Goal: Book appointment/travel/reservation: Book appointment/travel/reservation

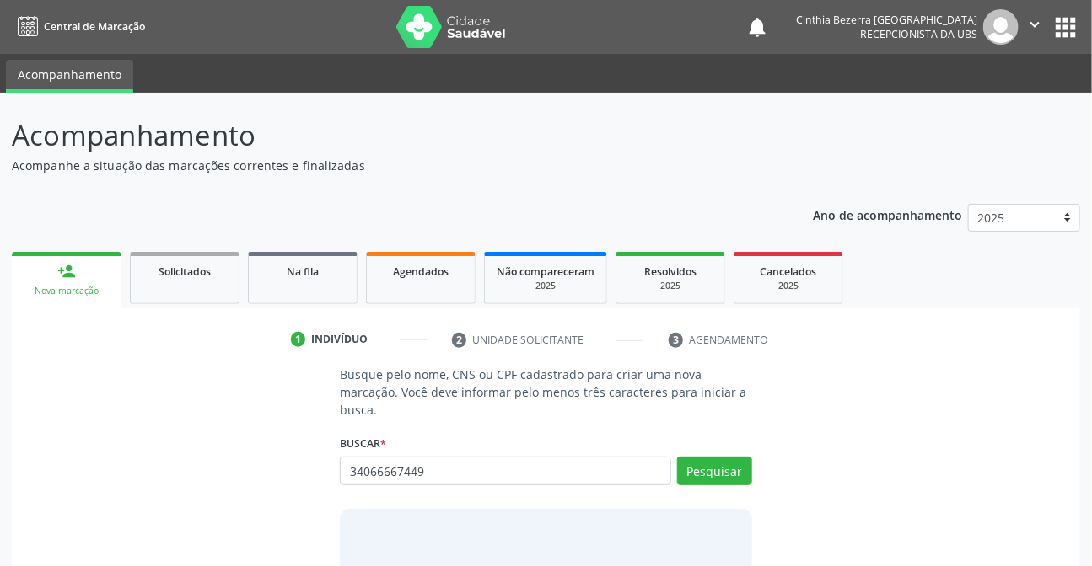
type input "34066667449"
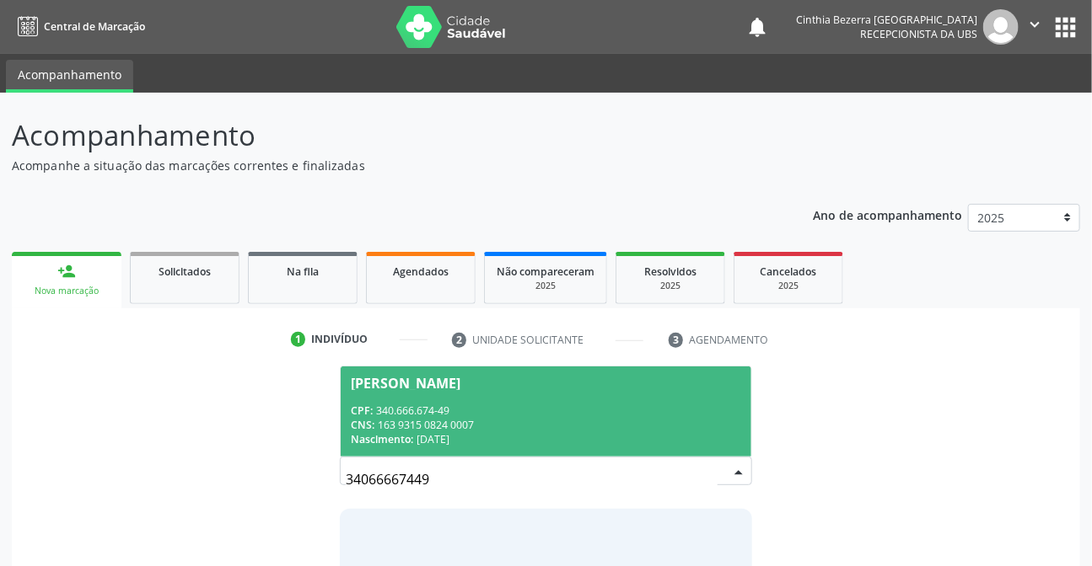
click at [369, 385] on div "[PERSON_NAME]" at bounding box center [406, 383] width 110 height 13
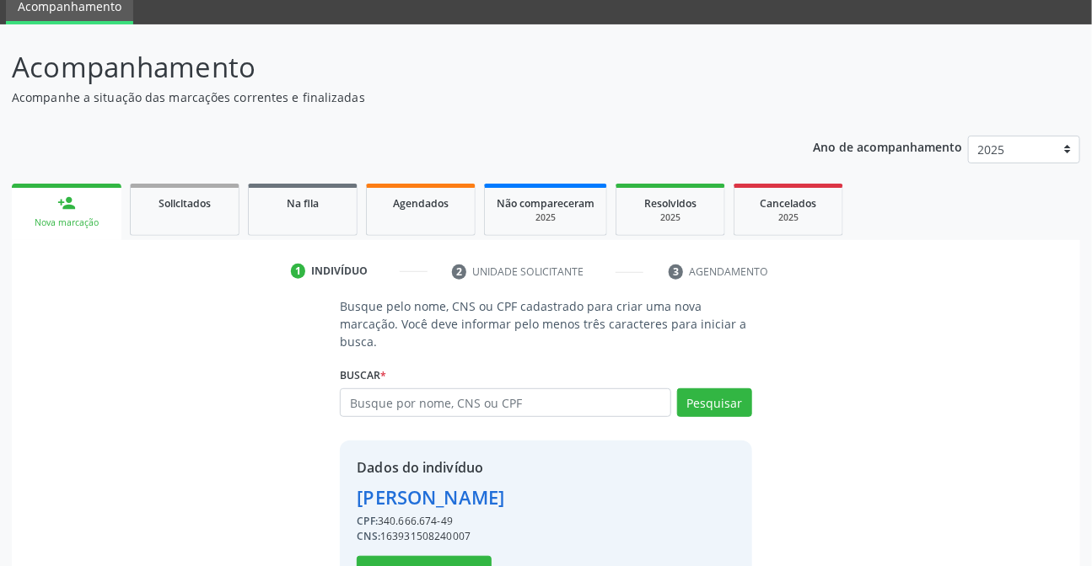
scroll to position [126, 0]
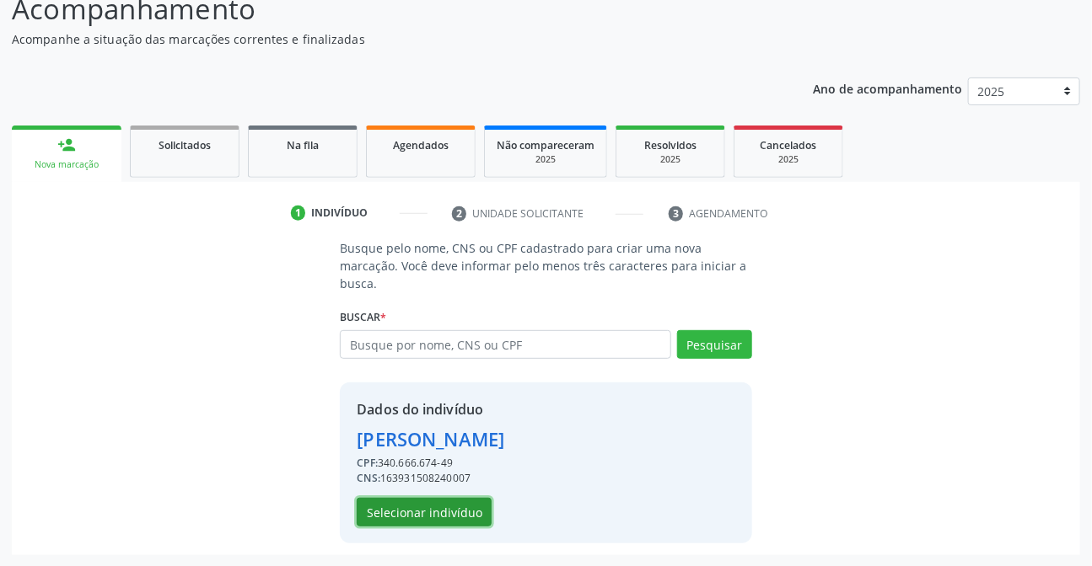
click at [440, 517] on button "Selecionar indivíduo" at bounding box center [424, 512] width 135 height 29
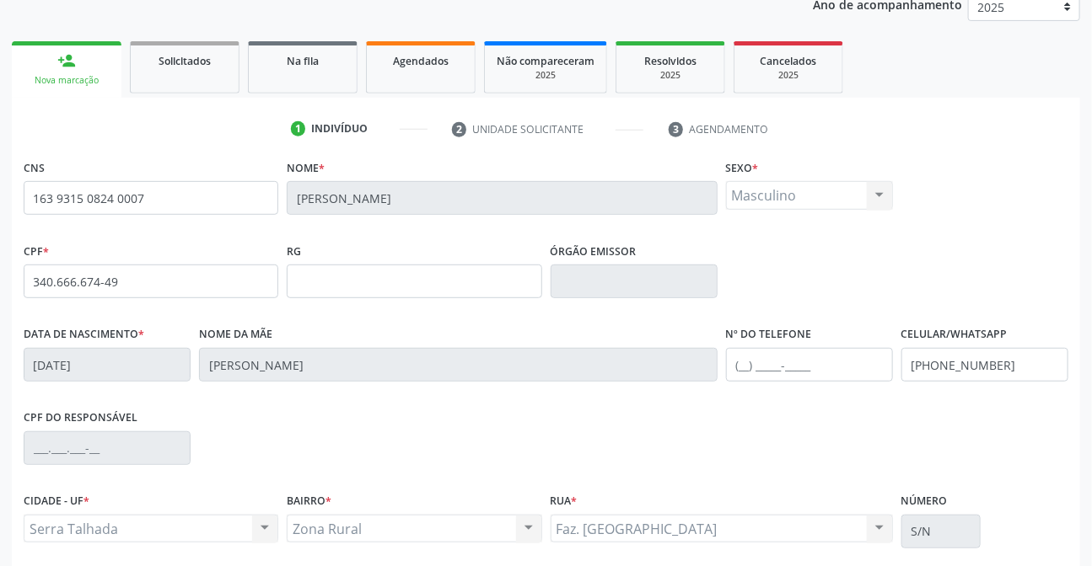
scroll to position [346, 0]
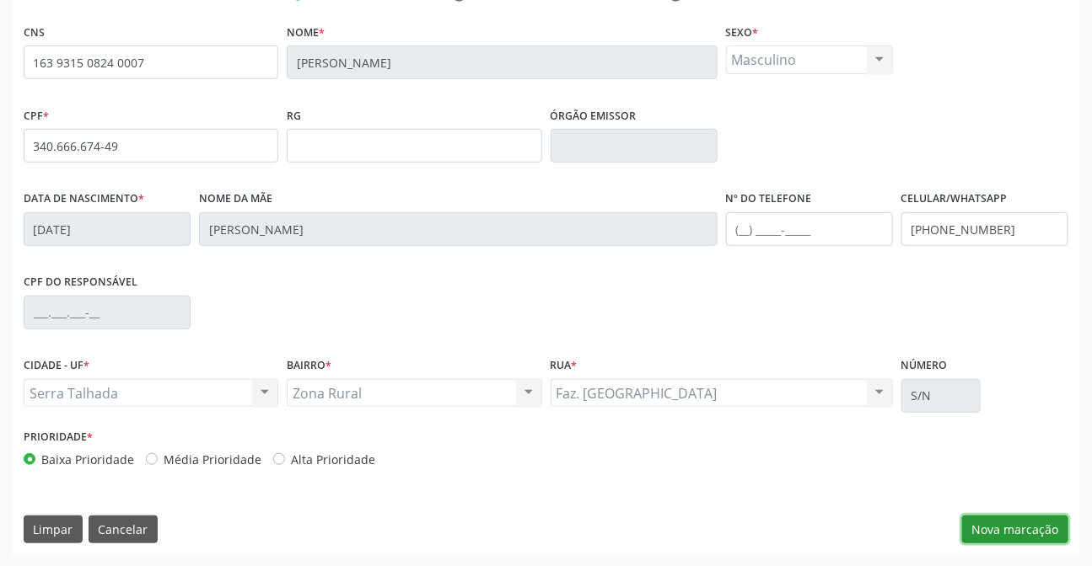
click at [1006, 522] on button "Nova marcação" at bounding box center [1015, 530] width 106 height 29
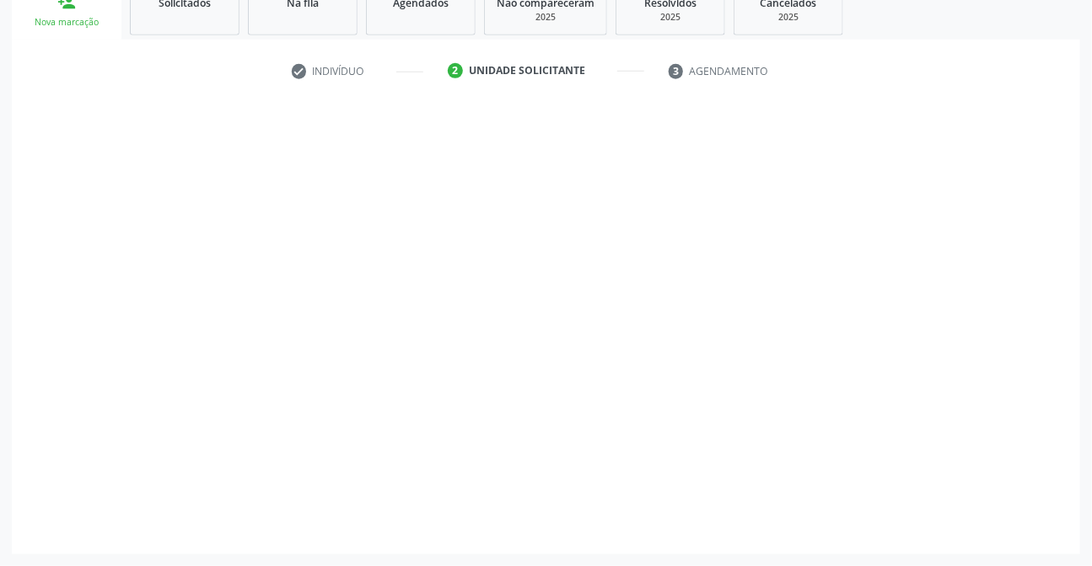
scroll to position [268, 0]
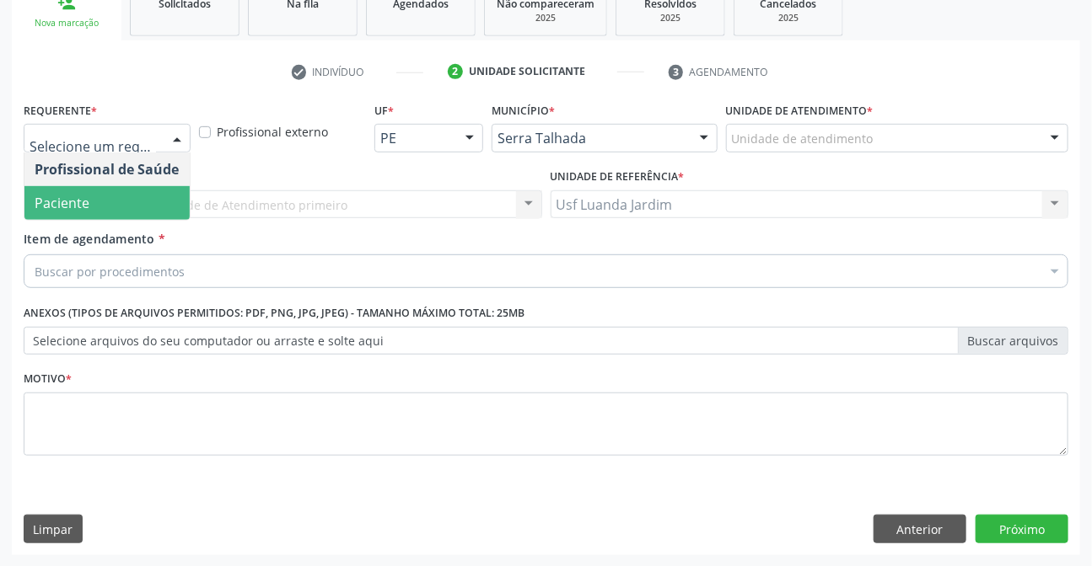
click at [126, 186] on span "Paciente" at bounding box center [106, 203] width 165 height 34
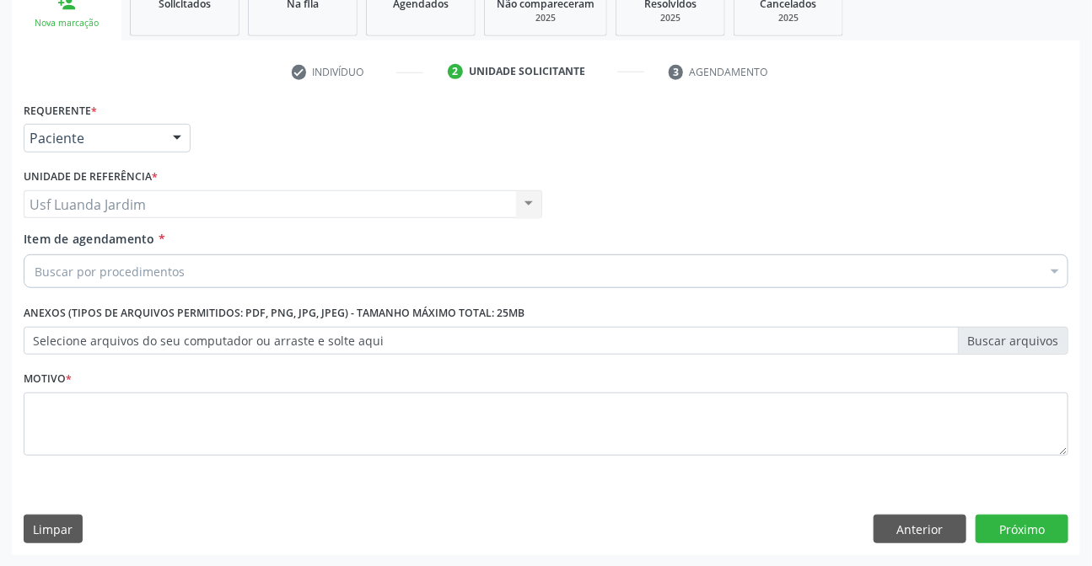
scroll to position [0, 0]
click at [409, 255] on div "Buscar por procedimentos" at bounding box center [546, 272] width 1044 height 34
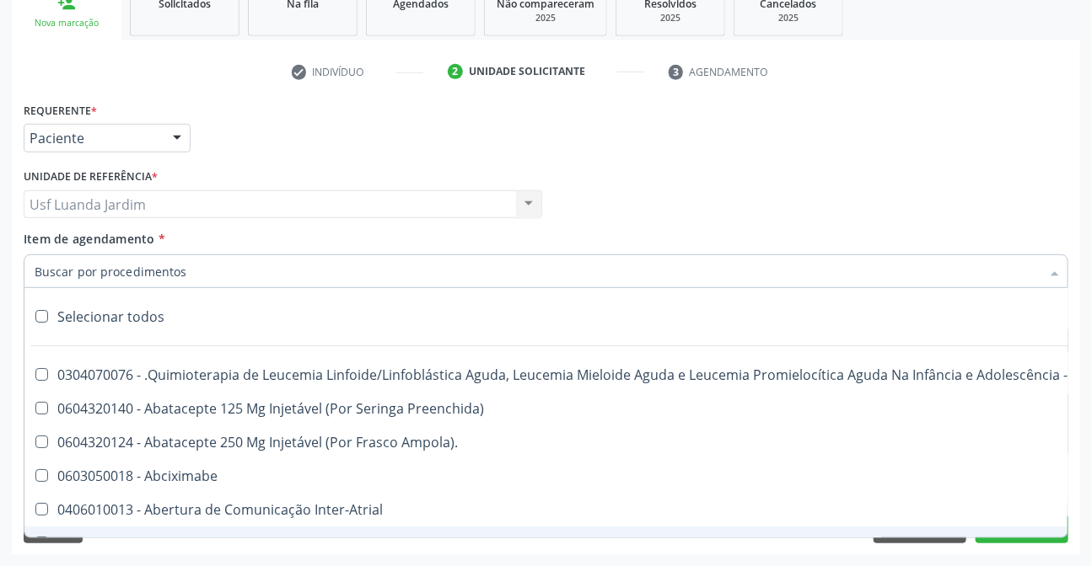
paste input "0202010120"
type input "0202010120"
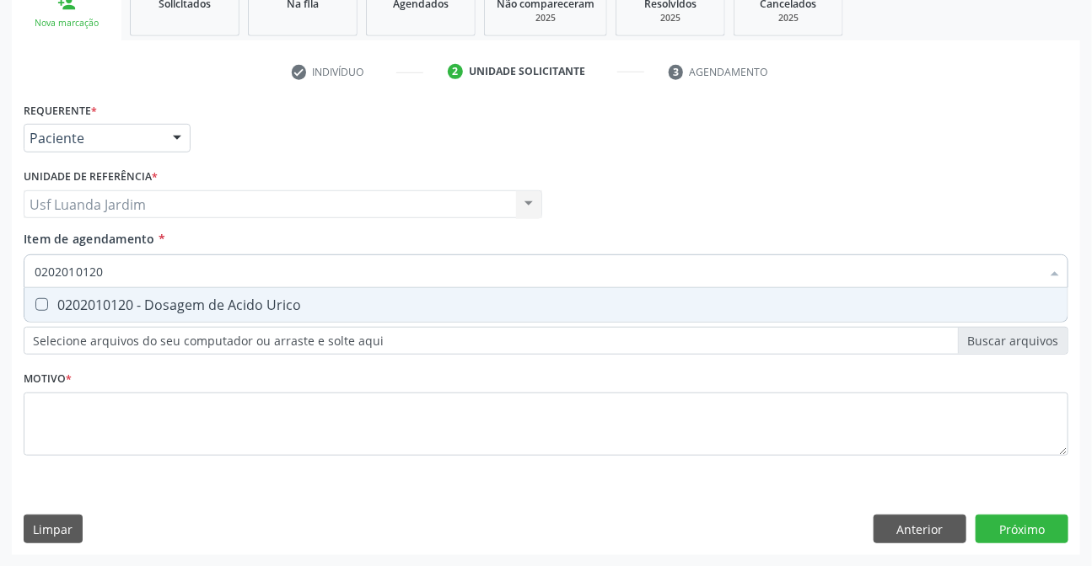
click at [404, 300] on div "0202010120 - Dosagem de Acido Urico" at bounding box center [546, 304] width 1023 height 13
checkbox Urico "true"
type input "020201012"
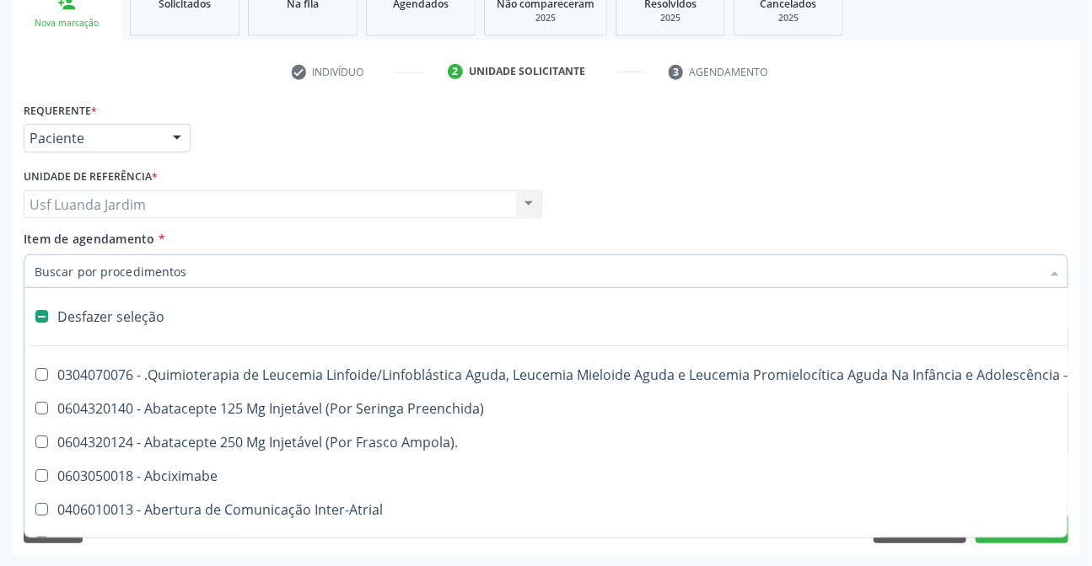
checkbox Preenchida\) "true"
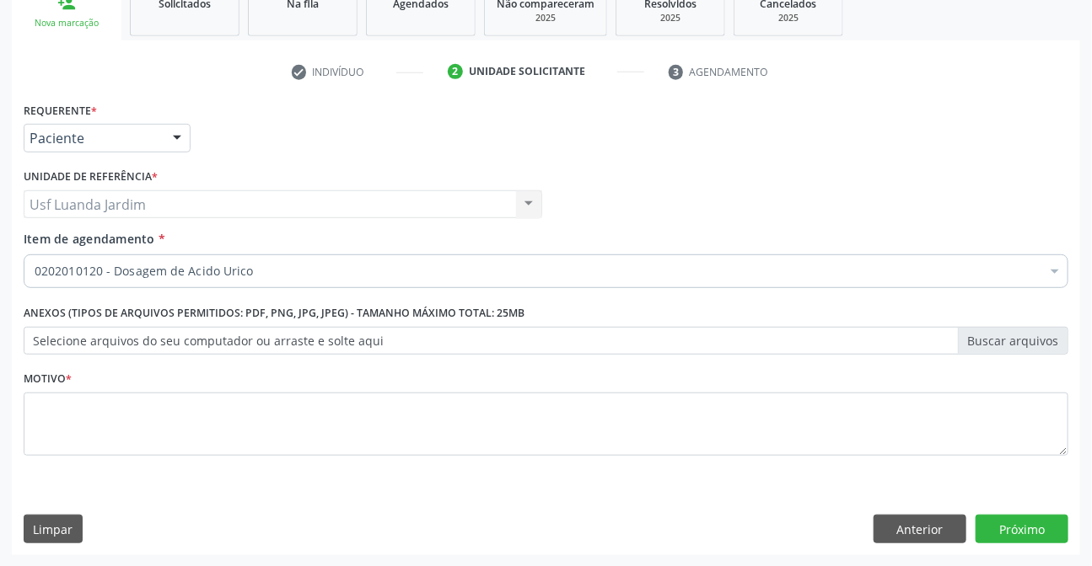
click at [387, 282] on div "0202010120 - Dosagem de Acido Urico" at bounding box center [546, 272] width 1044 height 34
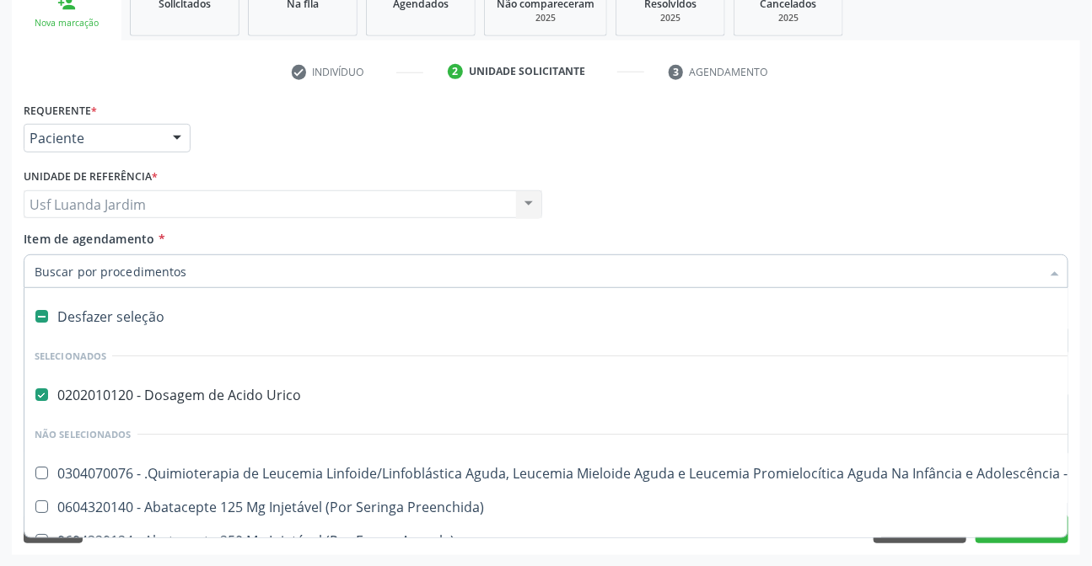
click at [389, 281] on input "Item de agendamento *" at bounding box center [538, 272] width 1006 height 34
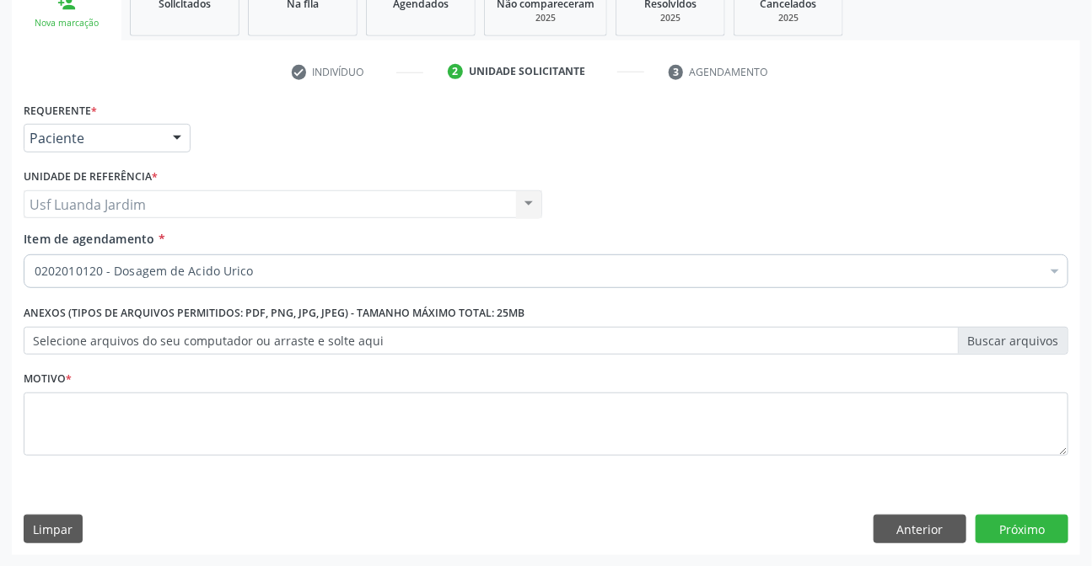
click at [338, 279] on div "0202010120 - Dosagem de Acido Urico" at bounding box center [546, 272] width 1044 height 34
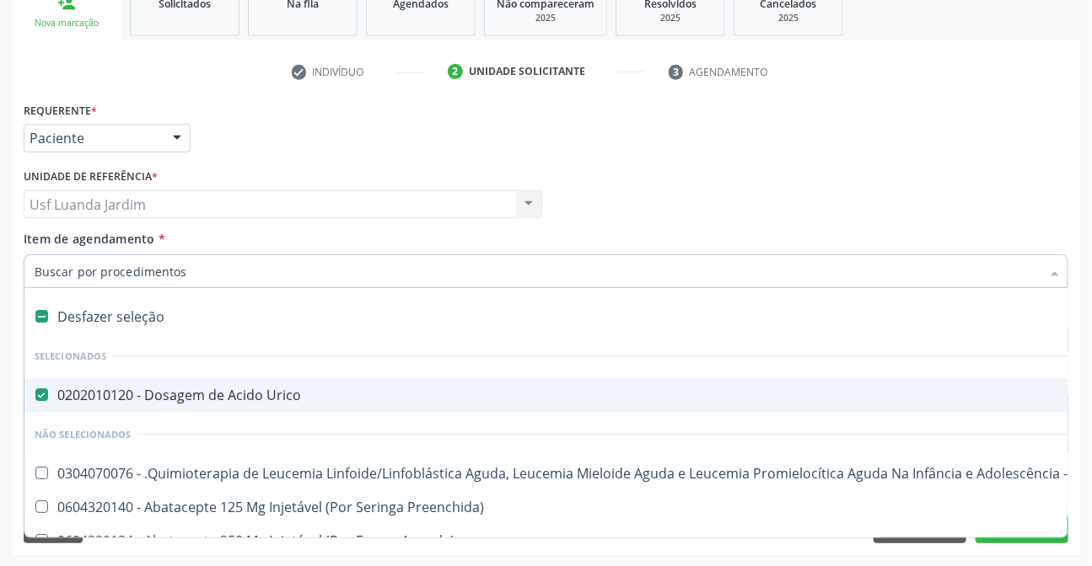
click at [342, 274] on input "Item de agendamento *" at bounding box center [538, 272] width 1006 height 34
type input "8"
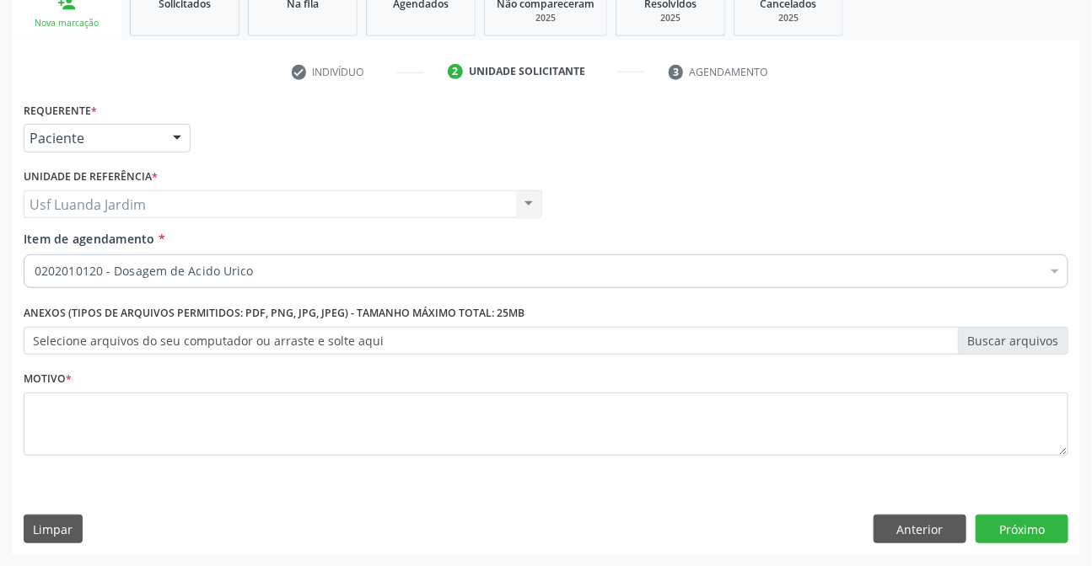
checkbox Urico "true"
click at [347, 258] on div "0202010120 - Dosagem de Acido Urico" at bounding box center [546, 272] width 1044 height 34
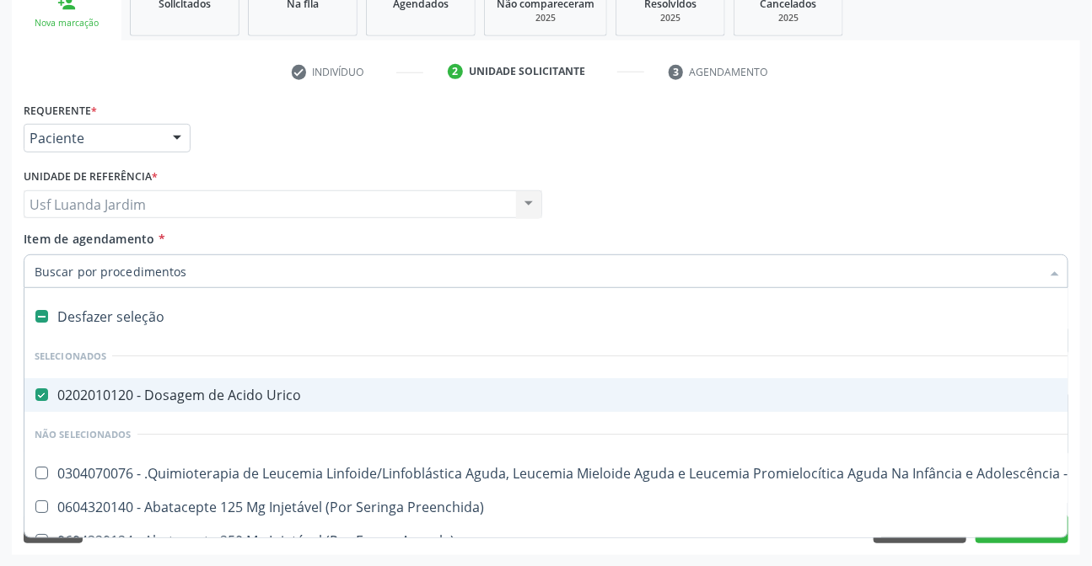
click at [335, 287] on input "Item de agendamento *" at bounding box center [538, 272] width 1006 height 34
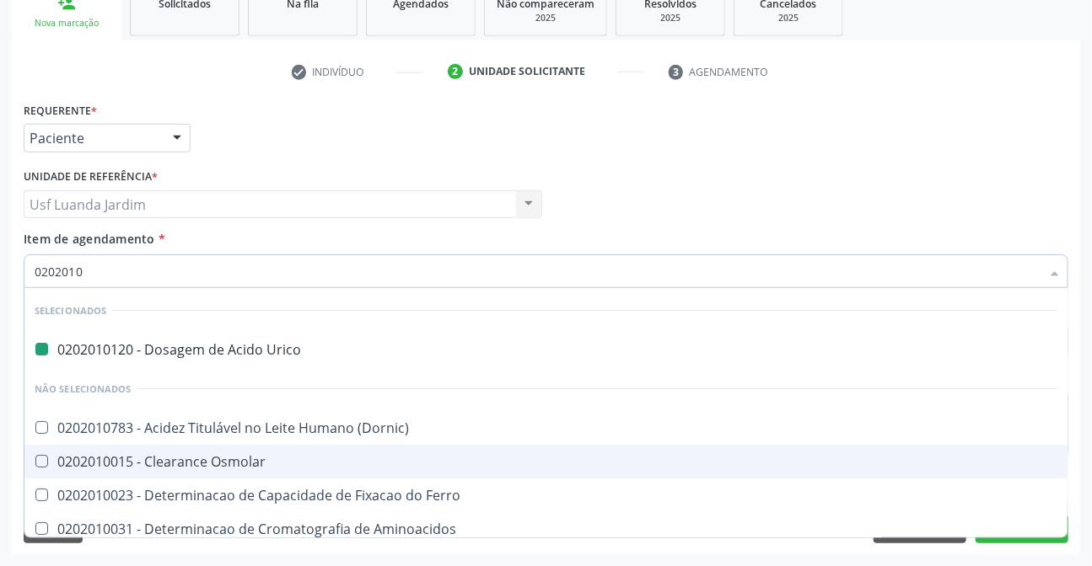
type input "02020104"
checkbox Urico "false"
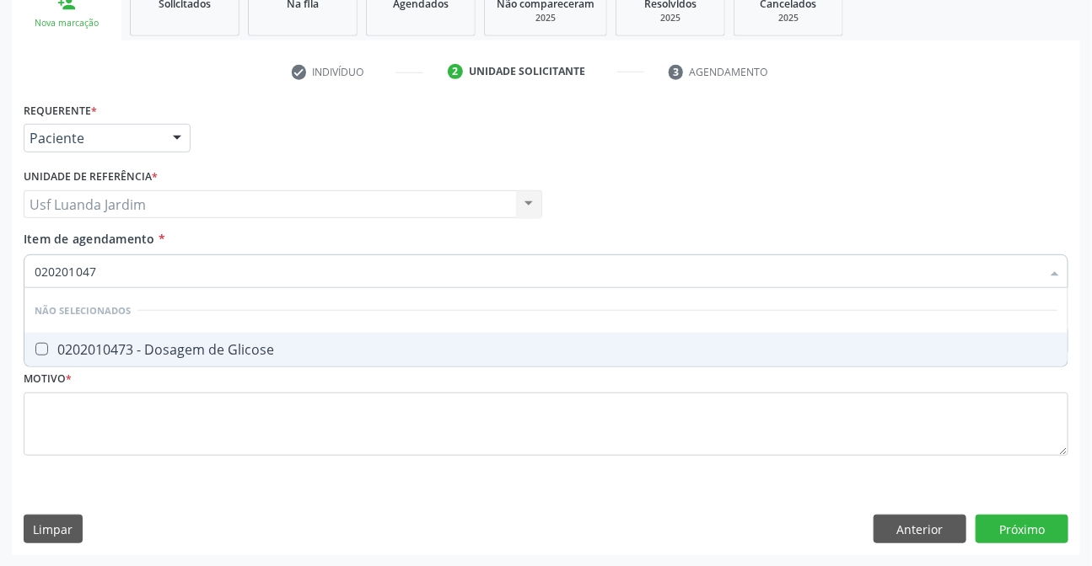
type input "0202010473"
click at [282, 350] on div "0202010473 - Dosagem de Glicose" at bounding box center [546, 349] width 1023 height 13
checkbox Glicose "true"
type input "02"
checkbox Glicose "true"
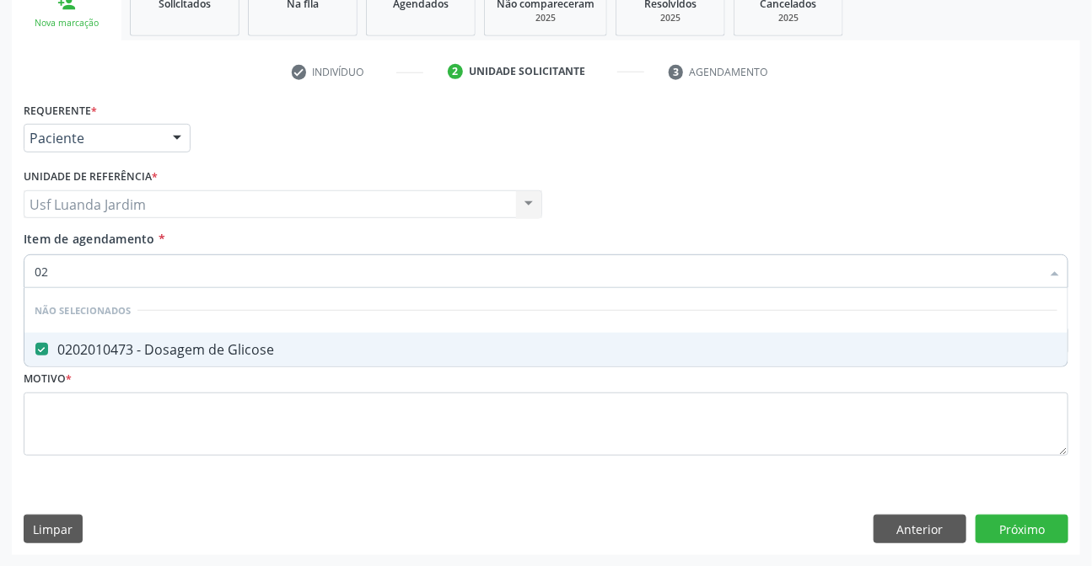
type input "0"
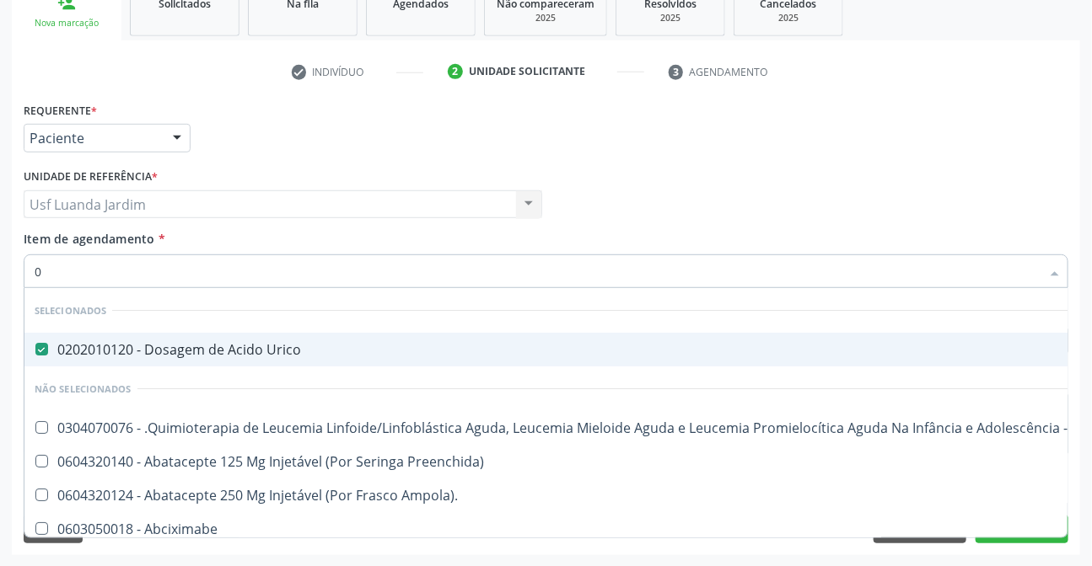
type input "02"
checkbox Osso "true"
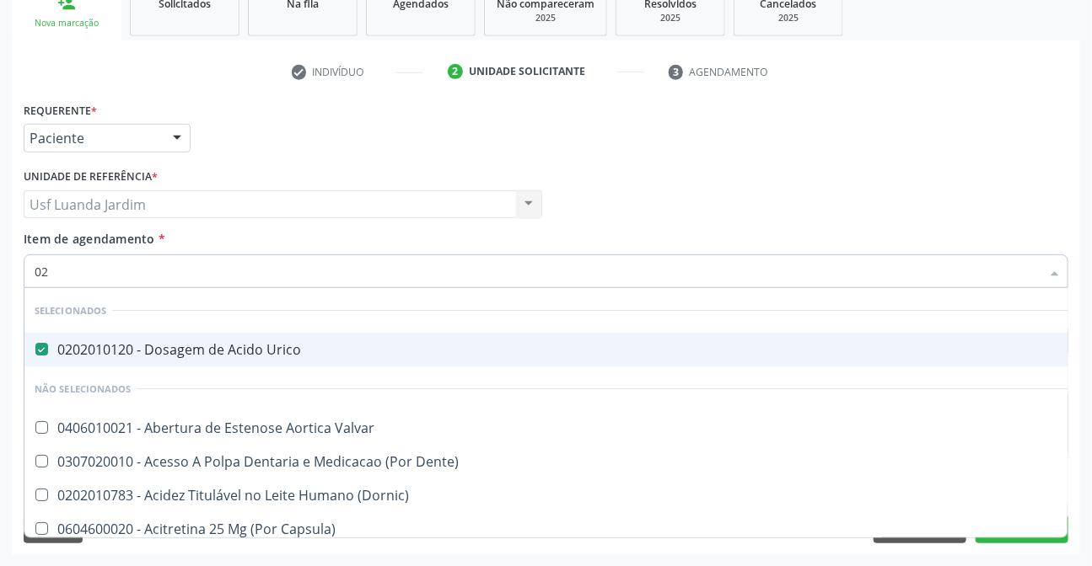
type input "020"
checkbox Tardio\) "true"
checkbox Glicose "false"
type input "0202"
checkbox Auditiva "true"
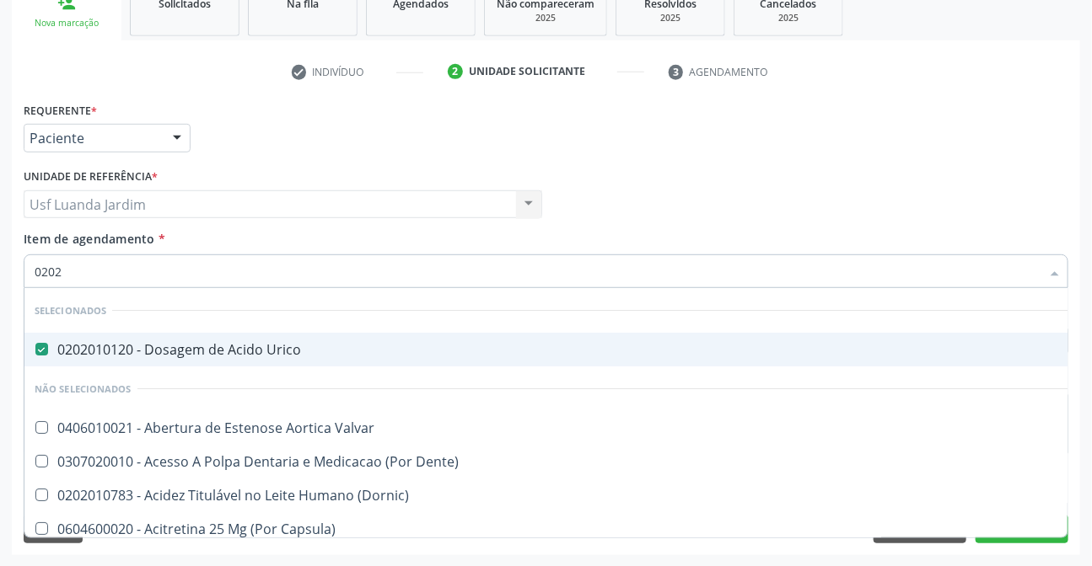
checkbox Tardio\) "false"
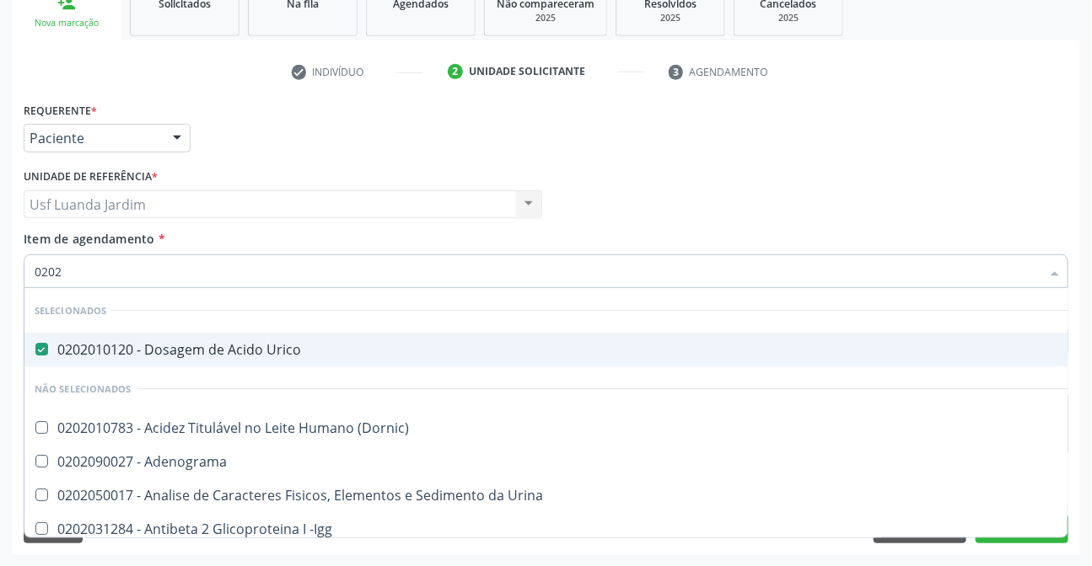
type input "02020"
checkbox Xi "true"
checkbox Glicose "false"
type input "020201"
checkbox Osmolaridade "true"
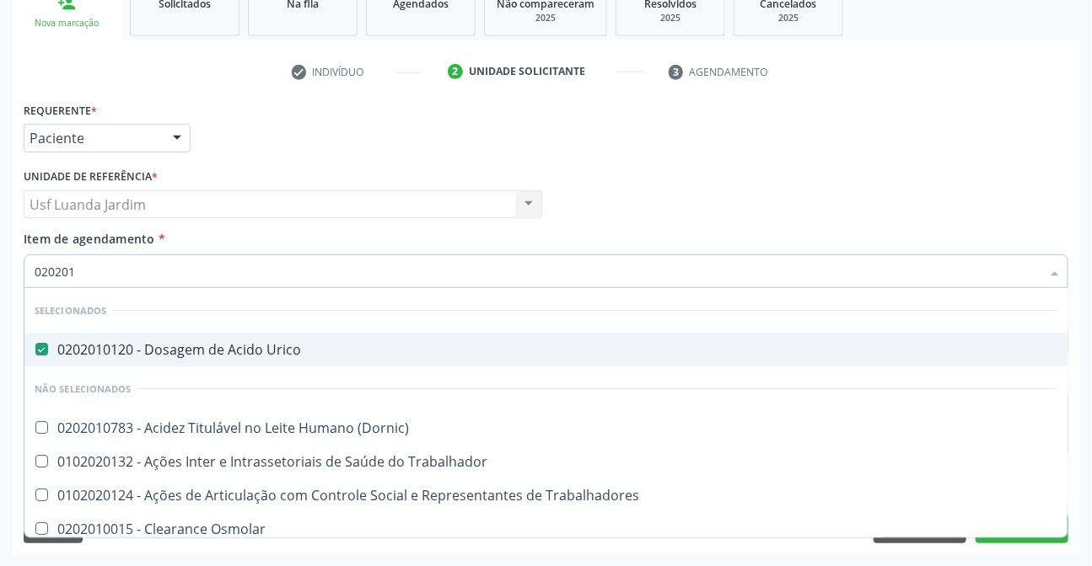
type input "0202010"
checkbox II "true"
checkbox Glicose "false"
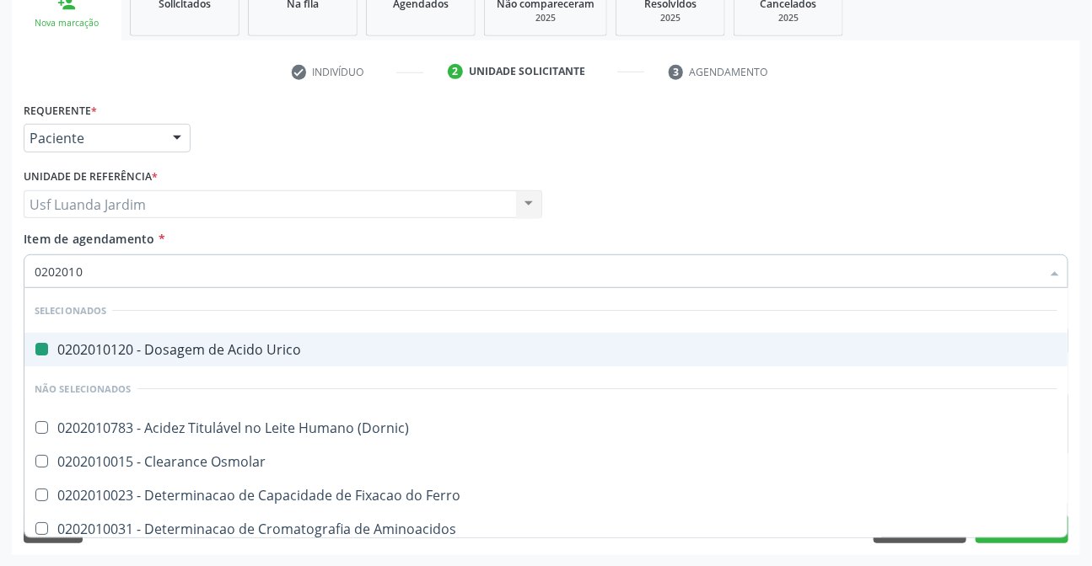
type input "02020106"
checkbox Urico "false"
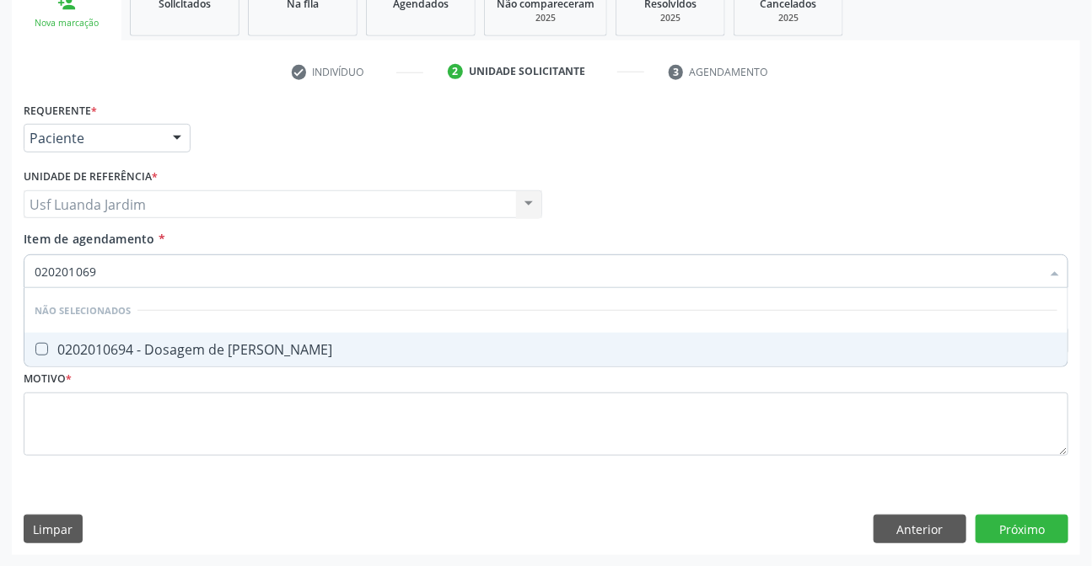
type input "0202010694"
click at [312, 345] on div "0202010694 - Dosagem de [PERSON_NAME]" at bounding box center [546, 349] width 1023 height 13
checkbox Ureia "true"
type input "02020106"
checkbox Ureia "false"
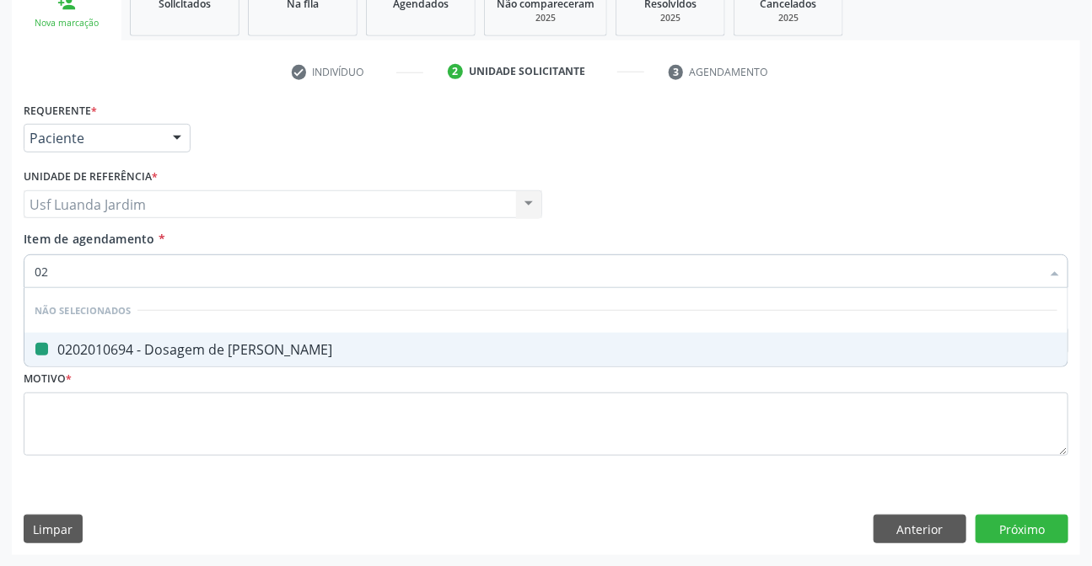
type input "0"
checkbox Ureia "true"
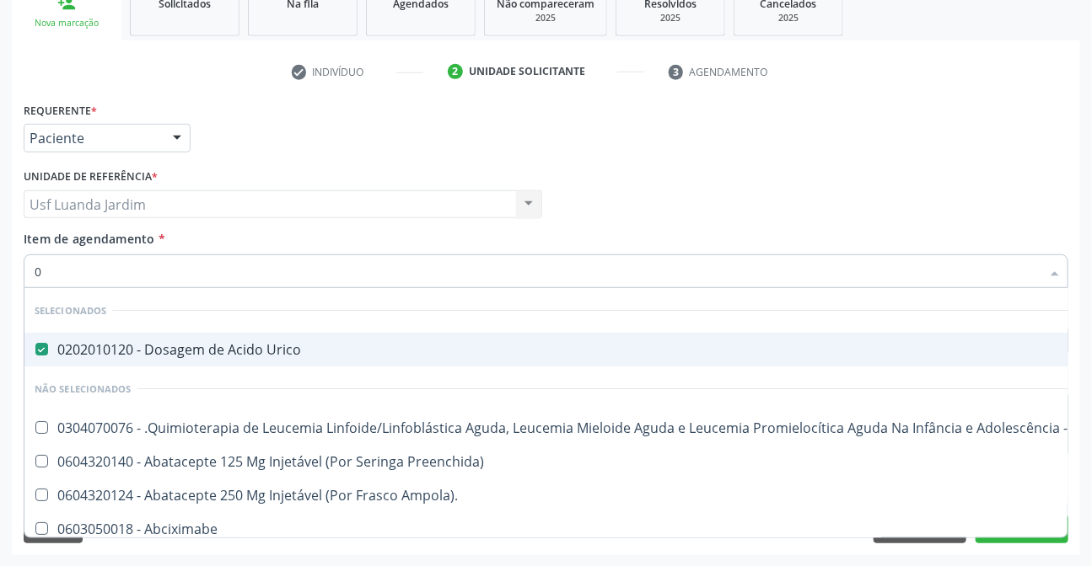
type input "02"
checkbox Osso "true"
checkbox Terapêutica "true"
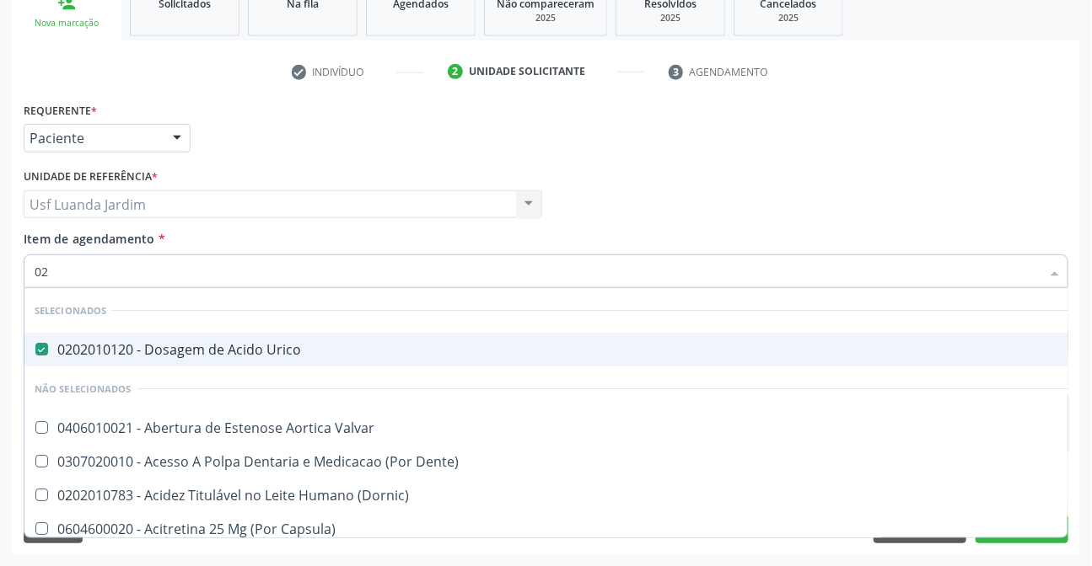
type input "020"
checkbox Tardio\) "true"
checkbox II "true"
checkbox Glicose "false"
checkbox Ureia "false"
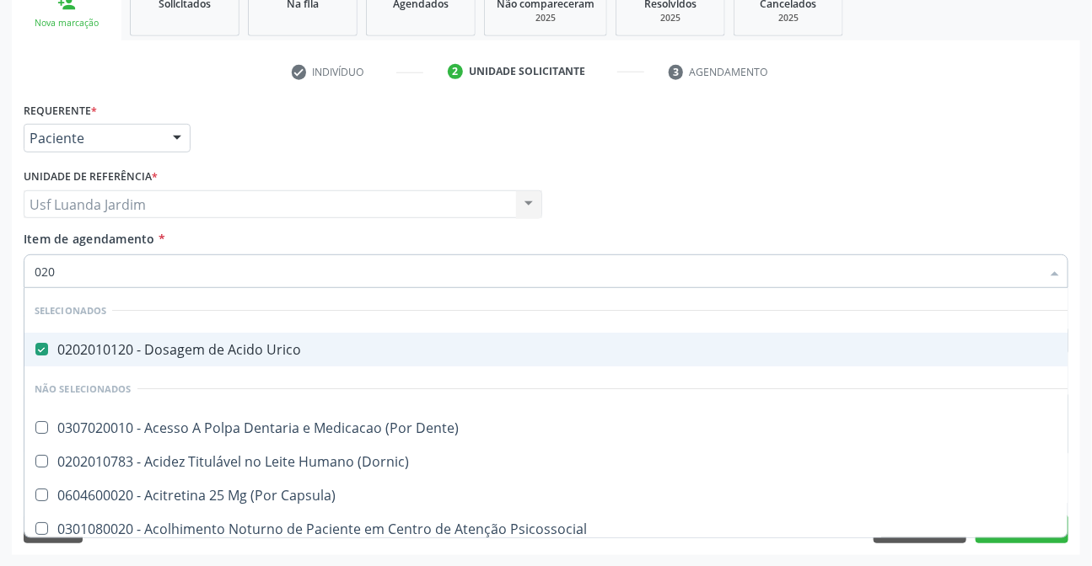
type input "0202"
checkbox Balao "true"
checkbox Escrotal "true"
checkbox Glicose "false"
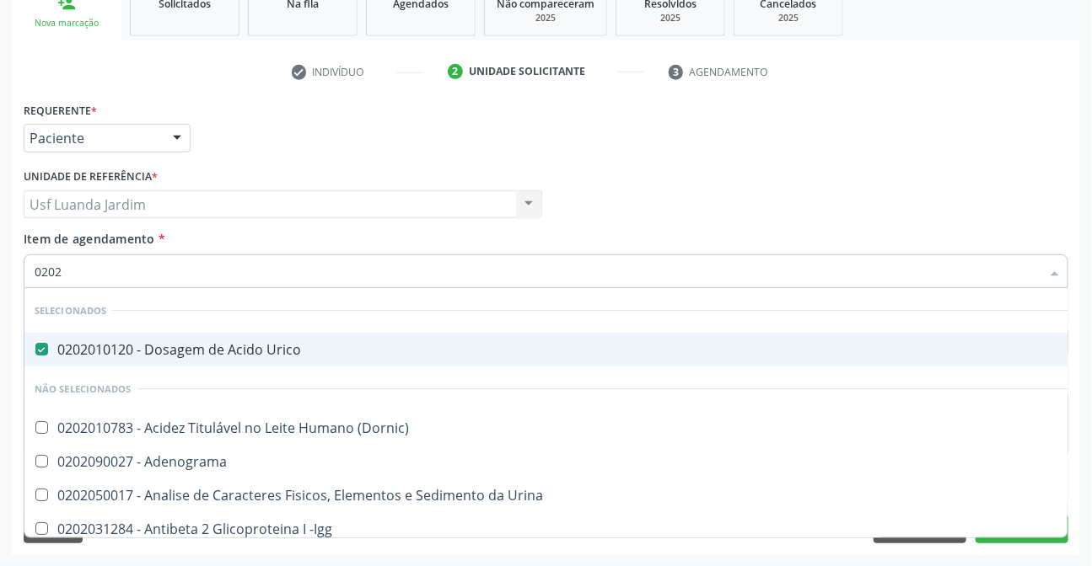
type input "02020"
checkbox Xi "true"
checkbox Glicose "false"
checkbox Derrames "true"
checkbox Ureia "false"
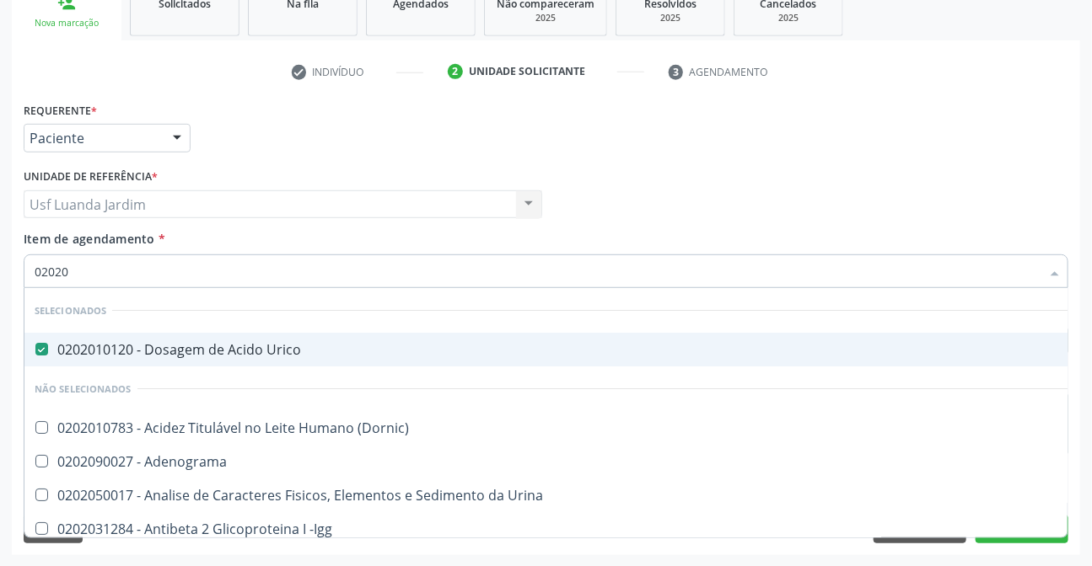
type input "020201"
checkbox Osmolaridade "true"
checkbox \(Serotonina\) "true"
type input "0202010"
checkbox Dosagens\) "true"
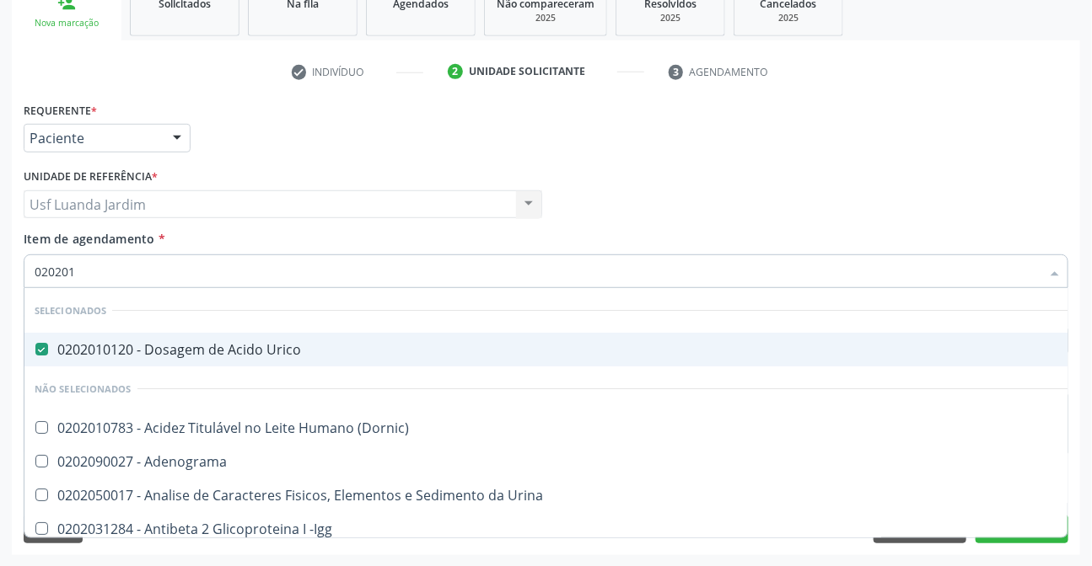
checkbox Osmolaridade "false"
checkbox \(Vhs\) "true"
type input "02020103"
checkbox Urico "false"
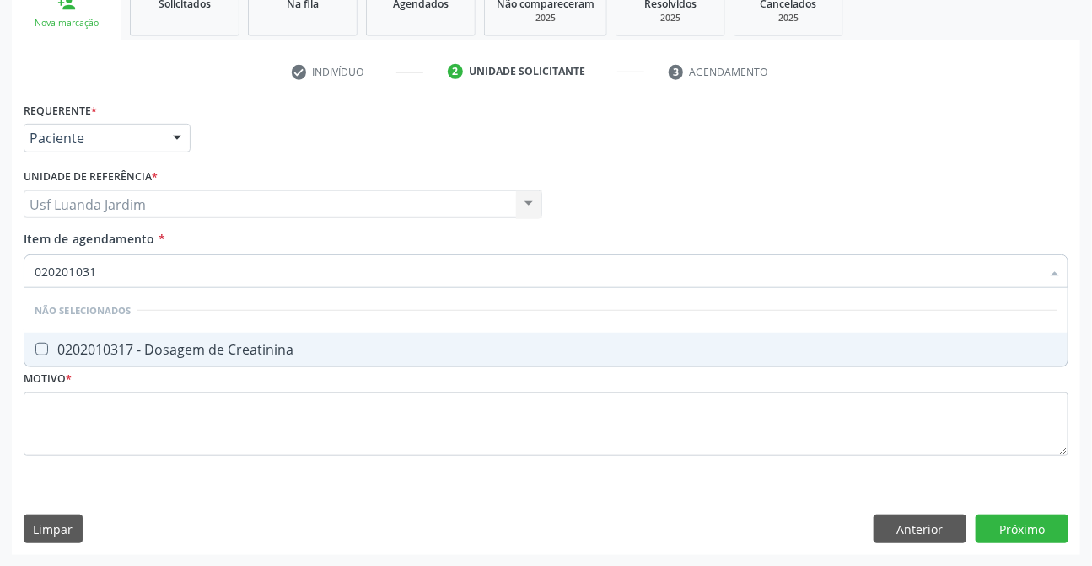
type input "0202010317"
click at [312, 345] on div "0202010317 - Dosagem de Creatinina" at bounding box center [546, 349] width 1023 height 13
checkbox Creatinina "true"
type input "0"
checkbox Creatinina "true"
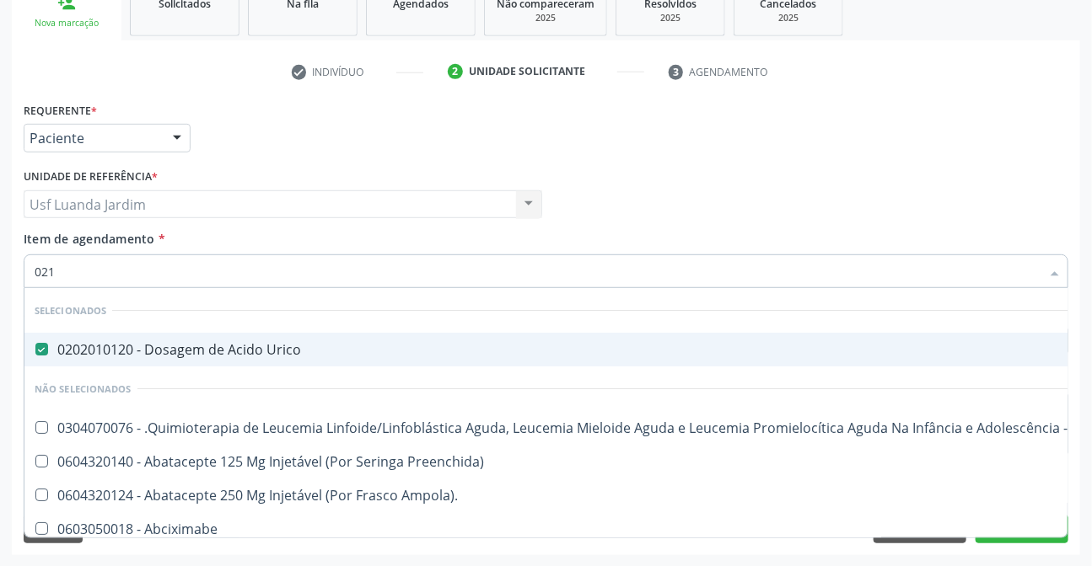
type input "0210"
checkbox Urico "false"
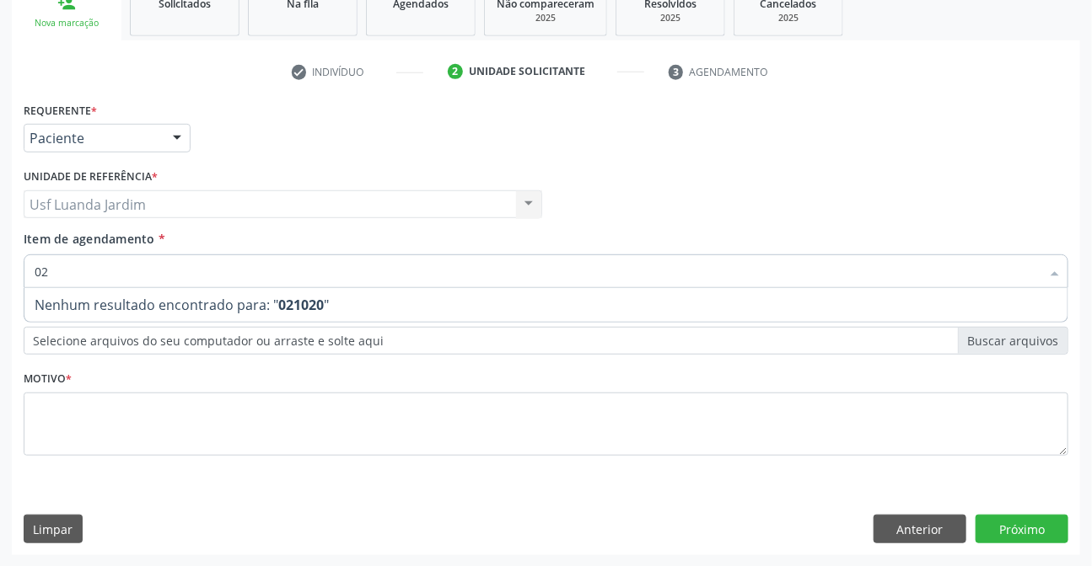
type input "0"
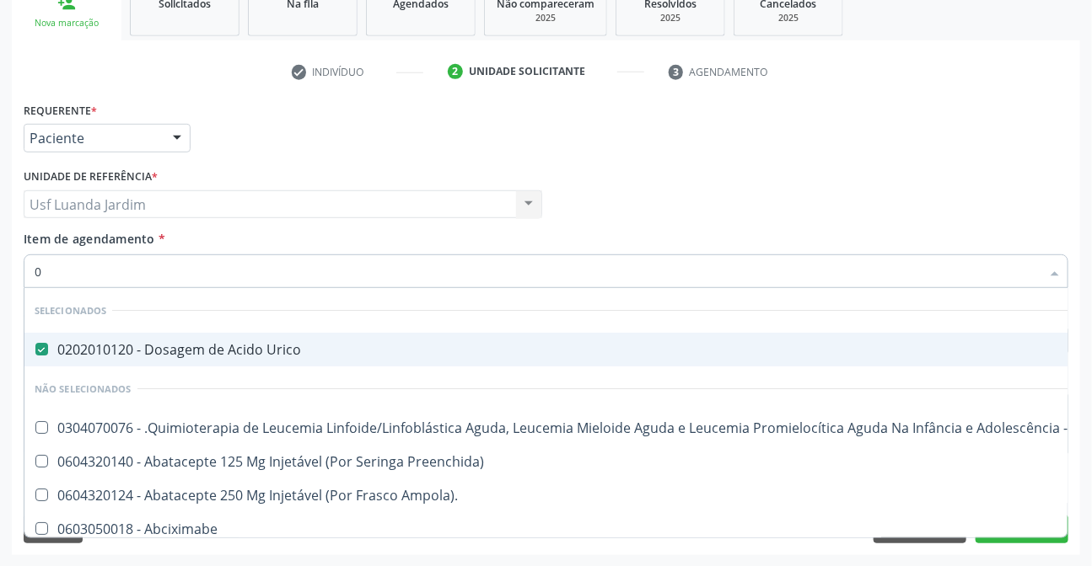
type input "02"
checkbox Extremidades "true"
checkbox Osso "true"
checkbox Terapêutica "true"
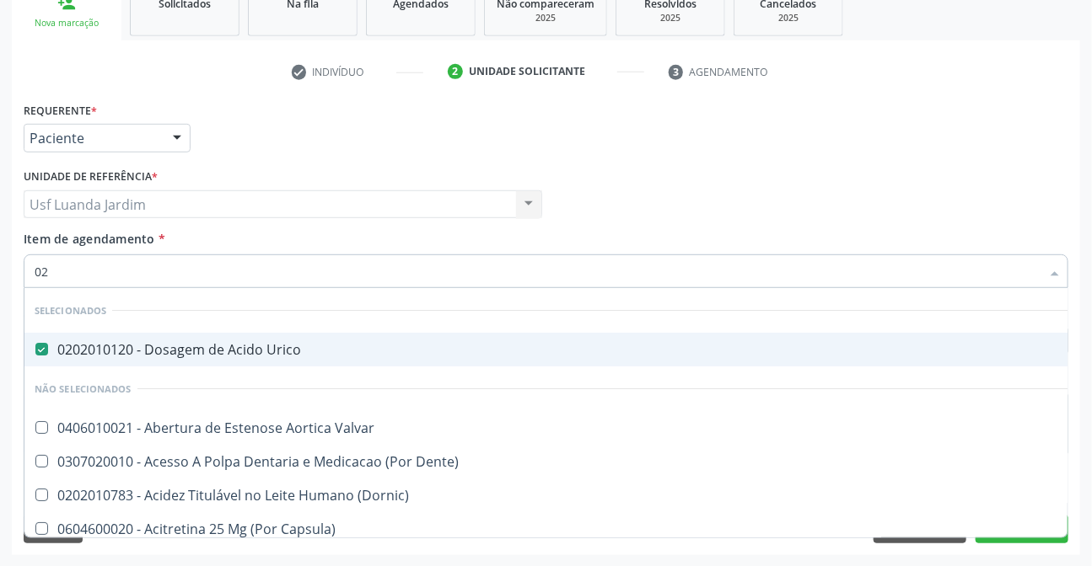
type input "020"
checkbox Descompressiva "true"
checkbox Tardio\) "true"
checkbox II "true"
checkbox Creatinina "false"
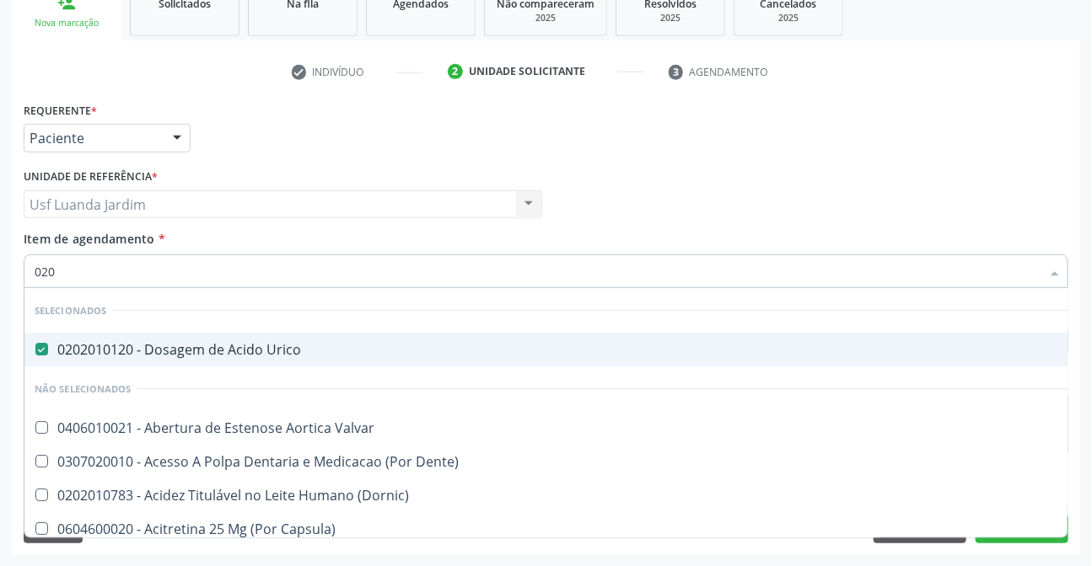
checkbox Glicose "false"
checkbox Ureia "false"
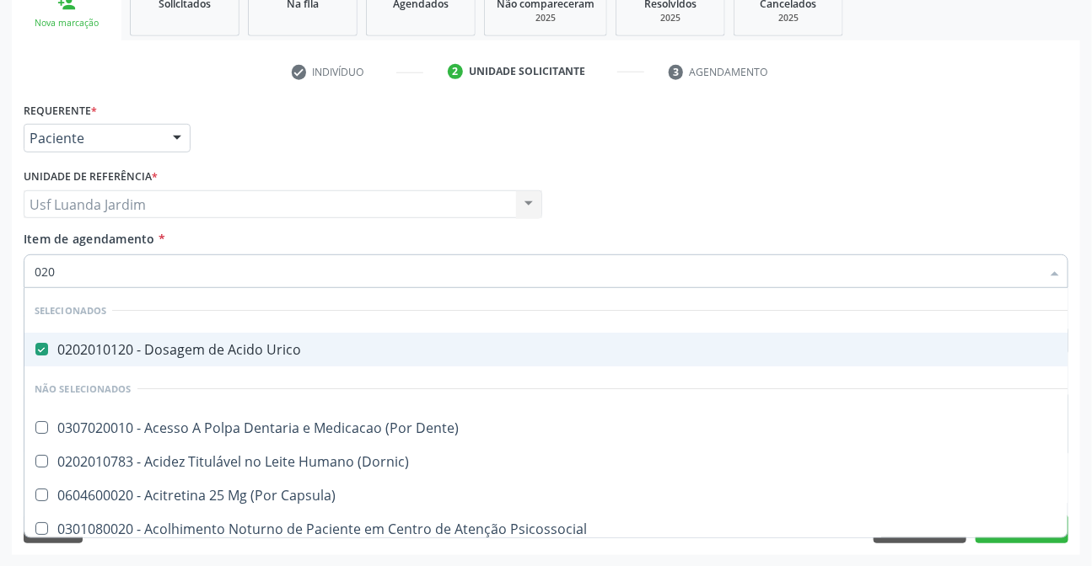
type input "0202"
checkbox Aberto\) "true"
checkbox Balao "true"
checkbox Escrotal "true"
checkbox Creatinina "false"
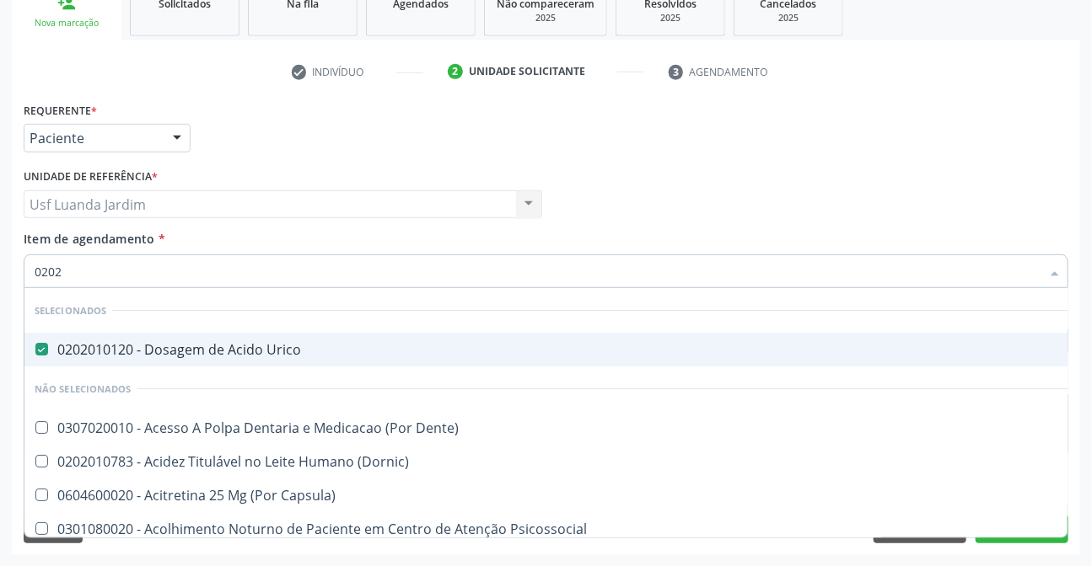
checkbox Glicose "false"
type input "02020"
checkbox Anal "true"
checkbox Aberto\) "false"
checkbox Vulva "true"
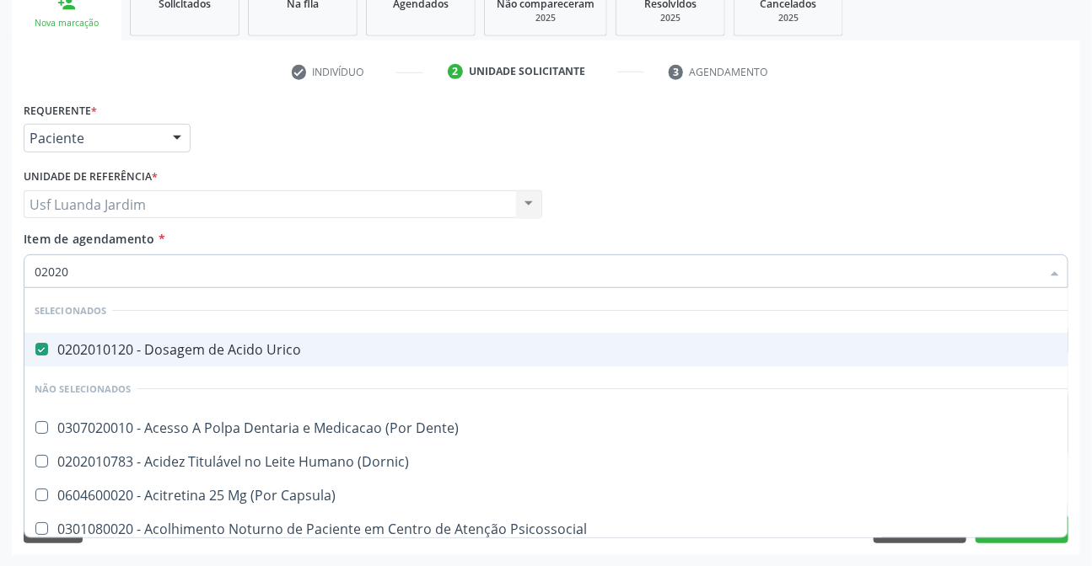
checkbox Balao "false"
checkbox Quantitativa\) "true"
checkbox Escrotal "false"
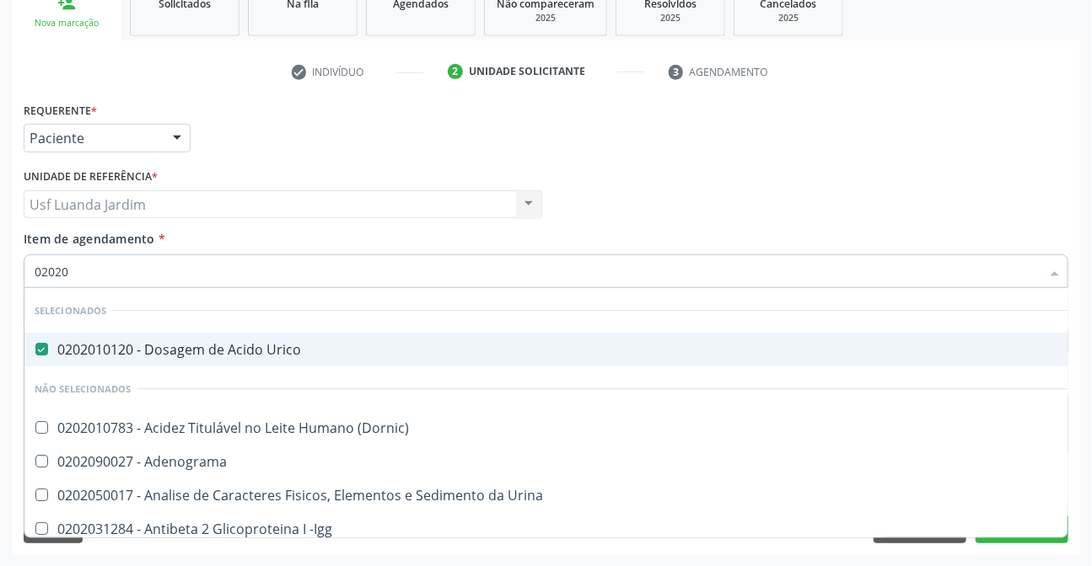
type input "020201"
checkbox Gestante "true"
checkbox Osmolaridade "true"
checkbox \(Serotonina\) "true"
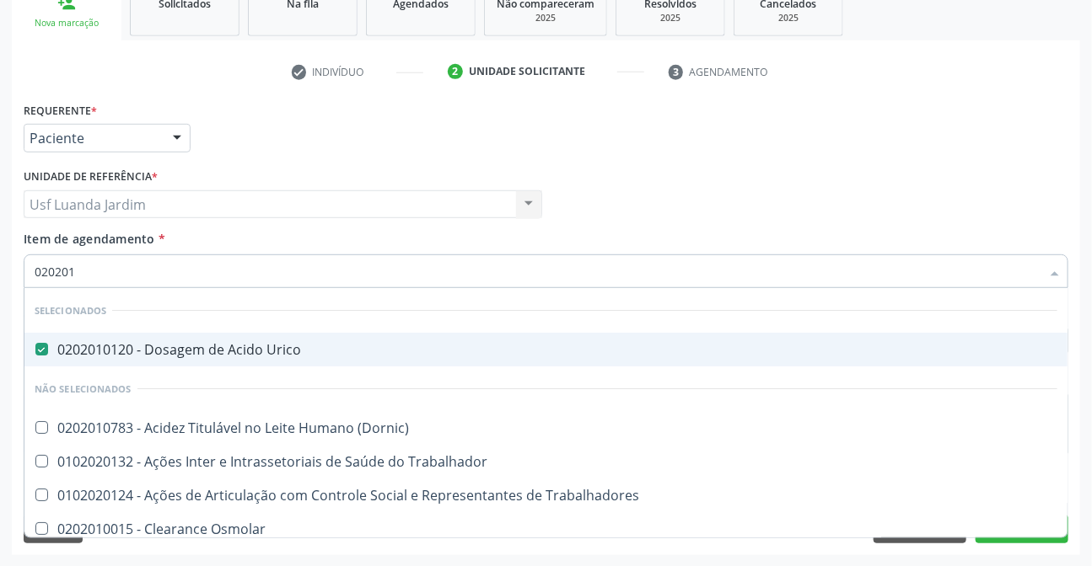
type input "0202010"
checkbox Ionizavel "true"
checkbox Creatinina "false"
checkbox II "true"
checkbox Glicose "false"
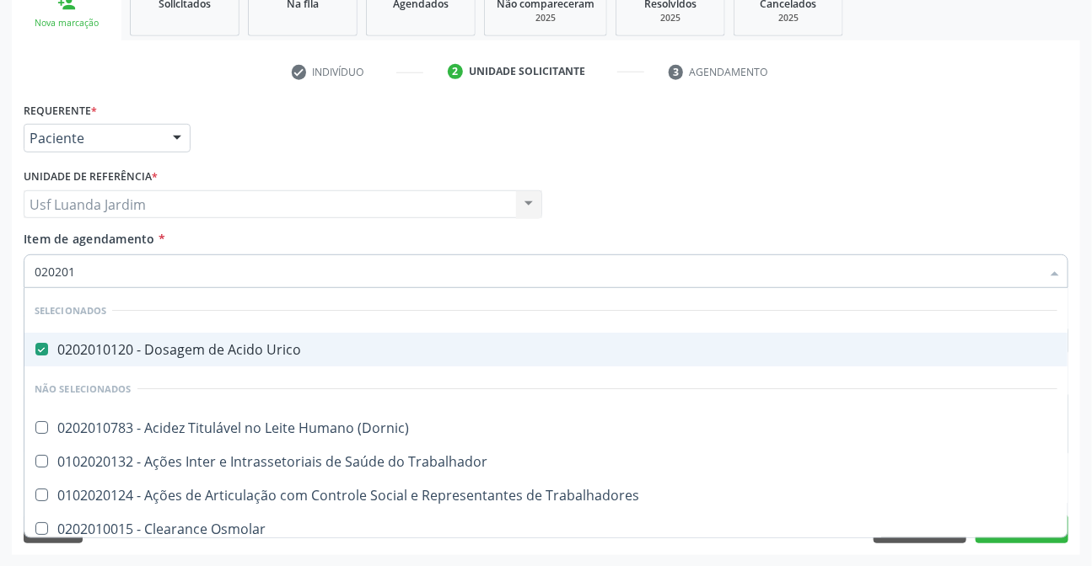
checkbox Piruvato "true"
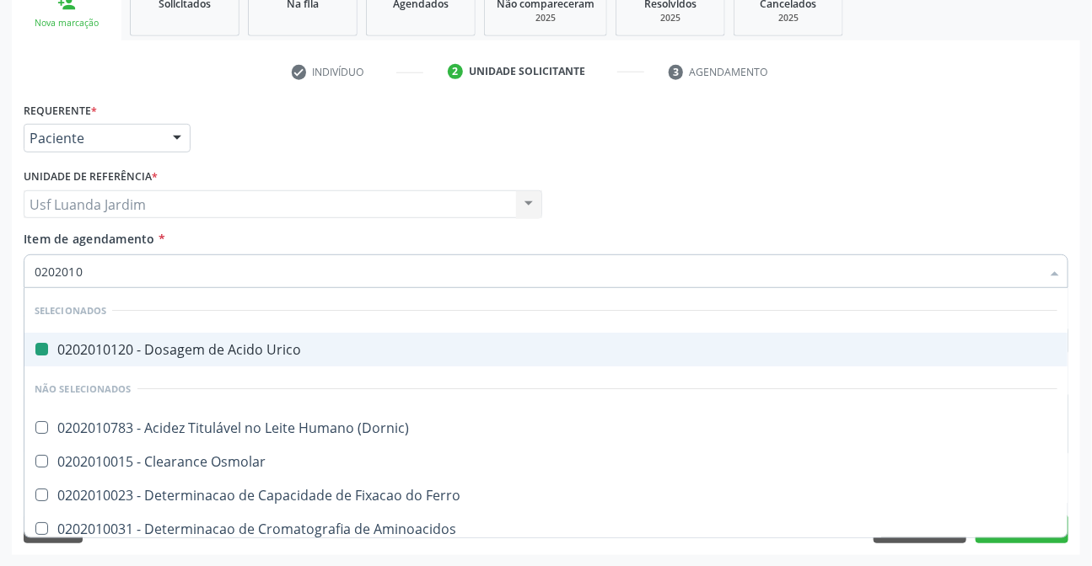
type input "02020103"
checkbox Urico "false"
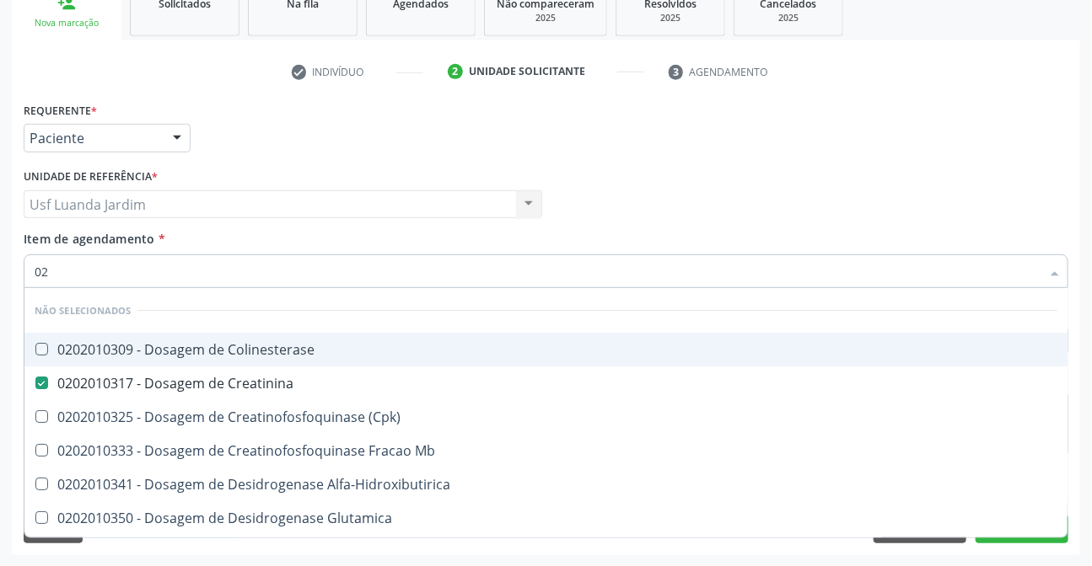
type input "0"
checkbox Colinesterase "true"
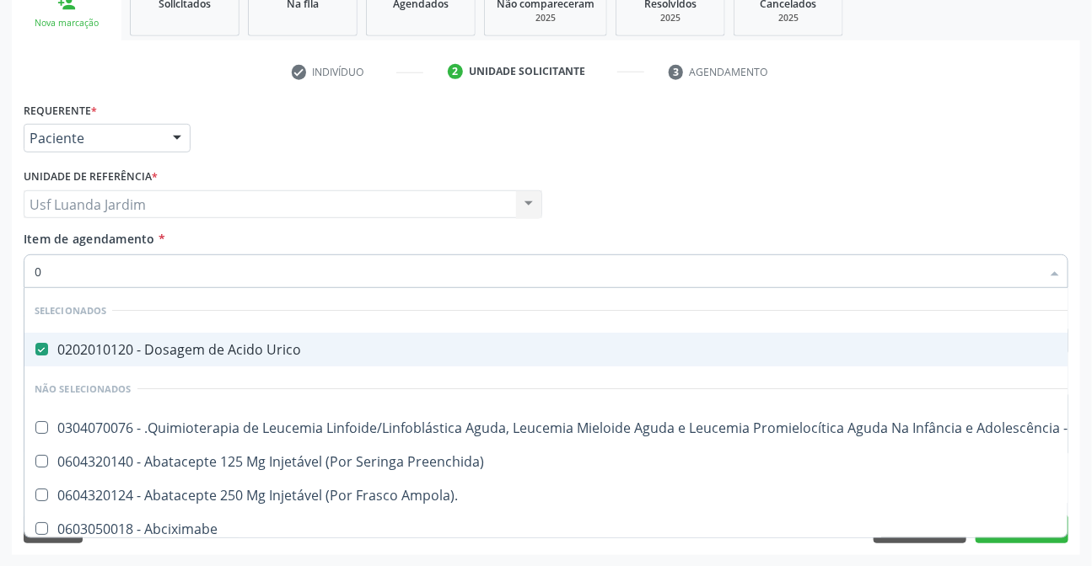
type input "02"
checkbox Extremidades "true"
checkbox Osso "true"
checkbox Terapêutica "true"
type input "020"
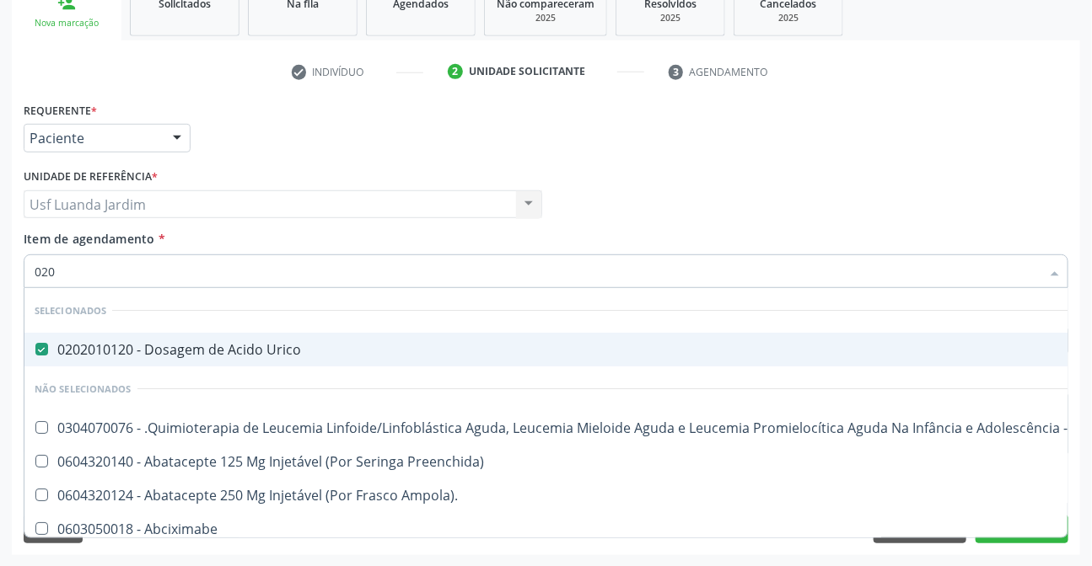
checkbox Pele "true"
checkbox Uterino "true"
checkbox Pulpar "true"
checkbox Extremidades "false"
checkbox Osso "false"
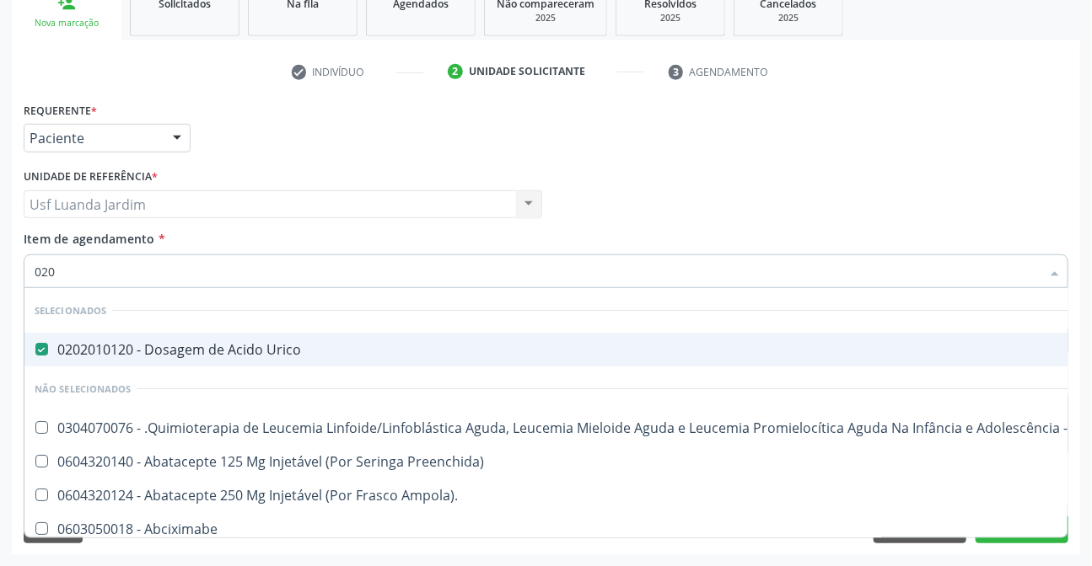
checkbox Terapêutica "false"
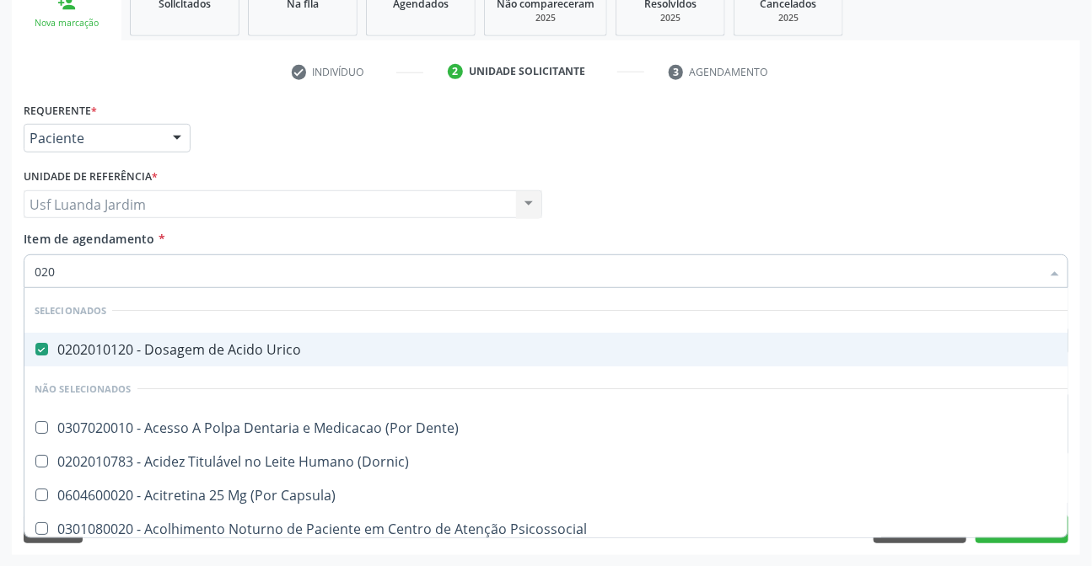
type input "0202"
checkbox Aberto\) "true"
checkbox Balao "true"
checkbox Escrotal "true"
checkbox Creatinina "false"
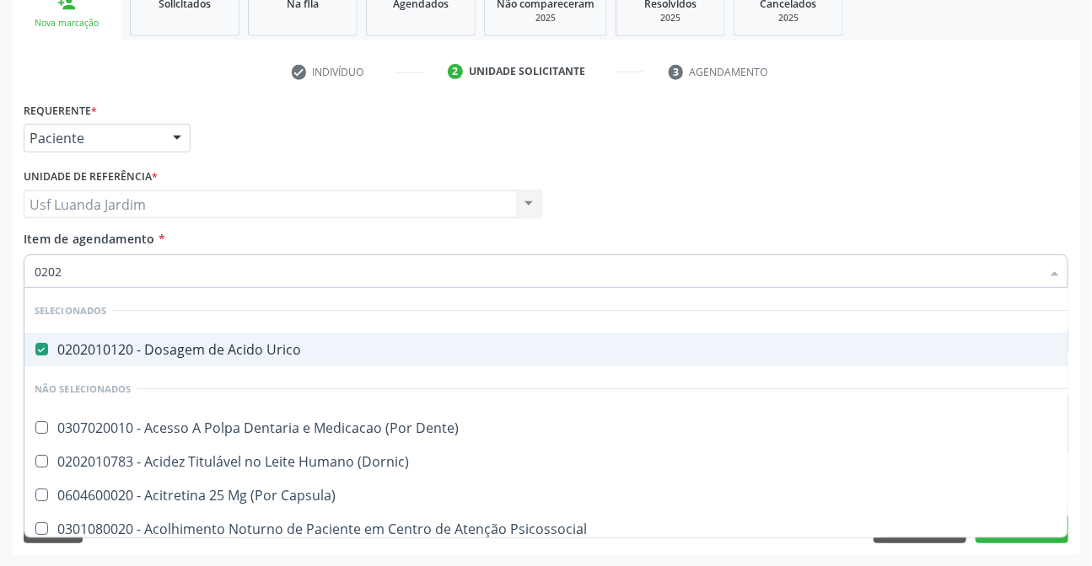
checkbox Glicose "false"
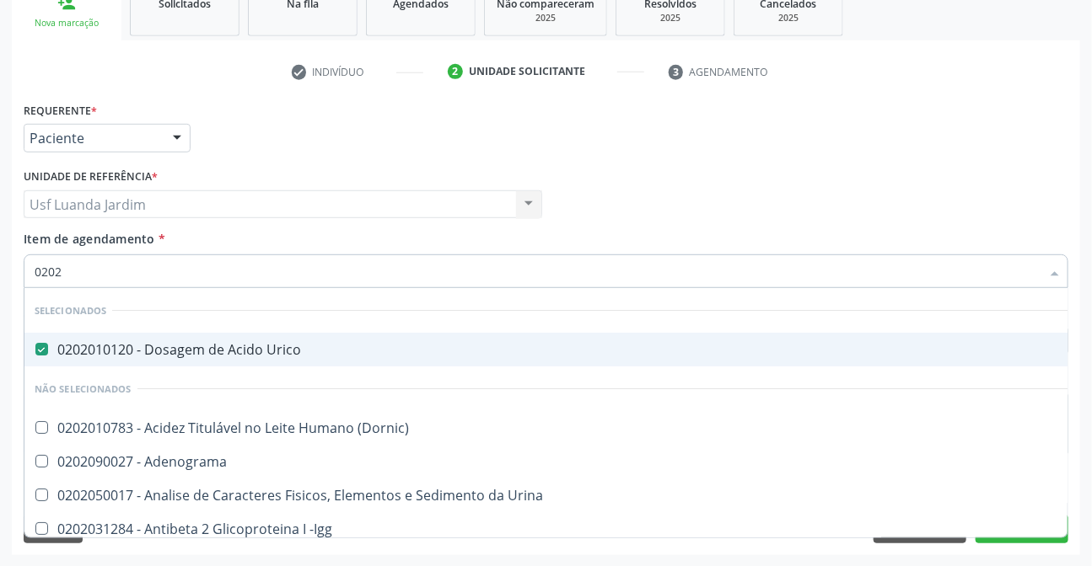
type input "02020"
checkbox Calcio "true"
checkbox Creatinina "false"
checkbox Xi "true"
checkbox Glicose "false"
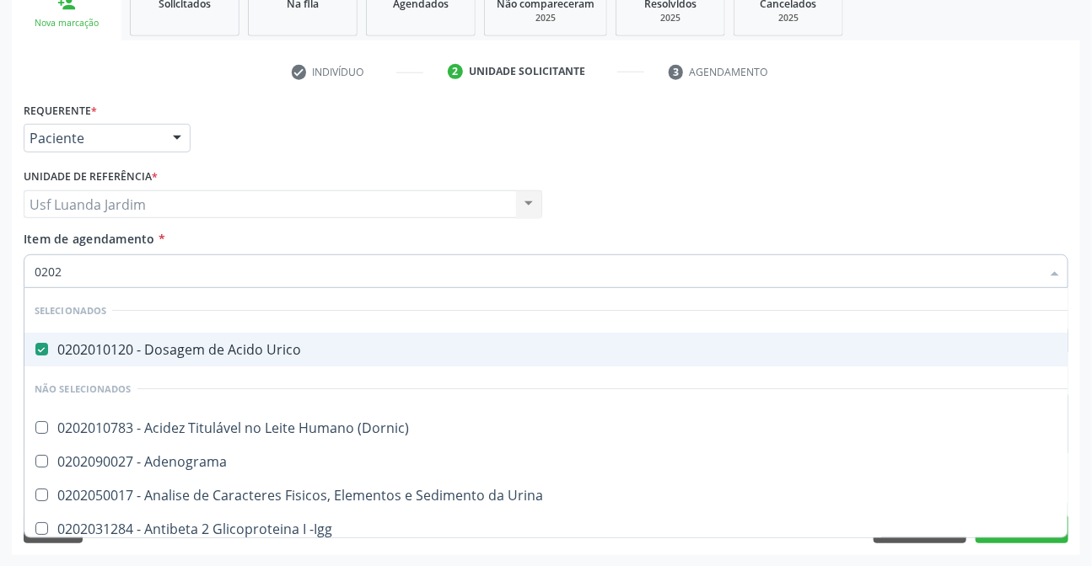
checkbox Derrames "true"
checkbox Ureia "false"
type input "020201"
checkbox Gestante "true"
checkbox Osmolaridade "true"
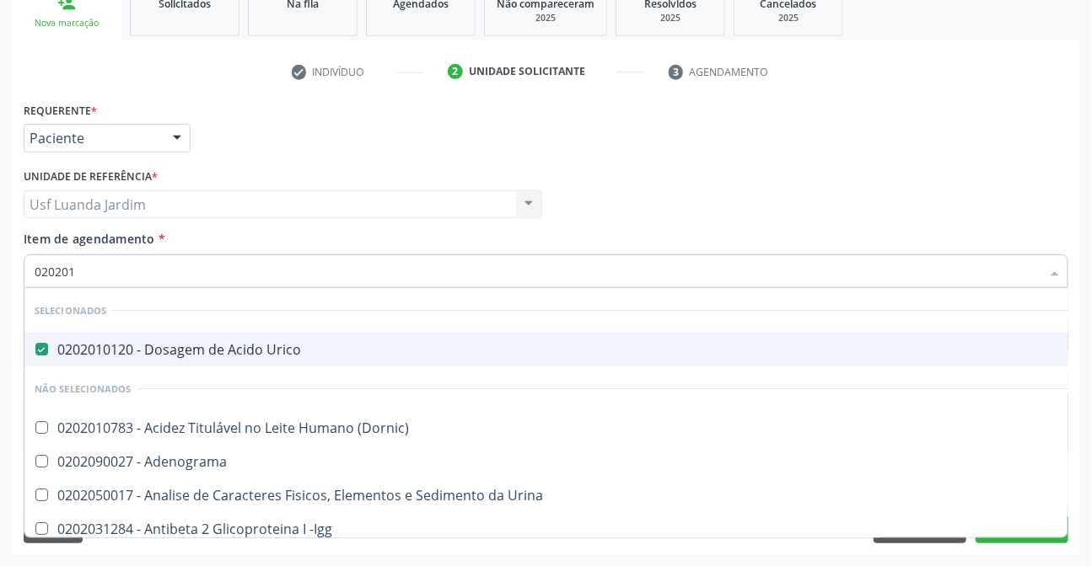
checkbox \(Serotonina\) "true"
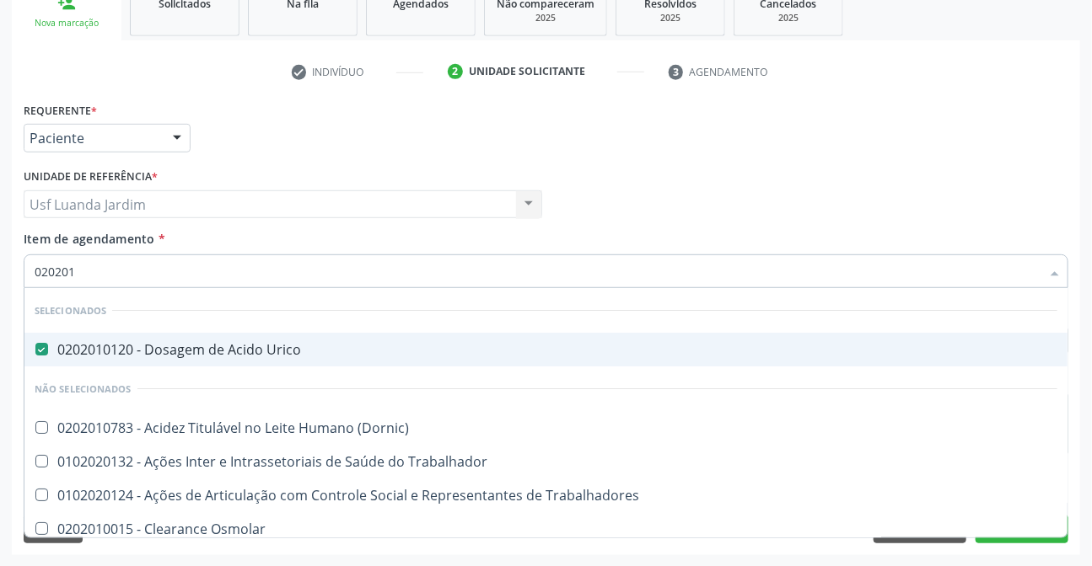
type input "0202010"
checkbox Ionizavel "true"
checkbox Creatinina "false"
checkbox II "true"
checkbox Glicose "false"
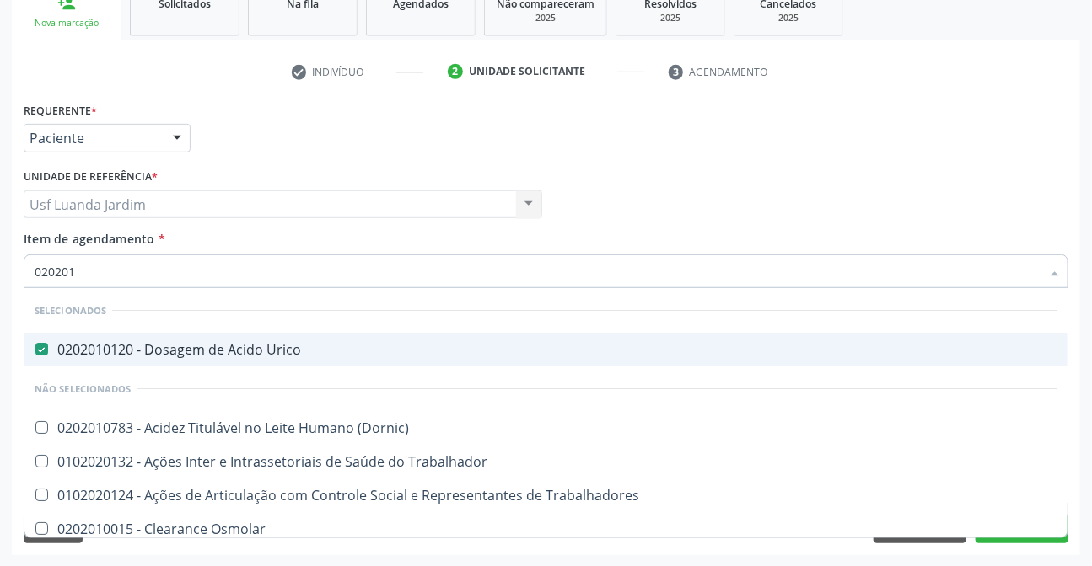
checkbox Piruvato "true"
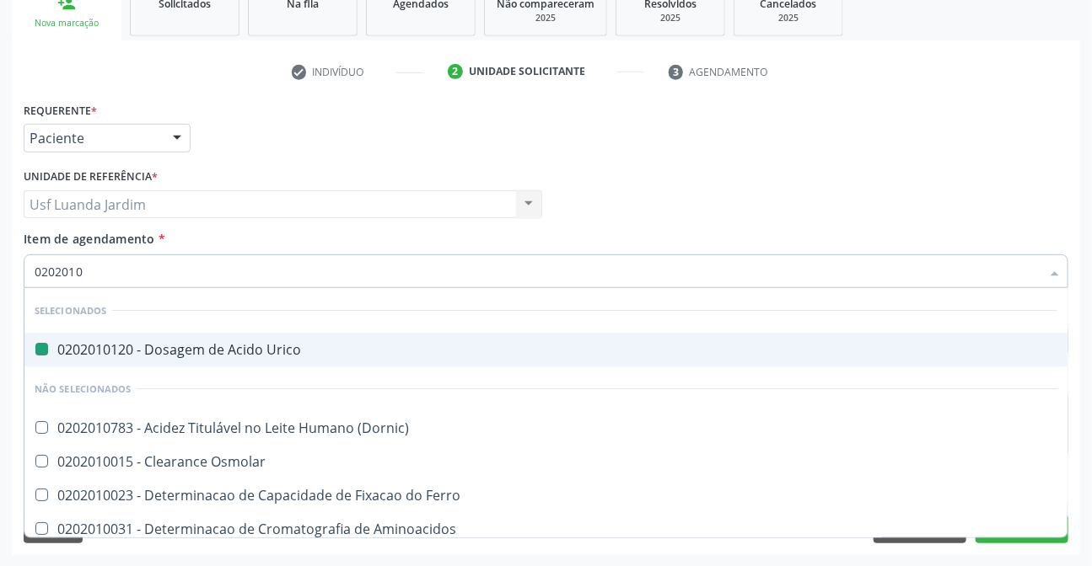
type input "02020106"
checkbox Urico "false"
checkbox Dosagens\) "true"
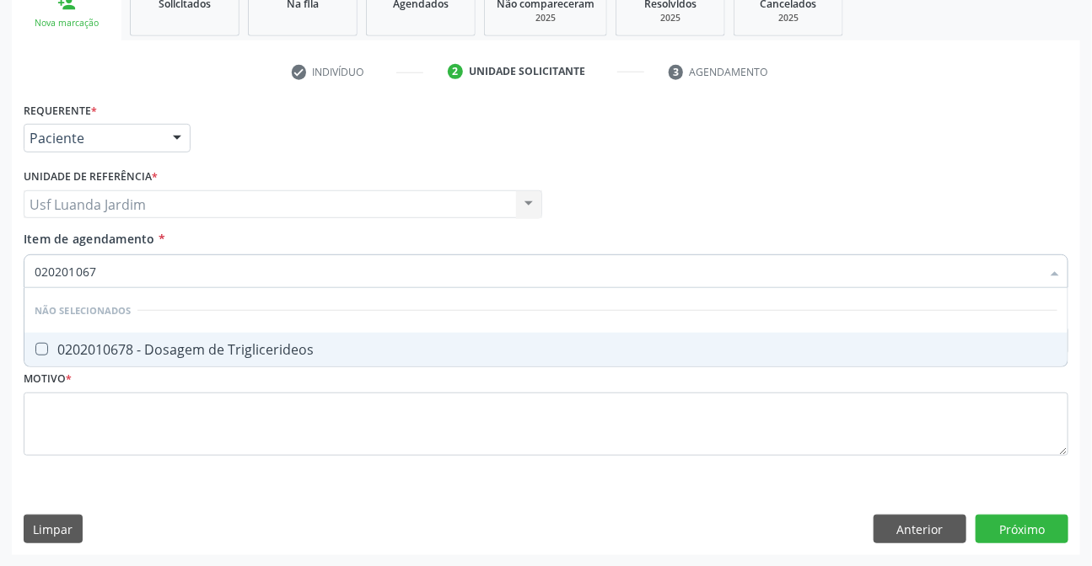
type input "0202010678"
click at [313, 344] on div "0202010678 - Dosagem de Triglicerideos" at bounding box center [546, 349] width 1023 height 13
checkbox Triglicerideos "true"
type input "0"
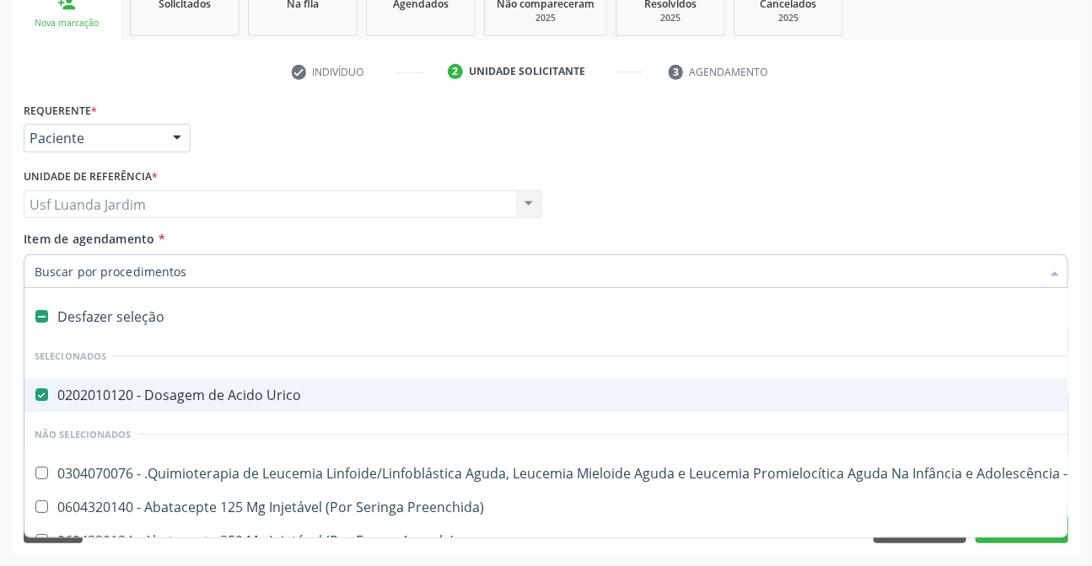
checkbox Urico "true"
type input "co"
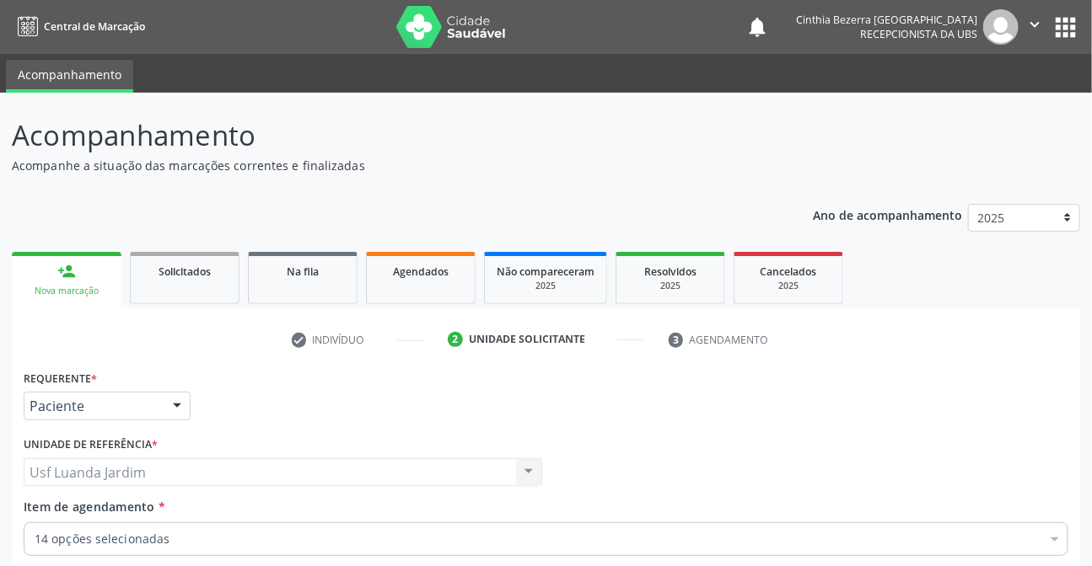
scroll to position [268, 0]
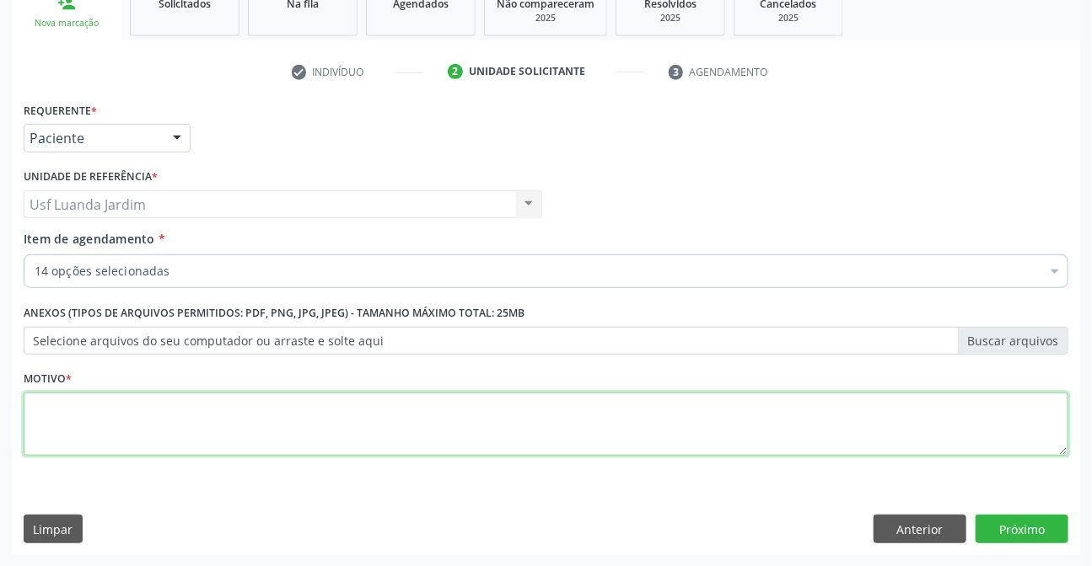
click at [464, 416] on textarea at bounding box center [546, 425] width 1044 height 64
type textarea "."
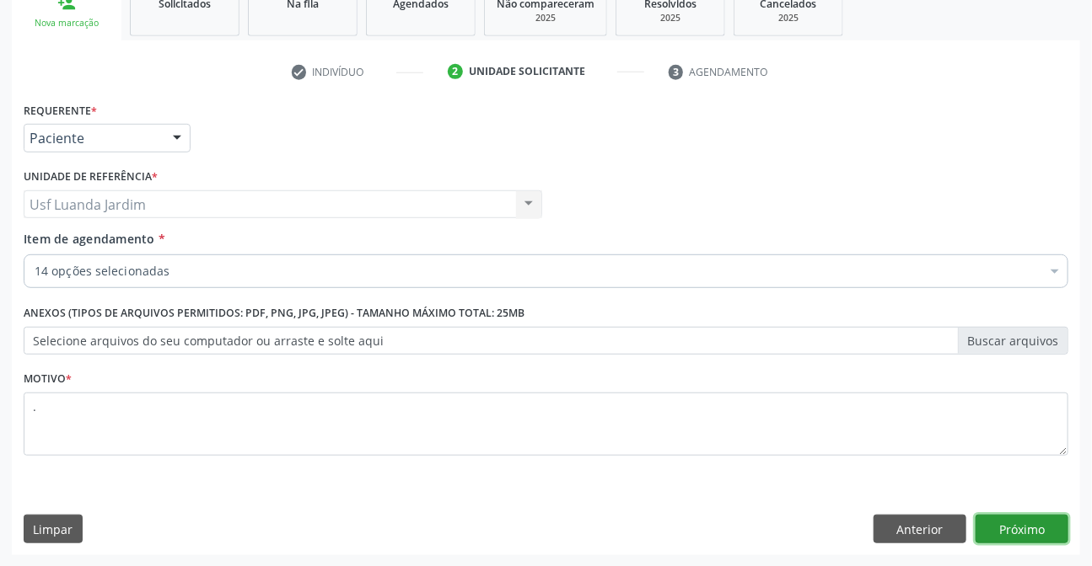
click at [1042, 520] on button "Próximo" at bounding box center [1021, 529] width 93 height 29
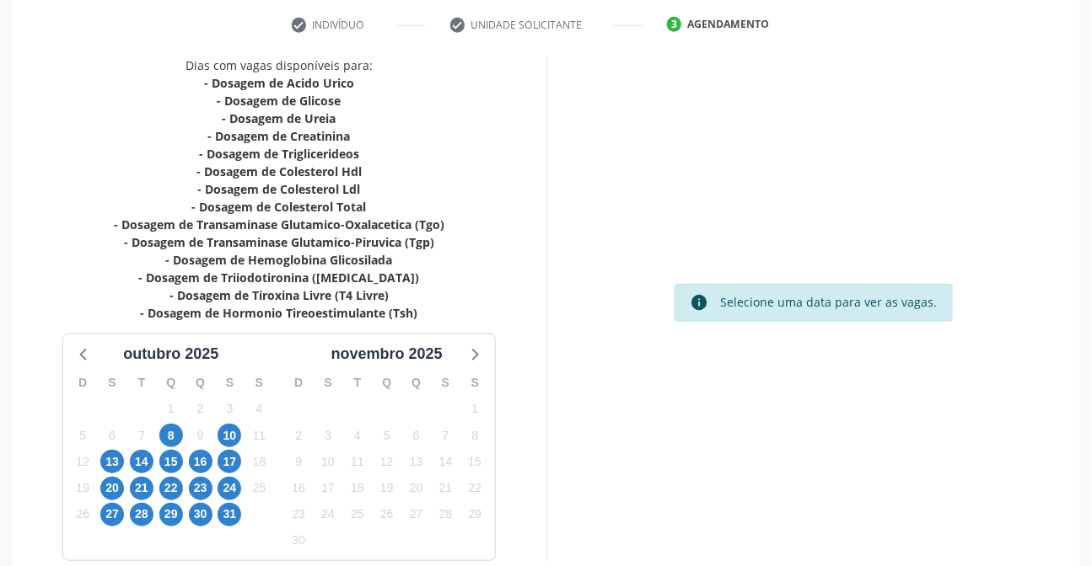
scroll to position [396, 0]
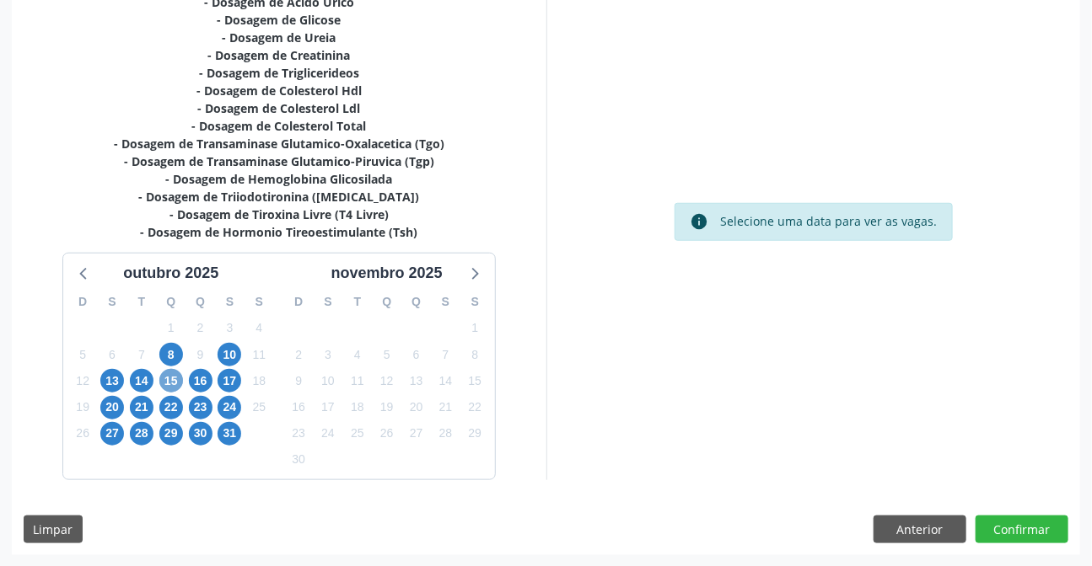
click at [175, 378] on span "15" at bounding box center [171, 381] width 24 height 24
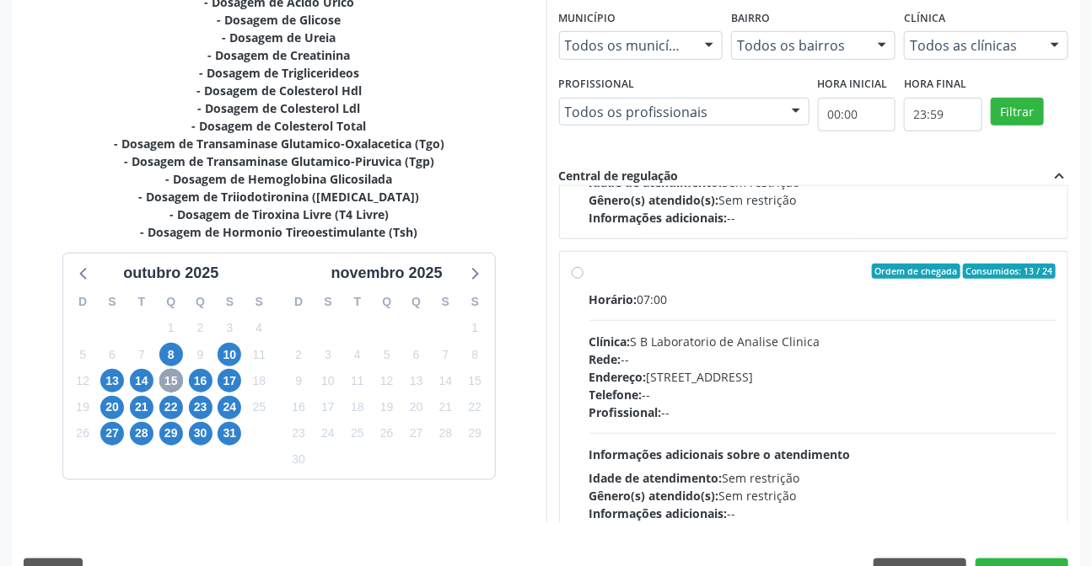
scroll to position [1149, 0]
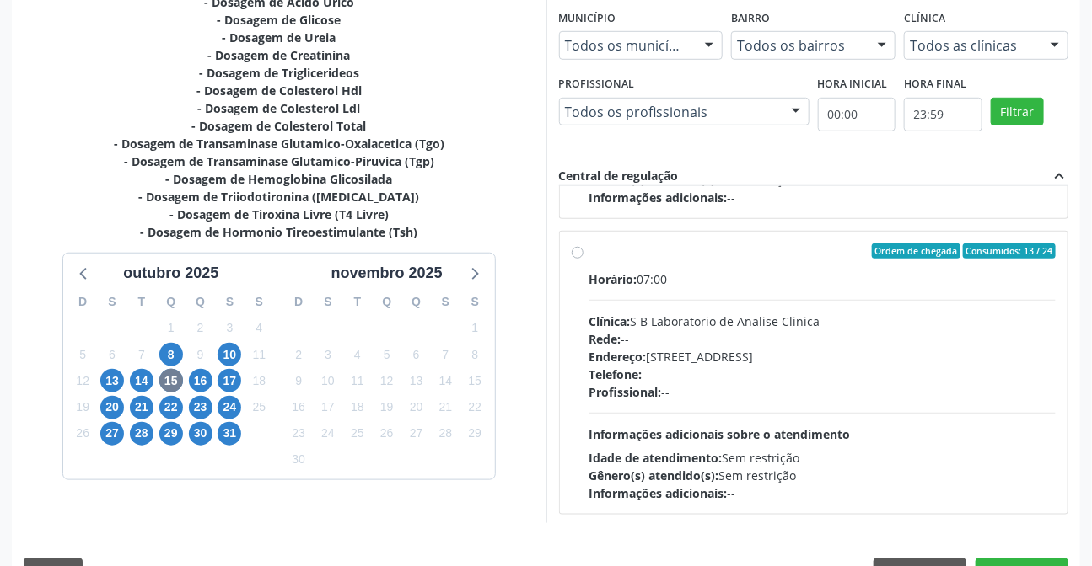
click at [589, 250] on label "Ordem de chegada Consumidos: 13 / 24 Horário: 07:00 Clínica: S B Laboratorio de…" at bounding box center [822, 373] width 467 height 259
click at [577, 250] on input "Ordem de chegada Consumidos: 13 / 24 Horário: 07:00 Clínica: S B Laboratorio de…" at bounding box center [578, 251] width 12 height 15
radio input "true"
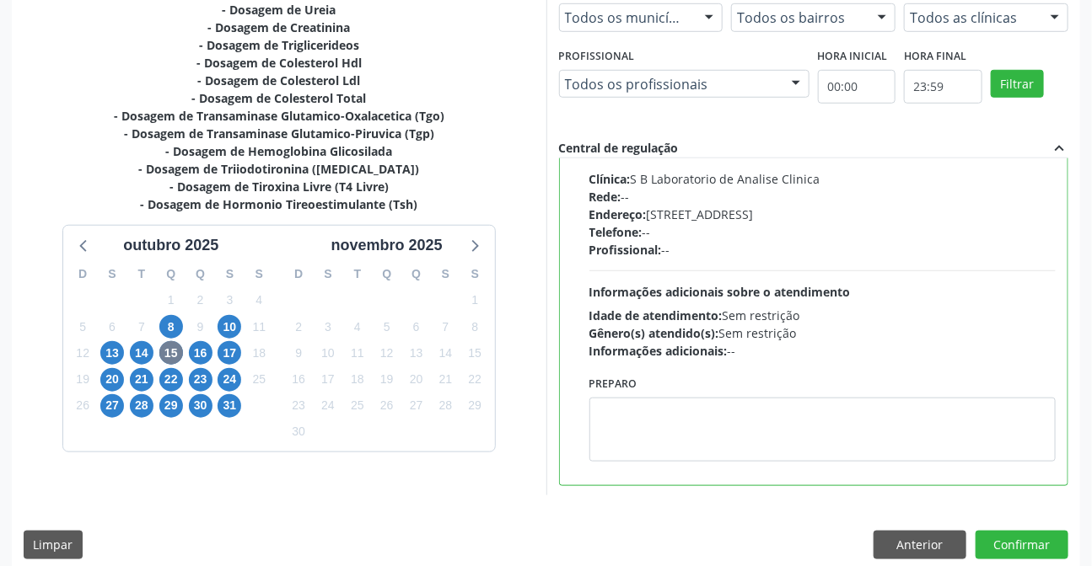
scroll to position [439, 0]
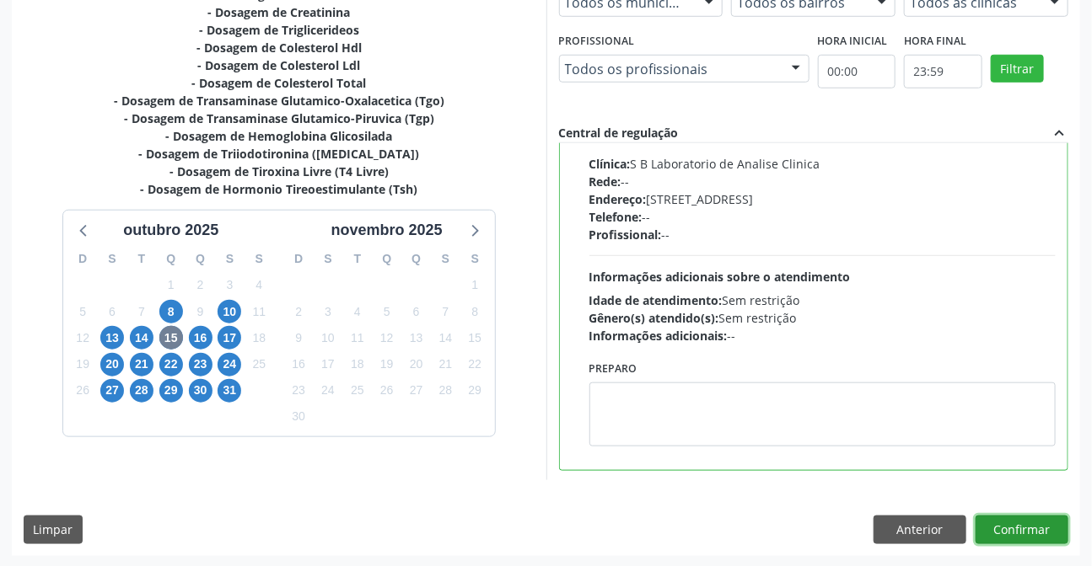
click at [1022, 523] on button "Confirmar" at bounding box center [1021, 530] width 93 height 29
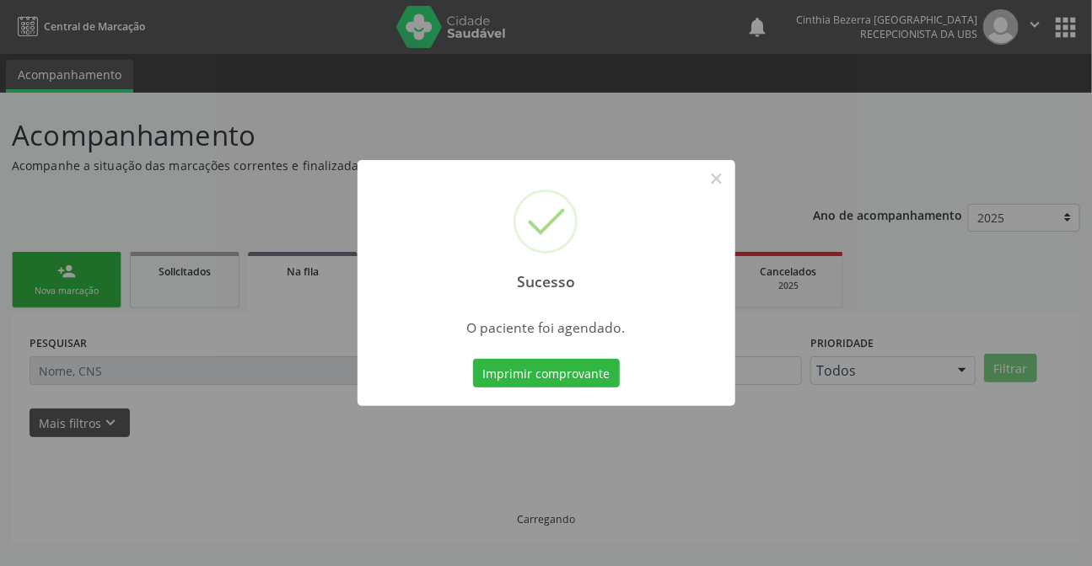
scroll to position [0, 0]
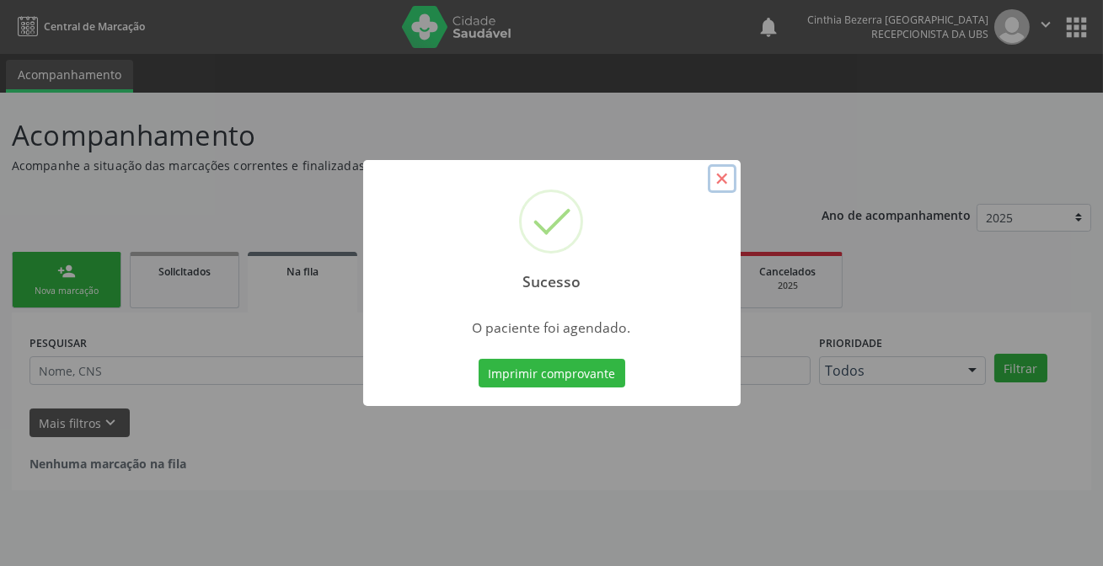
click at [723, 178] on button "×" at bounding box center [722, 178] width 29 height 29
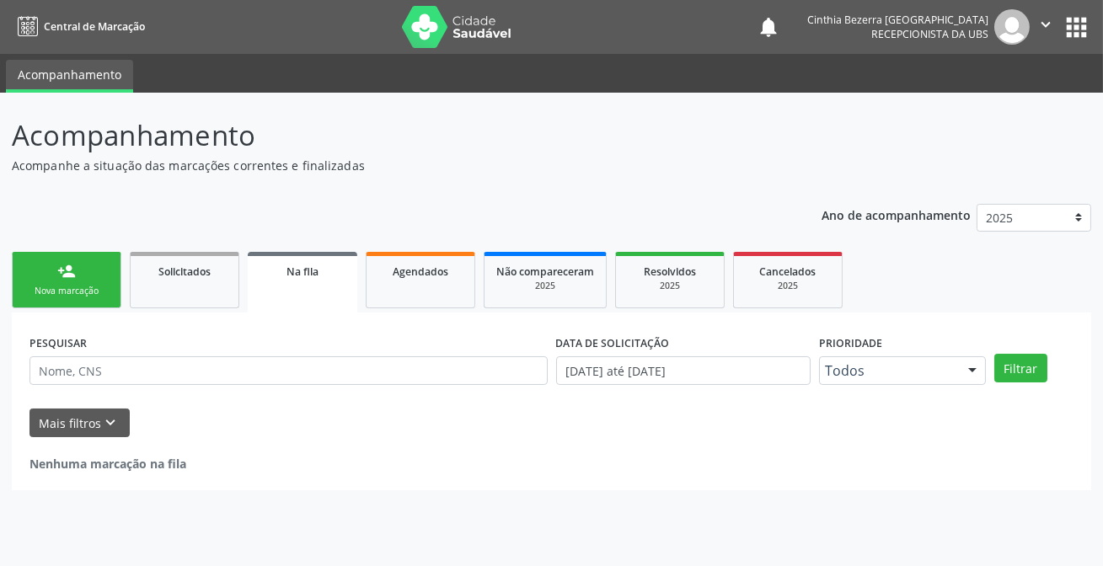
click at [75, 296] on div "Nova marcação" at bounding box center [66, 291] width 84 height 13
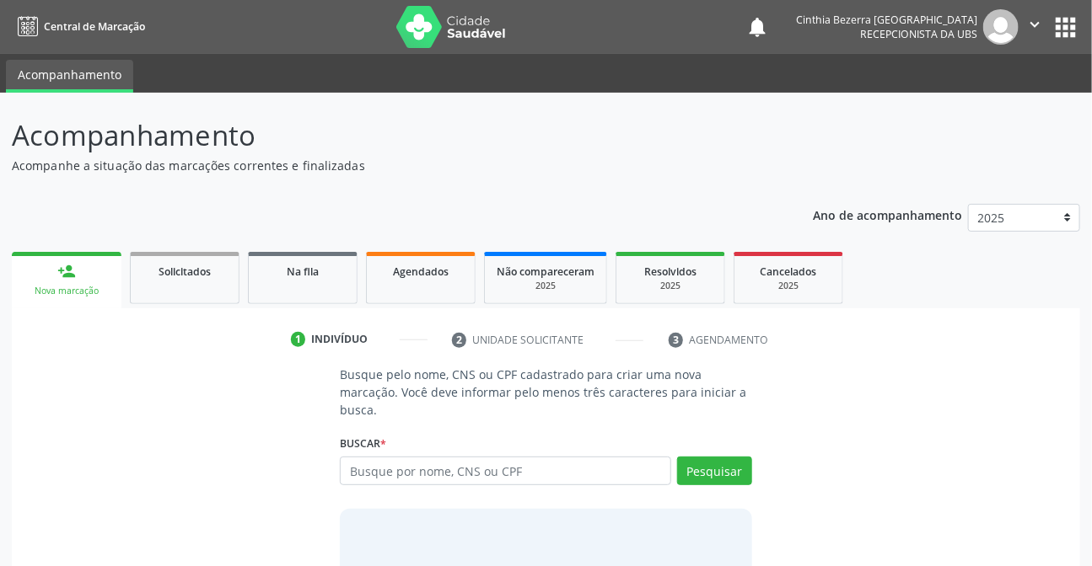
click at [473, 455] on div "Buscar * Busque por nome, CNS ou CPF Nenhum resultado encontrado para: " " Digi…" at bounding box center [545, 464] width 411 height 66
click at [493, 470] on input "text" at bounding box center [505, 471] width 330 height 29
type input "22070230449"
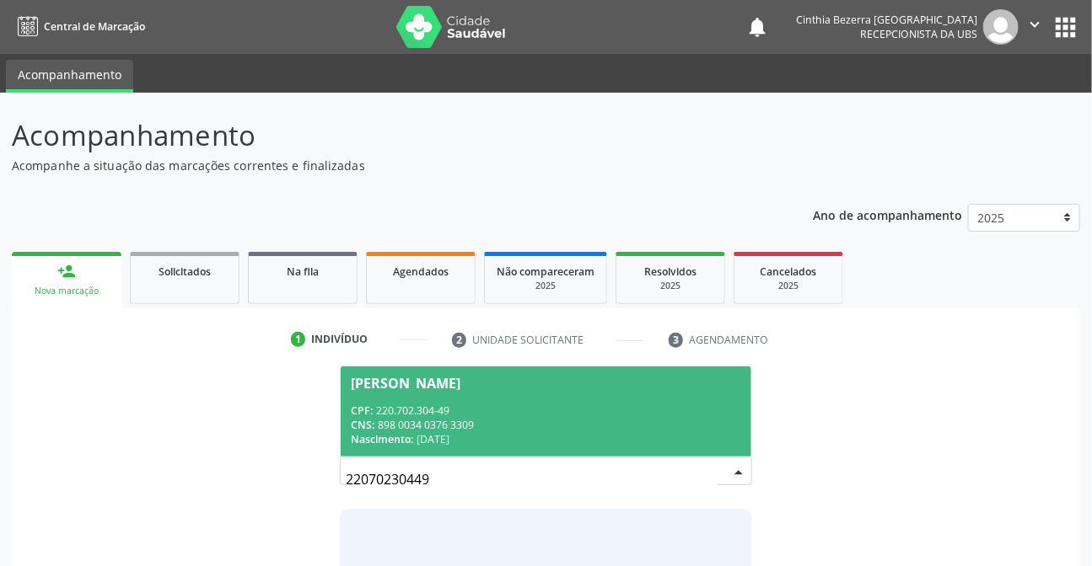
click at [564, 385] on div "[PERSON_NAME]" at bounding box center [545, 383] width 389 height 13
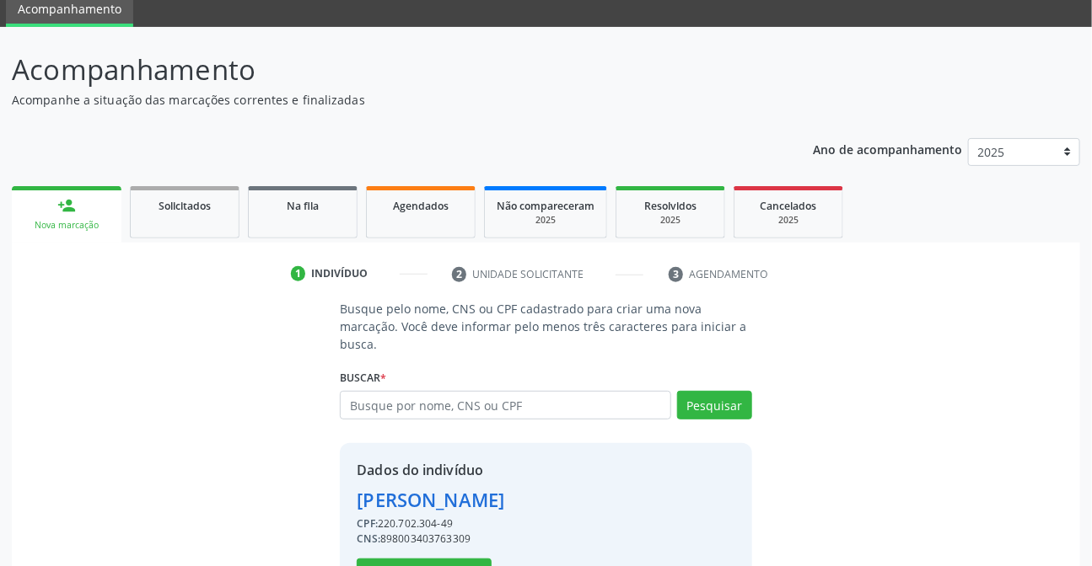
scroll to position [126, 0]
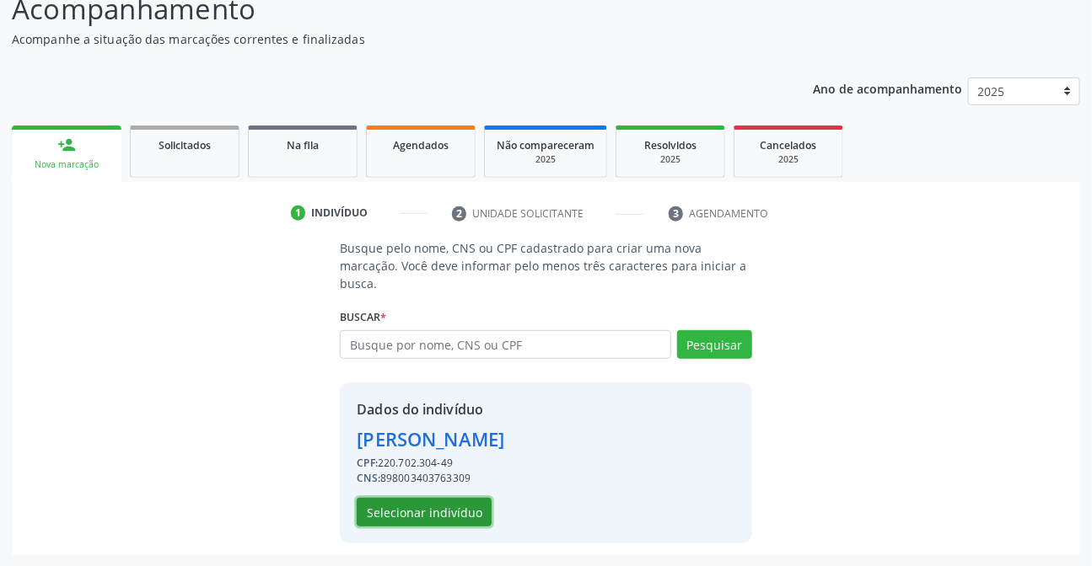
click at [475, 508] on button "Selecionar indivíduo" at bounding box center [424, 512] width 135 height 29
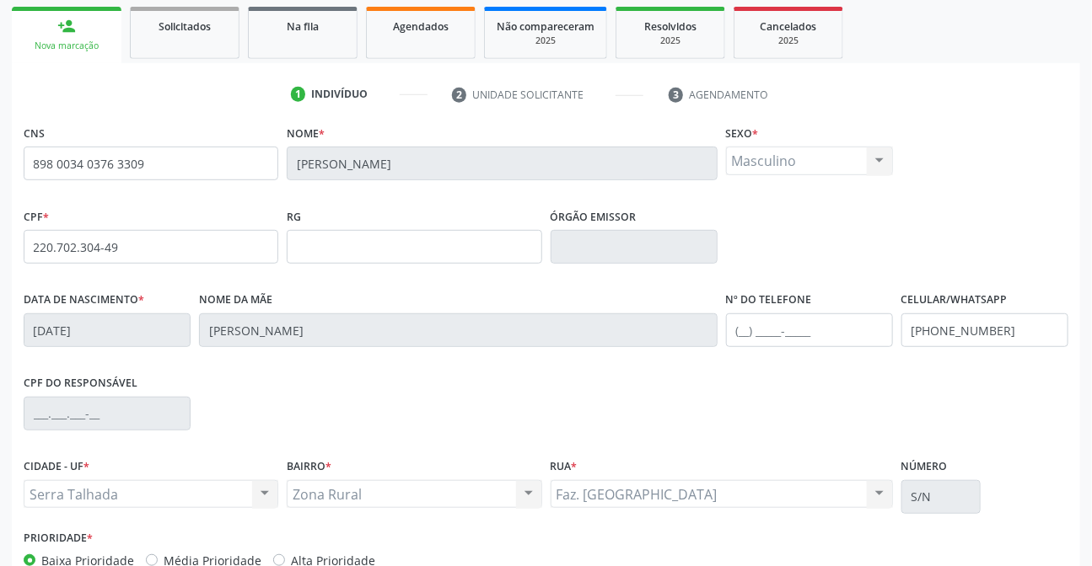
scroll to position [346, 0]
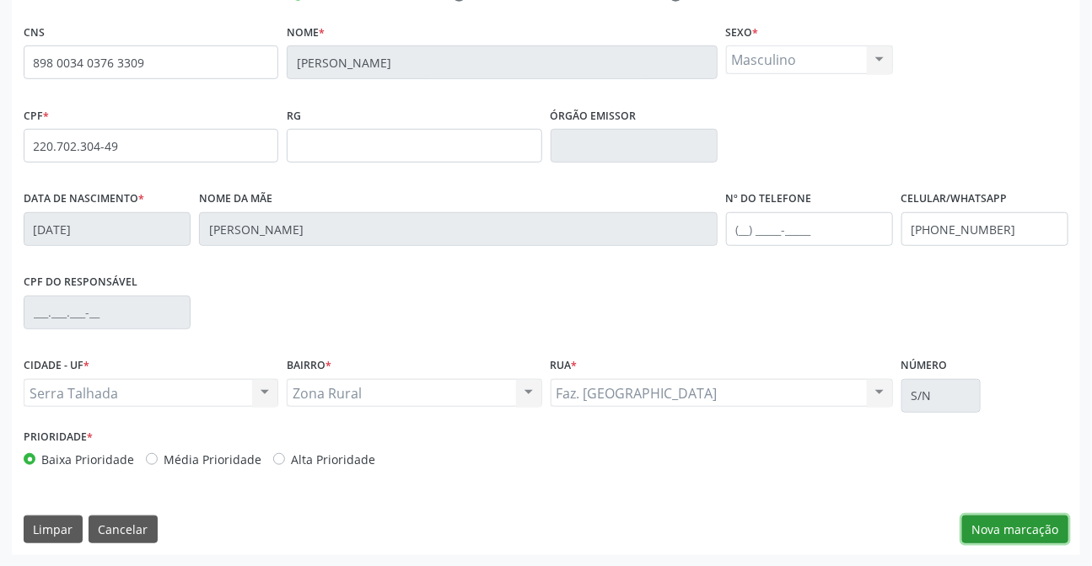
click at [1028, 539] on button "Nova marcação" at bounding box center [1015, 530] width 106 height 29
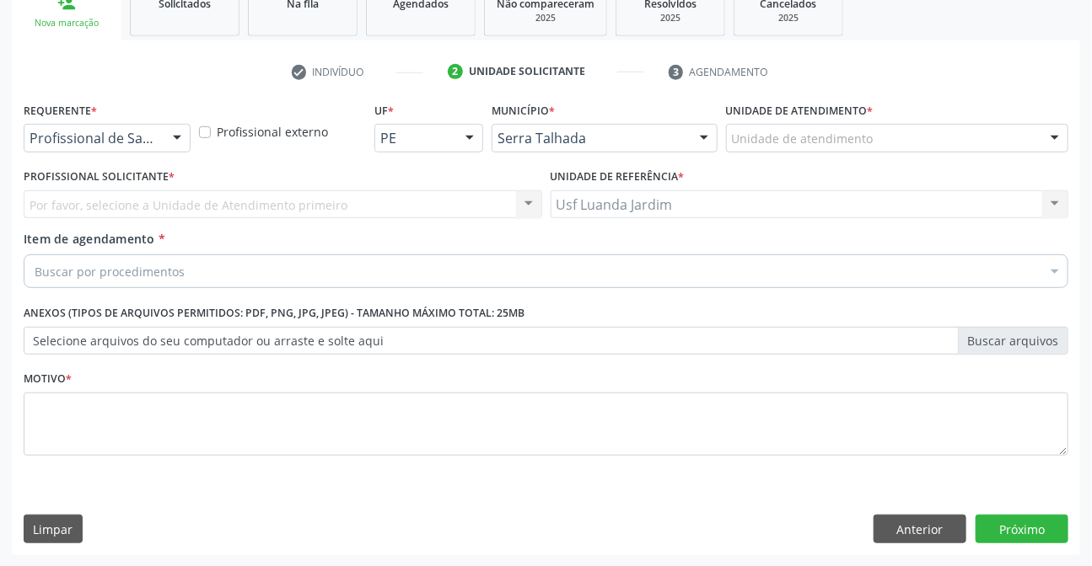
click at [190, 132] on div "Profissional de Saúde" at bounding box center [107, 138] width 167 height 29
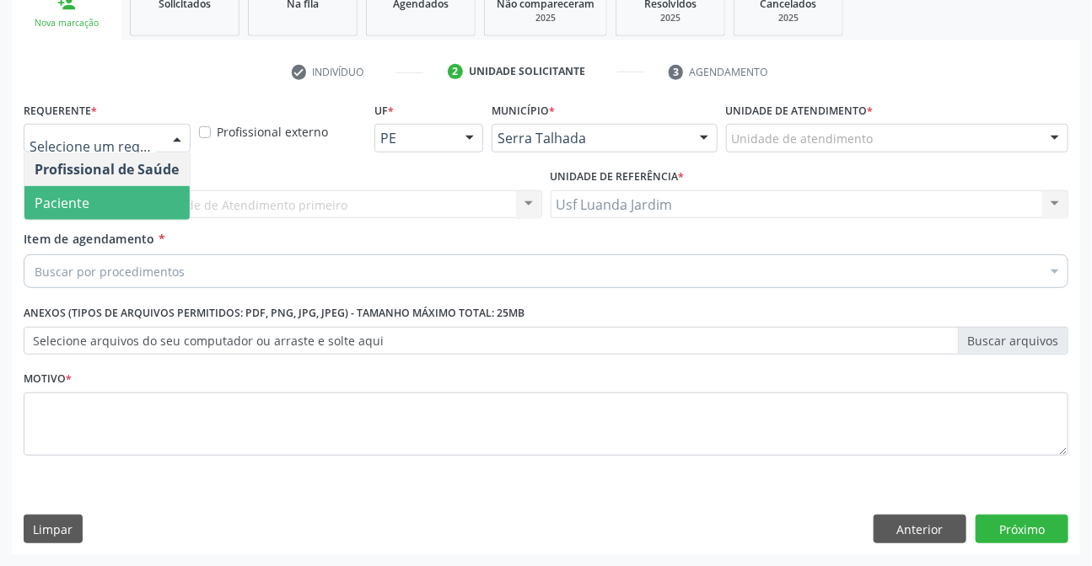
click at [158, 192] on span "Paciente" at bounding box center [106, 203] width 165 height 34
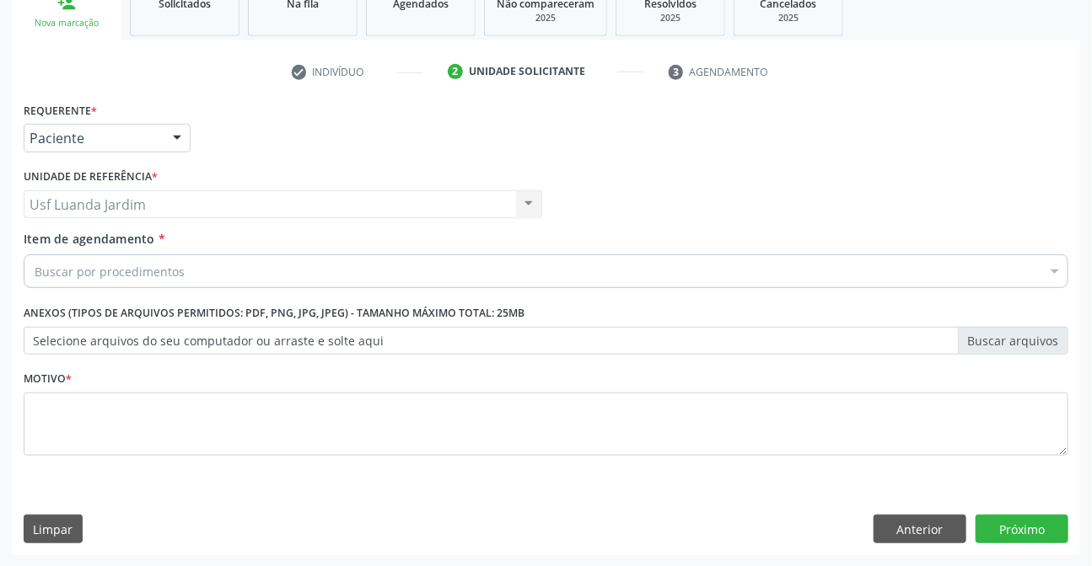
click at [222, 271] on div "Buscar por procedimentos" at bounding box center [546, 272] width 1044 height 34
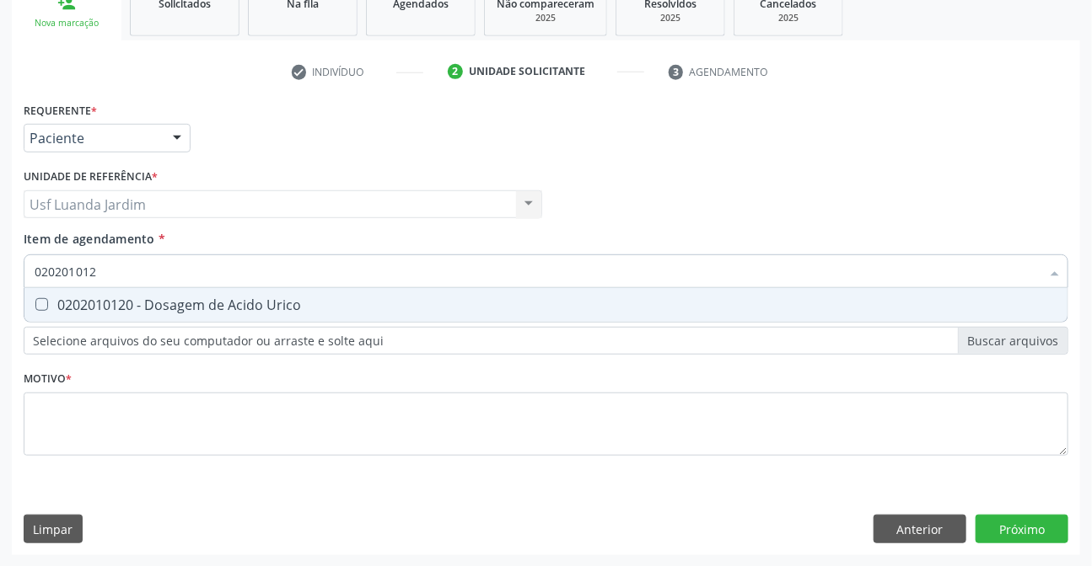
type input "0202010120"
click at [817, 301] on div "0202010120 - Dosagem de Acido Urico" at bounding box center [546, 304] width 1023 height 13
checkbox Urico "true"
type input "0"
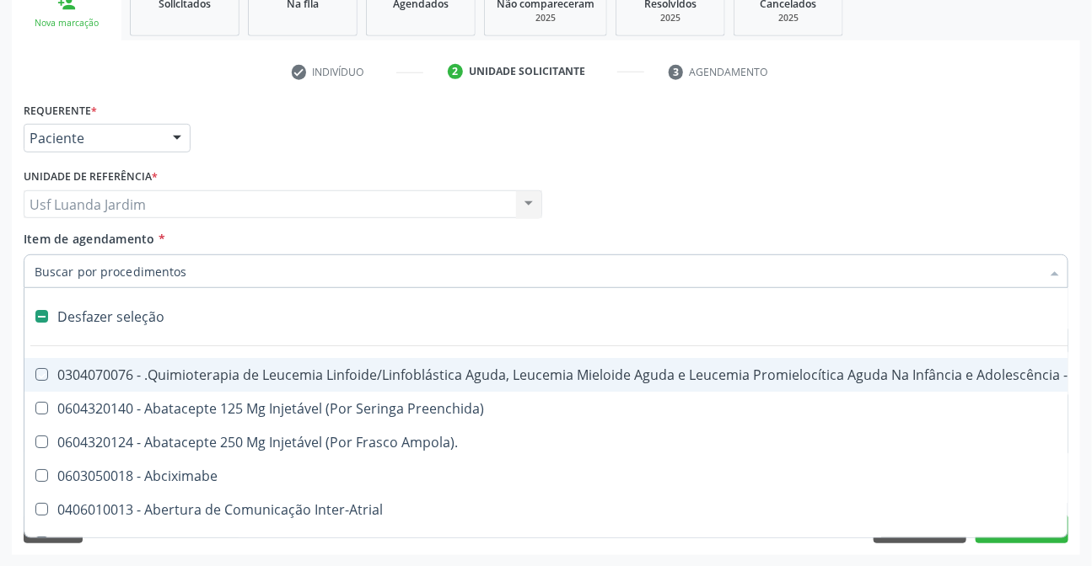
checkbox Manutenção "false"
type input "02"
checkbox Drogas "true"
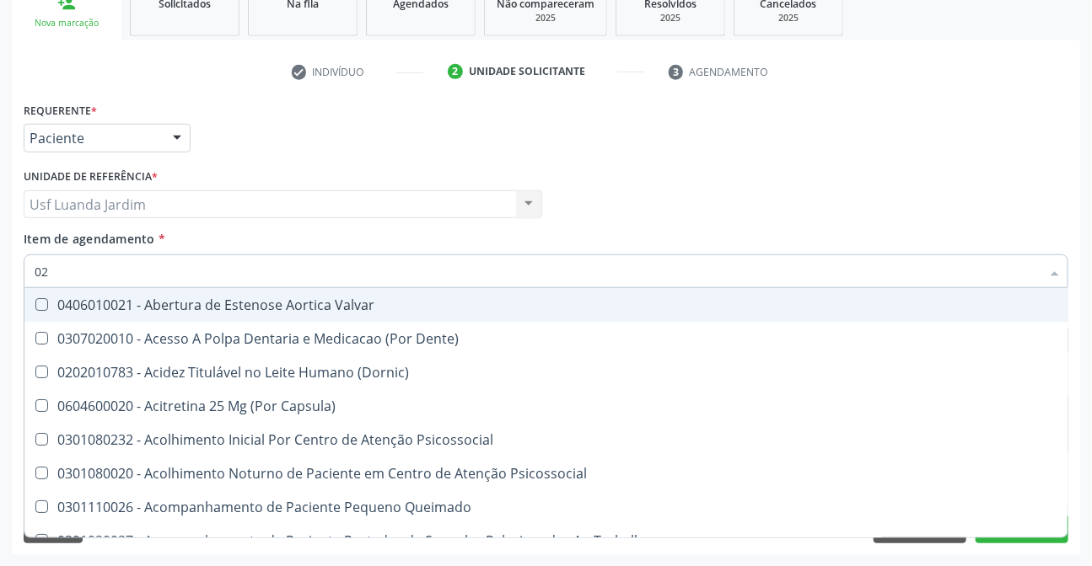
type input "020"
checkbox Intra-Aortico "true"
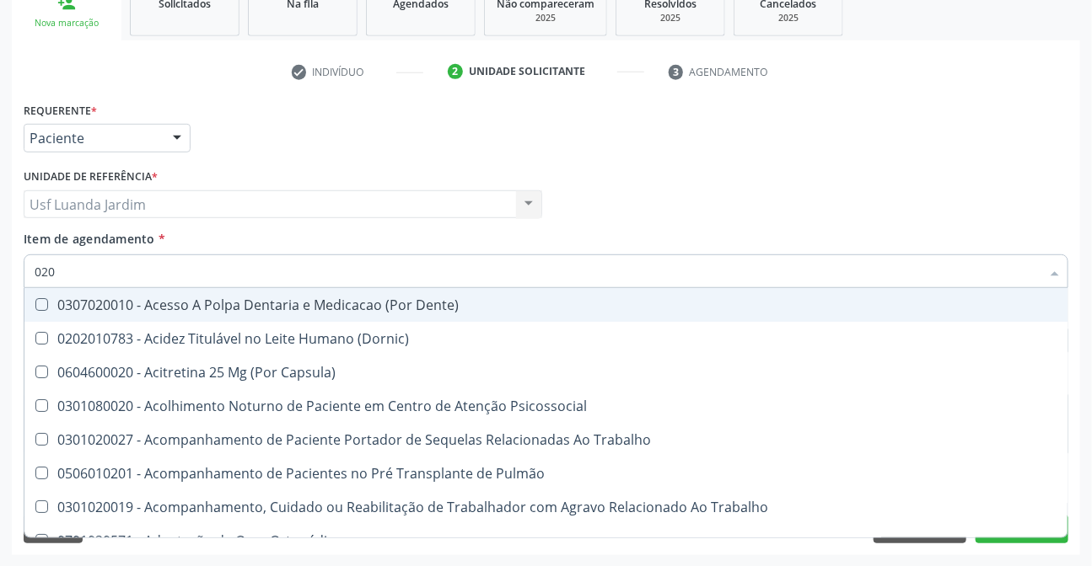
type input "0202"
checkbox População "true"
checkbox Urico "false"
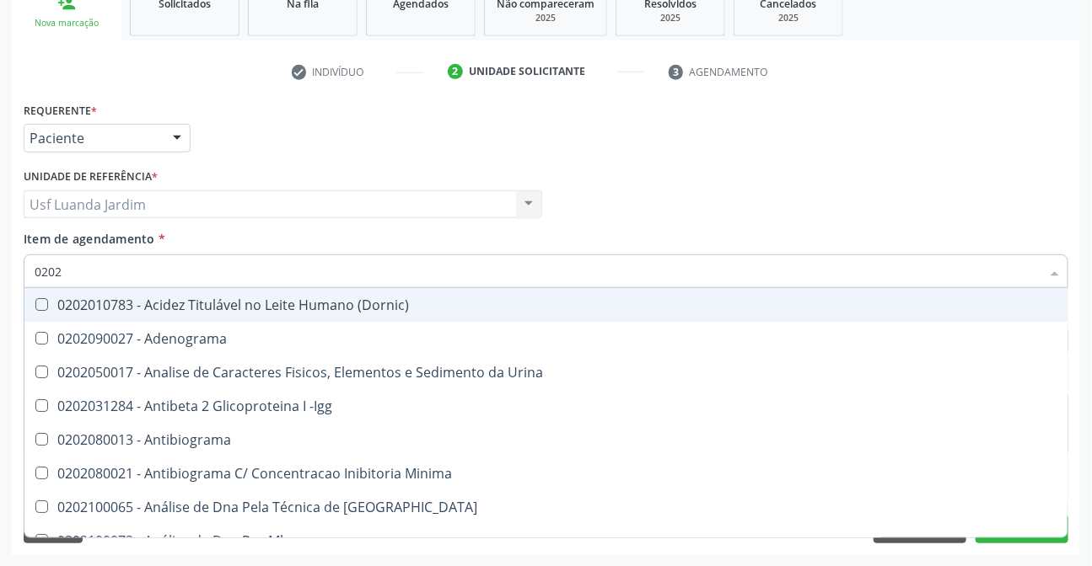
type input "02020"
checkbox Organicos "true"
checkbox Urico "false"
type input "020201"
checkbox Osmolar "true"
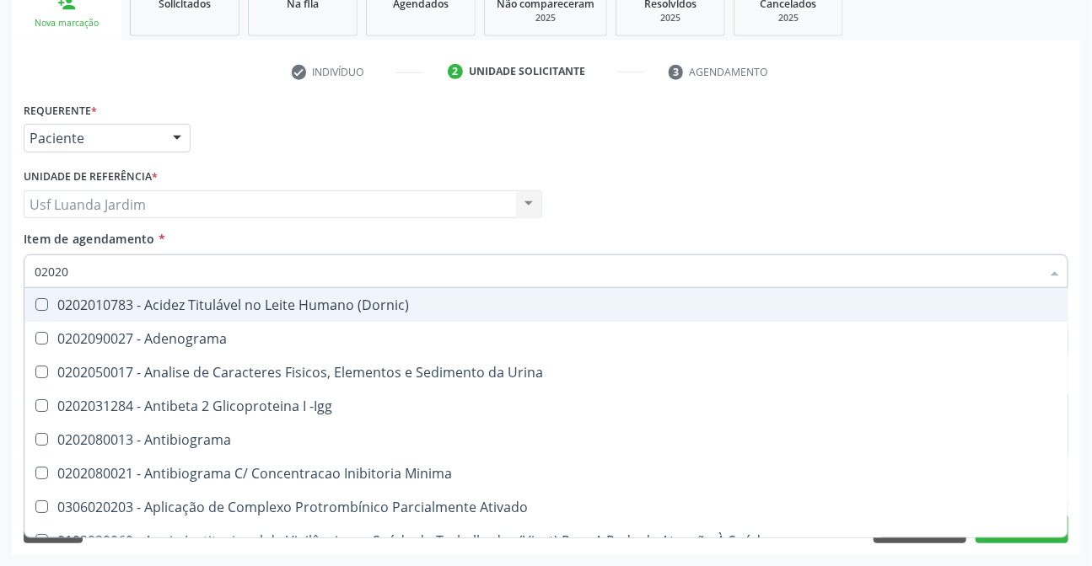
checkbox Urico "false"
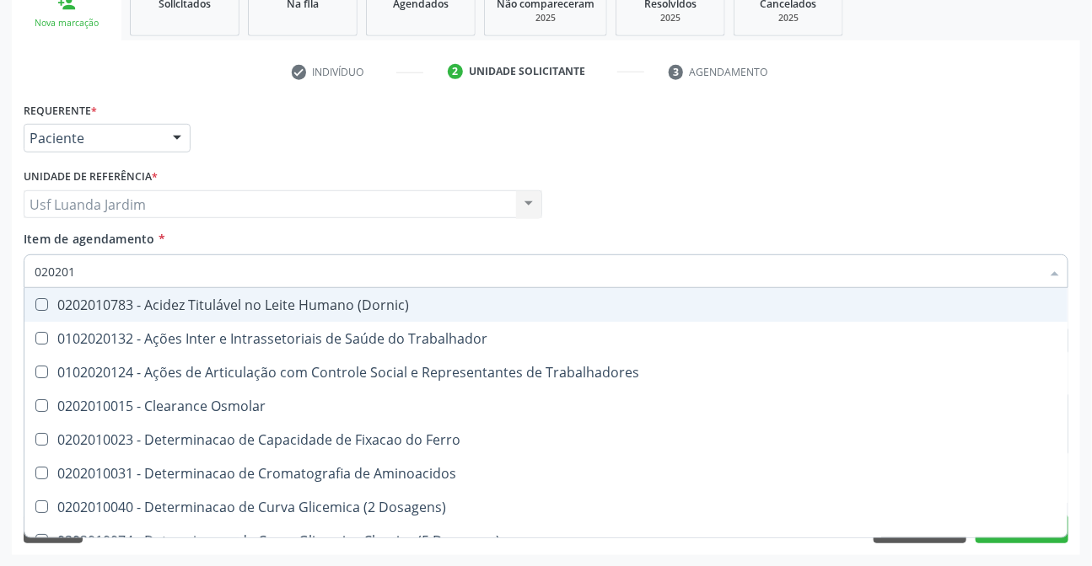
type input "0202010"
checkbox Ativada\) "true"
checkbox Urico "false"
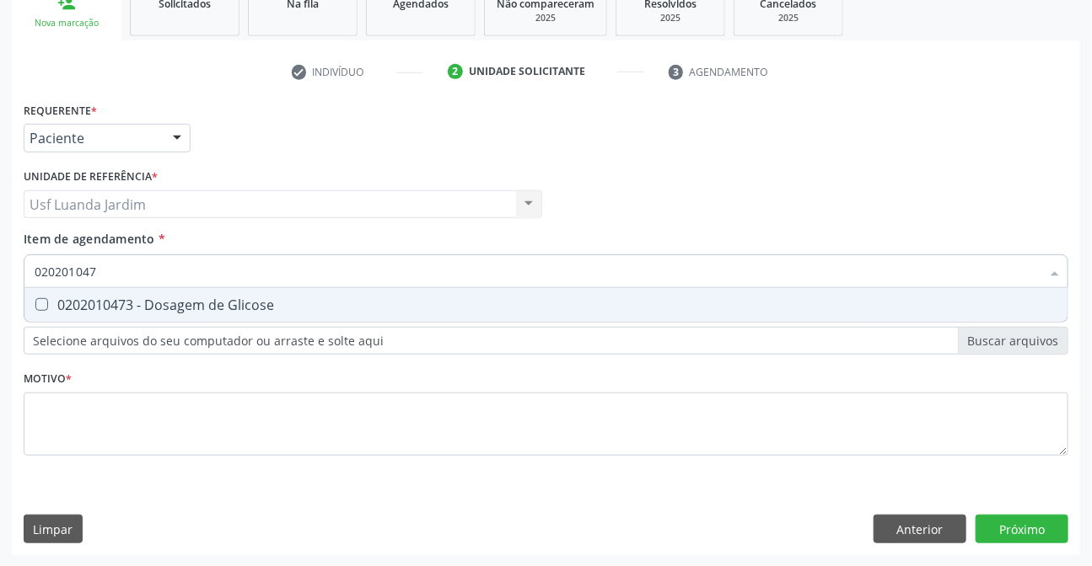
type input "0202010473"
click at [819, 303] on div "0202010473 - Dosagem de Glicose" at bounding box center [546, 304] width 1023 height 13
checkbox Glicose "true"
type input "0"
checkbox Glicose "false"
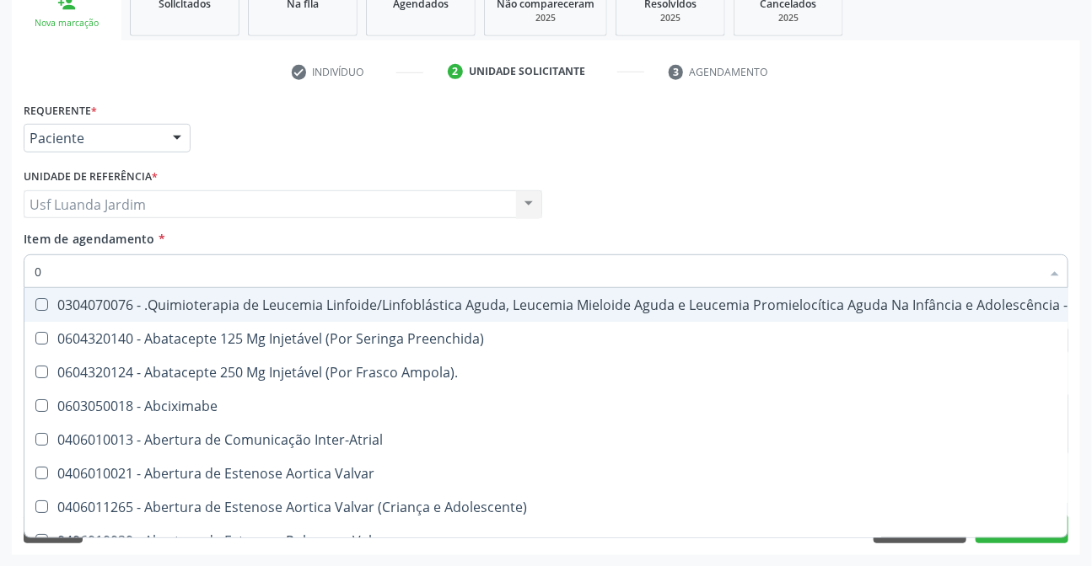
type input "02"
checkbox Drogas "true"
checkbox Coclear "true"
type input "020"
checkbox Respiratória "true"
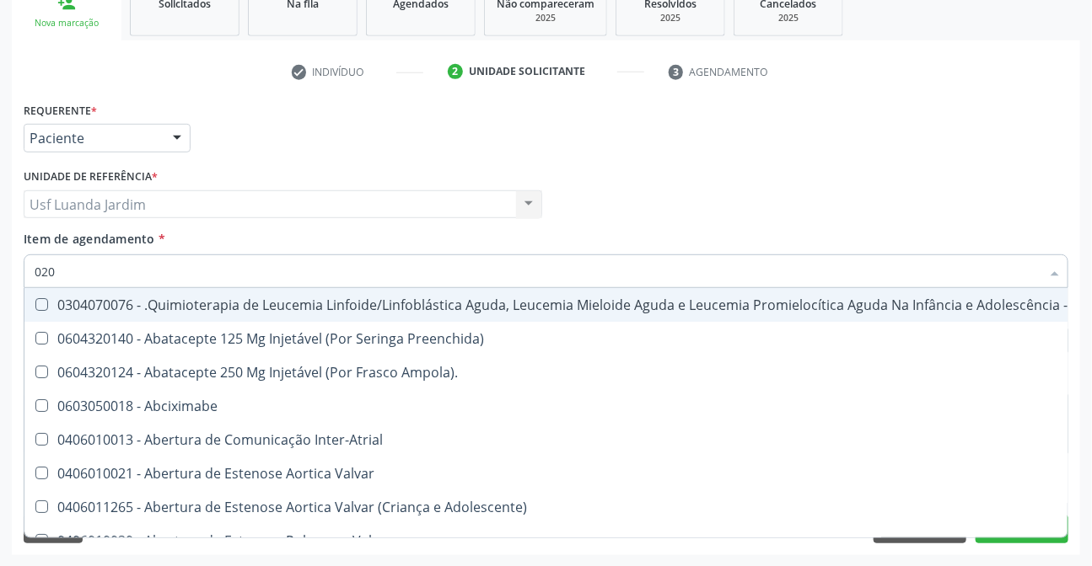
checkbox Transplantado "true"
checkbox Drogas "false"
checkbox Coclear "false"
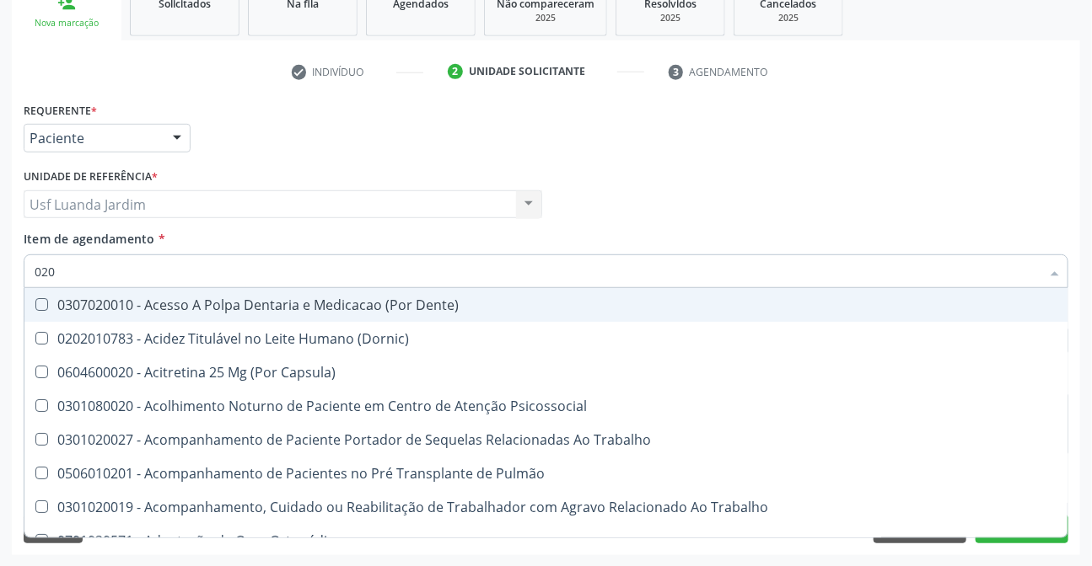
type input "0202"
checkbox População "true"
checkbox Laser "true"
checkbox Urico "false"
checkbox Glicose "false"
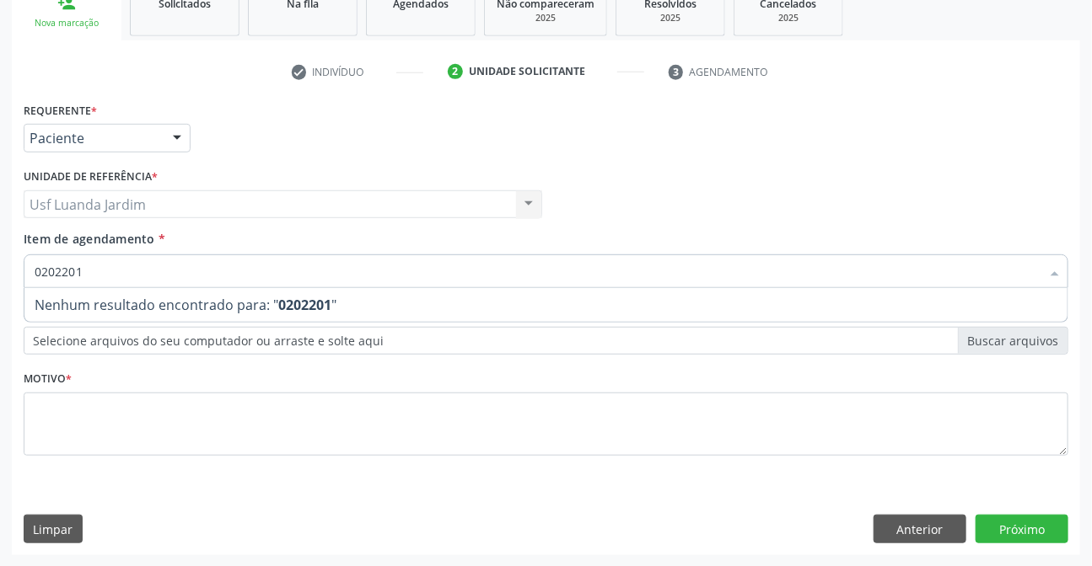
type input "0202201"
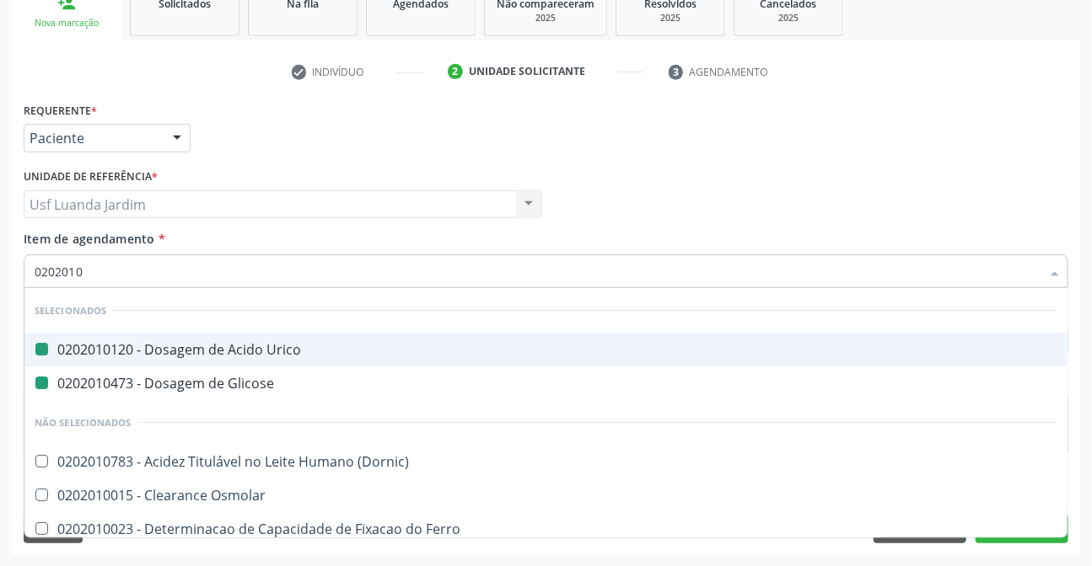
type input "02020106"
checkbox Urico "false"
checkbox Glicose "false"
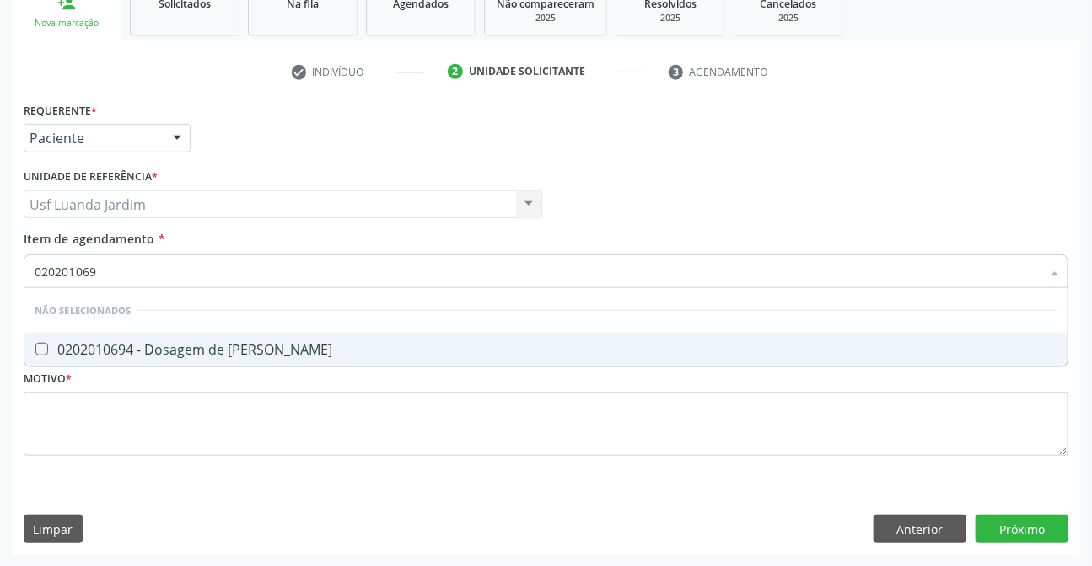
type input "0202010694"
click at [748, 357] on span "0202010694 - Dosagem de [PERSON_NAME]" at bounding box center [545, 350] width 1043 height 34
checkbox Ureia "true"
type input "02020"
checkbox Ureia "true"
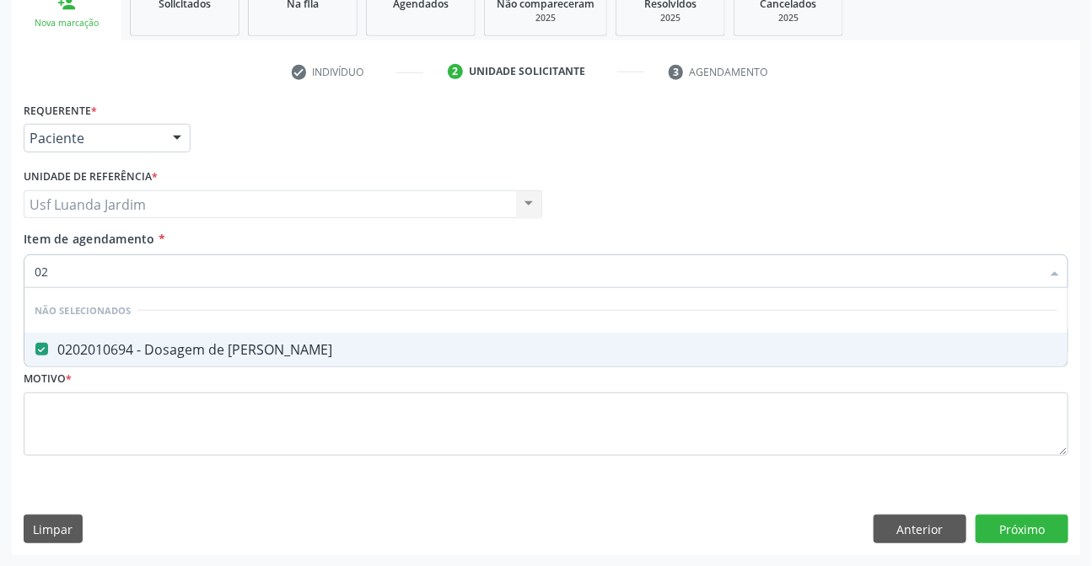
type input "0"
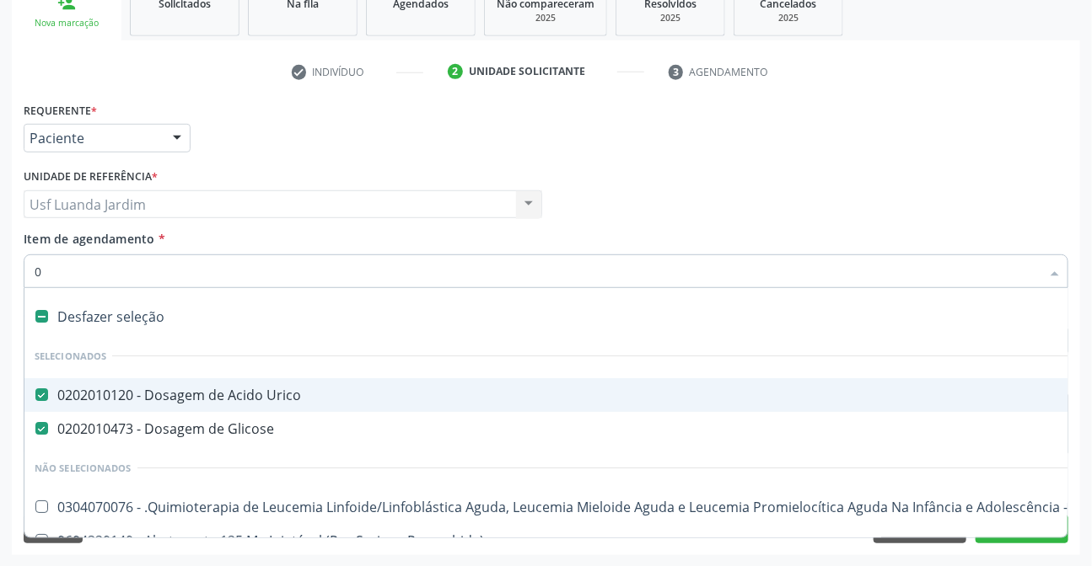
type input "02"
checkbox Endoscópica\) "true"
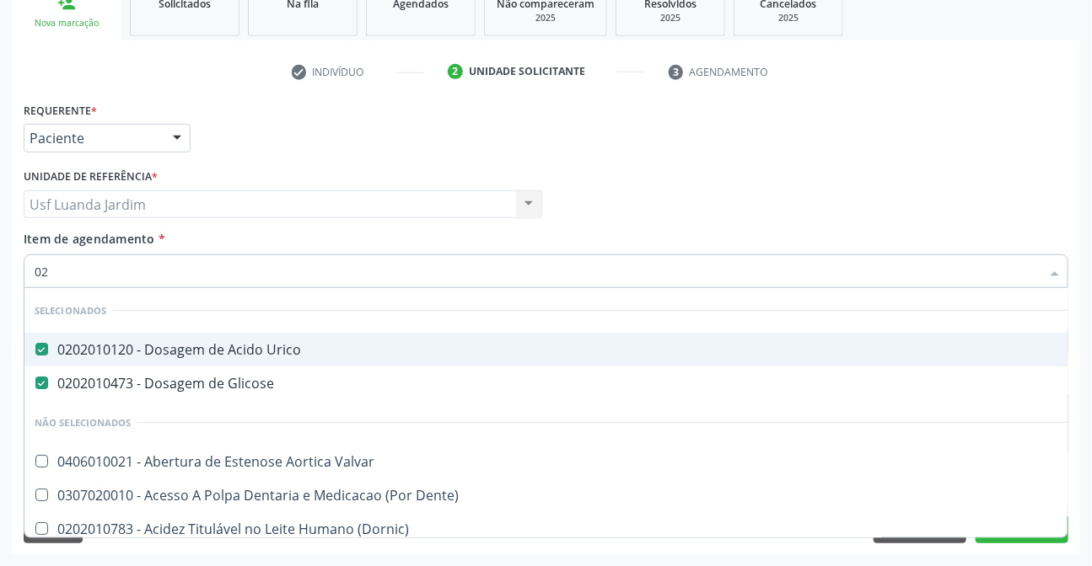
type input "020"
checkbox III "true"
checkbox Ureia "false"
type input "0202"
checkbox Ossea\) "true"
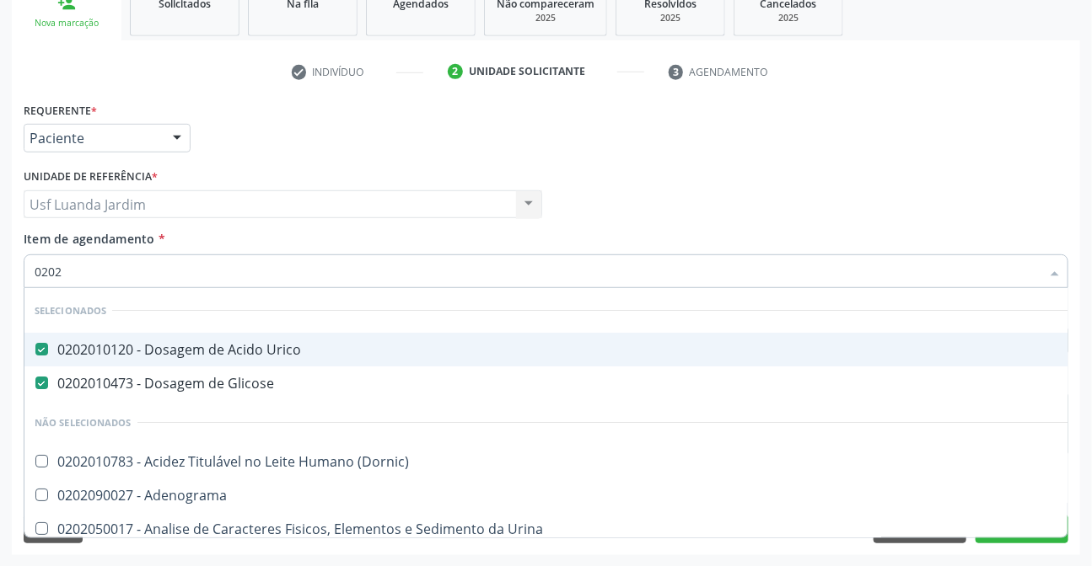
type input "02020"
checkbox Derrames "true"
checkbox Ureia "false"
type input "020201"
checkbox Trombina "true"
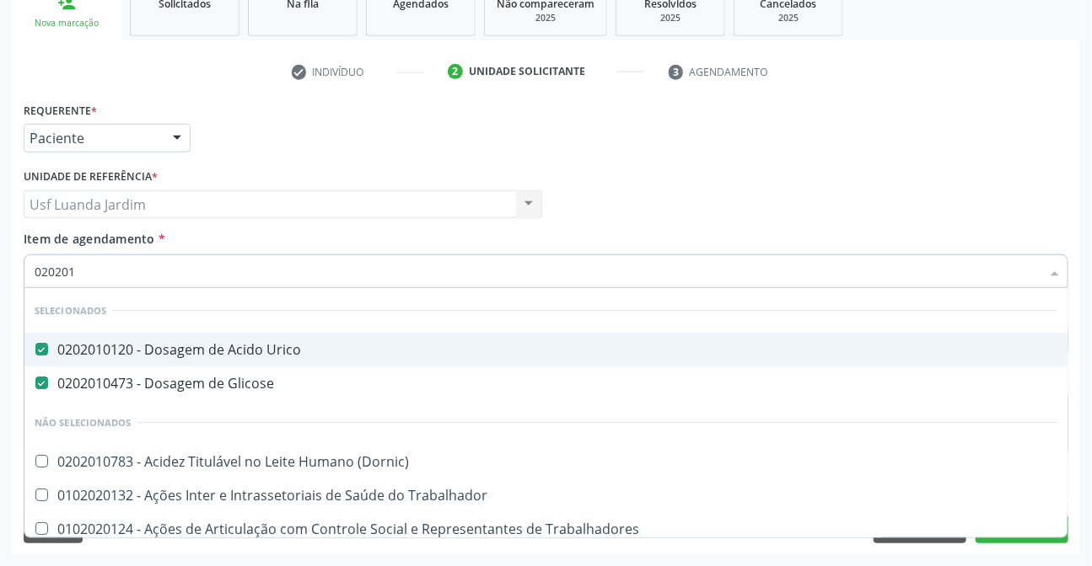
type input "0202010"
checkbox Piruvato "true"
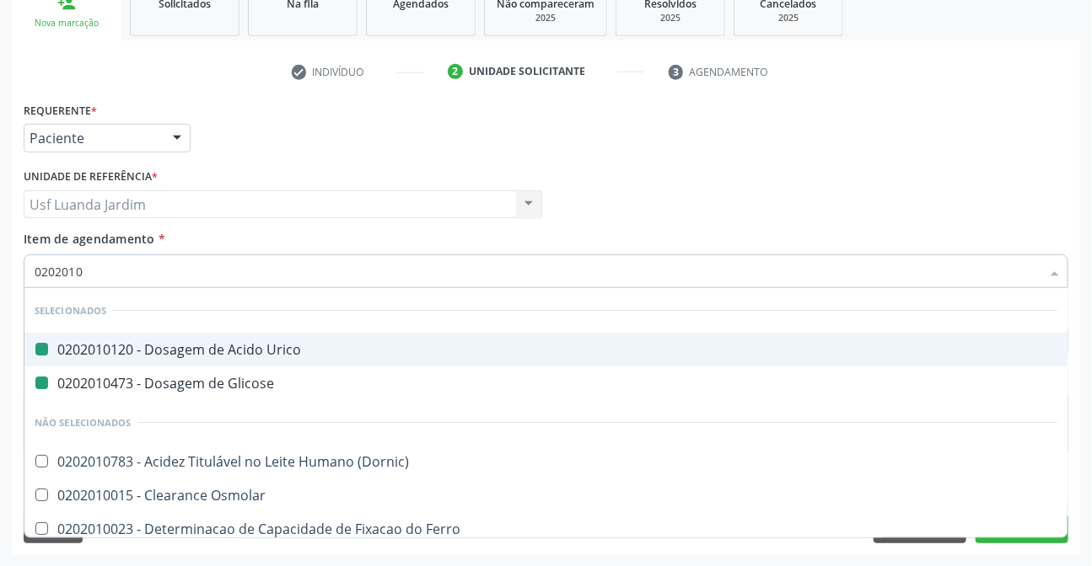
type input "02020103"
checkbox Urico "false"
checkbox Glicose "false"
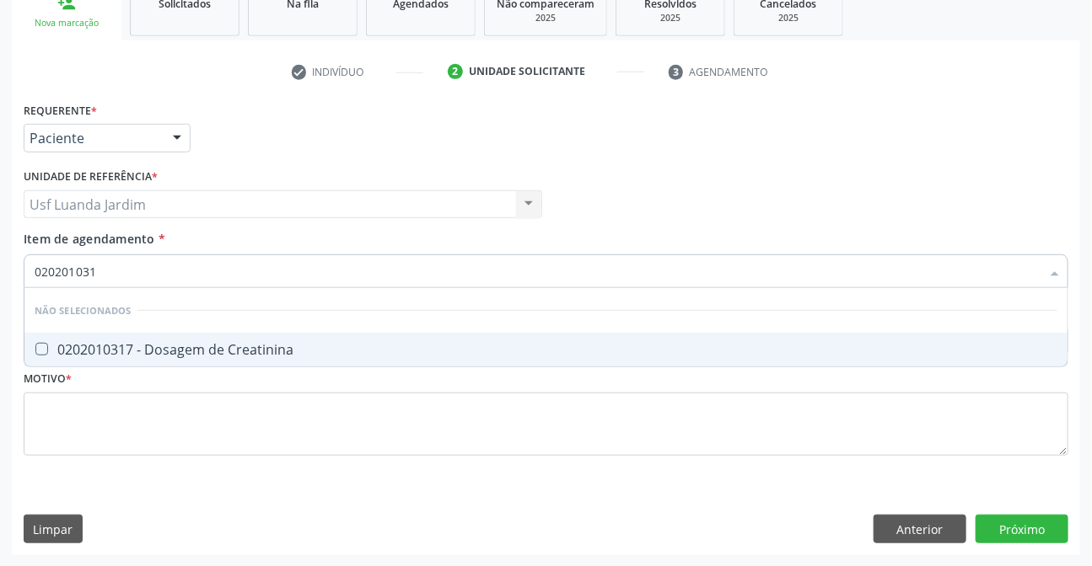
type input "0202010317"
click at [649, 350] on div "0202010317 - Dosagem de Creatinina" at bounding box center [546, 349] width 1023 height 13
checkbox Creatinina "true"
type input "0"
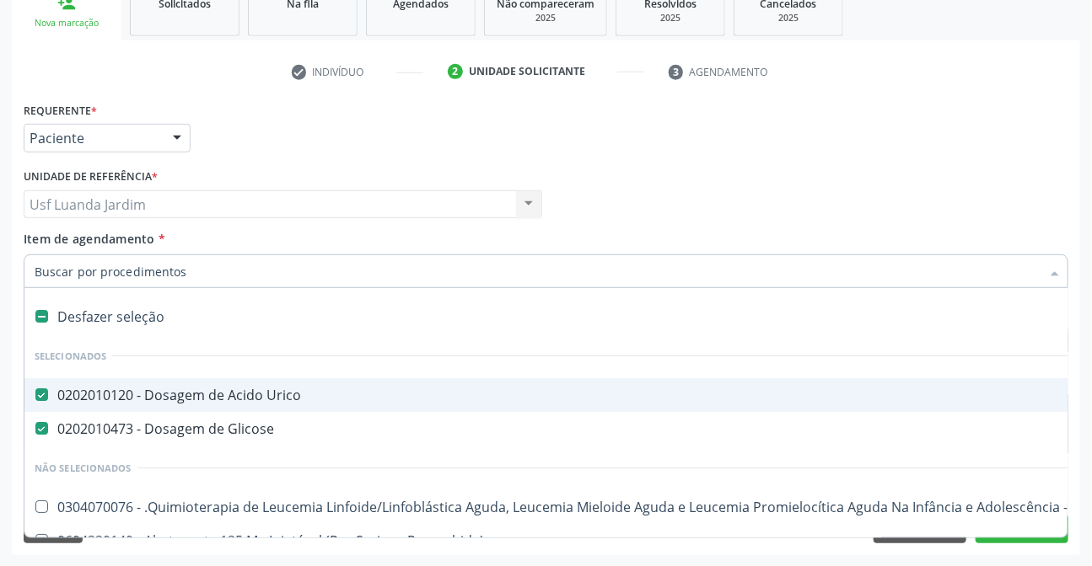
checkbox Urico "true"
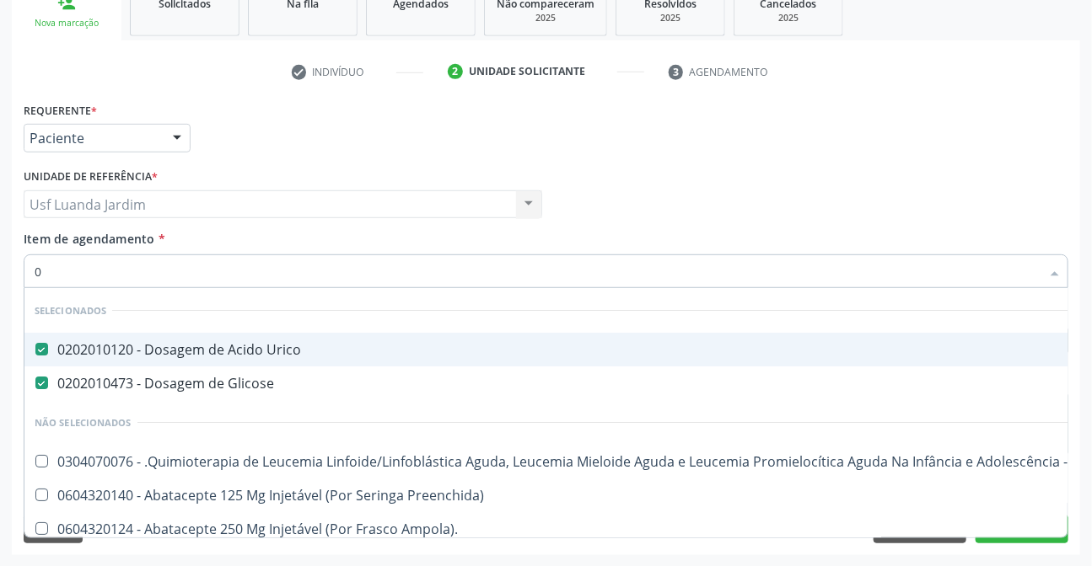
type input "02"
checkbox Extremidades "true"
checkbox Endoscópica\) "true"
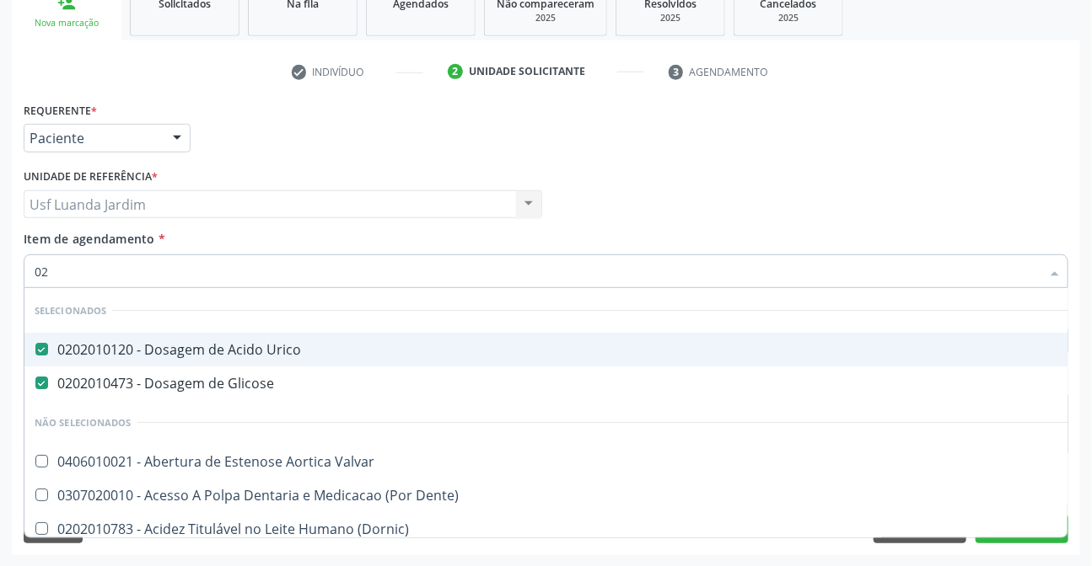
type input "020"
checkbox Descompressiva "true"
checkbox III "true"
checkbox Creatinina "false"
checkbox Ureia "false"
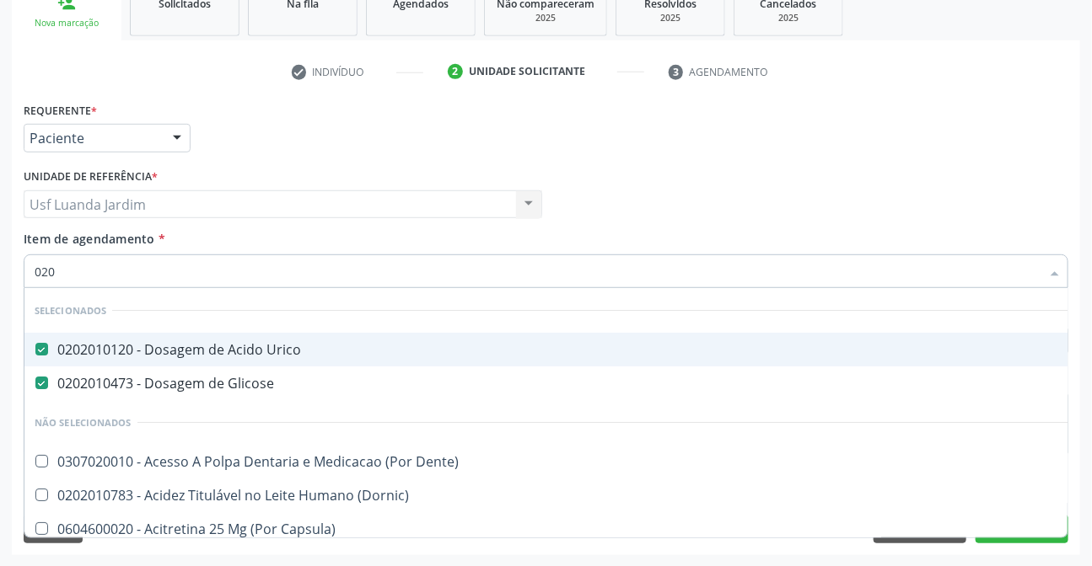
type input "0202"
checkbox Aberto\) "true"
checkbox Ossea\) "true"
checkbox Creatinina "false"
type input "02020"
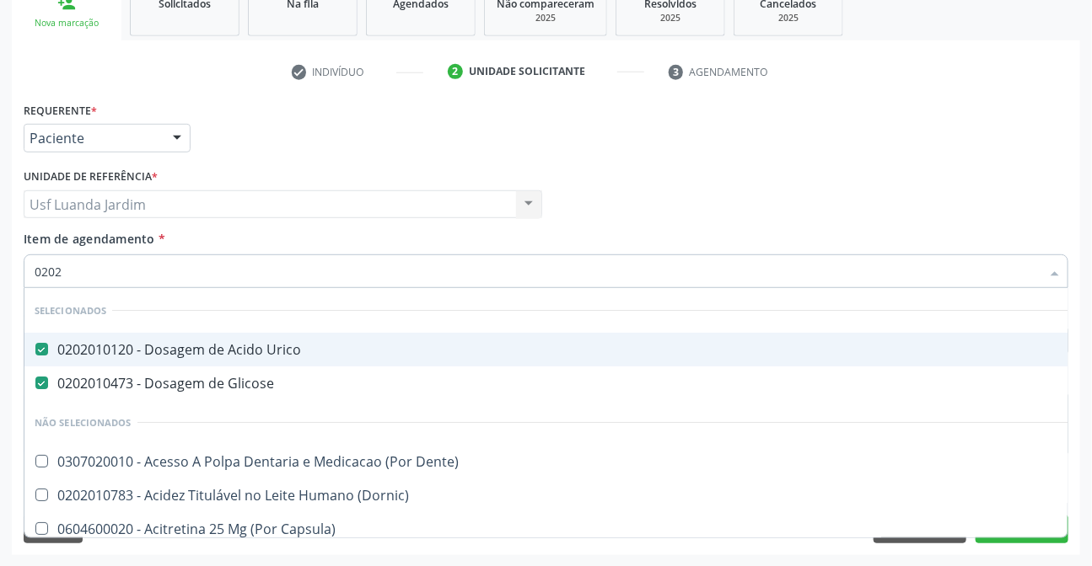
checkbox Anal "true"
checkbox Aberto\) "false"
checkbox Extracardiaco "true"
checkbox Ossea\) "false"
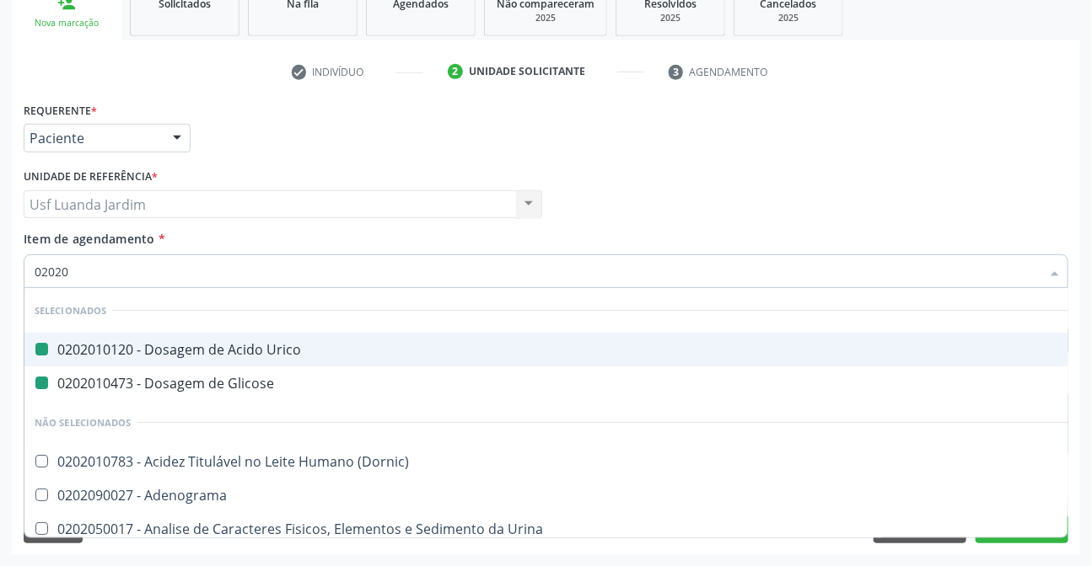
type input "020202"
checkbox Urico "false"
checkbox Glicose "false"
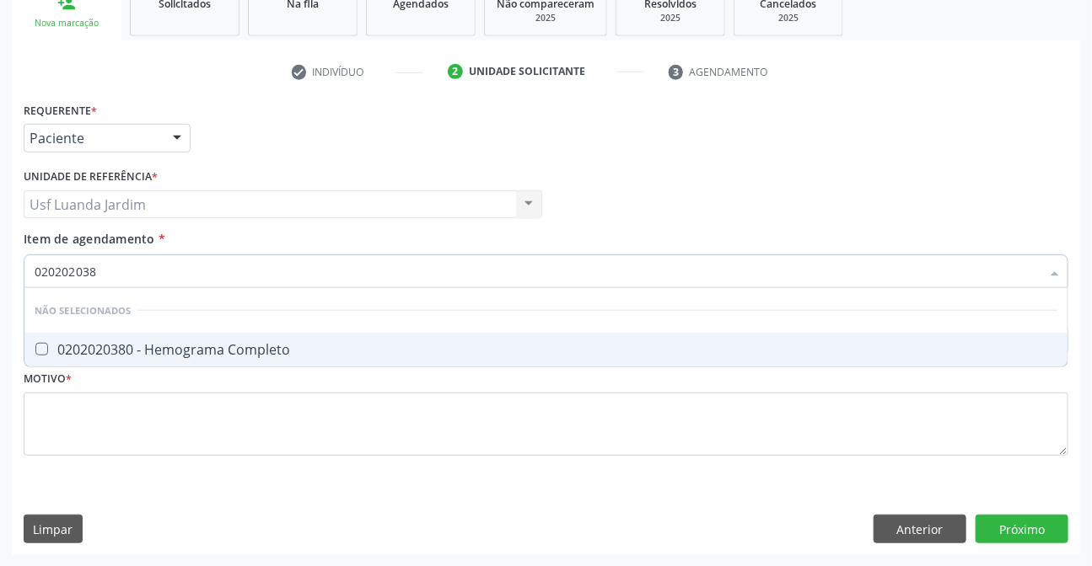
type input "0202020380"
click at [649, 350] on div "0202020380 - Hemograma Completo" at bounding box center [546, 349] width 1023 height 13
checkbox Completo "true"
type input "0202020"
checkbox Completo "false"
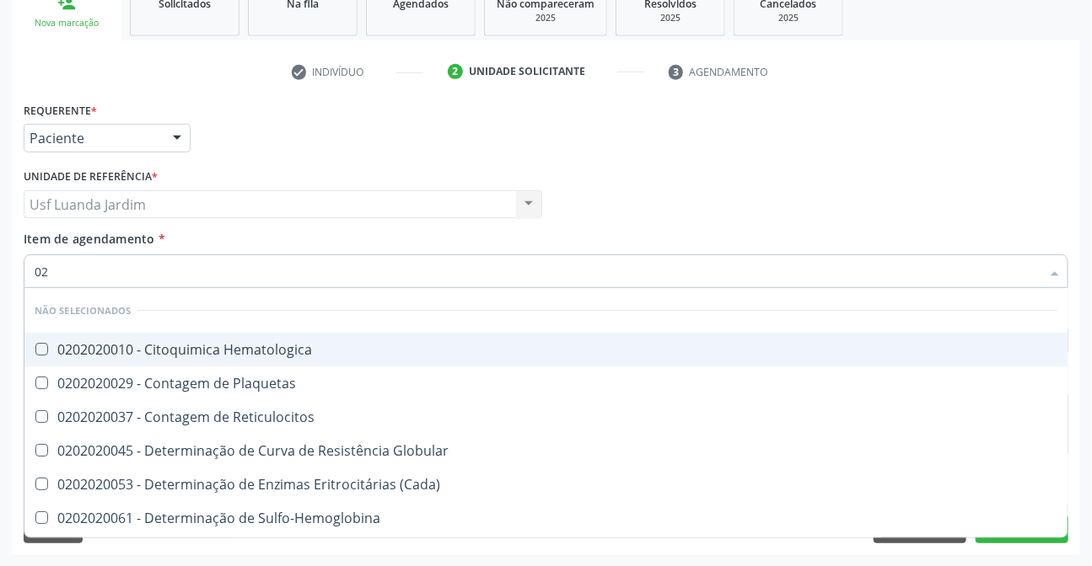
type input "0"
checkbox Hematologica "true"
checkbox Plaquetas "true"
checkbox Completo "false"
checkbox Leucograma "false"
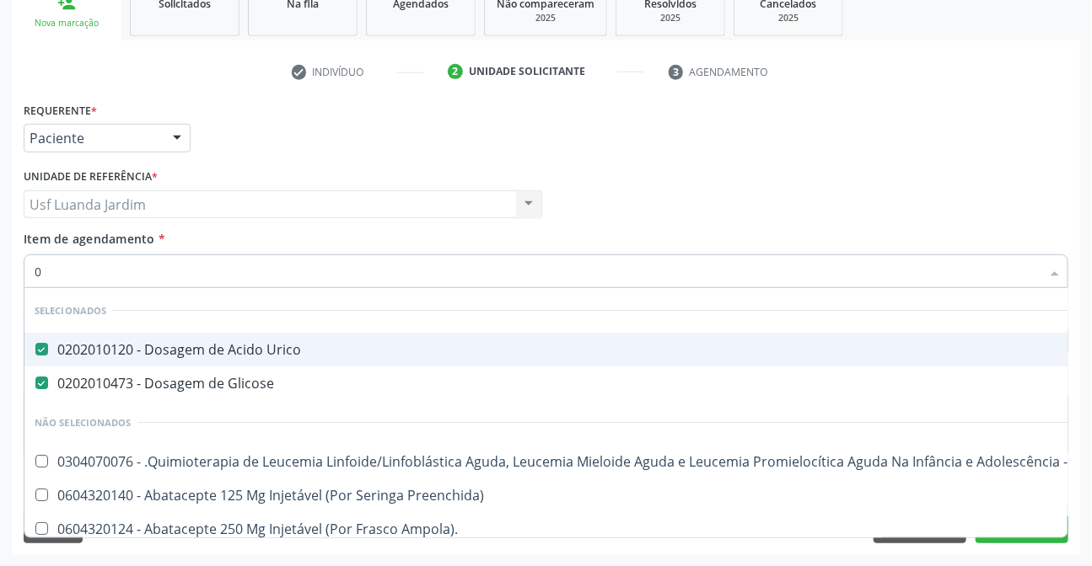
type input "02"
checkbox Extremidades "true"
checkbox Endoscópica\) "true"
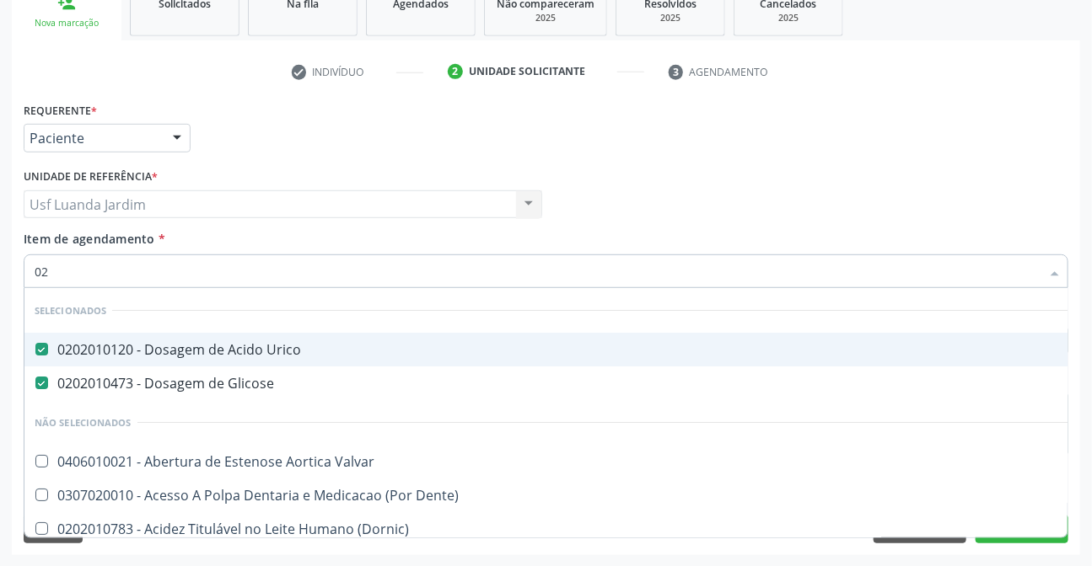
type input "020"
checkbox Descompressiva "true"
checkbox III "true"
checkbox Creatinina "false"
checkbox \(T3\) "true"
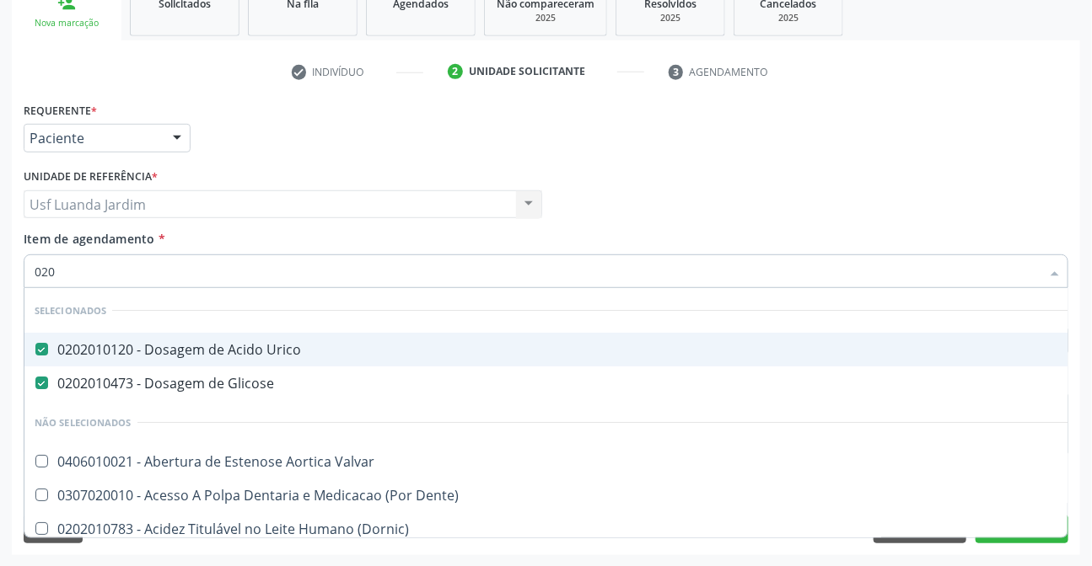
checkbox Ureia "false"
type input "0202"
checkbox Aberto\) "true"
checkbox Ossea\) "true"
checkbox Revisão "true"
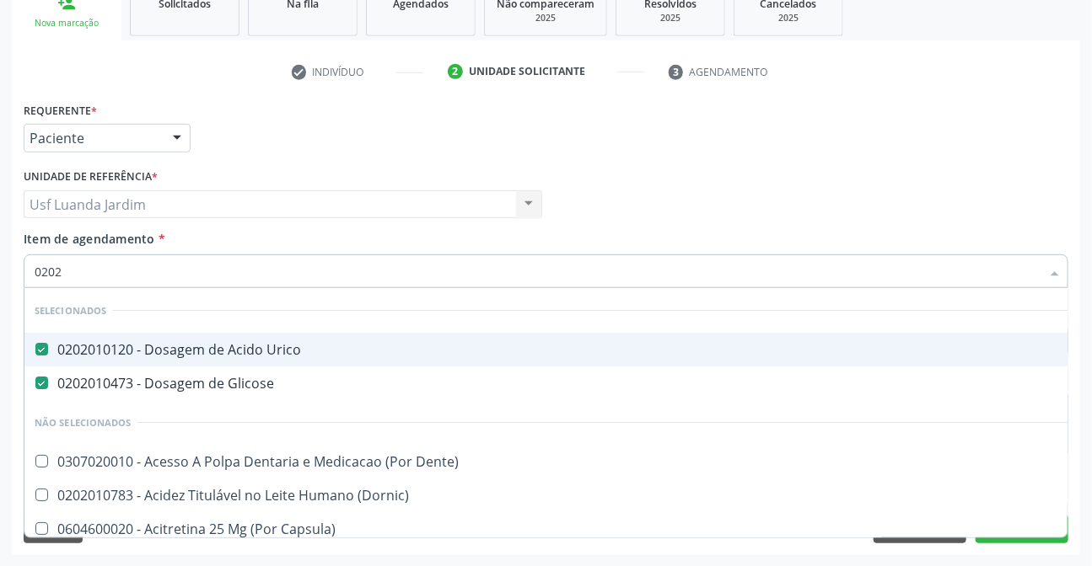
checkbox Creatinina "false"
type input "02020"
checkbox Anal "true"
checkbox Aberto\) "false"
checkbox Extracardiaco "true"
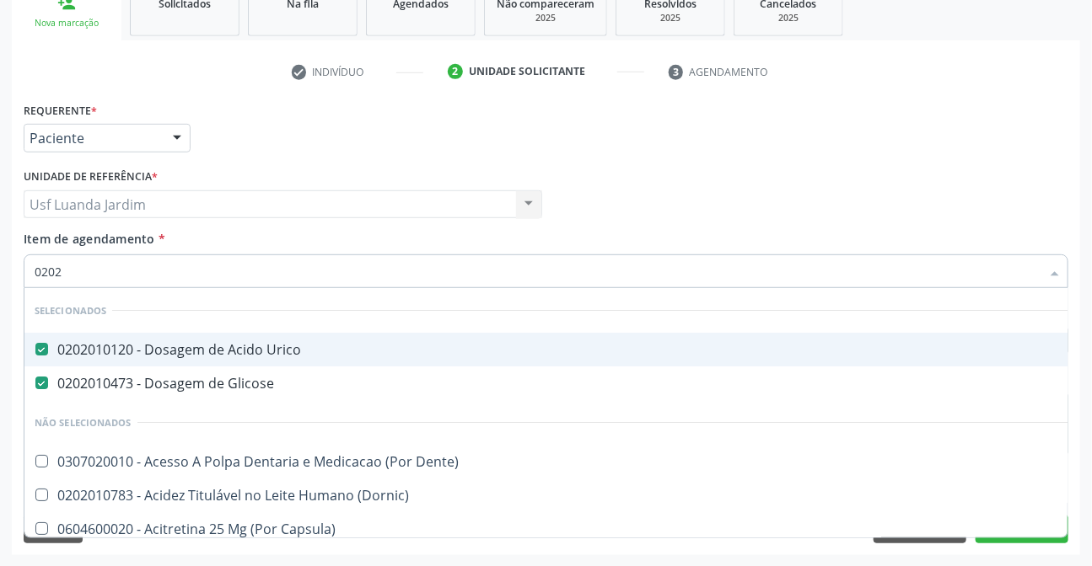
checkbox Ossea\) "false"
checkbox Estimulo "true"
checkbox Revisão "false"
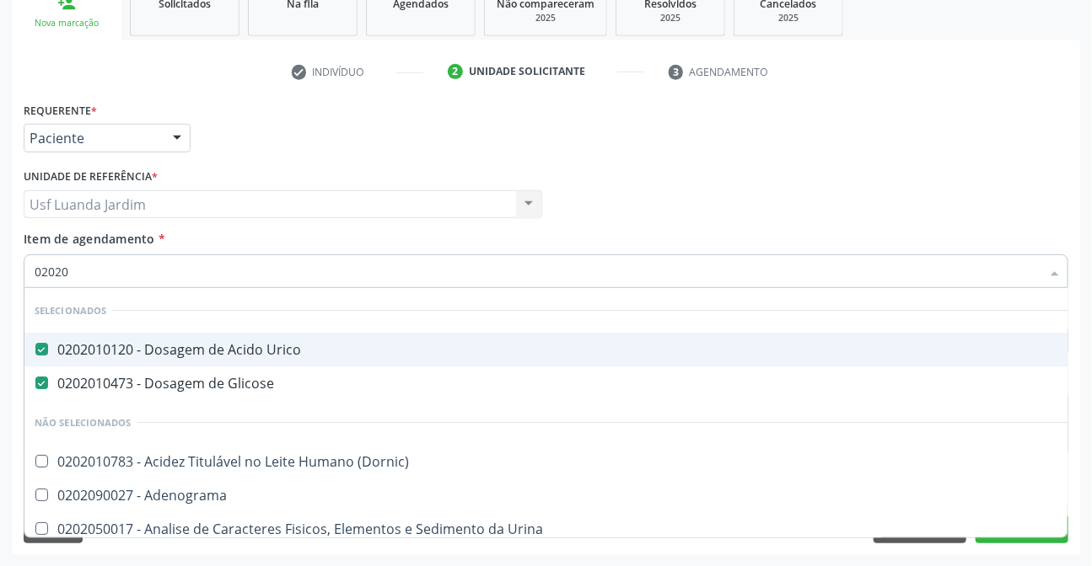
type input "020201"
checkbox Gestante "true"
checkbox Acetona "true"
type input "0202010"
checkbox Ionizavel "true"
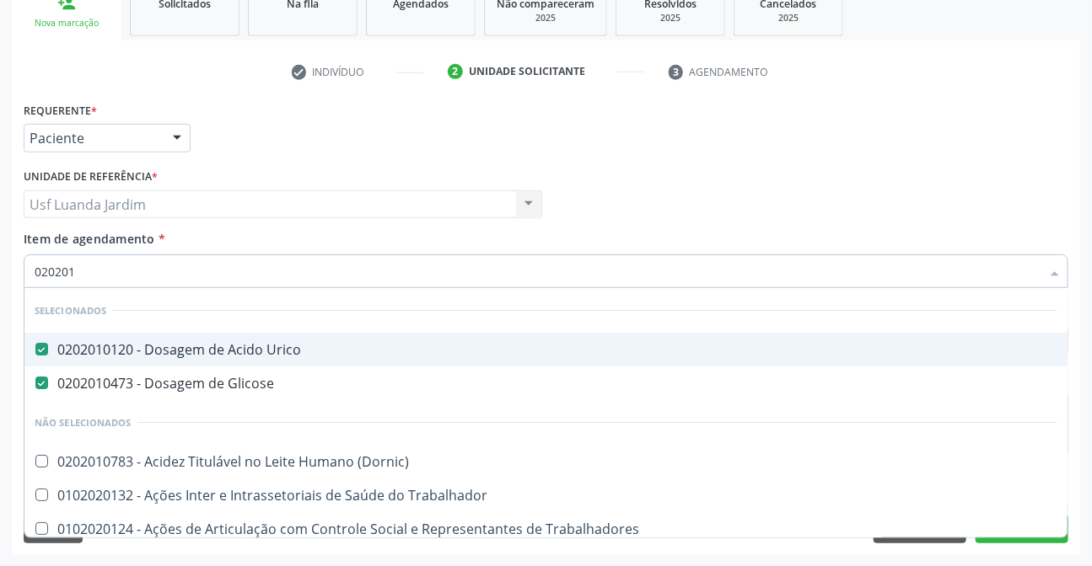
checkbox Creatinina "false"
checkbox Piruvato "true"
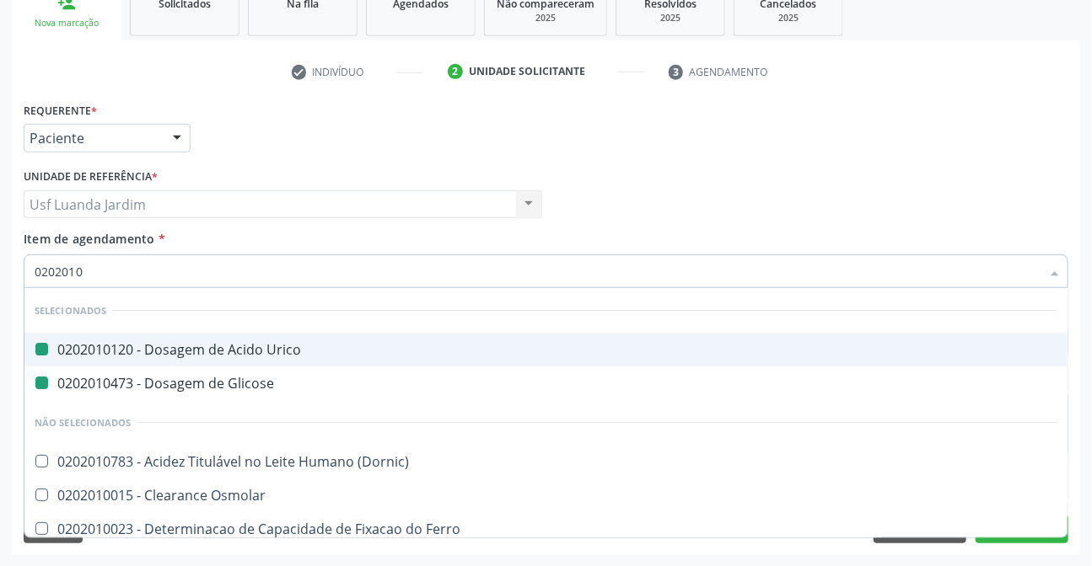
type input "02020106"
checkbox Urico "false"
checkbox Glicose "false"
checkbox Ordenhado "true"
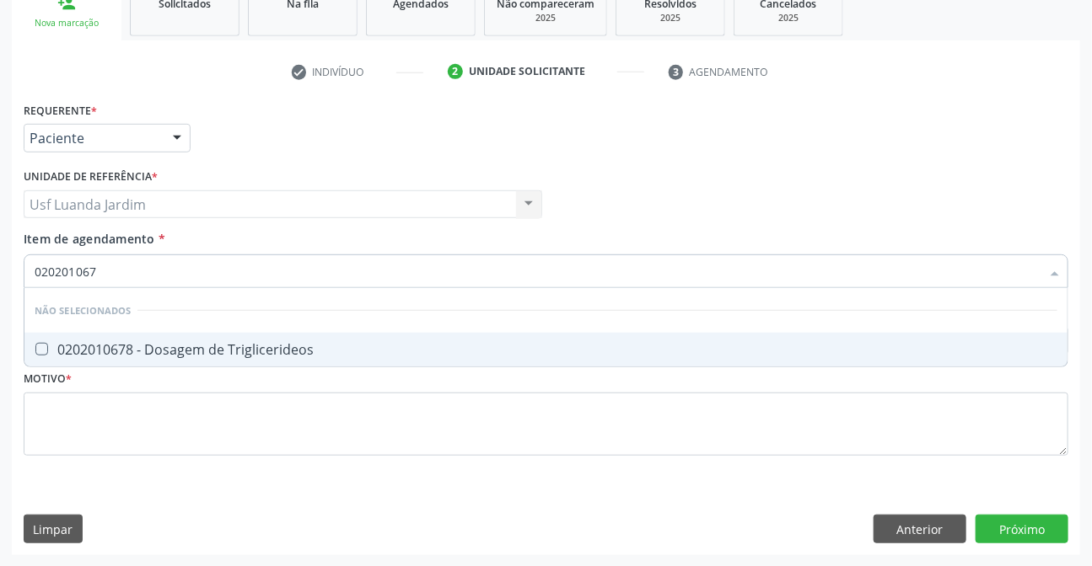
type input "0202010678"
click at [649, 352] on div "0202010678 - Dosagem de Triglicerideos" at bounding box center [546, 349] width 1023 height 13
checkbox Triglicerideos "true"
type input "0"
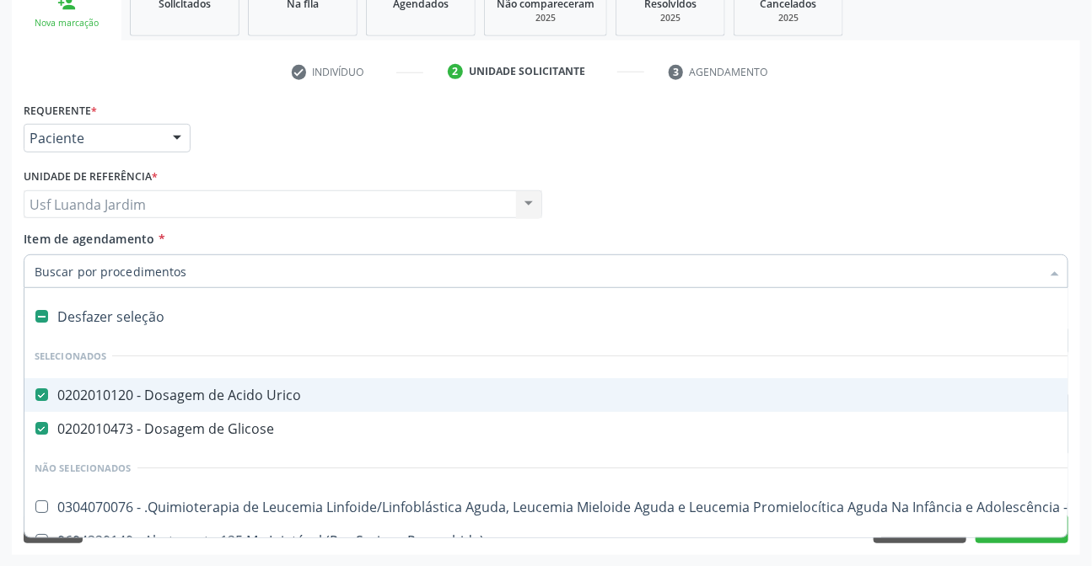
checkbox Urico "true"
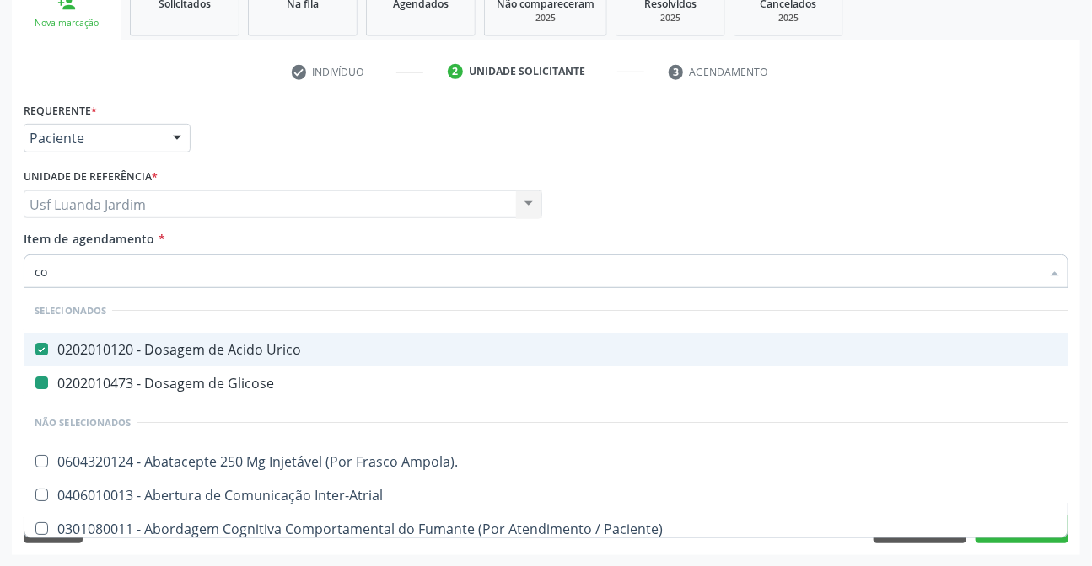
type input "col"
checkbox Urico "false"
checkbox Glicose "false"
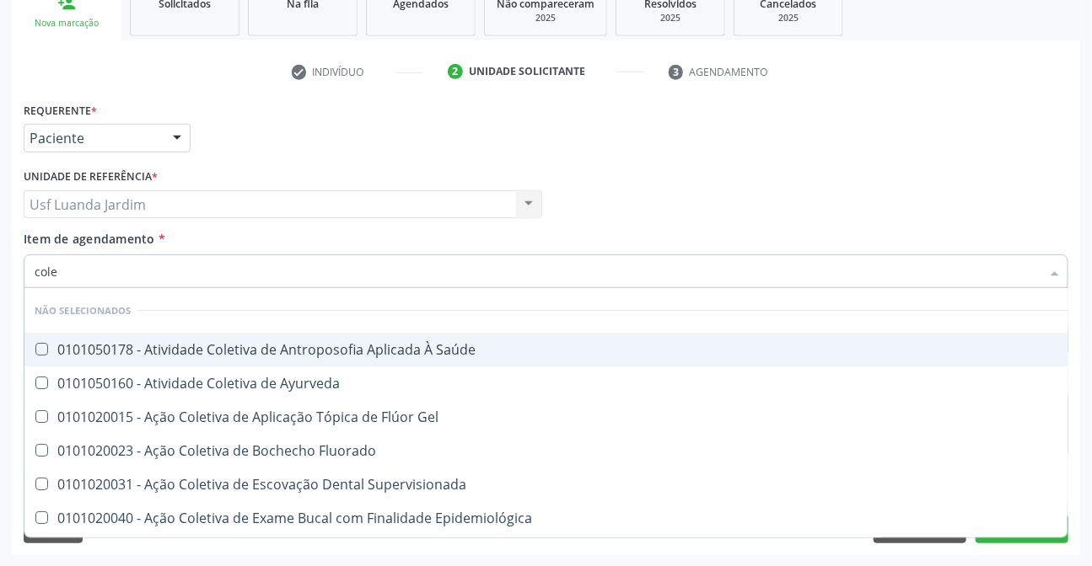
type input "coles"
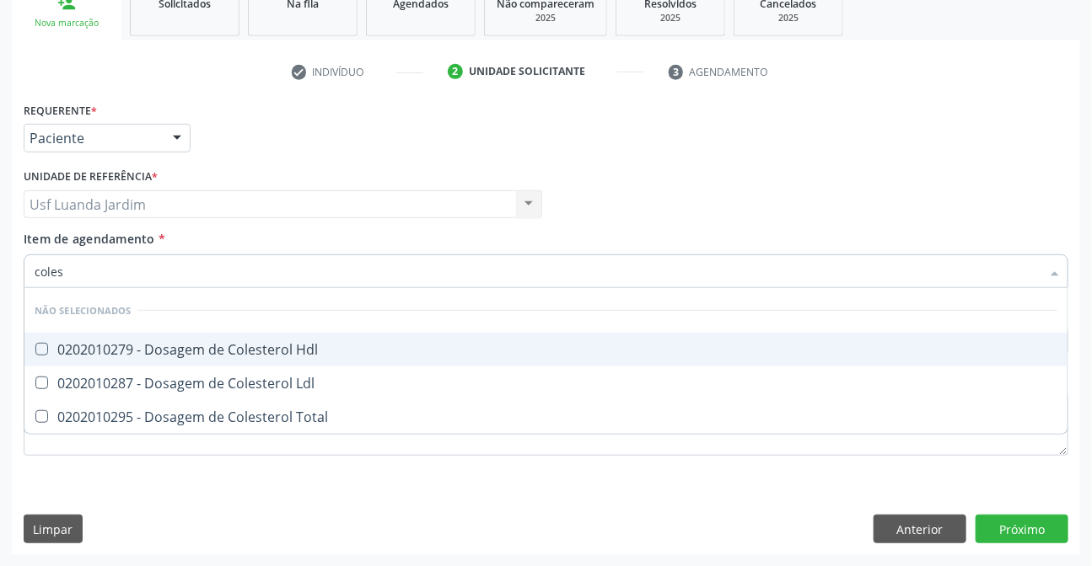
click at [649, 352] on div "0202010279 - Dosagem de Colesterol Hdl" at bounding box center [546, 349] width 1023 height 13
checkbox Hdl "true"
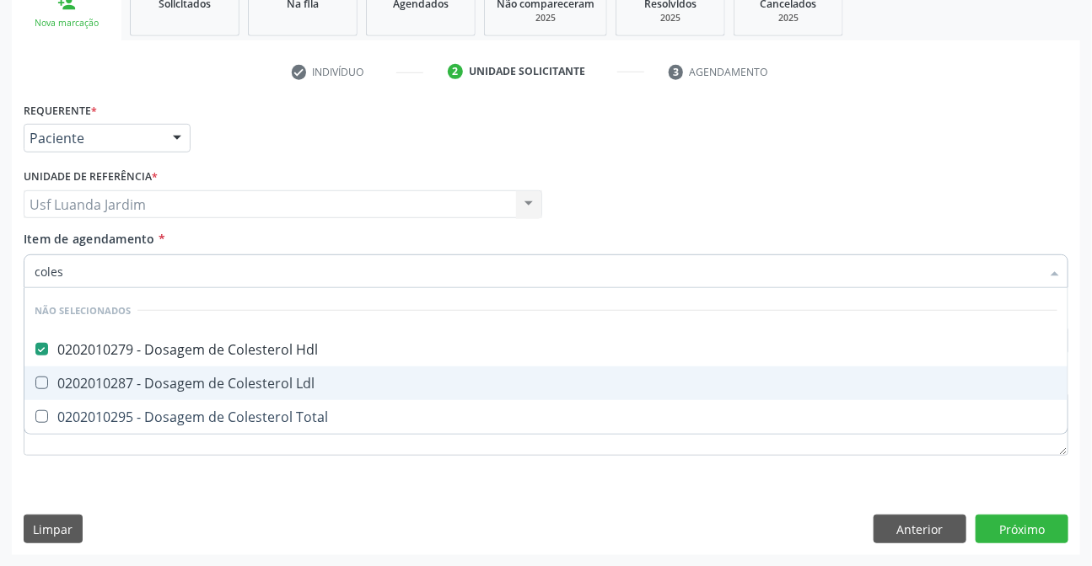
click at [641, 397] on span "0202010287 - Dosagem de Colesterol Ldl" at bounding box center [545, 384] width 1043 height 34
checkbox Ldl "true"
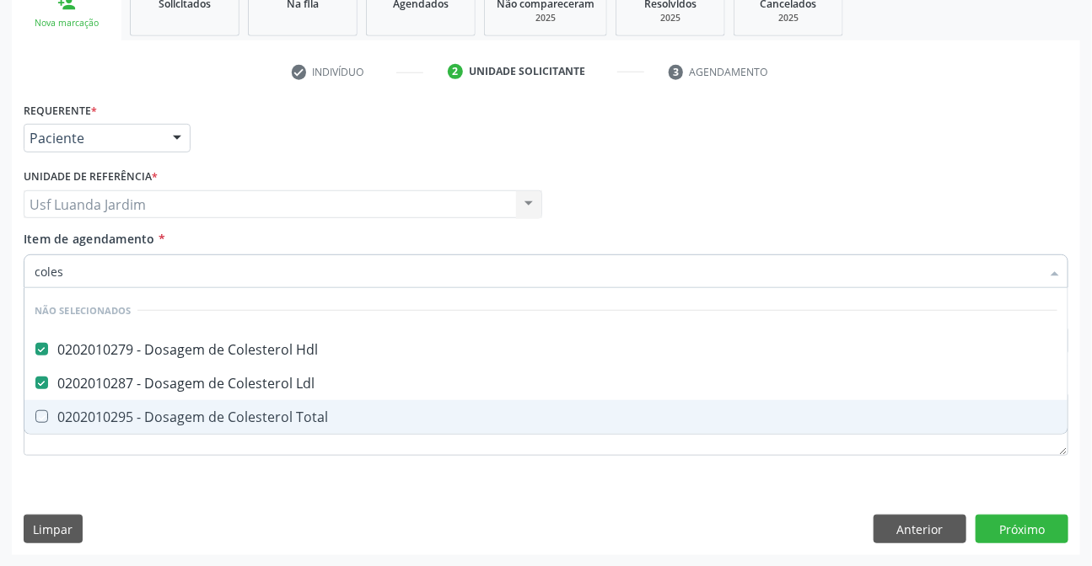
click at [633, 464] on div "Requerente * Paciente Profissional de Saúde Paciente Nenhum resultado encontrad…" at bounding box center [546, 289] width 1044 height 382
checkbox Total "true"
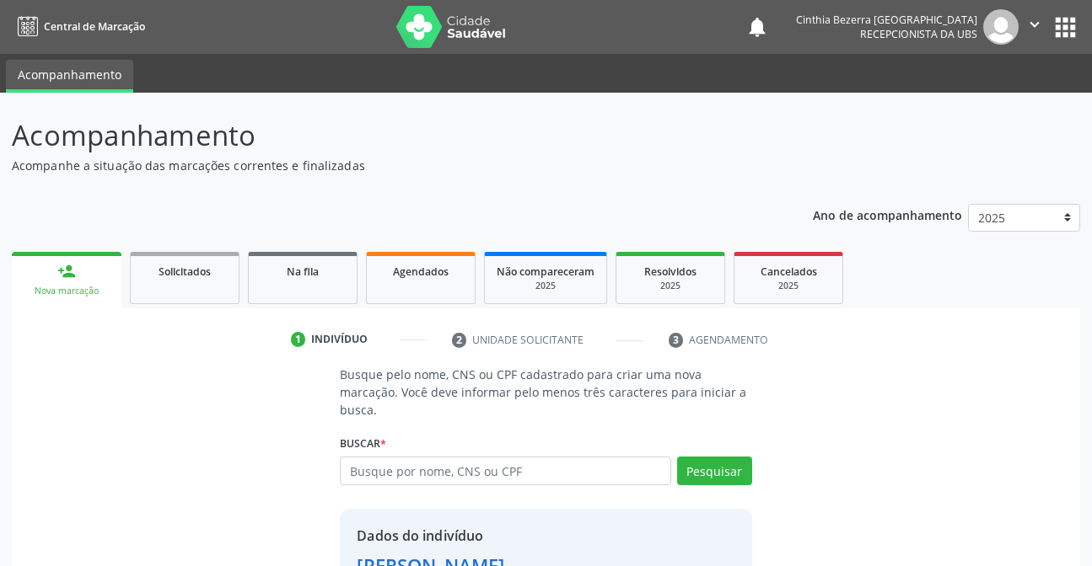
scroll to position [126, 0]
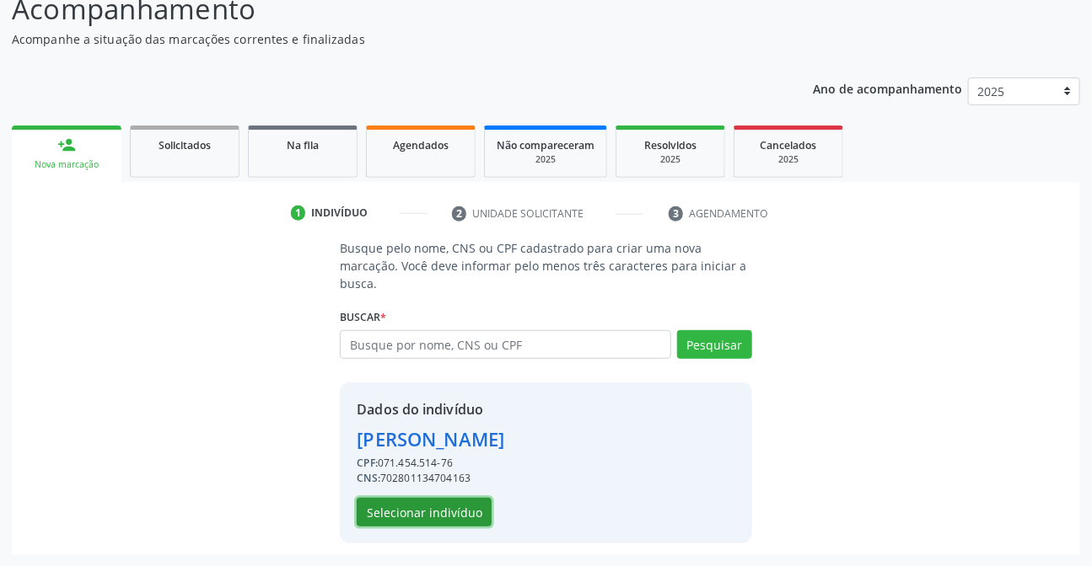
click at [457, 511] on button "Selecionar indivíduo" at bounding box center [424, 512] width 135 height 29
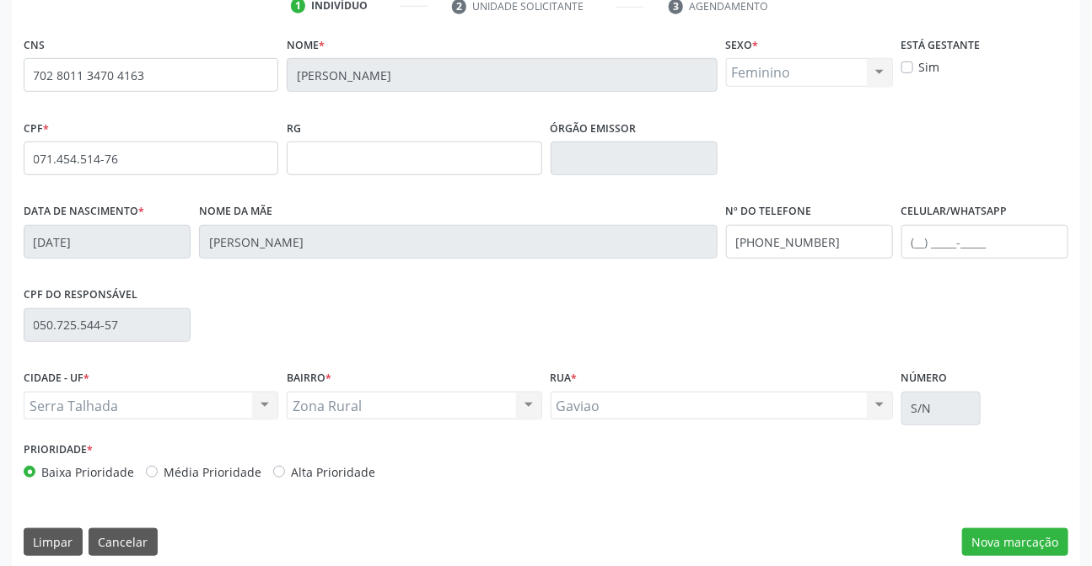
scroll to position [346, 0]
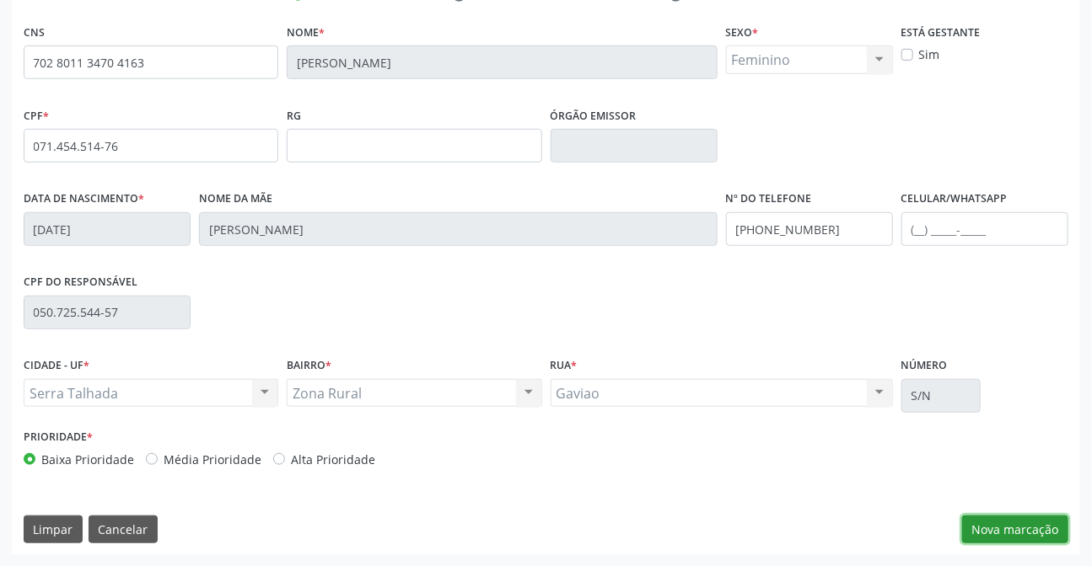
click at [1015, 540] on button "Nova marcação" at bounding box center [1015, 530] width 106 height 29
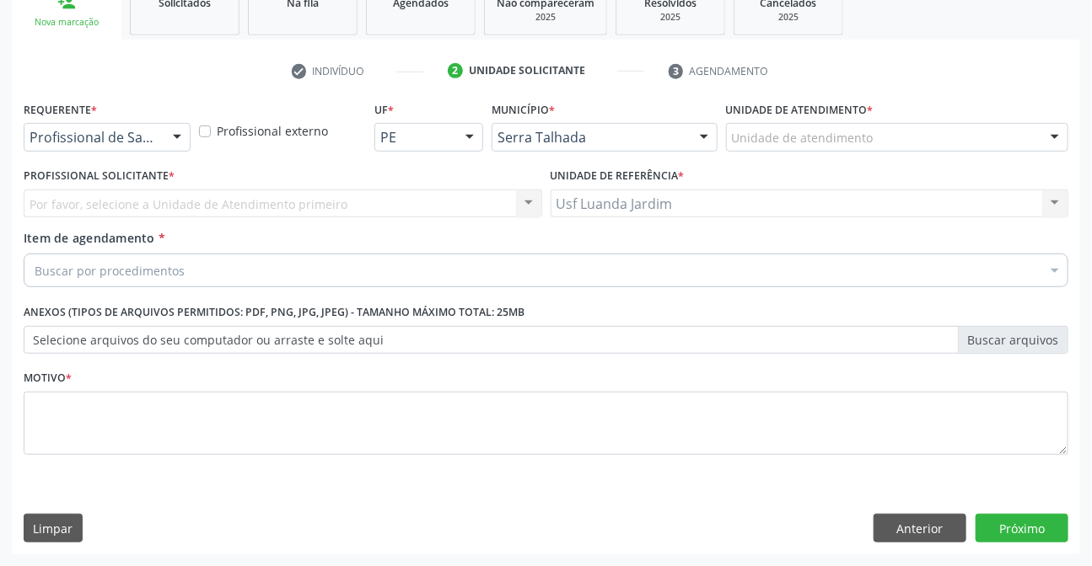
scroll to position [268, 0]
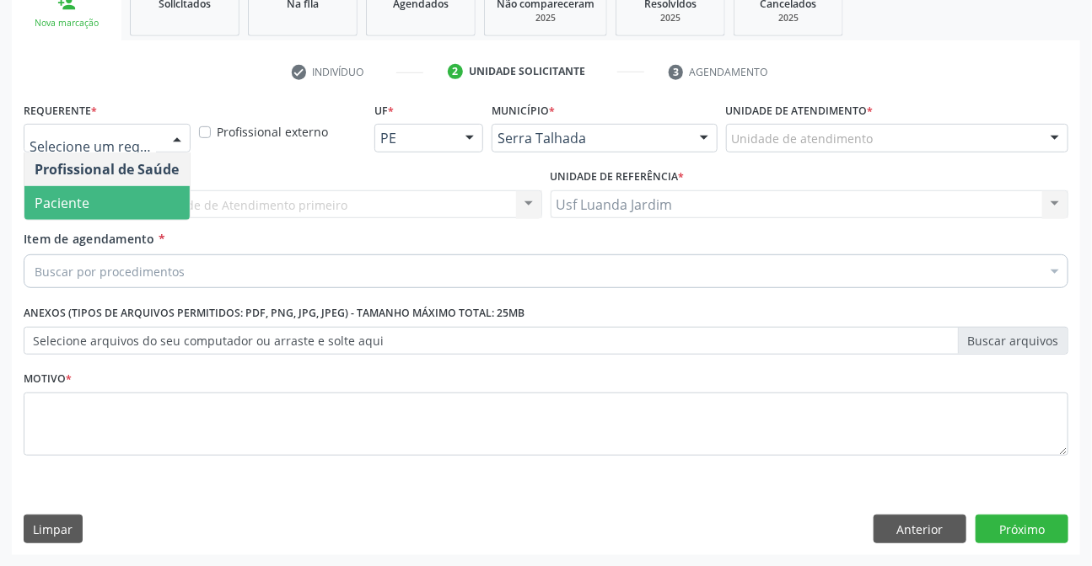
click at [135, 193] on span "Paciente" at bounding box center [106, 203] width 165 height 34
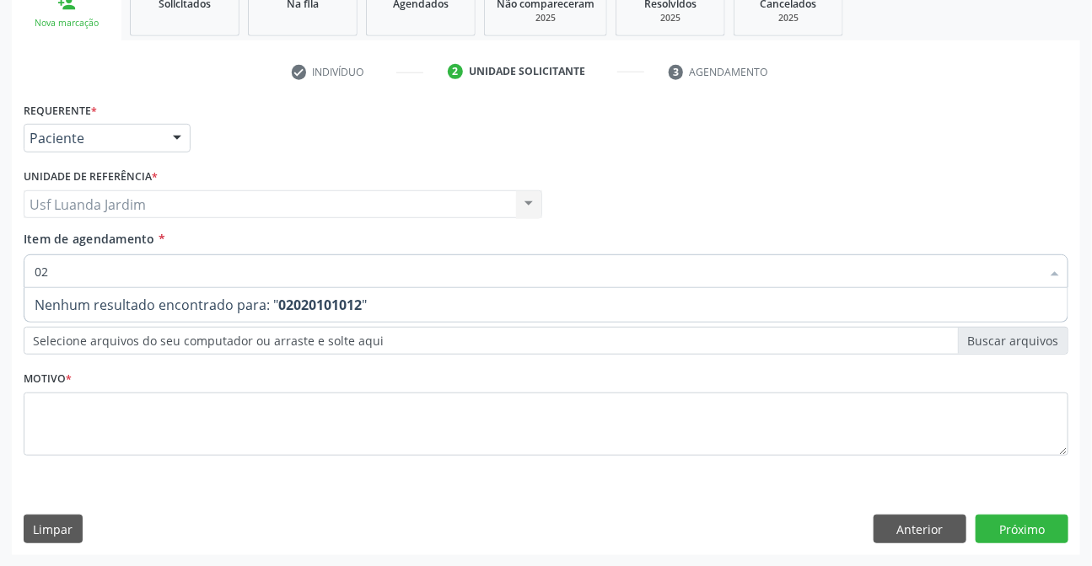
type input "0"
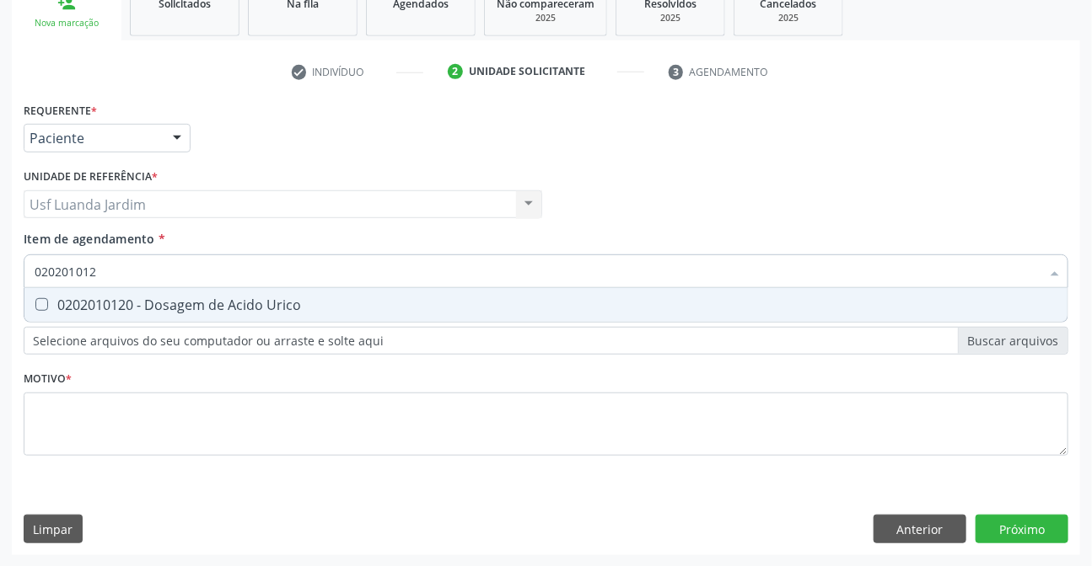
type input "0202010120"
click at [154, 298] on div "0202010120 - Dosagem de Acido Urico" at bounding box center [546, 304] width 1023 height 13
checkbox Urico "true"
type input "0"
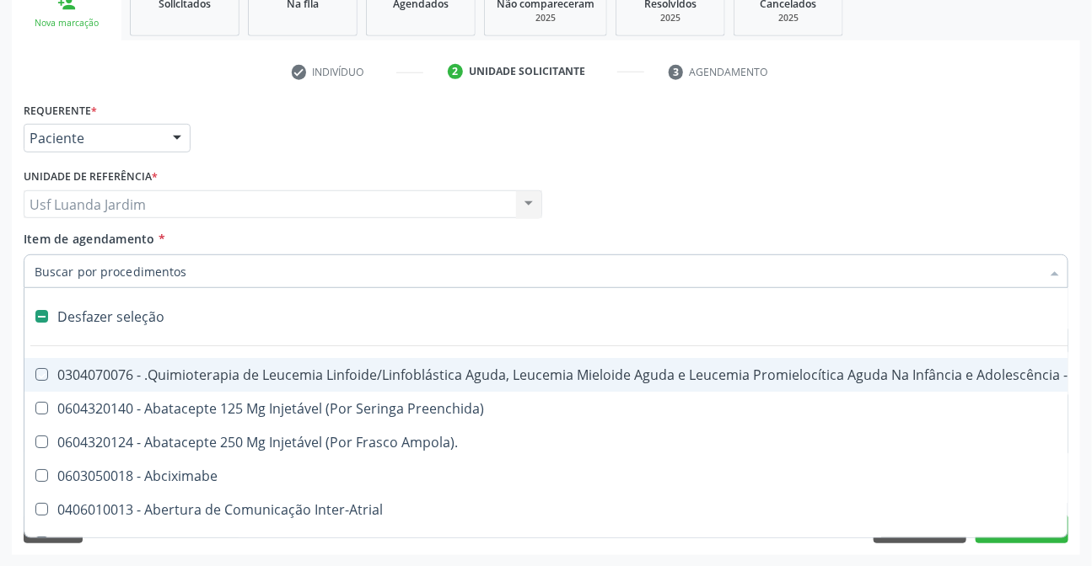
checkbox Manutenção "false"
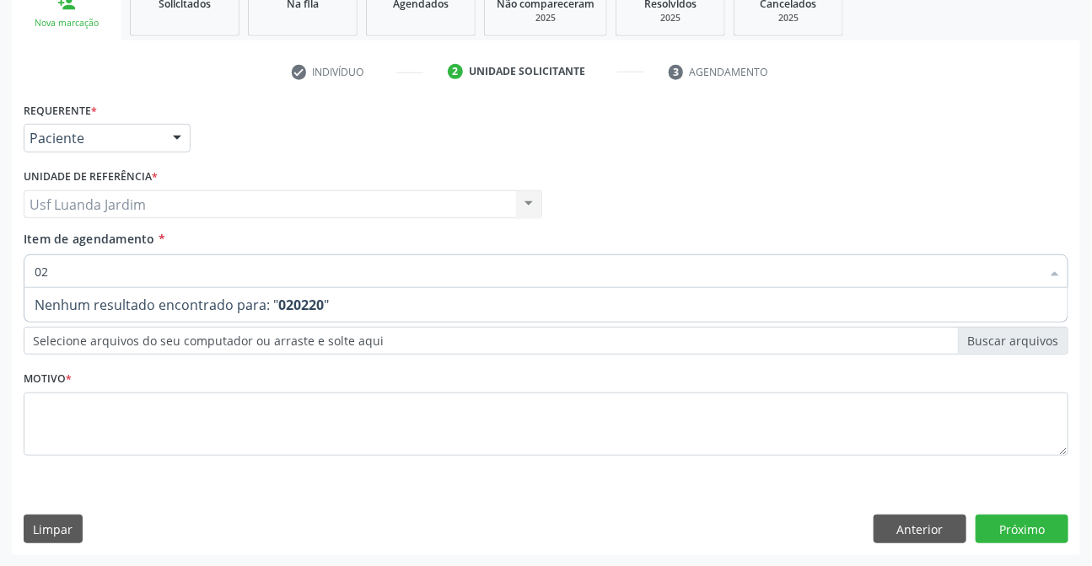
type input "0"
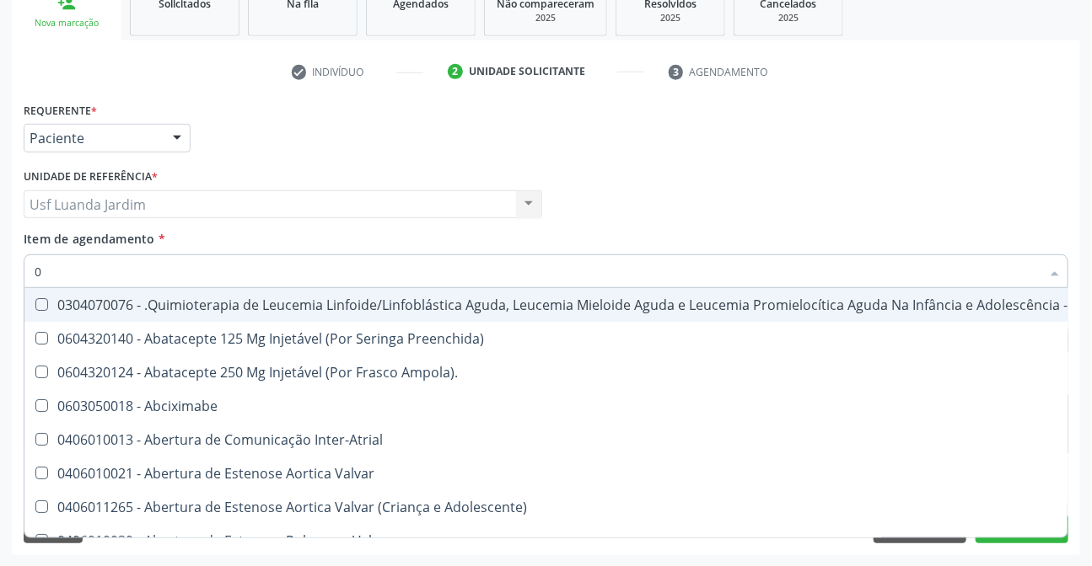
type input "02"
checkbox Drogas "true"
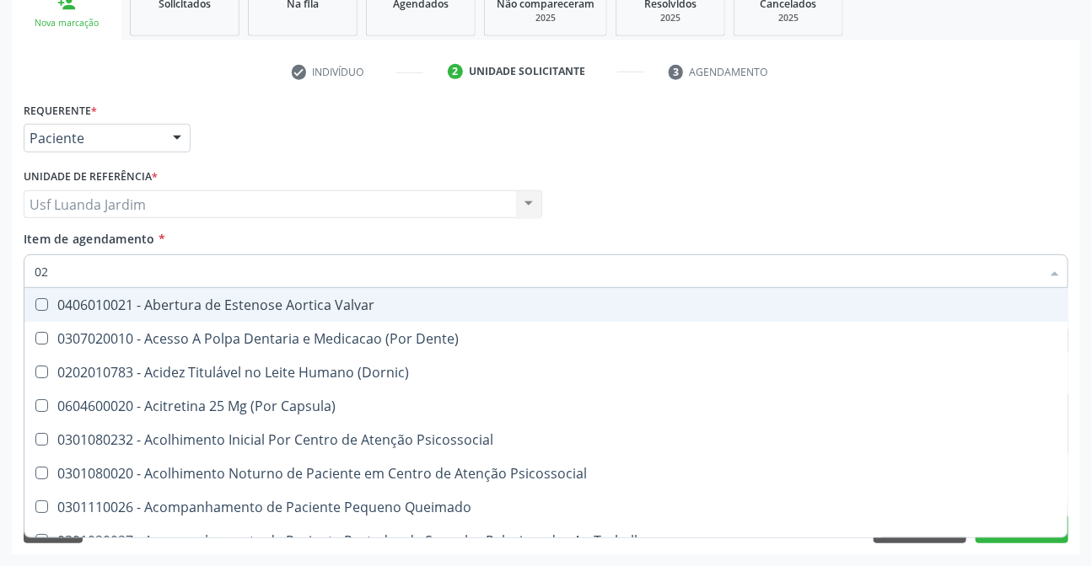
type input "020"
checkbox Intra-Aortico "true"
checkbox Urico "false"
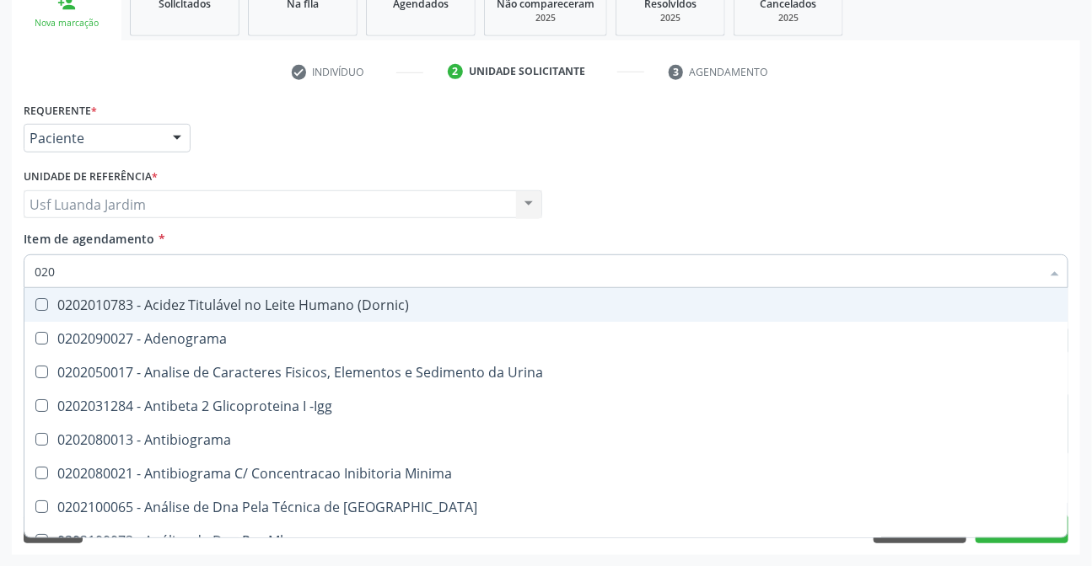
type input "02"
checkbox Urico "false"
checkbox Fezes "false"
type input "0"
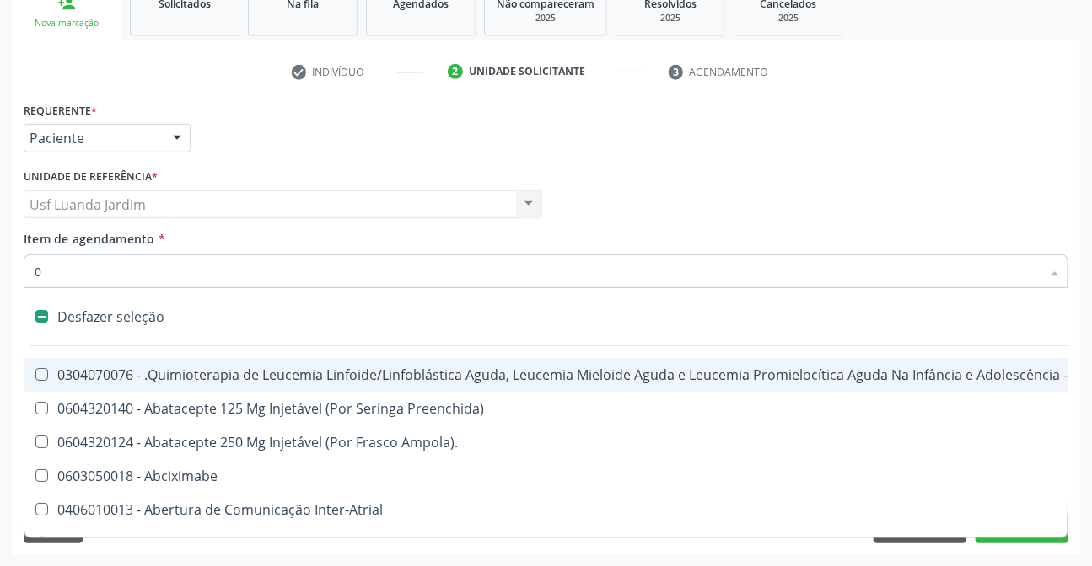
type input "02"
checkbox Drogas "true"
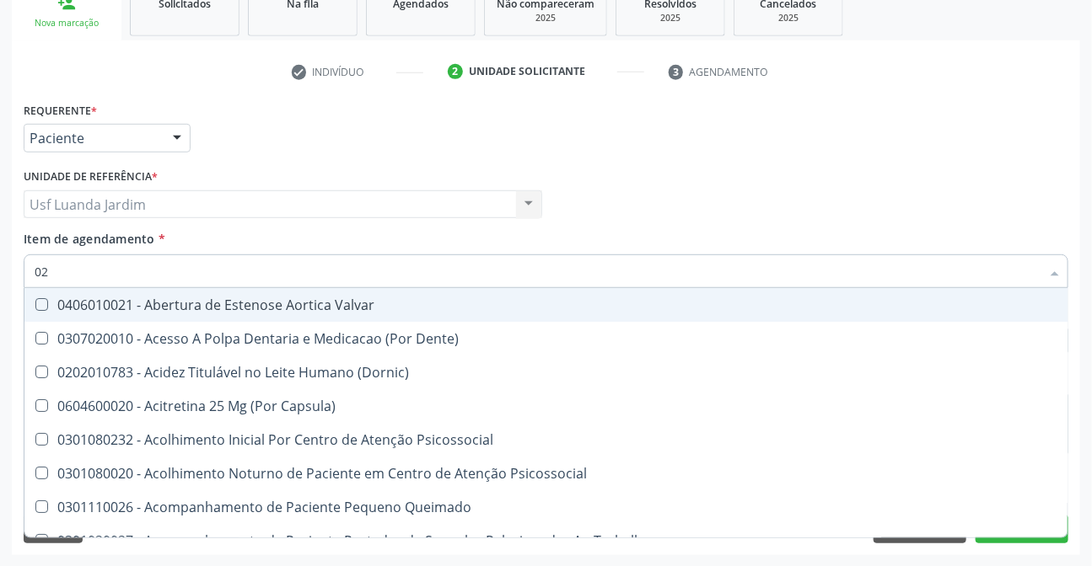
type input "020"
checkbox Intra-Aortico "true"
checkbox Urico "false"
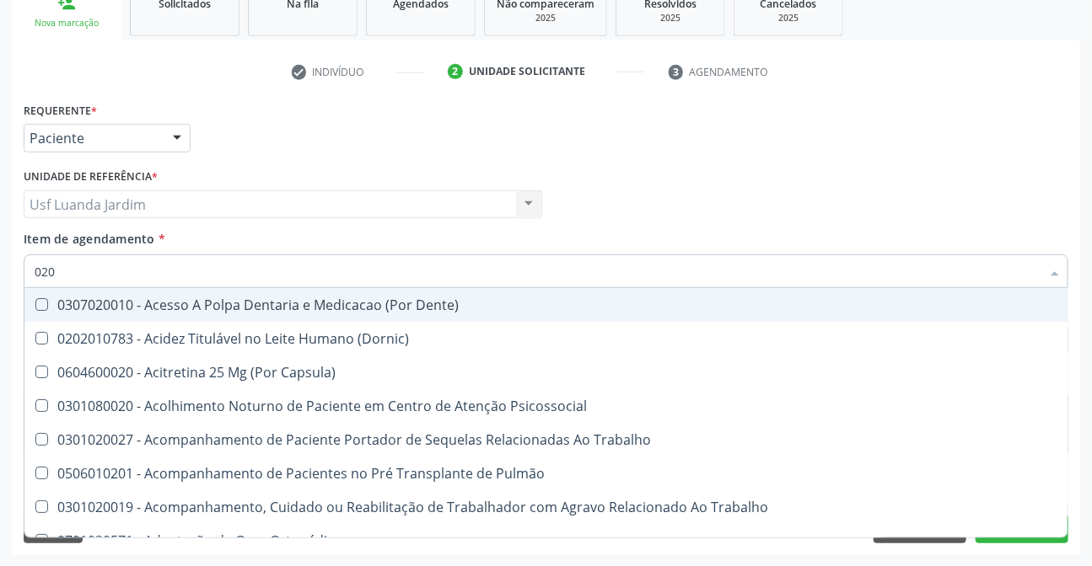
type input "0202"
checkbox População "true"
checkbox Urico "false"
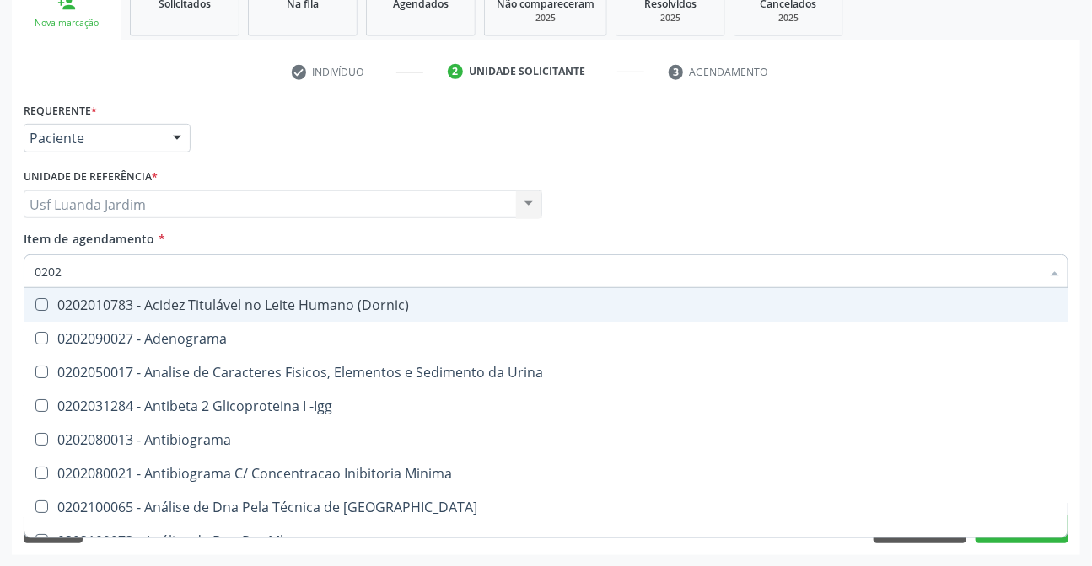
type input "02020"
checkbox Organicos "true"
checkbox Urico "false"
type input "020201"
checkbox Osmolar "true"
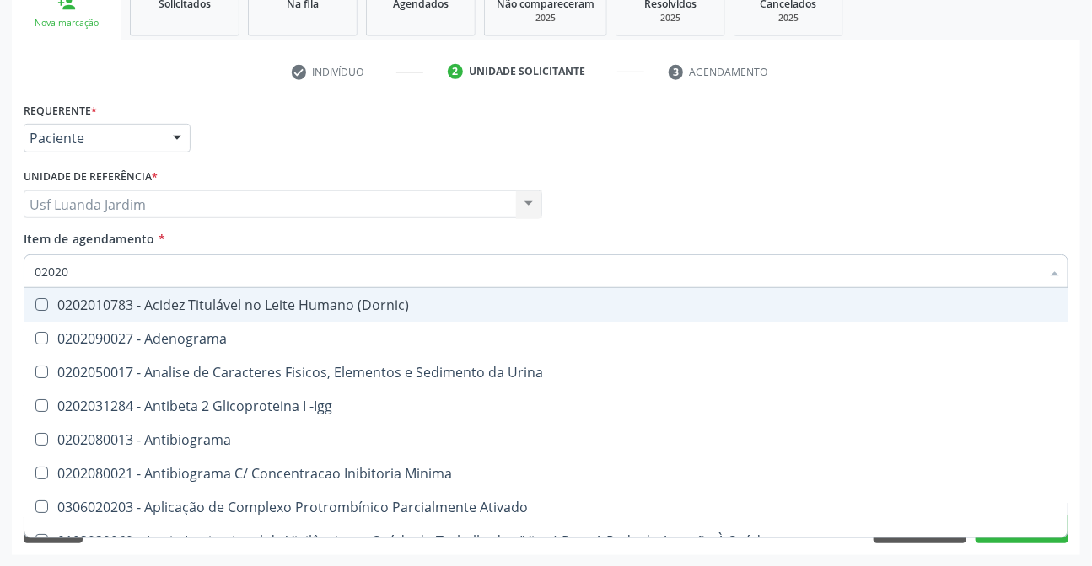
checkbox Urico "false"
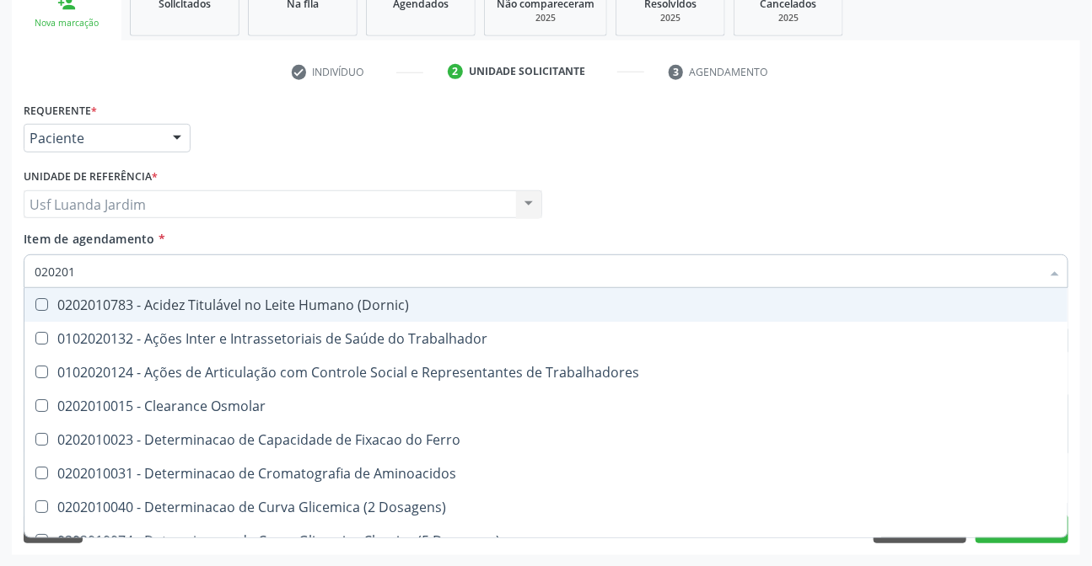
type input "0202010"
checkbox Ativada\) "true"
checkbox Urico "false"
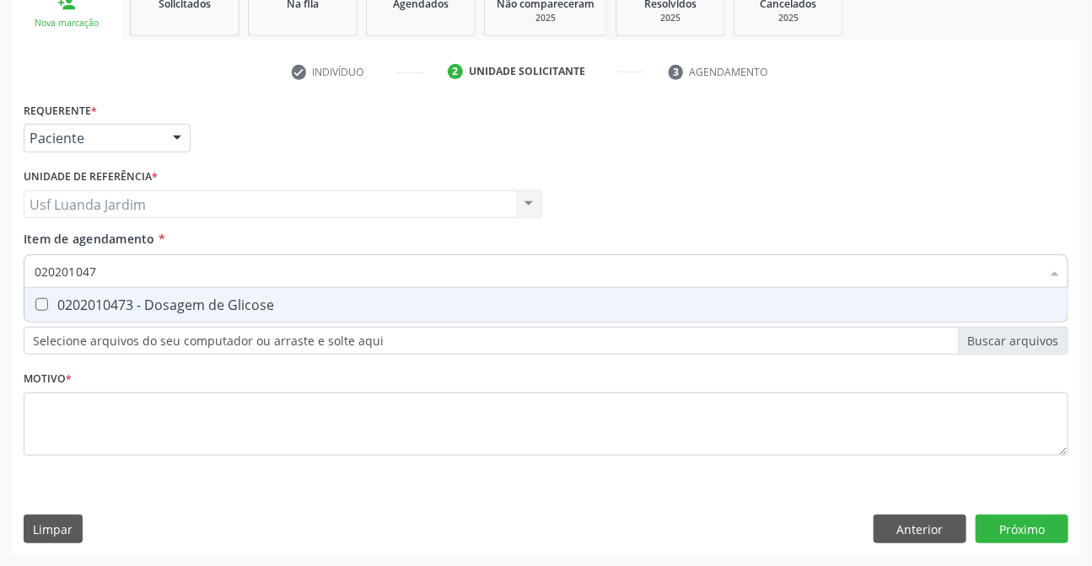
type input "0202010473"
click at [154, 298] on div "0202010473 - Dosagem de Glicose" at bounding box center [546, 304] width 1023 height 13
checkbox Glicose "true"
type input "02"
checkbox Glicose "false"
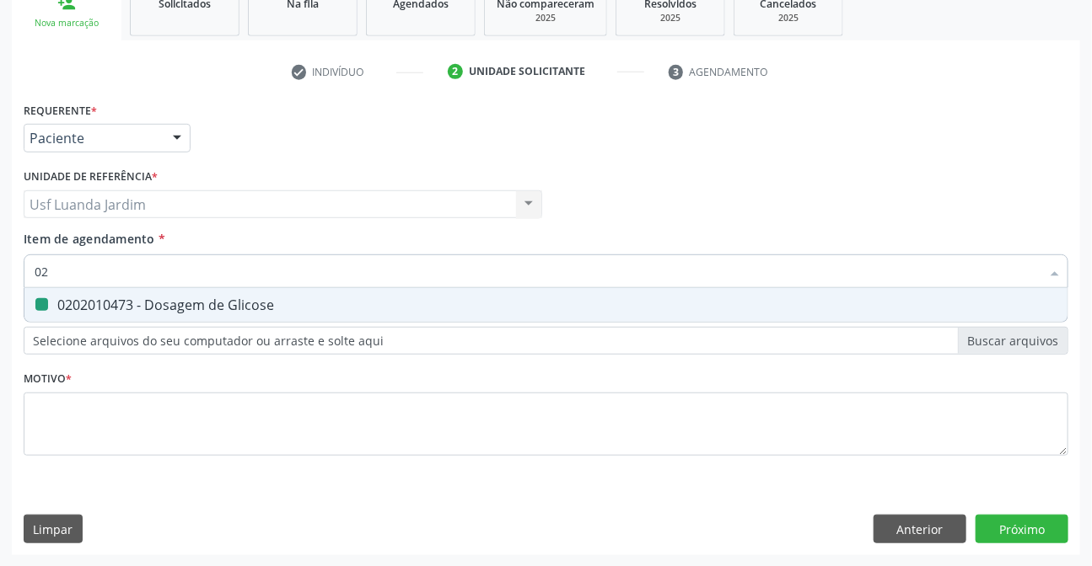
type input "0"
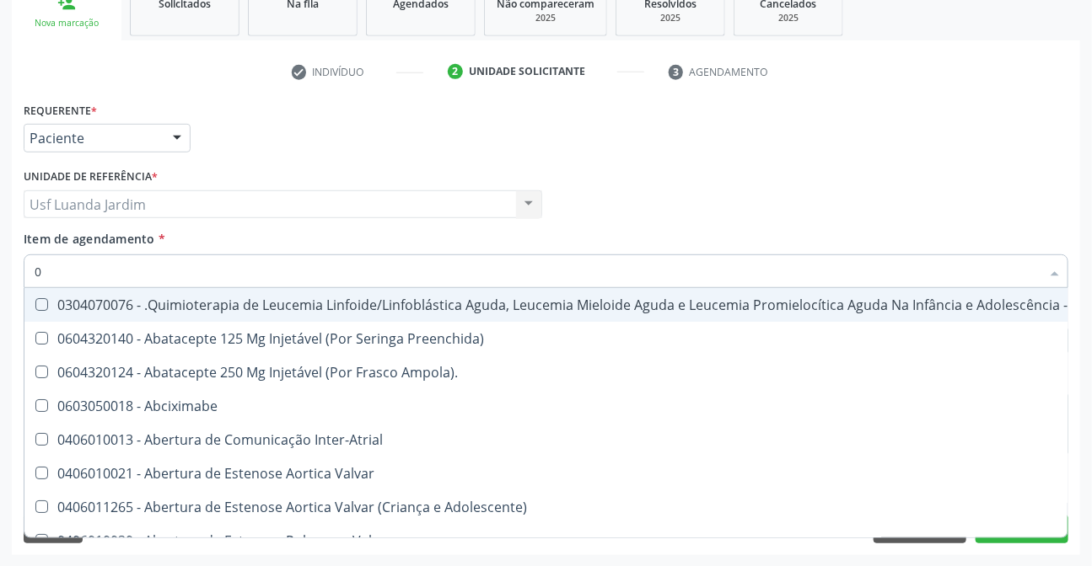
type input "02"
checkbox Drogas "true"
checkbox Coclear "true"
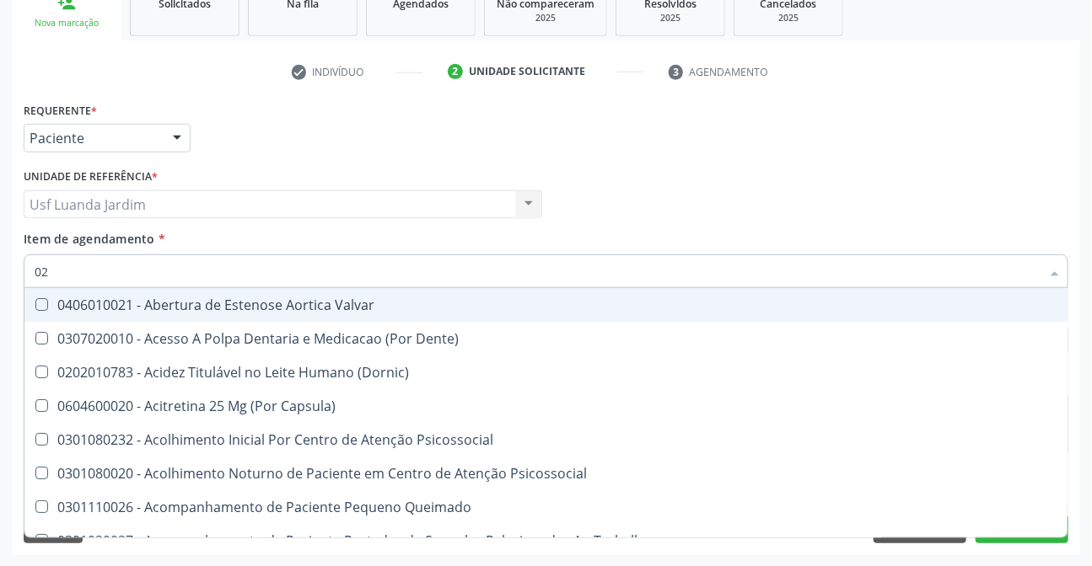
type input "020"
checkbox Intra-Aortico "true"
checkbox \(Qualitativo\) "true"
checkbox Urico "false"
checkbox Glicose "false"
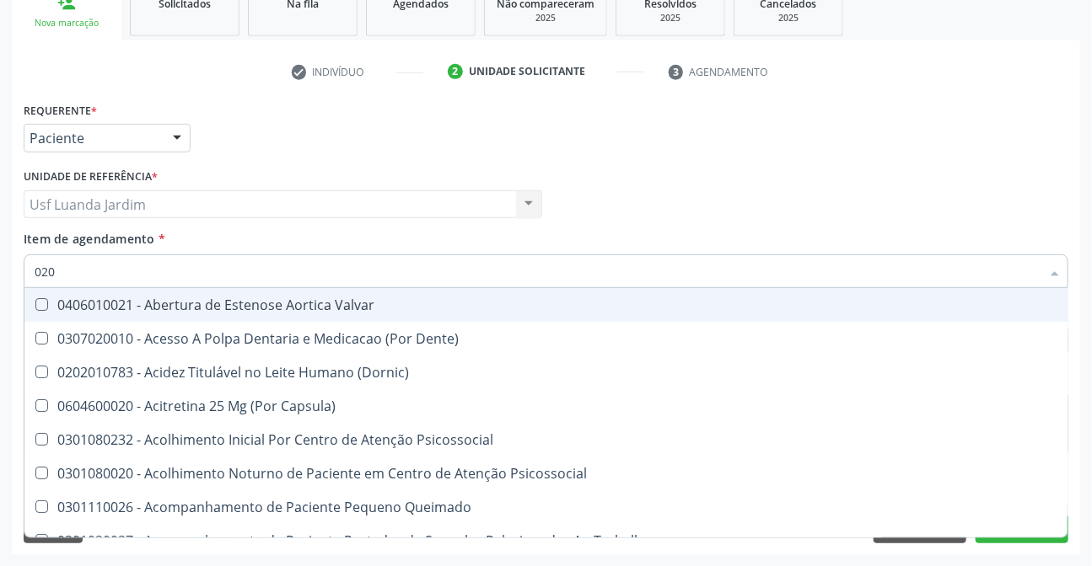
type input "0202"
checkbox Distal "true"
checkbox Auditiva "true"
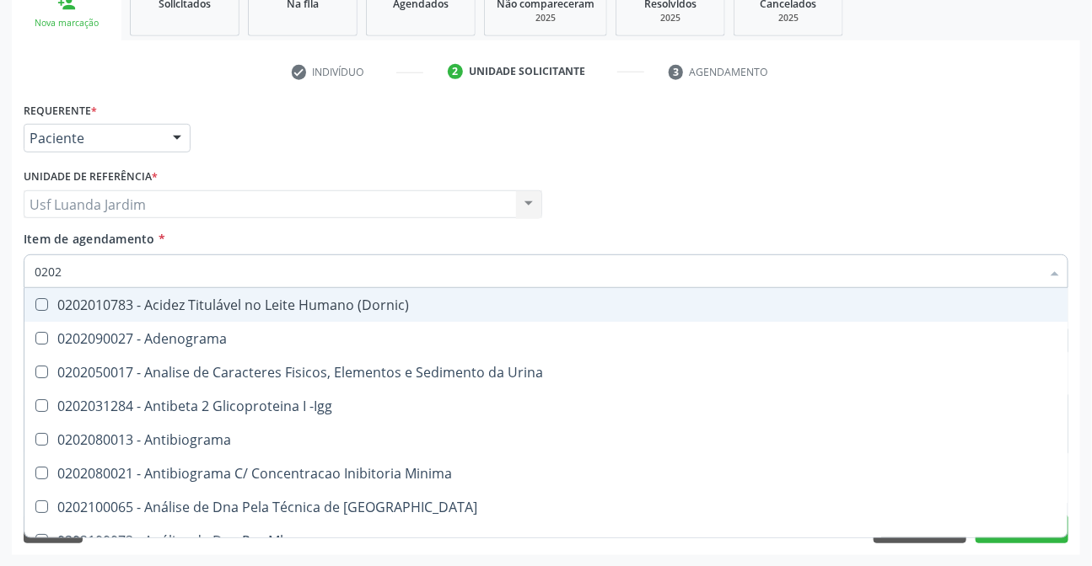
type input "02020"
checkbox Organicos "true"
checkbox Urico "false"
checkbox Xi "true"
checkbox Glicose "false"
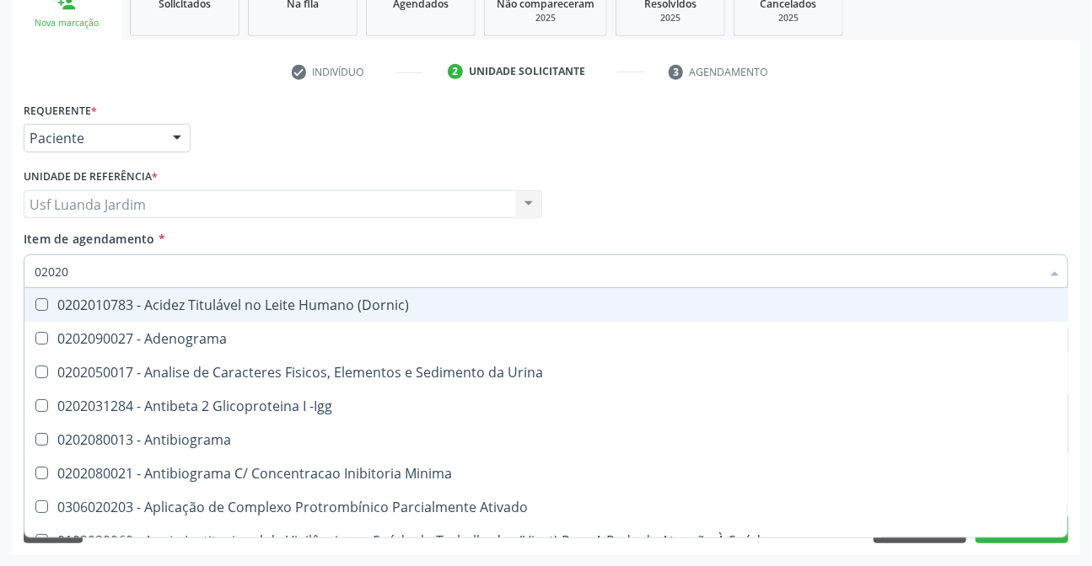
type input "020201"
checkbox Osmolar "true"
checkbox T3 "true"
checkbox Urico "false"
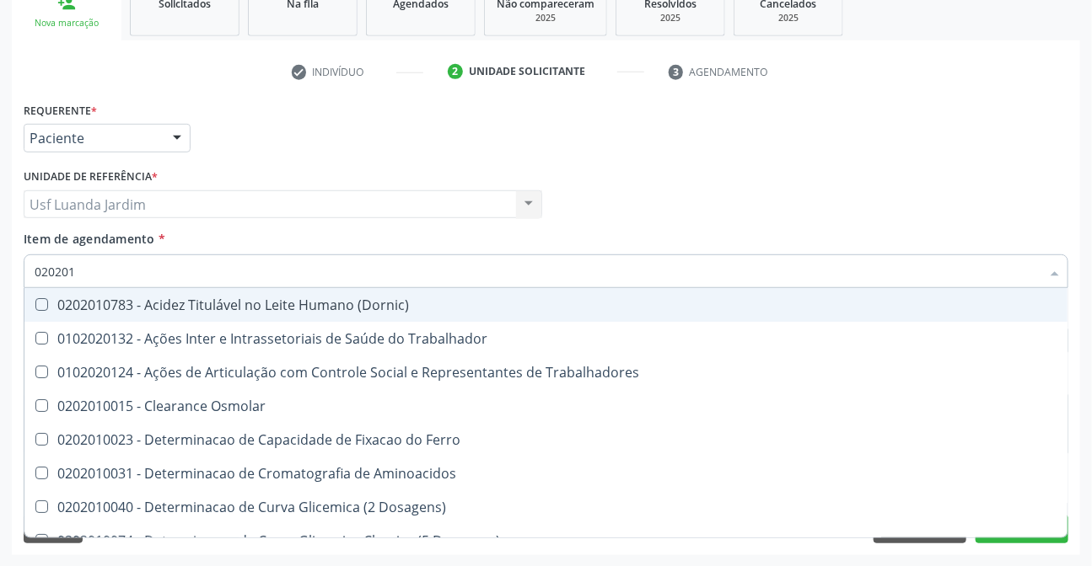
type input "0202010"
checkbox Ativada\) "true"
checkbox Urico "false"
checkbox II "true"
checkbox Glicose "false"
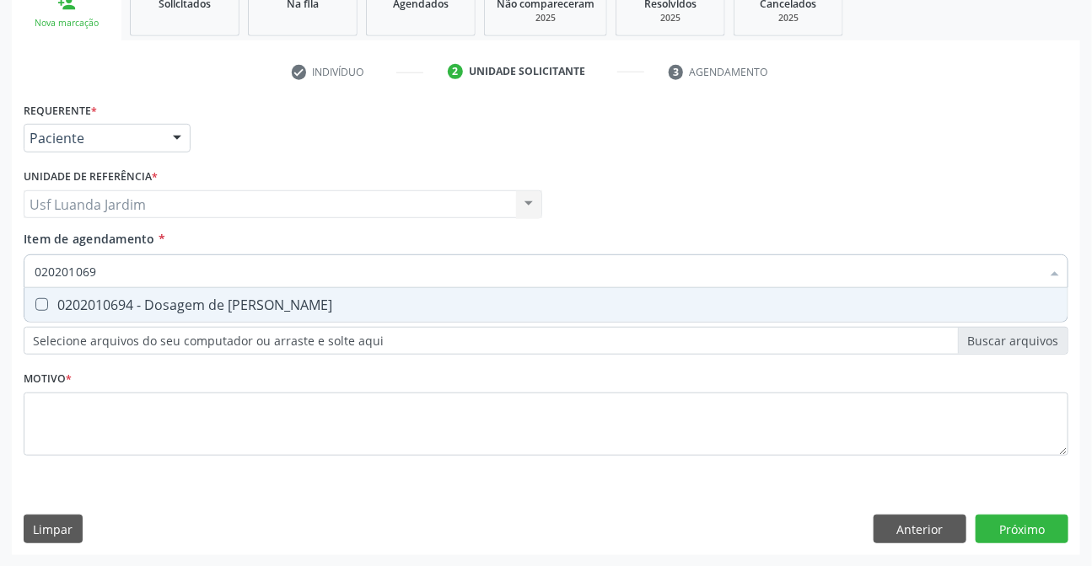
type input "0202010694"
click at [154, 298] on div "0202010694 - Dosagem de [PERSON_NAME]" at bounding box center [546, 304] width 1023 height 13
checkbox Ureia "true"
type input "02"
checkbox Ureia "false"
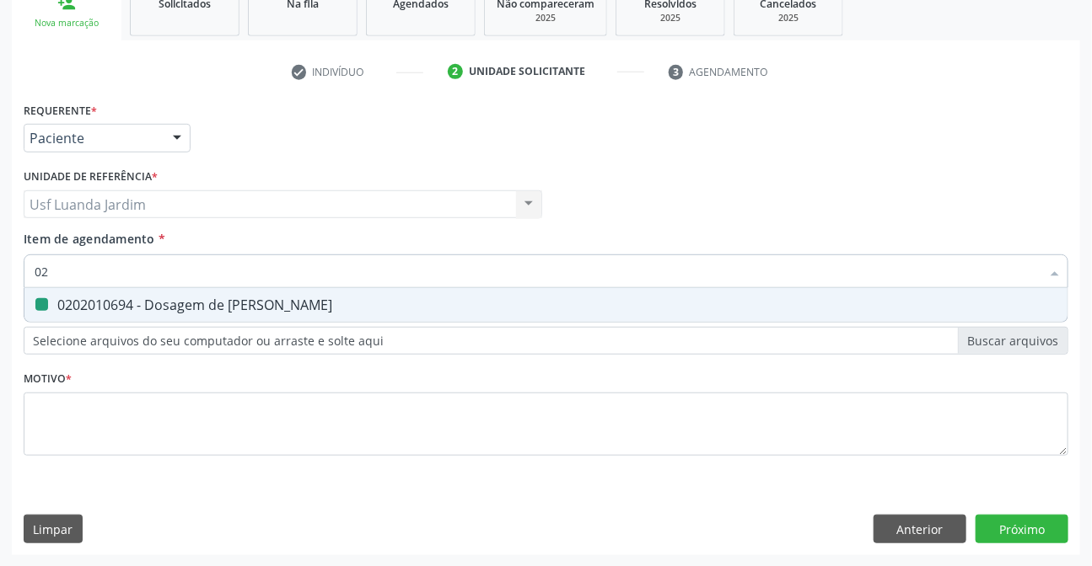
type input "0"
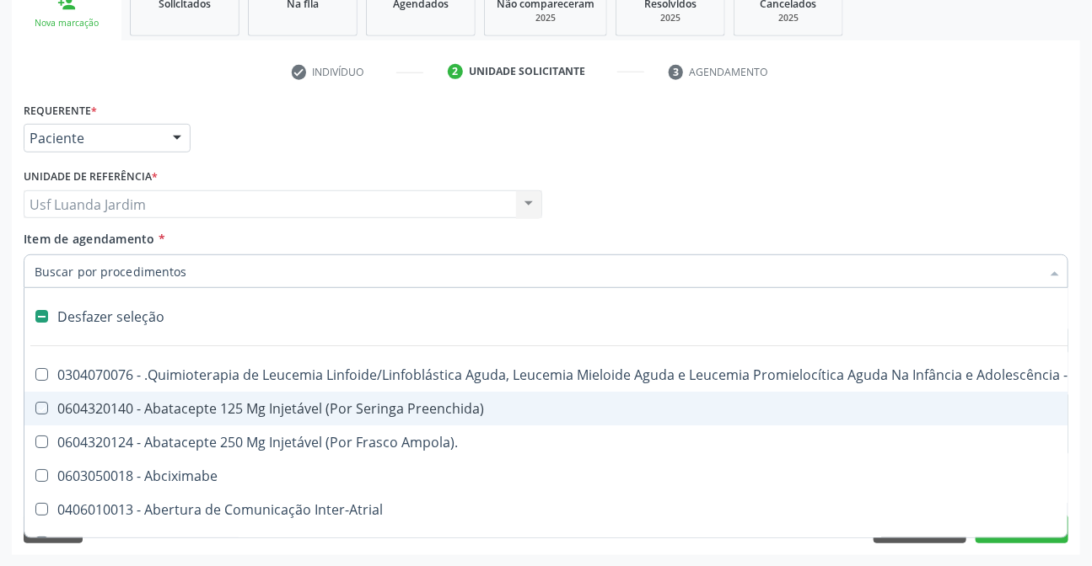
click at [922, 132] on div "Requerente * Paciente Profissional de Saúde Paciente Nenhum resultado encontrad…" at bounding box center [545, 131] width 1053 height 66
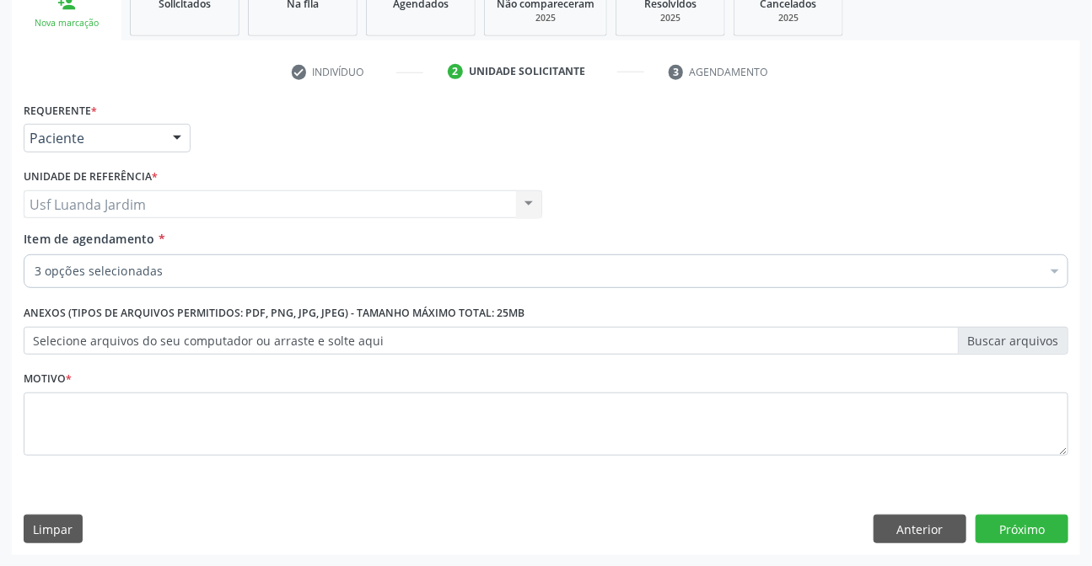
checkbox Urico "true"
checkbox Glicose "true"
checkbox Ureia "true"
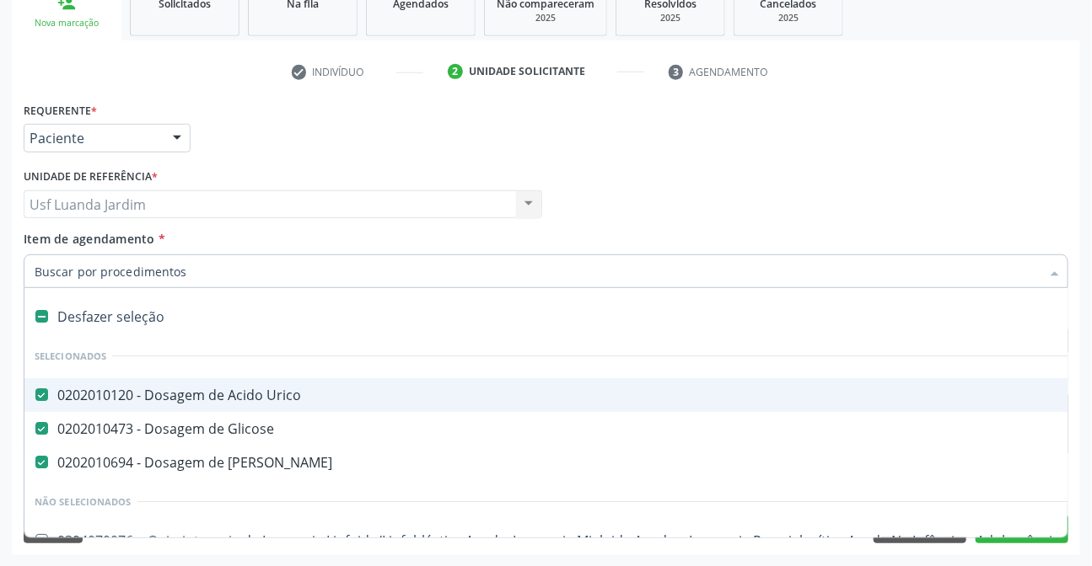
click at [293, 276] on input "Item de agendamento *" at bounding box center [538, 272] width 1006 height 34
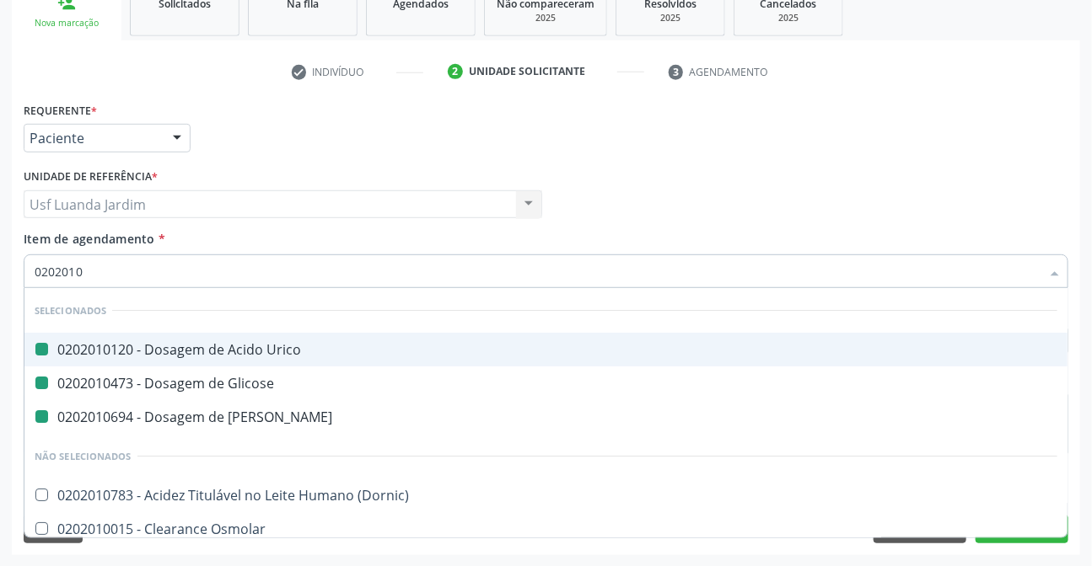
type input "02020103"
checkbox Urico "false"
checkbox Glicose "false"
checkbox Ureia "false"
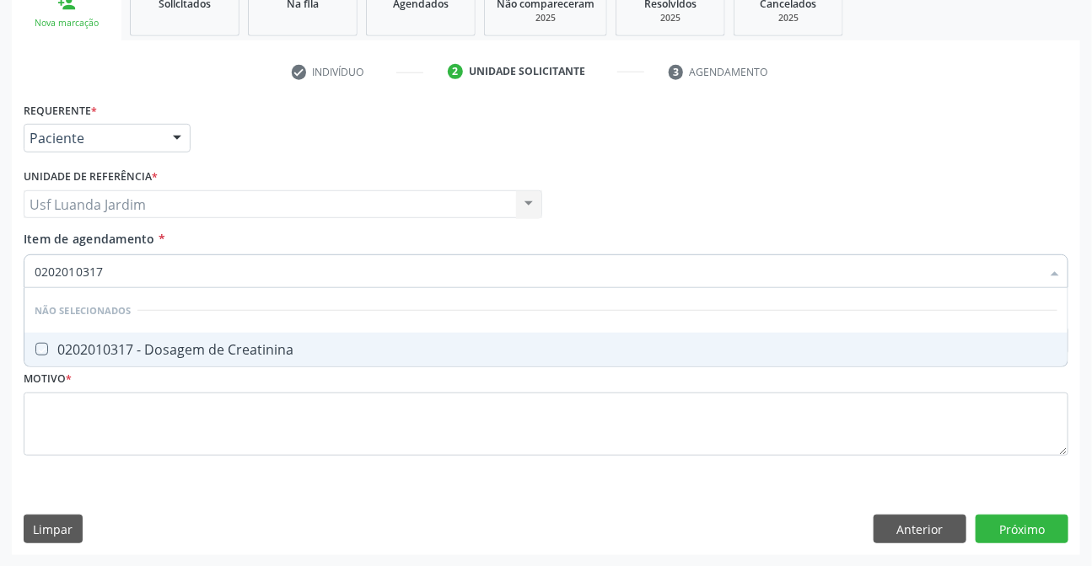
click at [390, 368] on div "Requerente * Paciente Profissional de Saúde Paciente Nenhum resultado encontrad…" at bounding box center [546, 289] width 1044 height 382
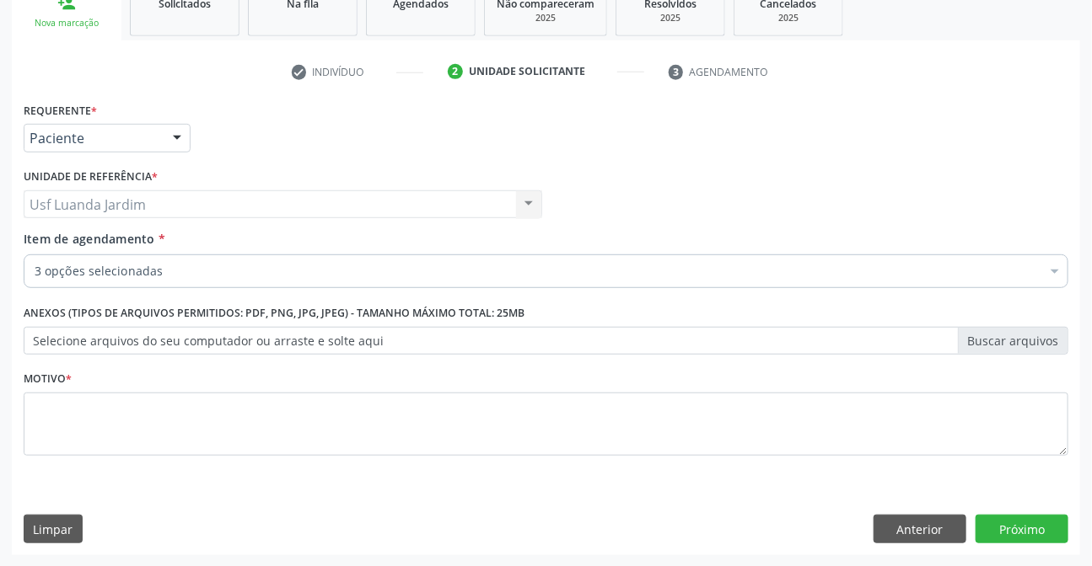
click at [394, 349] on li "Selecionados" at bounding box center [690, 356] width 1333 height 45
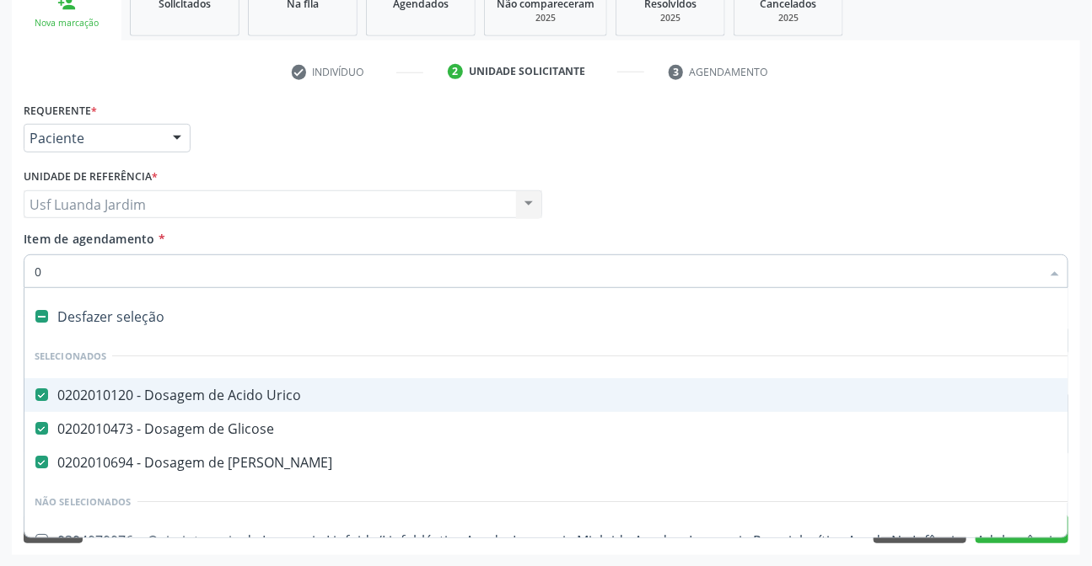
type input "02"
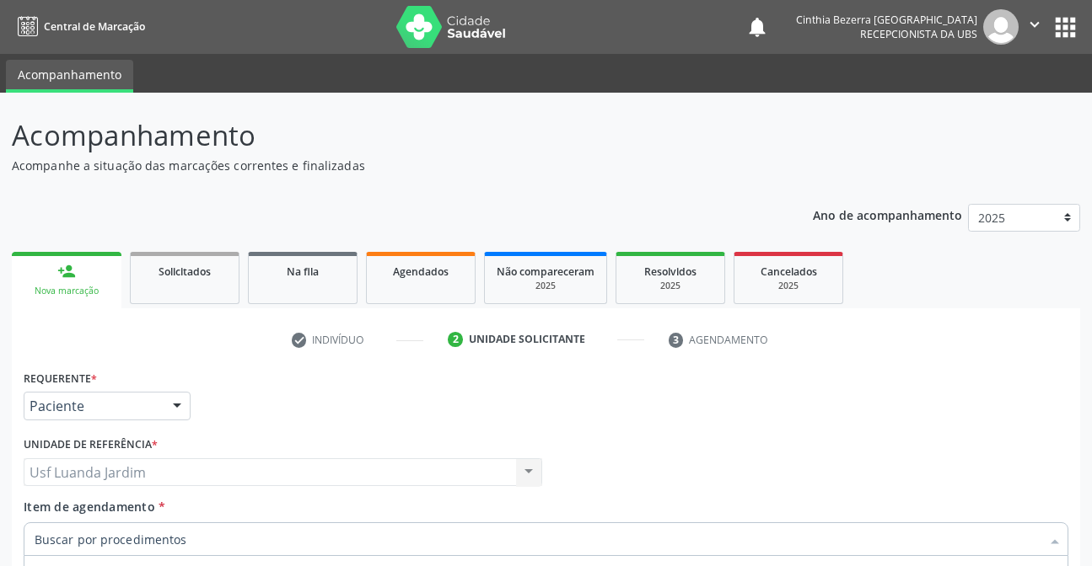
scroll to position [268, 0]
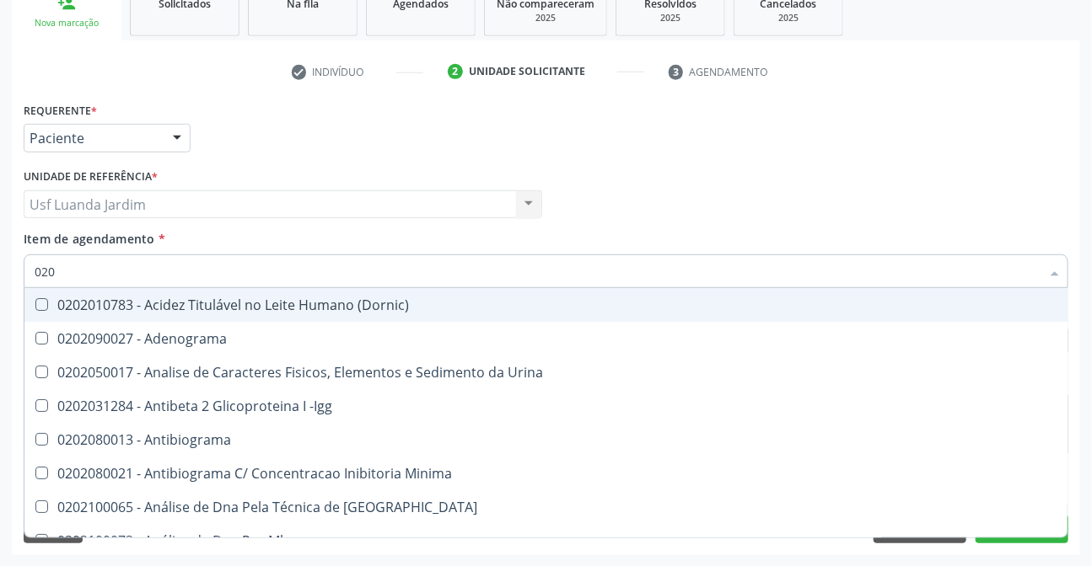
type input "0202"
checkbox Urico "true"
checkbox Fracoes "true"
checkbox Hdl "true"
checkbox Ldl "true"
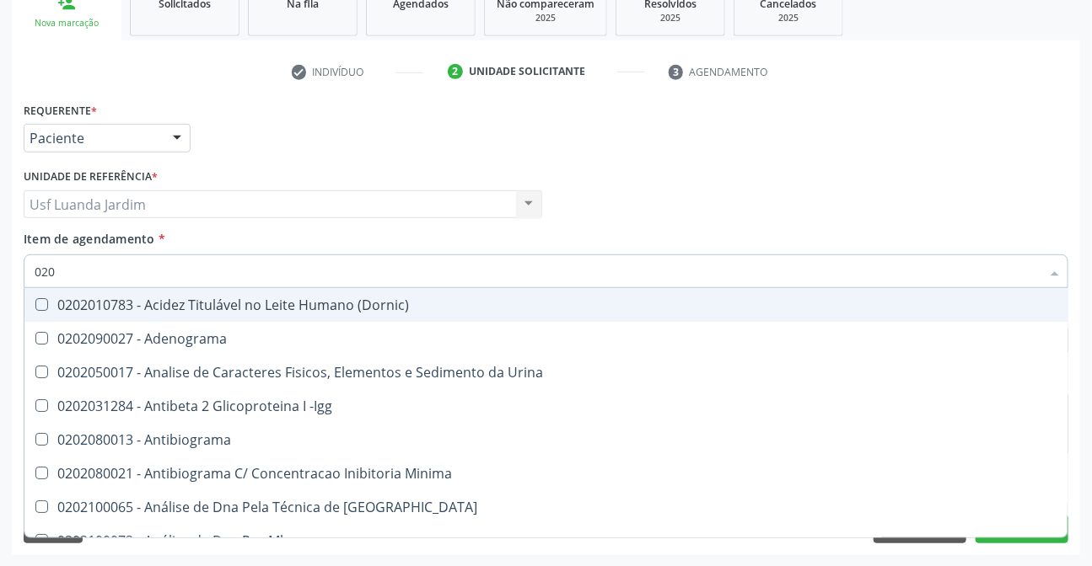
checkbox Total "true"
checkbox Creatinina "true"
checkbox Glicose "true"
checkbox Glicosilada "true"
checkbox Triglicerideos "true"
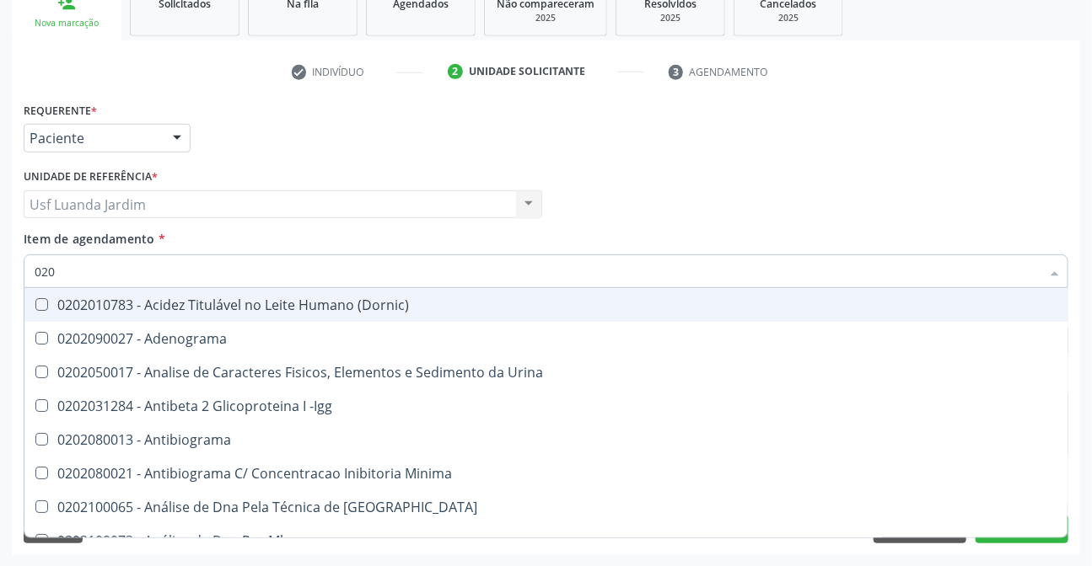
checkbox Ureia "true"
checkbox Completo "true"
type input "02020"
checkbox Organicos "true"
checkbox Urico "false"
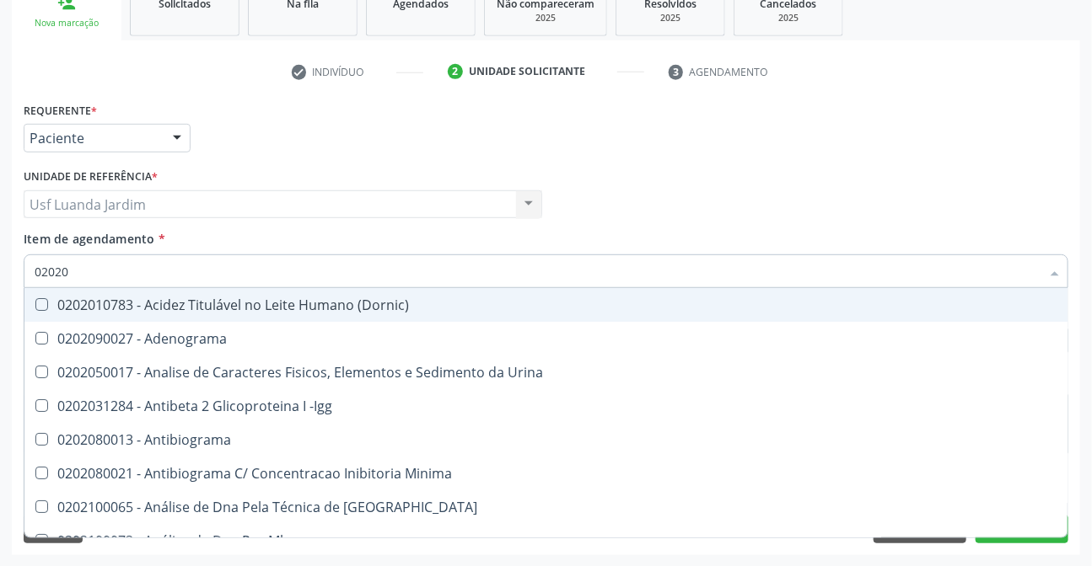
checkbox Alfa-2-Macroglobulina "true"
checkbox \(Psa\) "true"
checkbox III "true"
checkbox Barbituratos "true"
checkbox Fracoes "false"
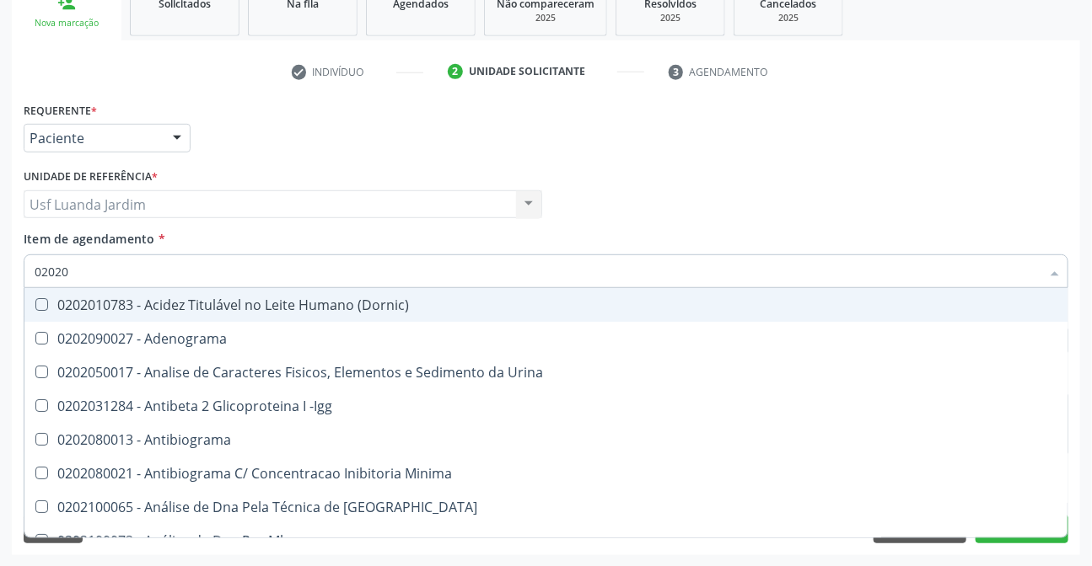
checkbox Calcio "true"
checkbox Hdl "false"
checkbox Ldl "false"
checkbox Total "false"
checkbox Creatinina "false"
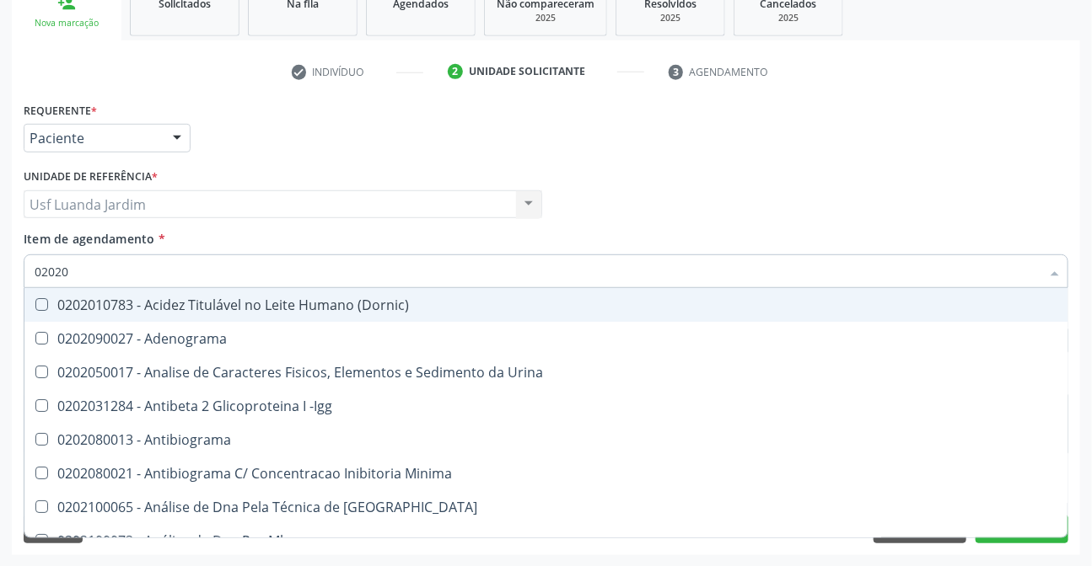
checkbox Xi "true"
checkbox Fibrinogenio "true"
checkbox Glicose "false"
checkbox Glicosilada "false"
checkbox Funcional "true"
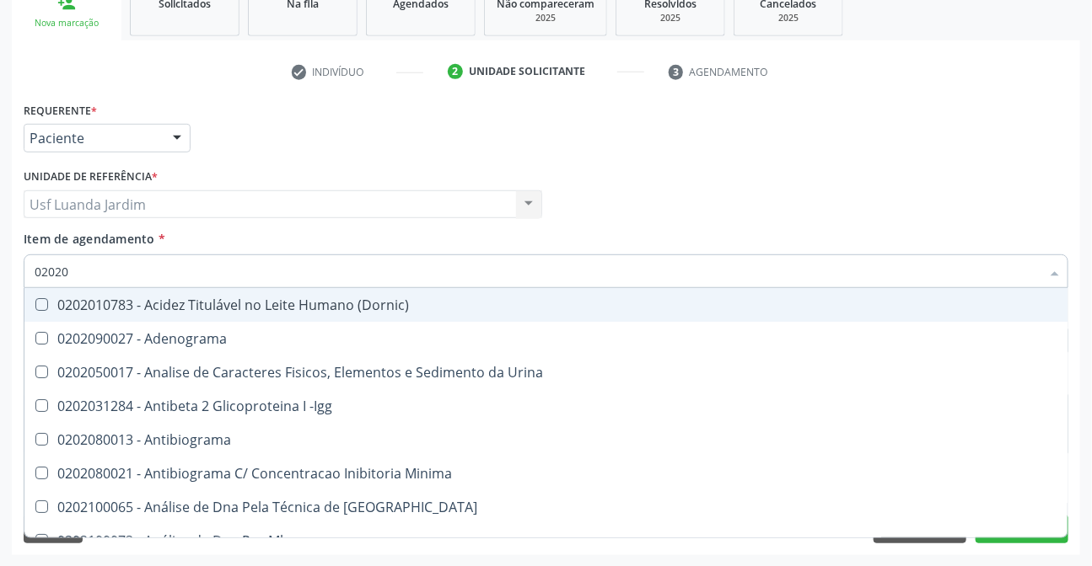
checkbox Derrames "true"
checkbox Triglicerideos "false"
checkbox Ureia "false"
checkbox Zinco "true"
checkbox Completo "false"
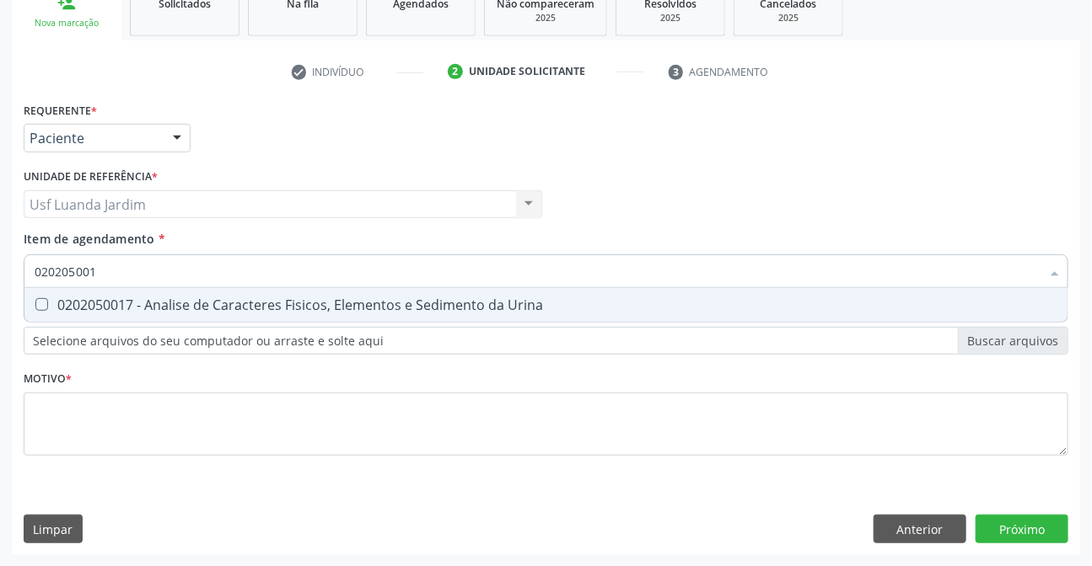
type input "0202050017"
click at [233, 291] on span "0202050017 - Analise de Caracteres Fisicos, Elementos e Sedimento da Urina" at bounding box center [545, 305] width 1043 height 34
checkbox Urina "true"
type input "0"
checkbox Urina "false"
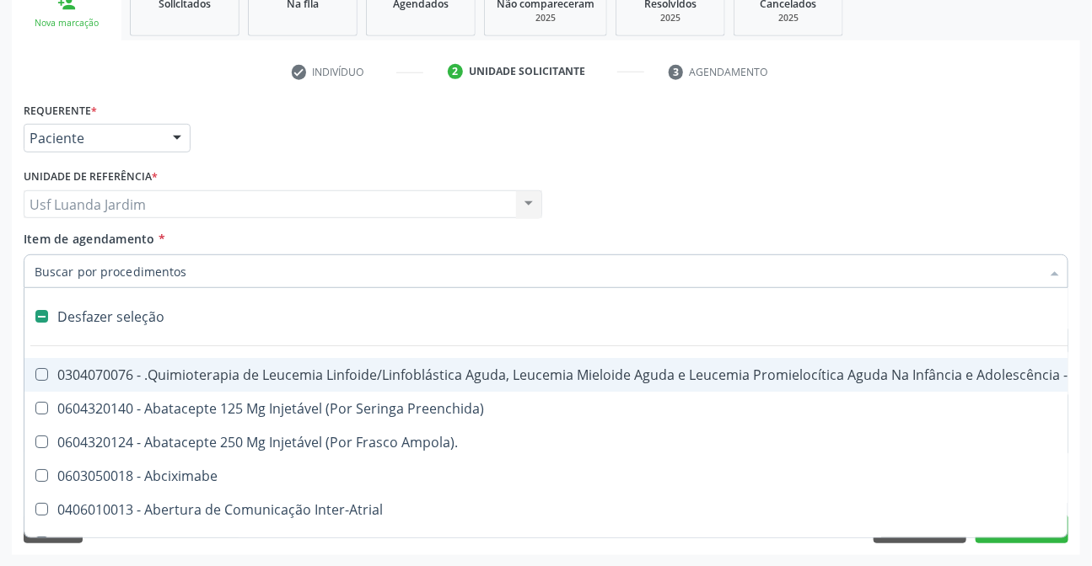
click at [649, 192] on div "Profissional Solicitante Por favor, selecione a Unidade de Atendimento primeiro…" at bounding box center [545, 197] width 1053 height 66
checkbox Preenchida\) "true"
checkbox Ampola\)\ "true"
checkbox Abciximabe "true"
checkbox Inter-Atrial "true"
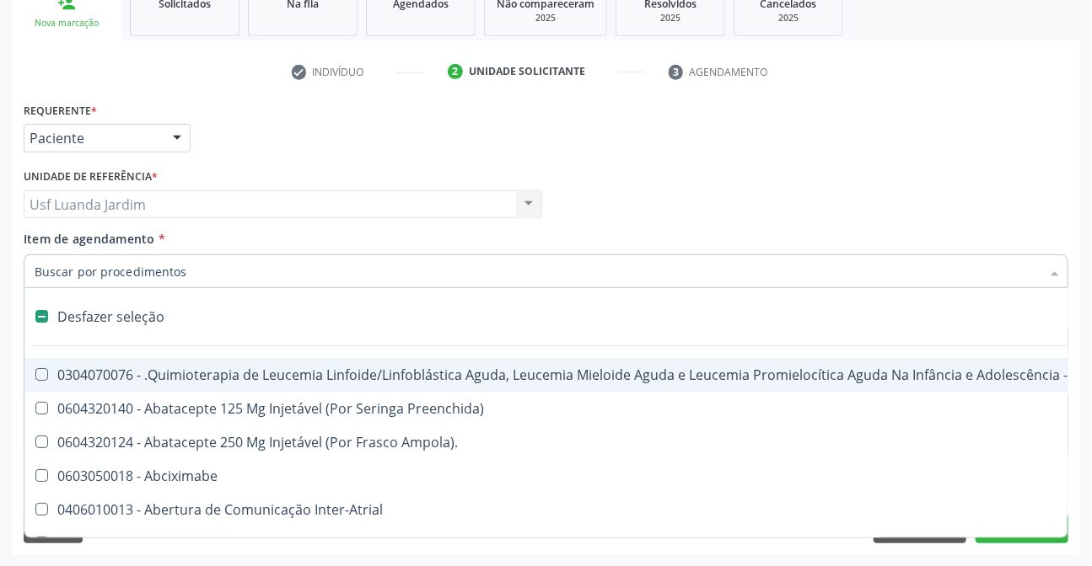
checkbox Valvar "true"
checkbox Adolescente\) "true"
checkbox Valvar "true"
checkbox Adolescente\) "true"
checkbox Paciente\) "true"
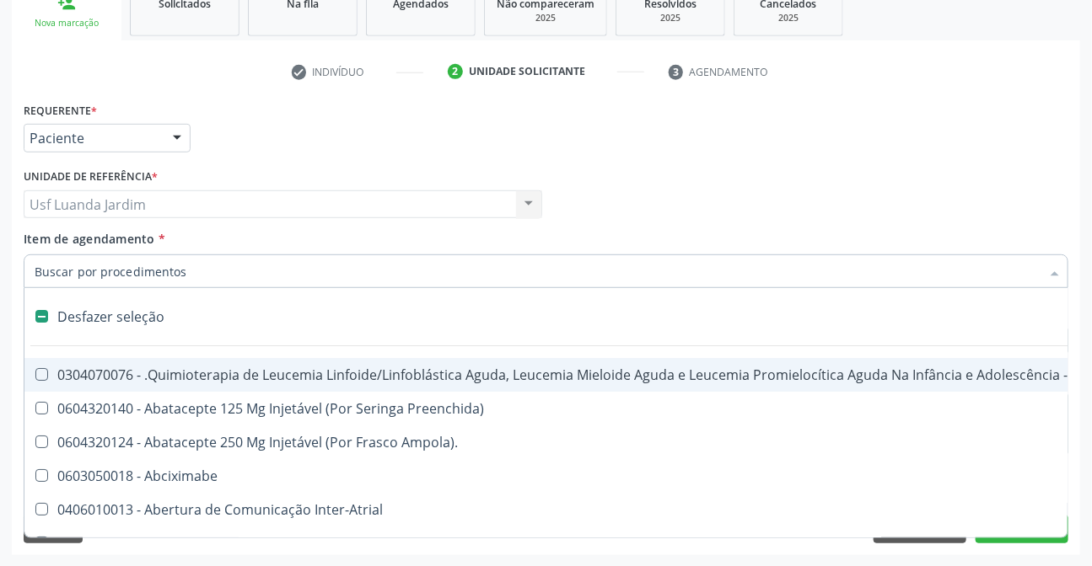
checkbox Dente\) "true"
checkbox Comprimido\) "true"
checkbox \(Dornic\) "true"
checkbox Urina "false"
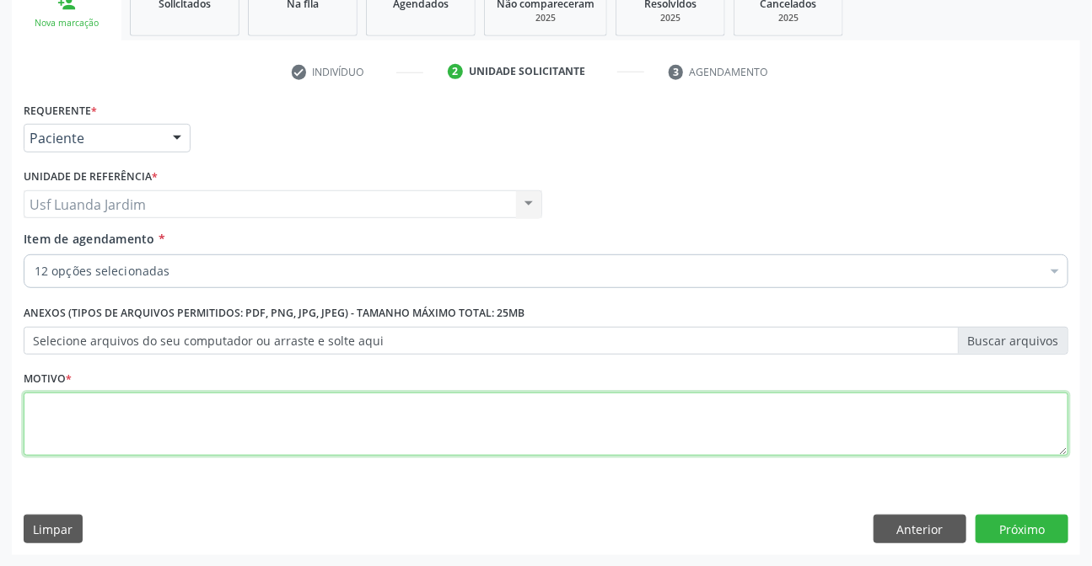
click at [558, 393] on textarea at bounding box center [546, 425] width 1044 height 64
type textarea "a"
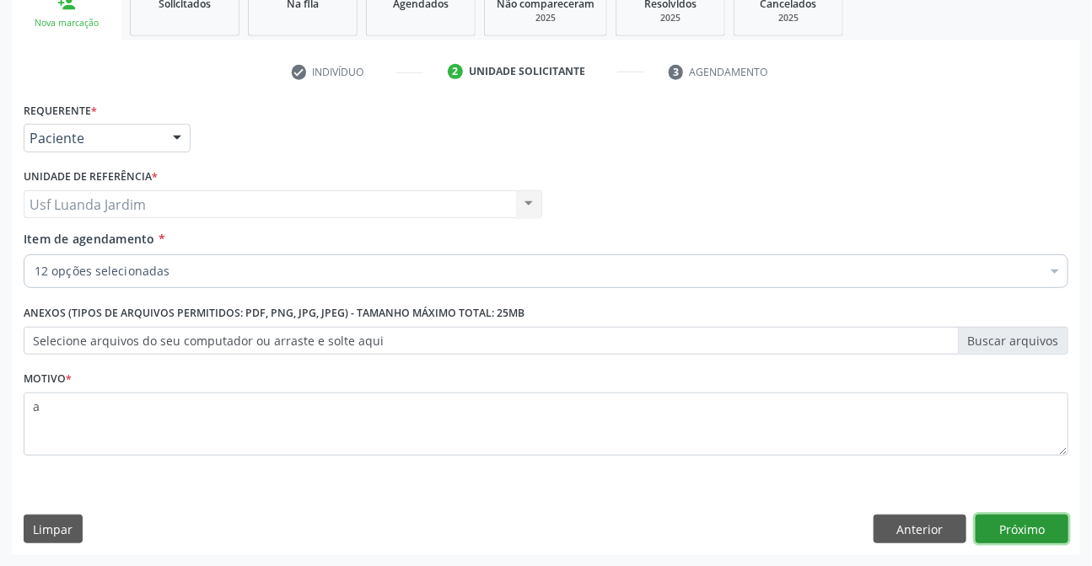
click at [1055, 535] on button "Próximo" at bounding box center [1021, 529] width 93 height 29
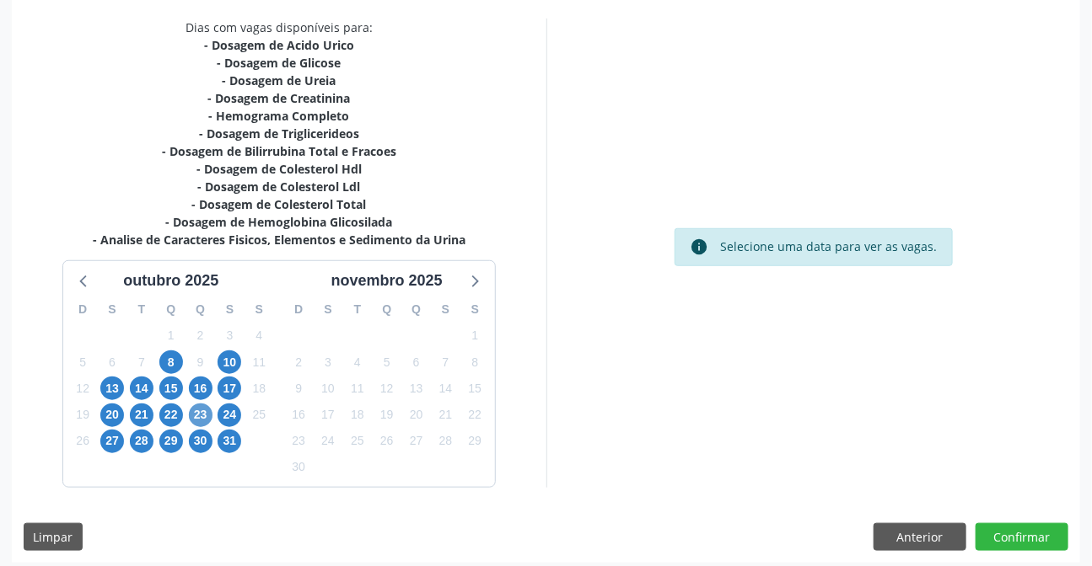
scroll to position [361, 0]
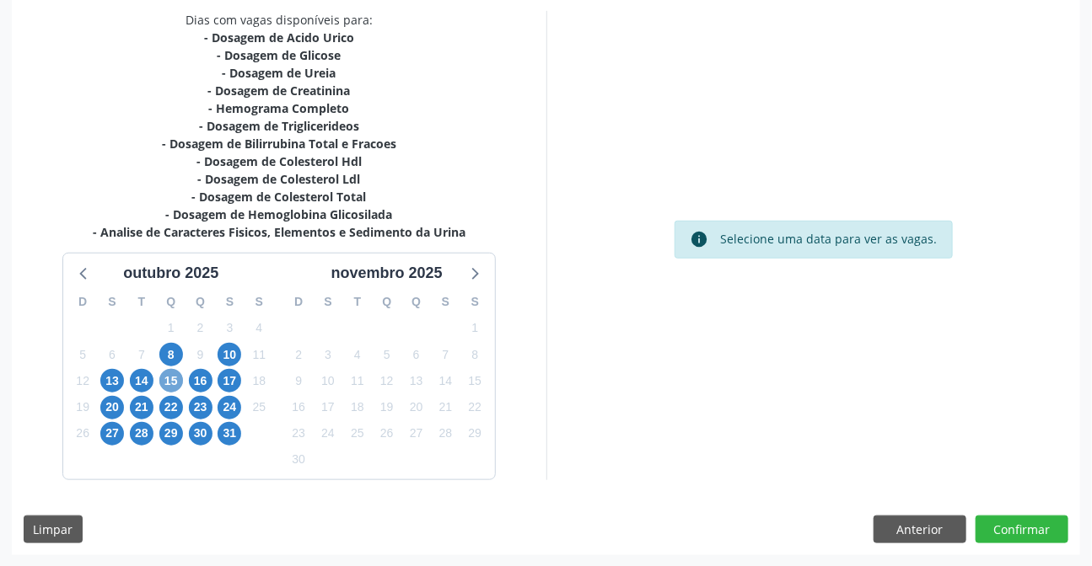
click at [177, 374] on span "15" at bounding box center [171, 381] width 24 height 24
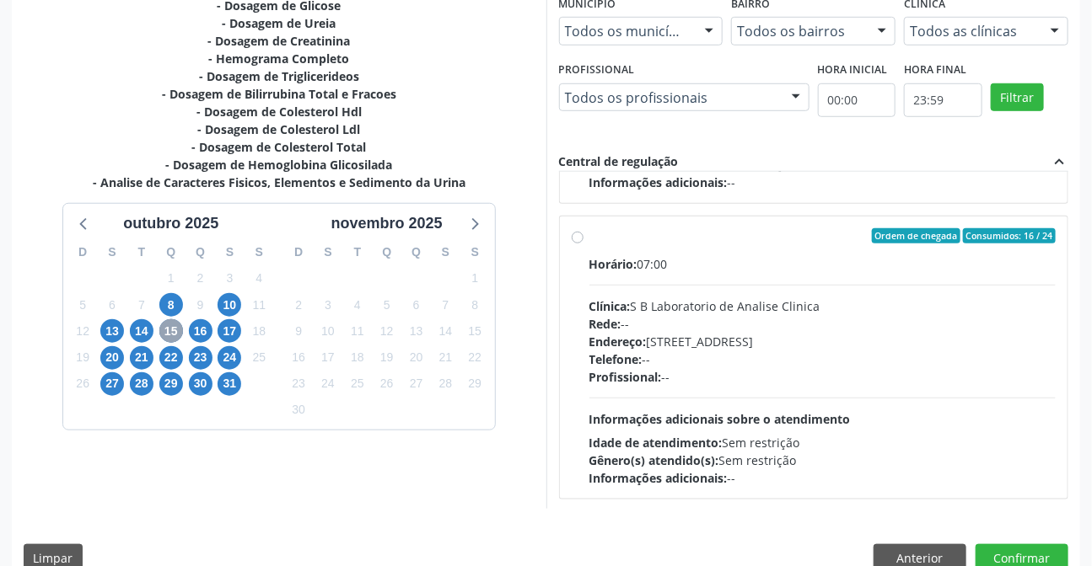
scroll to position [438, 0]
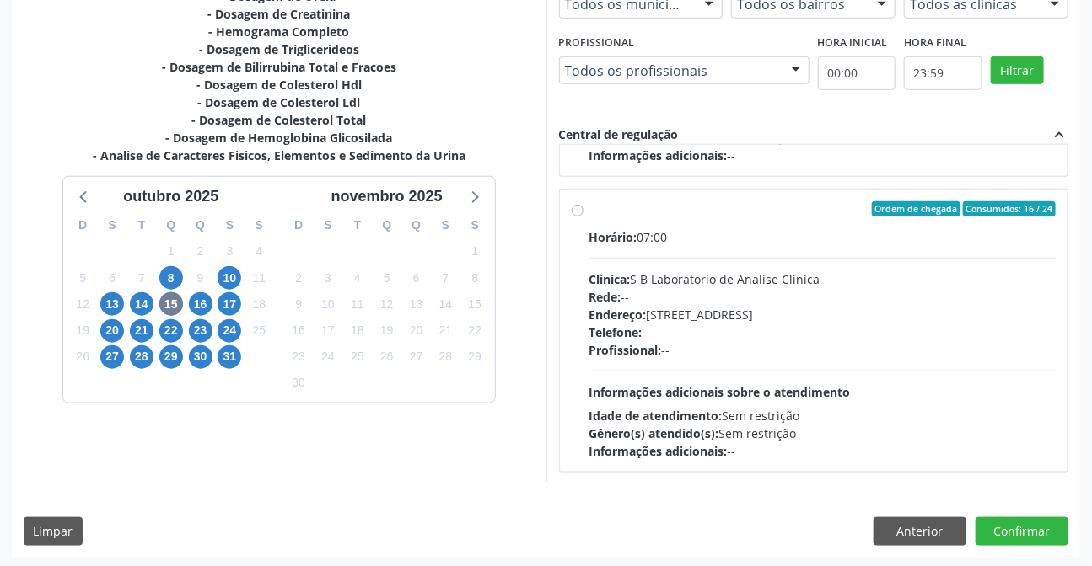
click at [589, 210] on label "Ordem de chegada Consumidos: 16 / 24 Horário: 07:00 Clínica: S B Laboratorio de…" at bounding box center [822, 330] width 467 height 259
click at [581, 210] on input "Ordem de chegada Consumidos: 16 / 24 Horário: 07:00 Clínica: S B Laboratorio de…" at bounding box center [578, 208] width 12 height 15
radio input "true"
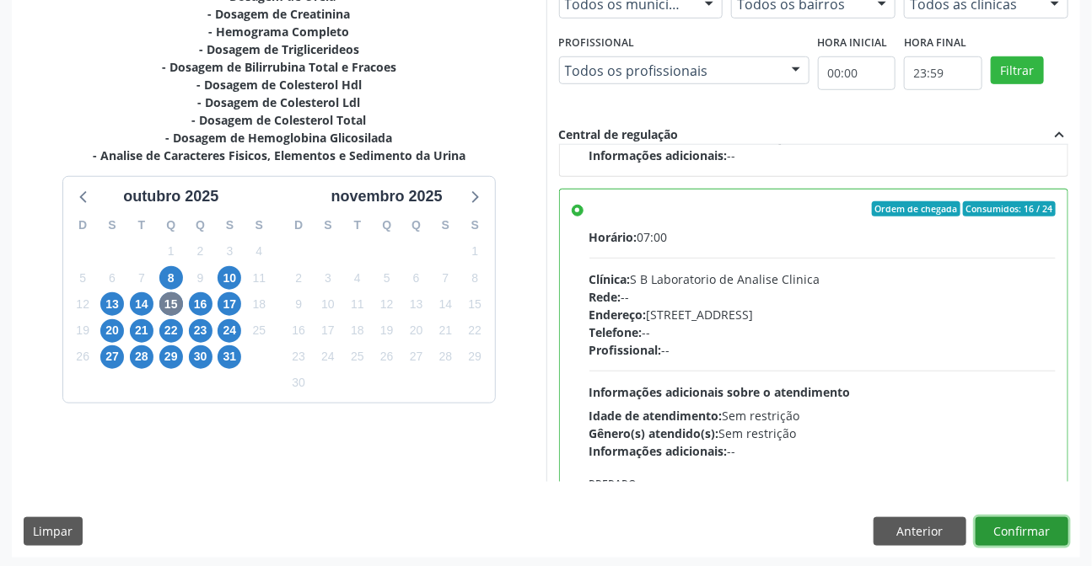
click at [1028, 523] on button "Confirmar" at bounding box center [1021, 532] width 93 height 29
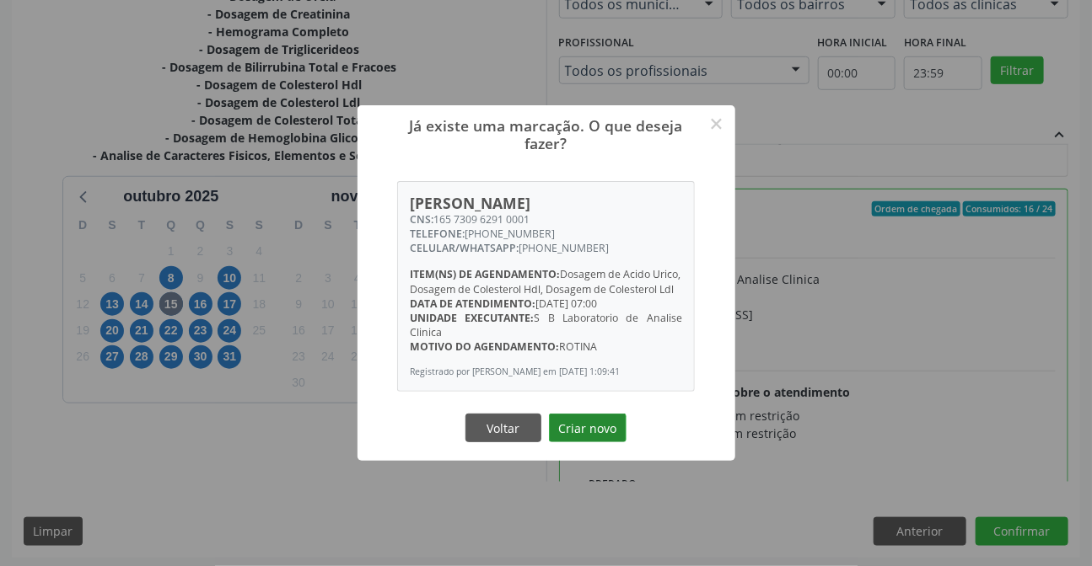
click at [608, 432] on button "Criar novo" at bounding box center [588, 428] width 78 height 29
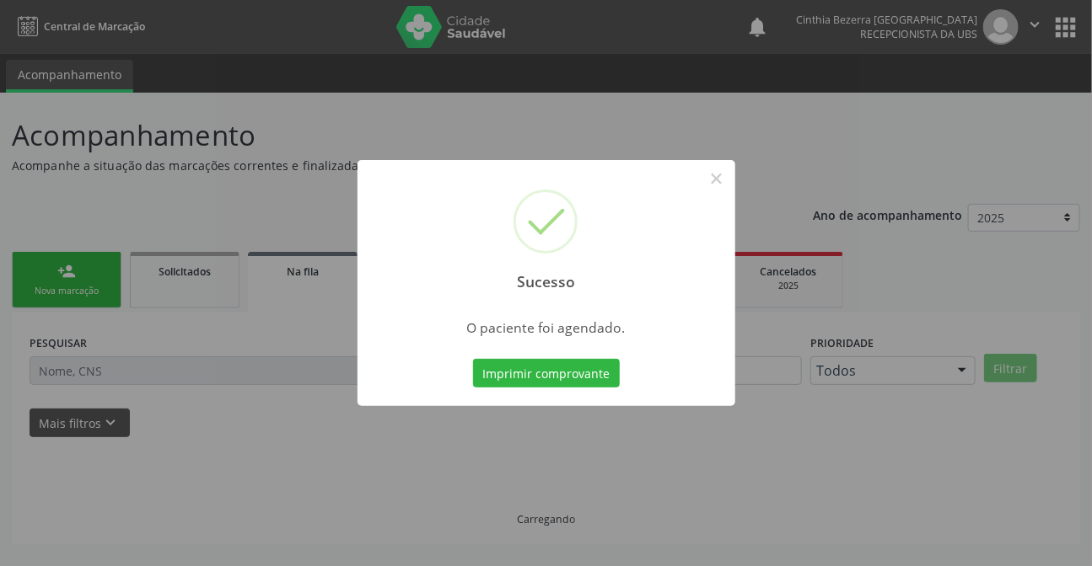
scroll to position [0, 0]
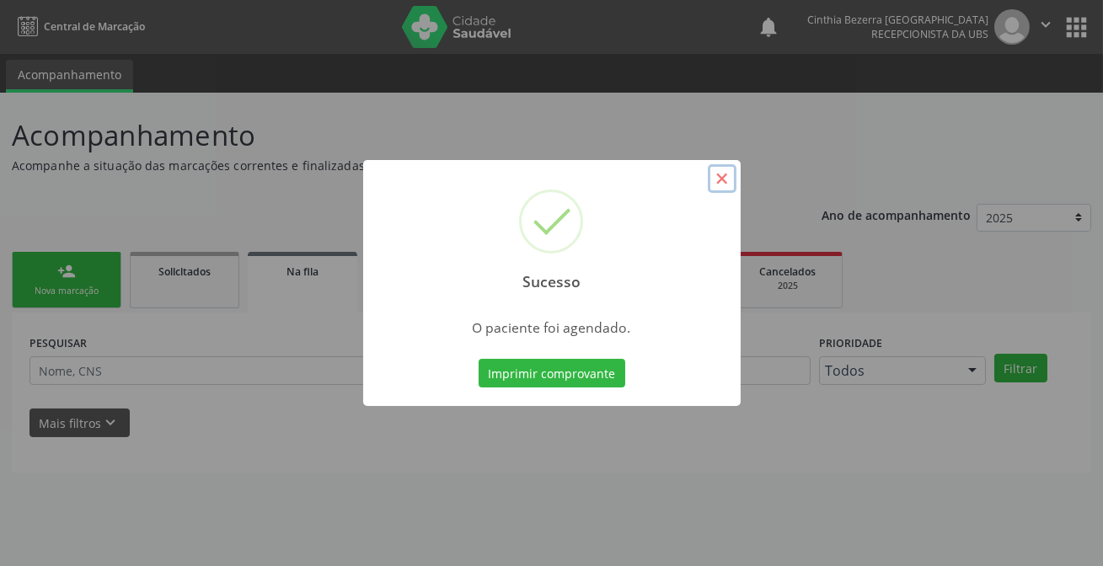
click at [719, 185] on button "×" at bounding box center [722, 178] width 29 height 29
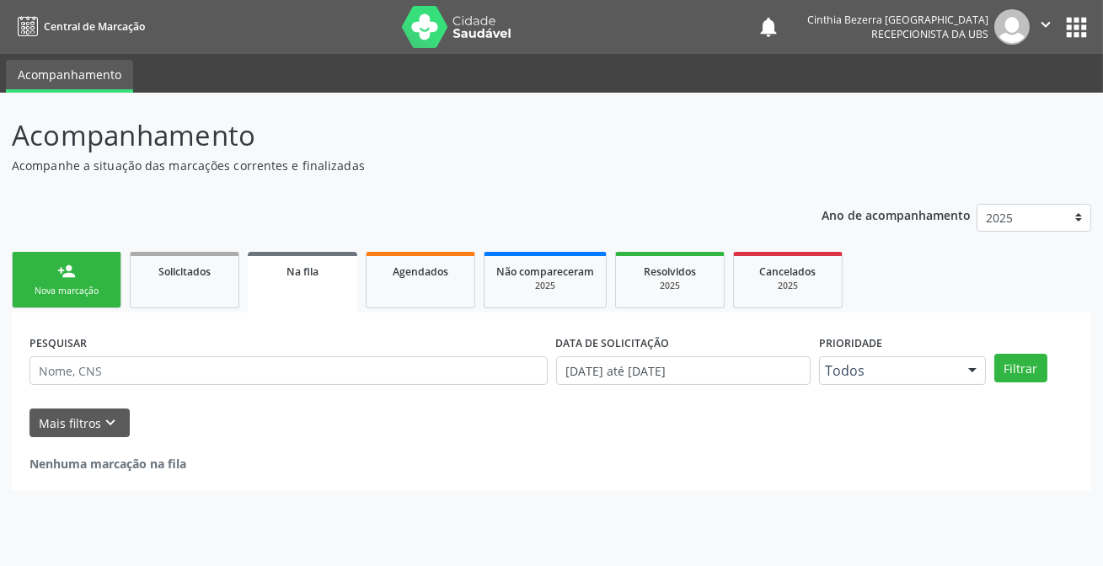
click at [107, 288] on div "Nova marcação" at bounding box center [66, 291] width 84 height 13
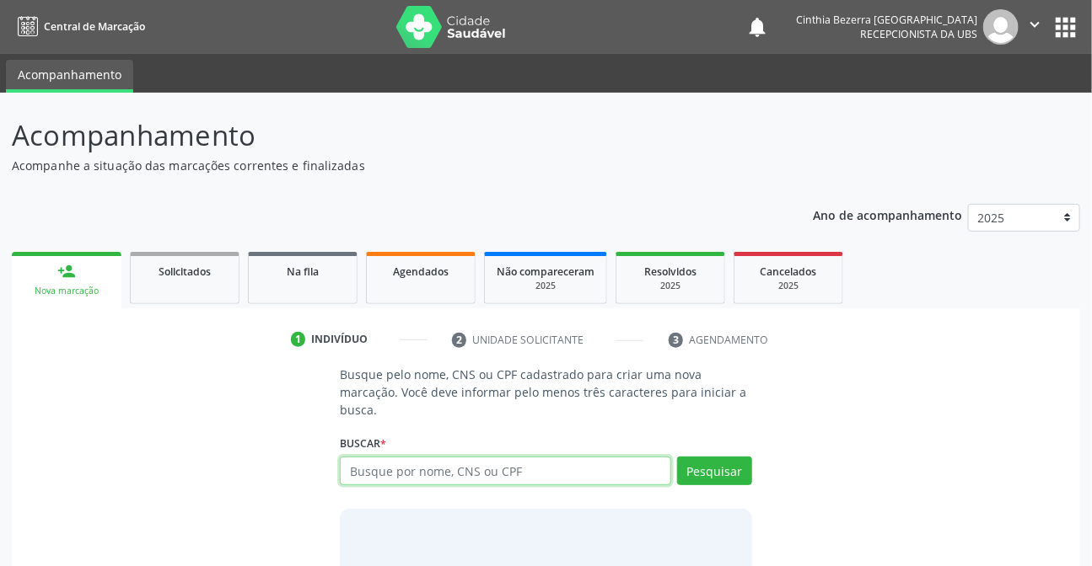
click at [481, 471] on input "text" at bounding box center [505, 471] width 330 height 29
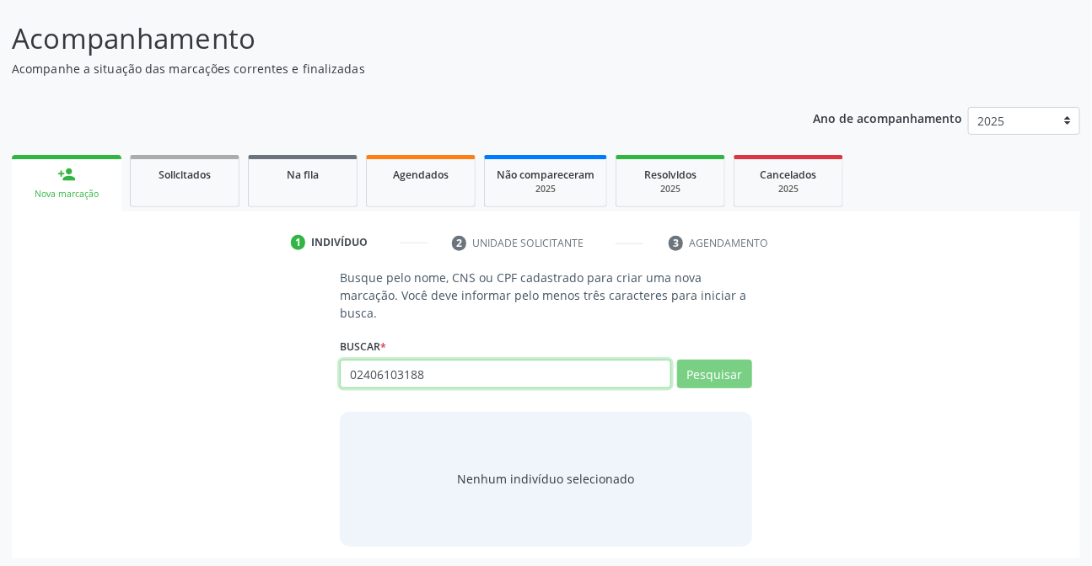
scroll to position [100, 0]
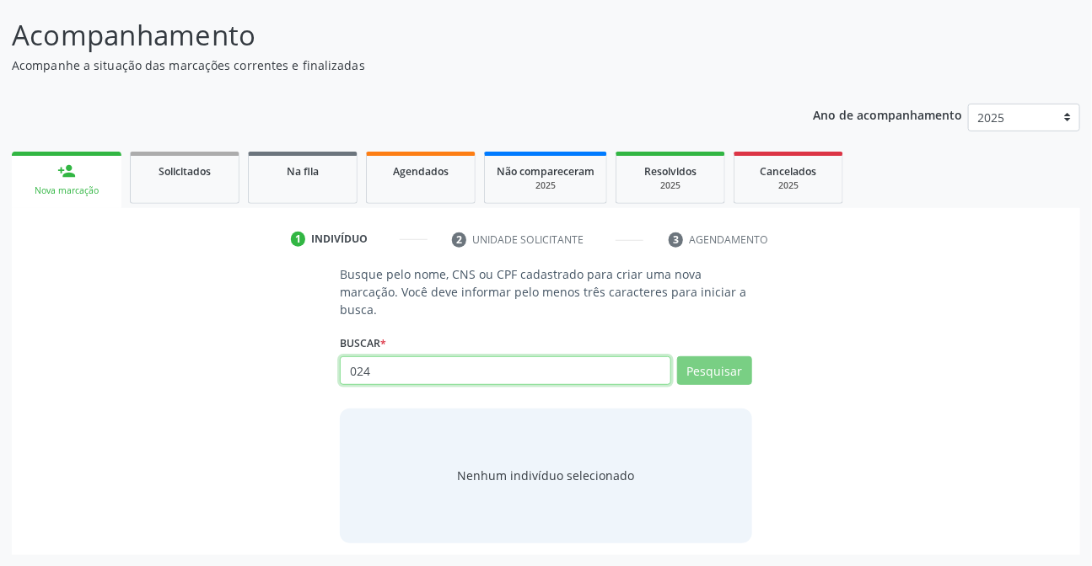
type input "02"
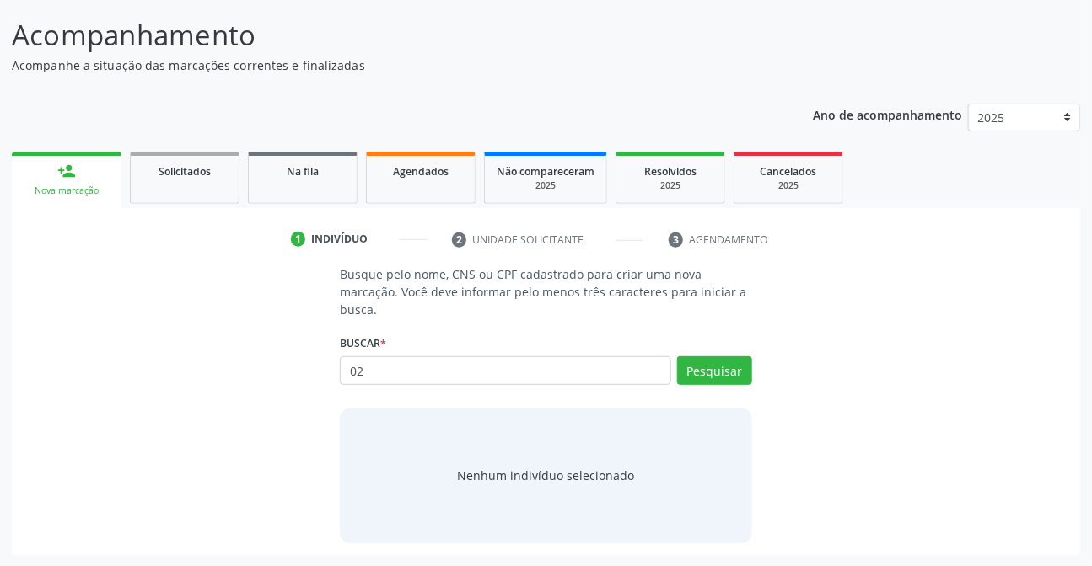
type input "0"
type input "audeni amaro da silva"
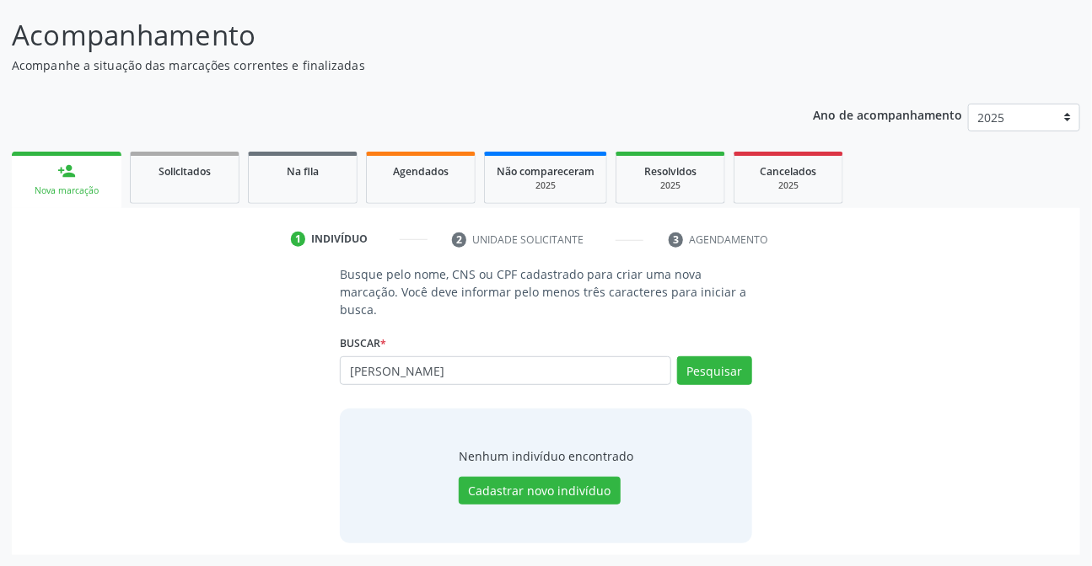
click at [606, 362] on input "audeni amaro da silva" at bounding box center [505, 371] width 330 height 29
type input "02406103188"
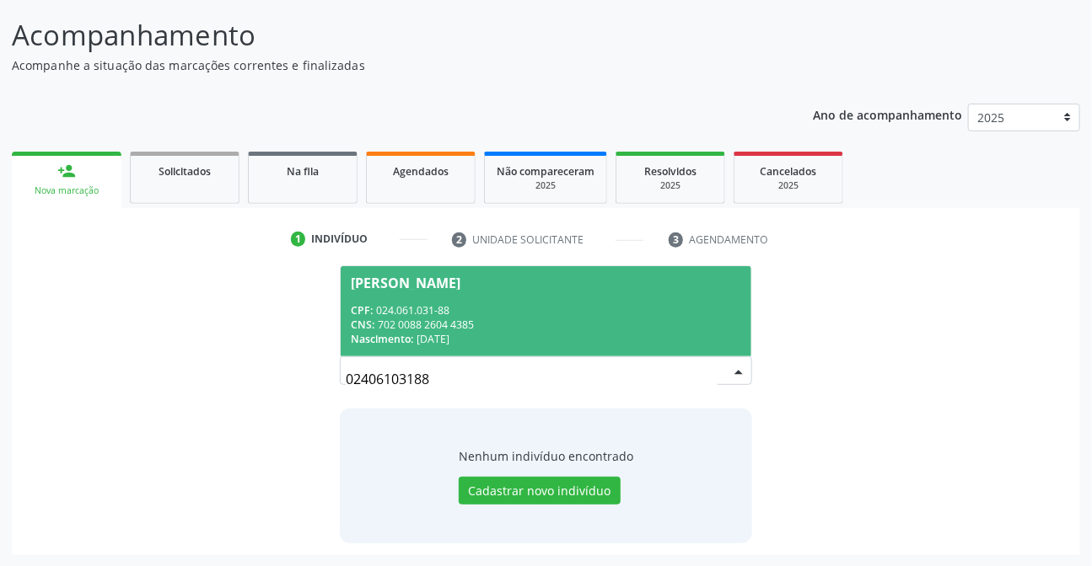
click at [489, 337] on div "Nascimento: 09/09/1976" at bounding box center [545, 339] width 389 height 14
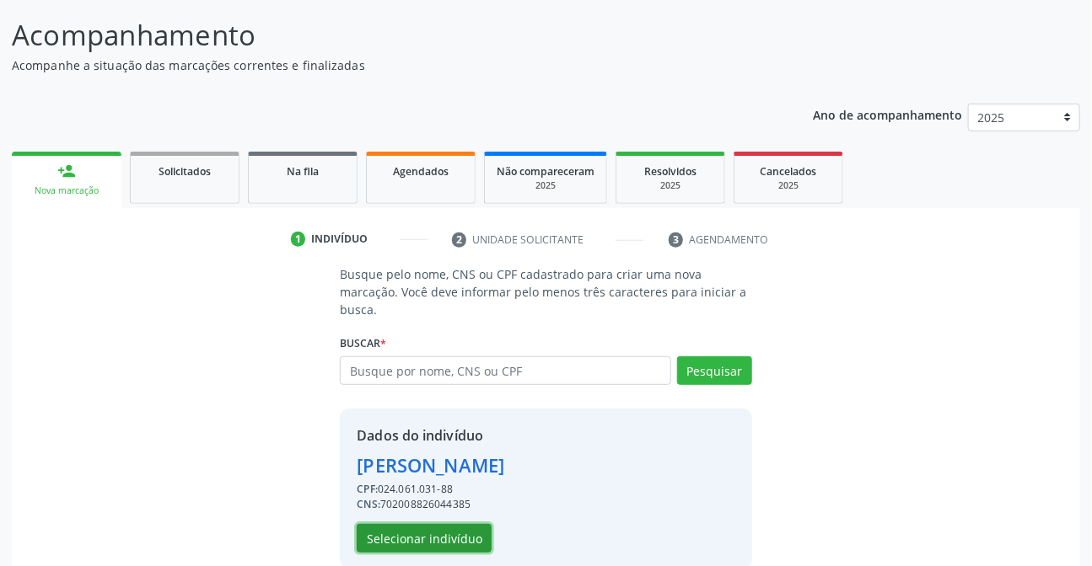
click at [441, 531] on button "Selecionar indivíduo" at bounding box center [424, 538] width 135 height 29
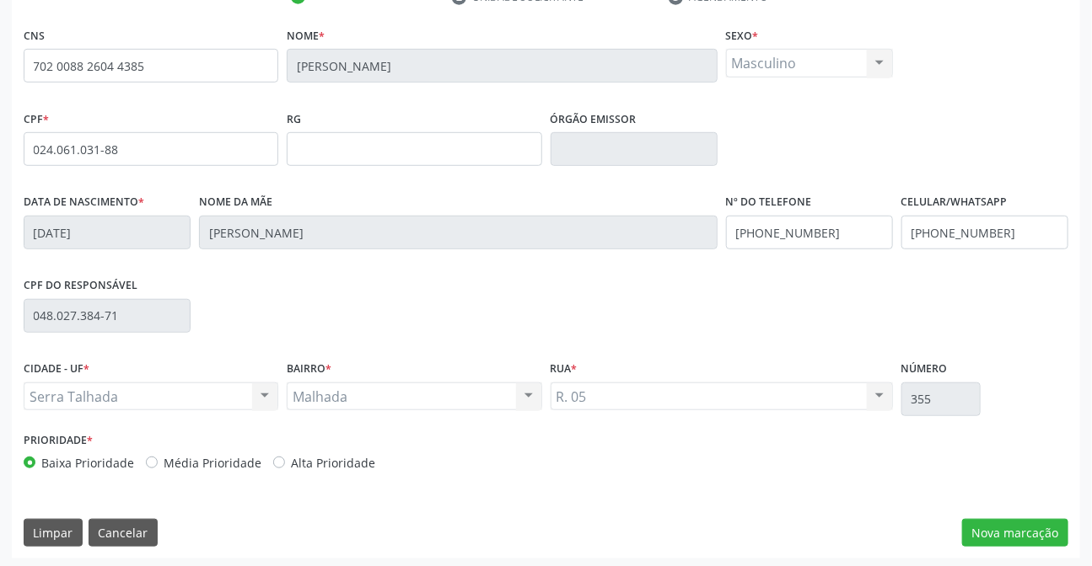
scroll to position [346, 0]
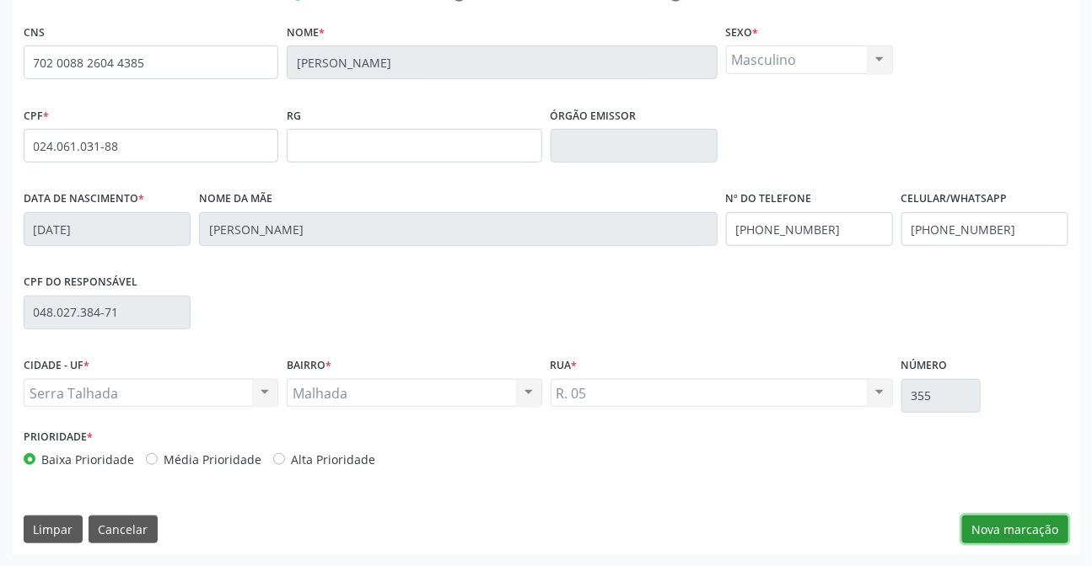
click at [1016, 531] on button "Nova marcação" at bounding box center [1015, 530] width 106 height 29
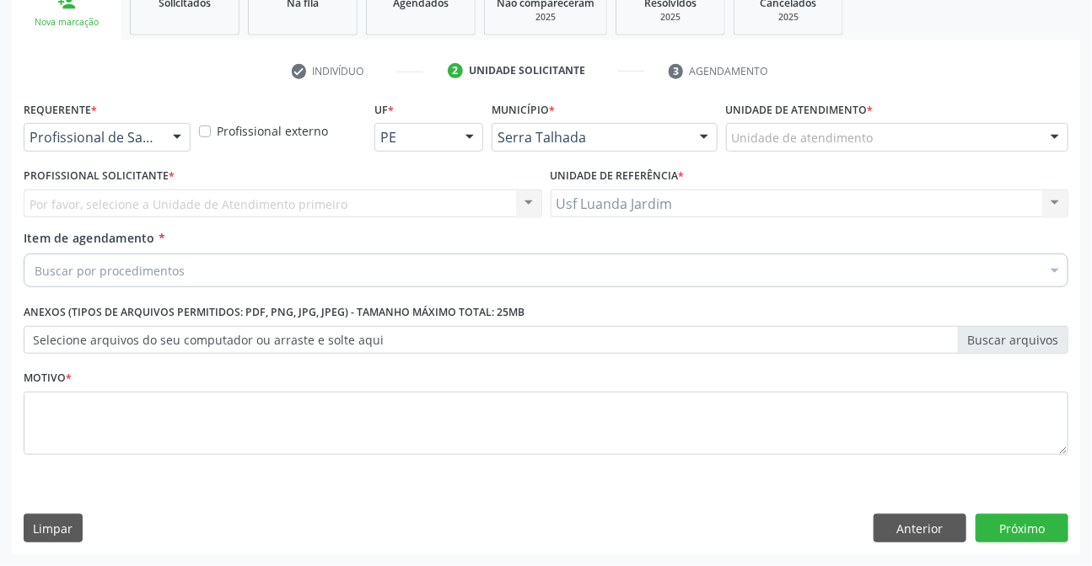
scroll to position [268, 0]
click at [169, 135] on div at bounding box center [176, 139] width 25 height 29
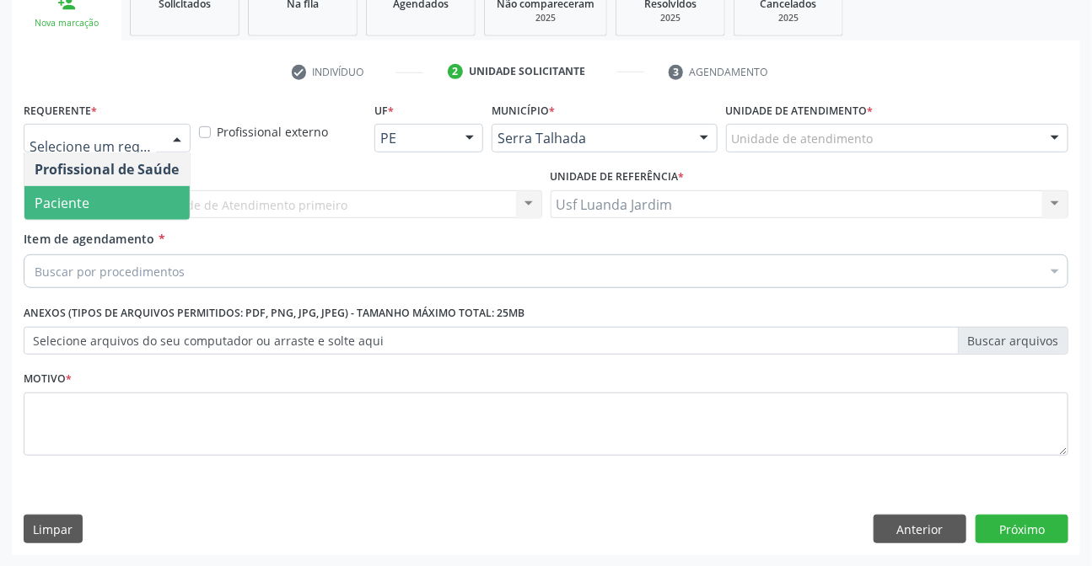
click at [156, 201] on span "Paciente" at bounding box center [106, 203] width 165 height 34
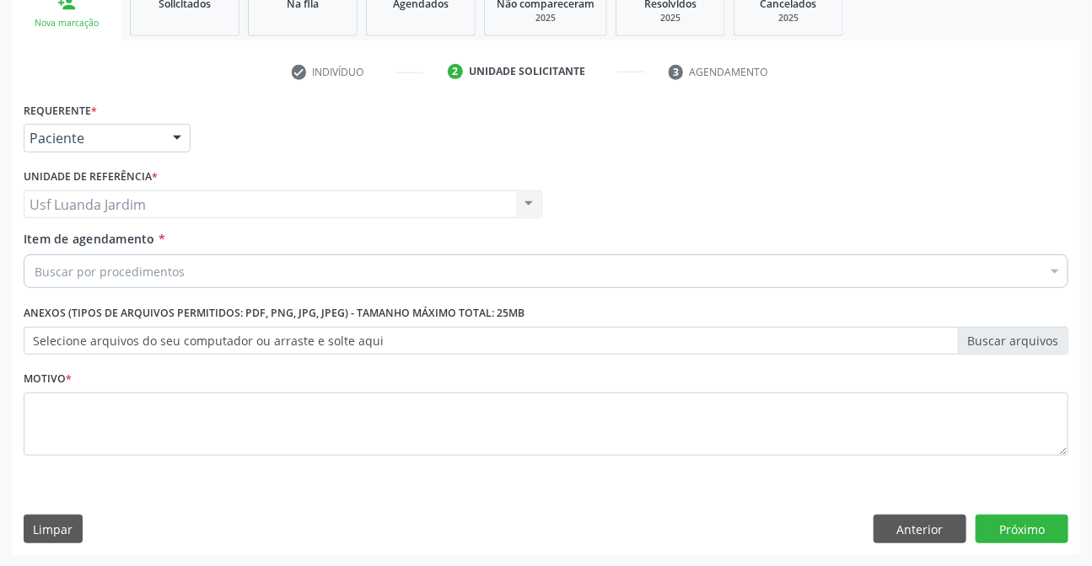
click at [209, 270] on div "Buscar por procedimentos" at bounding box center [546, 272] width 1044 height 34
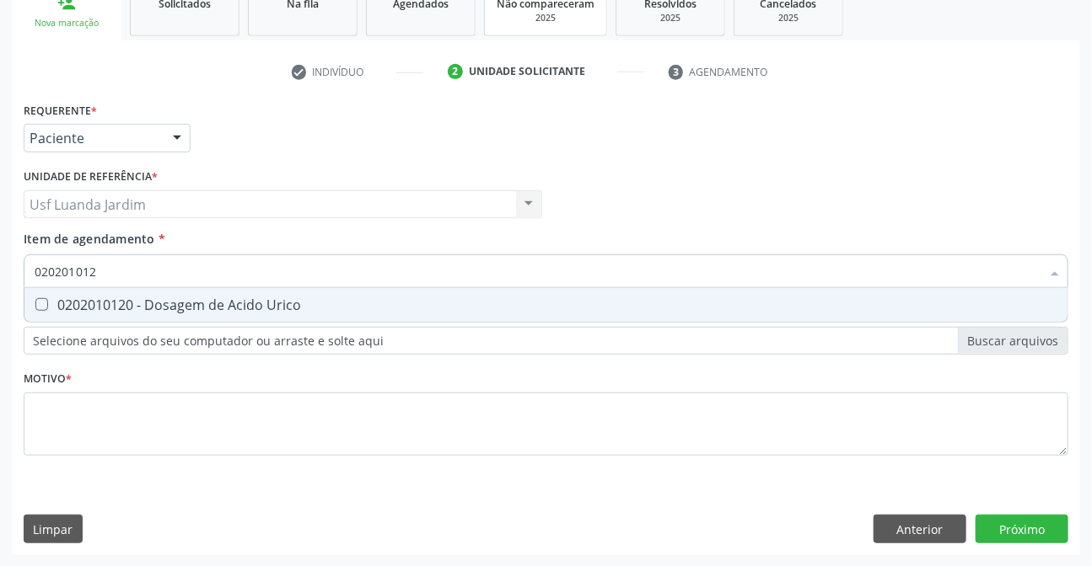
type input "0202010120"
click at [445, 314] on span "0202010120 - Dosagem de Acido Urico" at bounding box center [545, 305] width 1043 height 34
checkbox Urico "true"
type input "02"
checkbox Urico "false"
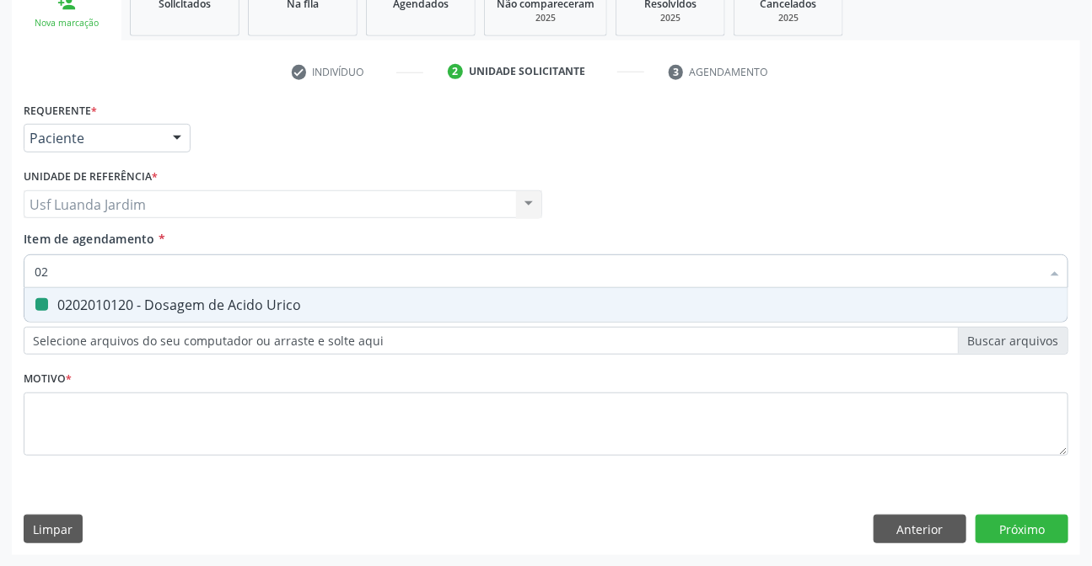
type input "0"
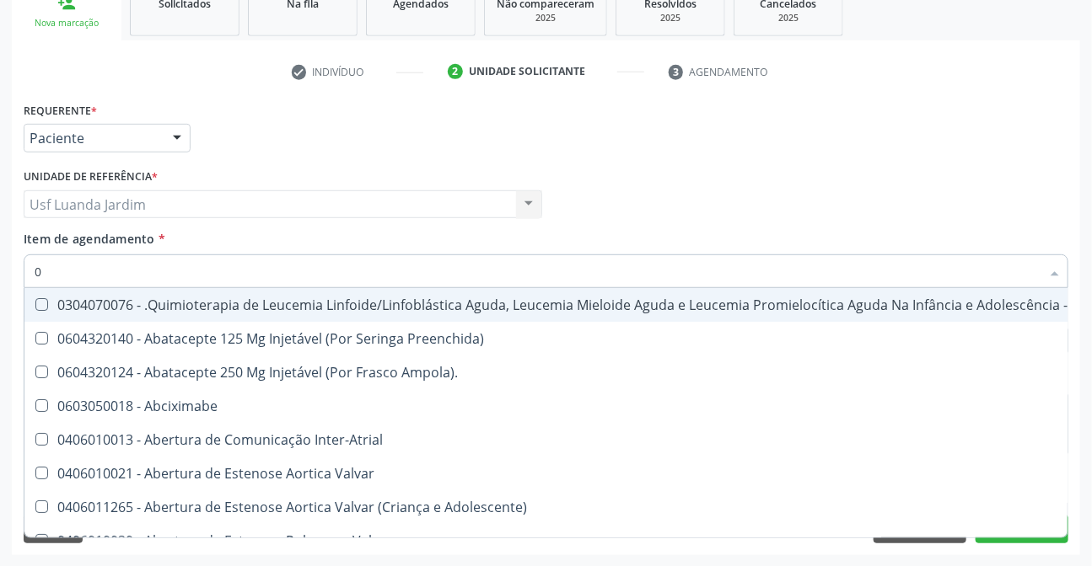
type input "02"
checkbox Drogas "true"
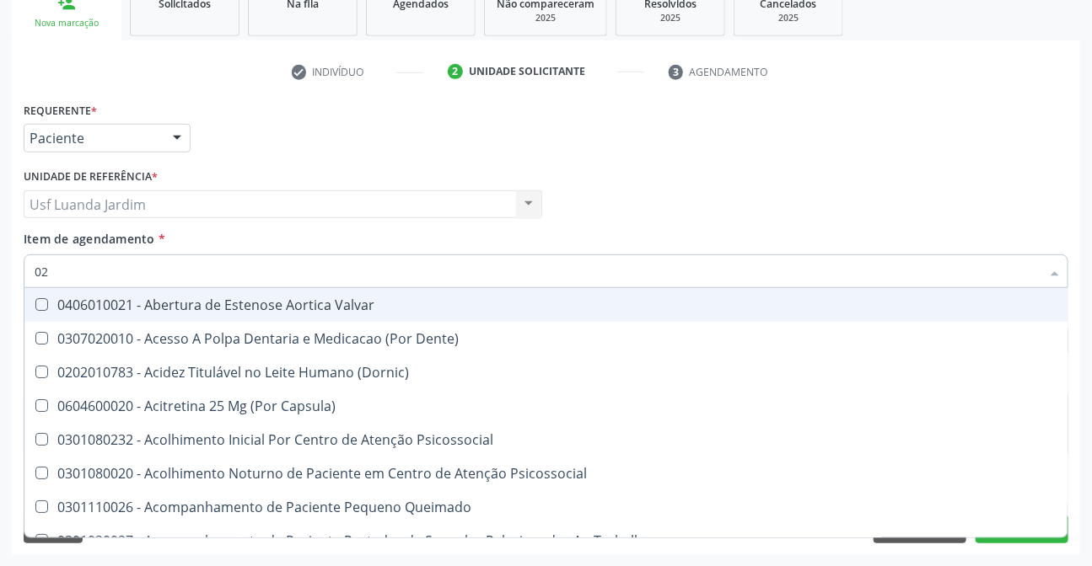
type input "020"
checkbox Intra-Aortico "true"
checkbox Urico "false"
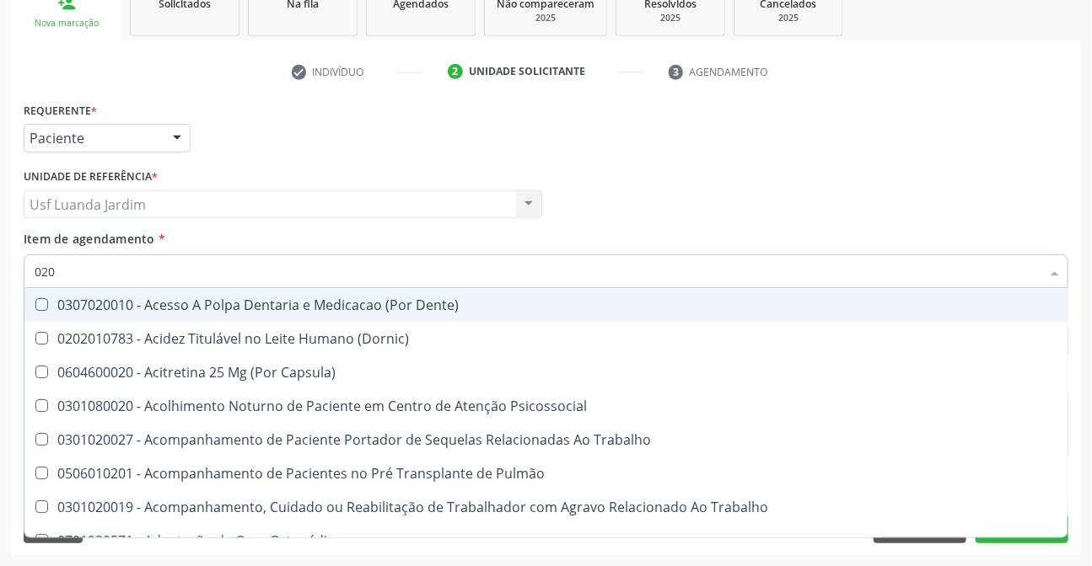
type input "0202"
checkbox População "true"
checkbox Urico "false"
type input "02020"
checkbox Sistêmicas "true"
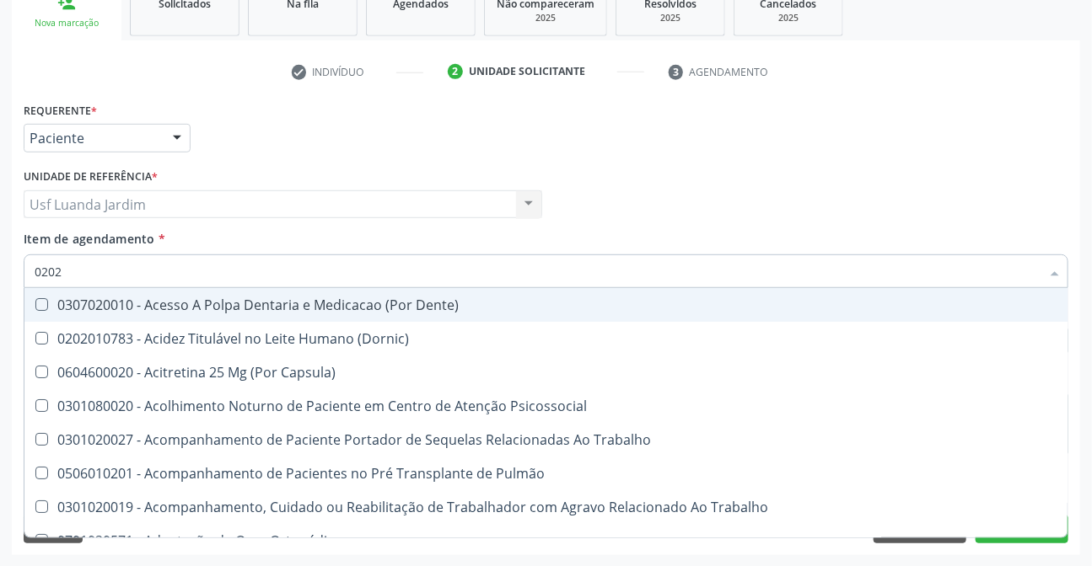
checkbox População "false"
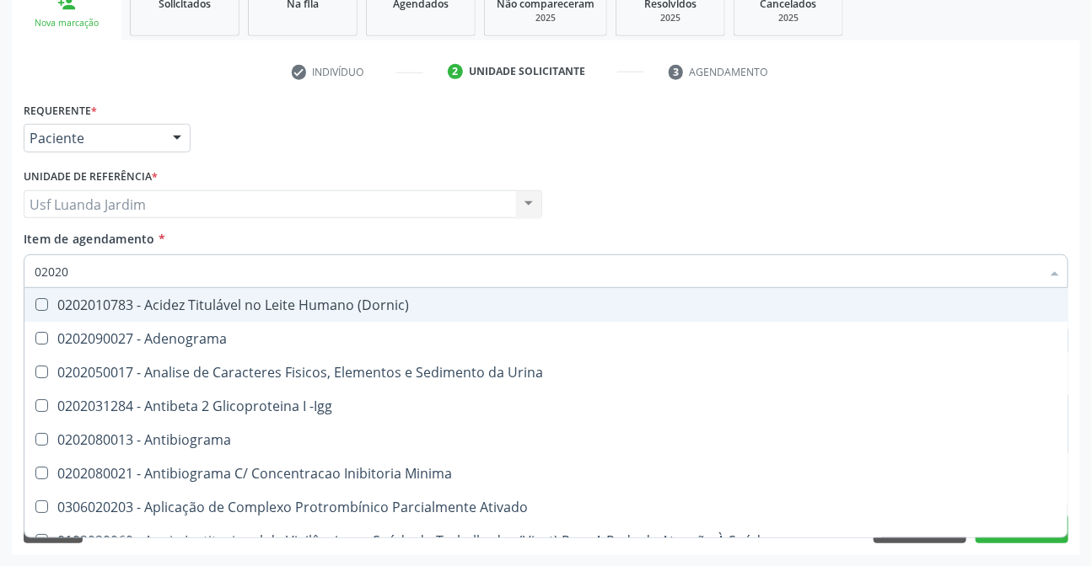
type input "020201"
checkbox Osmolar "true"
checkbox Urico "false"
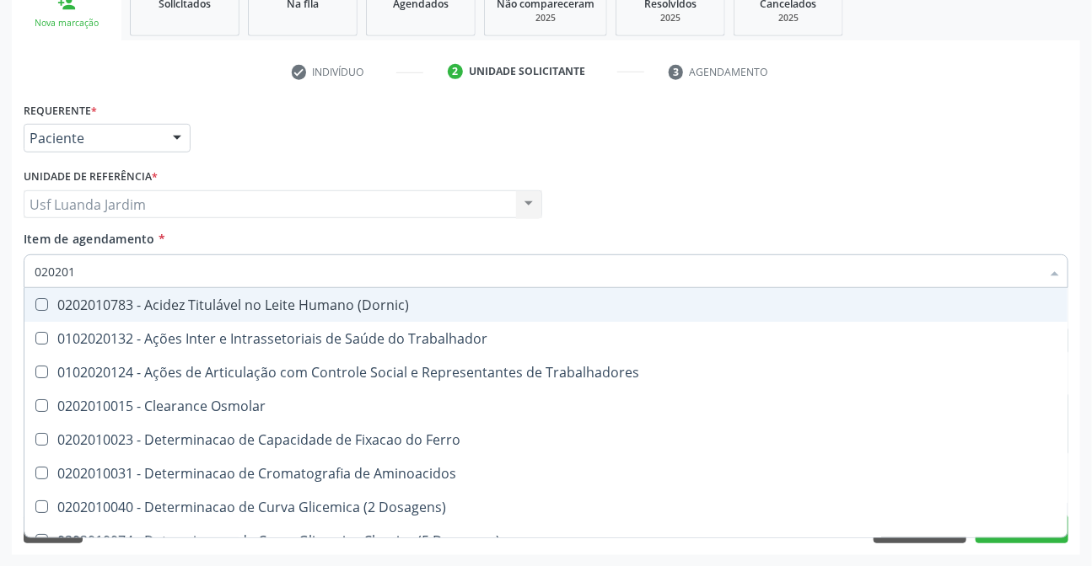
type input "0202010"
checkbox Ativada\) "true"
checkbox Urico "false"
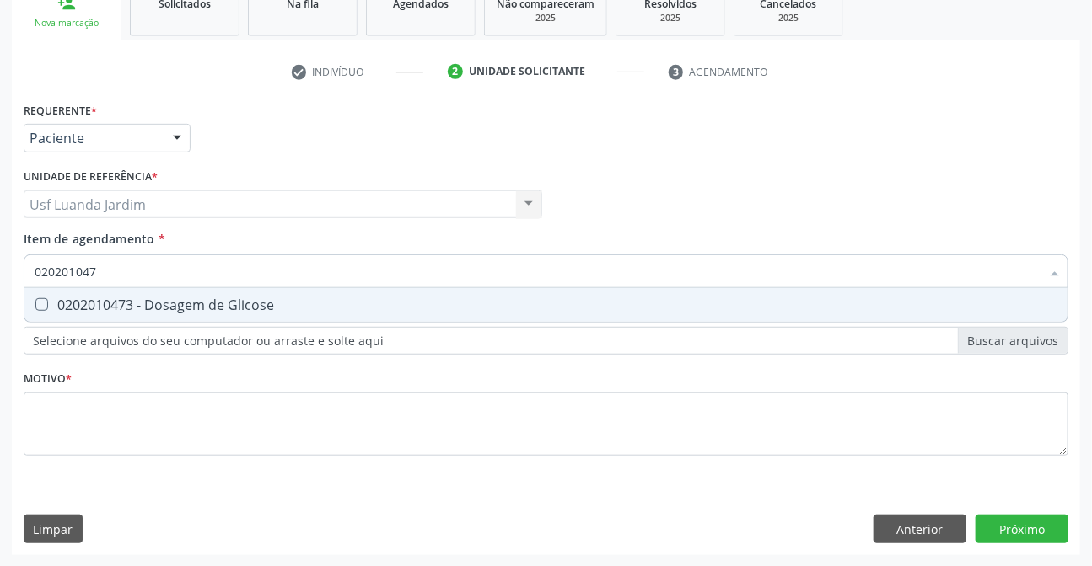
type input "0202010473"
click at [370, 306] on div "0202010473 - Dosagem de Glicose" at bounding box center [546, 304] width 1023 height 13
checkbox Glicose "true"
type input "0"
checkbox Glicose "false"
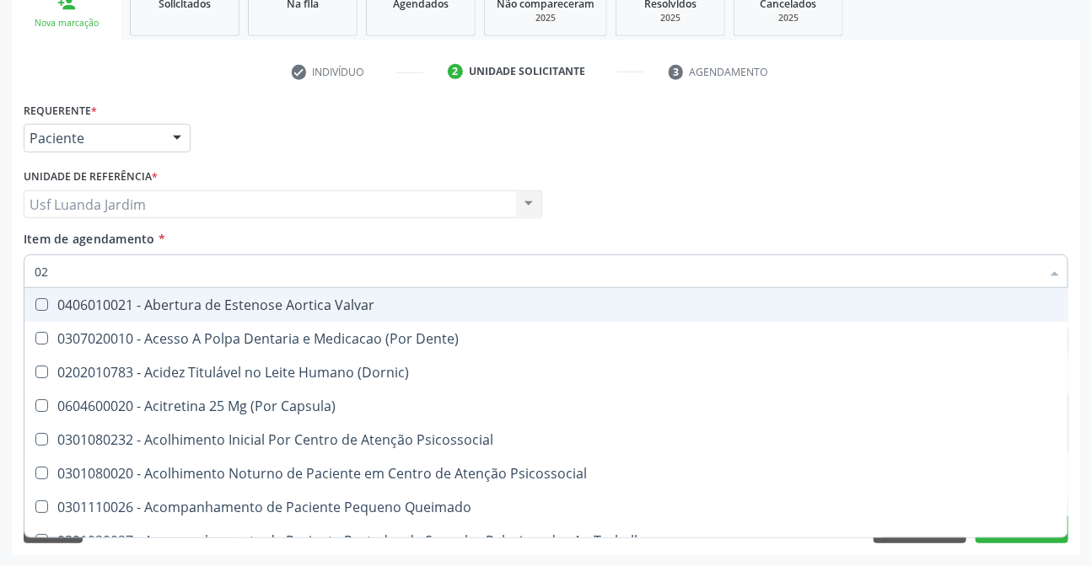
type input "020"
checkbox Intra-Aortico "true"
checkbox \(Qualitativo\) "true"
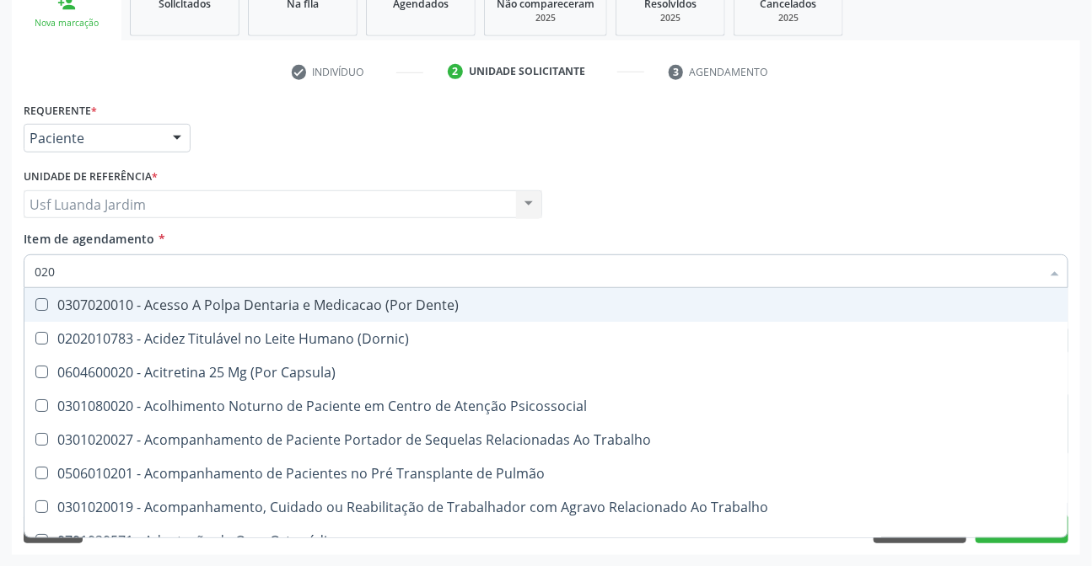
type input "0202"
checkbox População "true"
checkbox Laser "true"
checkbox Urico "false"
checkbox Glicose "false"
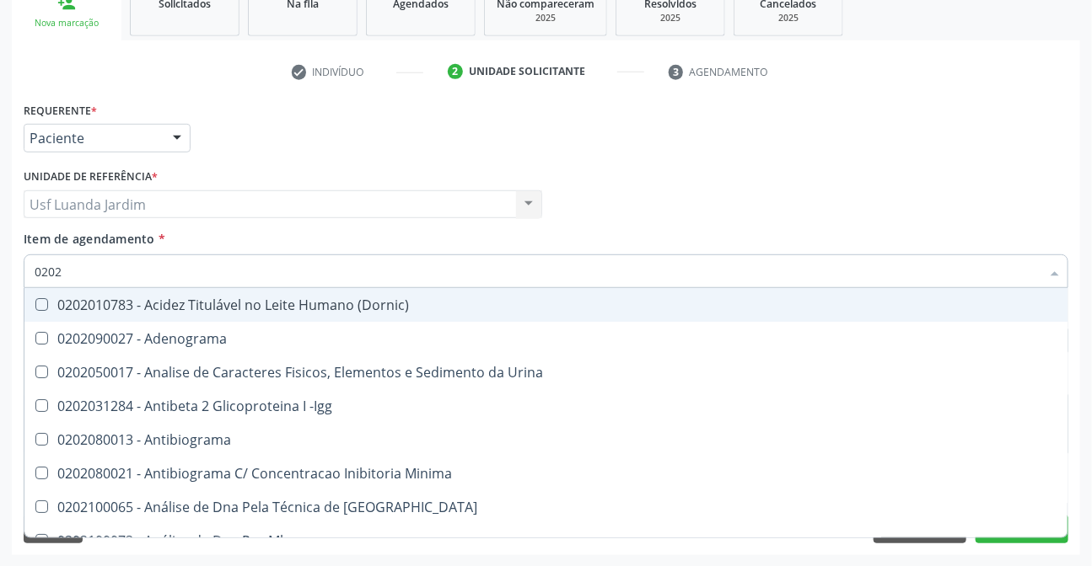
type input "02020"
checkbox Organicos "true"
checkbox Urico "false"
checkbox Xi "true"
checkbox Glicose "false"
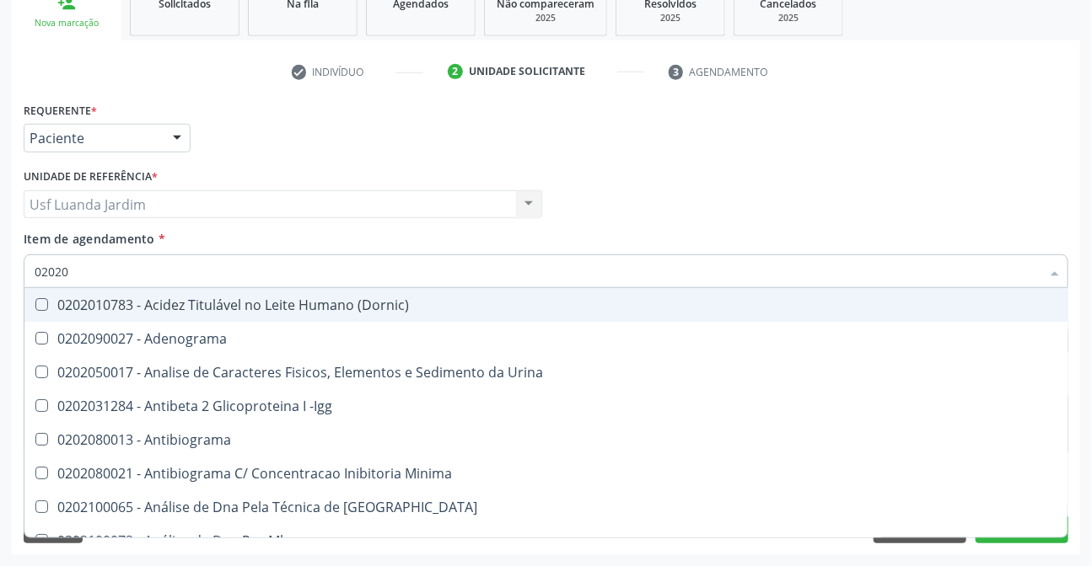
type input "020201"
checkbox Clamidia "true"
checkbox Dosagens\) "true"
checkbox Organicos "false"
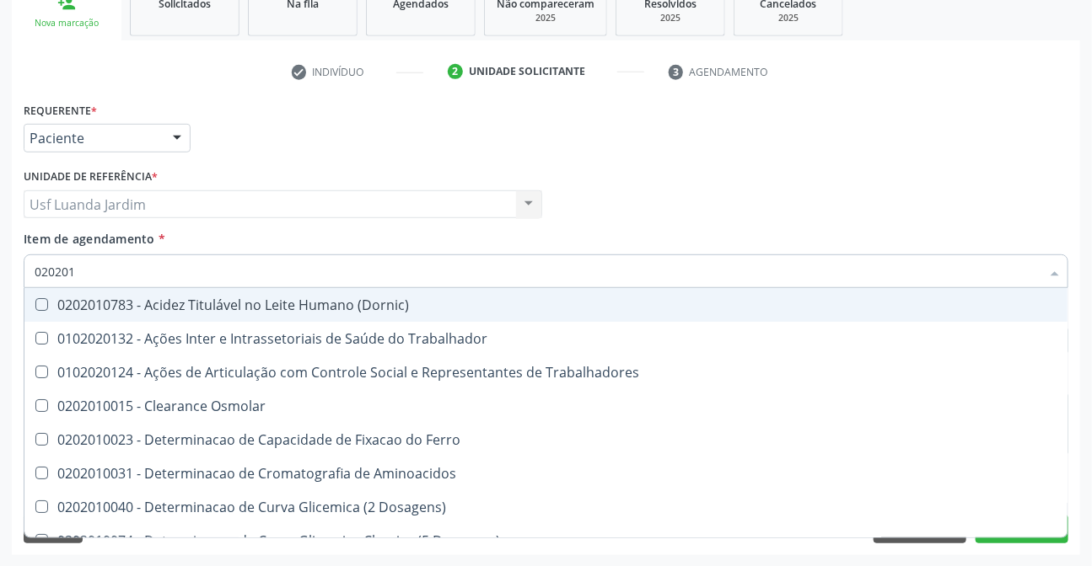
type input "0202010"
checkbox Ativada\) "true"
checkbox Urico "false"
checkbox II "true"
checkbox Glicose "false"
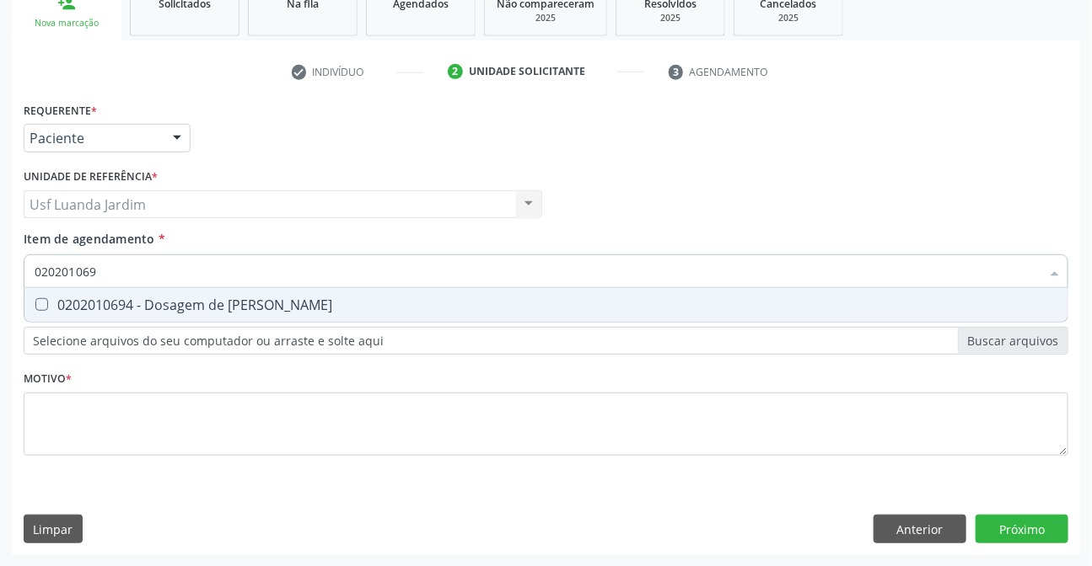
type input "0202010694"
click at [425, 306] on div "0202010694 - Dosagem de [PERSON_NAME]" at bounding box center [546, 304] width 1023 height 13
checkbox Ureia "true"
type input "0"
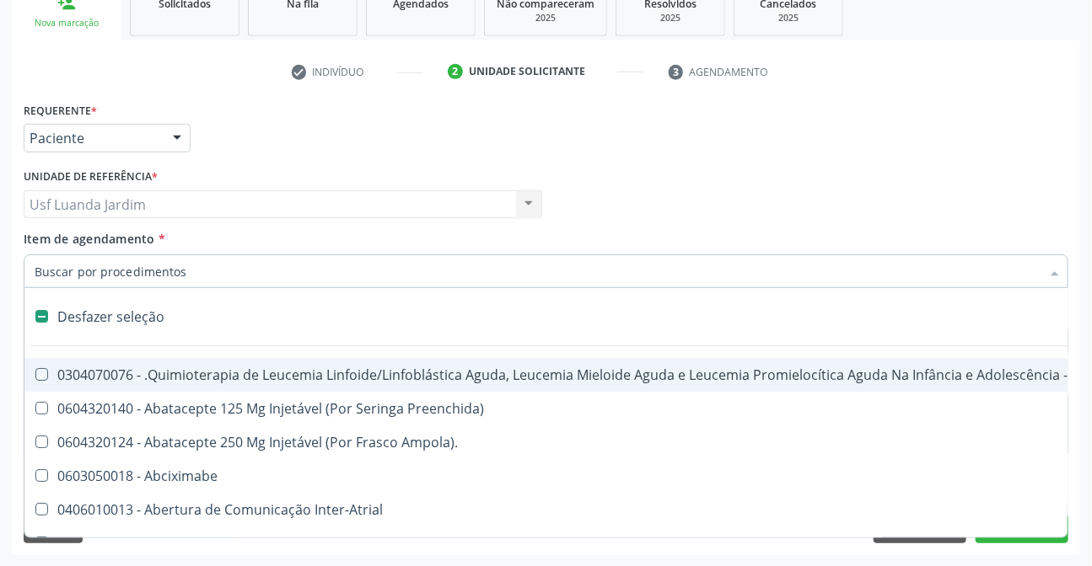
checkbox Manutenção "false"
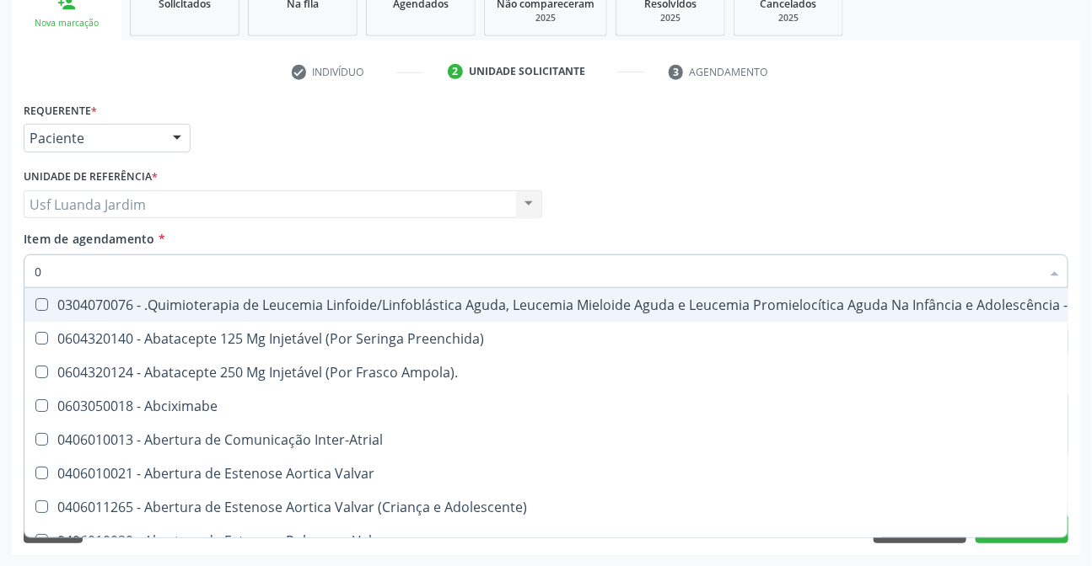
type input "02"
checkbox Drogas "true"
checkbox Coclear "true"
checkbox Colecistectomia "true"
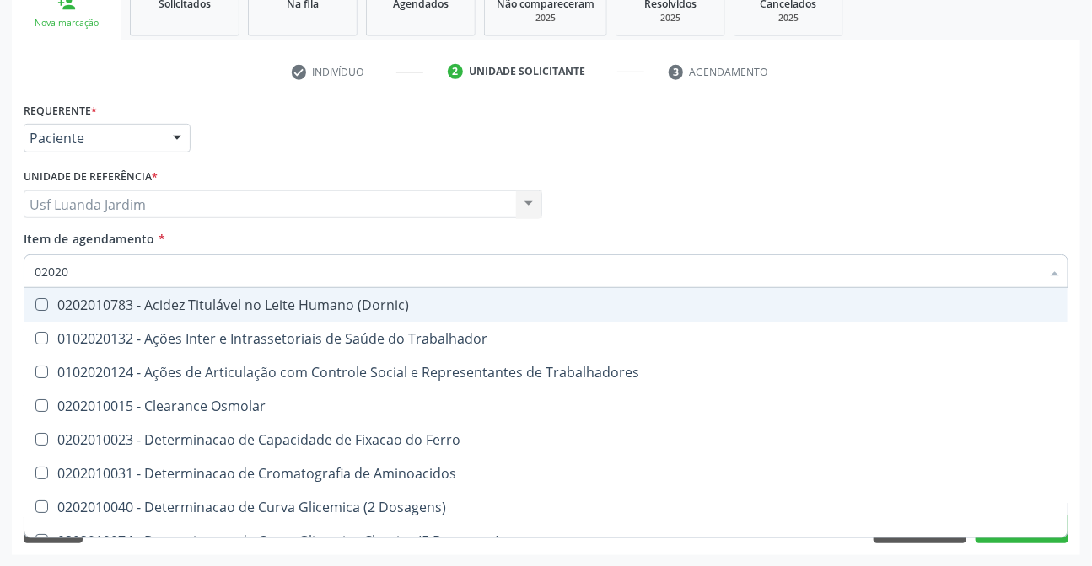
type input "020201"
checkbox Urico "true"
checkbox Glicose "true"
type input "0202010"
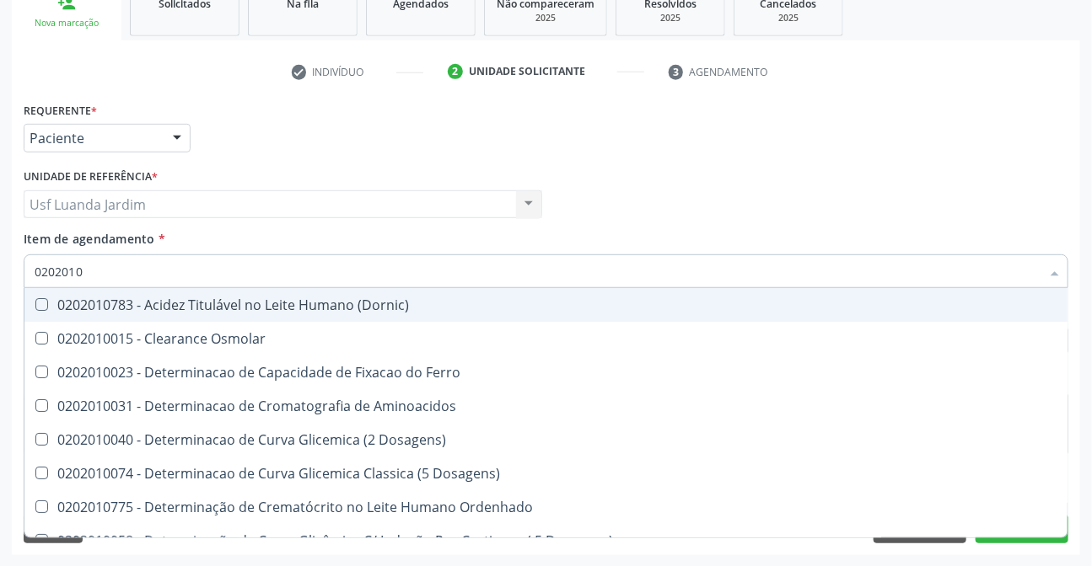
checkbox Urico "true"
checkbox Amonia "false"
checkbox Glicose "true"
checkbox Nt-Probnp\) "false"
checkbox Ureia "true"
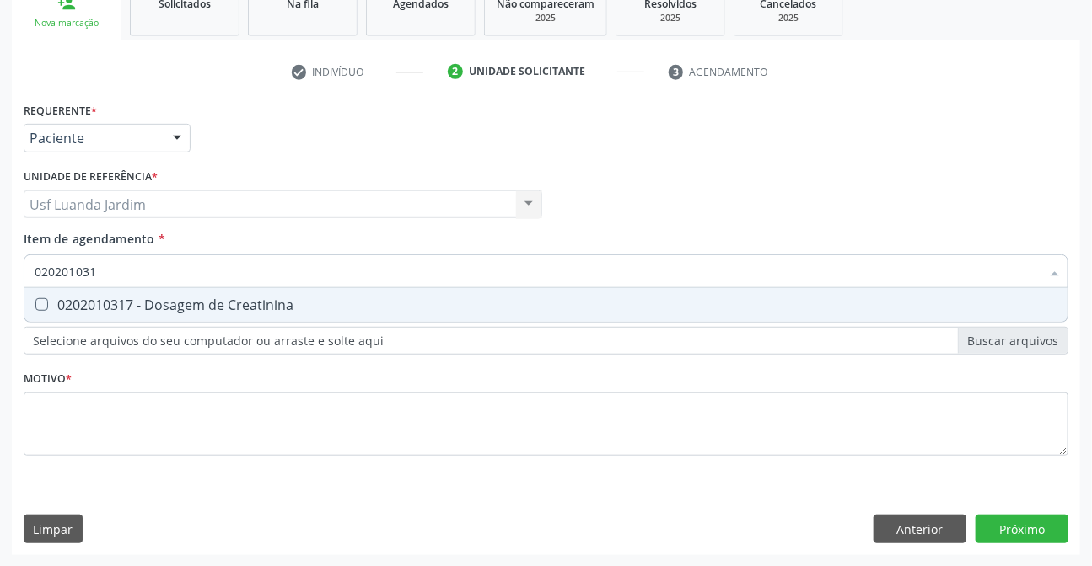
type input "0202010317"
click at [889, 306] on div "0202010317 - Dosagem de Creatinina" at bounding box center [546, 304] width 1023 height 13
checkbox Creatinina "true"
type input "0"
checkbox Creatinina "false"
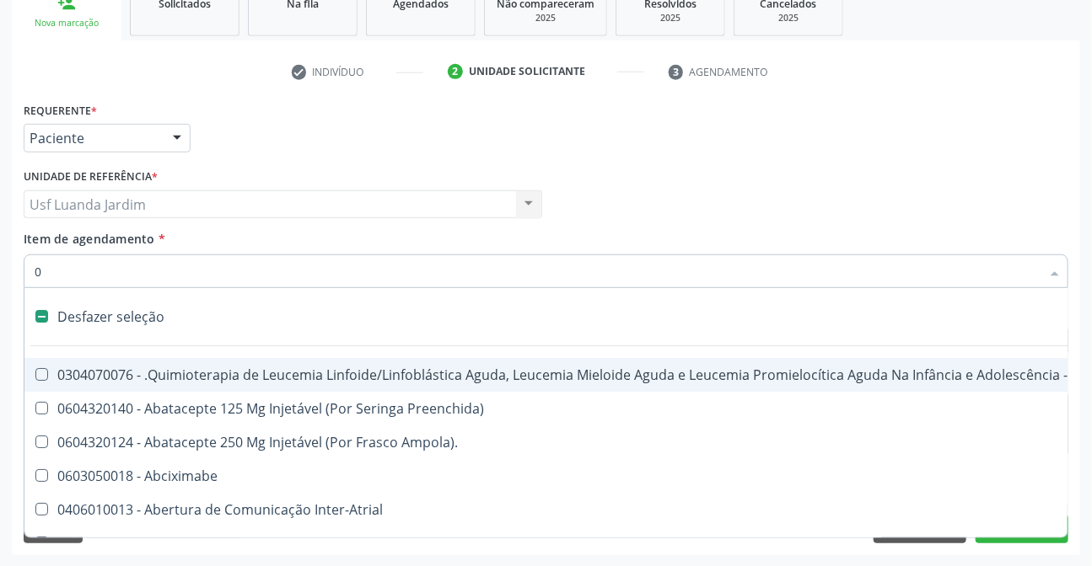
type input "02"
checkbox Drogas "true"
checkbox \(Liquido\) "true"
checkbox Coclear "true"
checkbox Colecistectomia "true"
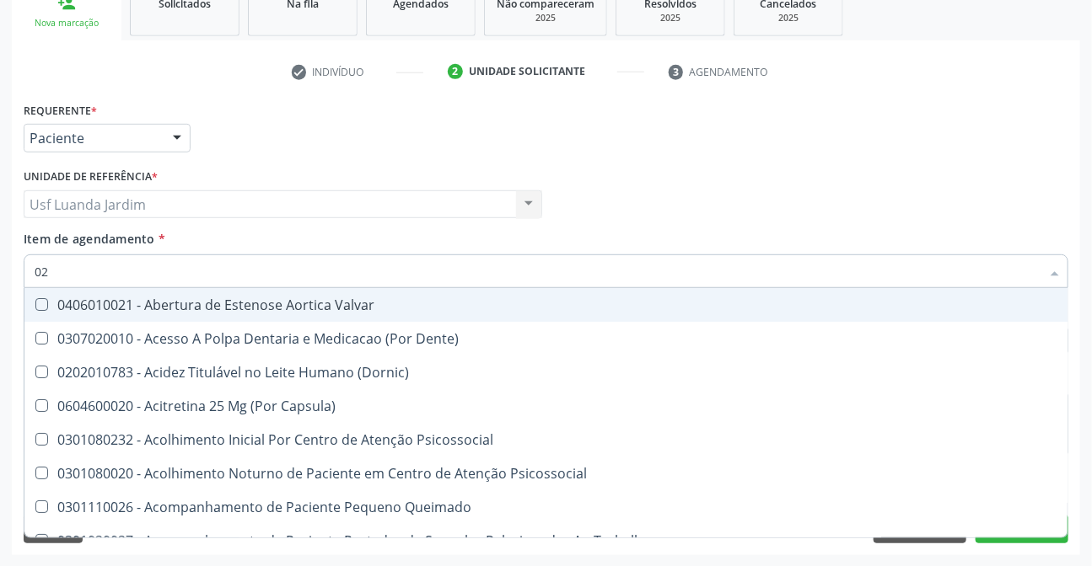
type input "020"
checkbox Intra-Aortico "true"
checkbox Complementar\) "true"
checkbox \(Qualitativo\) "true"
checkbox Ii\) "true"
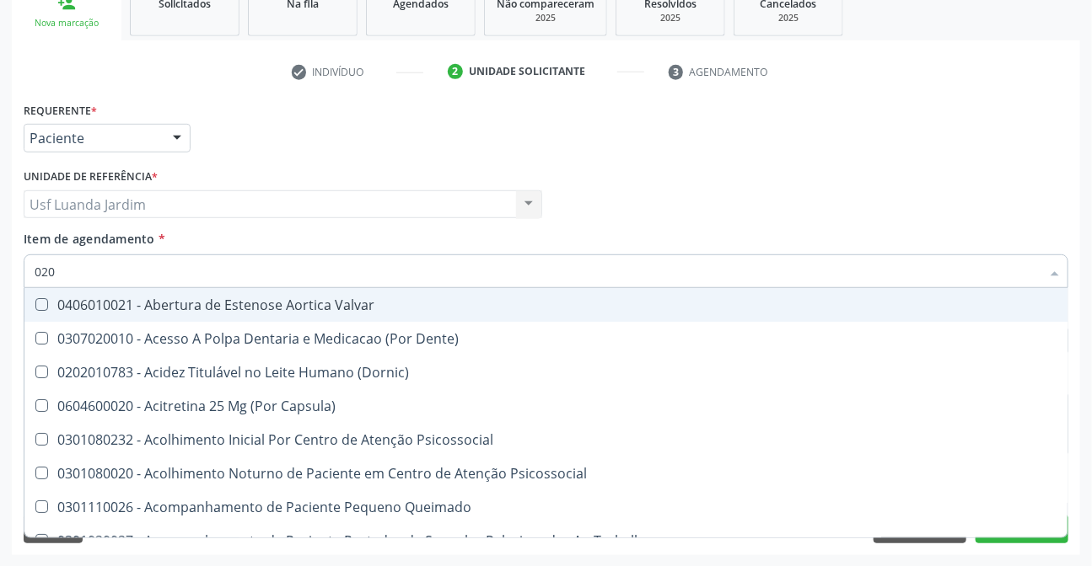
checkbox Urico "false"
checkbox Creatinina "false"
checkbox Glicose "false"
checkbox Ureia "false"
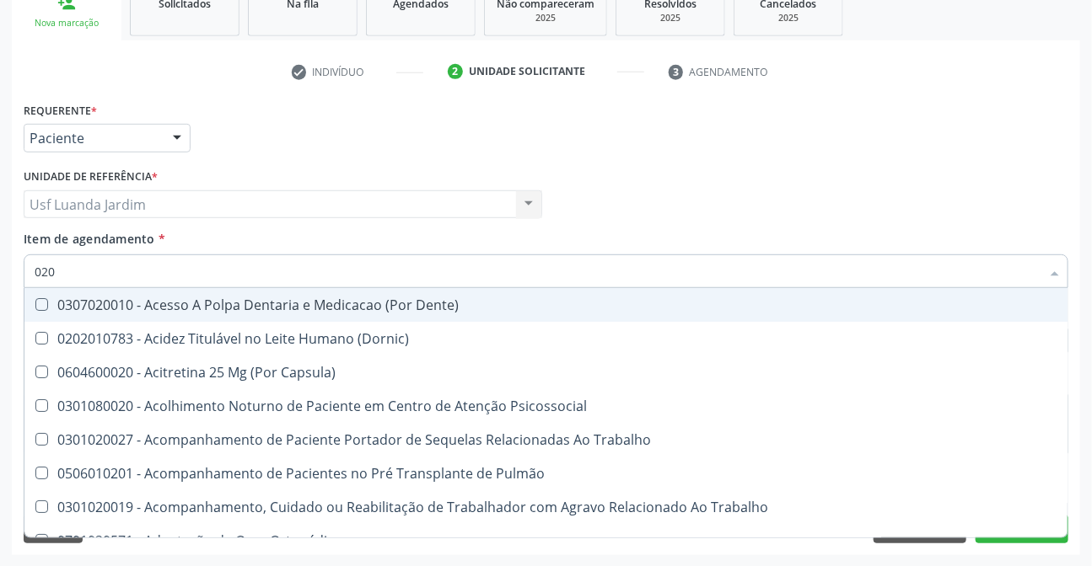
type input "0202"
checkbox População "true"
checkbox Ossea "true"
checkbox Laser "true"
checkbox Estimulo "true"
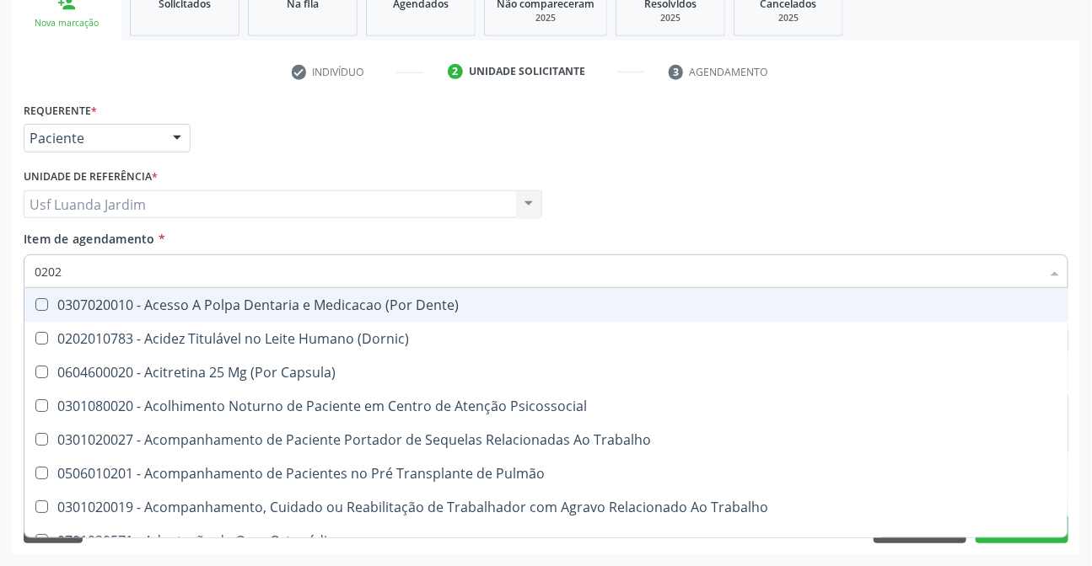
checkbox Urico "false"
checkbox Creatinina "false"
checkbox Glicose "false"
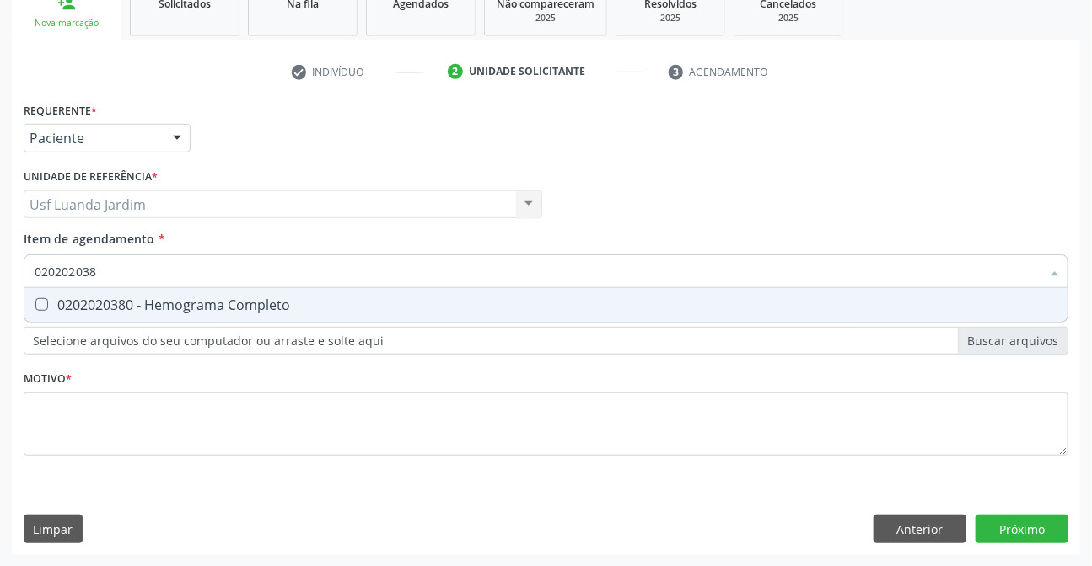
type input "0202020380"
click at [889, 306] on div "0202020380 - Hemograma Completo" at bounding box center [546, 304] width 1023 height 13
checkbox Completo "true"
type input "0"
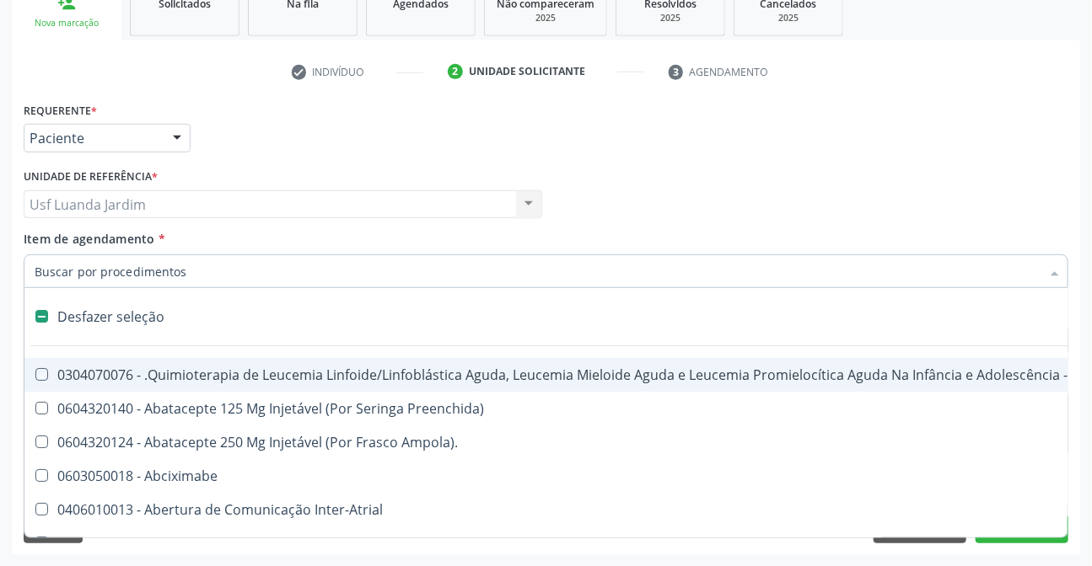
checkbox Manutenção "false"
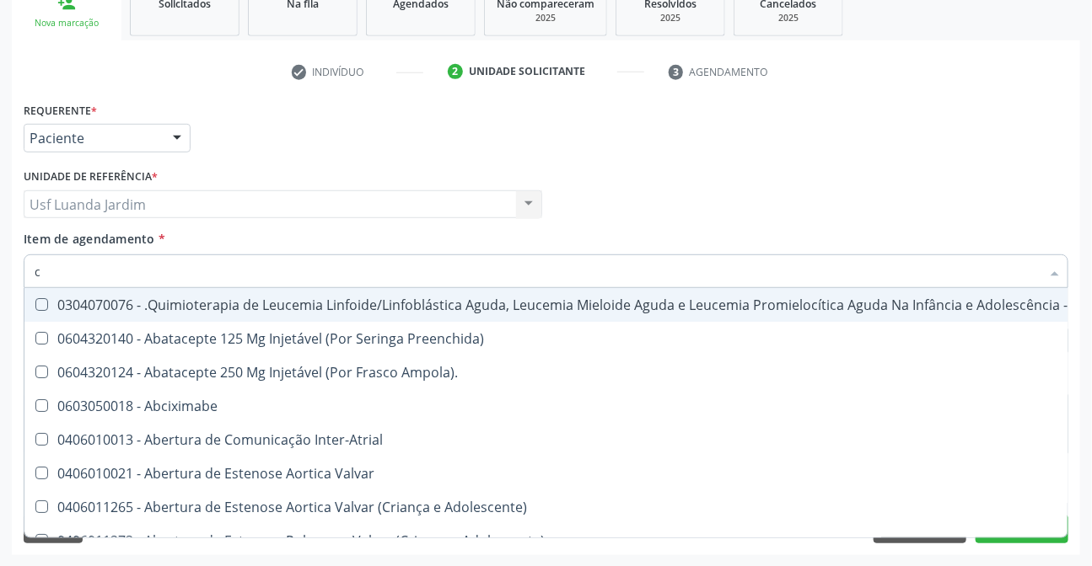
type input "co"
checkbox Coclear "true"
checkbox Tempo "true"
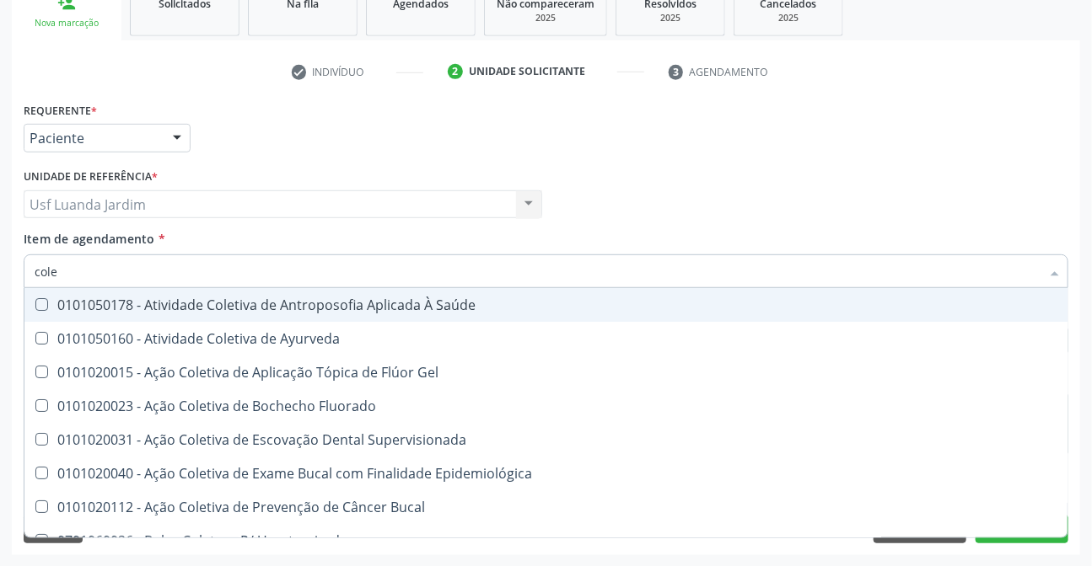
type input "coles"
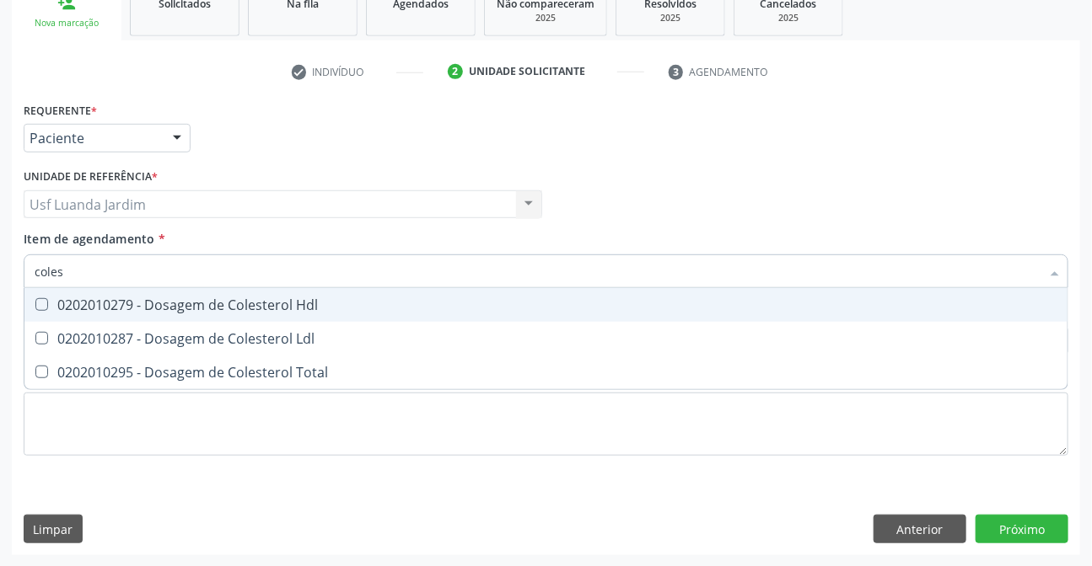
click at [413, 294] on span "0202010279 - Dosagem de Colesterol Hdl" at bounding box center [545, 305] width 1043 height 34
checkbox Hdl "true"
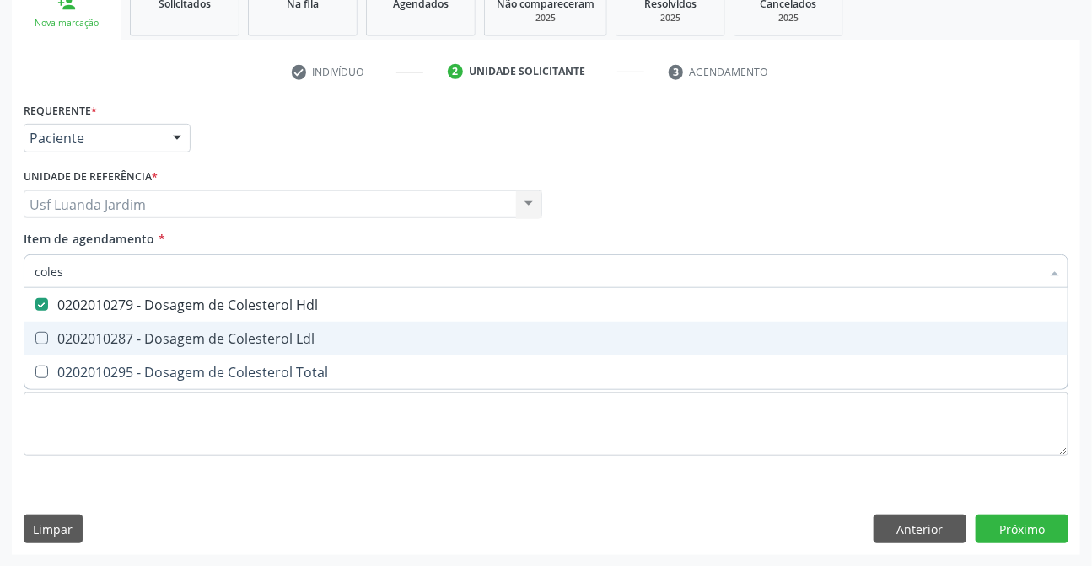
click at [413, 353] on span "0202010287 - Dosagem de Colesterol Ldl" at bounding box center [545, 339] width 1043 height 34
checkbox Ldl "true"
click at [413, 373] on div "0202010295 - Dosagem de Colesterol Total" at bounding box center [546, 372] width 1023 height 13
checkbox Total "true"
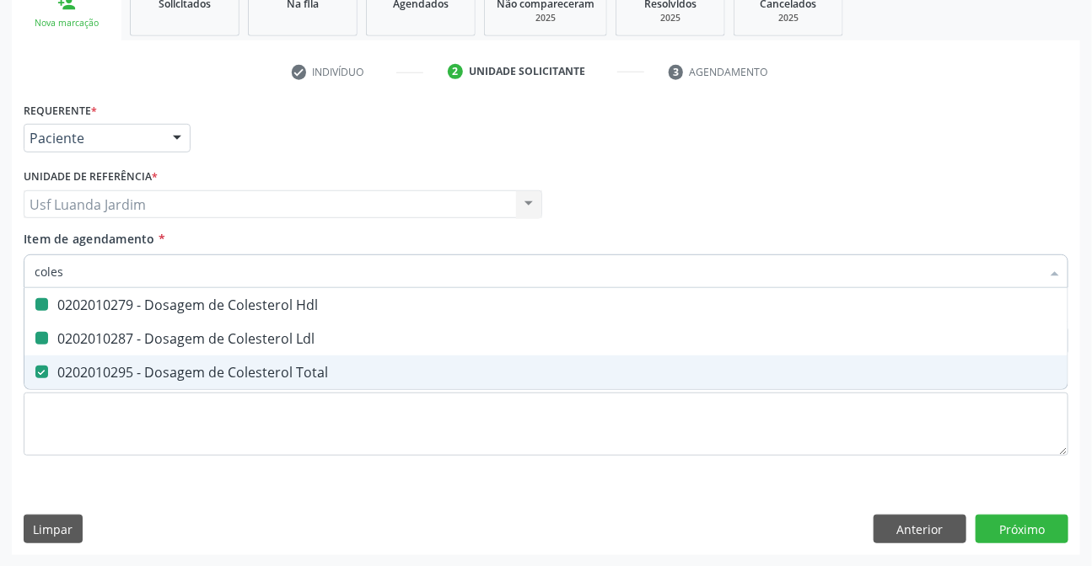
type input "cole"
checkbox Hdl "false"
checkbox Ldl "false"
checkbox Total "false"
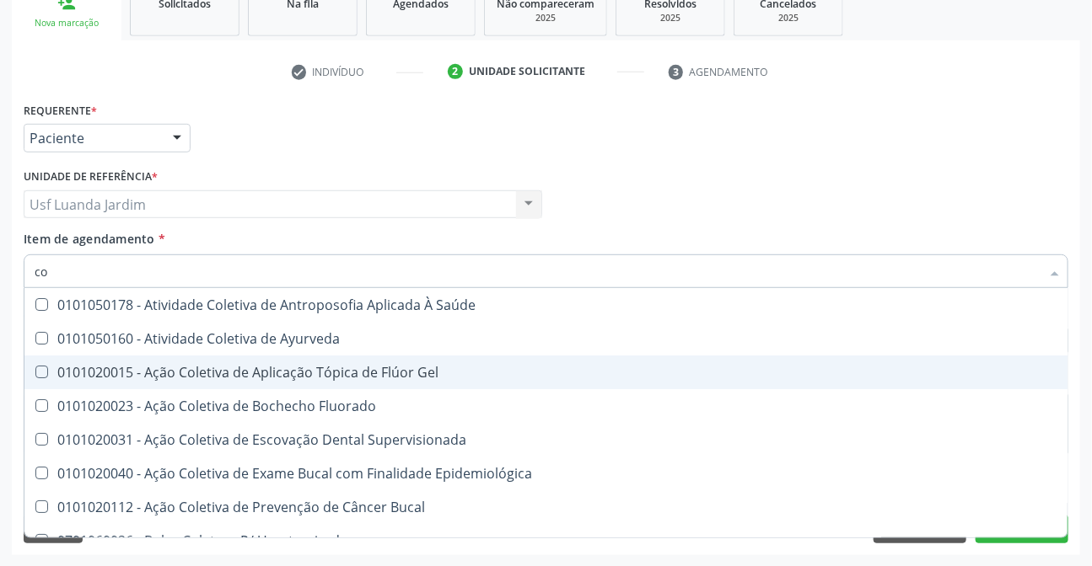
type input "c"
checkbox Hdl "false"
checkbox Ldl "false"
checkbox Total "false"
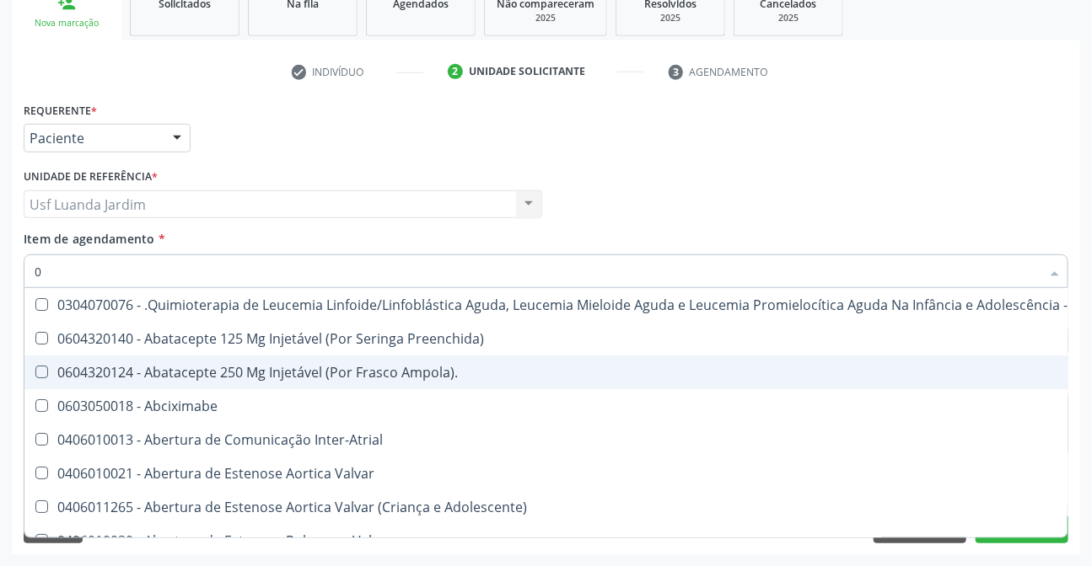
type input "02"
checkbox Drogas "true"
checkbox Dentária "true"
checkbox Antibiotico "true"
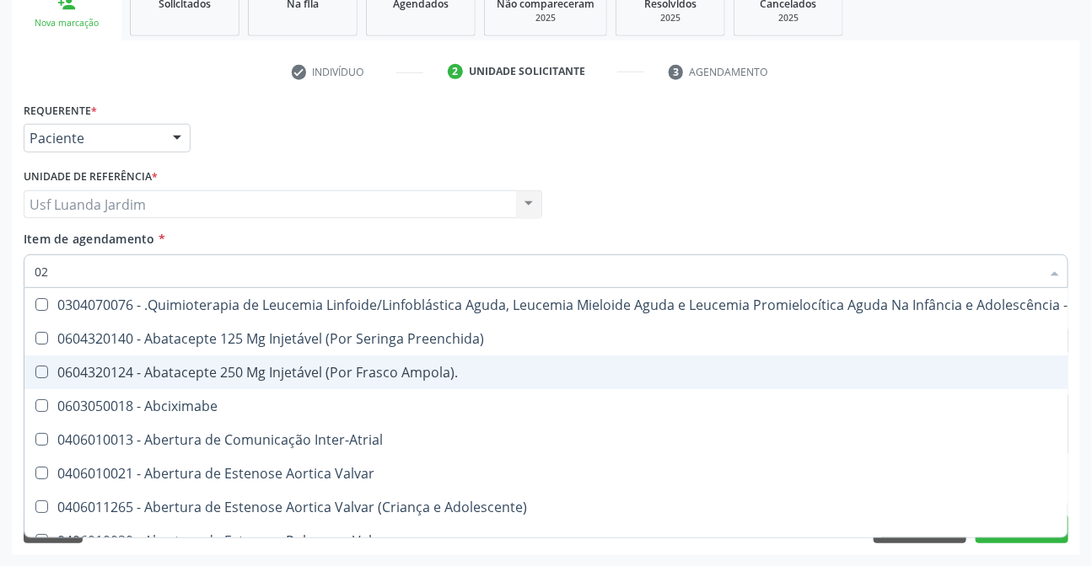
checkbox \(Liquido\) "true"
checkbox Coclear "true"
checkbox Colecistectomia "true"
type input "020"
checkbox Respiratória "true"
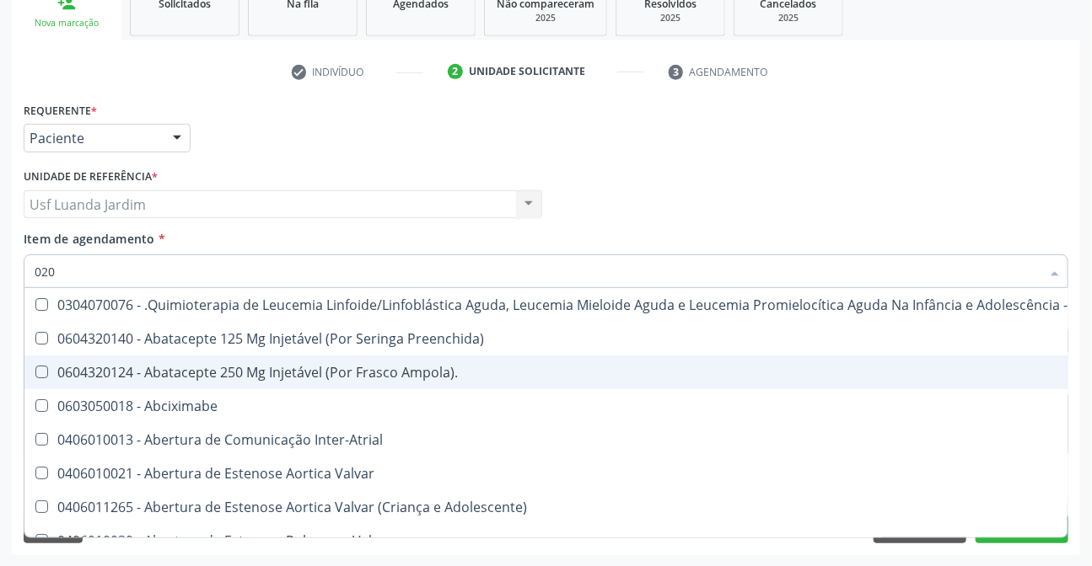
checkbox Comprimido\) "true"
checkbox Lenta\) "true"
checkbox Ml\) "true"
checkbox Tireoide "true"
checkbox Transplantado "true"
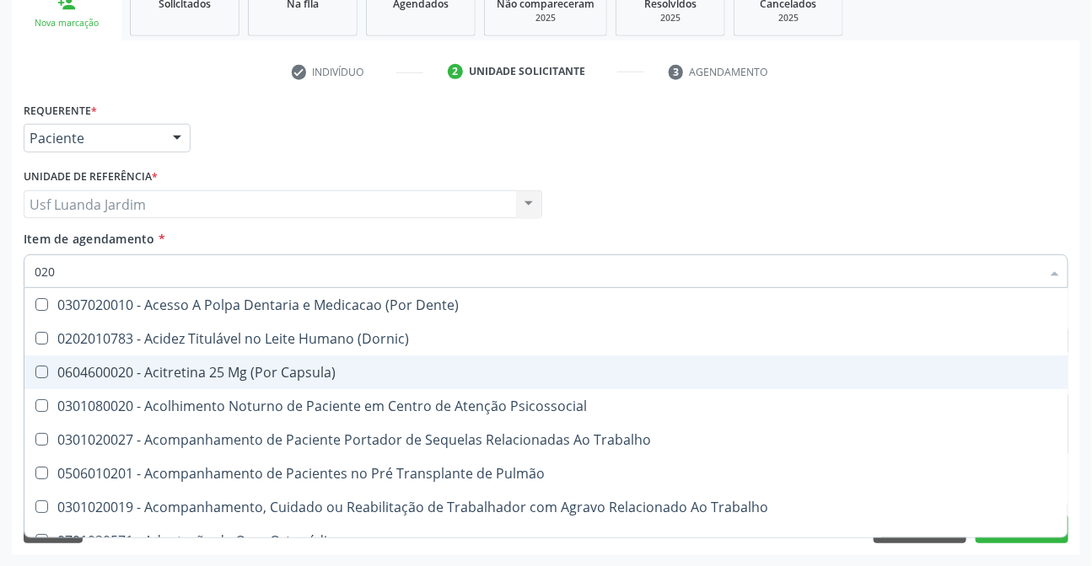
type input "0202"
checkbox População "true"
checkbox Faringe\/Laringe "true"
checkbox Puncao "true"
checkbox Fragmento "true"
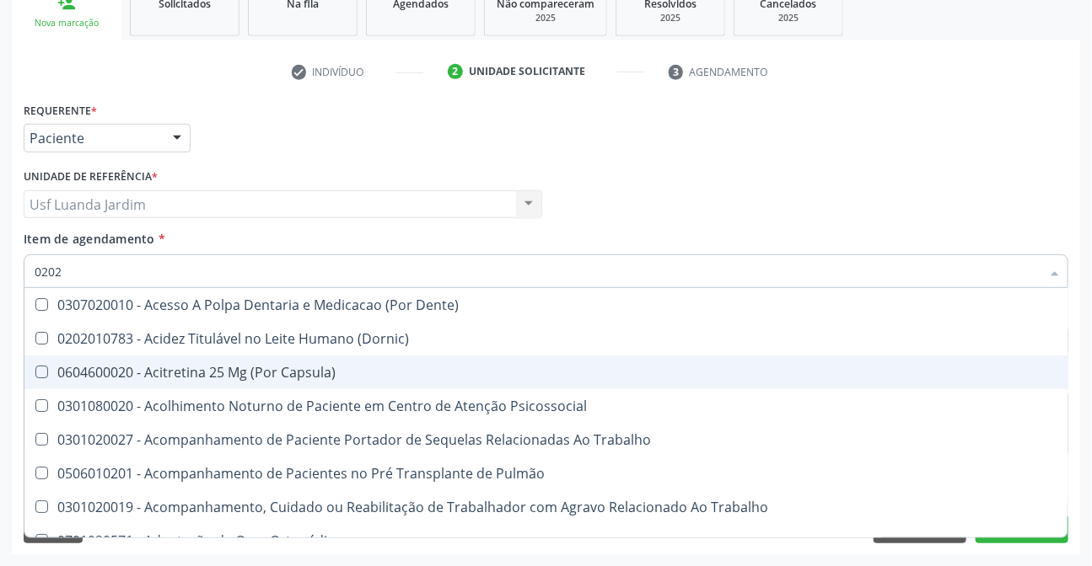
checkbox Ossea "true"
checkbox Laser "true"
checkbox Estimulo "true"
checkbox Biologica "true"
checkbox Urico "false"
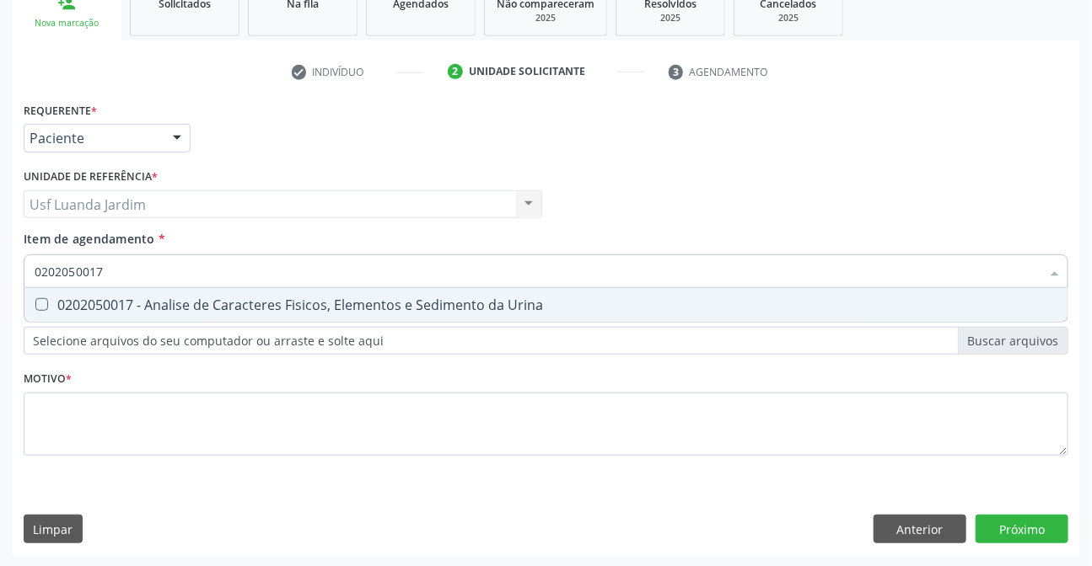
click at [411, 304] on div "0202050017 - Analise de Caracteres Fisicos, Elementos e Sedimento da Urina" at bounding box center [546, 304] width 1023 height 13
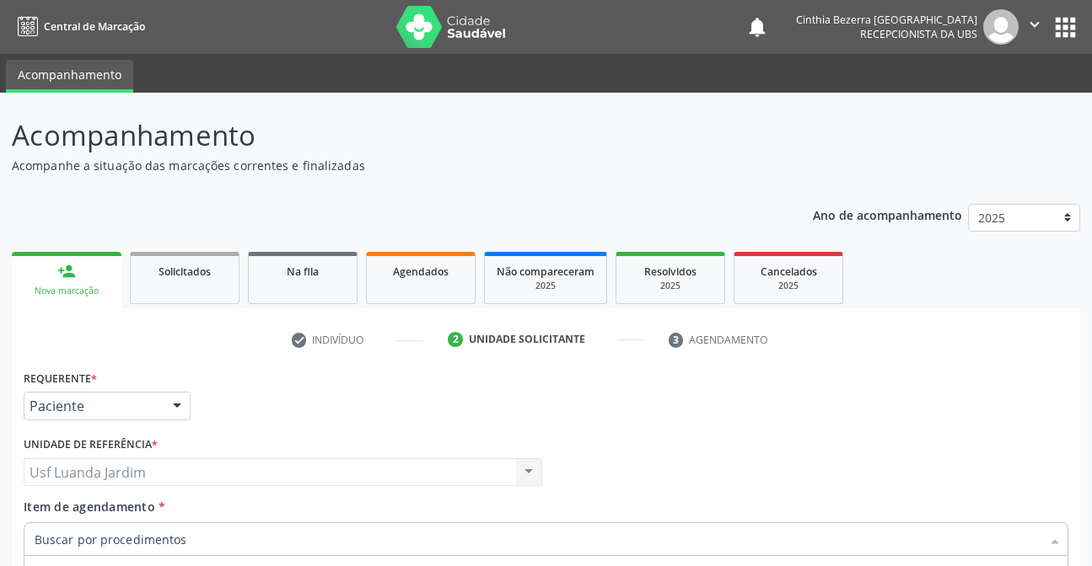
scroll to position [268, 0]
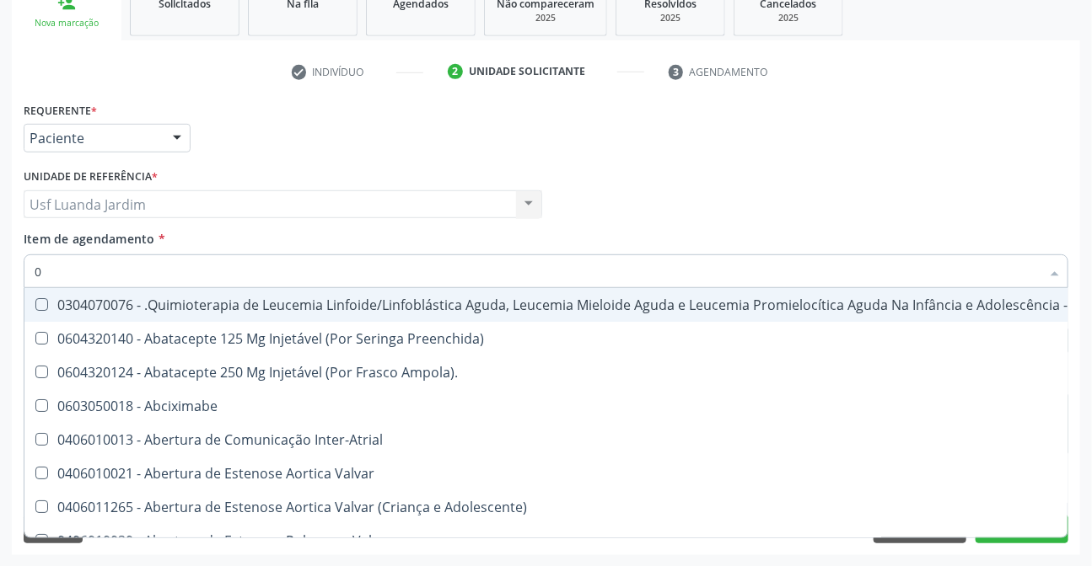
type input "02"
checkbox Drogas "true"
checkbox Dentária "true"
checkbox Antibiotico "true"
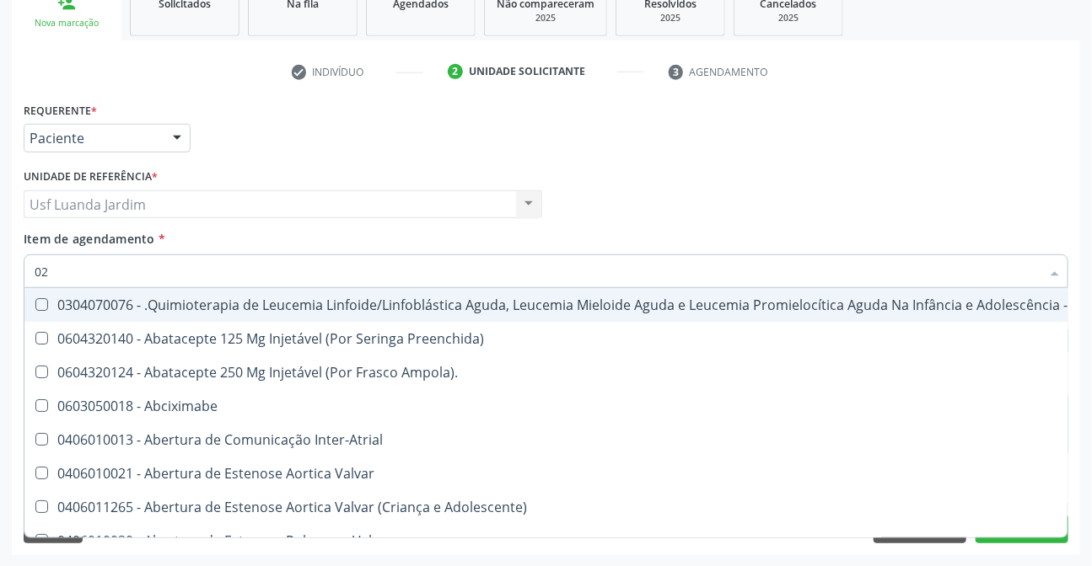
checkbox Coclear "true"
checkbox Embolizante "true"
checkbox Colecistectomia "true"
type input "020"
checkbox Respiratória "true"
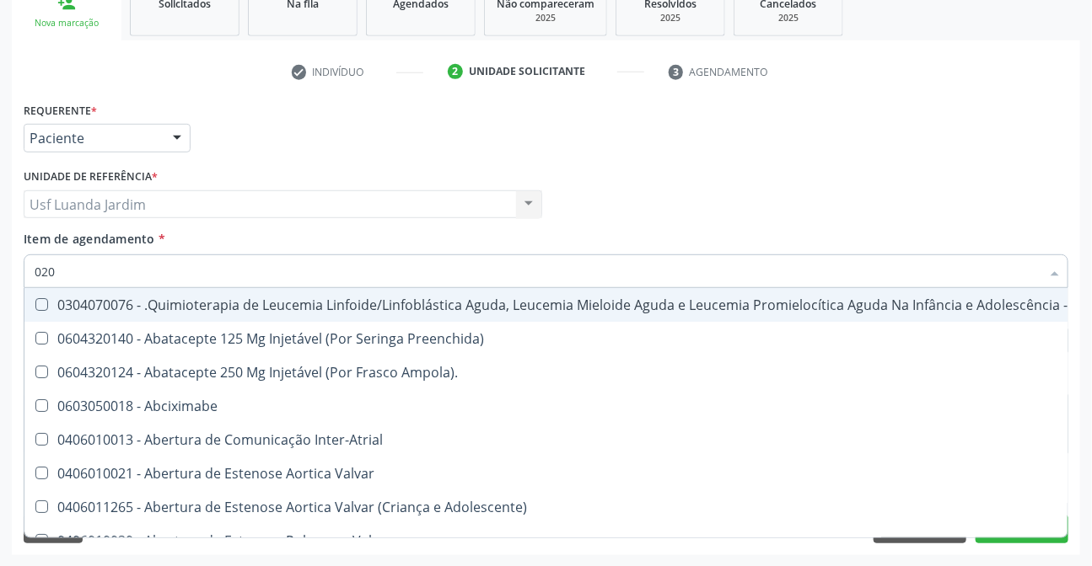
checkbox Comprimido\) "true"
checkbox Lenta\) "true"
checkbox Ml\) "true"
checkbox Transplantado "true"
checkbox \(Par\) "true"
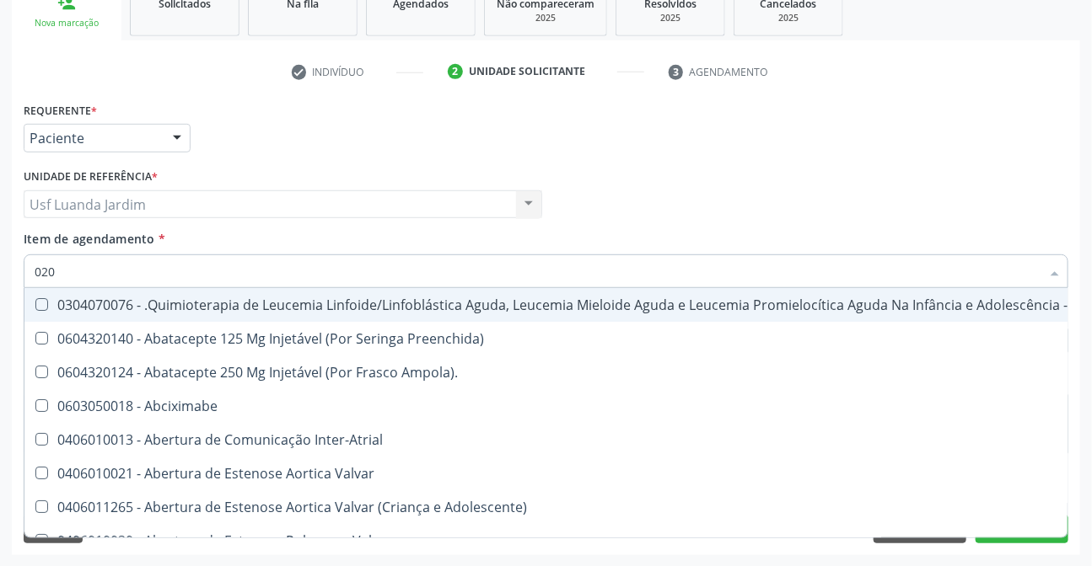
checkbox Capilaroscopia "true"
checkbox Drogas "false"
checkbox Dentária "false"
checkbox Antibiotico "false"
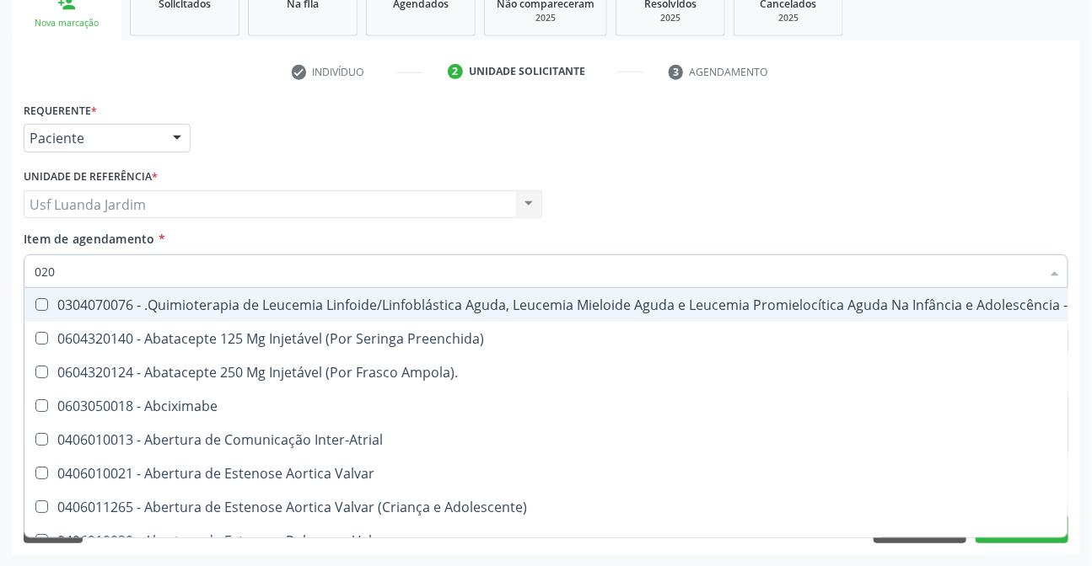
checkbox Coclear "false"
checkbox Embolizante "false"
checkbox Per-Operatoria "true"
checkbox Colecistectomia "false"
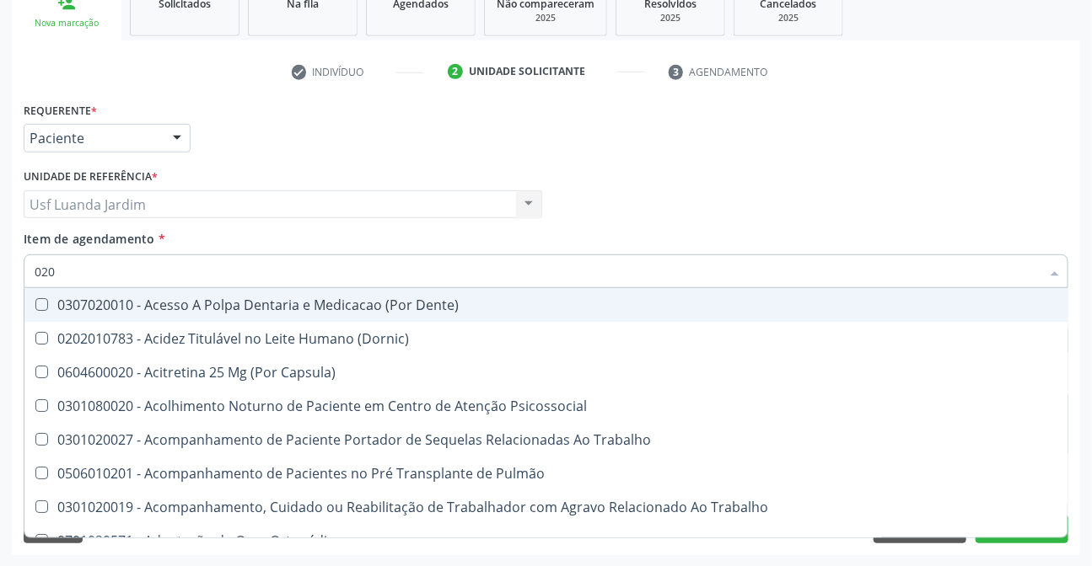
type input "0202"
checkbox População "true"
checkbox Faringe\/Laringe "true"
checkbox Puncao "true"
checkbox Fragmento "true"
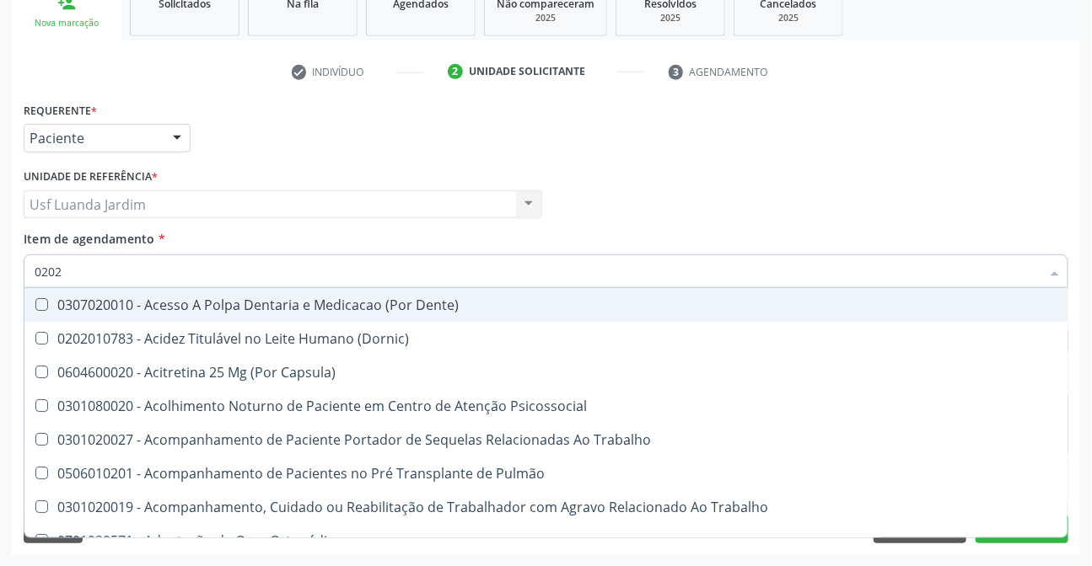
checkbox Laser "true"
checkbox Projecoes\) "true"
checkbox Estimulo "true"
checkbox Biologica "true"
checkbox Urico "false"
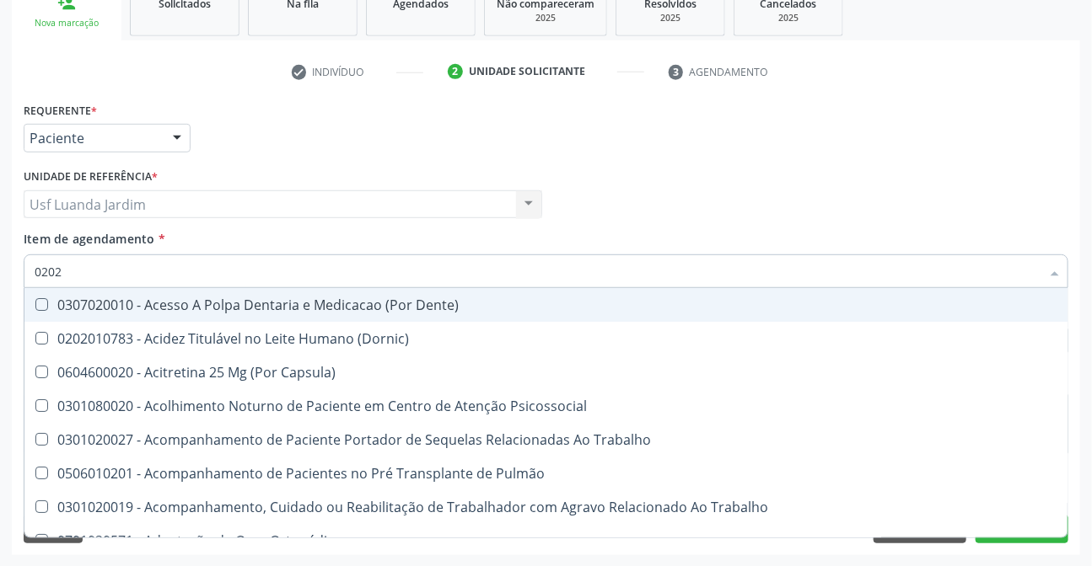
checkbox Hdl "false"
checkbox Ldl "false"
checkbox Total "false"
checkbox Glicose "false"
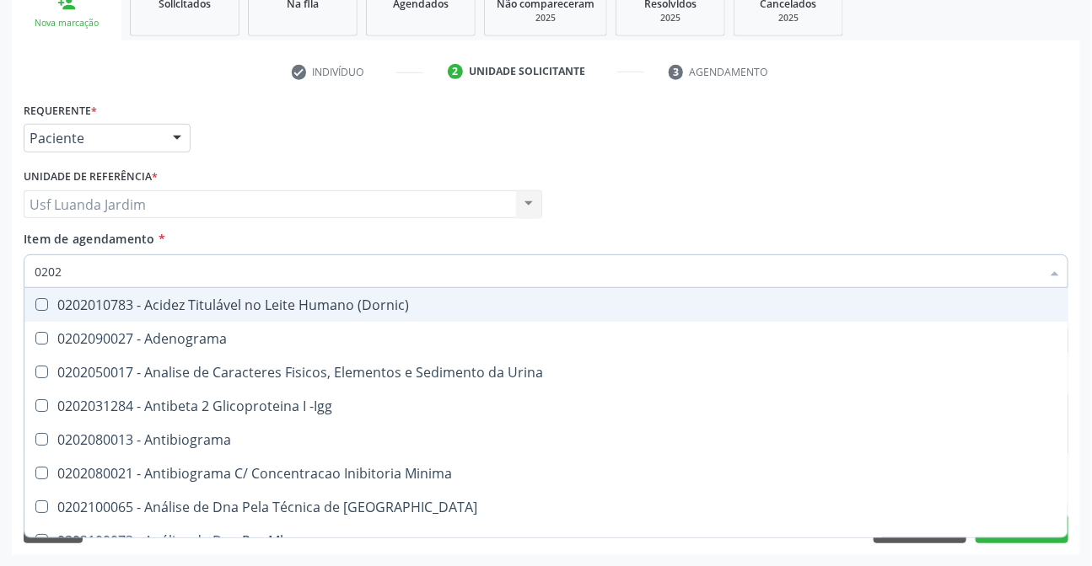
type input "02020"
checkbox Organicos "true"
checkbox Urico "false"
checkbox \(Psa\) "true"
checkbox III "true"
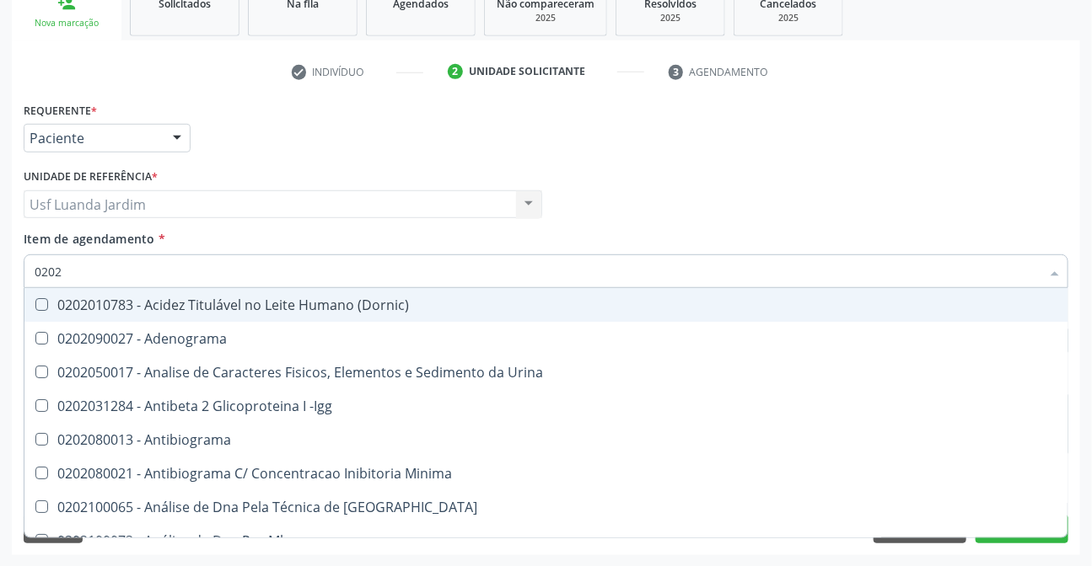
checkbox Barbituratos "true"
checkbox Hdl "false"
checkbox Ldl "false"
checkbox Total "false"
checkbox Xi "true"
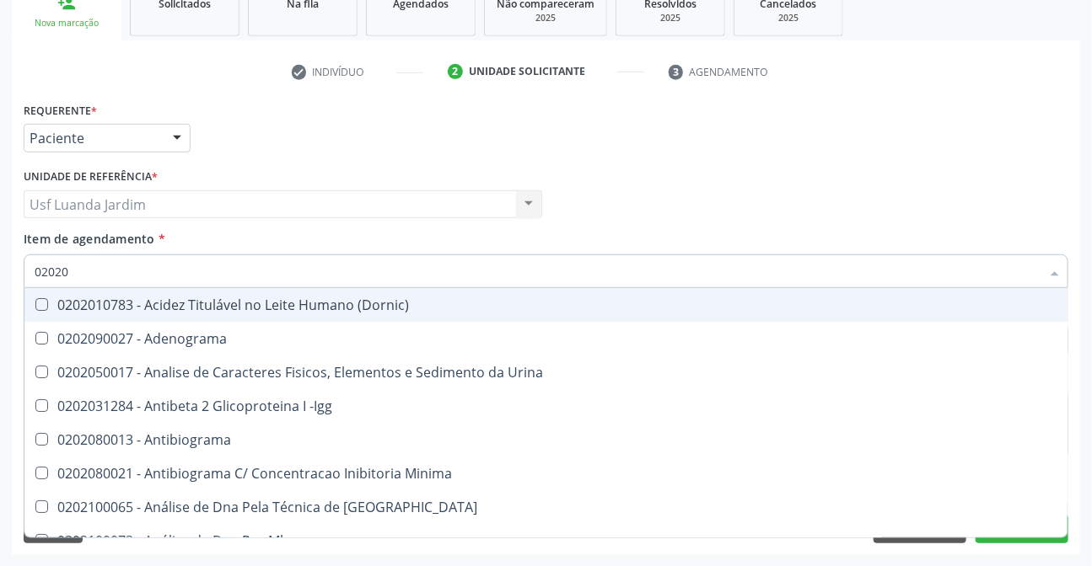
checkbox Glicose "false"
checkbox Funcional "true"
checkbox Derrames "true"
checkbox Triglicerideos "false"
checkbox Ureia "false"
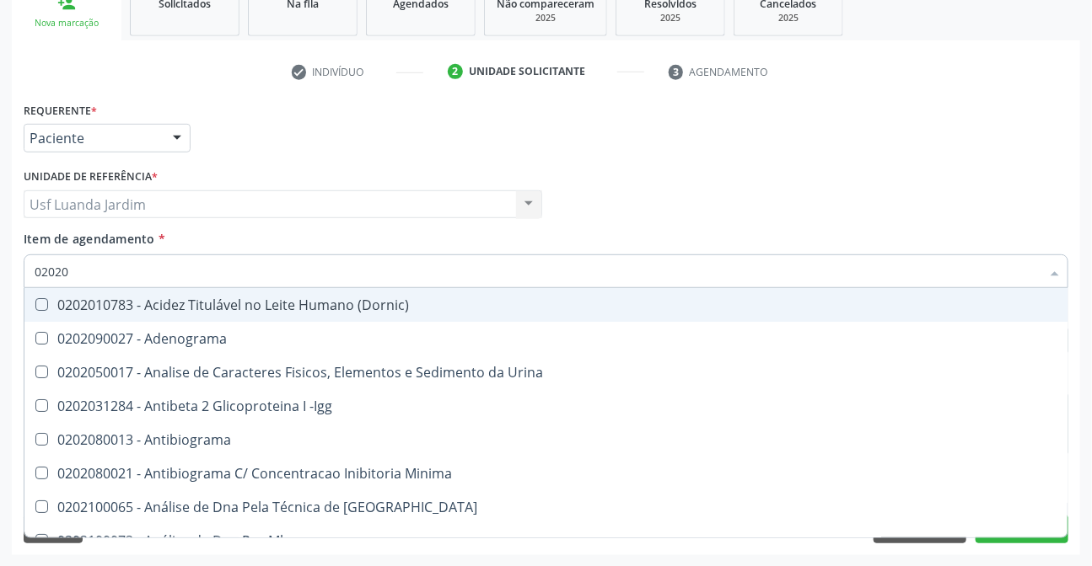
checkbox Zinco "true"
checkbox Completo "false"
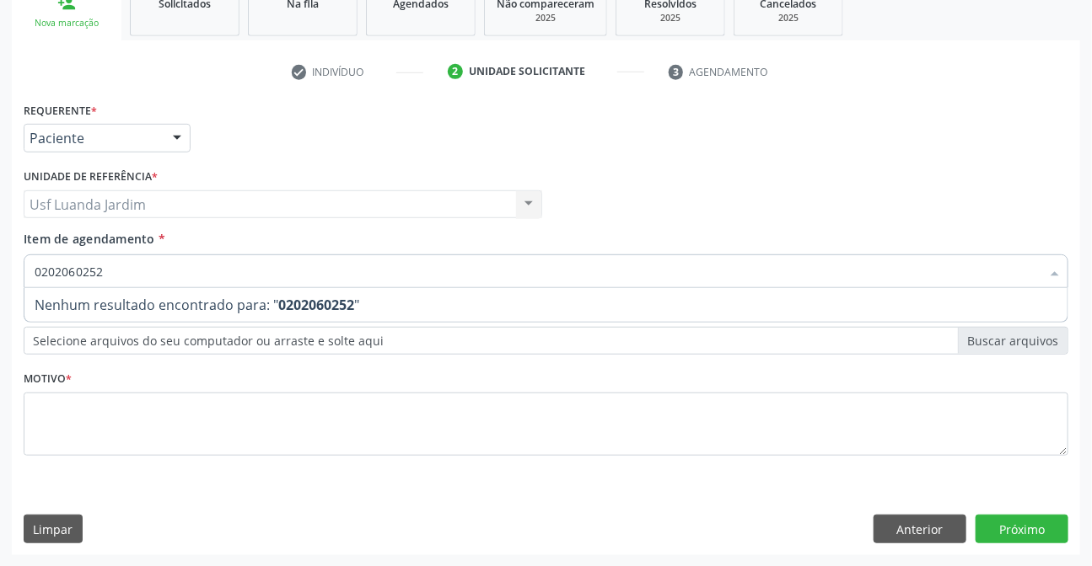
type input "020206025"
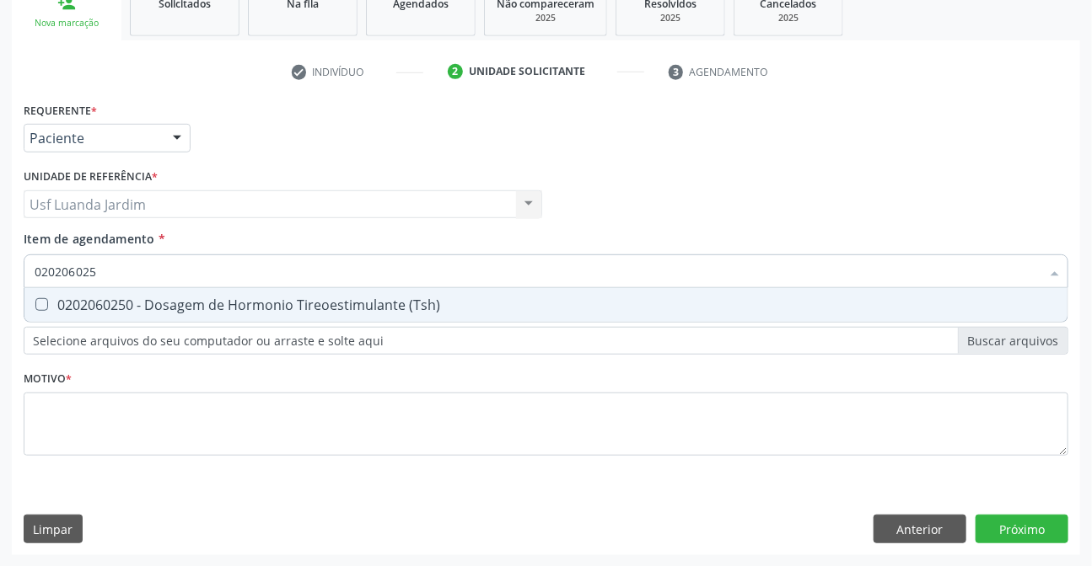
click at [234, 302] on div "0202060250 - Dosagem de Hormonio Tireoestimulante (Tsh)" at bounding box center [546, 304] width 1023 height 13
checkbox \(Tsh\) "true"
type input "02020602"
checkbox \(Tsh\) "false"
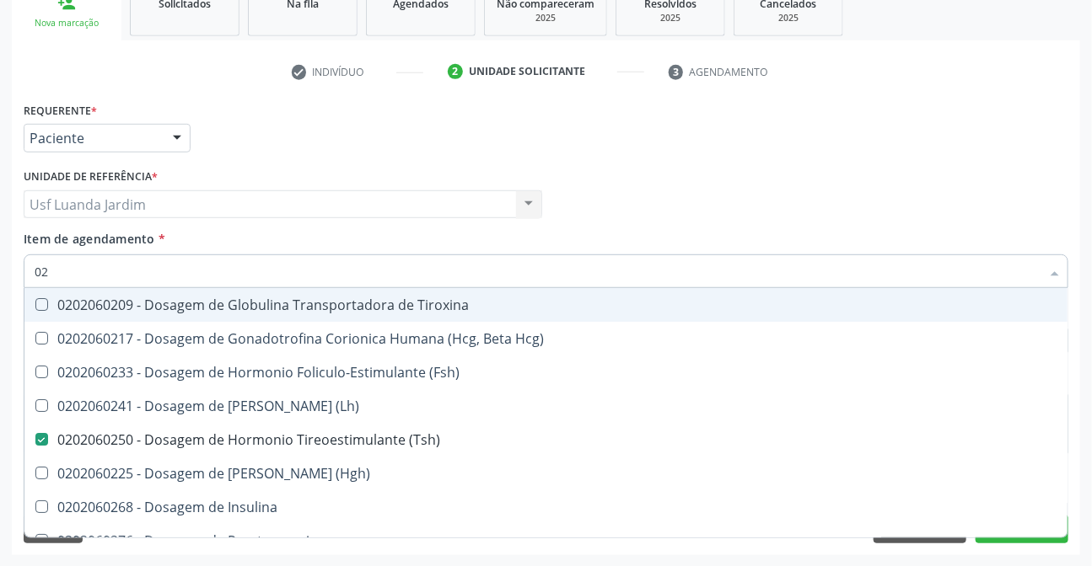
type input "0"
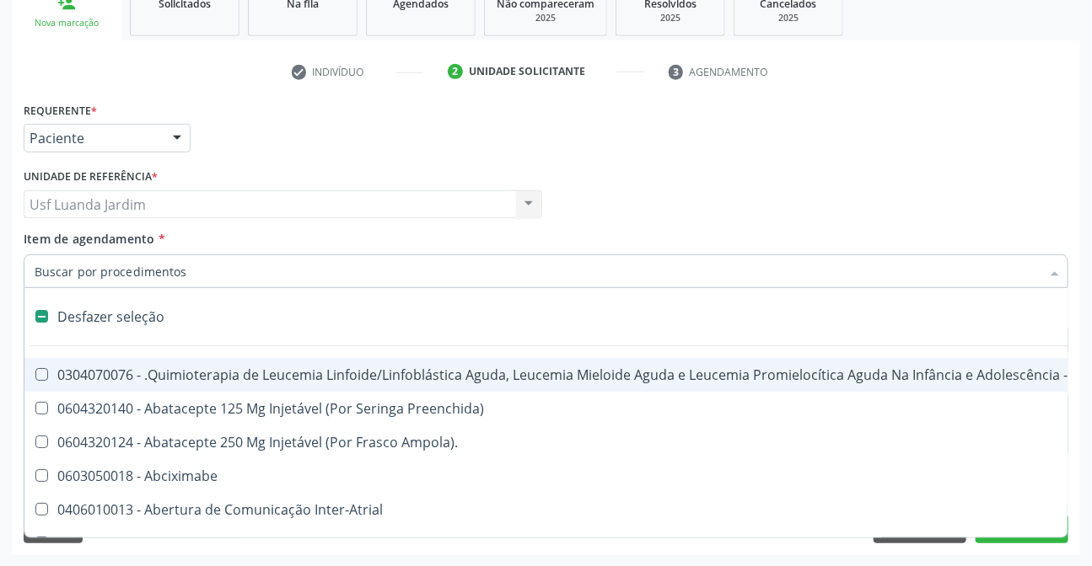
checkbox Inter-Atrial "false"
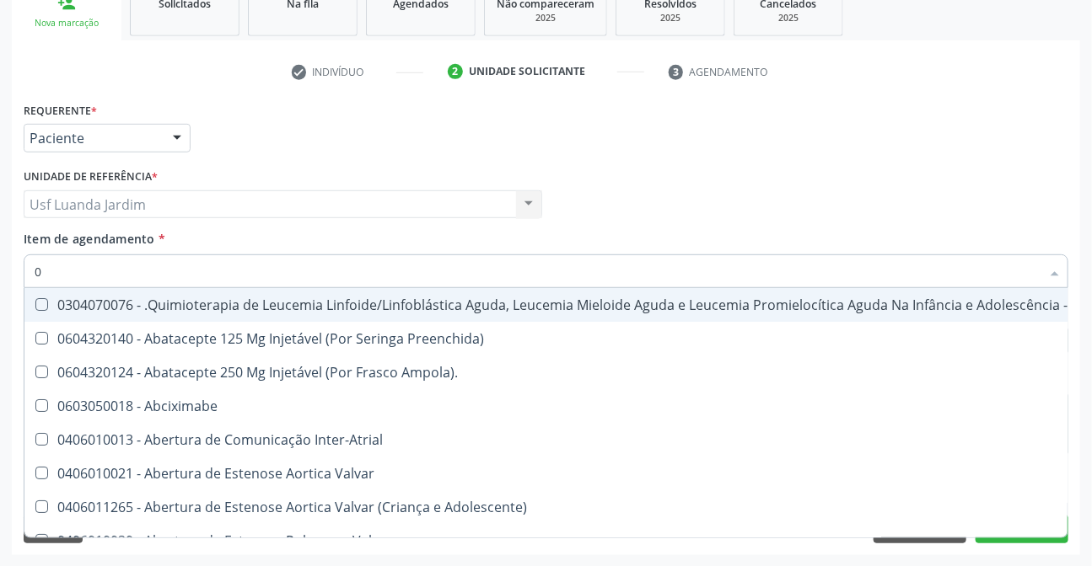
type input "02"
checkbox Drogas "true"
checkbox Dentária "true"
checkbox Antibiotico "true"
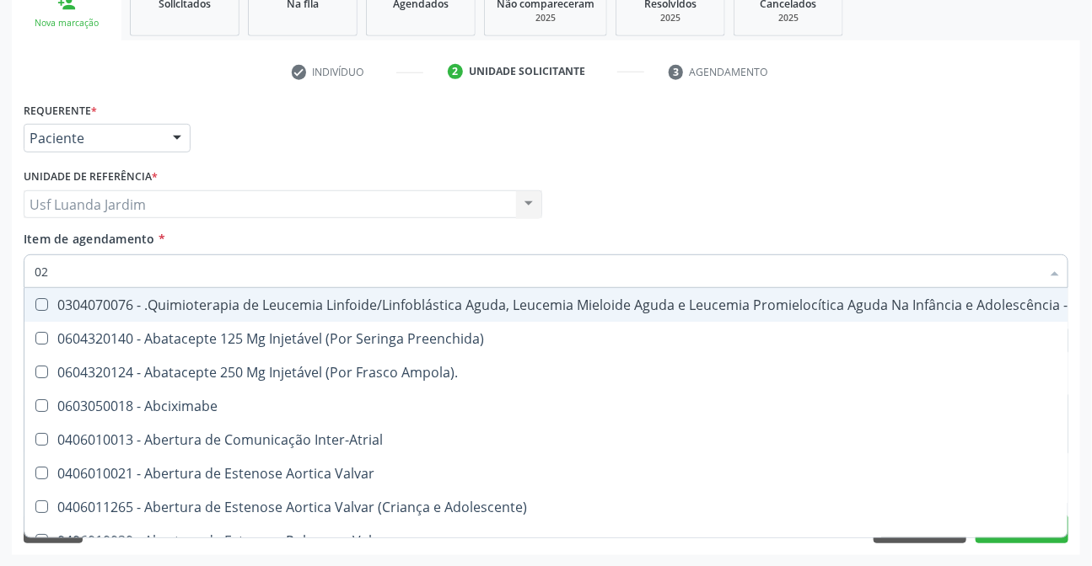
checkbox Coclear "true"
checkbox Odontogeriatra "true"
checkbox Embolizante "true"
checkbox Colecistectomia "true"
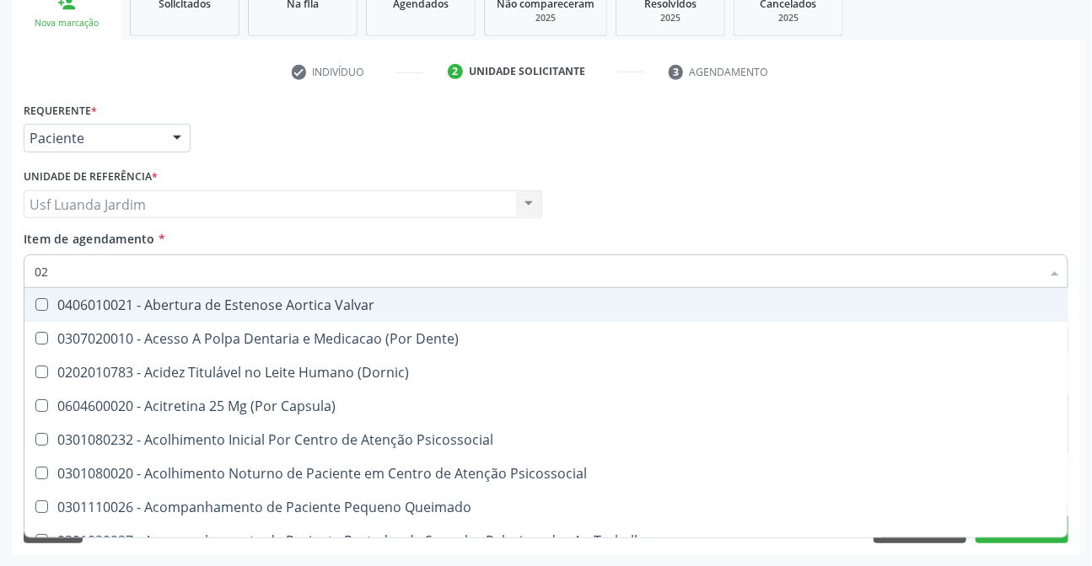
type input "020"
checkbox Intra-Aortico "true"
checkbox Epispádia "true"
checkbox Anos\) "true"
checkbox Congênita "true"
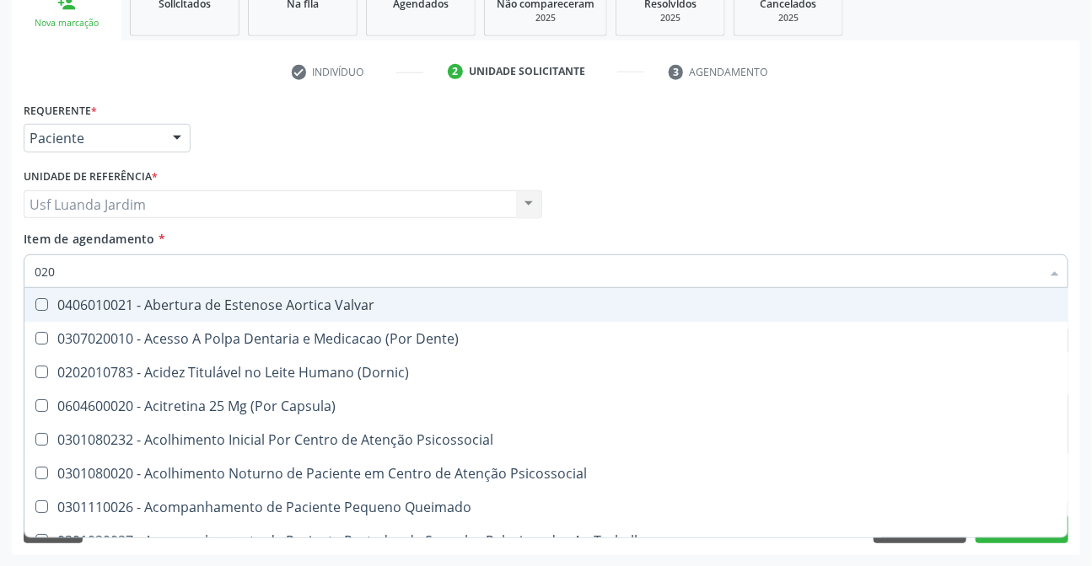
checkbox \(Qualitativo\) "true"
checkbox Hormonais "true"
checkbox Dias "true"
checkbox Ii\) "true"
checkbox Urico "false"
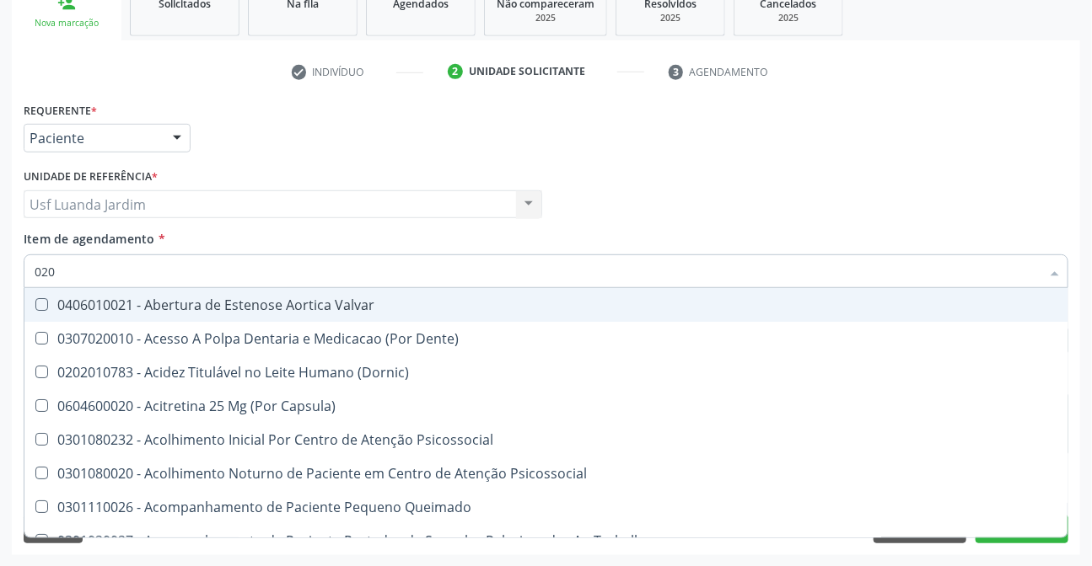
checkbox Hdl "false"
checkbox Ldl "false"
checkbox Total "false"
checkbox Glicose "false"
checkbox \(Tsh\) "false"
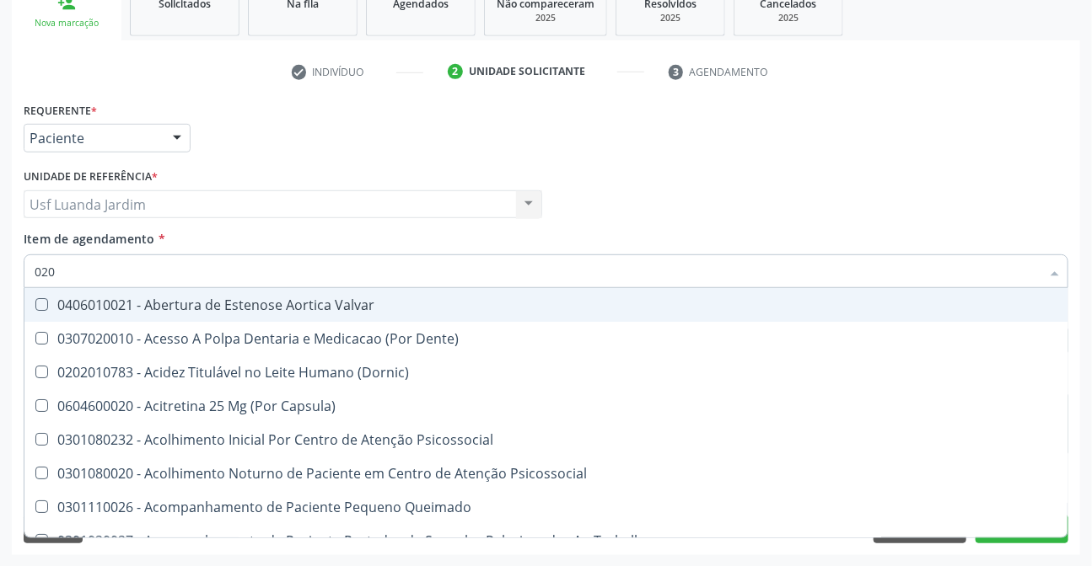
checkbox Triglicerideos "false"
checkbox \(T3\) "true"
checkbox Ureia "false"
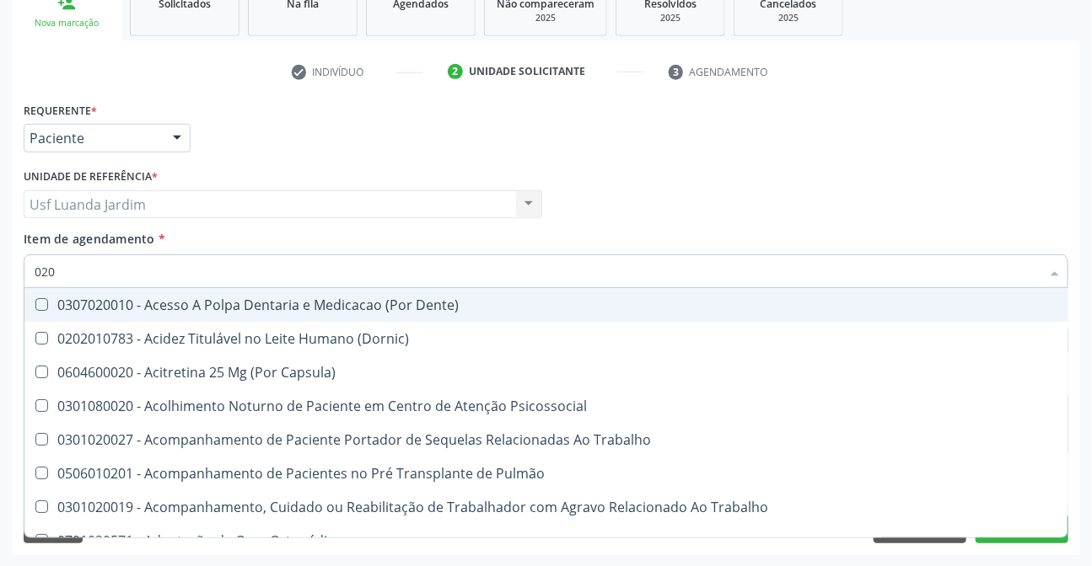
type input "0202"
checkbox População "true"
checkbox Faringe\/Laringe "true"
checkbox Puncao "true"
checkbox Fragmento "true"
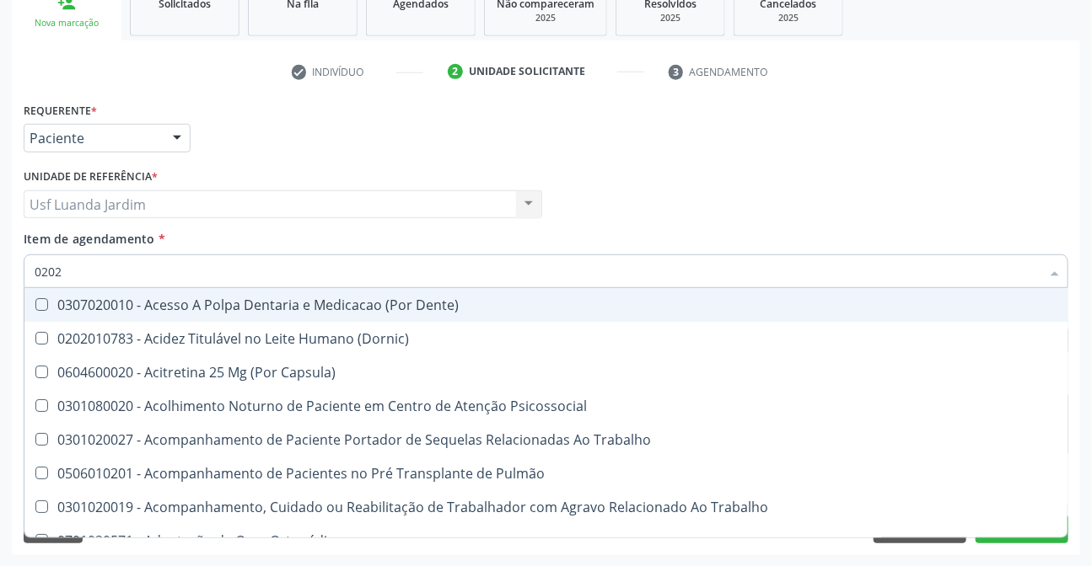
checkbox Laser "true"
checkbox Drogas "true"
checkbox Projecoes\) "true"
checkbox Estimulo "true"
checkbox Biologica "true"
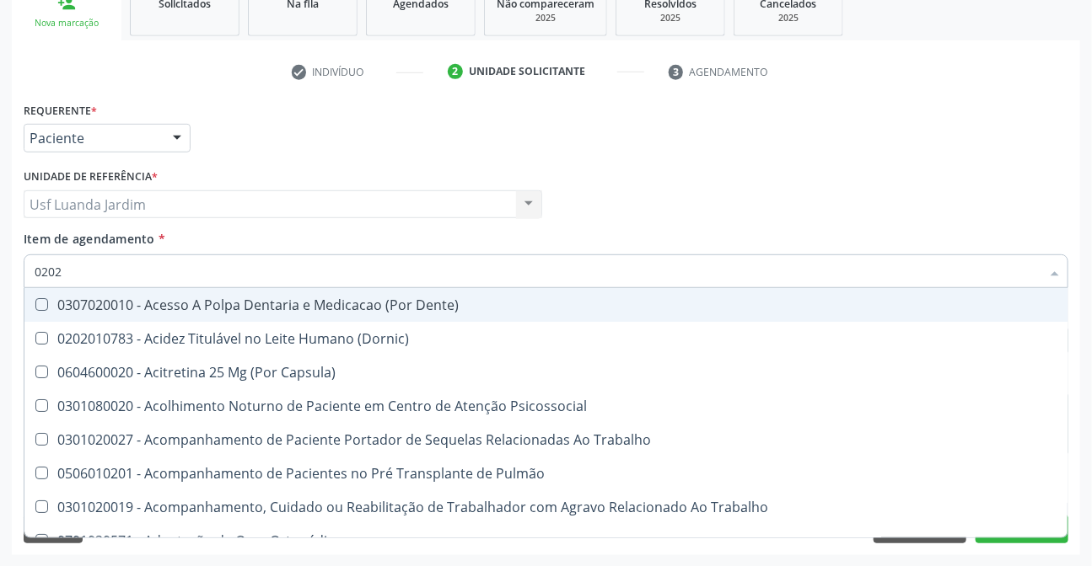
checkbox Urico "false"
checkbox Hdl "false"
checkbox Ldl "false"
checkbox Total "false"
checkbox Glicose "false"
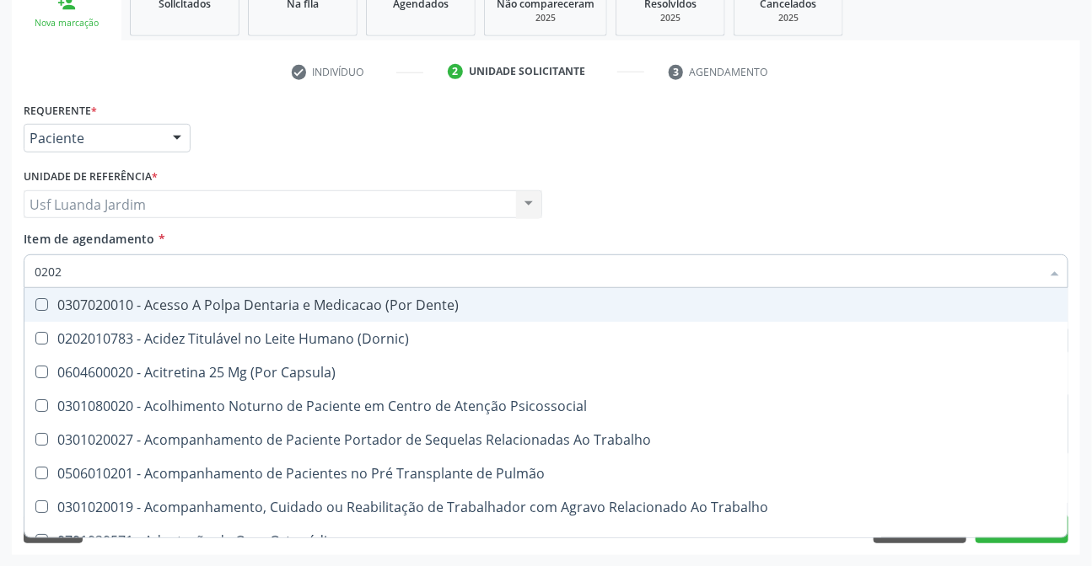
type input "02020"
checkbox Sistêmicas "true"
checkbox População "false"
checkbox Olho "true"
checkbox Pele "true"
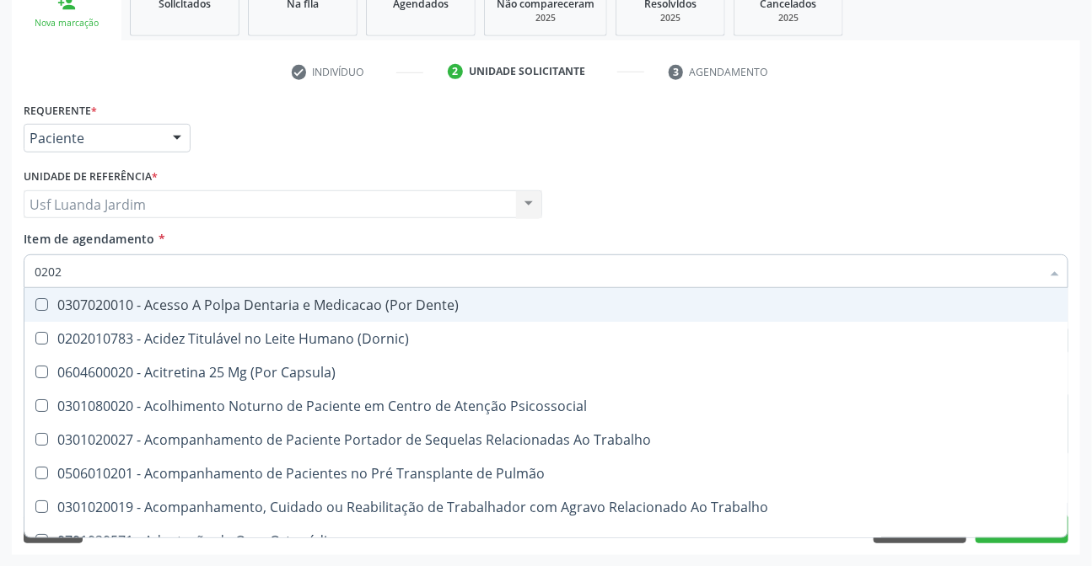
checkbox Tireoide "true"
checkbox Faringe\/Laringe "false"
checkbox Puncao "false"
checkbox Fragmento "false"
checkbox Salivar "true"
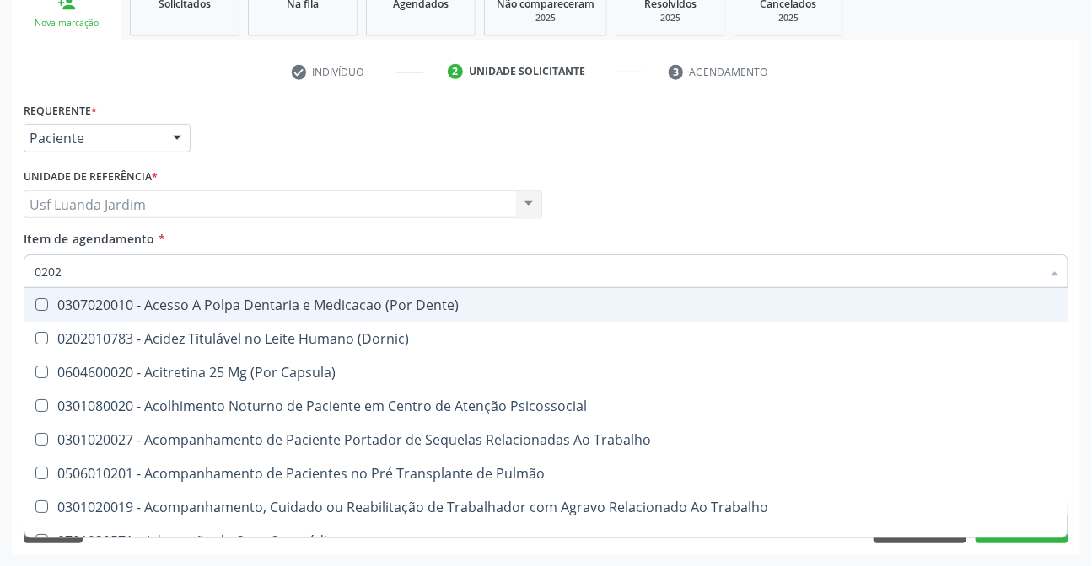
checkbox Saúde "true"
checkbox Laser "false"
checkbox Drogas "false"
checkbox Inteiro "true"
checkbox Esforco "true"
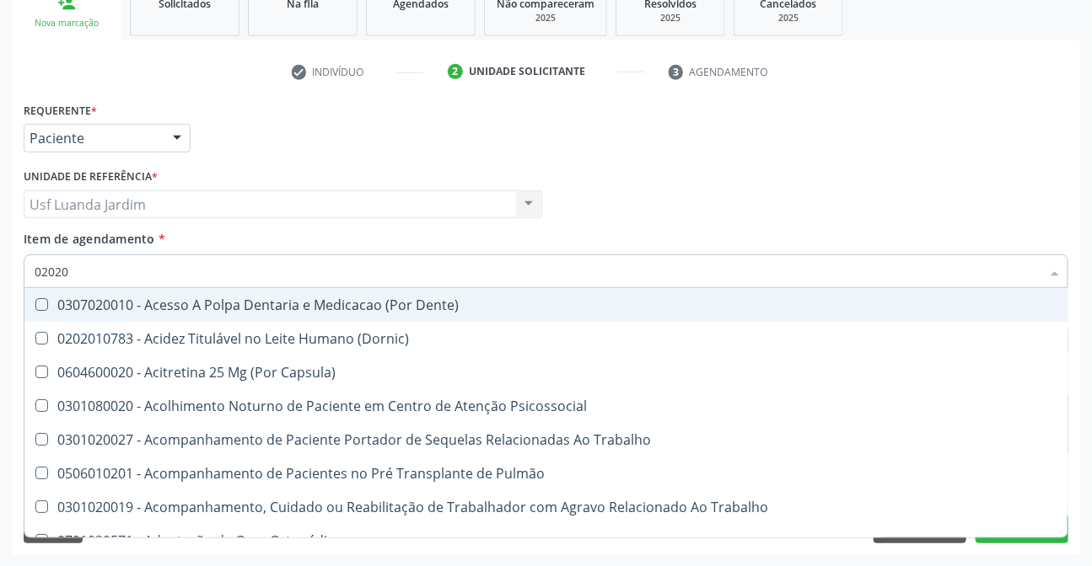
checkbox Projecoes\) "false"
checkbox Estimulo "false"
checkbox \(Cantoplastia\) "true"
checkbox Biologica "false"
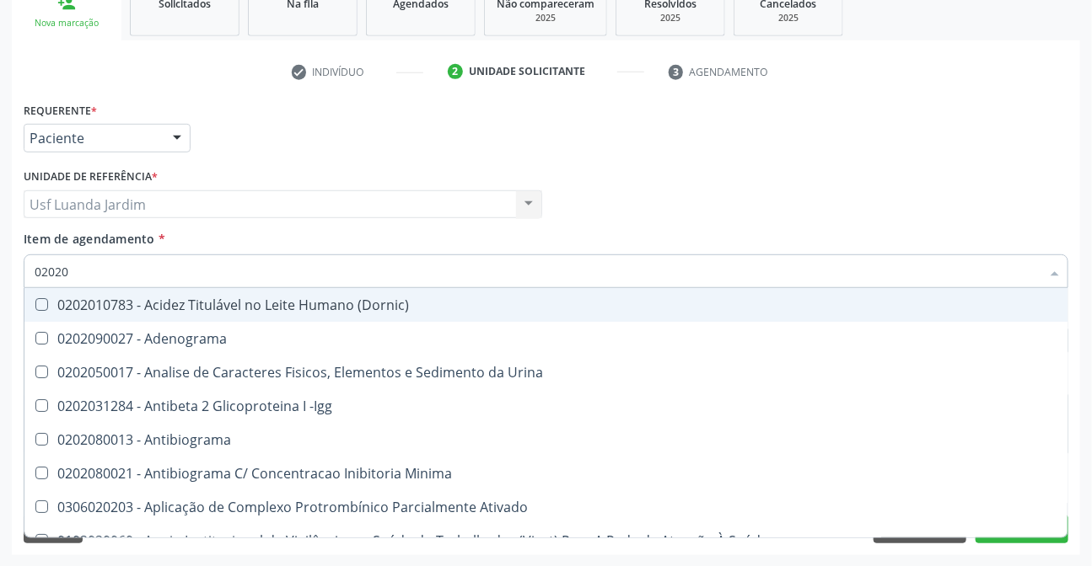
type input "020206"
checkbox Creatinina "true"
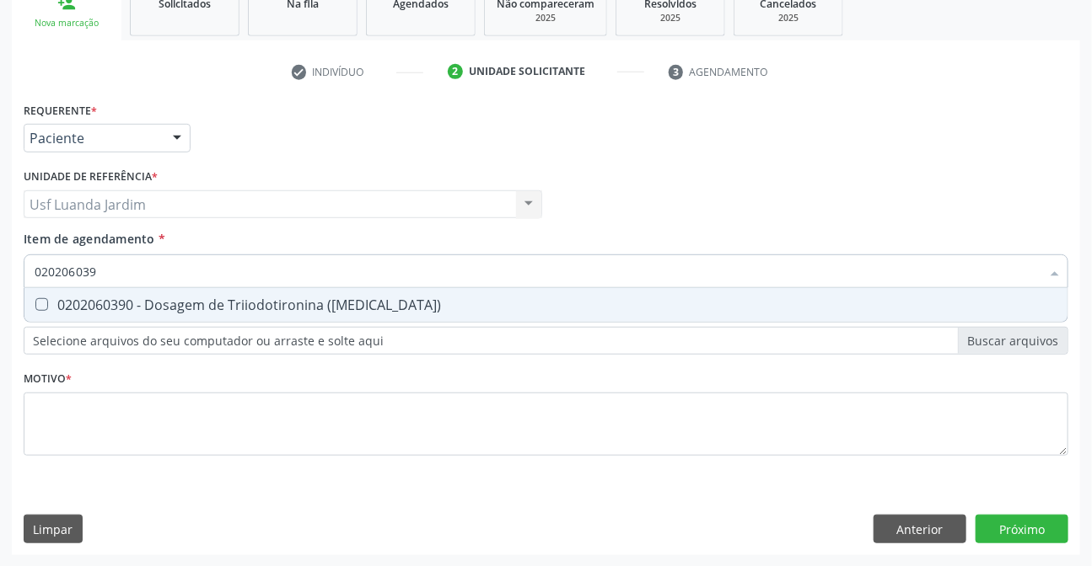
type input "0202060390"
click at [234, 302] on div "0202060390 - Dosagem de Triiodotironina (T3)" at bounding box center [546, 304] width 1023 height 13
checkbox \(T3\) "true"
type input "0"
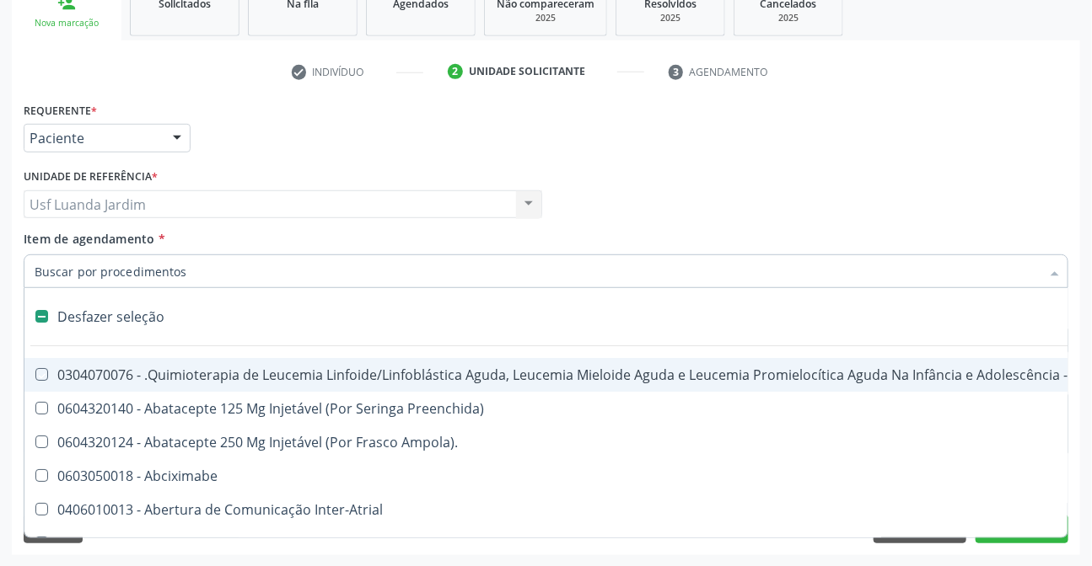
checkbox Manutenção "false"
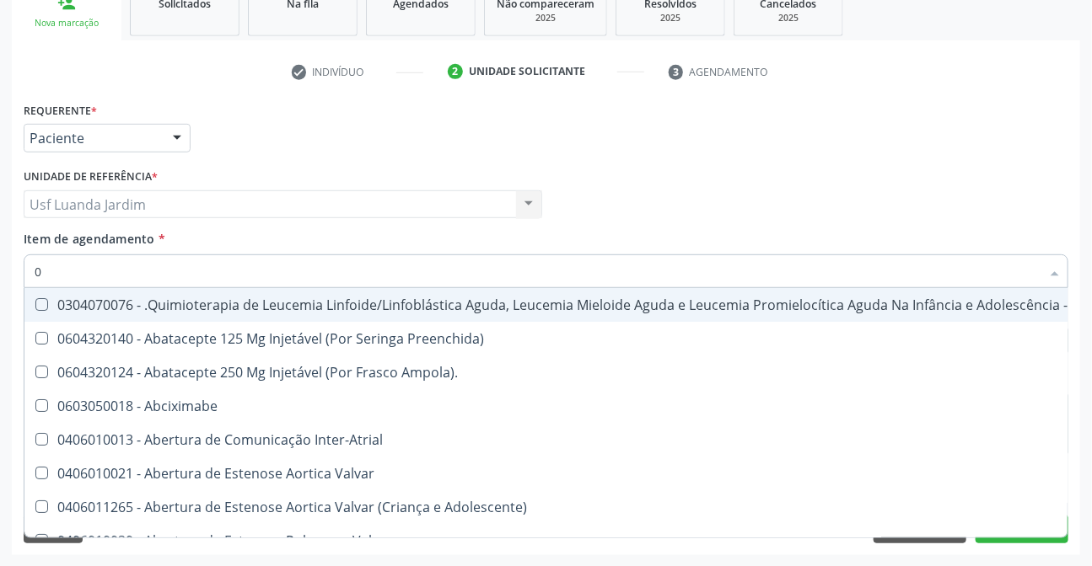
type input "02"
checkbox Drogas "true"
checkbox Dentária "true"
checkbox Antibiotico "true"
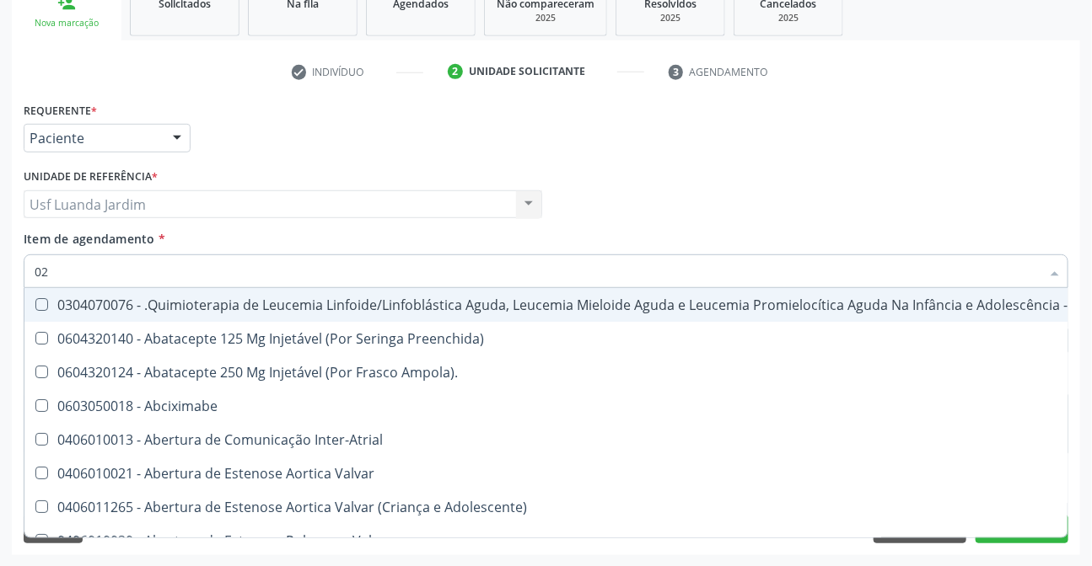
checkbox Coclear "true"
checkbox Odontogeriatra "true"
checkbox Embolizante "true"
checkbox Per-Operatoria "true"
checkbox Colecistectomia "true"
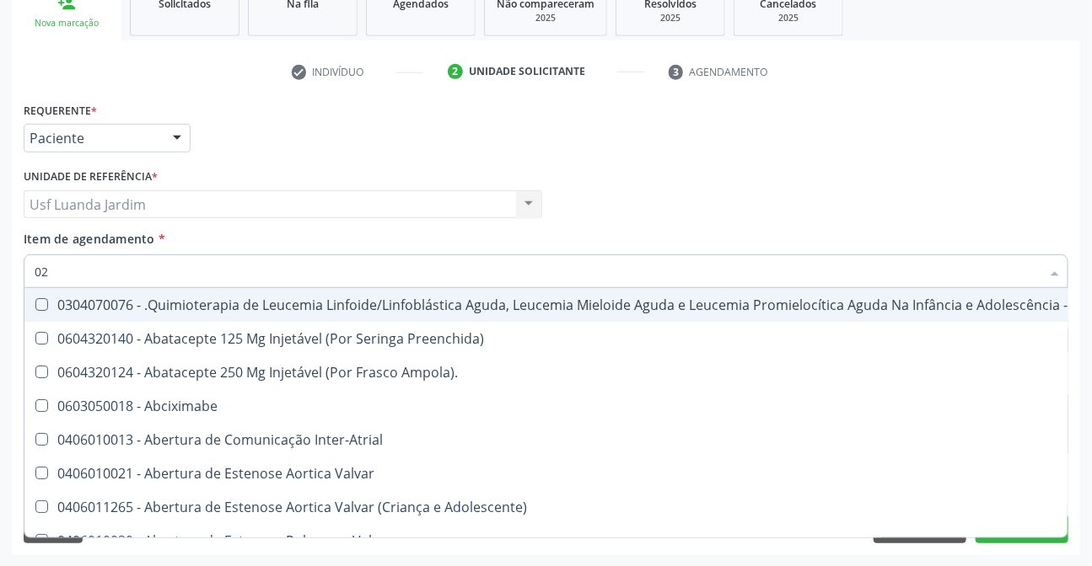
type input "020"
checkbox Respiratória "true"
checkbox Comprimido\) "true"
checkbox Lenta\) "true"
checkbox Ml\) "true"
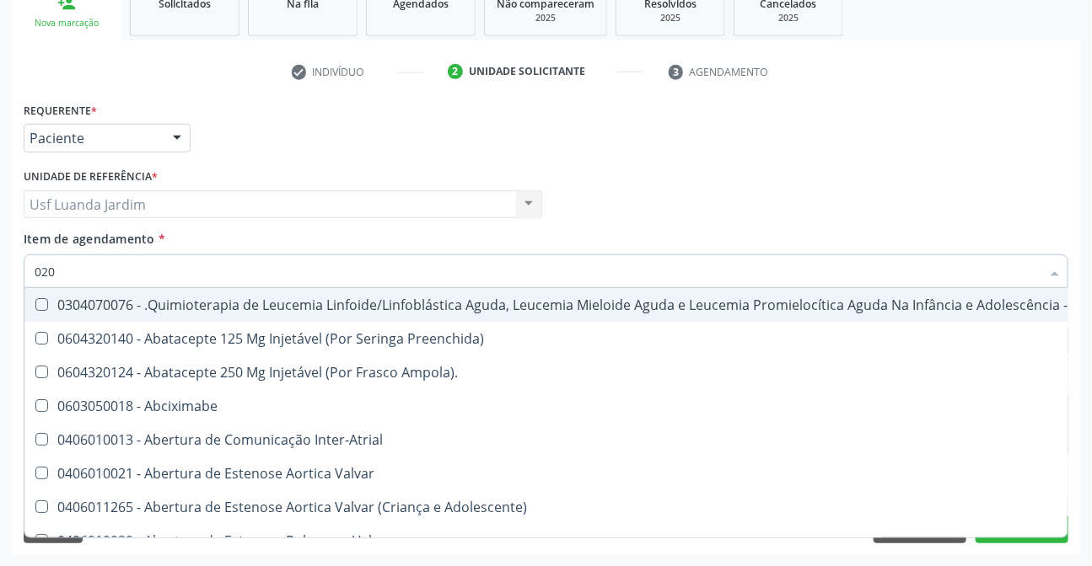
checkbox Transplantado "true"
checkbox Assistida "true"
checkbox \(Par\) "true"
checkbox 34 "true"
checkbox Capilaroscopia "true"
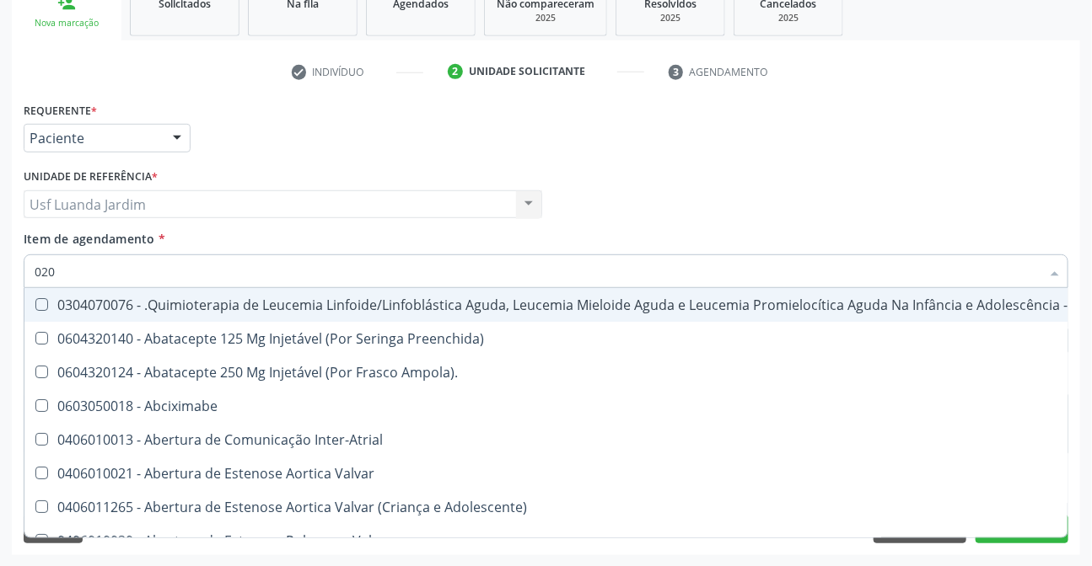
checkbox Drogas "false"
checkbox Dentária "false"
checkbox Antibiotico "false"
checkbox Coclear "false"
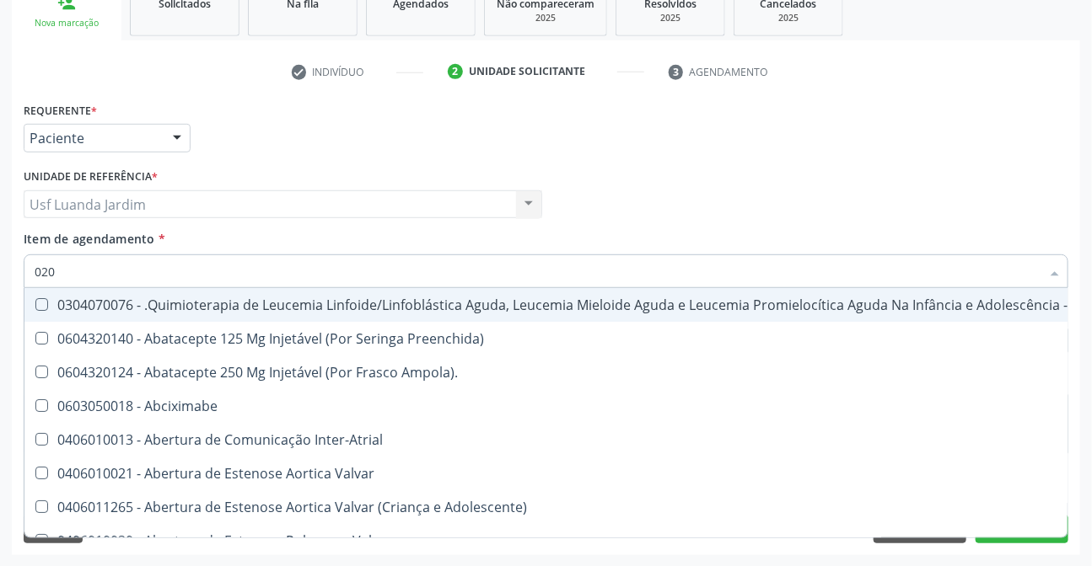
checkbox Odontogeriatra "false"
checkbox Embolizante "false"
checkbox Colecistectomia "false"
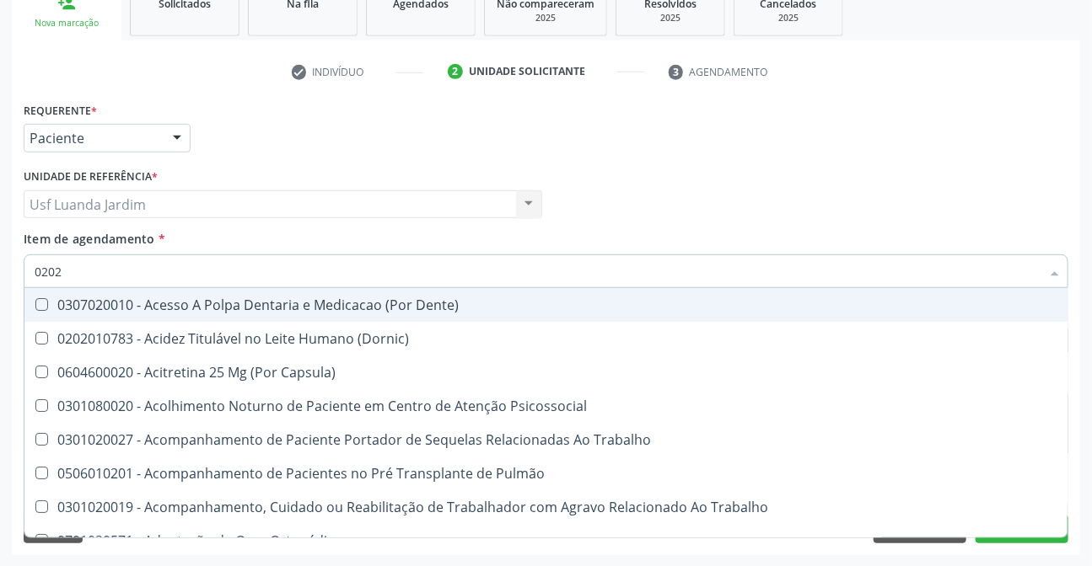
type input "02020"
checkbox Sistêmicas "true"
checkbox População "false"
checkbox Olho "true"
checkbox Pele "true"
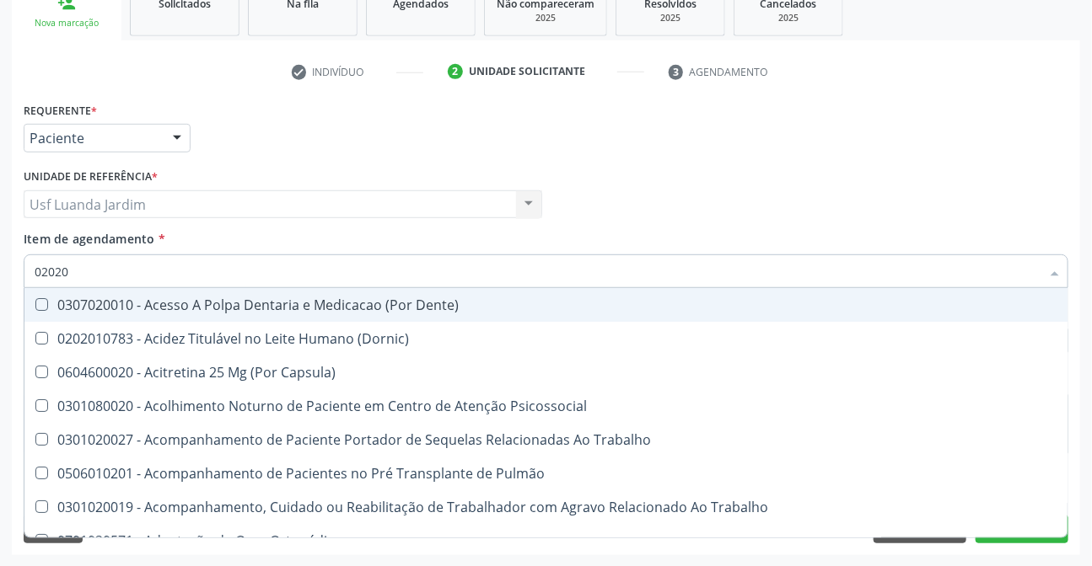
checkbox Tireoide "true"
checkbox Faringe\/Laringe "false"
checkbox Puncao "false"
checkbox Fragmento "false"
checkbox Salivar "true"
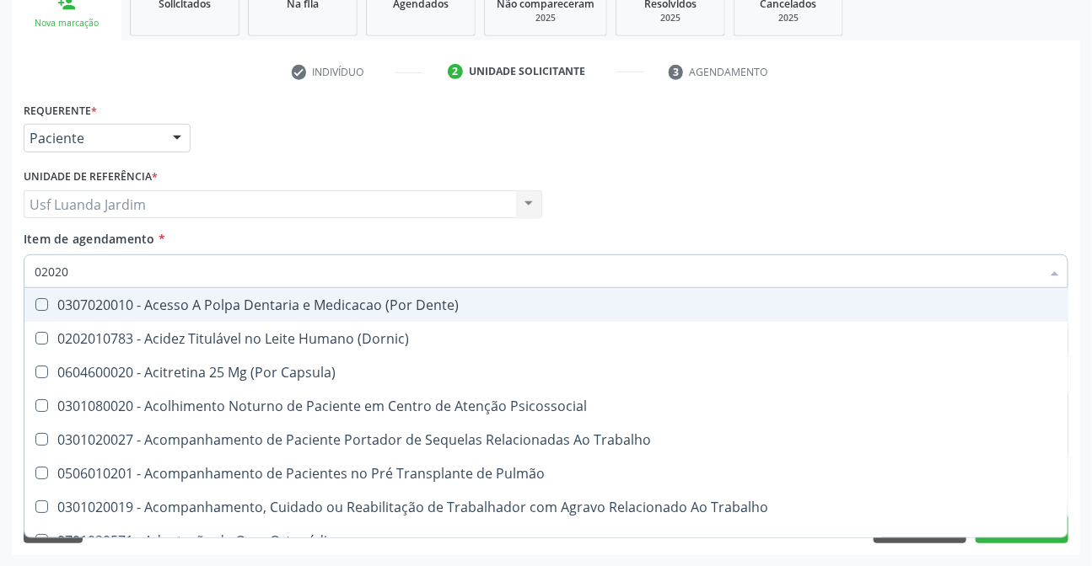
checkbox Saúde "true"
checkbox Laser "false"
checkbox Drogas "false"
checkbox Inteiro "true"
checkbox Vesico-Ureteral "true"
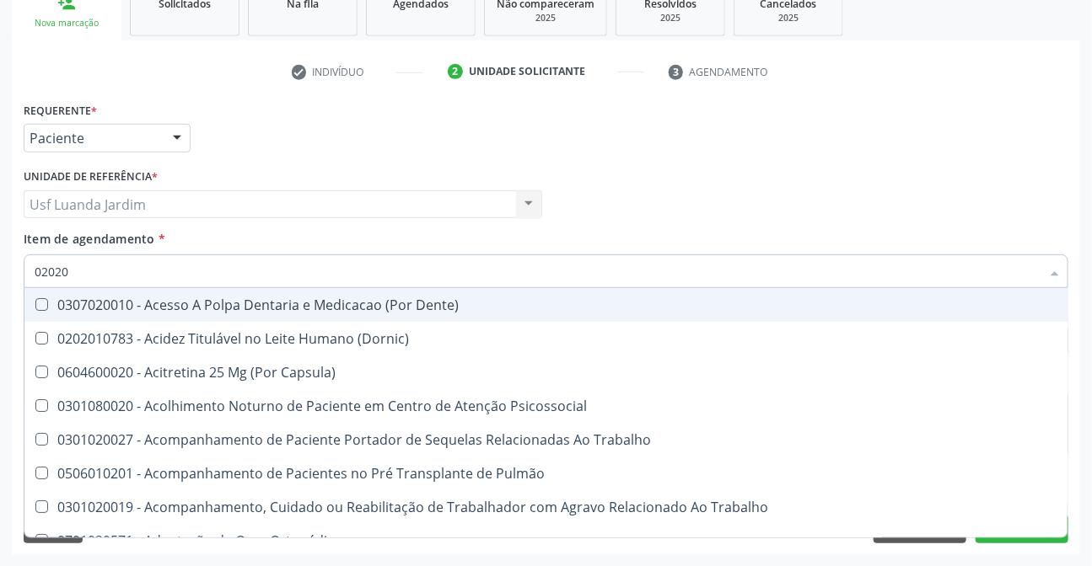
checkbox Esforco "true"
checkbox Projecoes\) "false"
checkbox Aspiração "false"
checkbox Estimulo "false"
checkbox \(Cantoplastia\) "true"
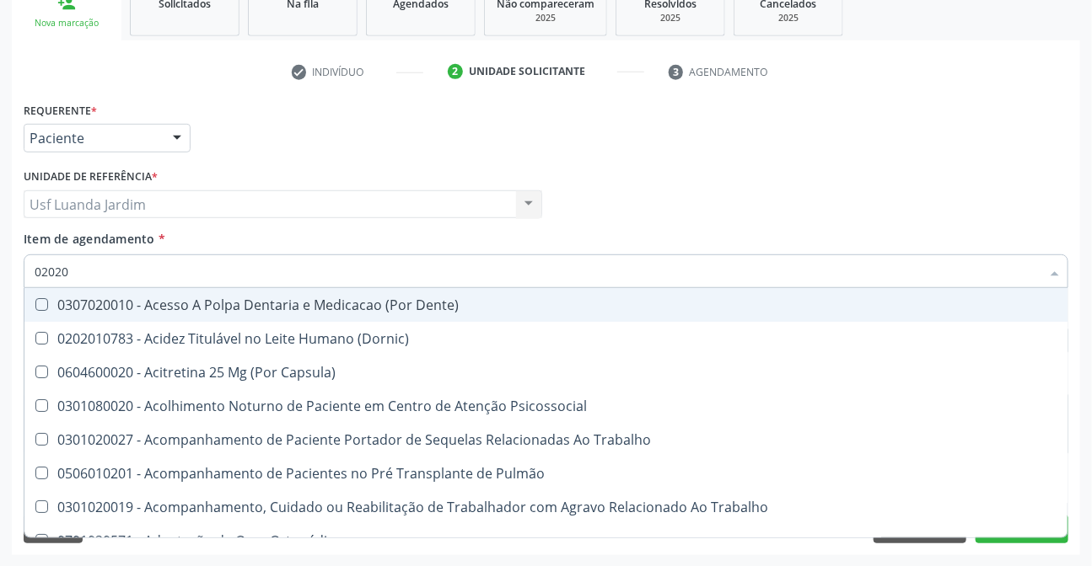
checkbox Biologica "false"
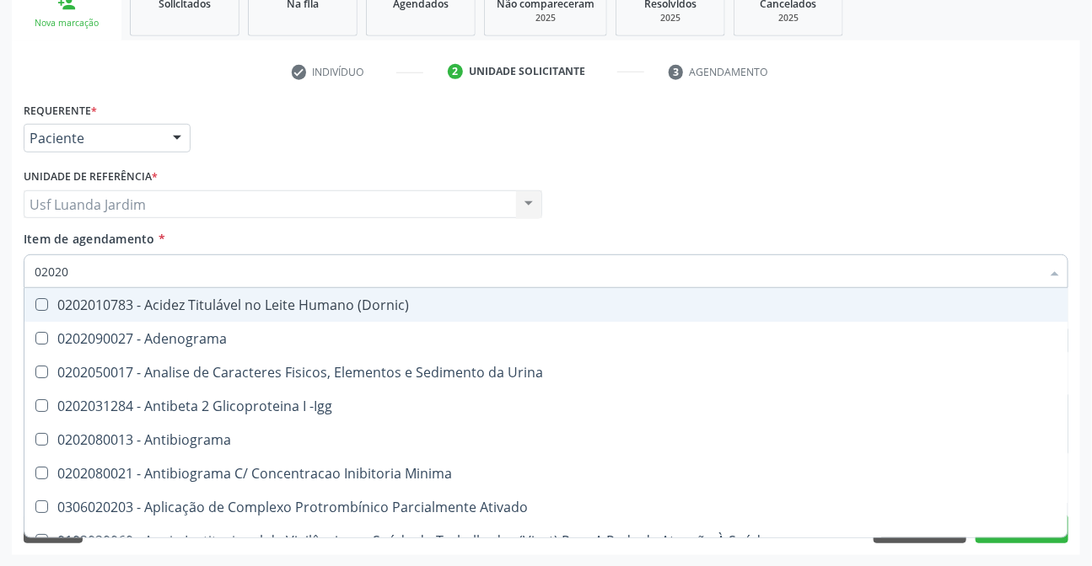
type input "020206"
checkbox Creatinina "true"
checkbox Identificação "true"
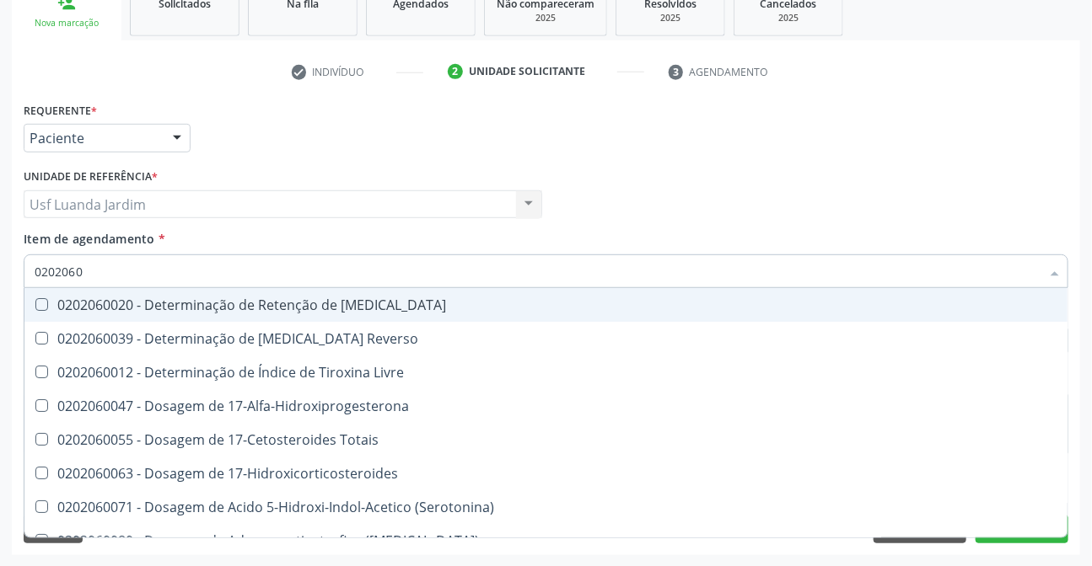
type input "02020603"
checkbox Ciclico "true"
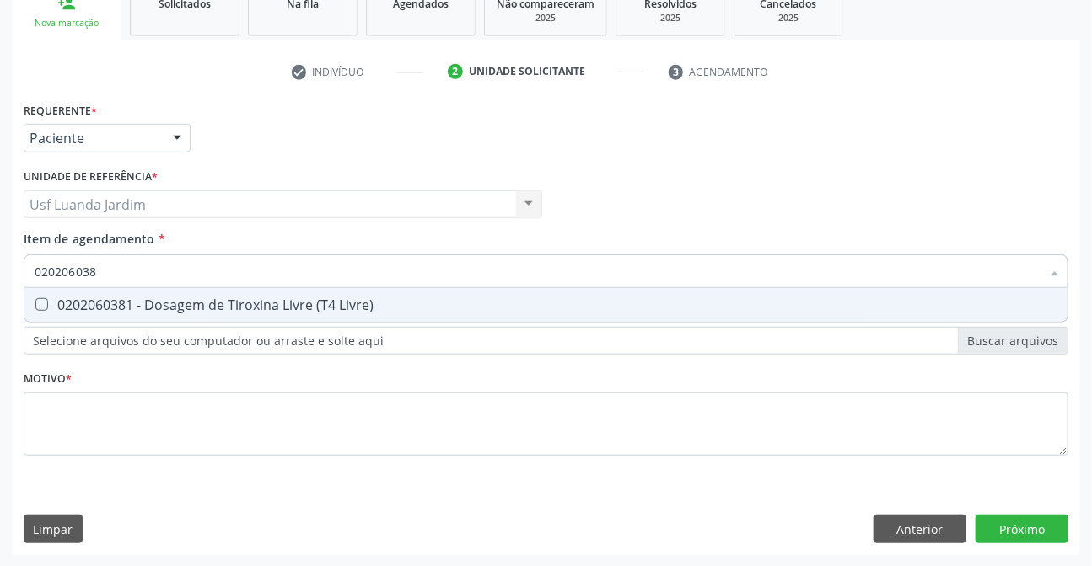
type input "0202060381"
click at [234, 302] on div "0202060381 - Dosagem de Tiroxina Livre (T4 Livre)" at bounding box center [546, 304] width 1023 height 13
checkbox Livre\) "true"
type input "020206"
checkbox Livre\) "false"
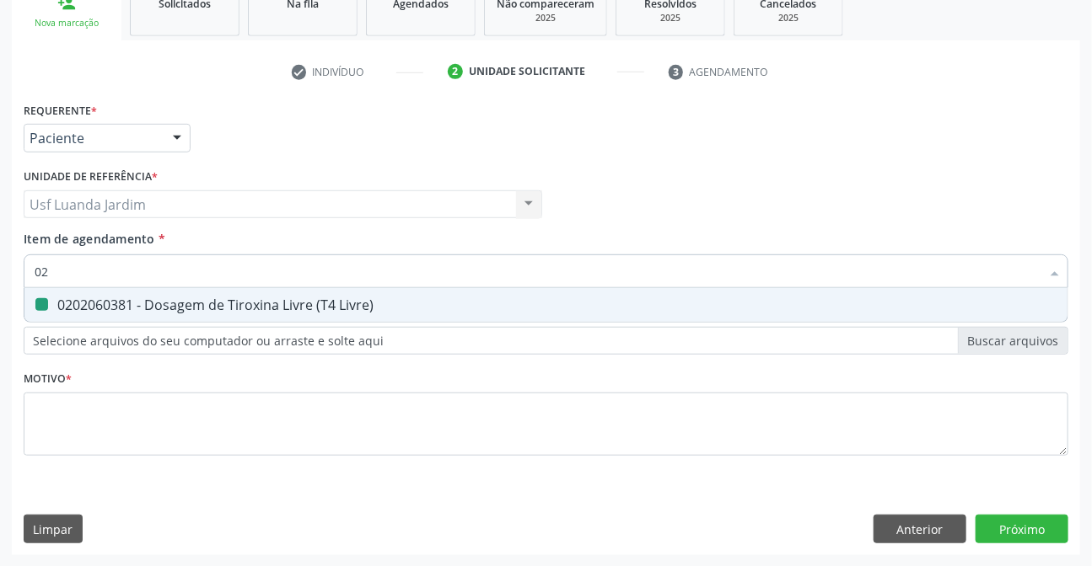
type input "0"
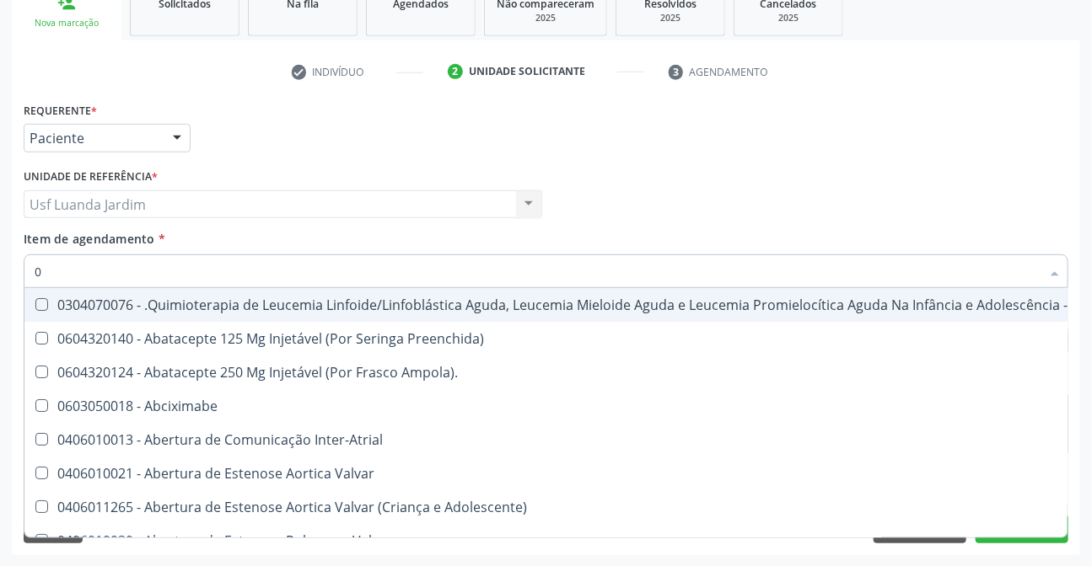
type input "02"
checkbox Drogas "true"
checkbox Dentária "true"
checkbox Antibiotico "true"
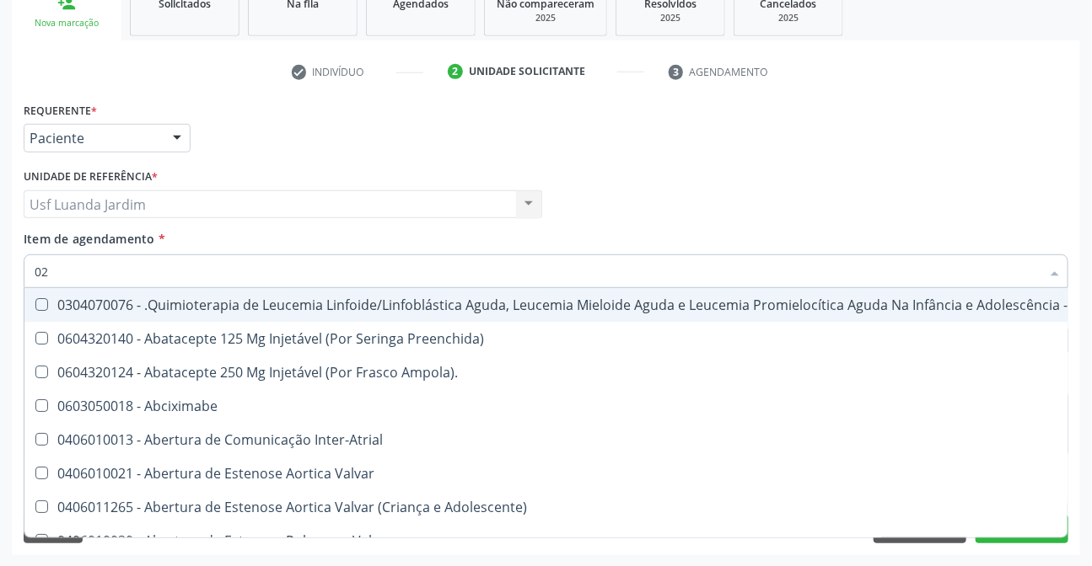
checkbox Coclear "true"
checkbox Odontogeriatra "true"
checkbox Ml\) "true"
checkbox Embolizante "true"
checkbox Per-Operatoria "true"
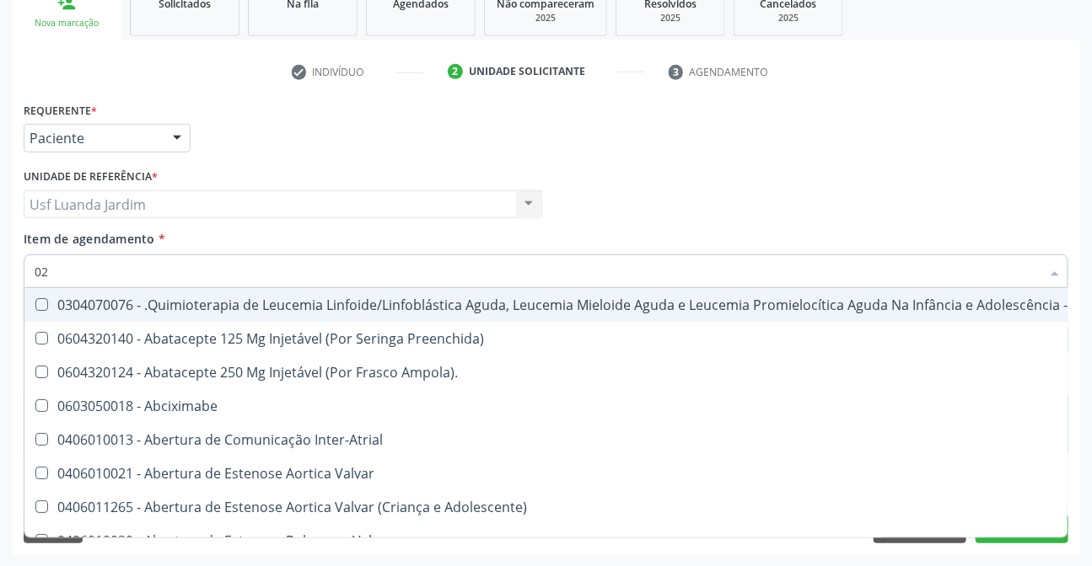
checkbox Colecistectomia "true"
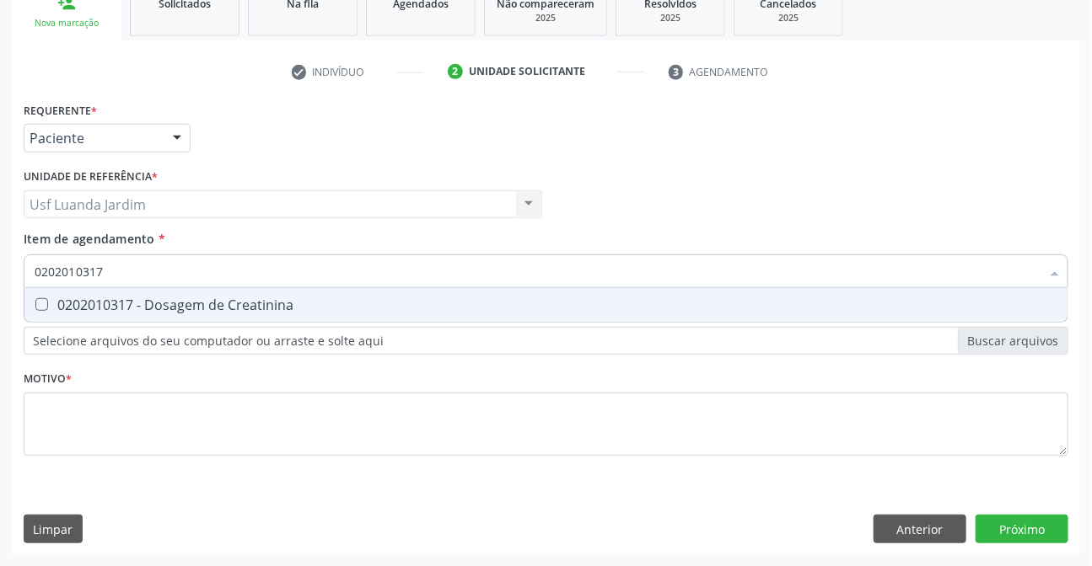
click at [457, 298] on div "0202010317 - Dosagem de Creatinina" at bounding box center [546, 304] width 1023 height 13
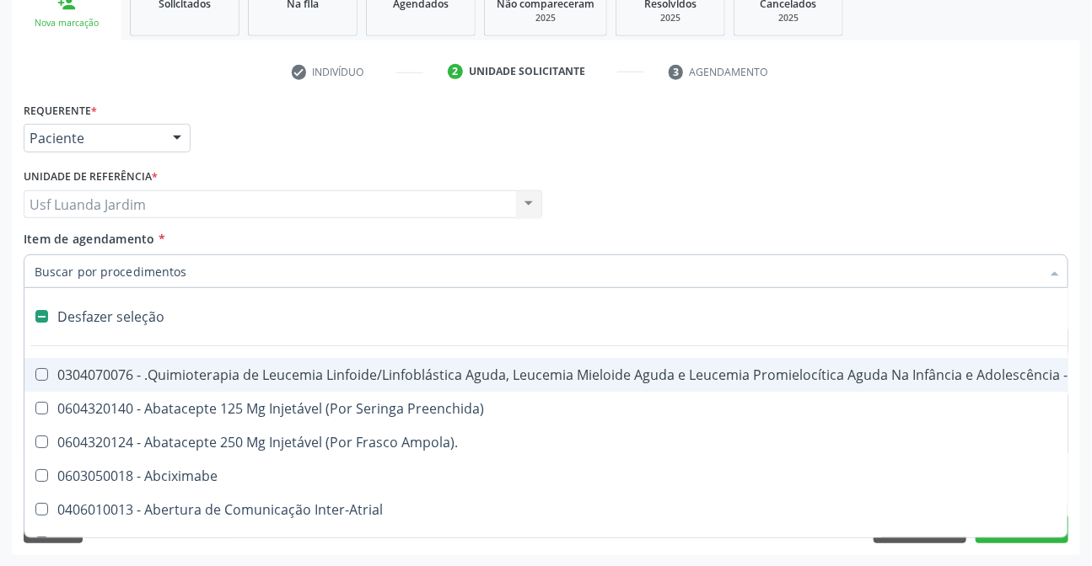
click at [603, 209] on div "Profissional Solicitante Por favor, selecione a Unidade de Atendimento primeiro…" at bounding box center [545, 197] width 1053 height 66
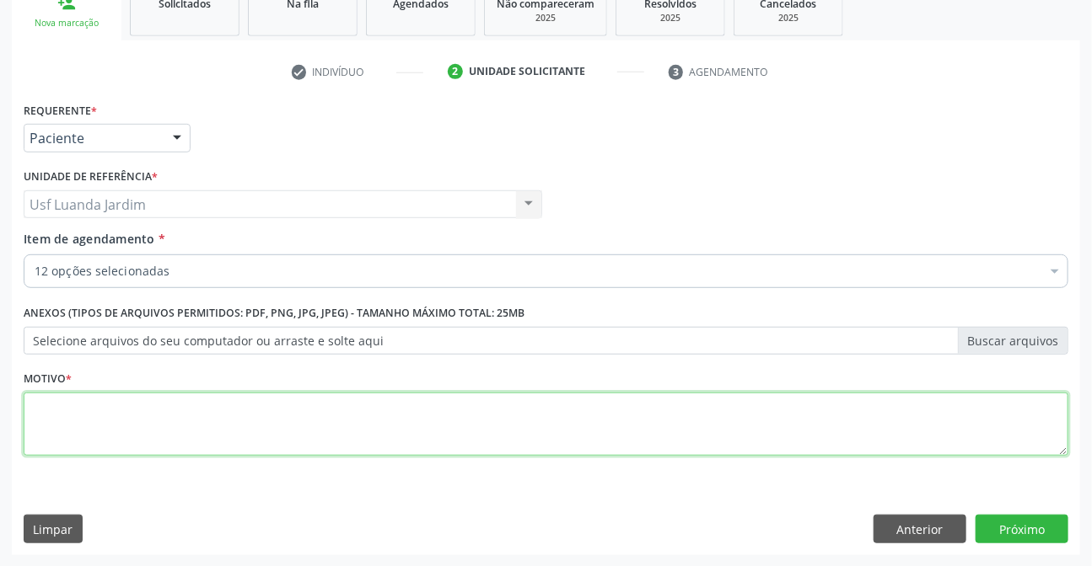
click at [504, 415] on textarea at bounding box center [546, 425] width 1044 height 64
paste textarea "Rotina"
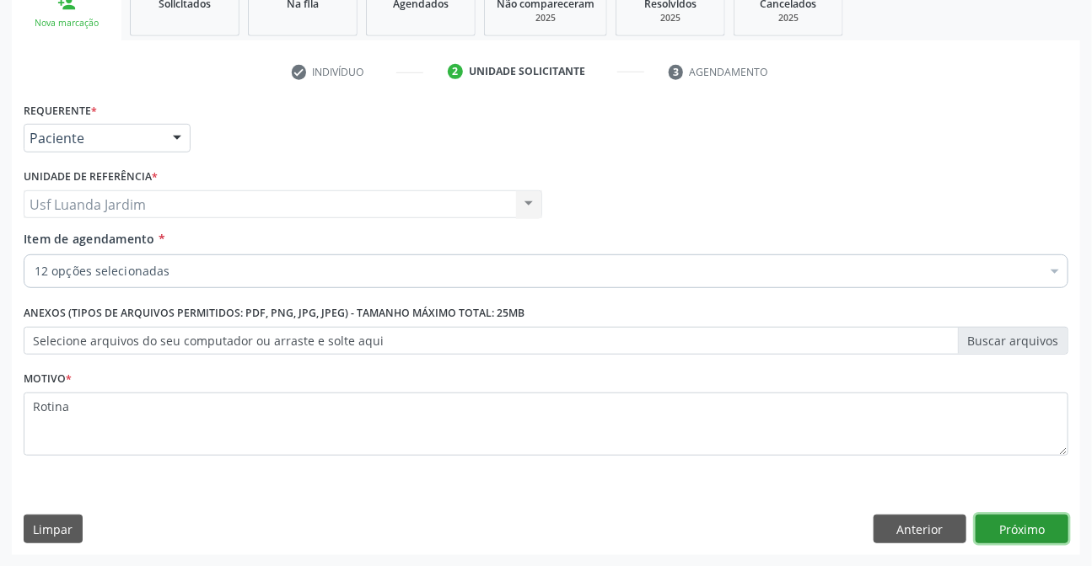
click at [1016, 521] on button "Próximo" at bounding box center [1021, 529] width 93 height 29
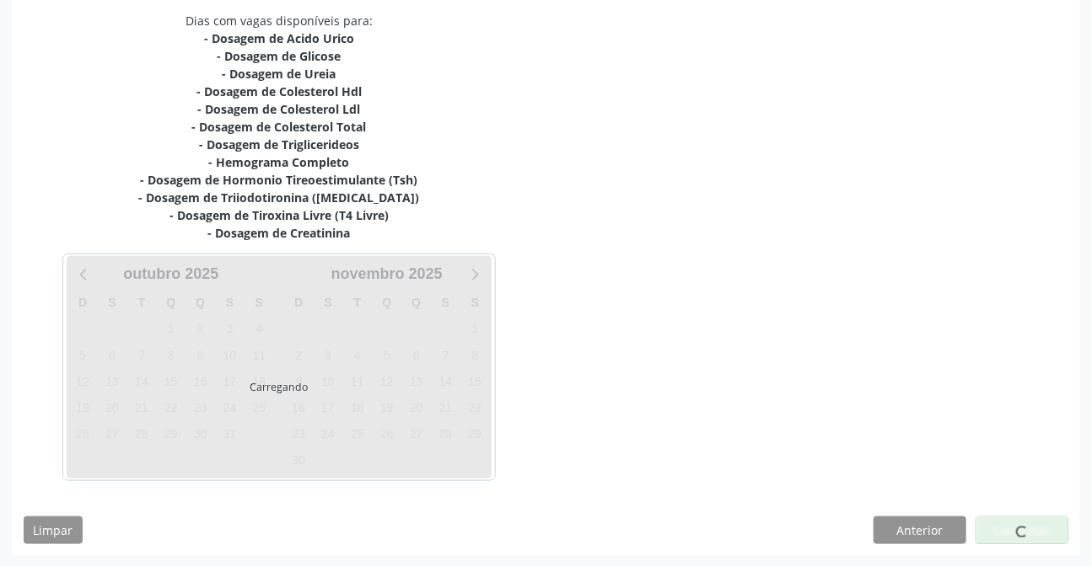
scroll to position [361, 0]
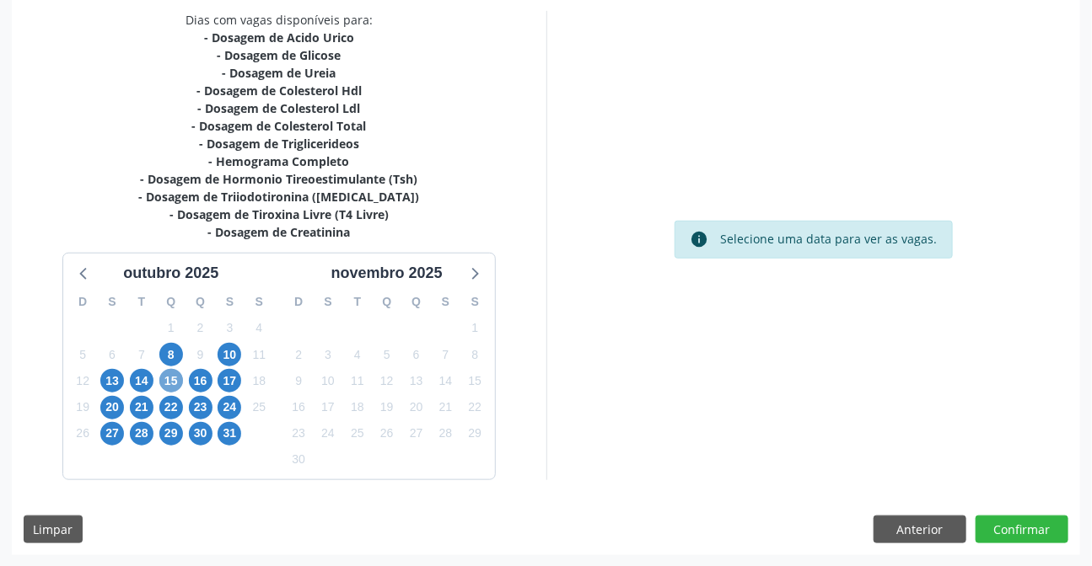
click at [169, 378] on span "15" at bounding box center [171, 381] width 24 height 24
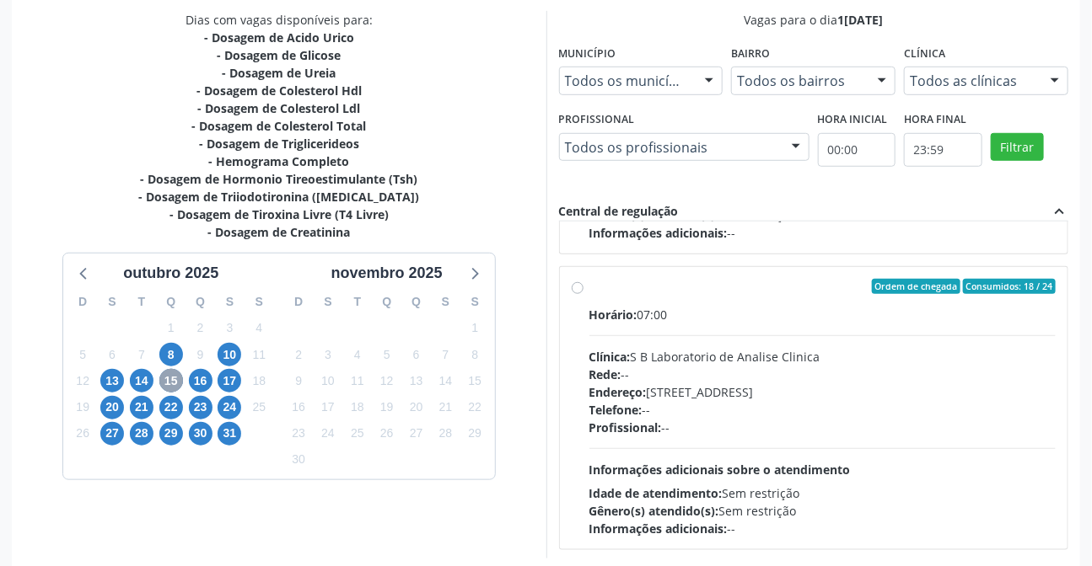
scroll to position [1150, 0]
click at [589, 287] on label "Ordem de chegada Consumidos: 18 / 24 Horário: 07:00 Clínica: S B Laboratorio de…" at bounding box center [822, 407] width 467 height 259
click at [573, 287] on input "Ordem de chegada Consumidos: 18 / 24 Horário: 07:00 Clínica: S B Laboratorio de…" at bounding box center [578, 285] width 12 height 15
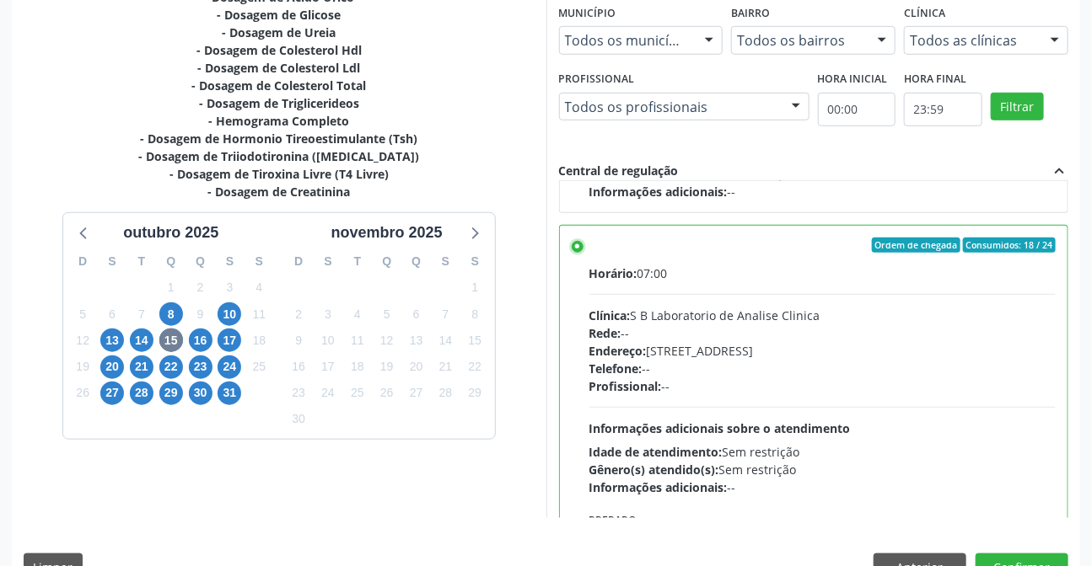
scroll to position [439, 0]
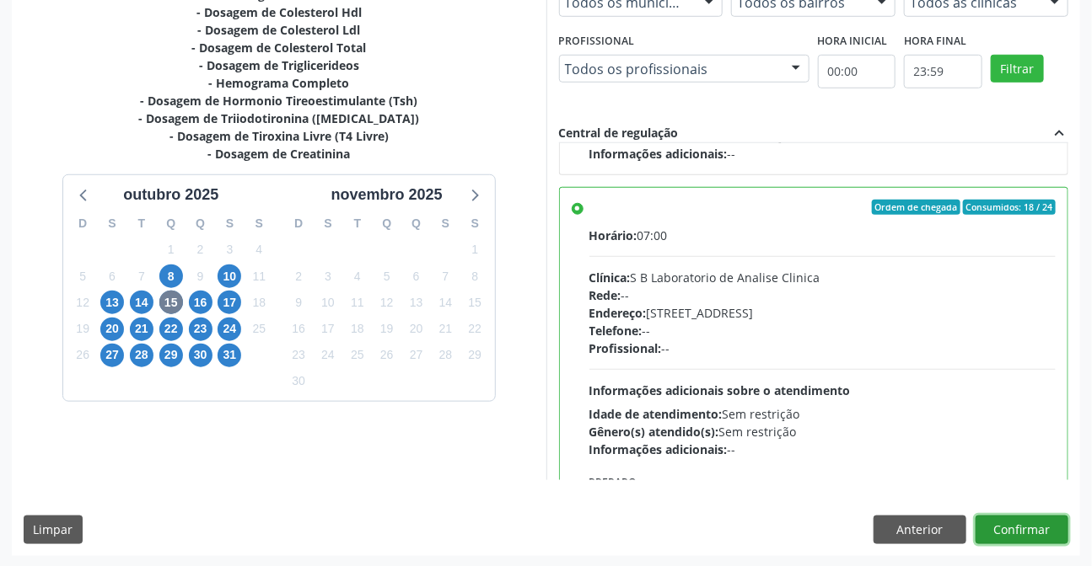
click at [1044, 519] on button "Confirmar" at bounding box center [1021, 530] width 93 height 29
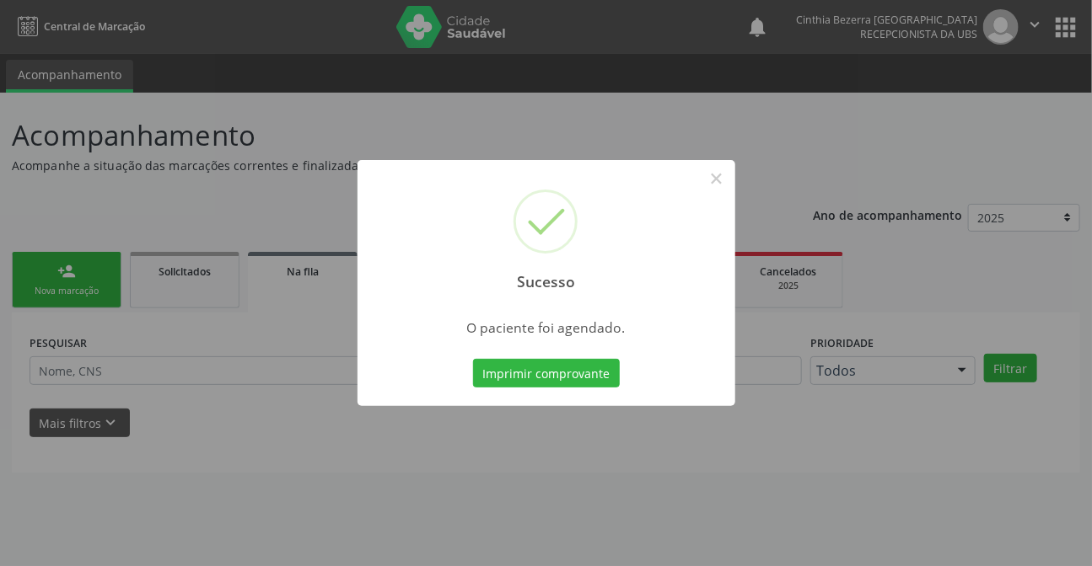
scroll to position [0, 0]
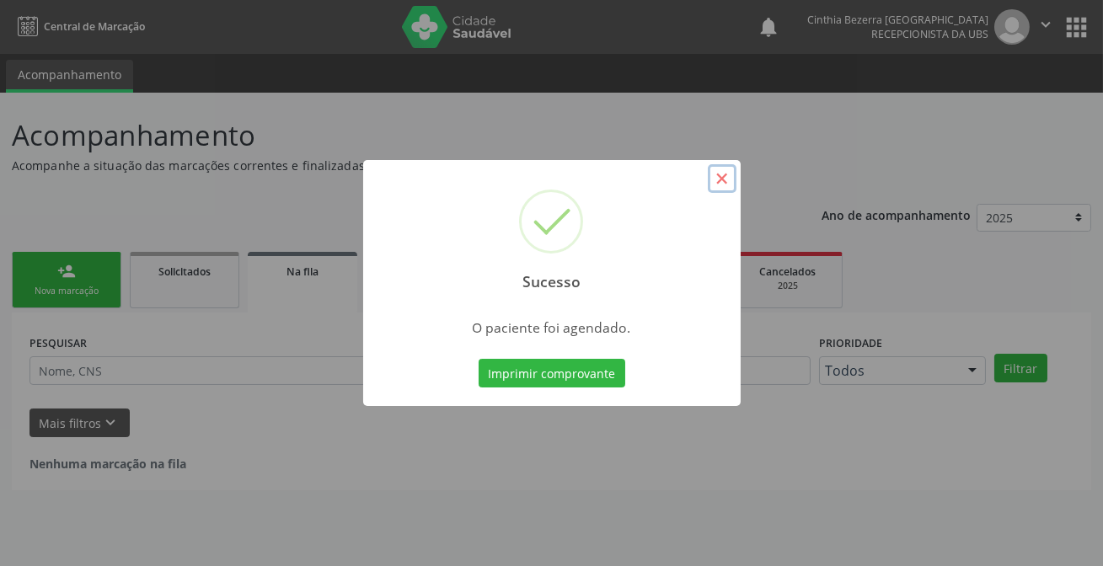
click at [717, 169] on button "×" at bounding box center [722, 178] width 29 height 29
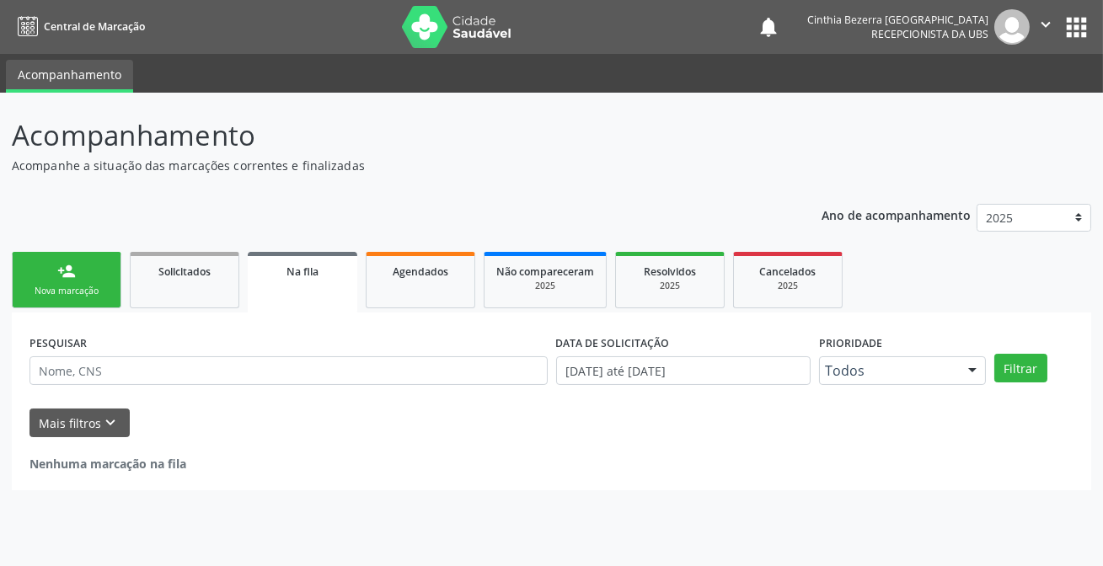
click at [83, 261] on link "person_add Nova marcação" at bounding box center [67, 280] width 110 height 56
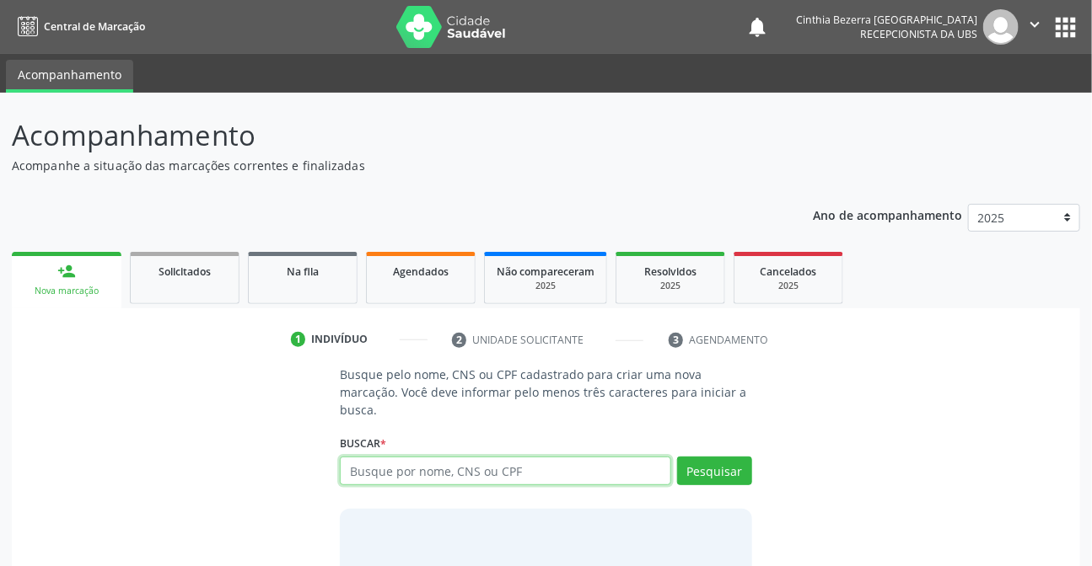
click at [494, 469] on input "text" at bounding box center [505, 471] width 330 height 29
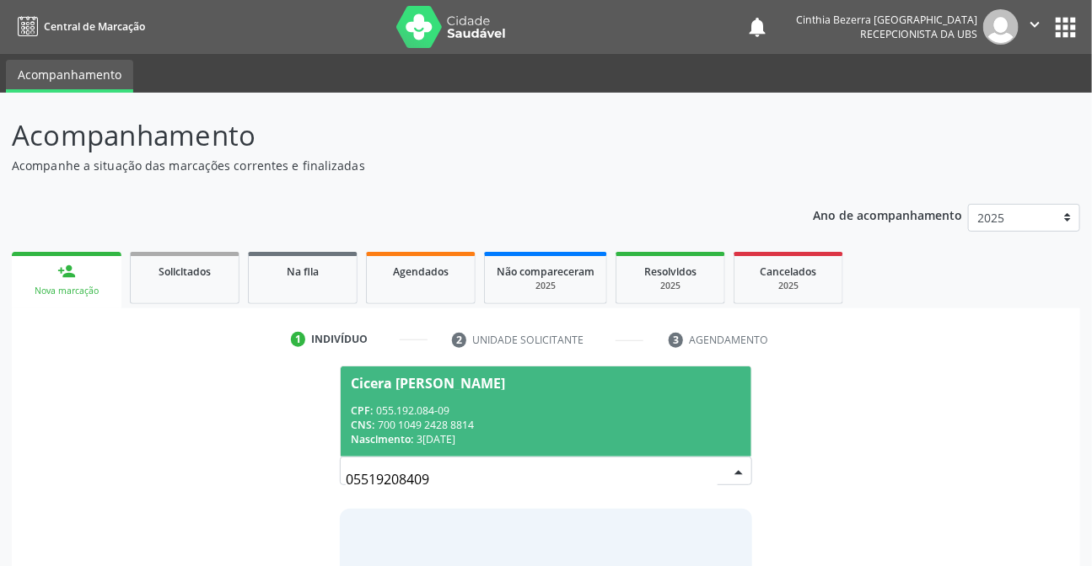
click at [505, 384] on div "Cicera Vera Lúcia Mourato Martins" at bounding box center [428, 383] width 154 height 13
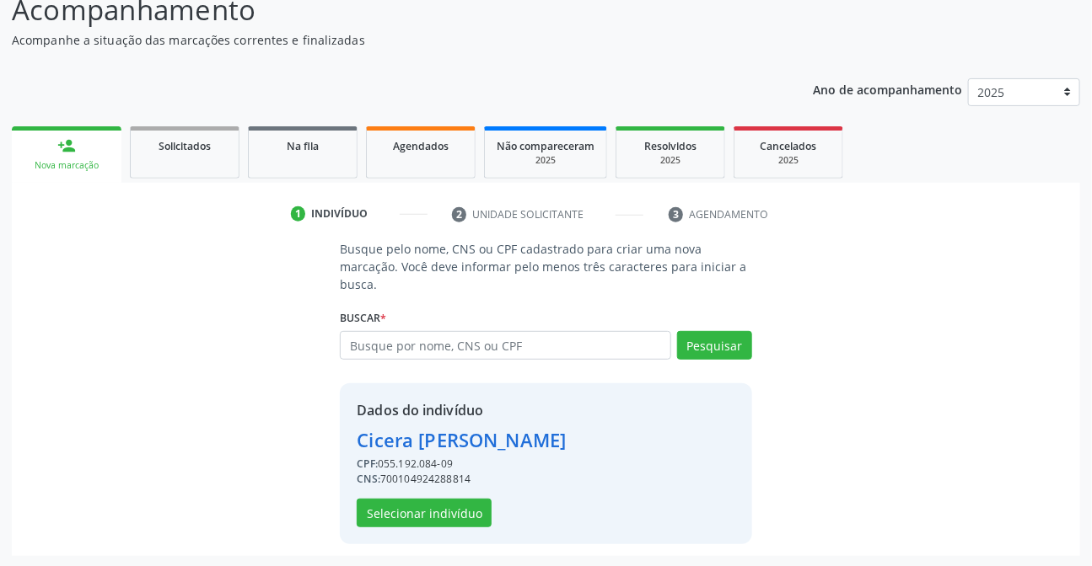
scroll to position [126, 0]
click at [475, 515] on button "Selecionar indivíduo" at bounding box center [424, 512] width 135 height 29
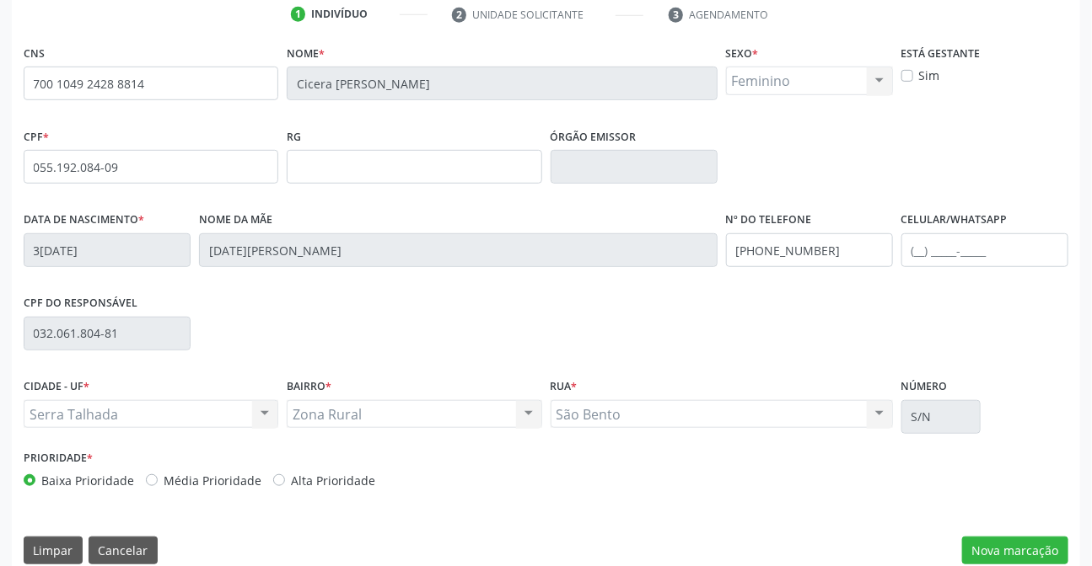
scroll to position [346, 0]
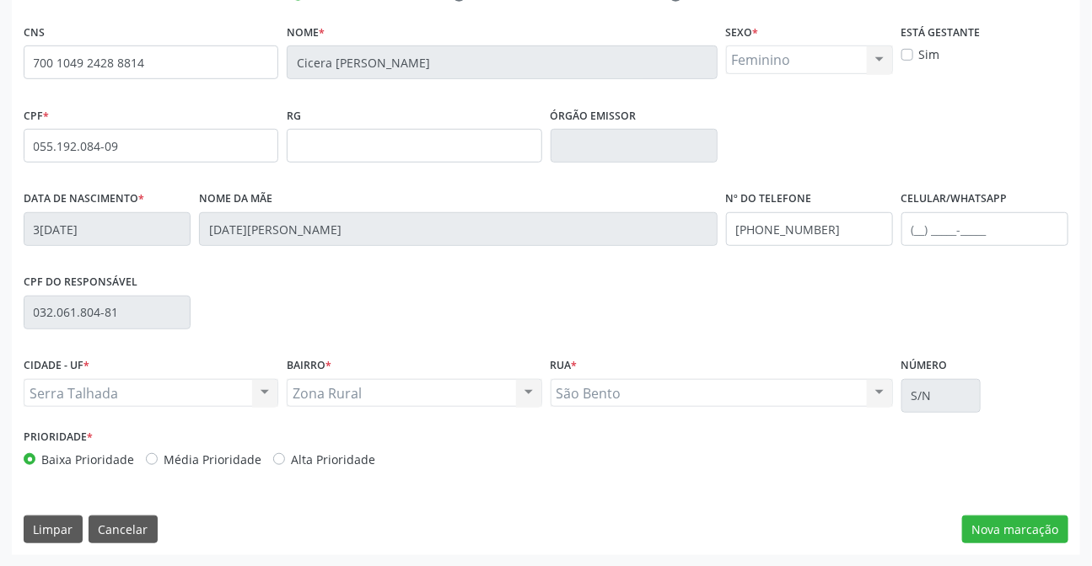
click at [1071, 534] on div "CNS 700 1049 2428 8814 Nome * Cicera Vera Lúcia Mourato Martins Sexo * Feminino…" at bounding box center [546, 287] width 1068 height 536
click at [1033, 527] on button "Nova marcação" at bounding box center [1015, 530] width 106 height 29
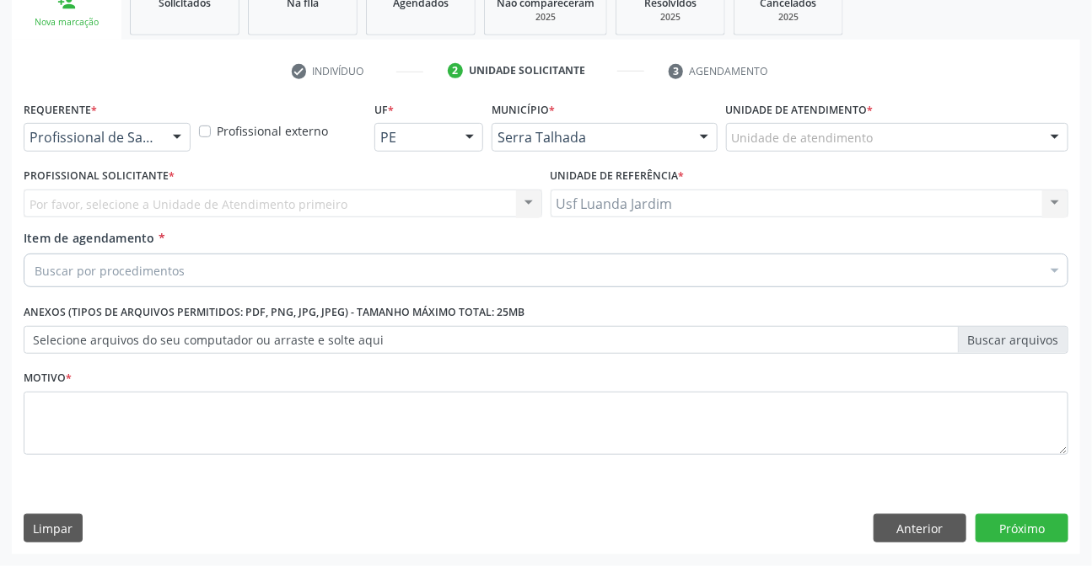
scroll to position [268, 0]
click at [163, 144] on div "Profissional de Saúde Profissional de Saúde Paciente Nenhum resultado encontrad…" at bounding box center [107, 138] width 167 height 29
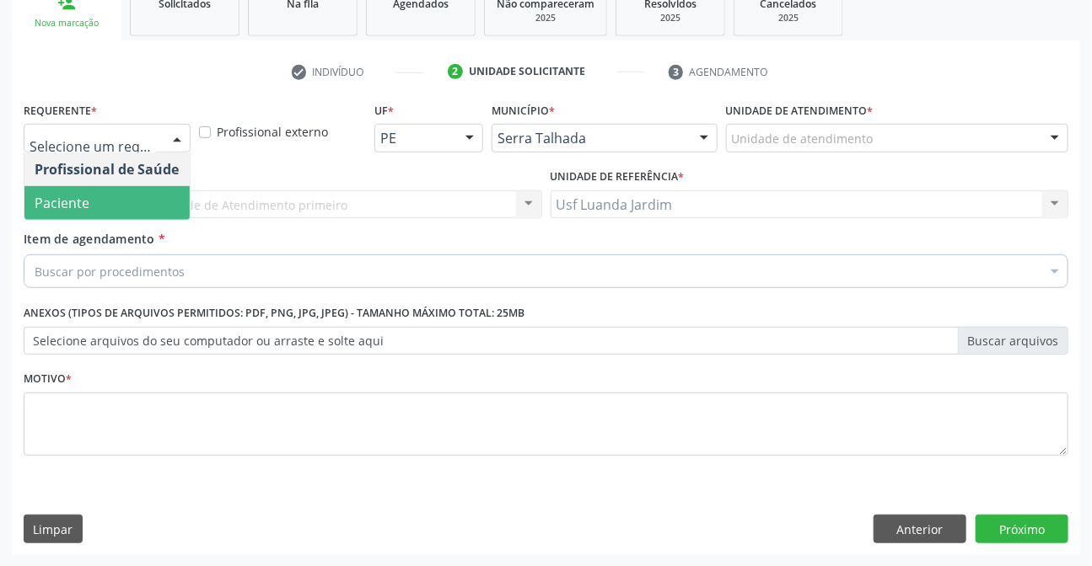
click at [158, 212] on span "Paciente" at bounding box center [106, 203] width 165 height 34
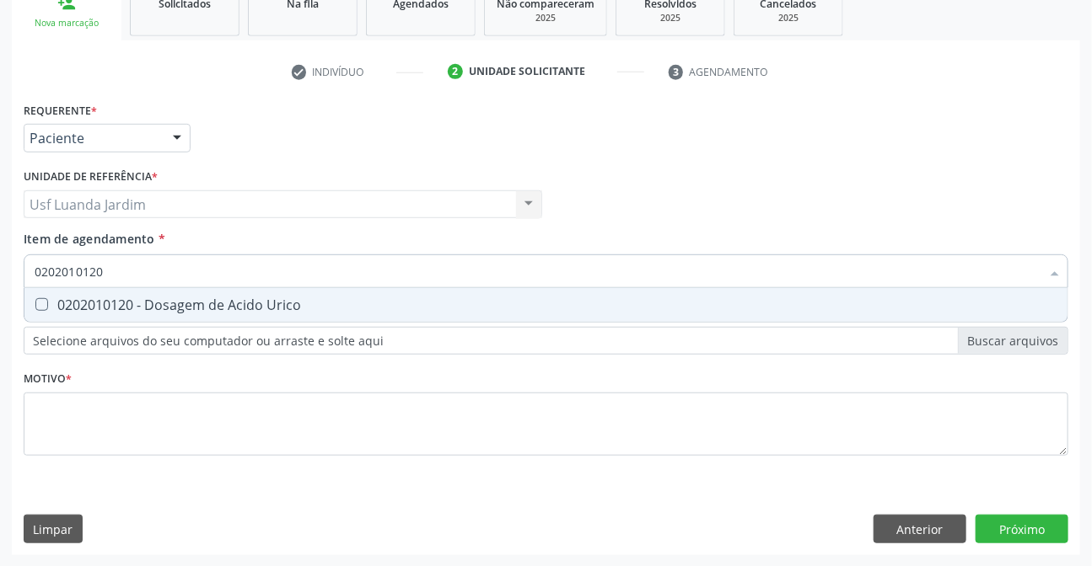
click at [270, 305] on div "0202010120 - Dosagem de Acido Urico" at bounding box center [546, 304] width 1023 height 13
click at [270, 305] on div "0202010473 - Dosagem de Glicose" at bounding box center [546, 304] width 1023 height 13
click at [270, 305] on div "0202010694 - Dosagem de Ureia" at bounding box center [546, 304] width 1023 height 13
click at [470, 305] on div "0202010317 - Dosagem de Creatinina" at bounding box center [546, 304] width 1023 height 13
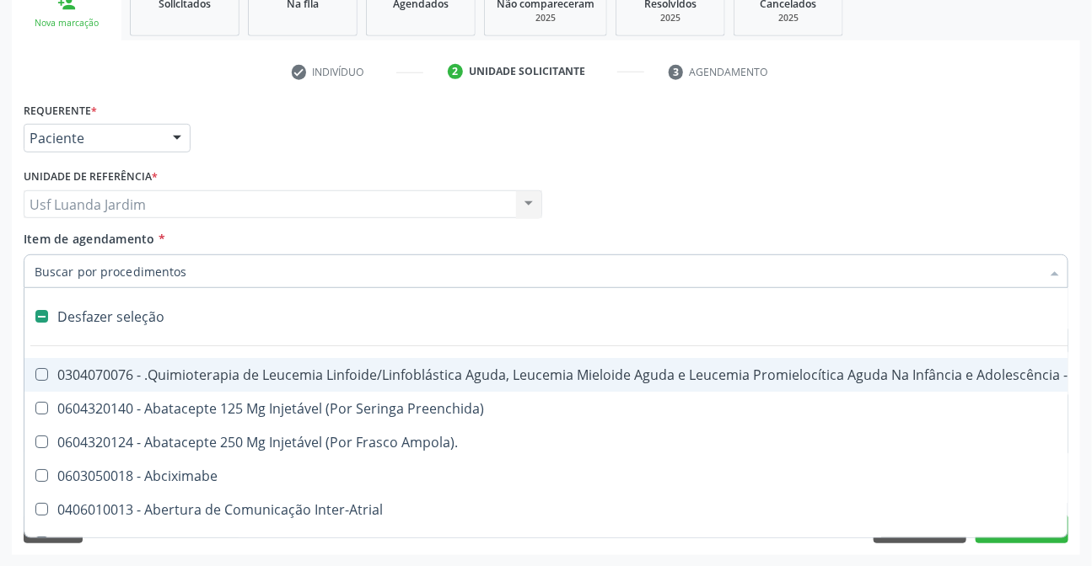
click at [614, 194] on div "Profissional Solicitante Por favor, selecione a Unidade de Atendimento primeiro…" at bounding box center [545, 197] width 1053 height 66
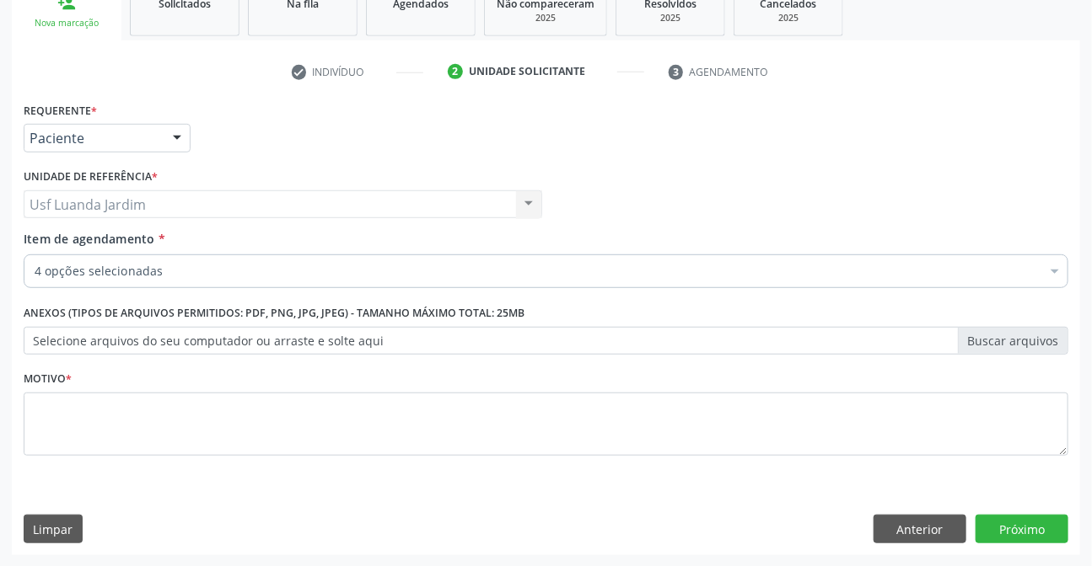
click at [495, 260] on div "4 opções selecionadas" at bounding box center [546, 272] width 1044 height 34
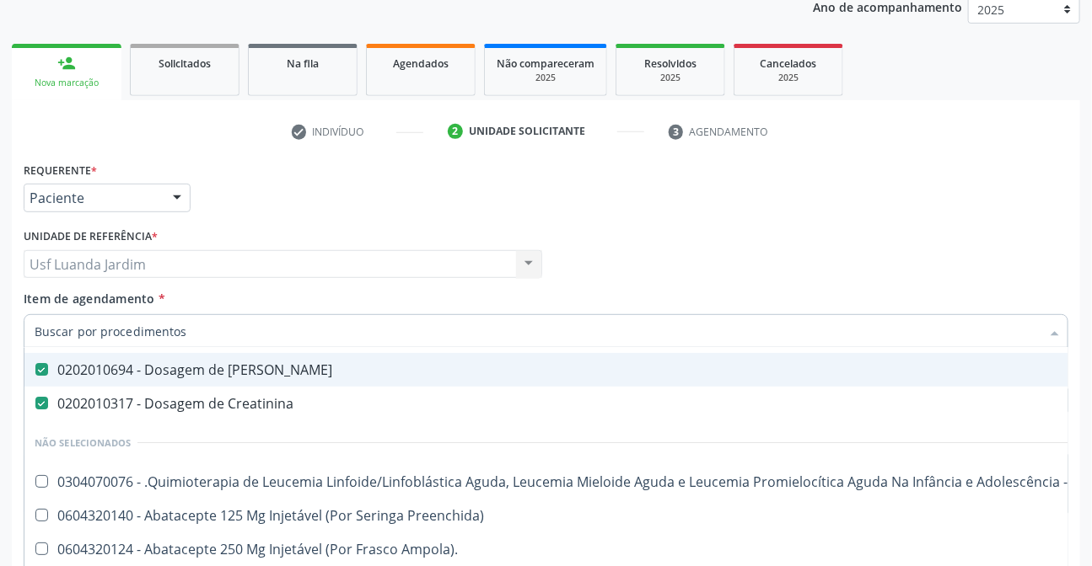
scroll to position [115, 0]
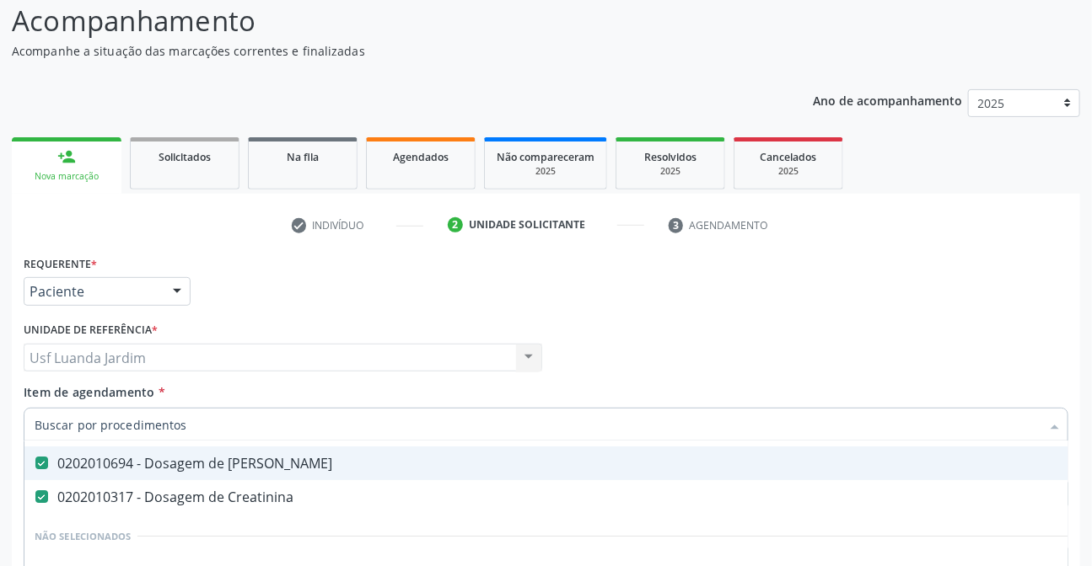
click at [350, 434] on input "Item de agendamento *" at bounding box center [538, 425] width 1006 height 34
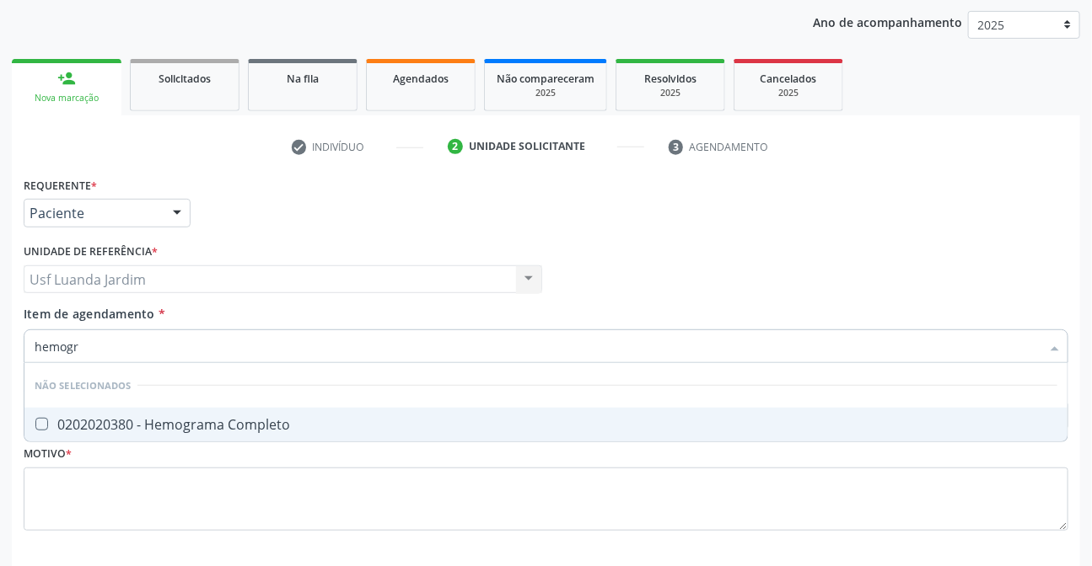
scroll to position [268, 0]
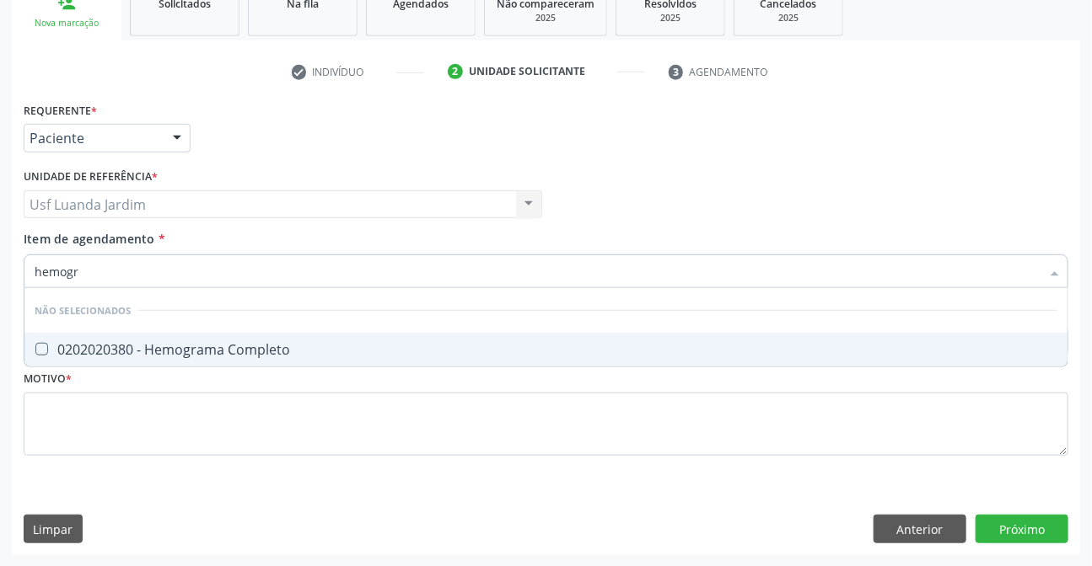
click at [361, 355] on div "0202020380 - Hemograma Completo" at bounding box center [546, 349] width 1023 height 13
click at [449, 356] on span "0202010503 - Dosagem de Hemoglobina Glicosilada" at bounding box center [545, 350] width 1043 height 34
click at [370, 276] on input "0202010503" at bounding box center [538, 272] width 1006 height 34
click at [391, 344] on div "0202060381 - Dosagem de Tiroxina Livre (T4 Livre)" at bounding box center [546, 349] width 1023 height 13
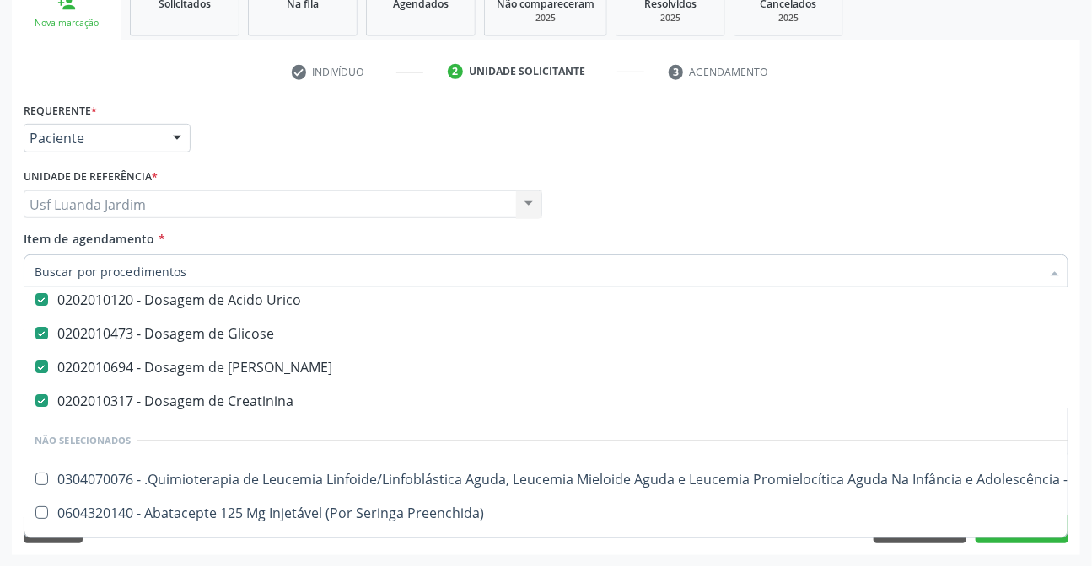
scroll to position [0, 0]
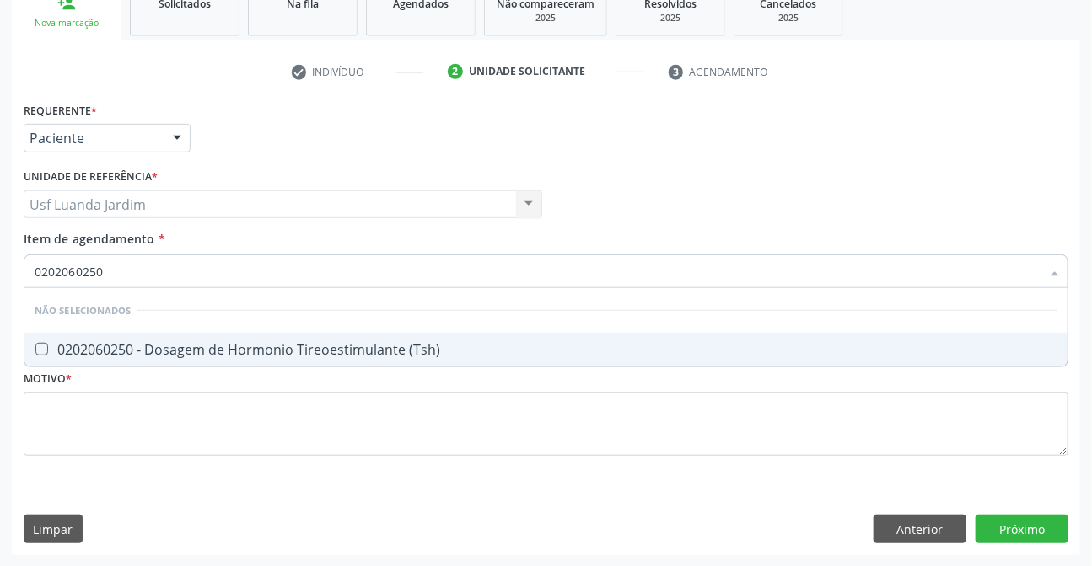
click at [378, 343] on div "0202060250 - Dosagem de Hormonio Tireoestimulante (Tsh)" at bounding box center [546, 349] width 1023 height 13
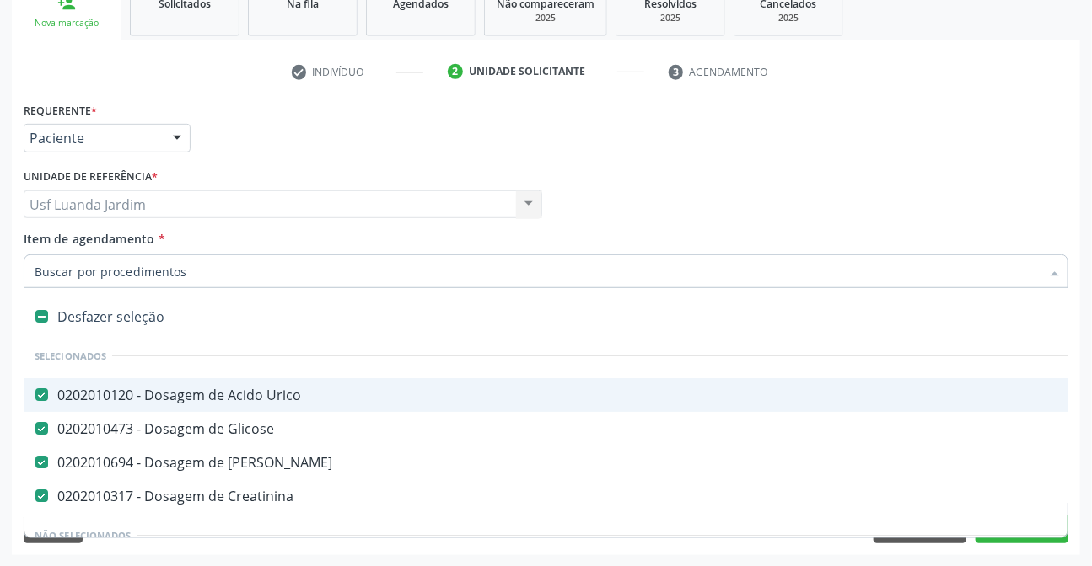
click at [894, 193] on div "Profissional Solicitante Por favor, selecione a Unidade de Atendimento primeiro…" at bounding box center [545, 197] width 1053 height 66
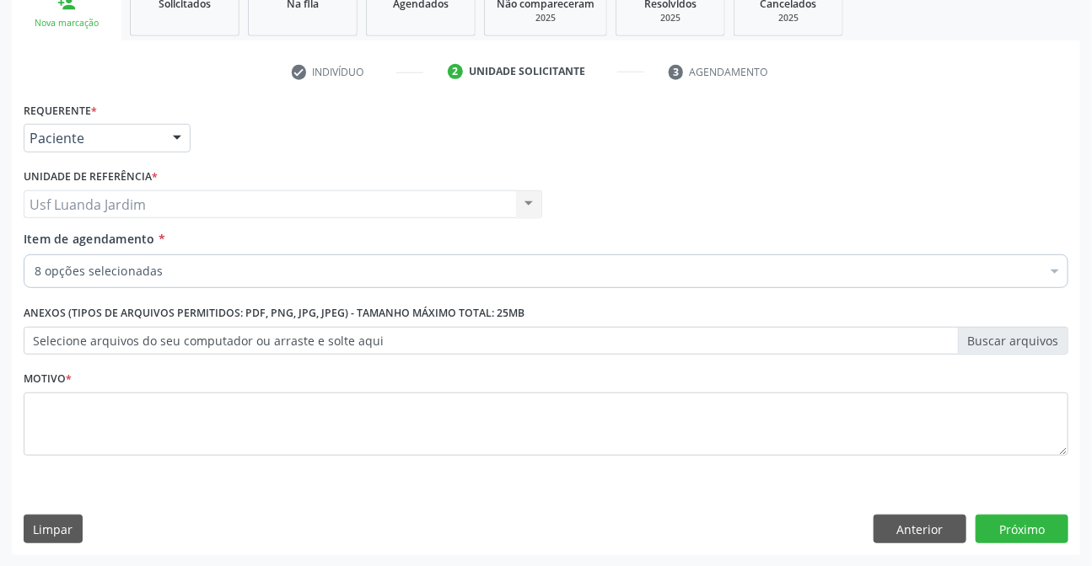
click at [690, 246] on div "Item de agendamento * 8 opções selecionadas Desfazer seleção Selecionados 02020…" at bounding box center [546, 256] width 1044 height 53
click at [683, 282] on div "8 opções selecionadas" at bounding box center [546, 272] width 1044 height 34
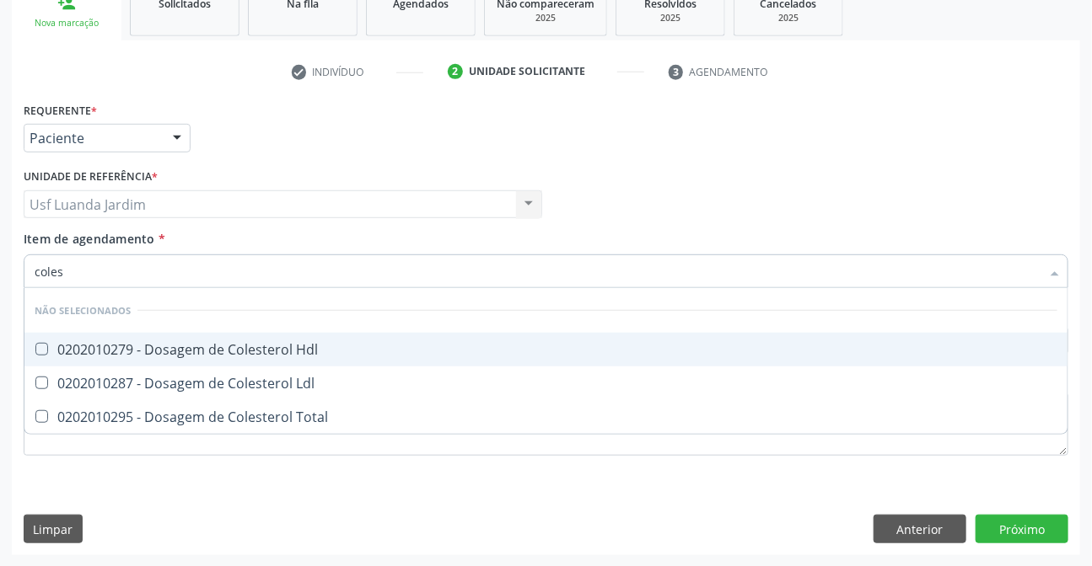
click at [553, 351] on div "0202010279 - Dosagem de Colesterol Hdl" at bounding box center [546, 349] width 1023 height 13
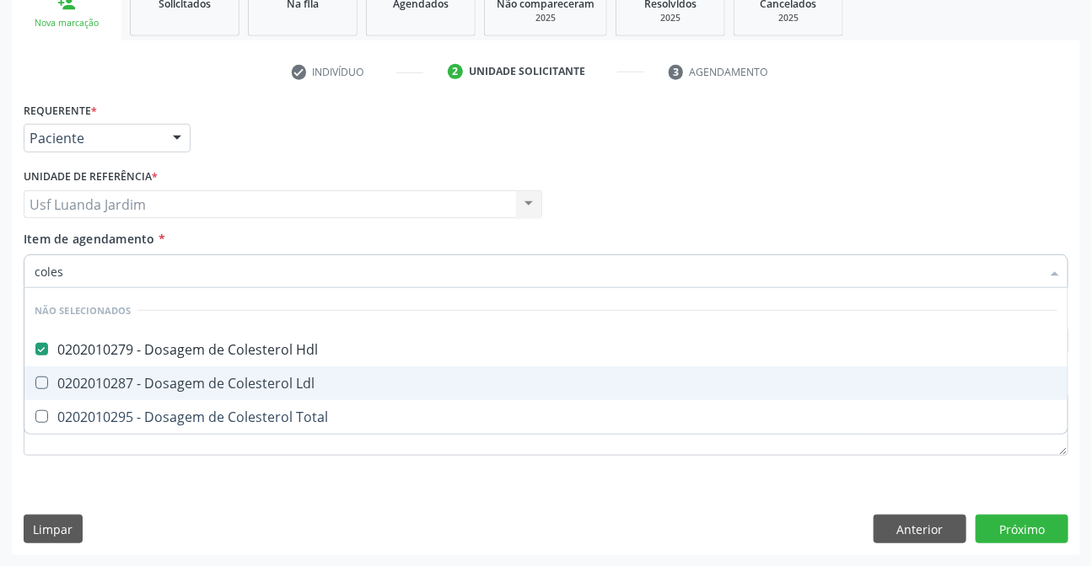
click at [553, 387] on div "0202010287 - Dosagem de Colesterol Ldl" at bounding box center [546, 383] width 1023 height 13
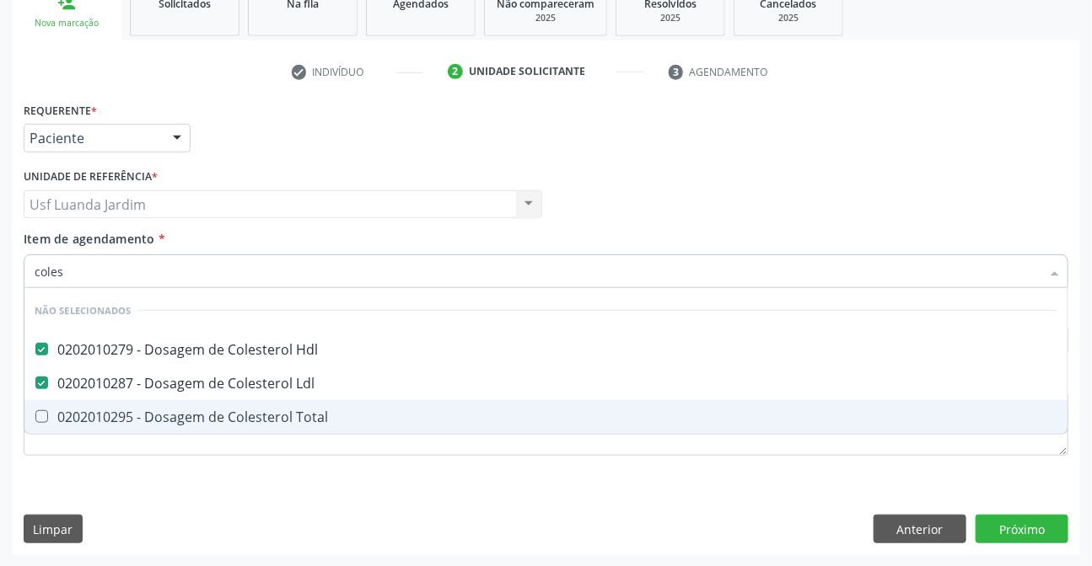
click at [550, 419] on div "0202010295 - Dosagem de Colesterol Total" at bounding box center [546, 417] width 1023 height 13
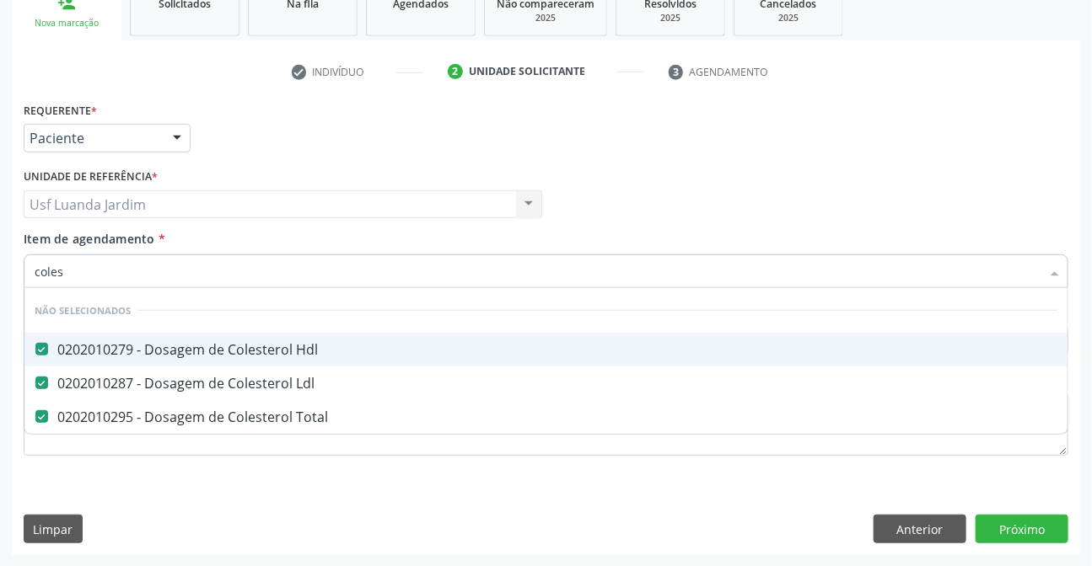
click at [754, 190] on div "Profissional Solicitante Por favor, selecione a Unidade de Atendimento primeiro…" at bounding box center [545, 197] width 1053 height 66
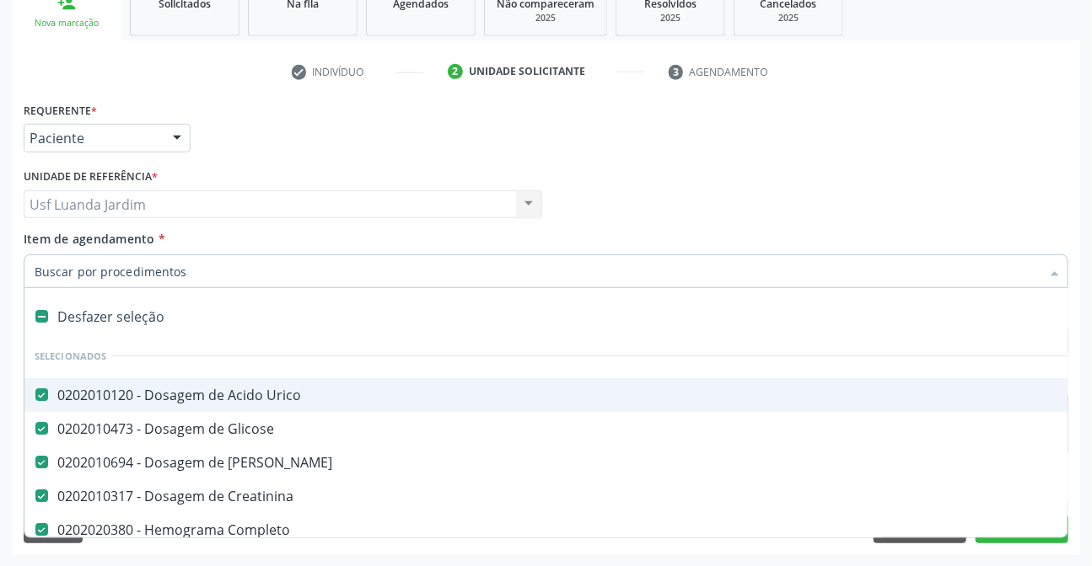
click at [948, 212] on div "Profissional Solicitante Por favor, selecione a Unidade de Atendimento primeiro…" at bounding box center [545, 197] width 1053 height 66
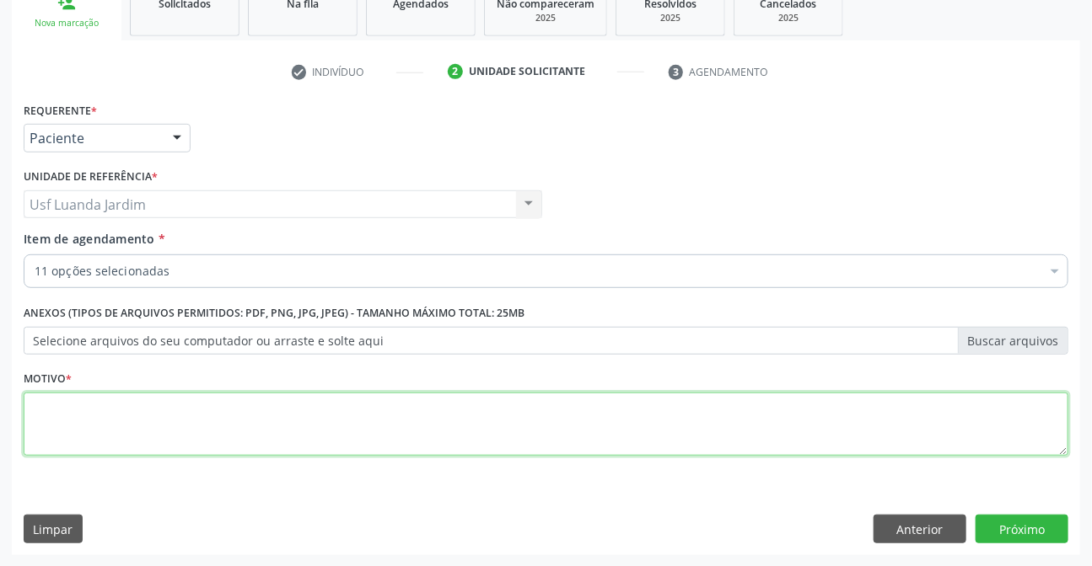
click at [767, 413] on textarea at bounding box center [546, 425] width 1044 height 64
paste textarea "Rotina"
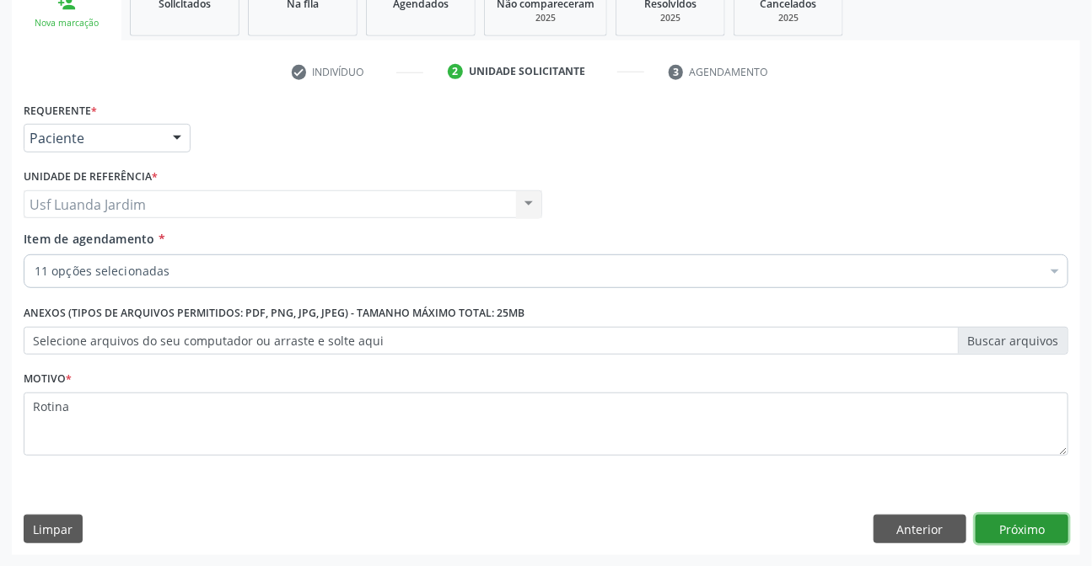
click at [993, 515] on button "Próximo" at bounding box center [1021, 529] width 93 height 29
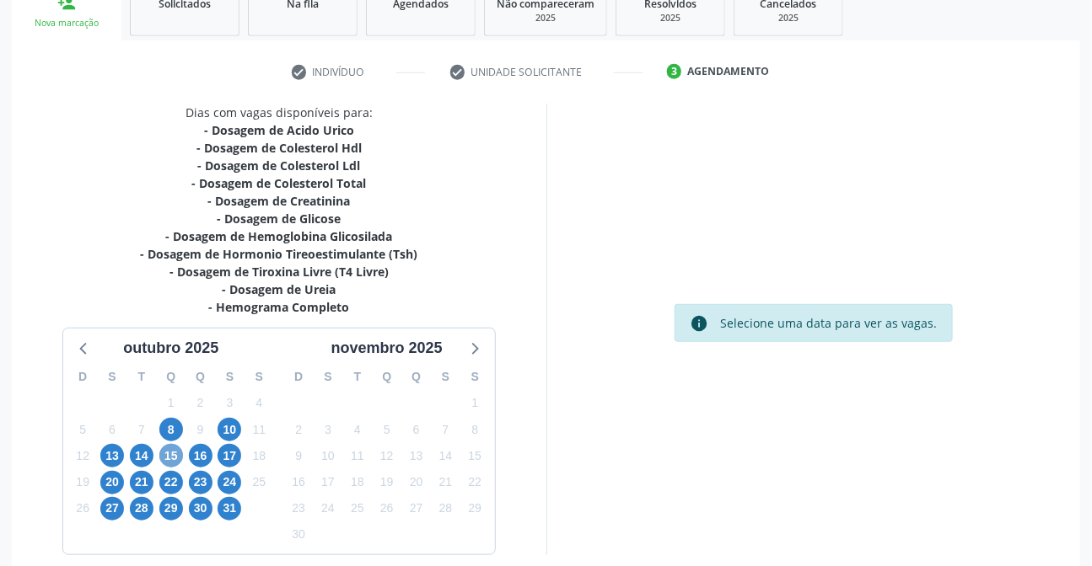
click at [179, 456] on span "15" at bounding box center [171, 456] width 24 height 24
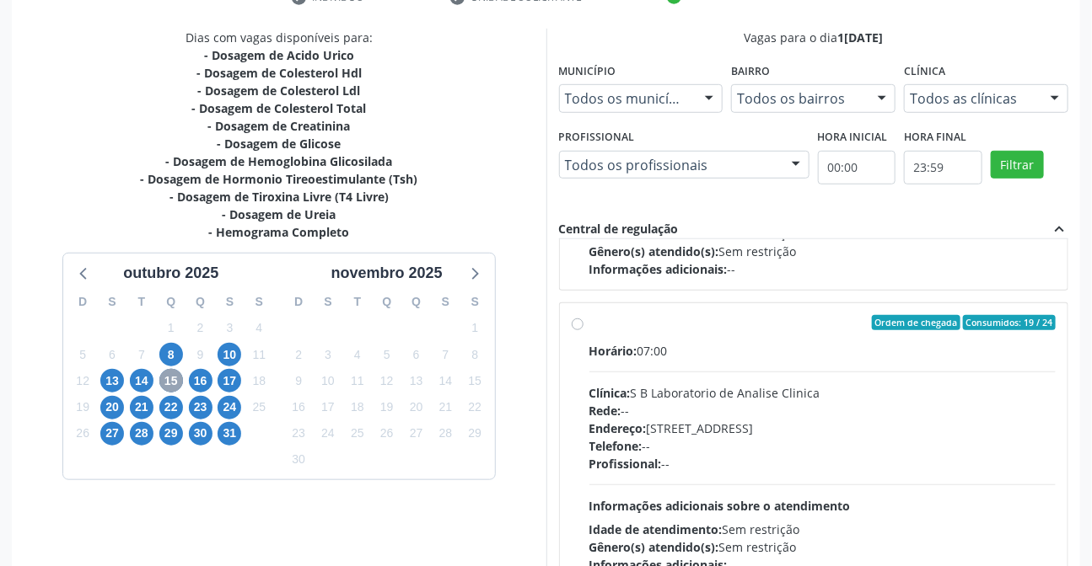
scroll to position [1150, 0]
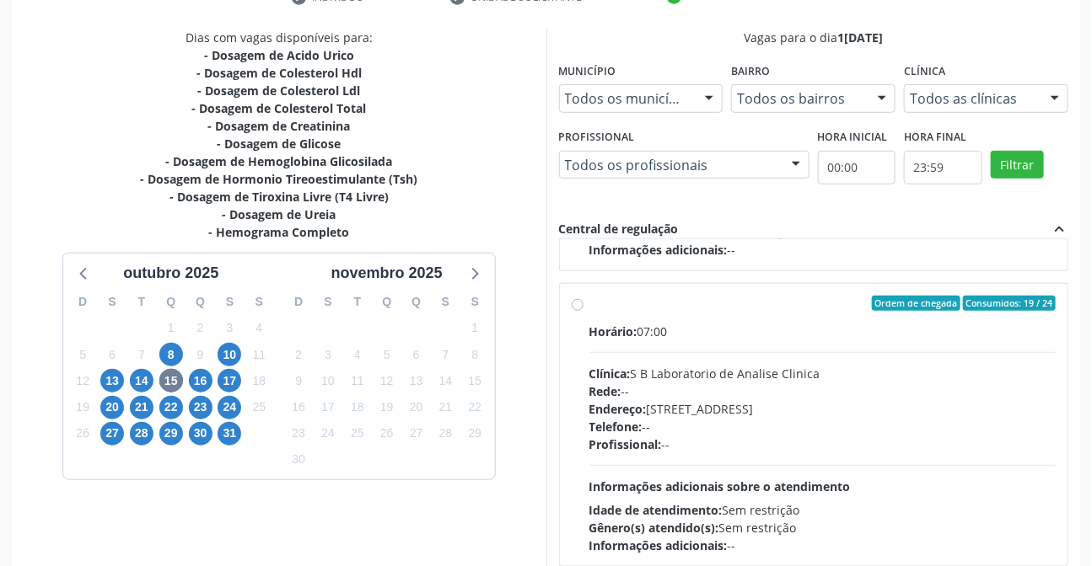
click at [589, 300] on label "Ordem de chegada Consumidos: 19 / 24 Horário: 07:00 Clínica: S B Laboratorio de…" at bounding box center [822, 425] width 467 height 259
click at [579, 300] on input "Ordem de chegada Consumidos: 19 / 24 Horário: 07:00 Clínica: S B Laboratorio de…" at bounding box center [578, 303] width 12 height 15
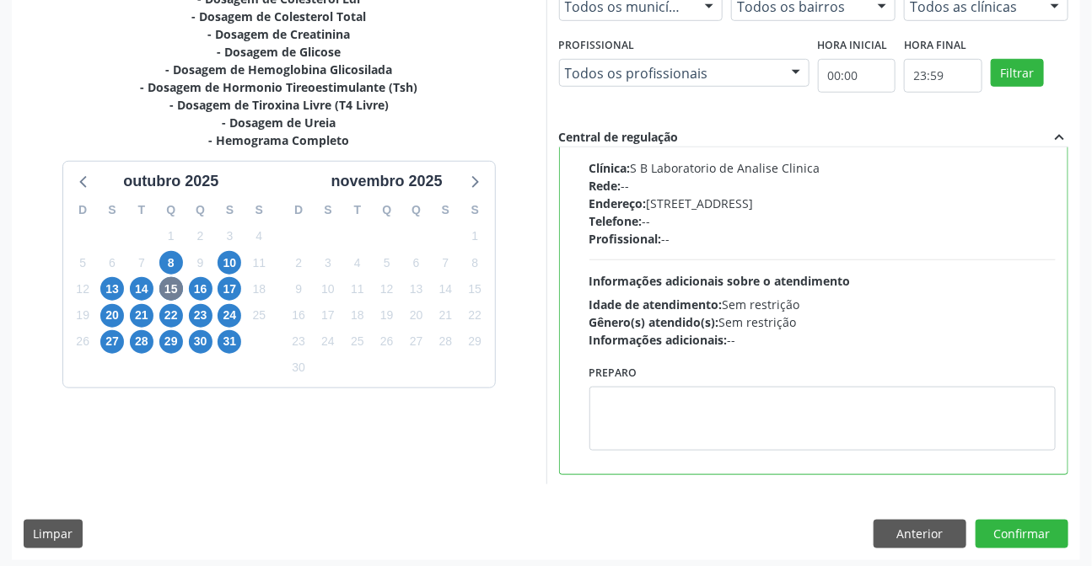
scroll to position [439, 0]
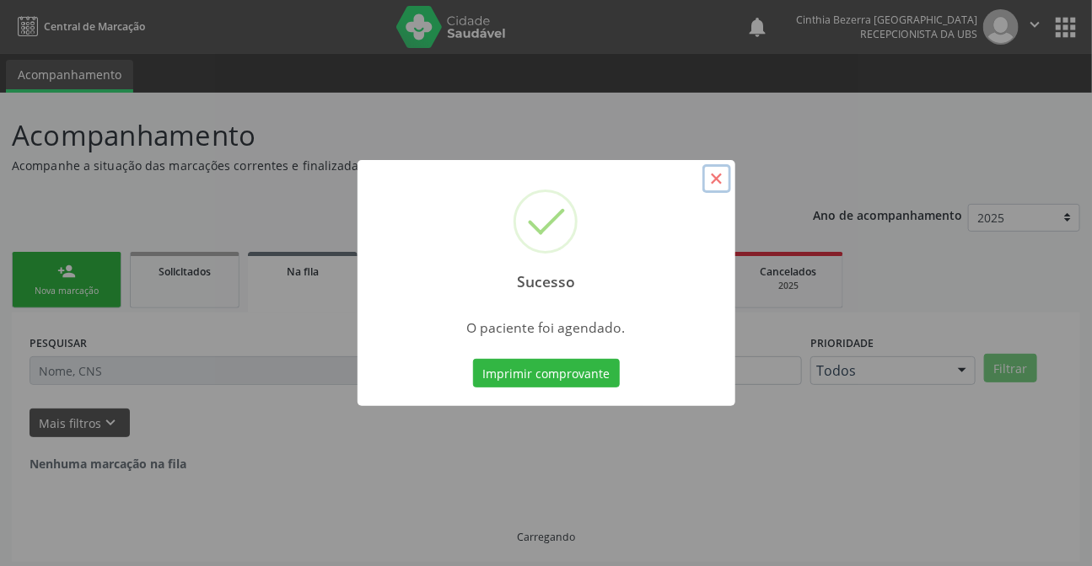
click at [716, 180] on button "×" at bounding box center [716, 178] width 29 height 29
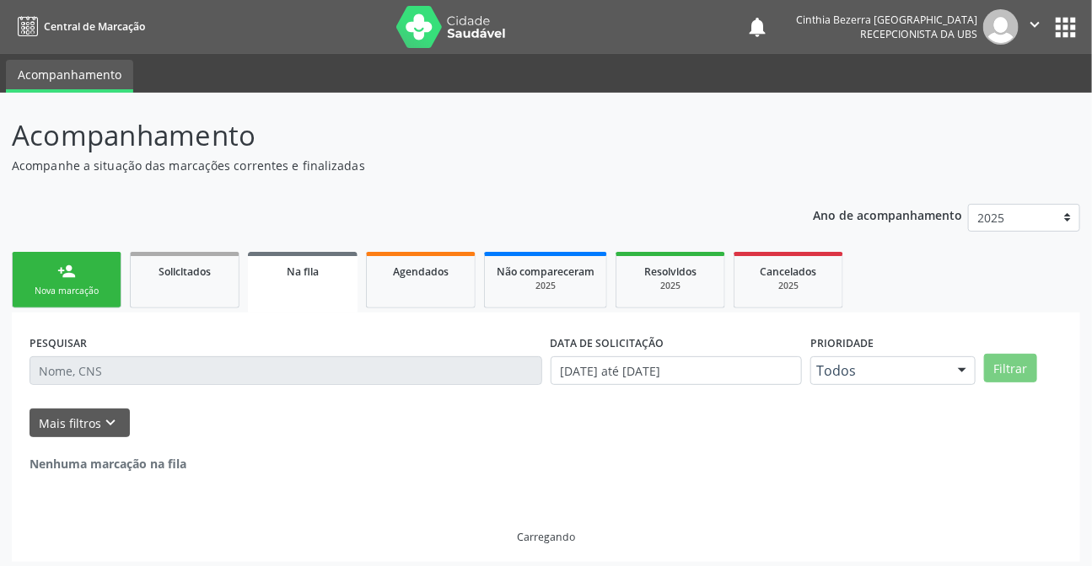
click at [110, 272] on link "person_add Nova marcação" at bounding box center [67, 280] width 110 height 56
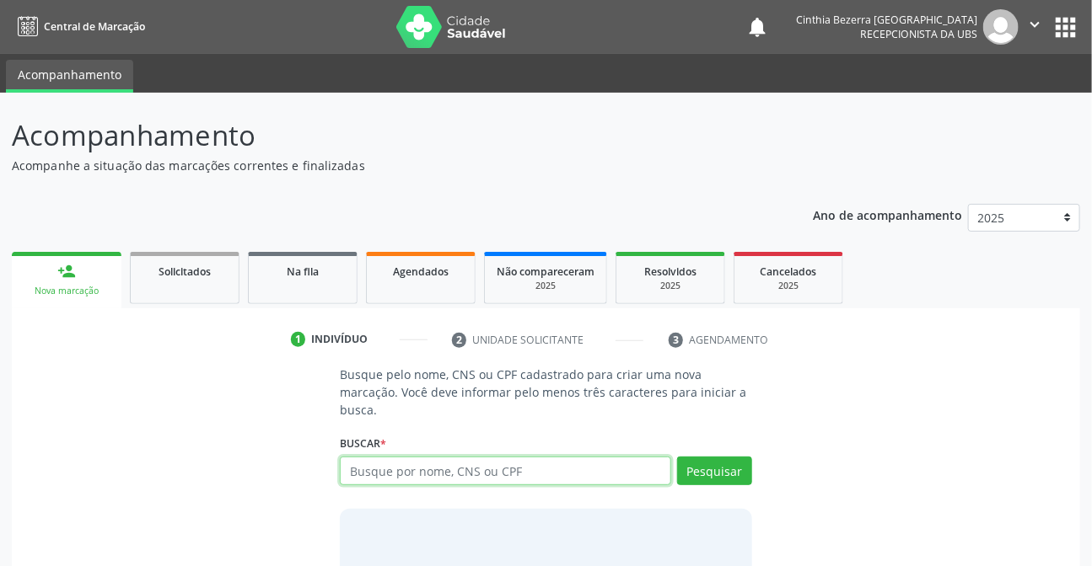
click at [526, 477] on input "text" at bounding box center [505, 471] width 330 height 29
type input "74730894472"
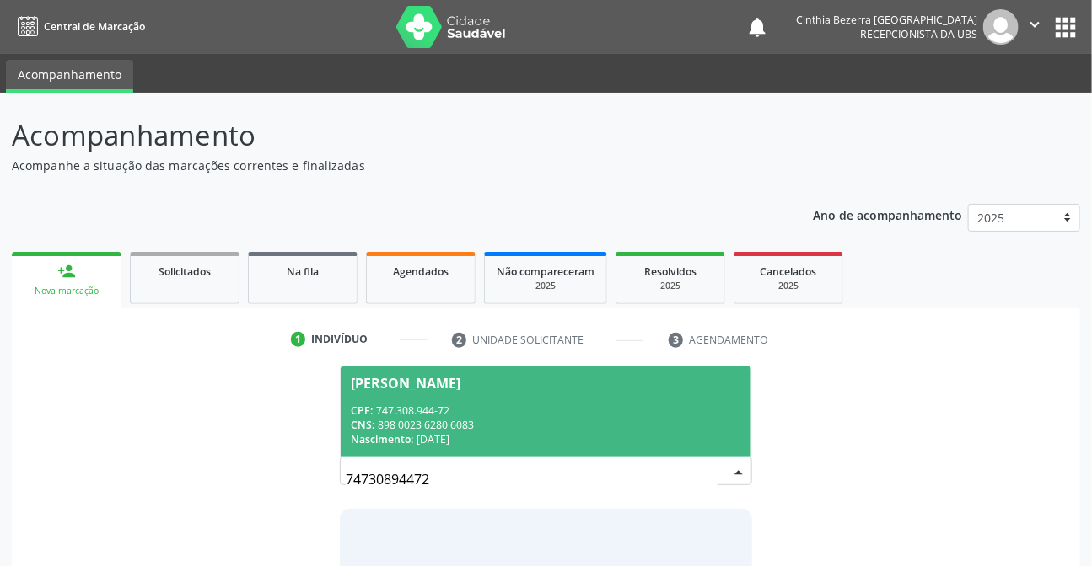
click at [438, 420] on div "CNS: 898 0023 6280 6083" at bounding box center [545, 425] width 389 height 14
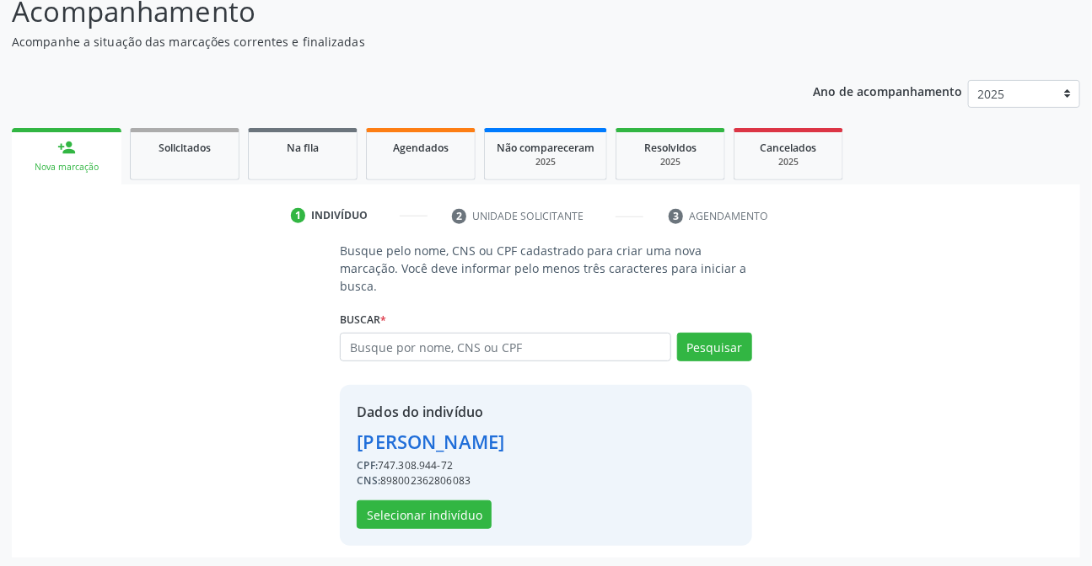
scroll to position [126, 0]
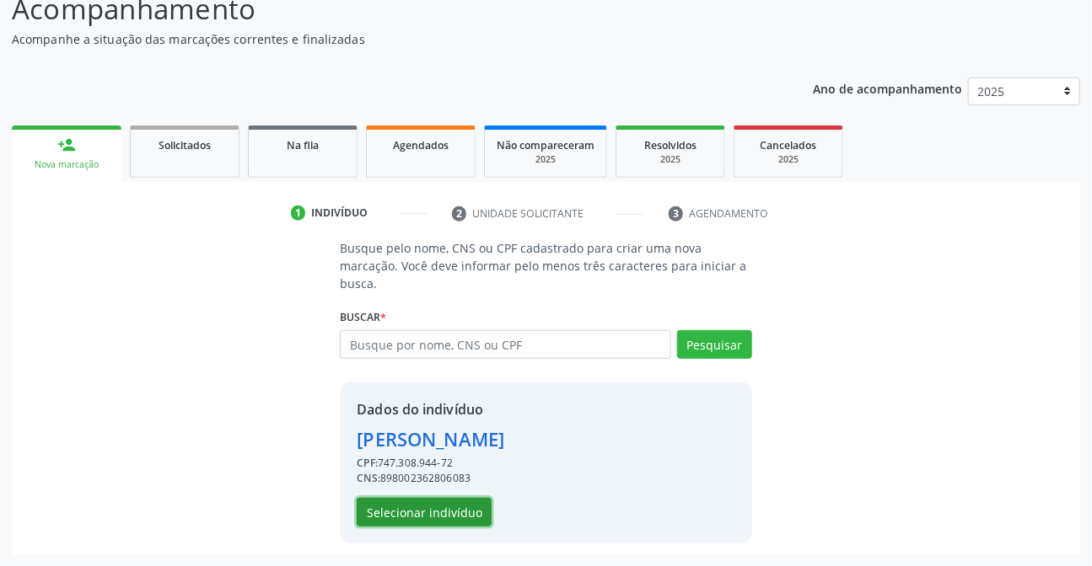
click at [452, 523] on button "Selecionar indivíduo" at bounding box center [424, 512] width 135 height 29
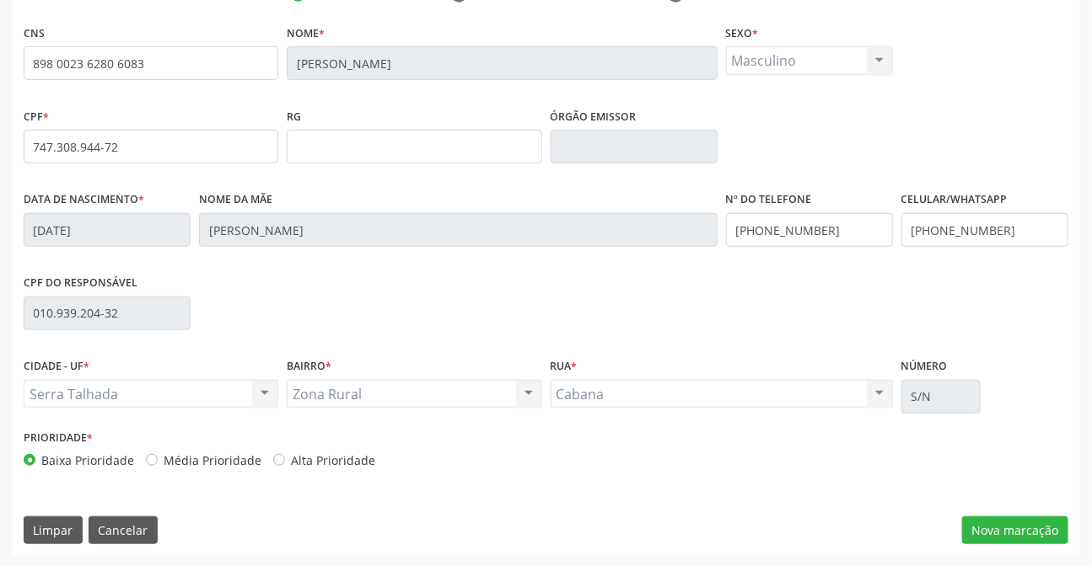
scroll to position [346, 0]
click at [1012, 518] on button "Nova marcação" at bounding box center [1015, 530] width 106 height 29
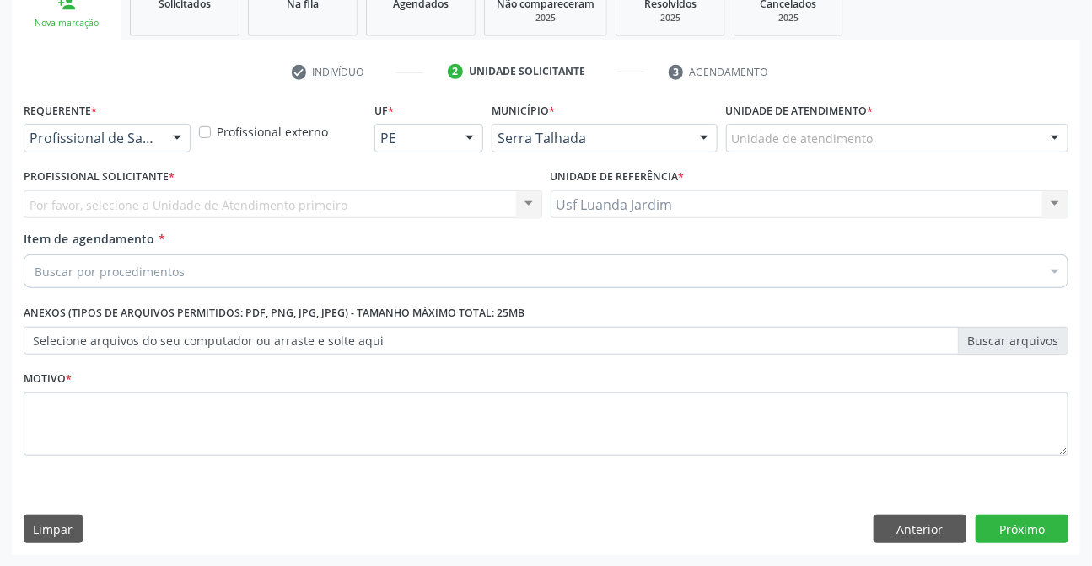
click at [127, 122] on div "Requerente * Profissional de Saúde Profissional de Saúde Paciente Nenhum result…" at bounding box center [107, 125] width 167 height 54
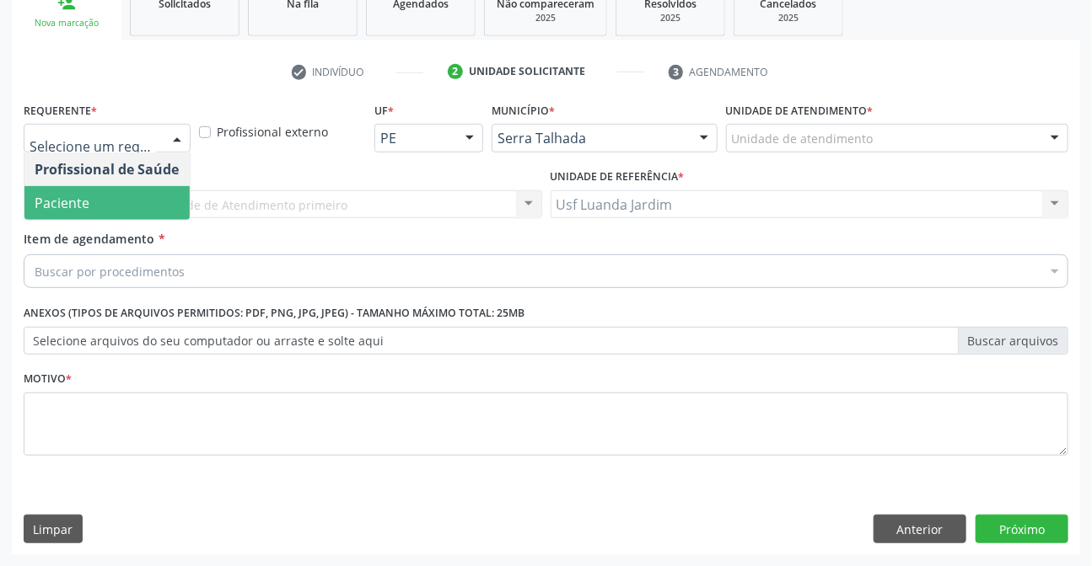
click at [153, 201] on span "Paciente" at bounding box center [106, 203] width 165 height 34
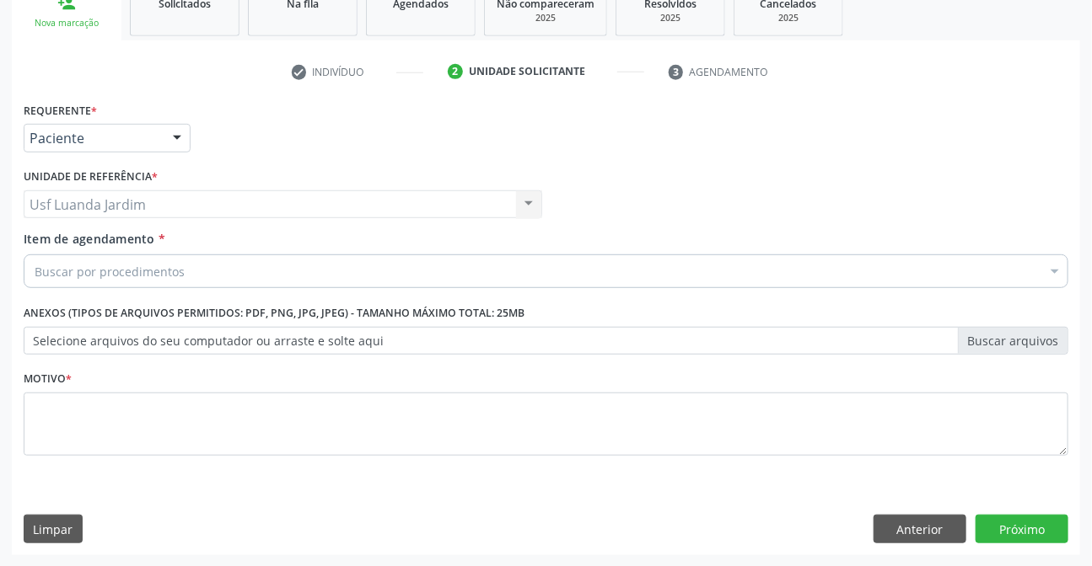
click at [423, 275] on div "Buscar por procedimentos" at bounding box center [546, 272] width 1044 height 34
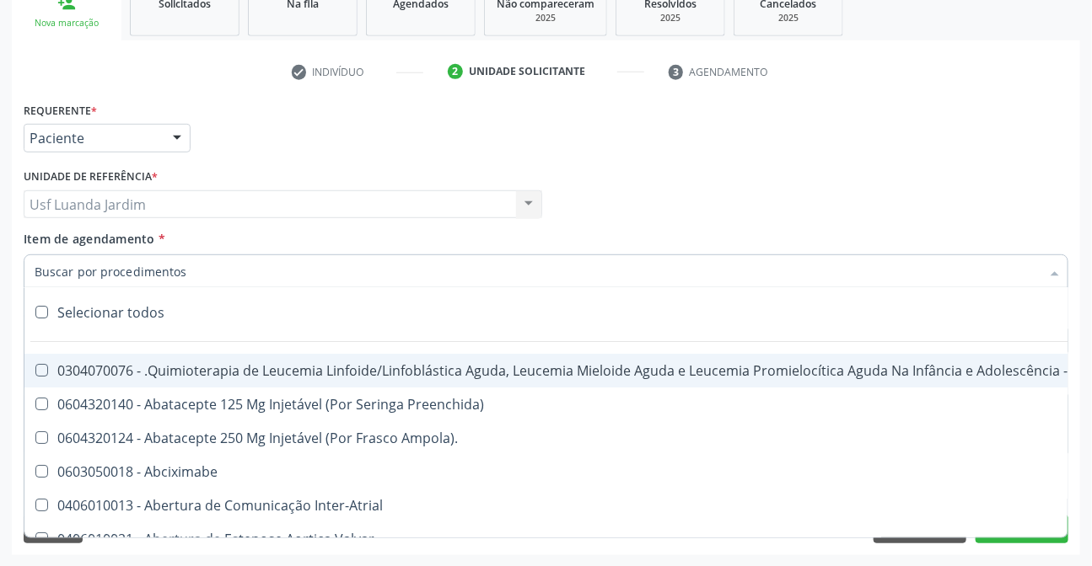
scroll to position [0, 0]
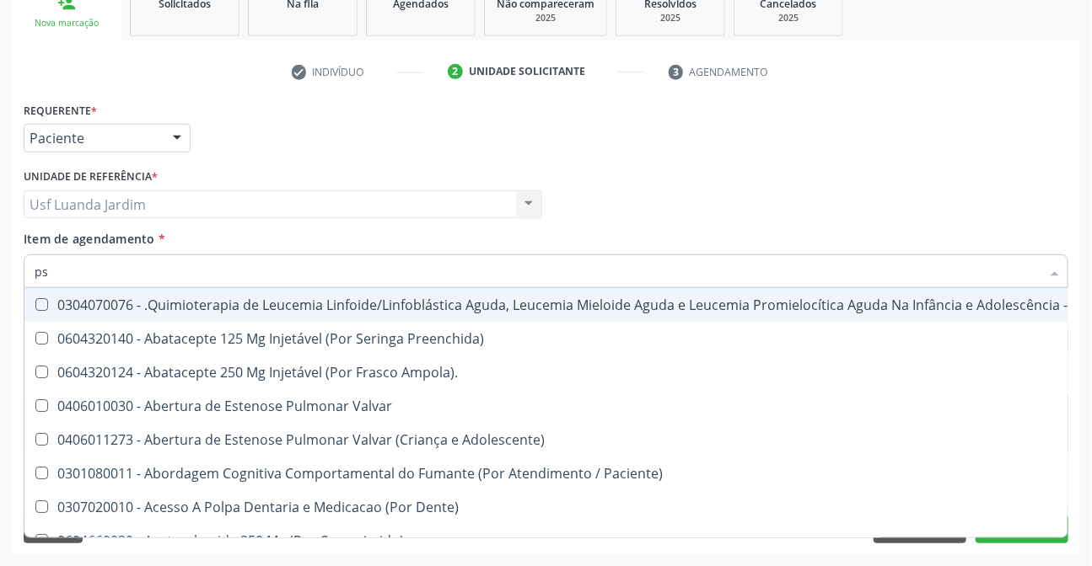
type input "psa"
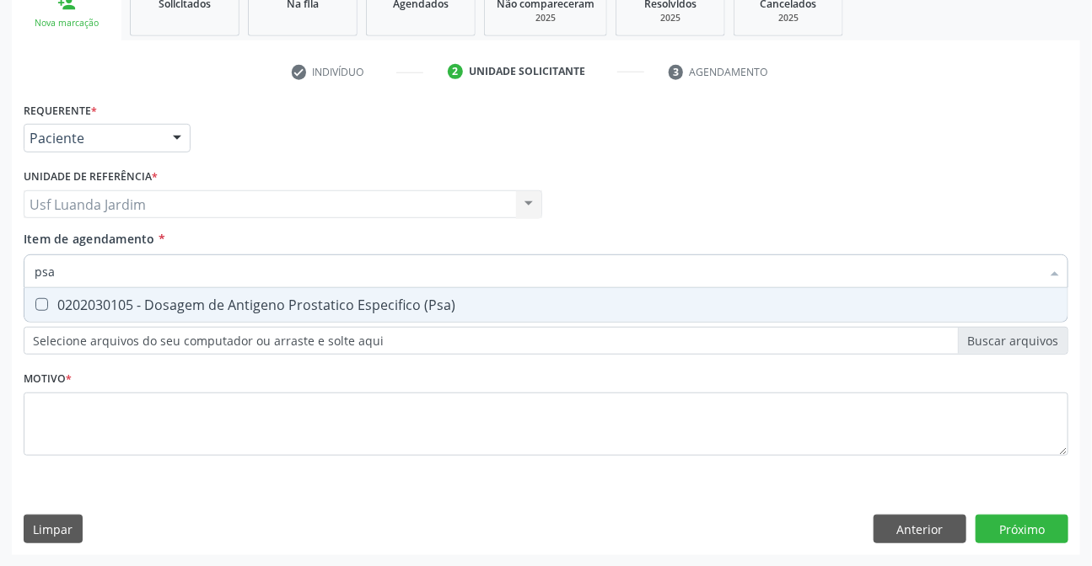
click at [337, 304] on div "0202030105 - Dosagem de Antigeno Prostatico Especifico (Psa)" at bounding box center [546, 304] width 1023 height 13
checkbox \(Psa\) "true"
type input "ps"
checkbox \(Psa\) "false"
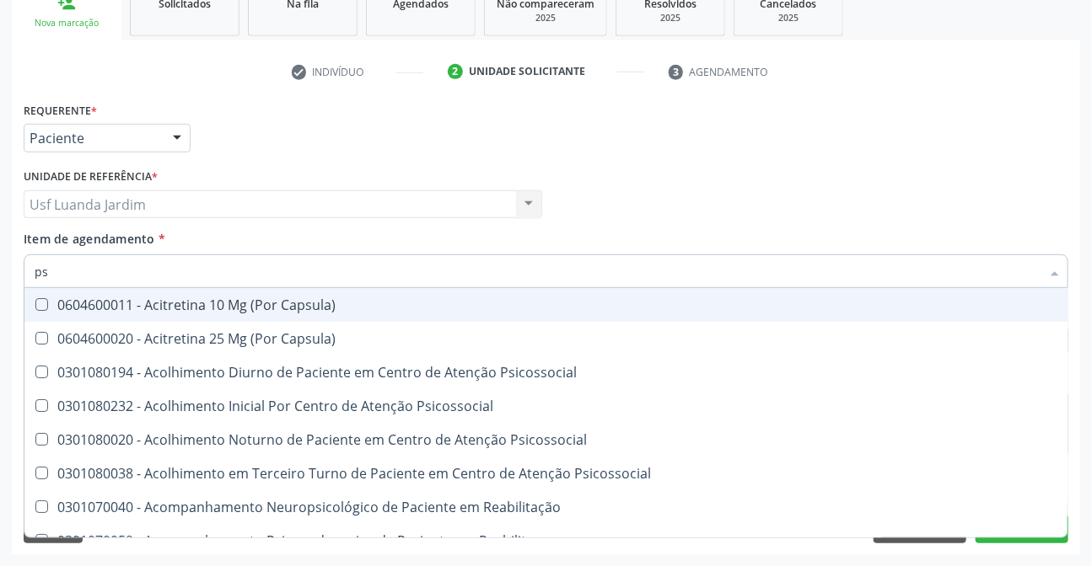
type input "p"
checkbox \(Psa\) "false"
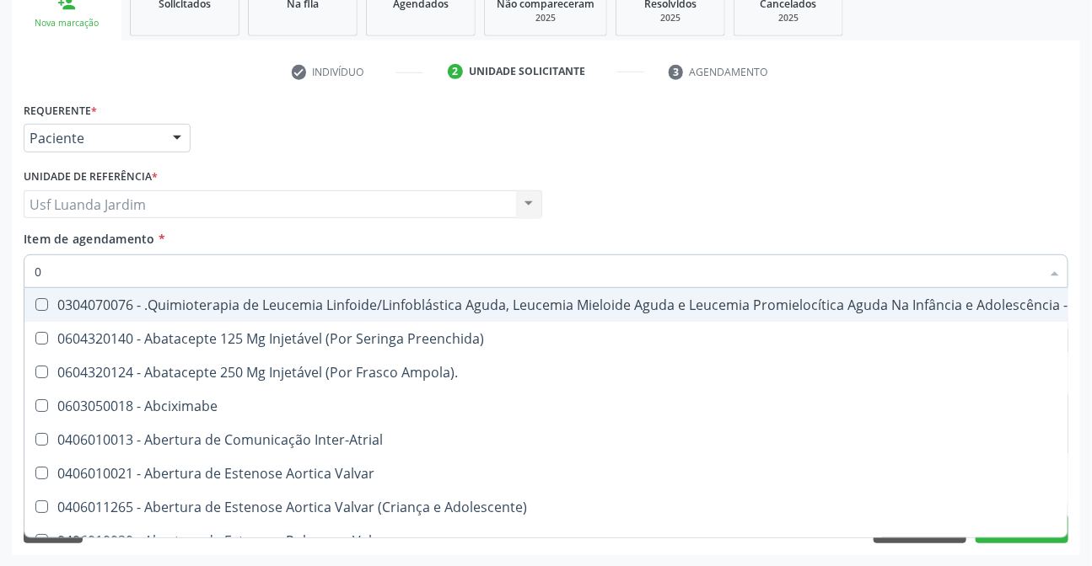
type input "02"
checkbox Utero "true"
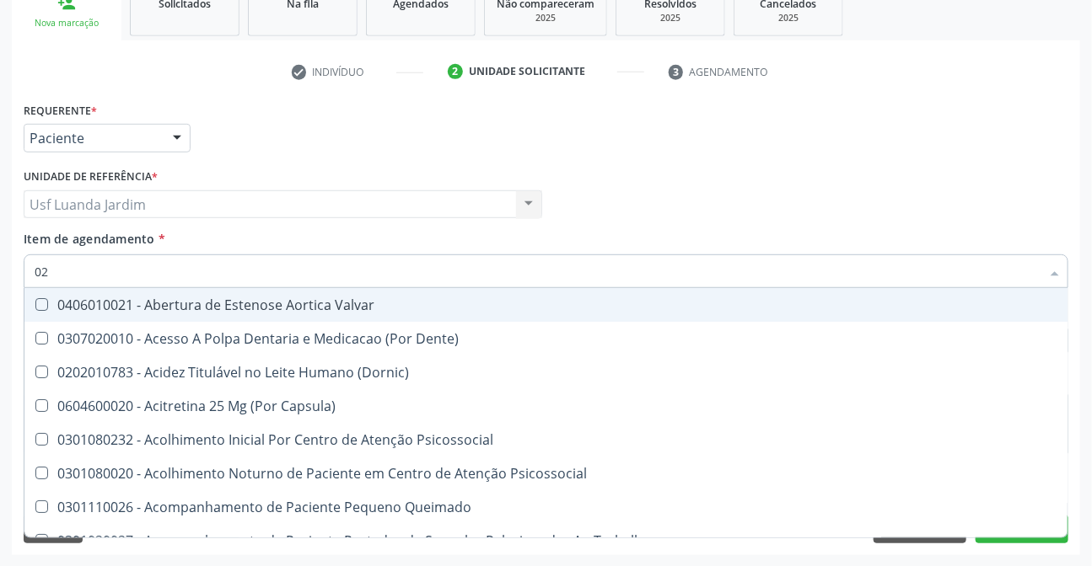
type input "020"
checkbox B "true"
checkbox \(Psa\) "false"
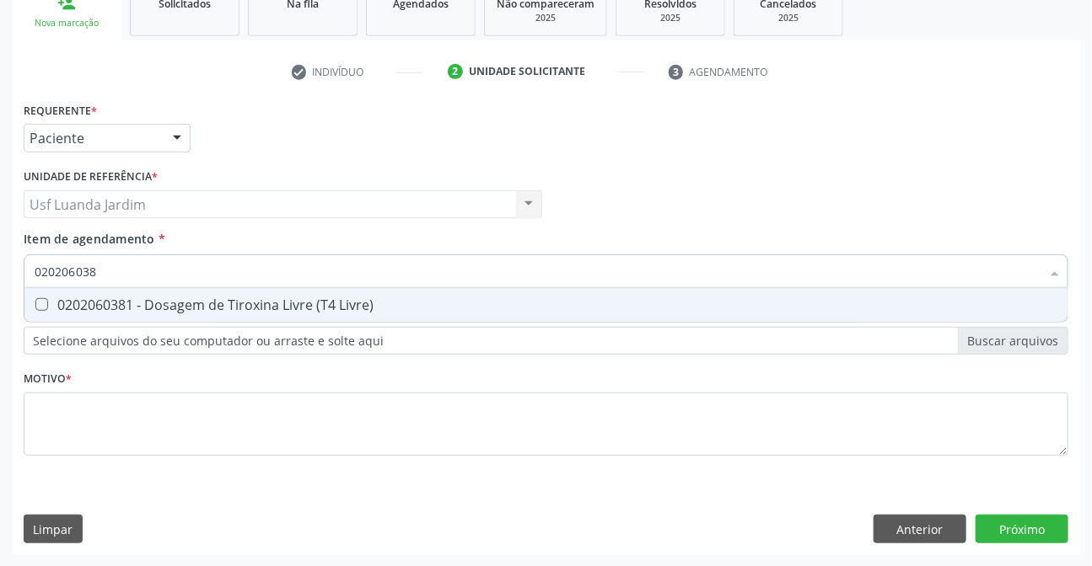
type input "0202060381"
click at [337, 305] on div "0202060381 - Dosagem de Tiroxina Livre (T4 Livre)" at bounding box center [546, 304] width 1023 height 13
checkbox Livre\) "true"
type input "0202060"
checkbox Livre\) "false"
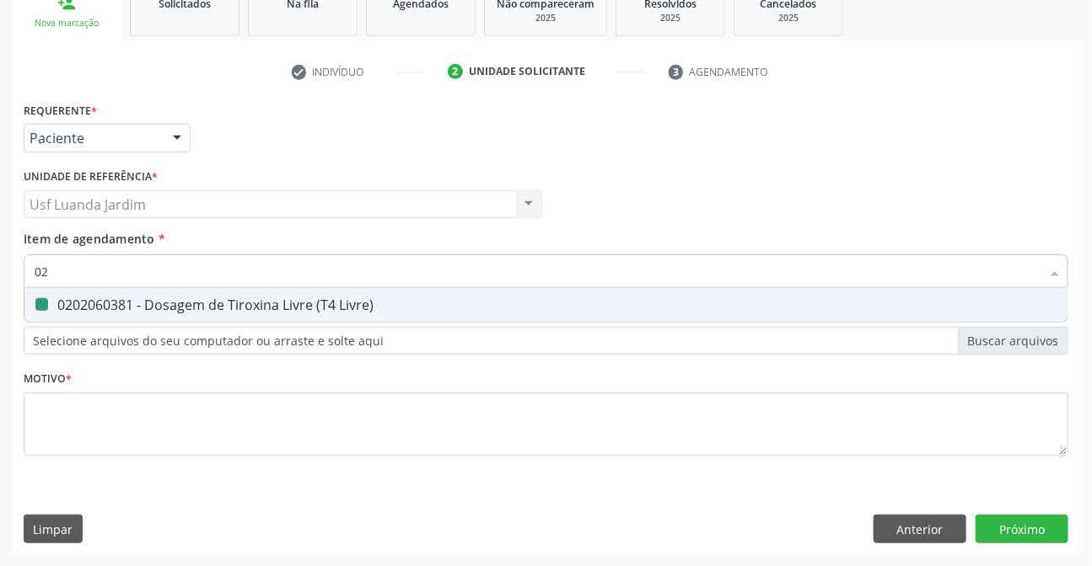
type input "0"
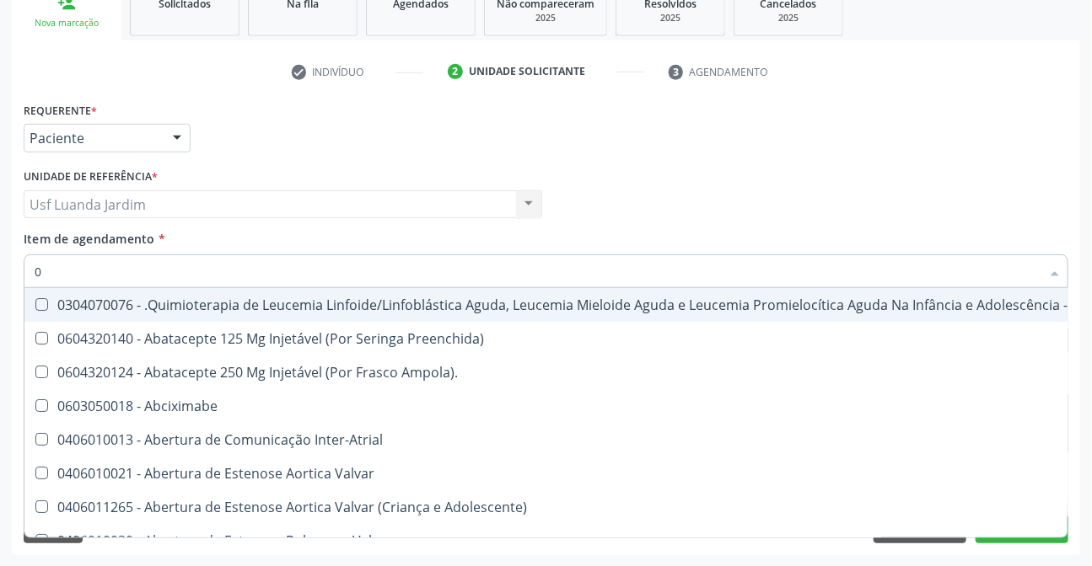
type input "02"
checkbox Utero "true"
checkbox Ml\) "true"
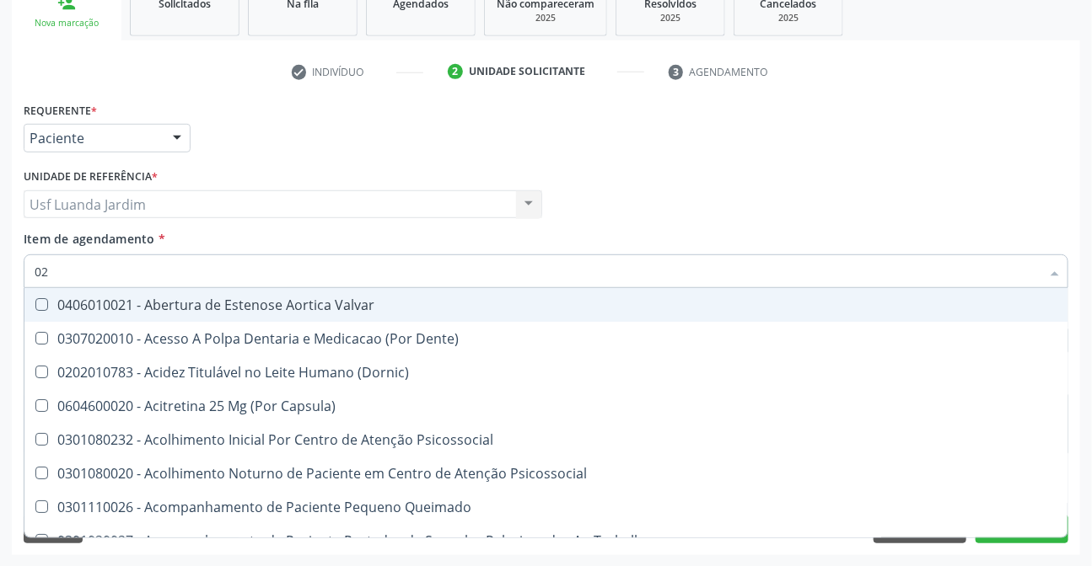
type input "020"
checkbox B "true"
checkbox Artéria "true"
checkbox \(Psa\) "false"
checkbox Livre\) "false"
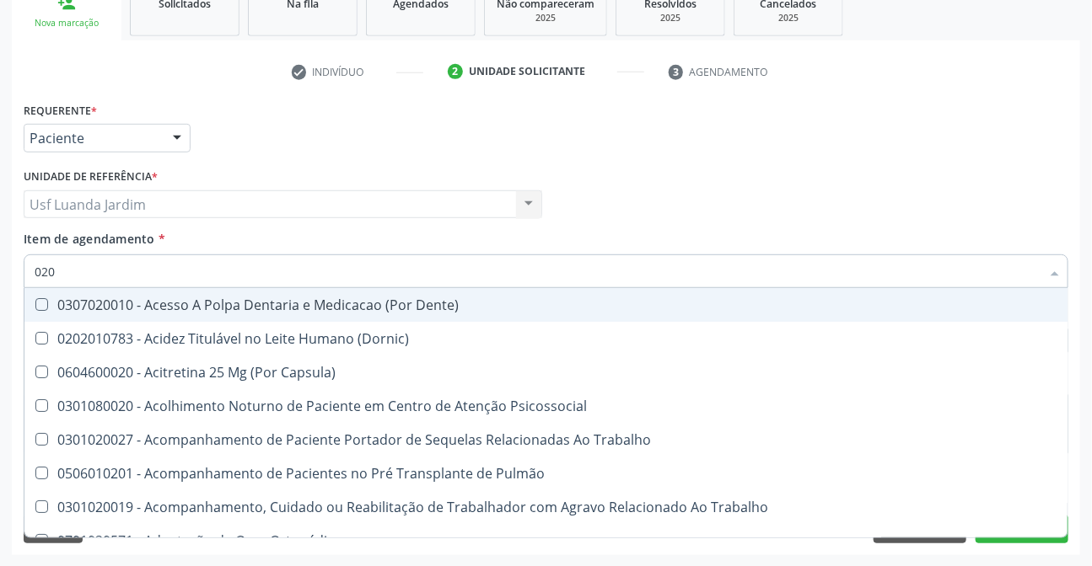
type input "0202"
checkbox Olho "true"
checkbox Paratireoides "true"
checkbox \(Psa\) "false"
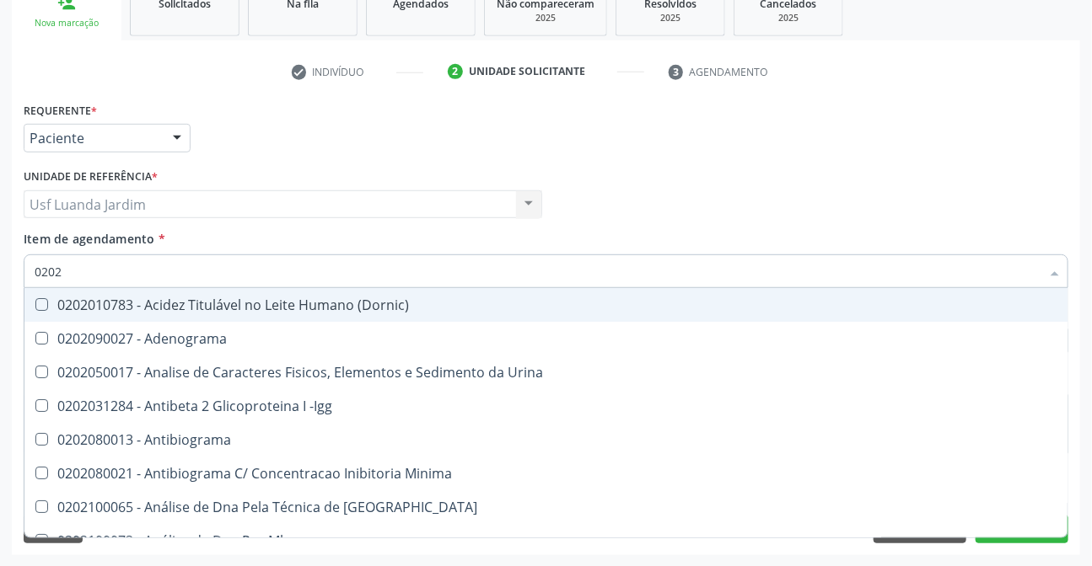
type input "02020"
checkbox Etilico "true"
checkbox \(Psa\) "false"
checkbox Progesterona "true"
checkbox Livre\) "false"
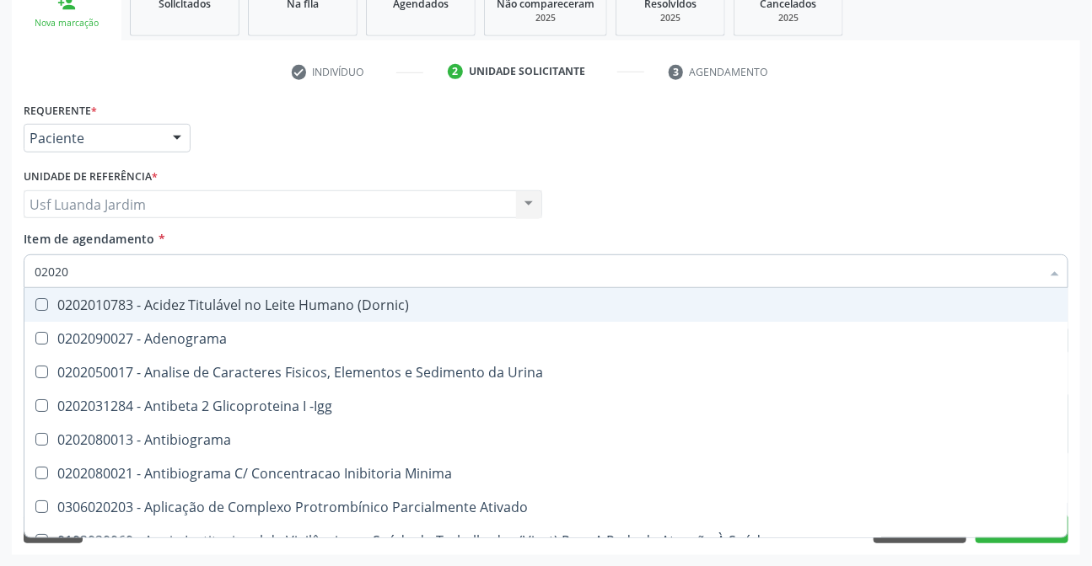
type input "020206"
checkbox Micobactérias "true"
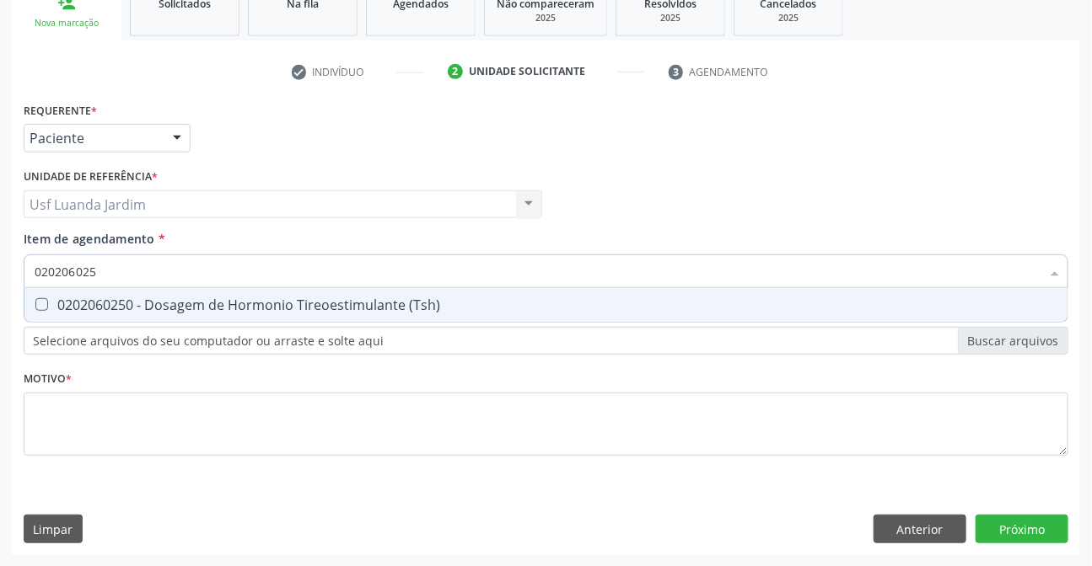
type input "0202060250"
click at [337, 305] on div "0202060250 - Dosagem de Hormonio Tireoestimulante (Tsh)" at bounding box center [546, 304] width 1023 height 13
checkbox \(Tsh\) "true"
type input "0"
checkbox \(Tsh\) "false"
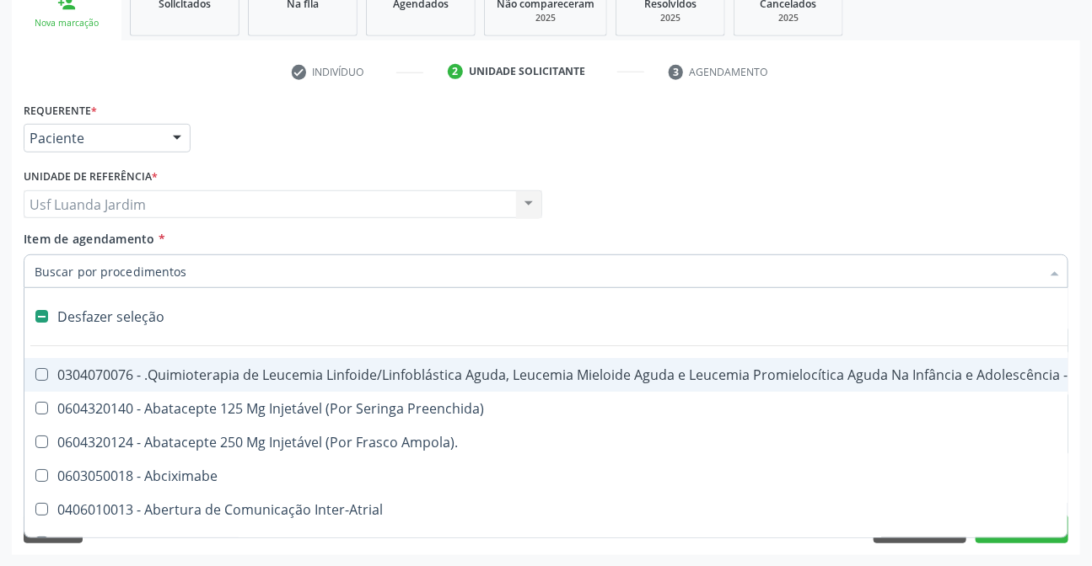
click at [817, 168] on div "Profissional Solicitante Por favor, selecione a Unidade de Atendimento primeiro…" at bounding box center [545, 197] width 1053 height 66
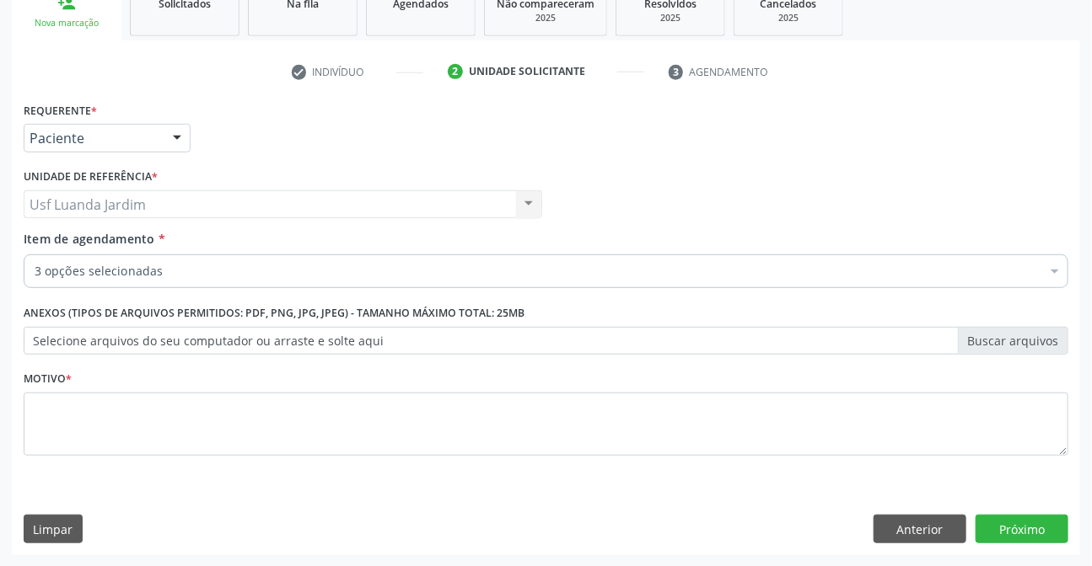
checkbox \(Psa\) "true"
checkbox Livre\) "true"
checkbox \(Tsh\) "true"
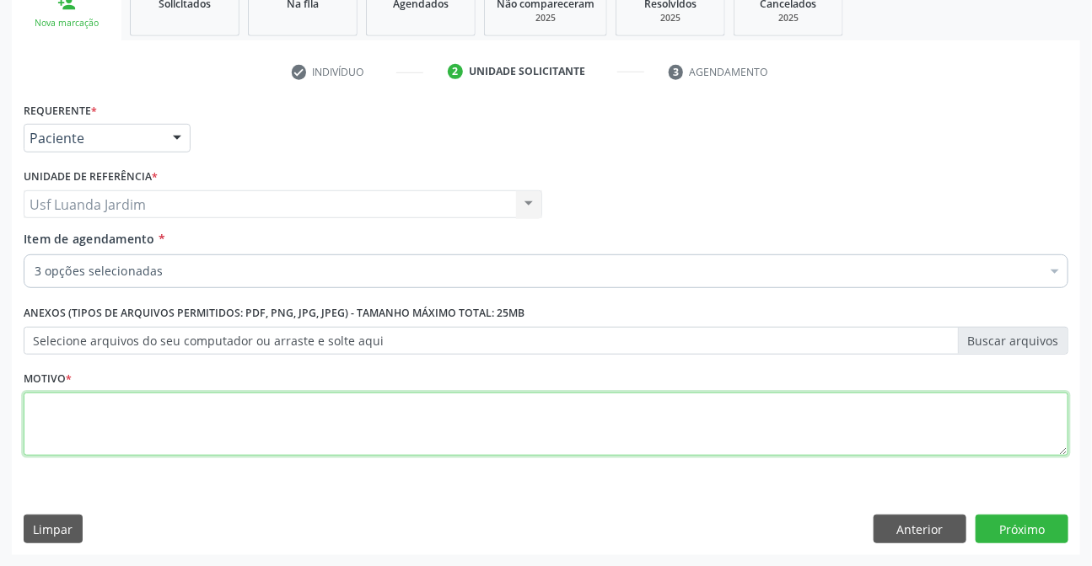
click at [563, 421] on textarea at bounding box center [546, 425] width 1044 height 64
paste textarea "Rotina"
type textarea "Rotina"
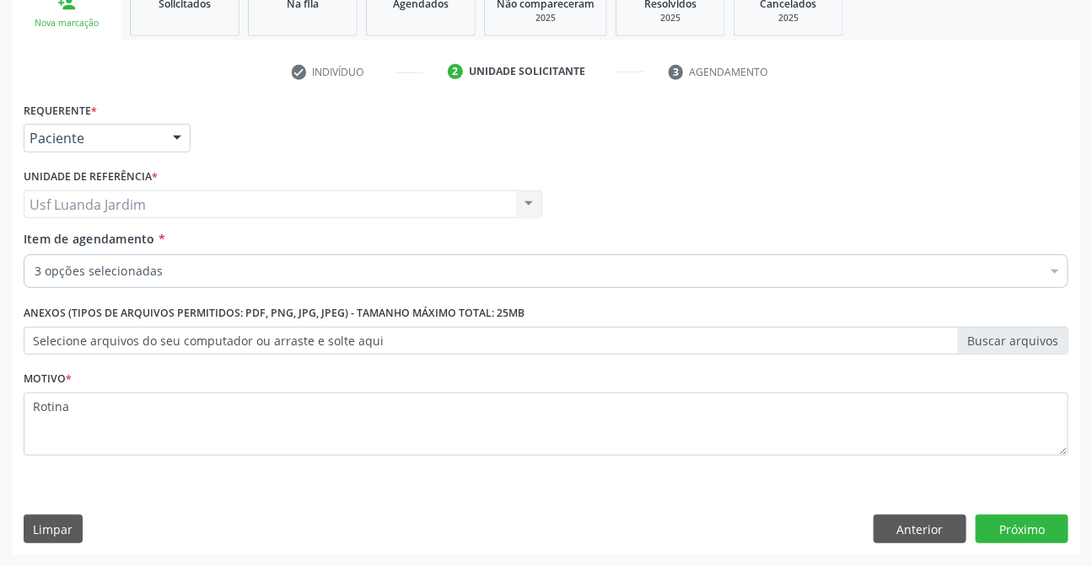
click at [1034, 513] on div "Requerente * Paciente Profissional de Saúde Paciente Nenhum resultado encontrad…" at bounding box center [546, 327] width 1068 height 458
click at [1041, 522] on button "Próximo" at bounding box center [1021, 529] width 93 height 29
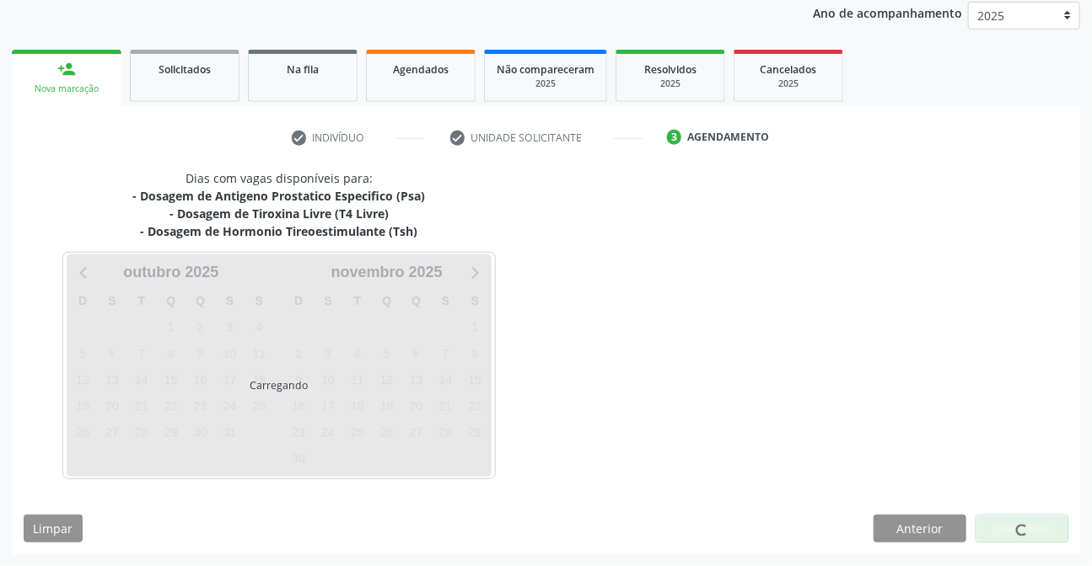
scroll to position [201, 0]
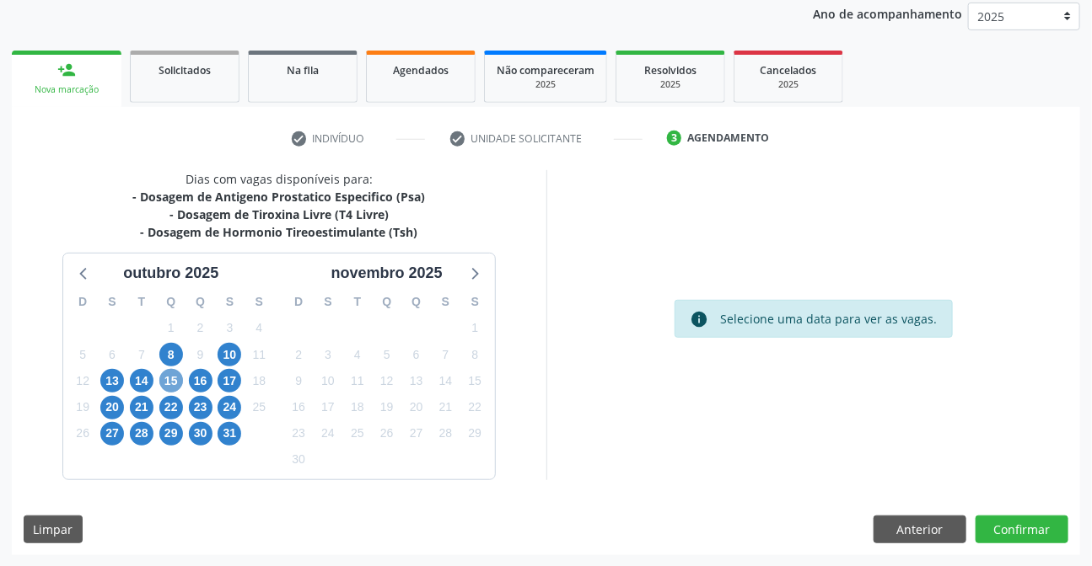
click at [170, 384] on span "15" at bounding box center [171, 381] width 24 height 24
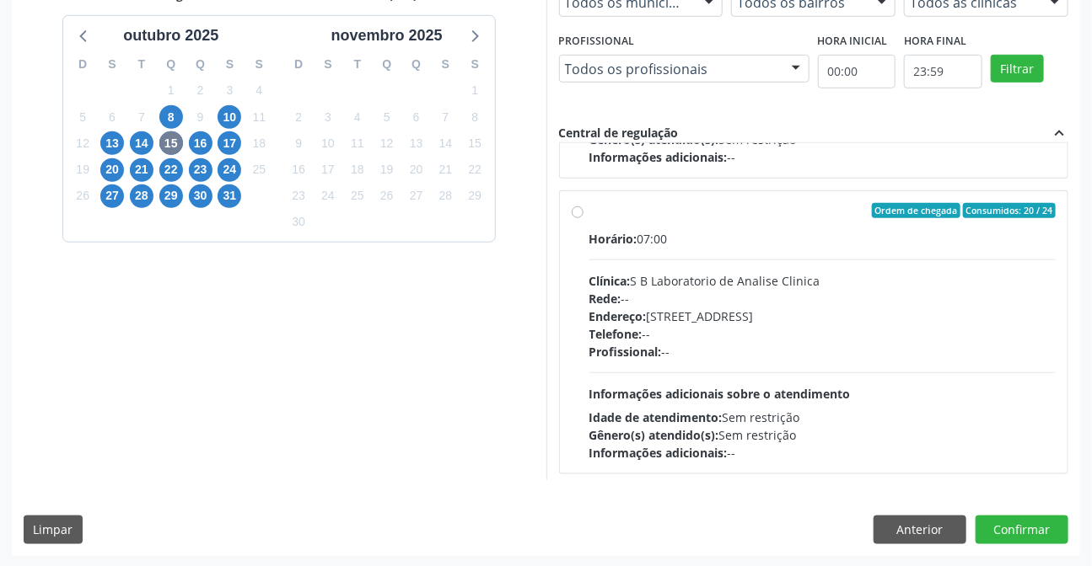
scroll to position [1150, 0]
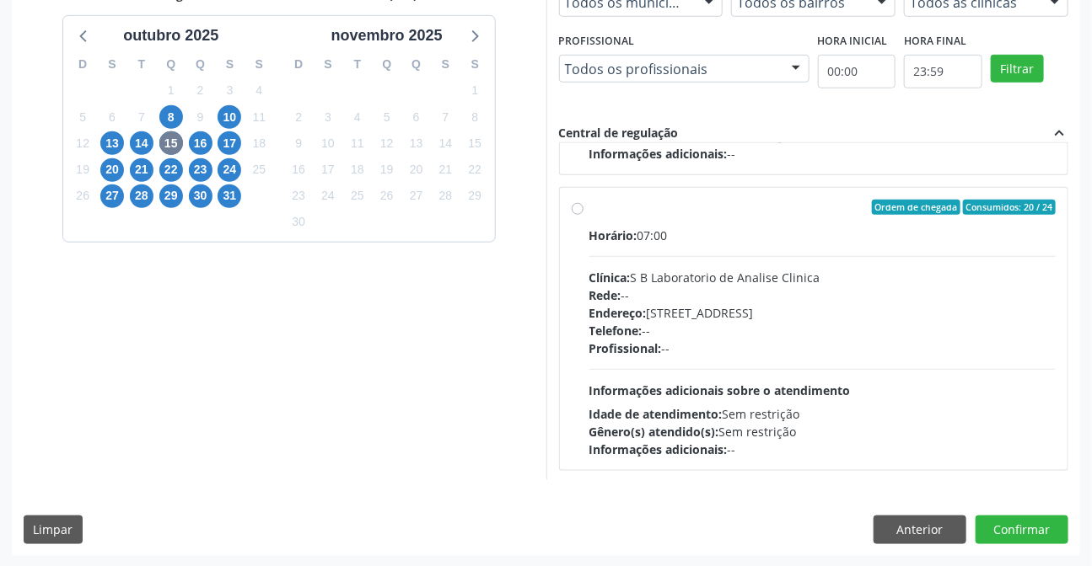
click at [570, 204] on div "Ordem de chegada Consumidos: 20 / 24 Horário: 07:00 Clínica: S B Laboratorio de…" at bounding box center [814, 329] width 508 height 282
radio input "true"
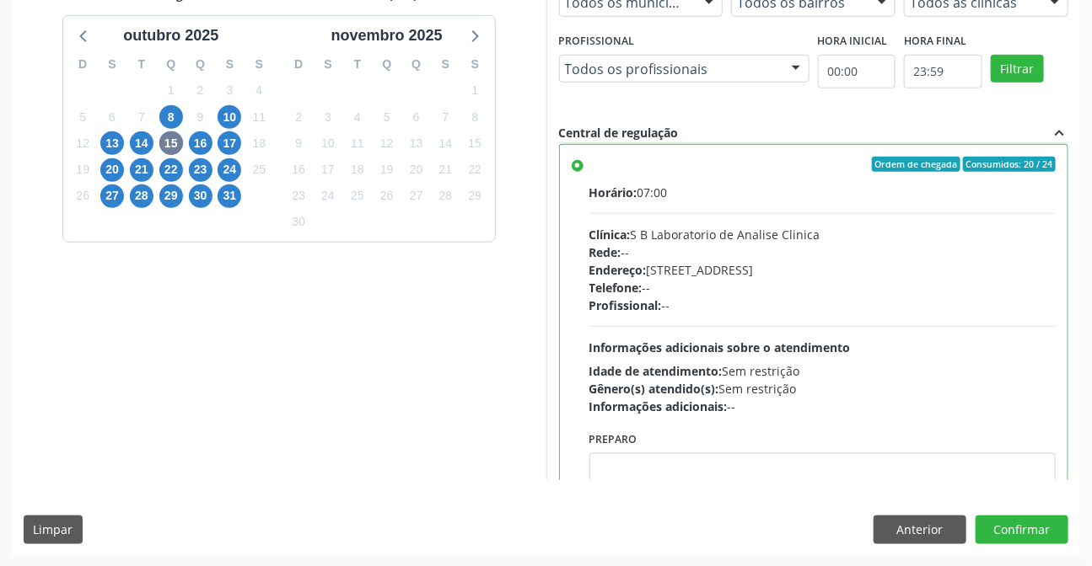
scroll to position [1227, 0]
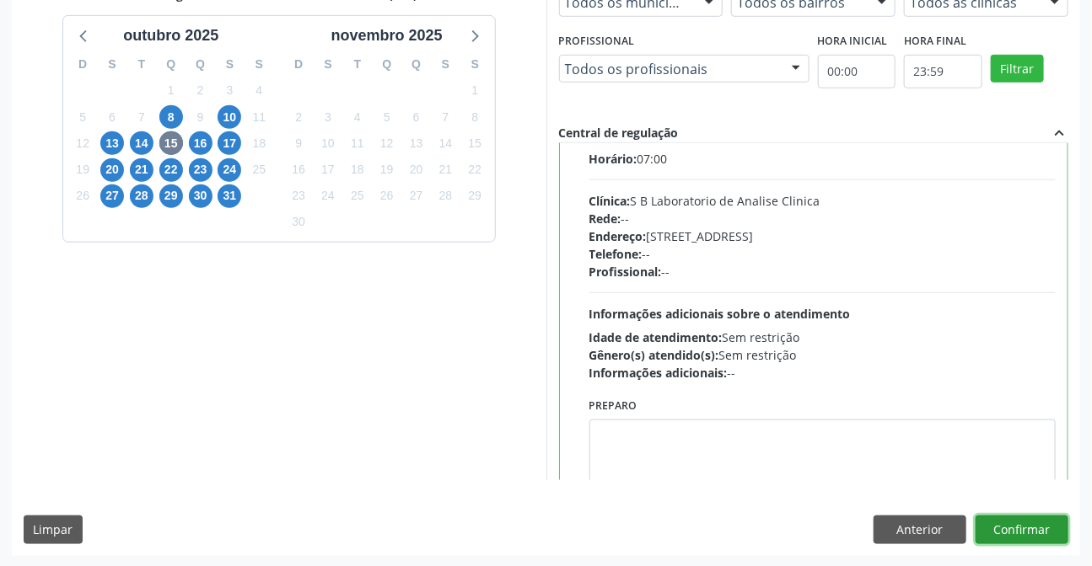
click at [1037, 523] on button "Confirmar" at bounding box center [1021, 530] width 93 height 29
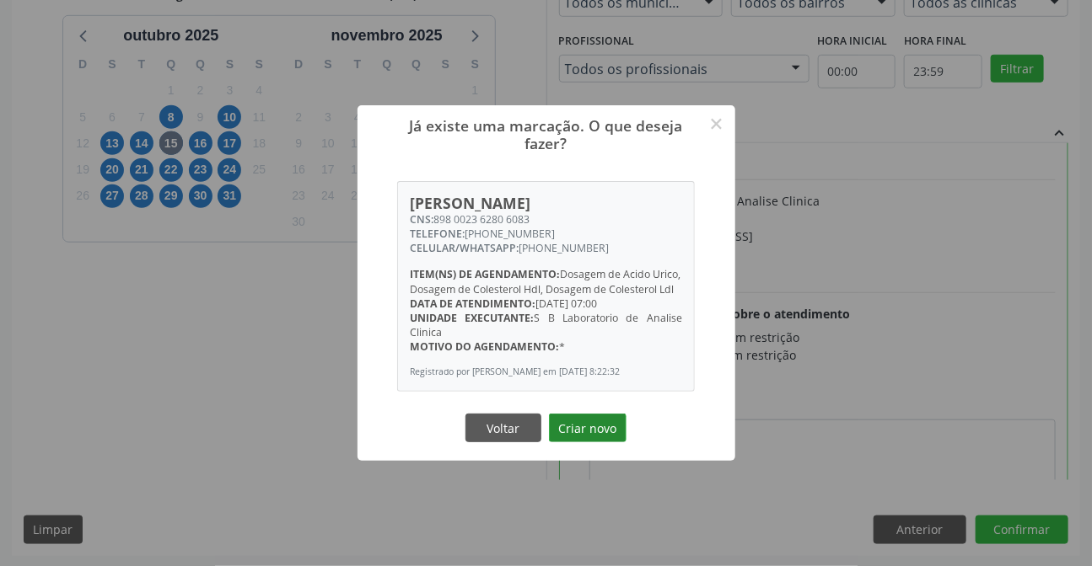
click at [593, 434] on button "Criar novo" at bounding box center [588, 428] width 78 height 29
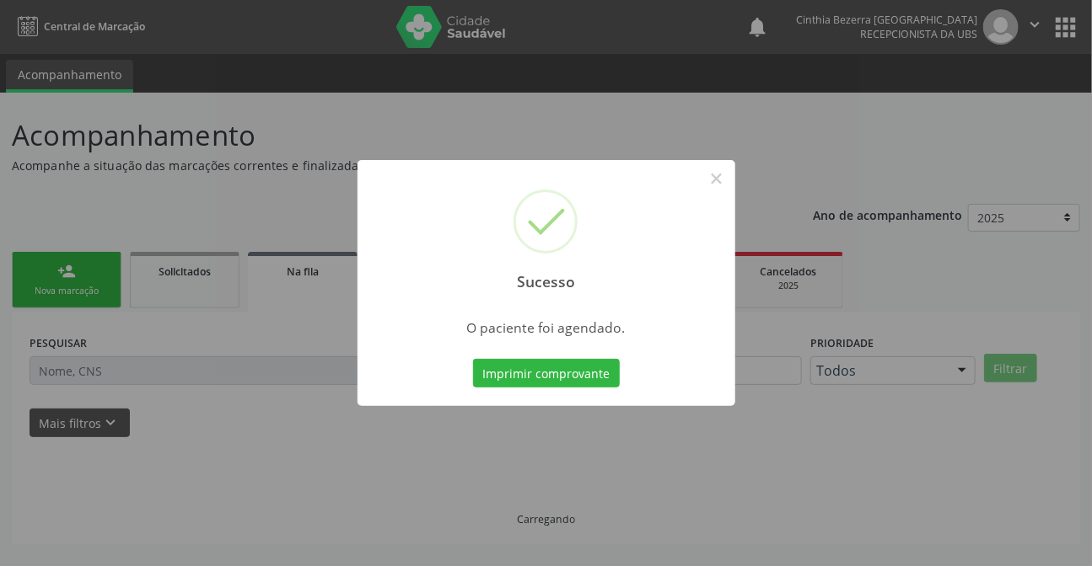
scroll to position [0, 0]
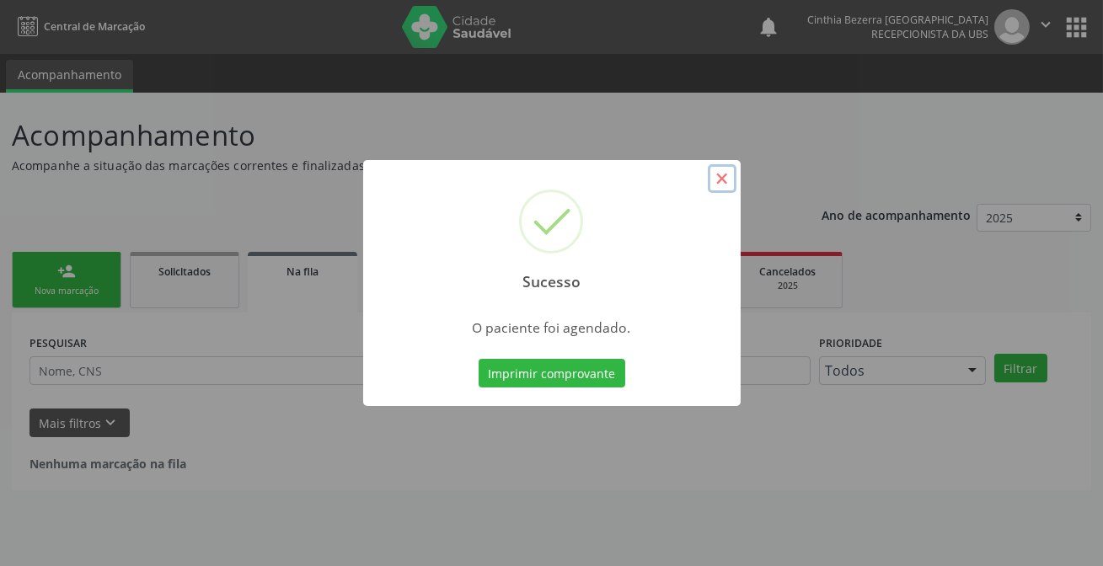
click at [725, 185] on button "×" at bounding box center [722, 178] width 29 height 29
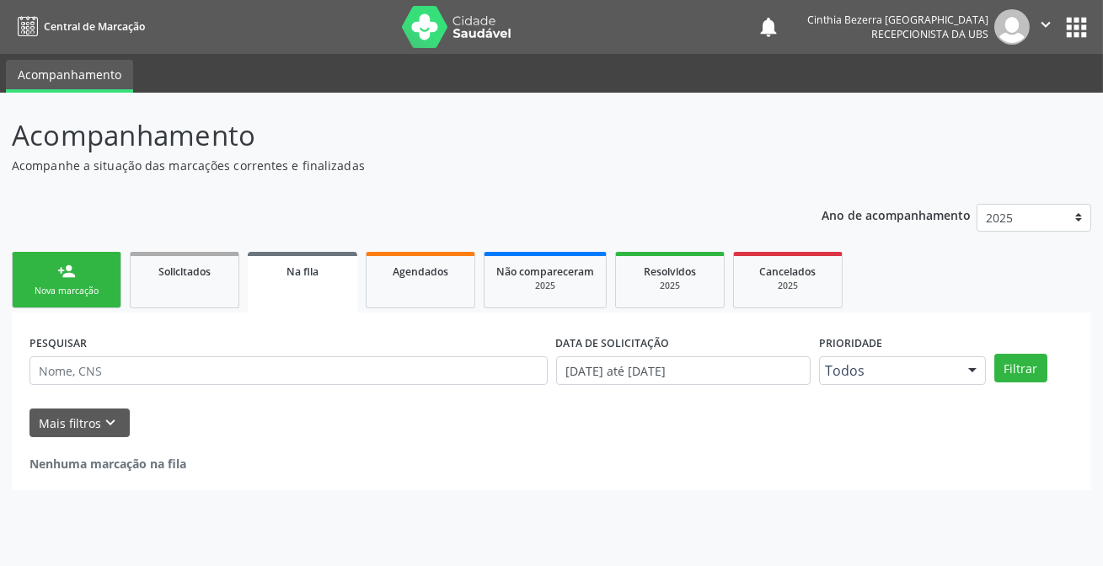
click at [105, 293] on div "Nova marcação" at bounding box center [66, 291] width 84 height 13
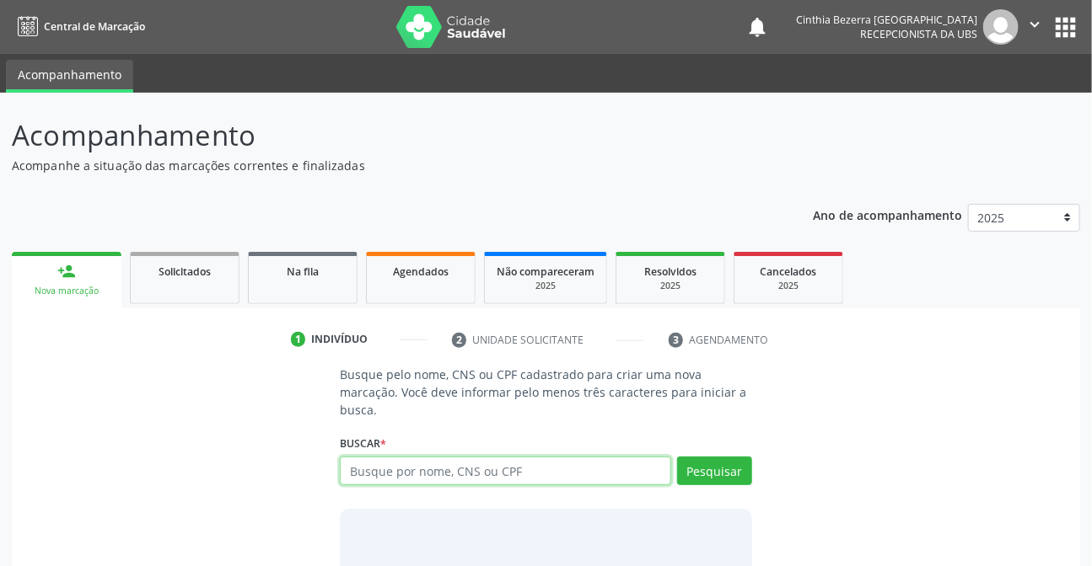
click at [481, 472] on input "text" at bounding box center [505, 471] width 330 height 29
type input "03206180481"
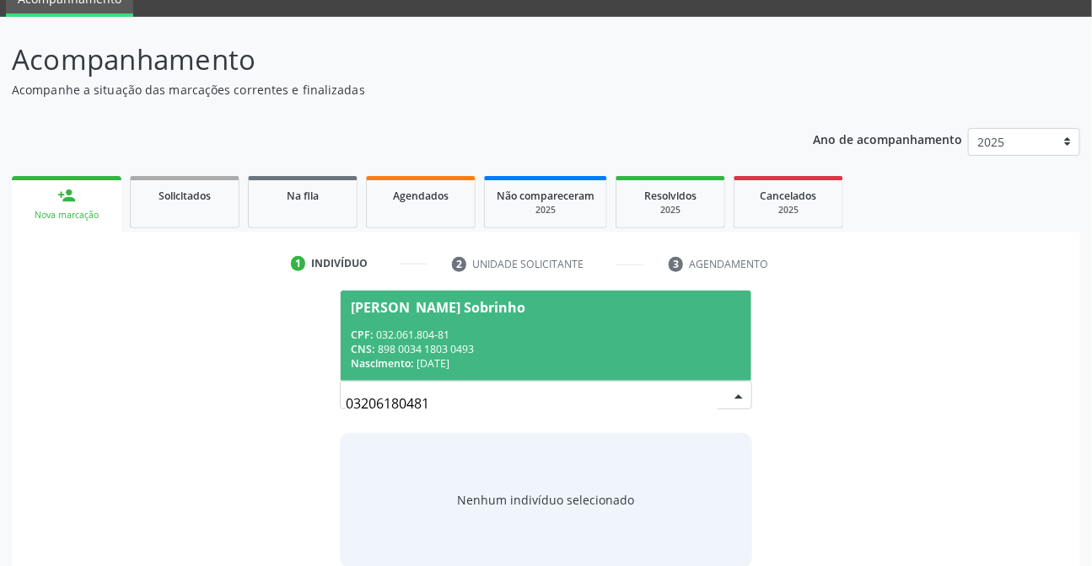
click at [512, 321] on span "[PERSON_NAME] Sobrinho CPF: 032.061.804-81 CNS: 898 0034 1803 0493 Nascimento: …" at bounding box center [546, 336] width 410 height 90
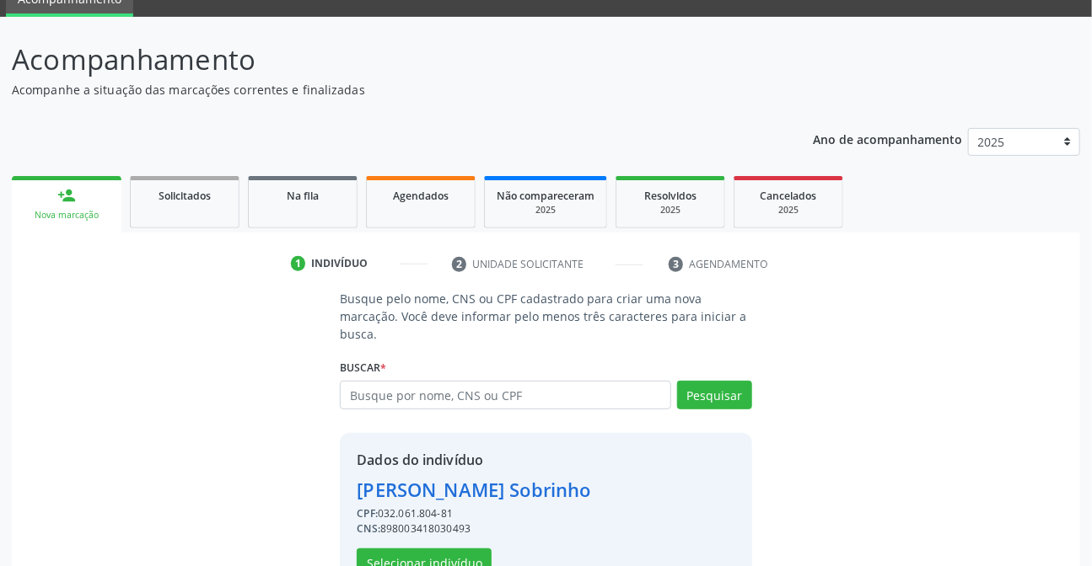
scroll to position [126, 0]
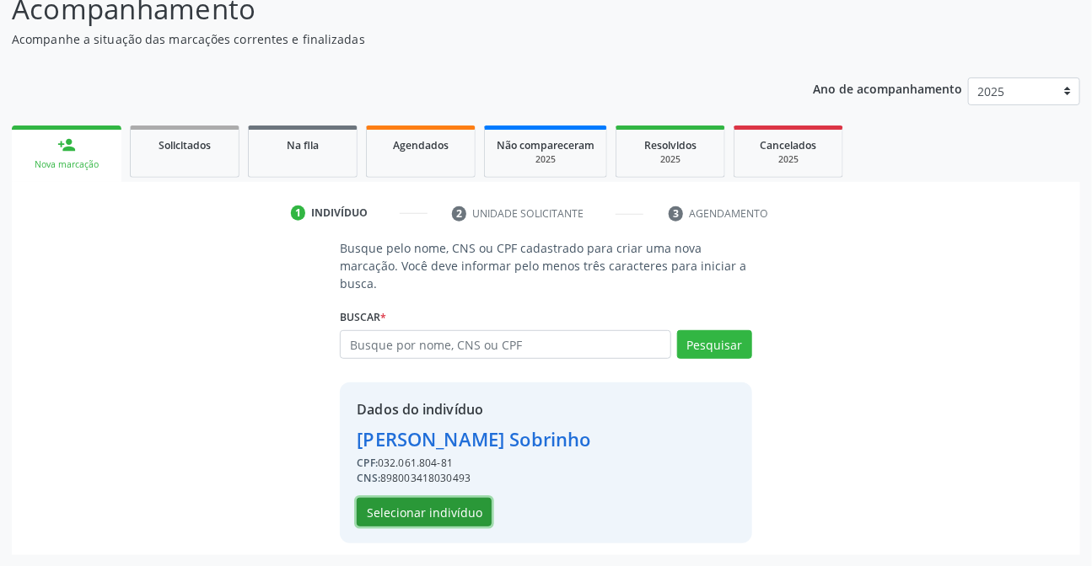
click at [418, 515] on button "Selecionar indivíduo" at bounding box center [424, 512] width 135 height 29
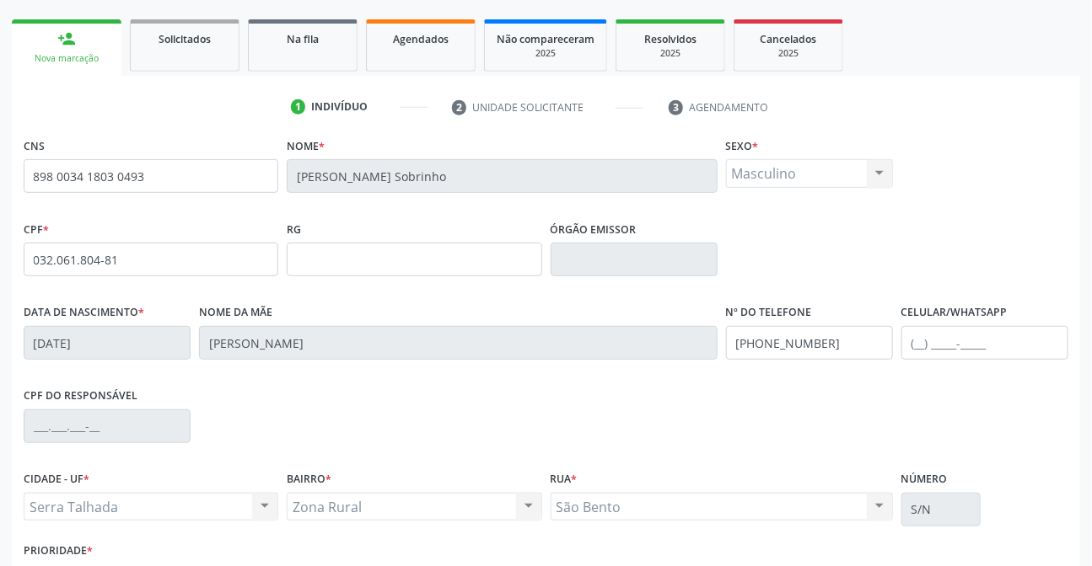
scroll to position [346, 0]
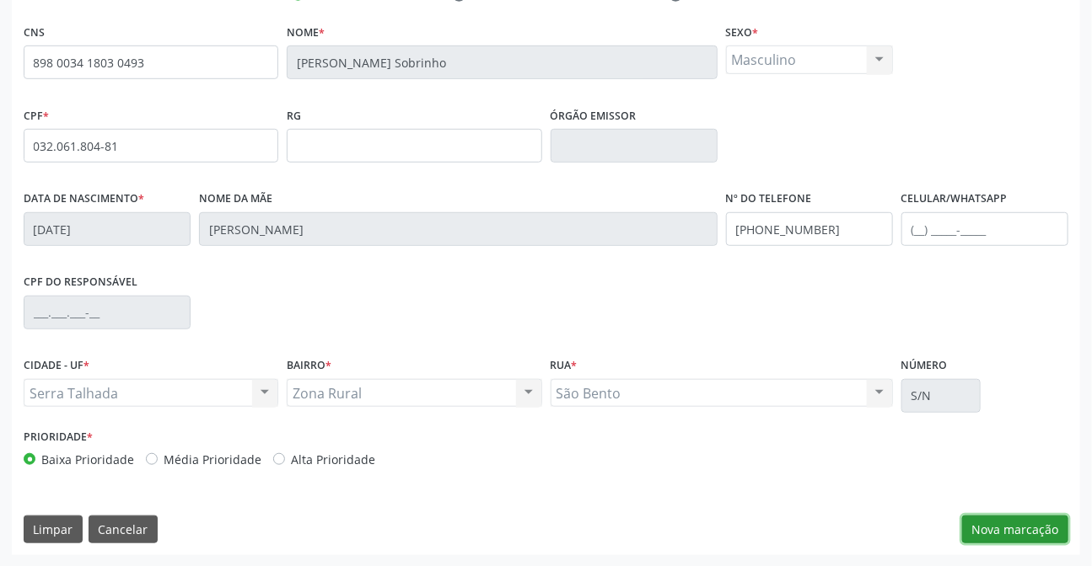
click at [1034, 529] on button "Nova marcação" at bounding box center [1015, 530] width 106 height 29
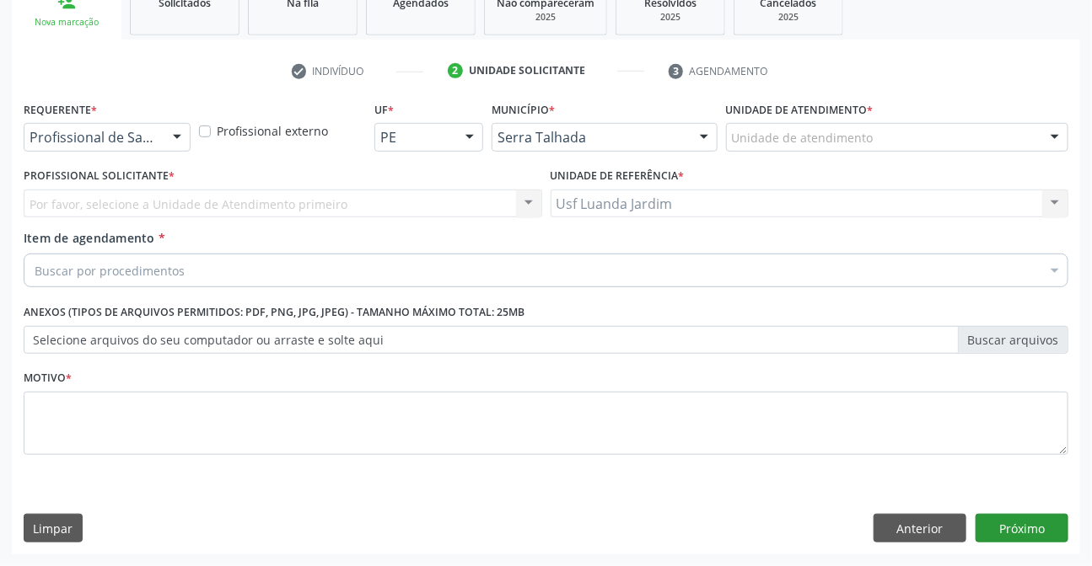
scroll to position [268, 0]
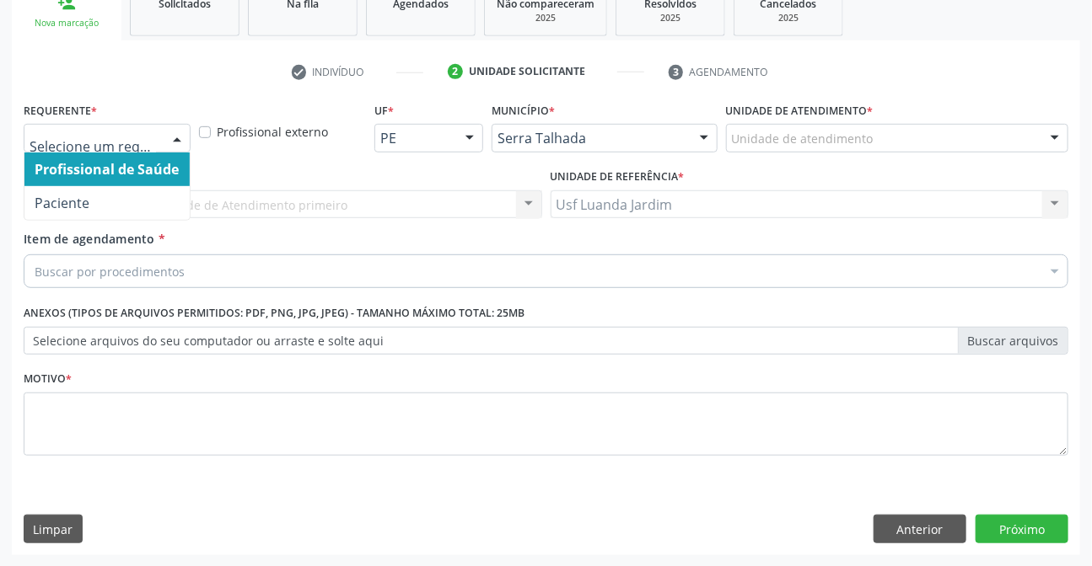
click at [150, 180] on span "Profissional de Saúde" at bounding box center [106, 170] width 165 height 34
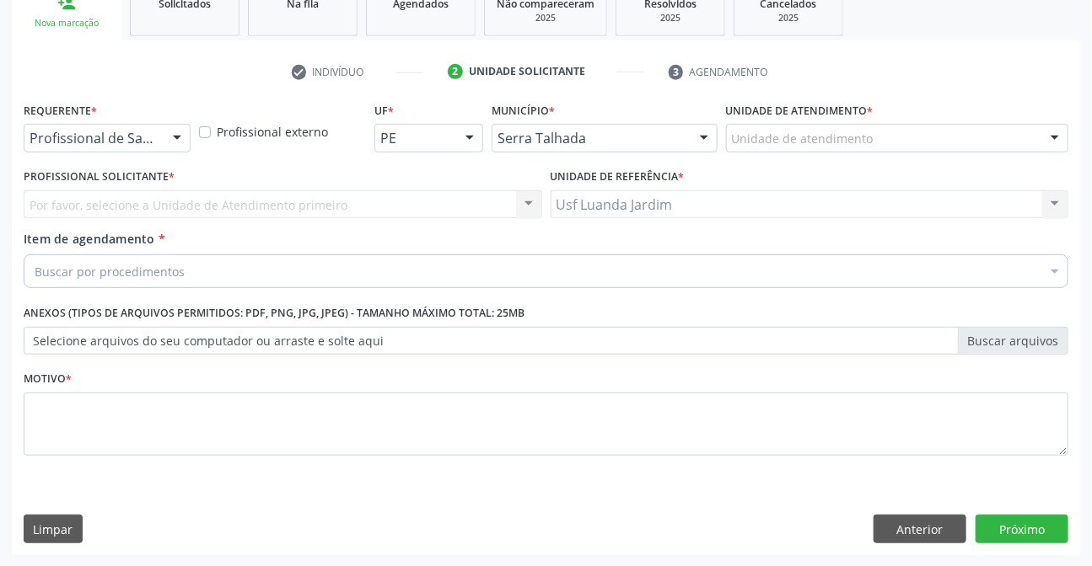
click at [157, 142] on div "Profissional de Saúde" at bounding box center [107, 138] width 167 height 29
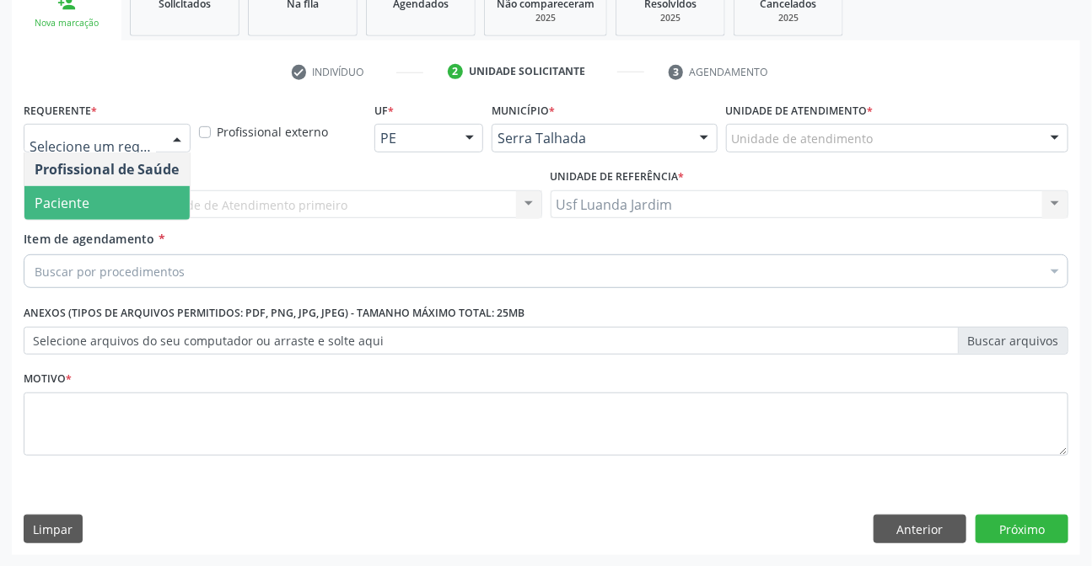
click at [156, 200] on span "Paciente" at bounding box center [106, 203] width 165 height 34
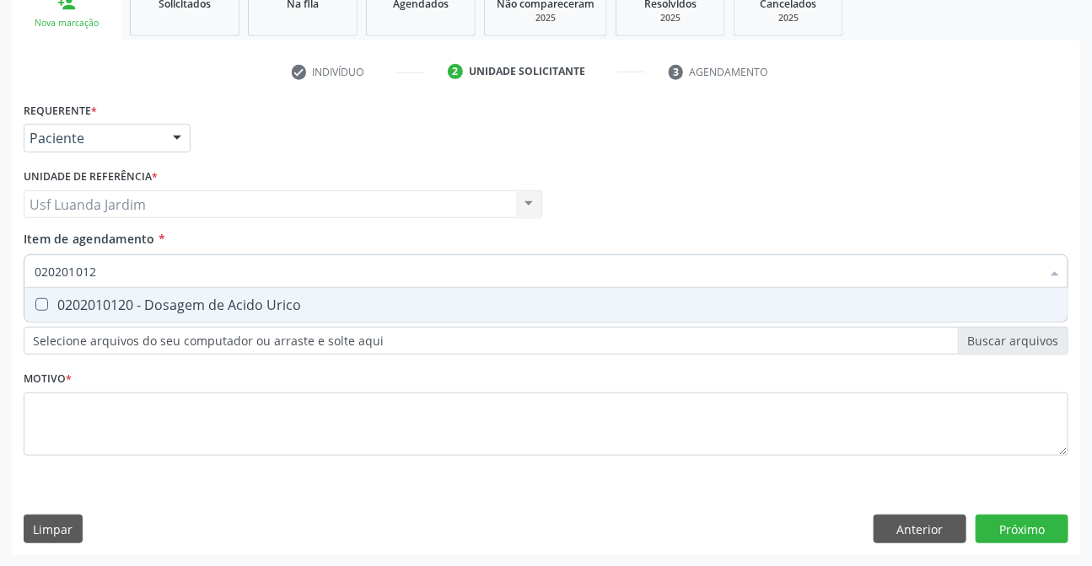
type input "0202010120"
click at [471, 290] on span "0202010120 - Dosagem de Acido Urico" at bounding box center [545, 305] width 1043 height 34
checkbox Urico "true"
type input "0"
checkbox Urico "false"
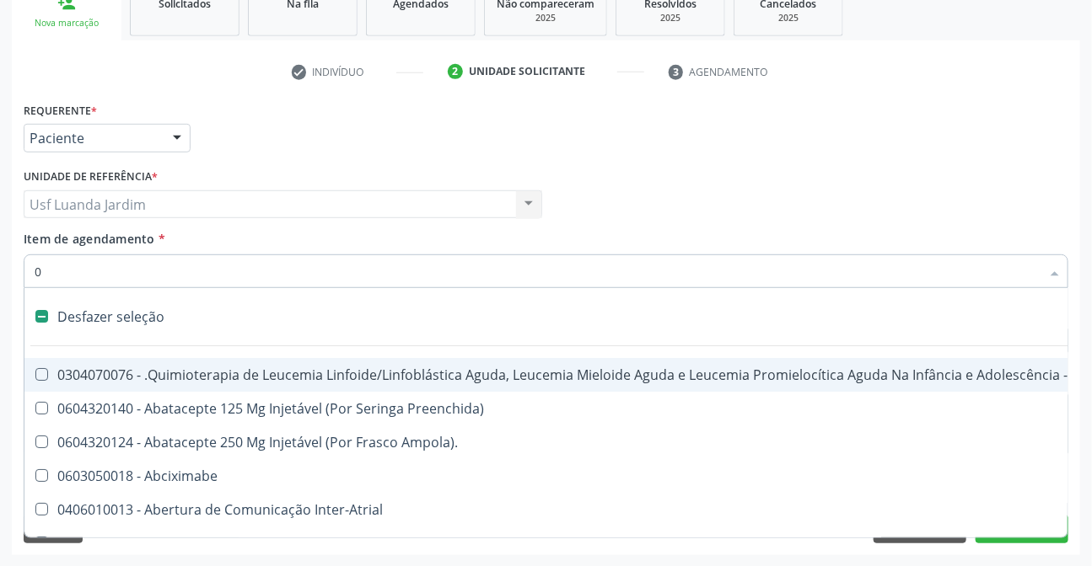
type input "02"
checkbox Drogas "true"
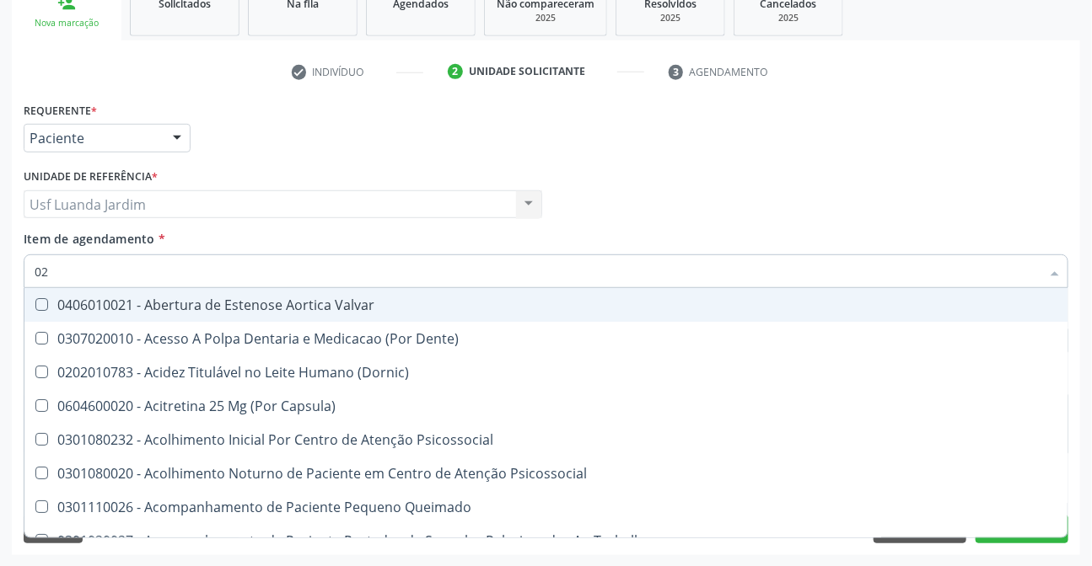
type input "020"
checkbox Intra-Aortico "true"
checkbox Urico "false"
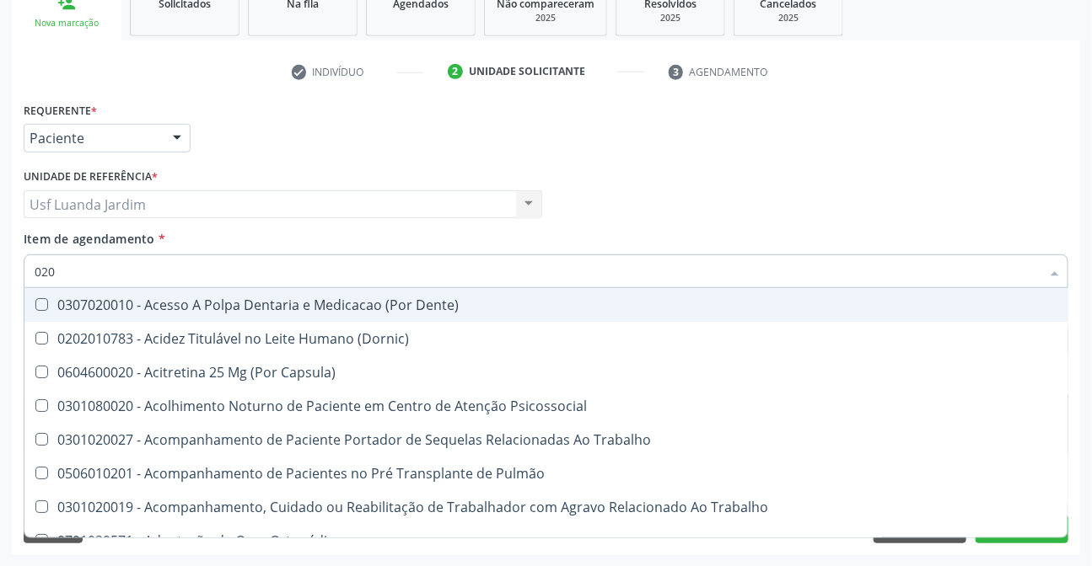
type input "0202"
checkbox População "true"
checkbox Urico "false"
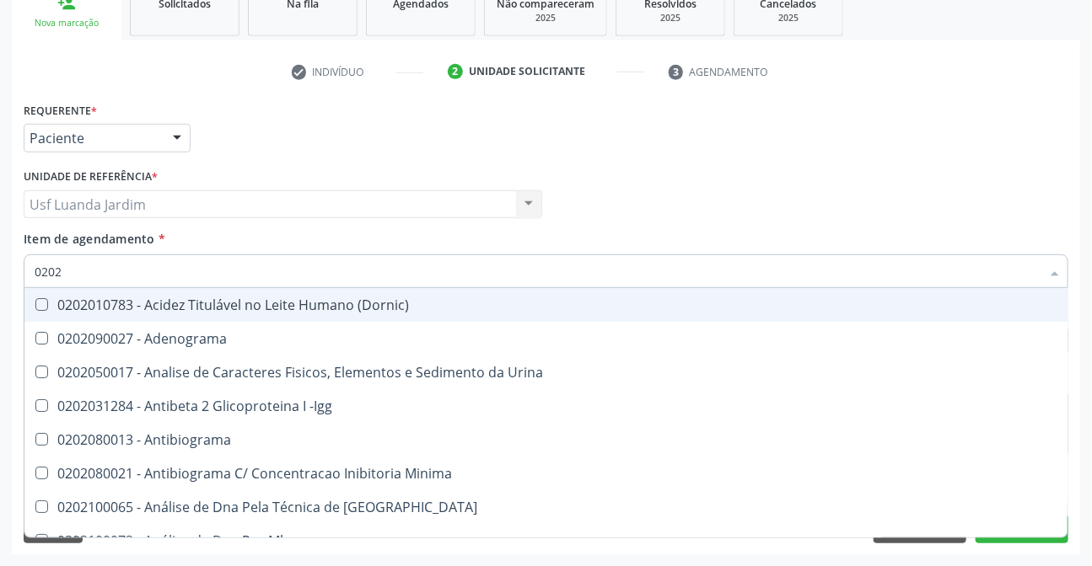
type input "02020"
checkbox Organicos "true"
checkbox Urico "false"
type input "020201"
checkbox Osmolar "true"
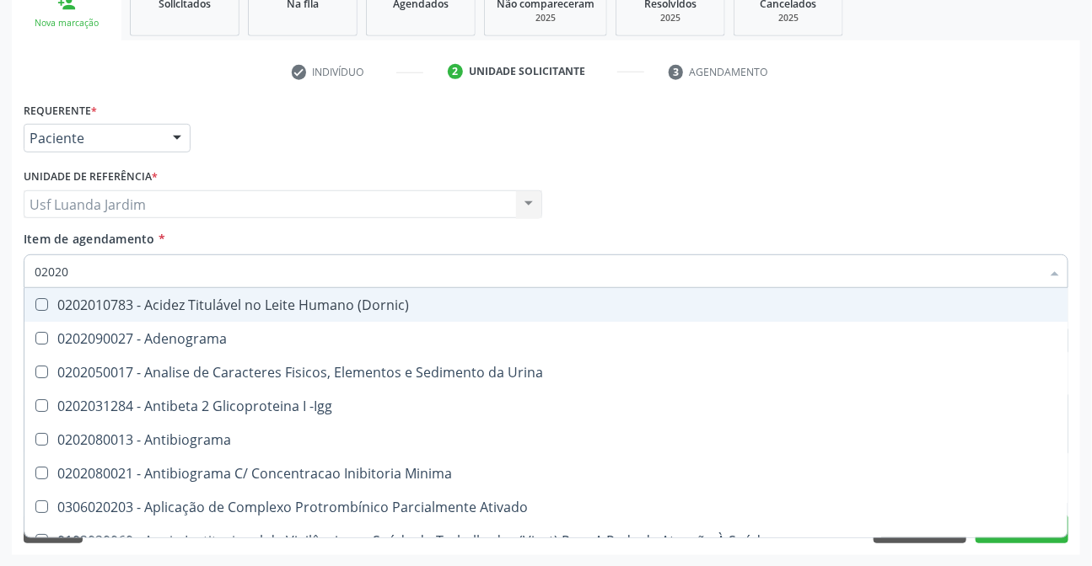
checkbox Urico "false"
type input "0202010"
checkbox \(Controle\) "true"
checkbox Osmolar "false"
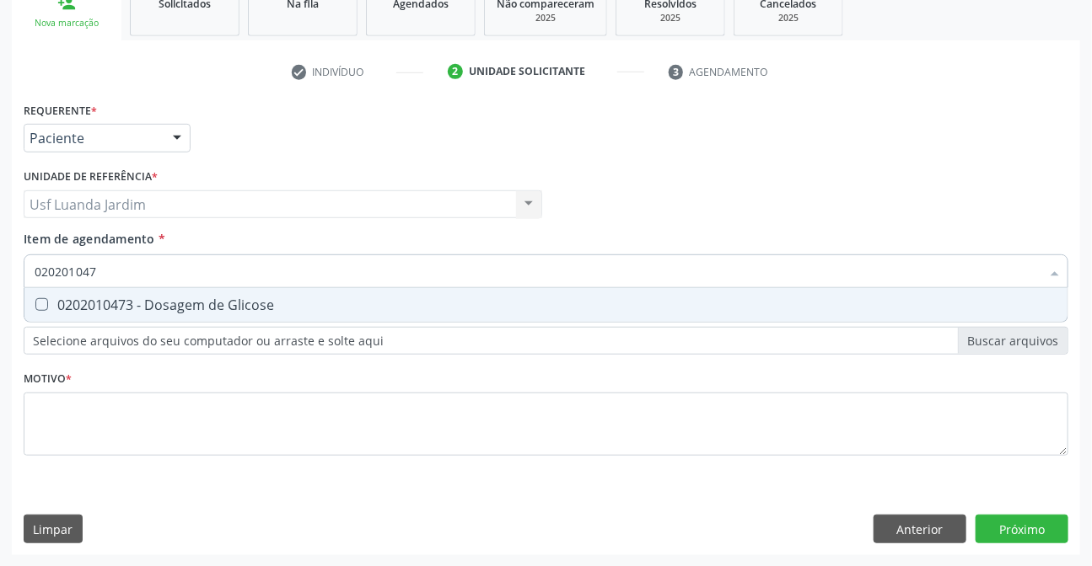
type input "0202010473"
click at [471, 290] on span "0202010473 - Dosagem de Glicose" at bounding box center [545, 305] width 1043 height 34
checkbox Glicose "true"
type input "02"
checkbox Glicose "false"
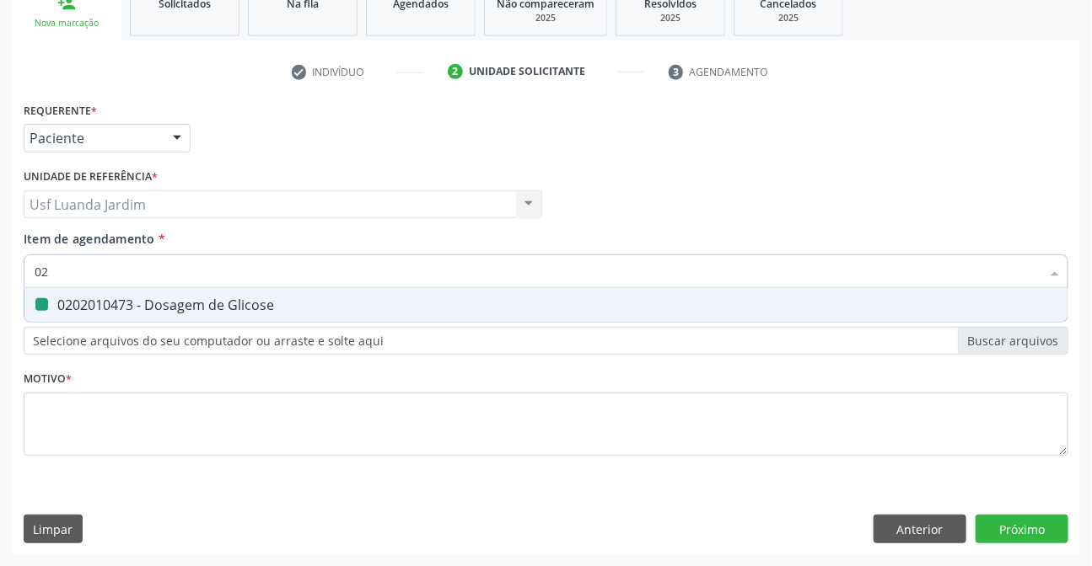
type input "0"
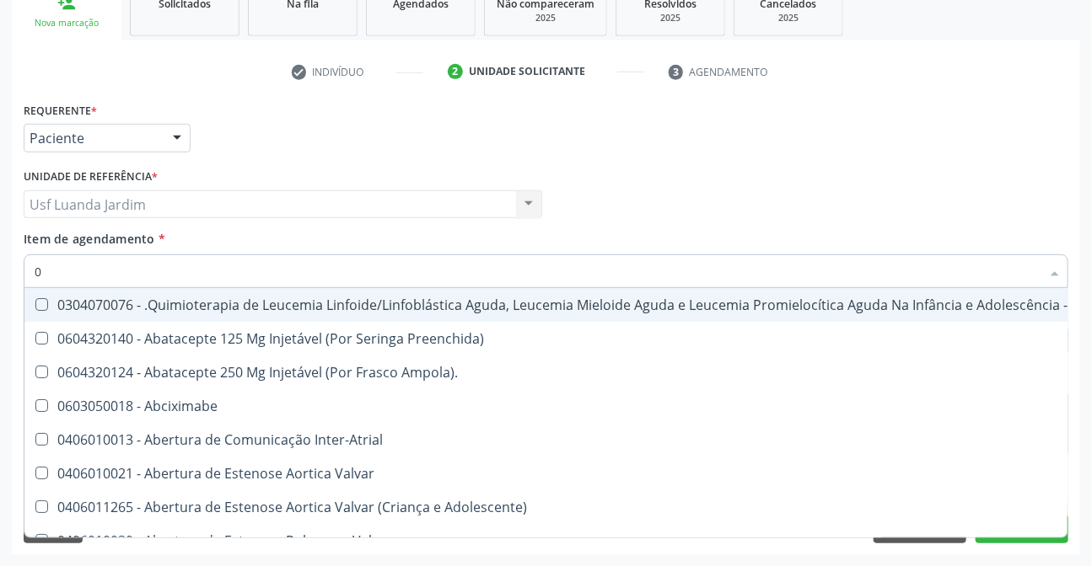
type input "02"
checkbox Drogas "true"
checkbox Coclear "true"
type input "020"
checkbox Respiratória "true"
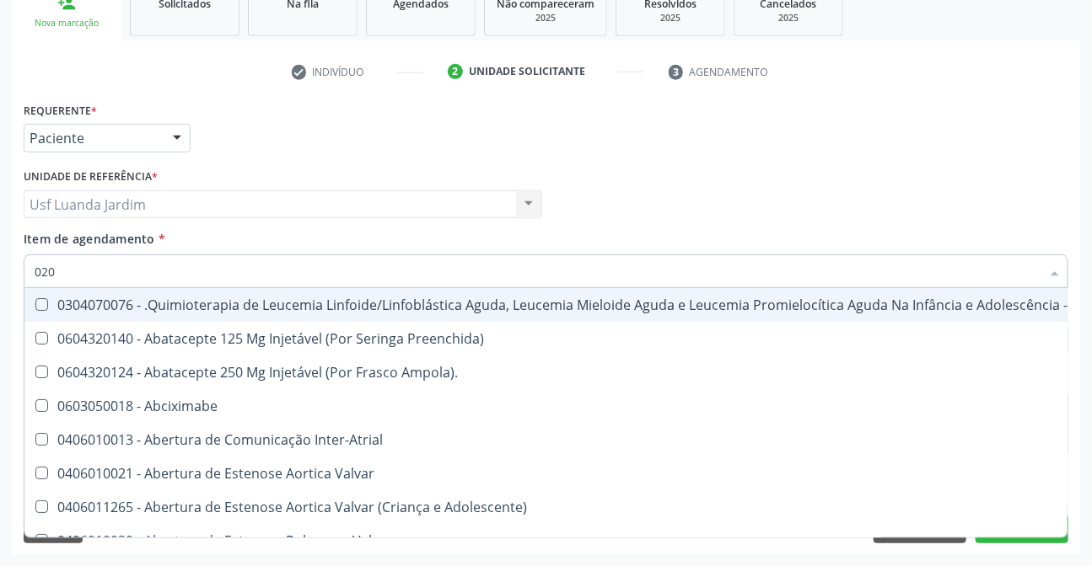
checkbox Transplantado "true"
checkbox Drogas "false"
checkbox Coclear "false"
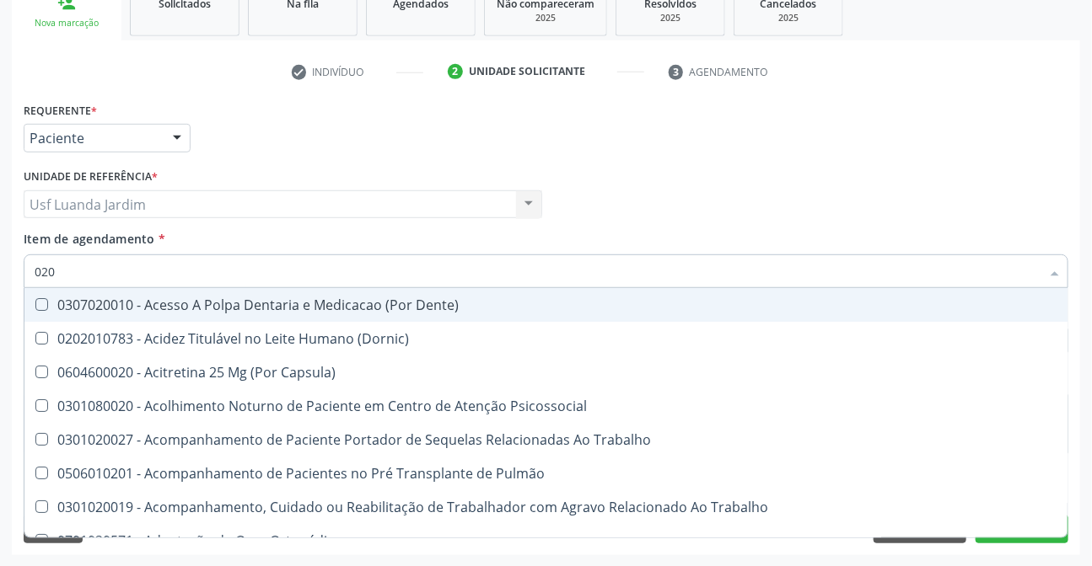
type input "0202"
checkbox População "true"
checkbox Laser "true"
checkbox Urico "false"
checkbox Glicose "false"
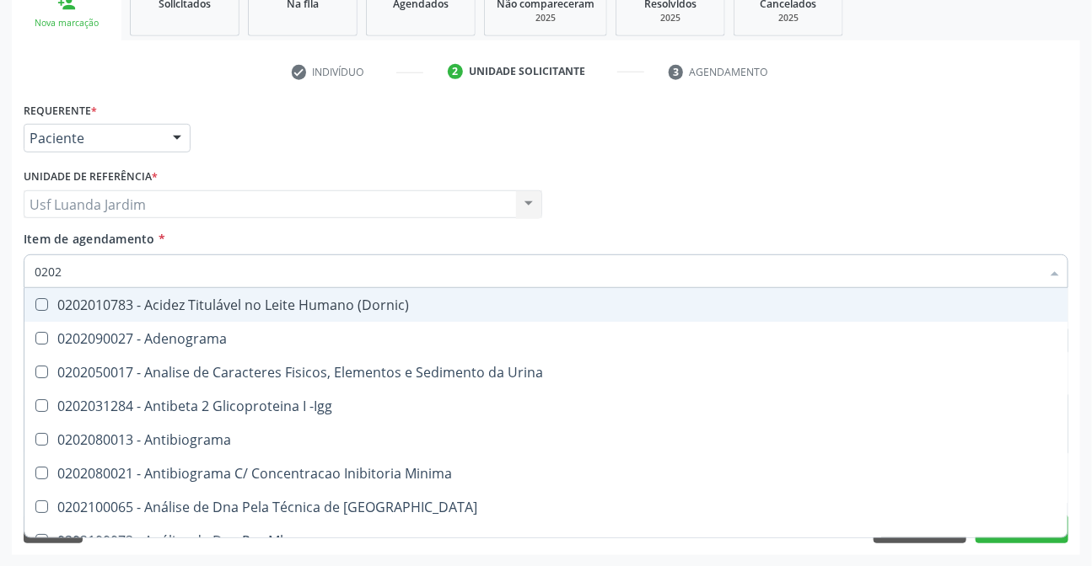
type input "02020"
checkbox Organicos "true"
checkbox Urico "false"
checkbox Xi "true"
checkbox Glicose "false"
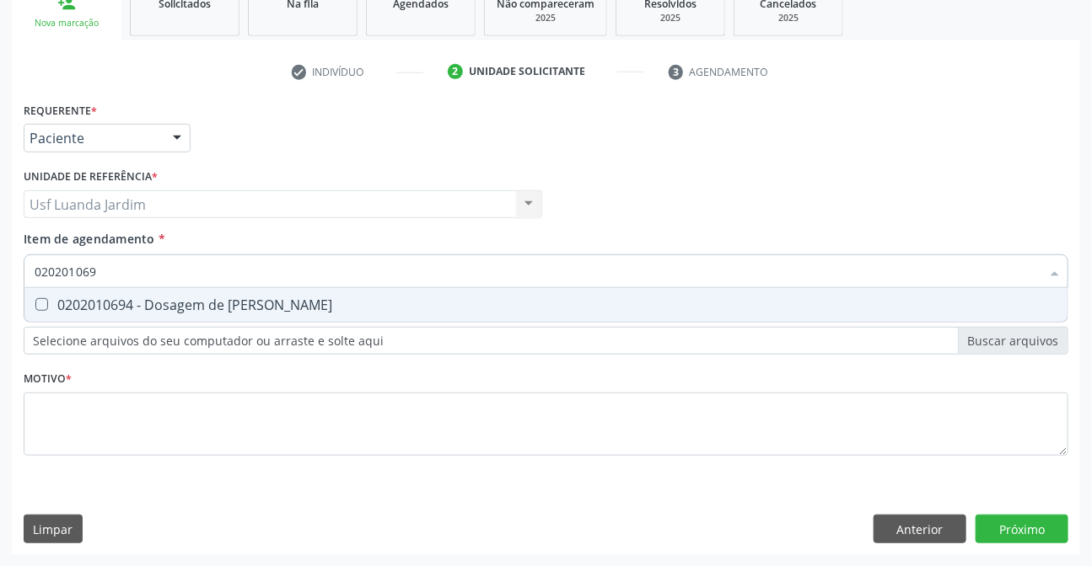
type input "0202010694"
click at [471, 290] on span "0202010694 - Dosagem de [PERSON_NAME]" at bounding box center [545, 305] width 1043 height 34
checkbox Ureia "true"
type input "0"
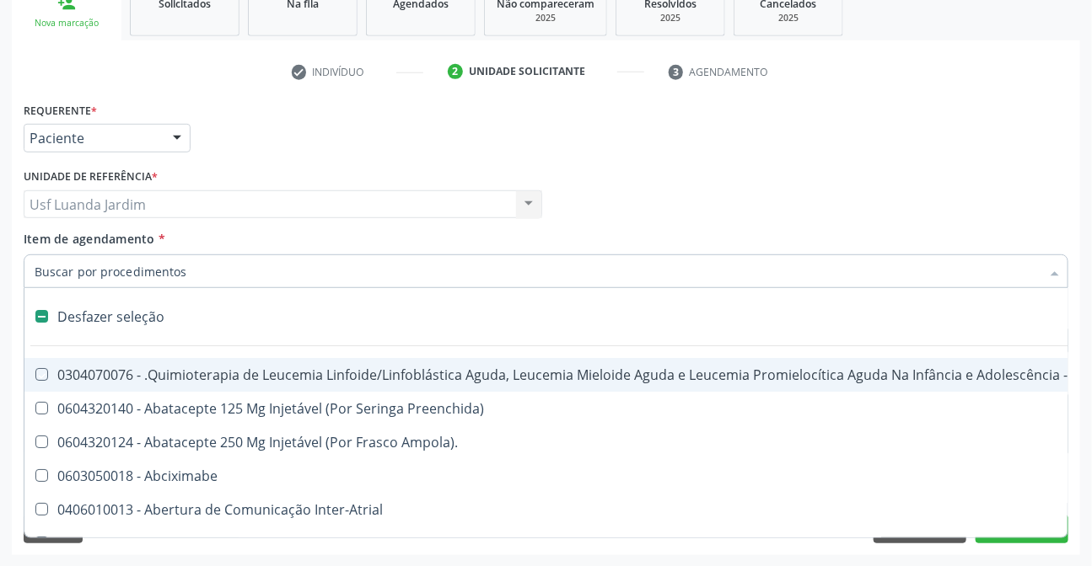
checkbox Manutenção "false"
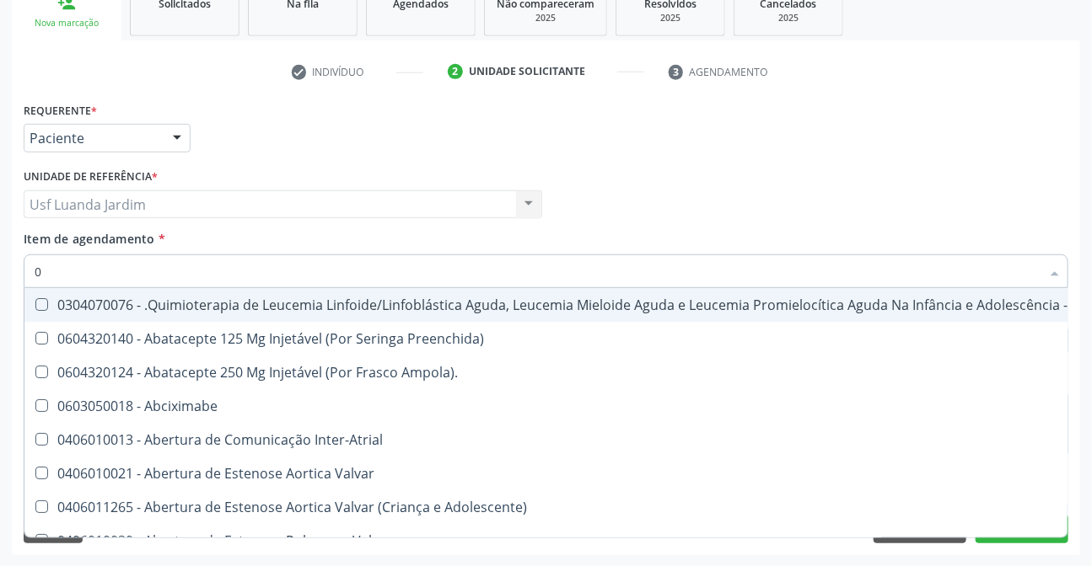
type input "02"
checkbox Drogas "true"
checkbox Coclear "true"
checkbox Colecistectomia "true"
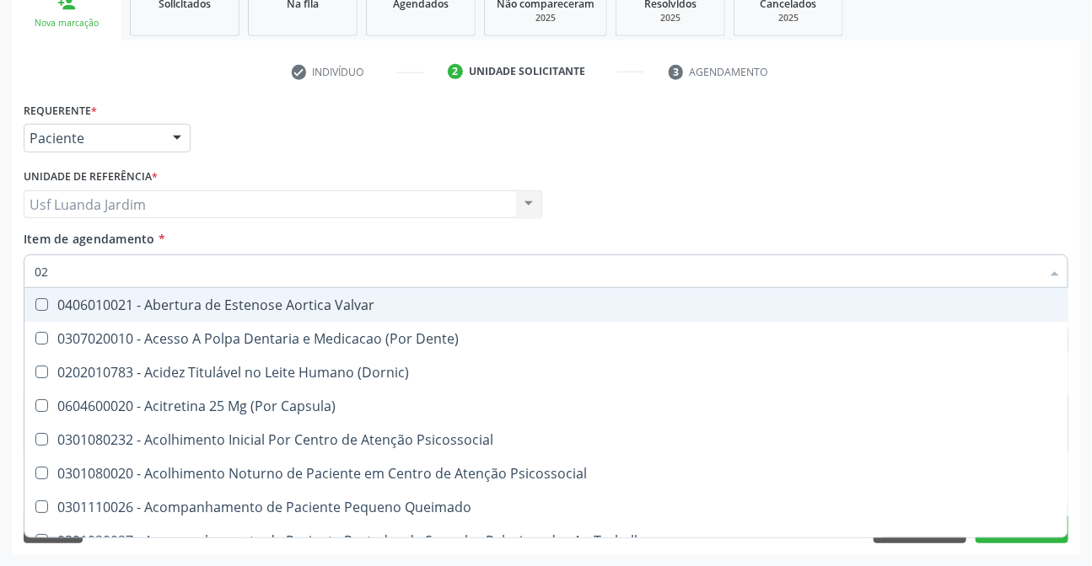
type input "020"
checkbox Intra-Aortico "true"
checkbox \(Qualitativo\) "true"
checkbox Ii\) "true"
checkbox Urico "false"
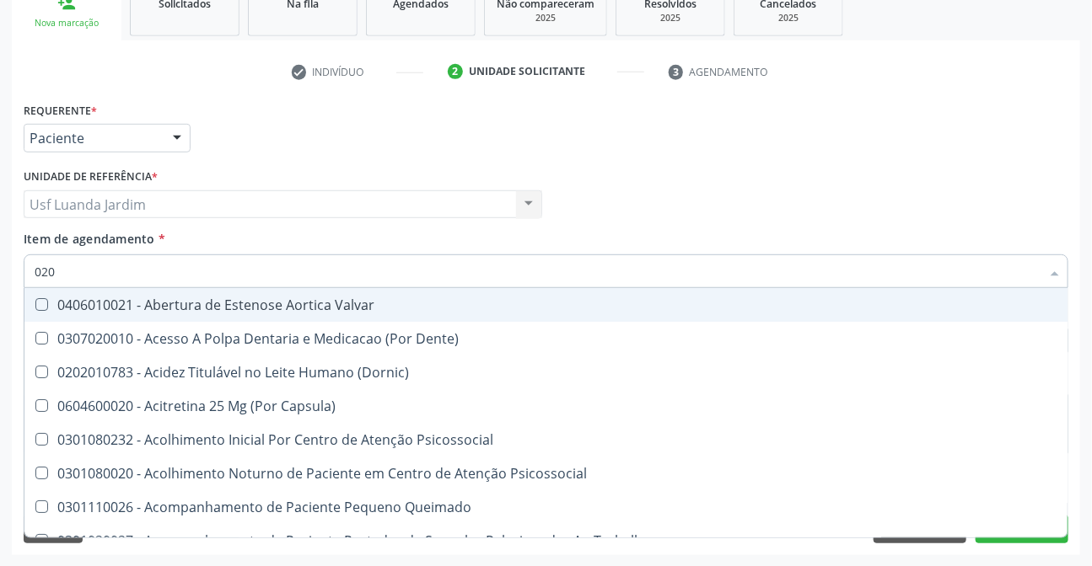
checkbox Glicose "false"
checkbox Ureia "false"
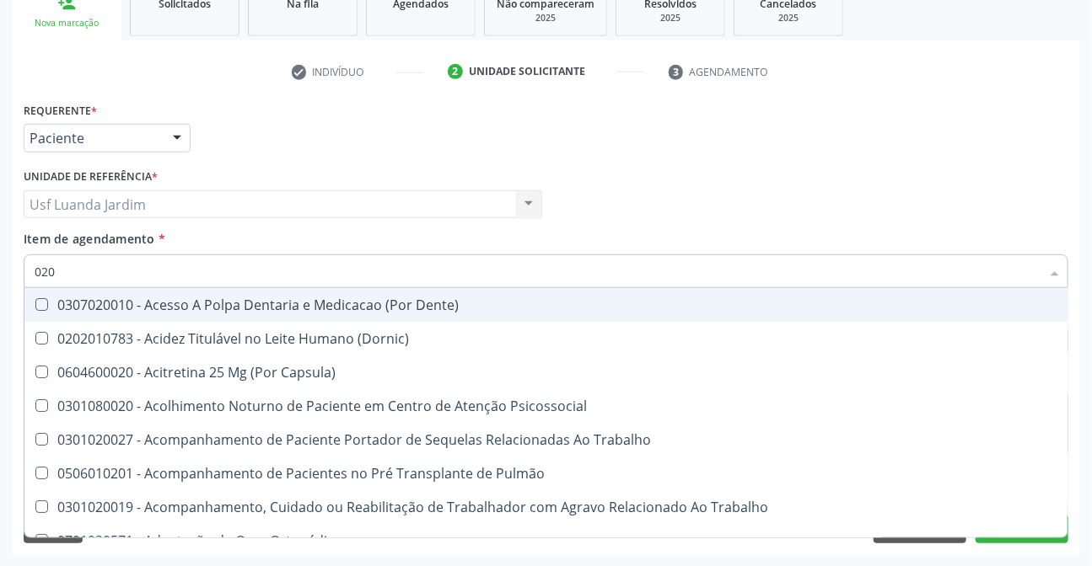
type input "0202"
checkbox População "true"
checkbox Laser "true"
checkbox Estimulo "true"
checkbox Urico "false"
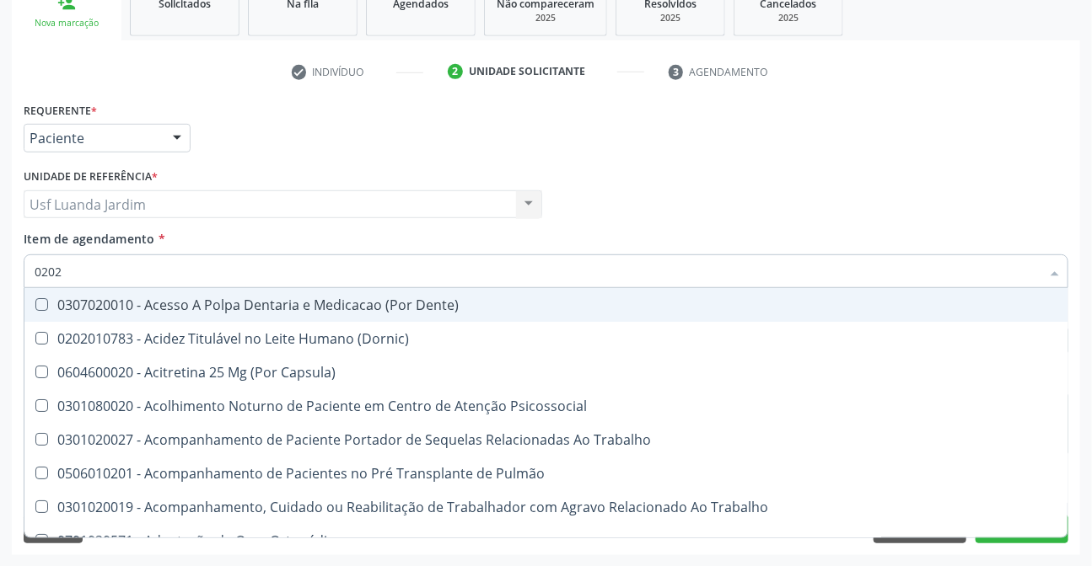
checkbox Glicose "false"
type input "02020"
checkbox Sistêmicas "true"
checkbox População "false"
checkbox Salivar "true"
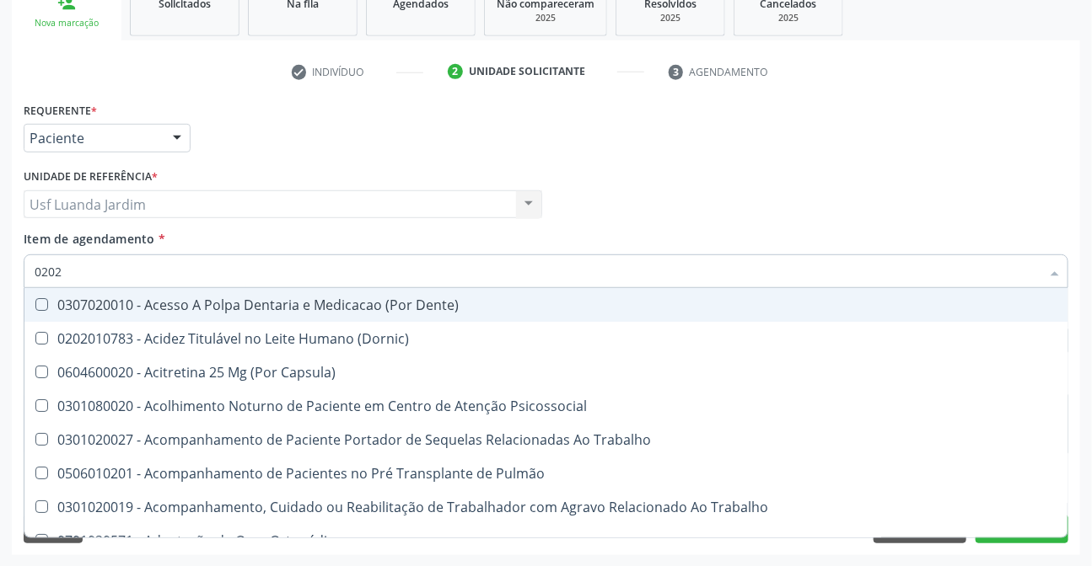
checkbox Laser "false"
checkbox Esforco "true"
checkbox Estimulo "false"
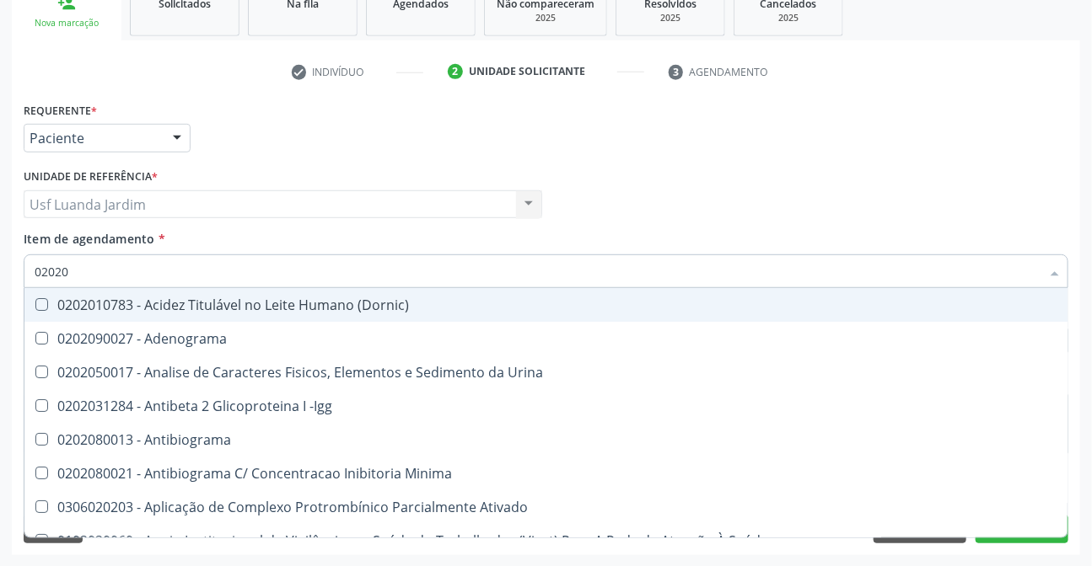
type input "020201"
checkbox Osmolar "true"
checkbox T3 "true"
checkbox Ascorbico "true"
checkbox Urico "false"
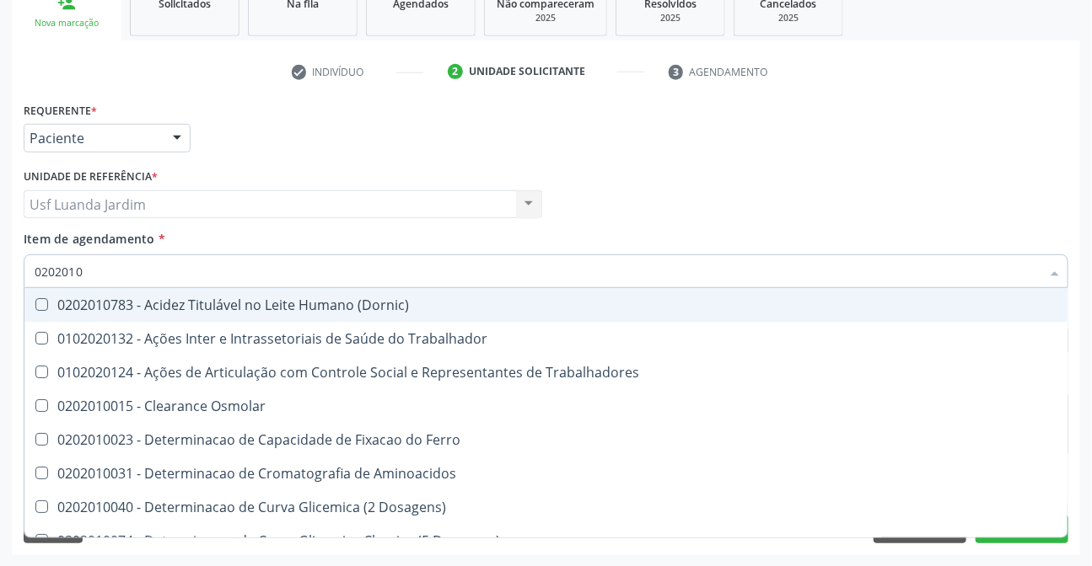
type input "02020101"
checkbox Trabalhadores "true"
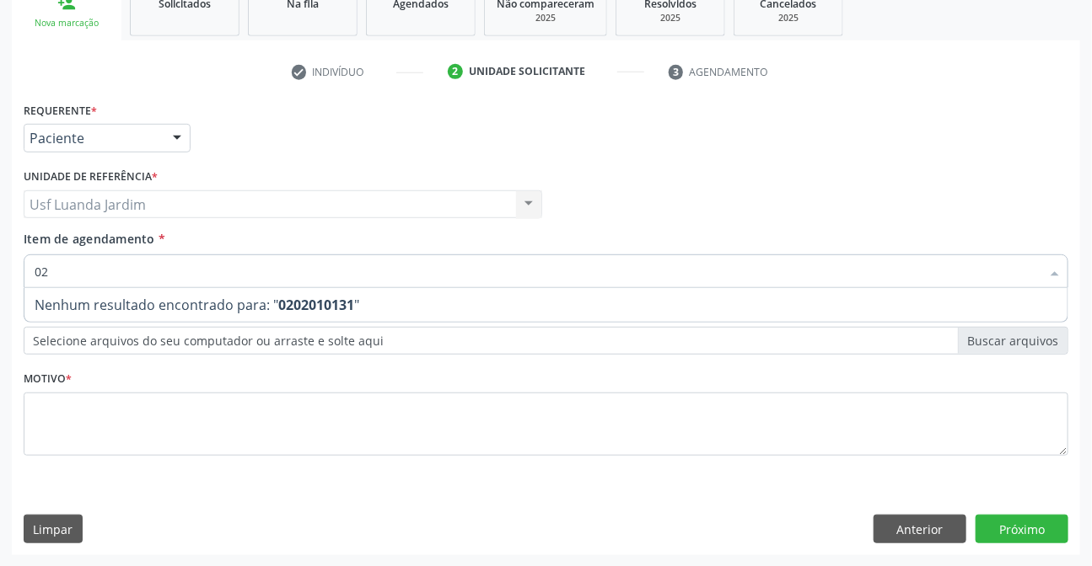
type input "0"
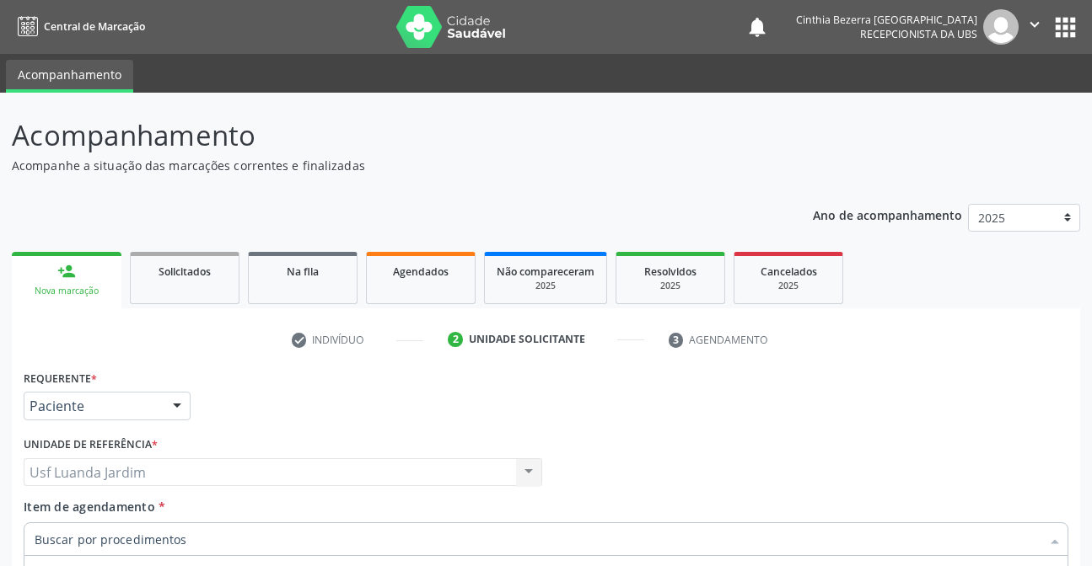
scroll to position [268, 0]
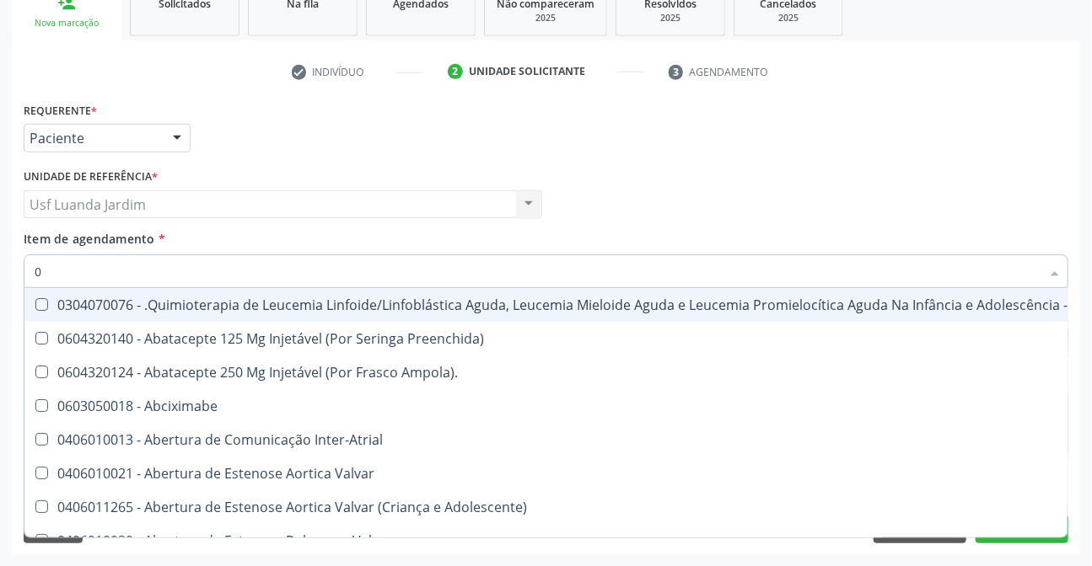
type input "02"
checkbox Drogas "true"
checkbox Coclear "true"
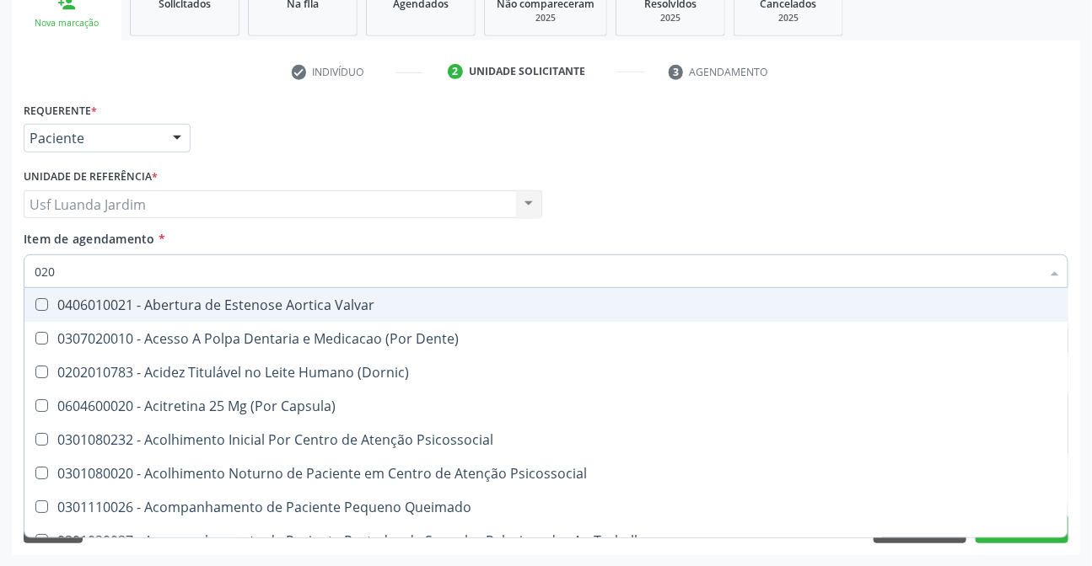
type input "0202"
checkbox Distal "true"
checkbox Auditiva "true"
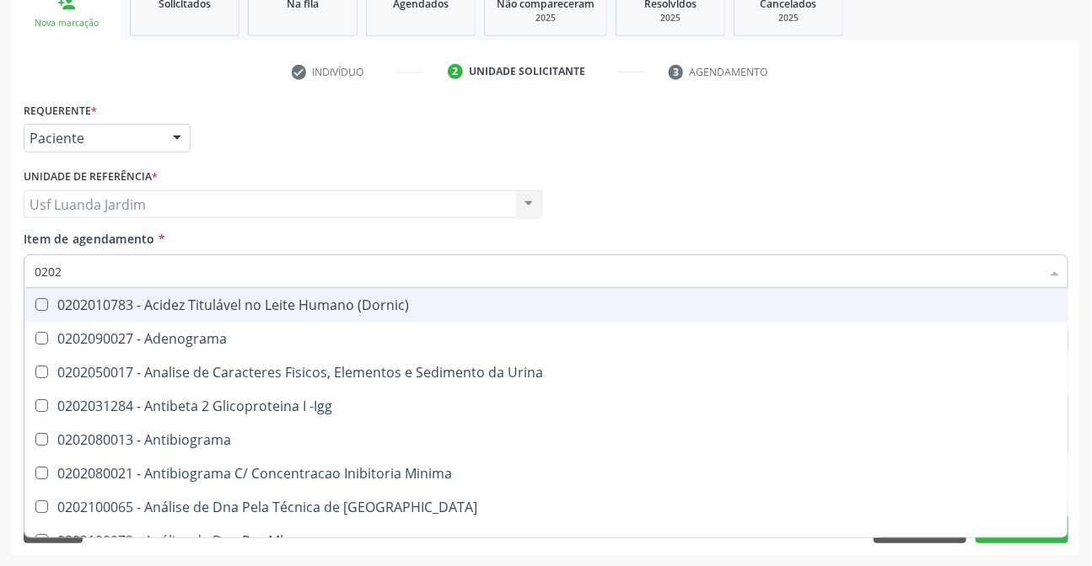
type input "02020"
checkbox Organicos "true"
checkbox Urico "false"
checkbox Xi "true"
checkbox Glicose "false"
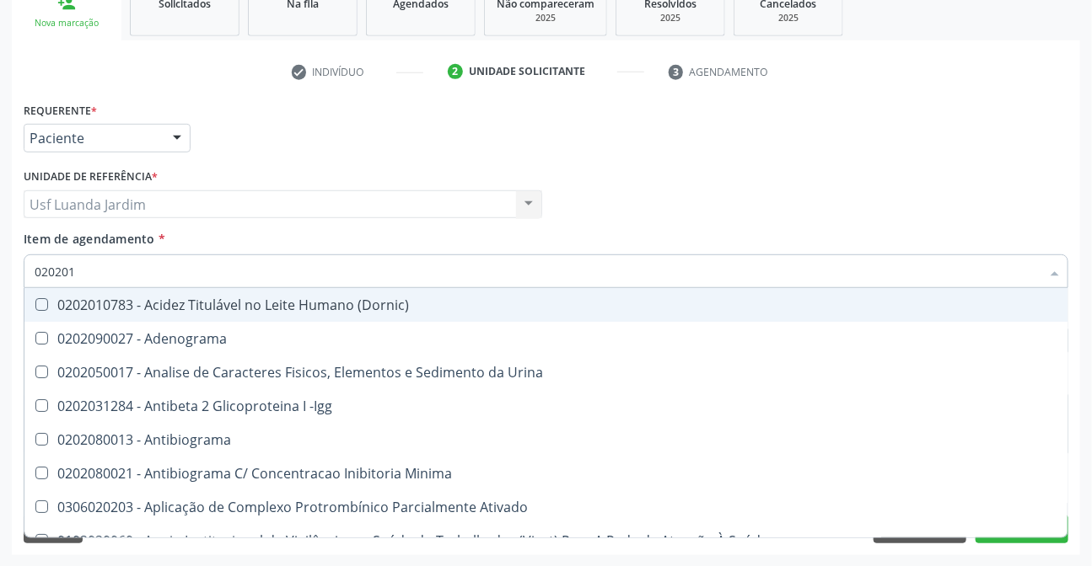
type input "0202010"
checkbox \(Controle\) "true"
checkbox Osmolar "false"
checkbox Osmolalidade "true"
checkbox T3 "false"
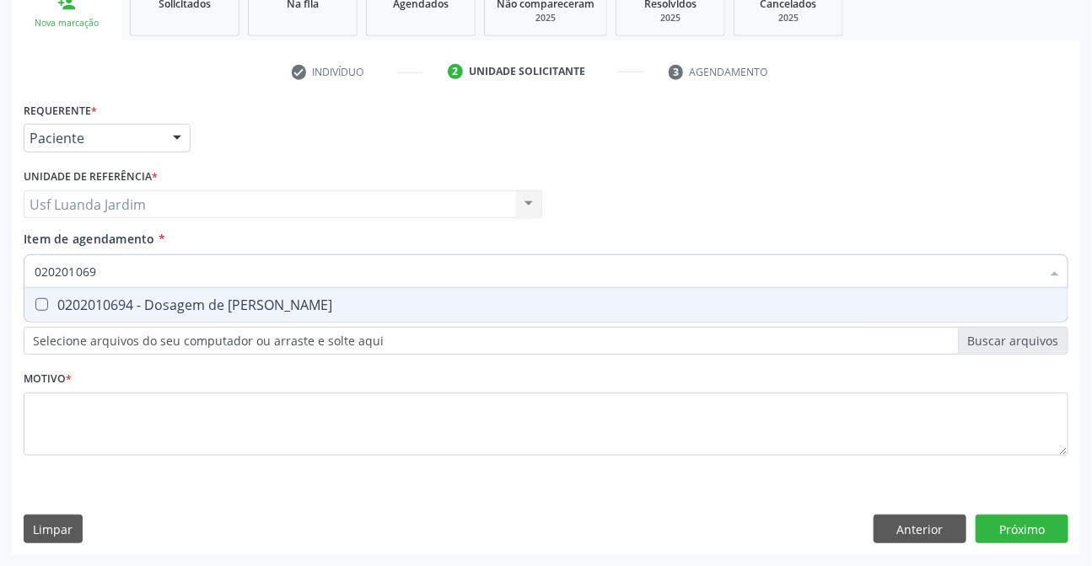
type input "0202010694"
click at [226, 309] on div "0202010694 - Dosagem de Ureia" at bounding box center [546, 304] width 1023 height 13
checkbox Ureia "true"
type input "0"
checkbox Ureia "false"
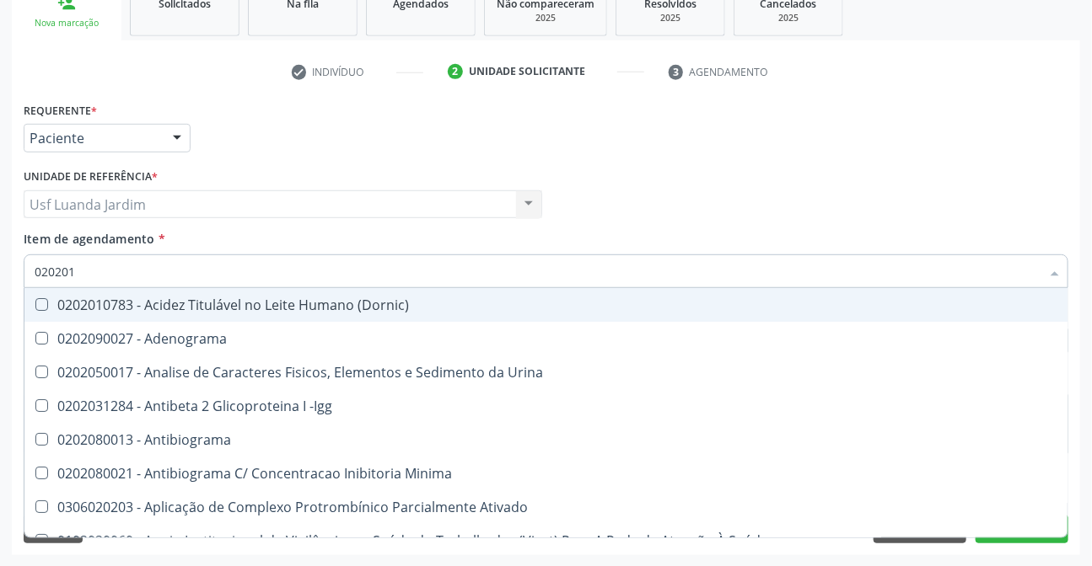
type input "0202010"
checkbox \(Controle\) "true"
checkbox Osmolar "false"
checkbox Osmolalidade "true"
checkbox T3 "false"
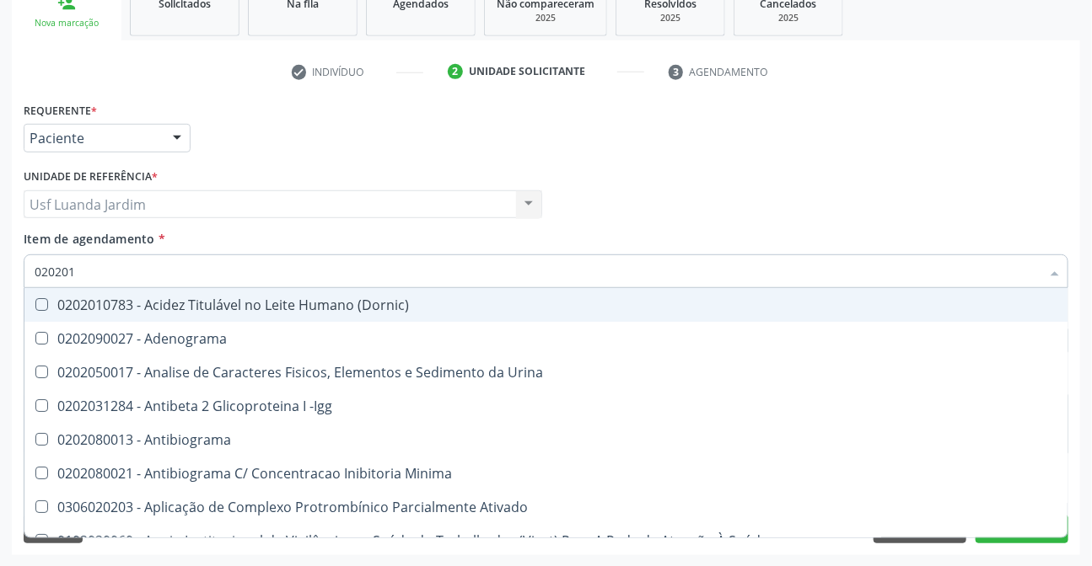
checkbox Livre "true"
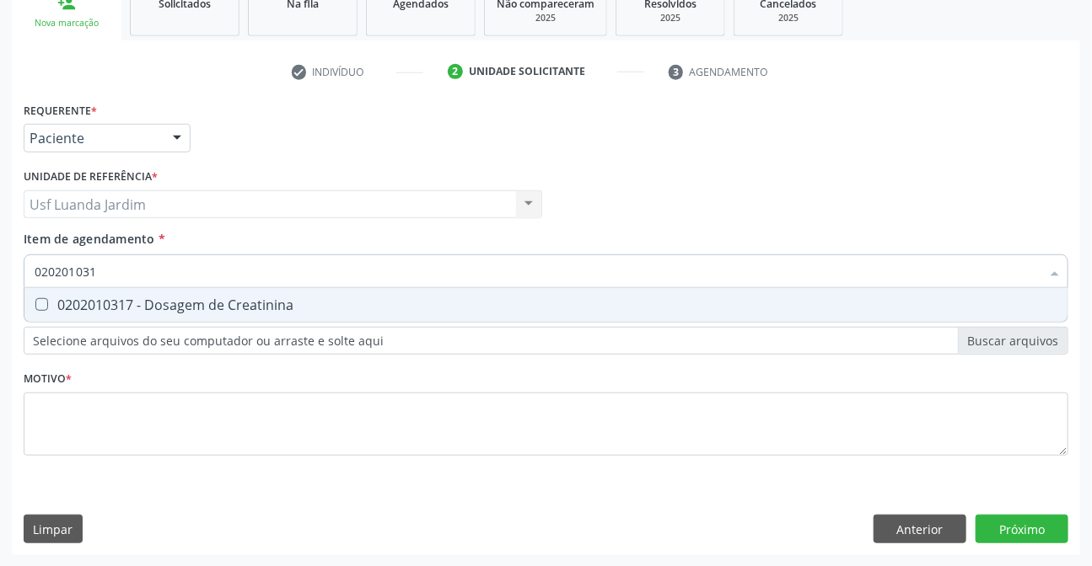
type input "0202010317"
click at [226, 309] on div "0202010317 - Dosagem de Creatinina" at bounding box center [546, 304] width 1023 height 13
checkbox Creatinina "true"
type input "0"
checkbox Creatinina "false"
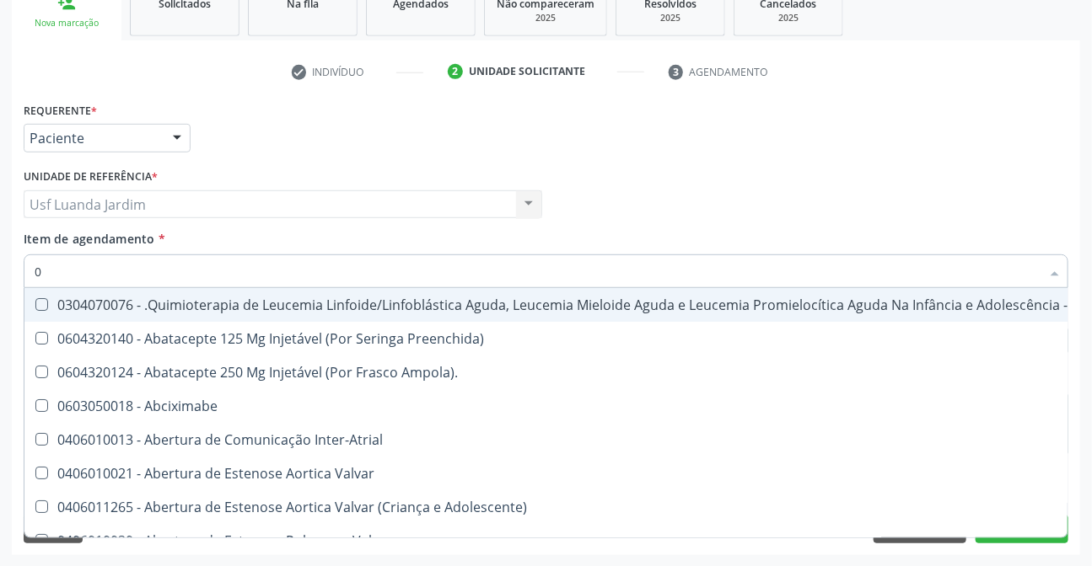
type input "02"
checkbox Drogas "true"
checkbox \(Liquido\) "true"
checkbox Coclear "true"
checkbox Colecistectomia "true"
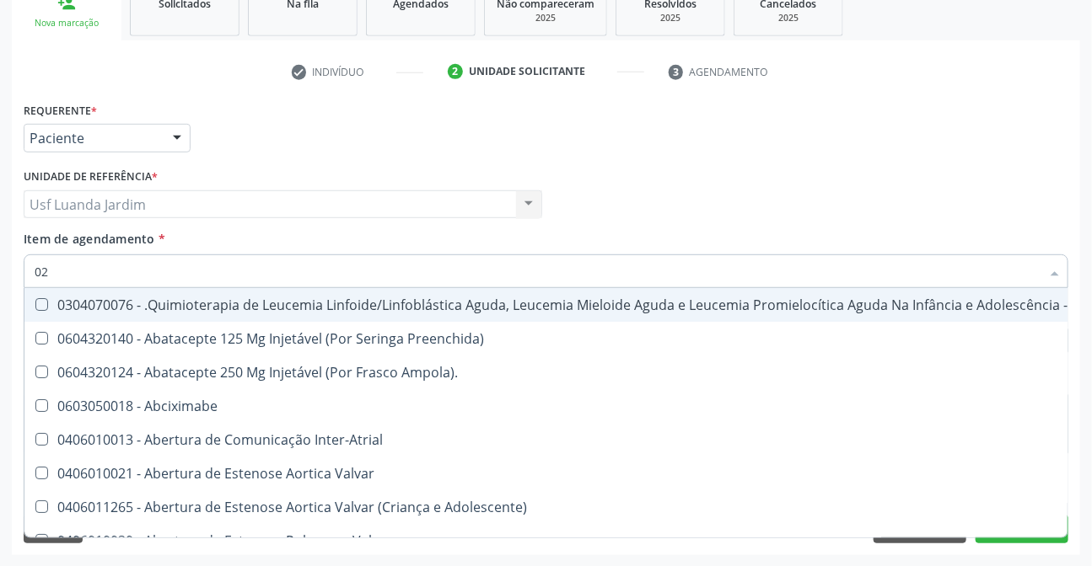
type input "020"
checkbox Respiratória "true"
checkbox Tireoide "true"
checkbox Transplantado "true"
checkbox Capilaroscopia "true"
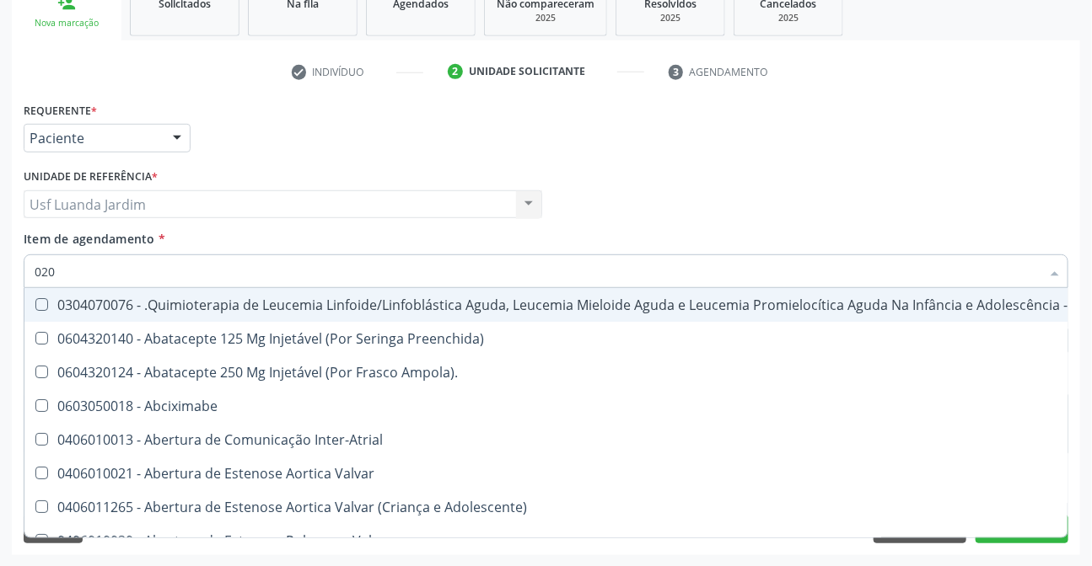
checkbox Drogas "false"
checkbox \(Liquido\) "false"
checkbox Coclear "false"
checkbox Colecistectomia "false"
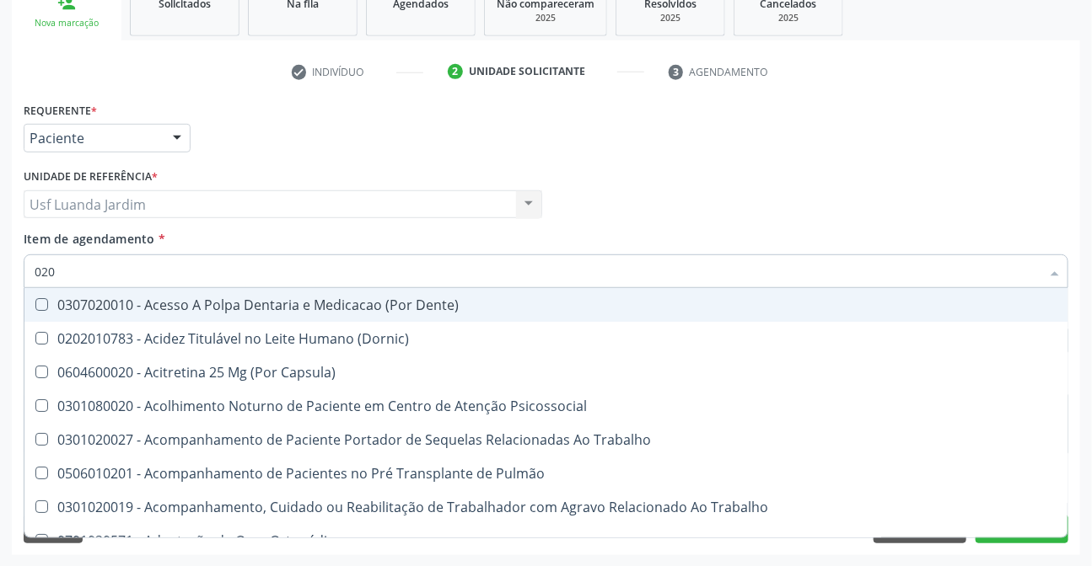
type input "0202"
checkbox População "true"
checkbox Ossea "true"
checkbox Laser "true"
checkbox Estimulo "true"
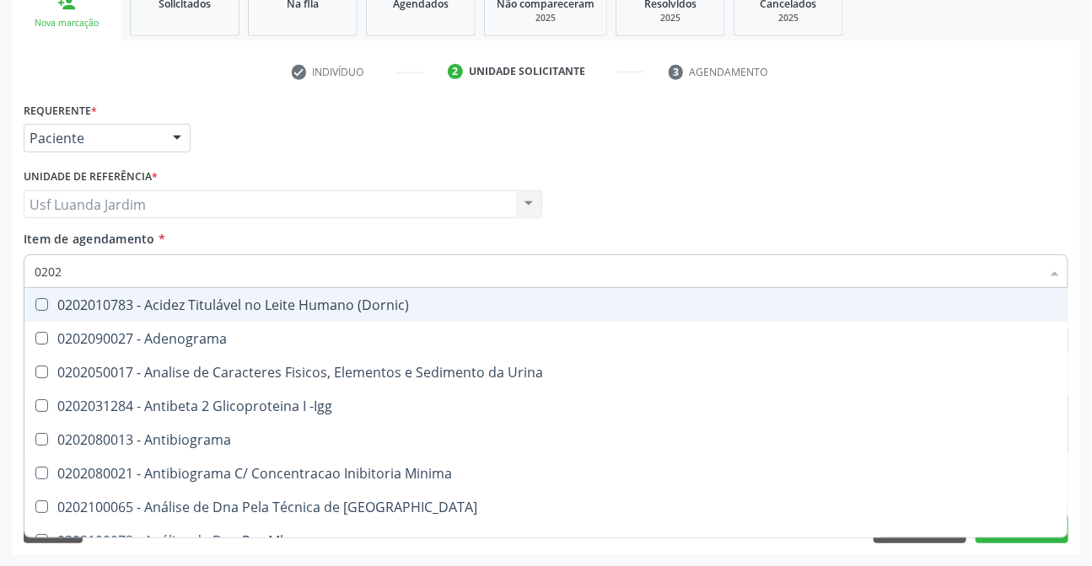
type input "02020"
checkbox Organicos "true"
checkbox Urico "false"
checkbox Calcio "true"
checkbox Creatinina "false"
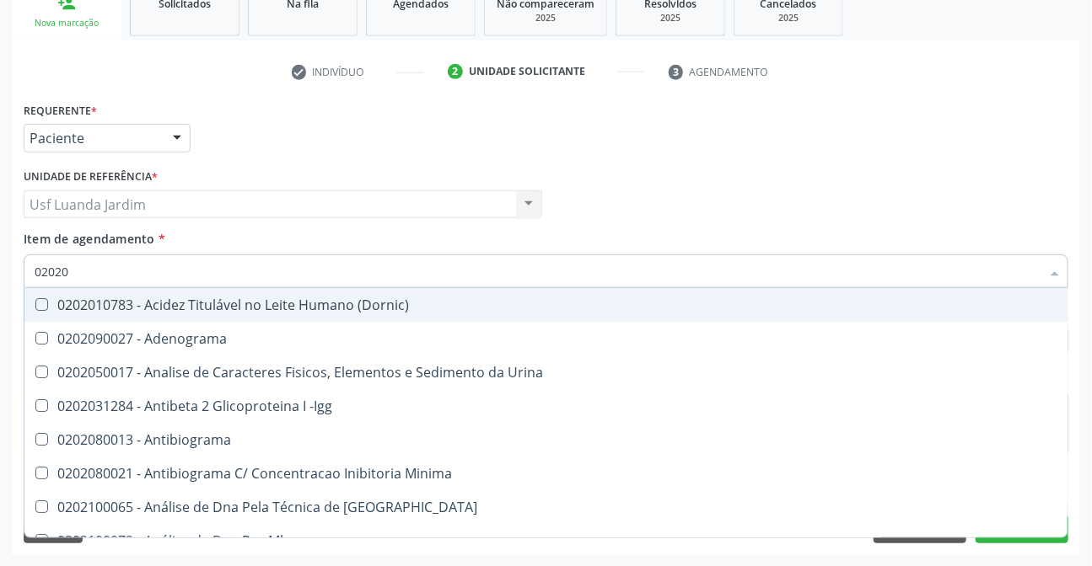
checkbox Xi "true"
checkbox Glicose "false"
checkbox Derrames "true"
checkbox Ureia "false"
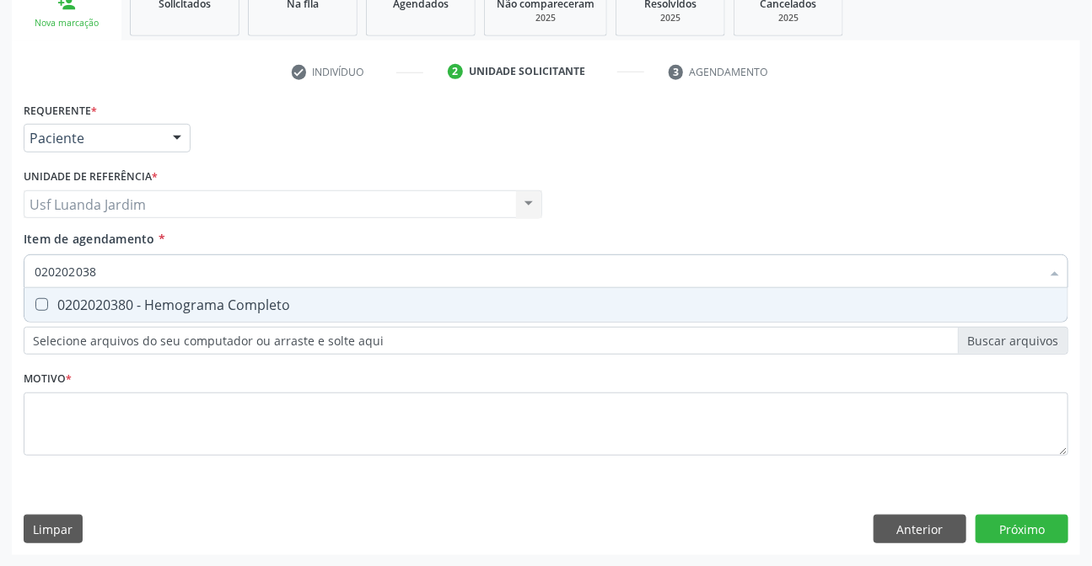
type input "0202020380"
click at [226, 309] on div "0202020380 - Hemograma Completo" at bounding box center [546, 304] width 1023 height 13
checkbox Completo "true"
type input "0"
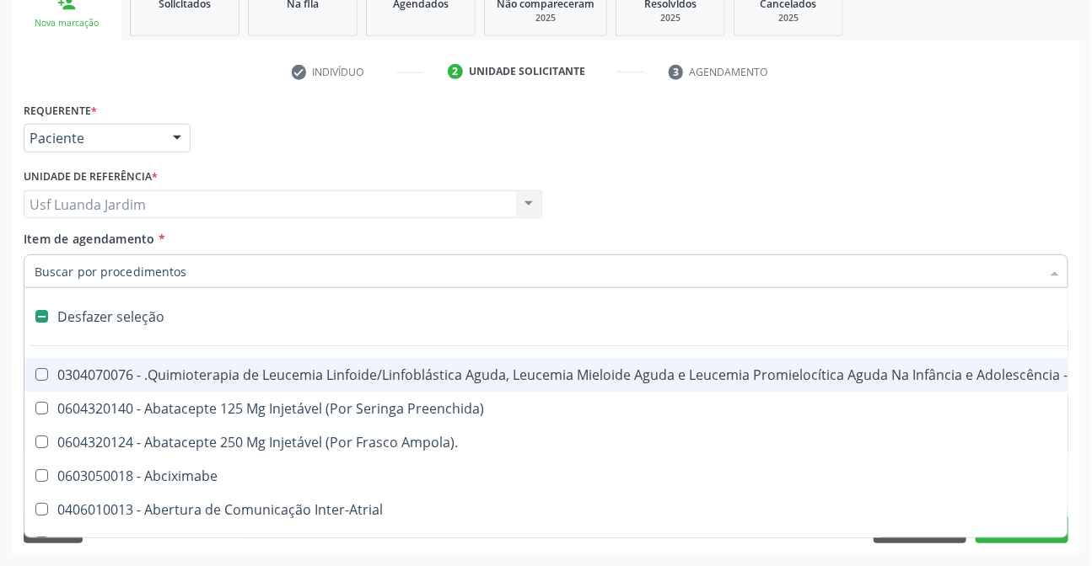
checkbox Manutenção "false"
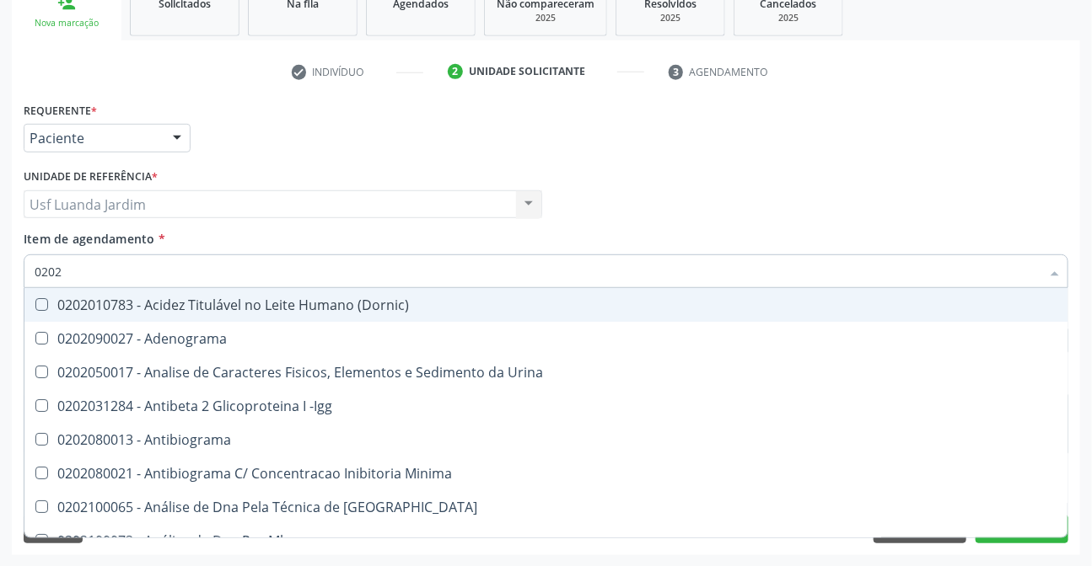
type input "02020"
checkbox Organicos "true"
checkbox Urico "false"
checkbox Calcio "true"
checkbox Creatinina "false"
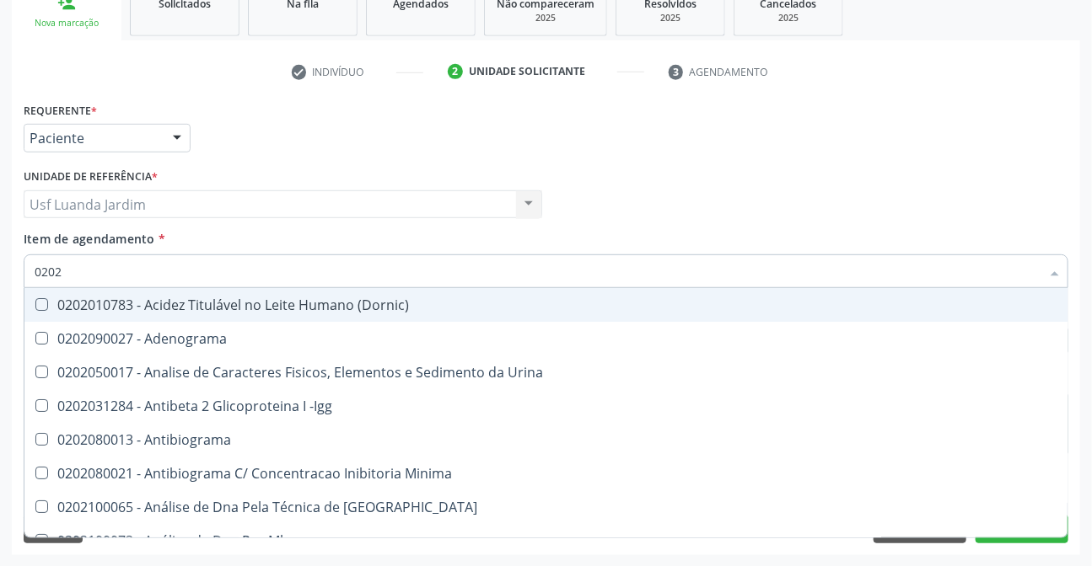
checkbox Xi "true"
checkbox Glicose "false"
checkbox Derrames "true"
checkbox Ureia "false"
checkbox Zinco "true"
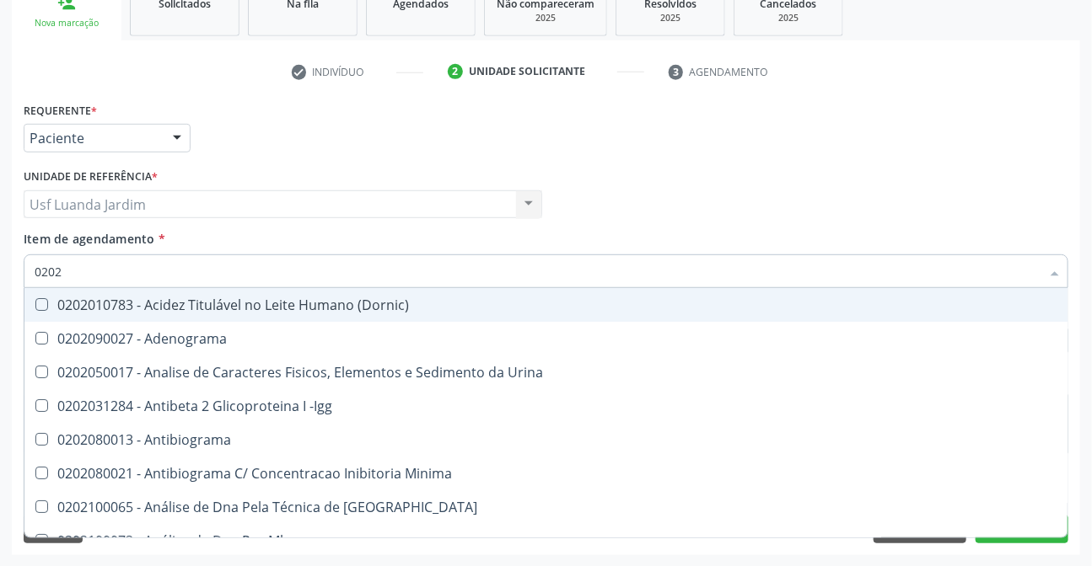
checkbox Completo "false"
type input "020201"
checkbox Osmolar "true"
checkbox Gestante "true"
checkbox T3 "true"
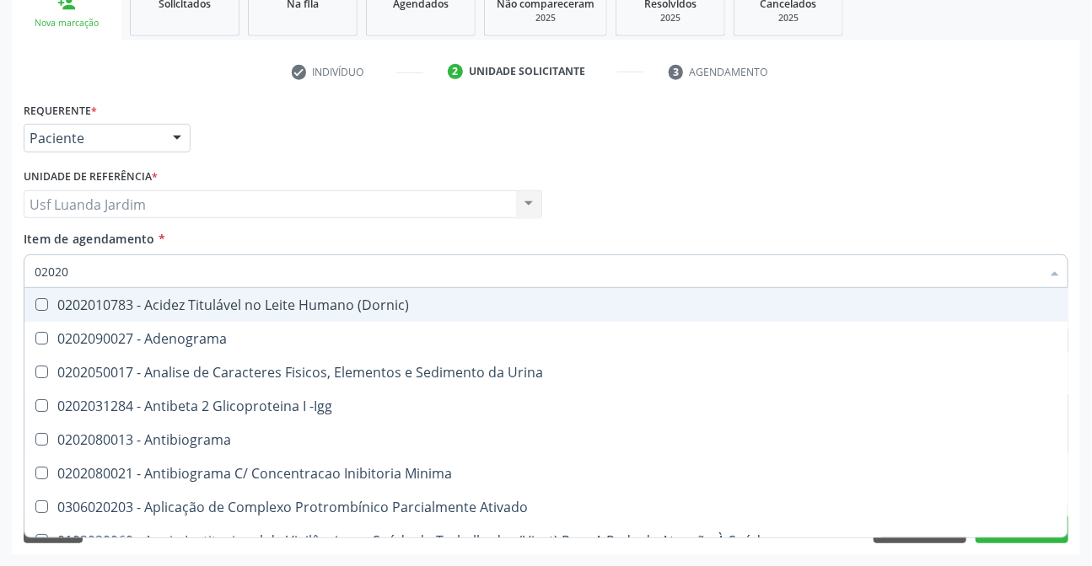
checkbox Ascorbico "true"
checkbox Urico "false"
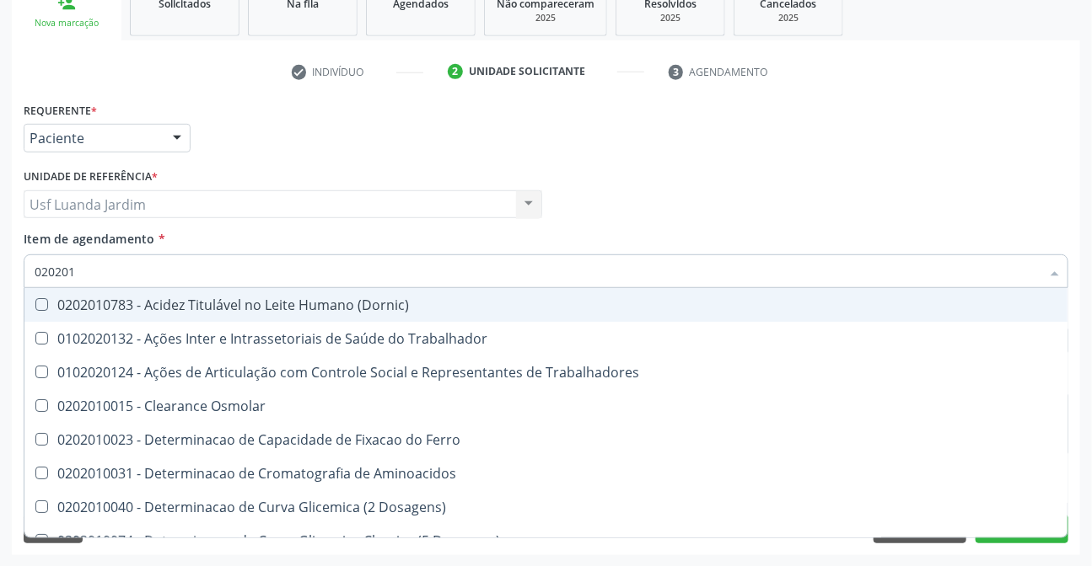
type input "0202010"
checkbox Ativada\) "true"
checkbox Urico "false"
checkbox Ionizavel "true"
checkbox Creatinina "false"
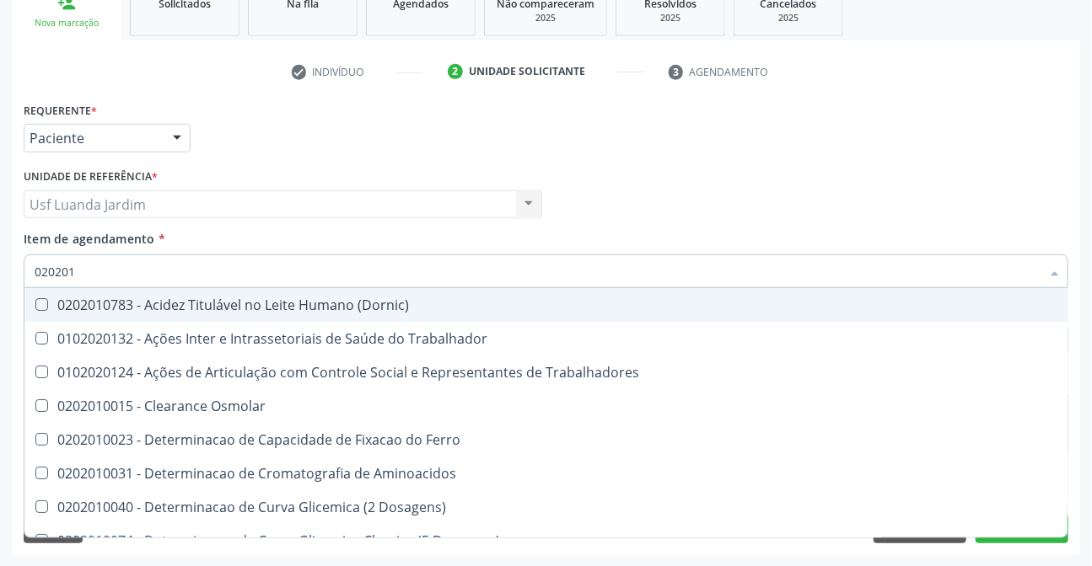
checkbox II "true"
checkbox Glicose "false"
checkbox Piruvato "true"
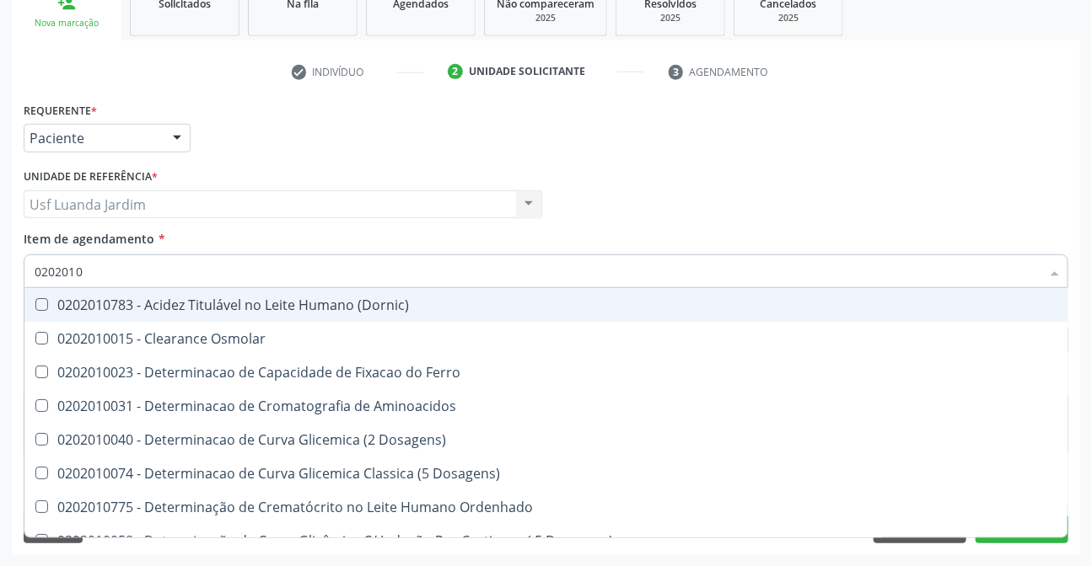
type input "02020106"
checkbox Osmolaridade "true"
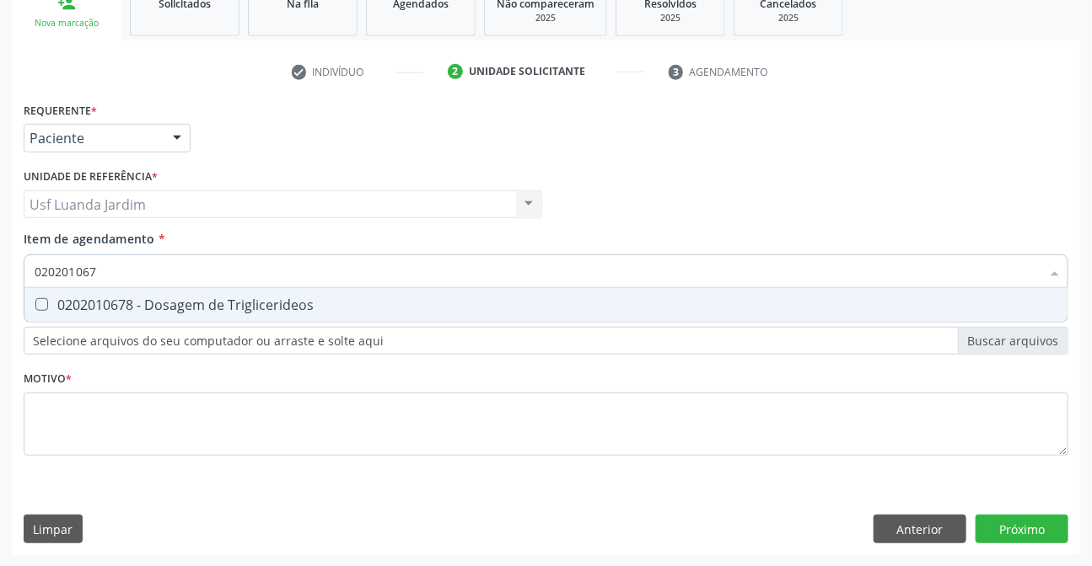
type input "0202010678"
click at [226, 309] on div "0202010678 - Dosagem de Triglicerideos" at bounding box center [546, 304] width 1023 height 13
checkbox Triglicerideos "true"
type input "0"
checkbox Triglicerideos "false"
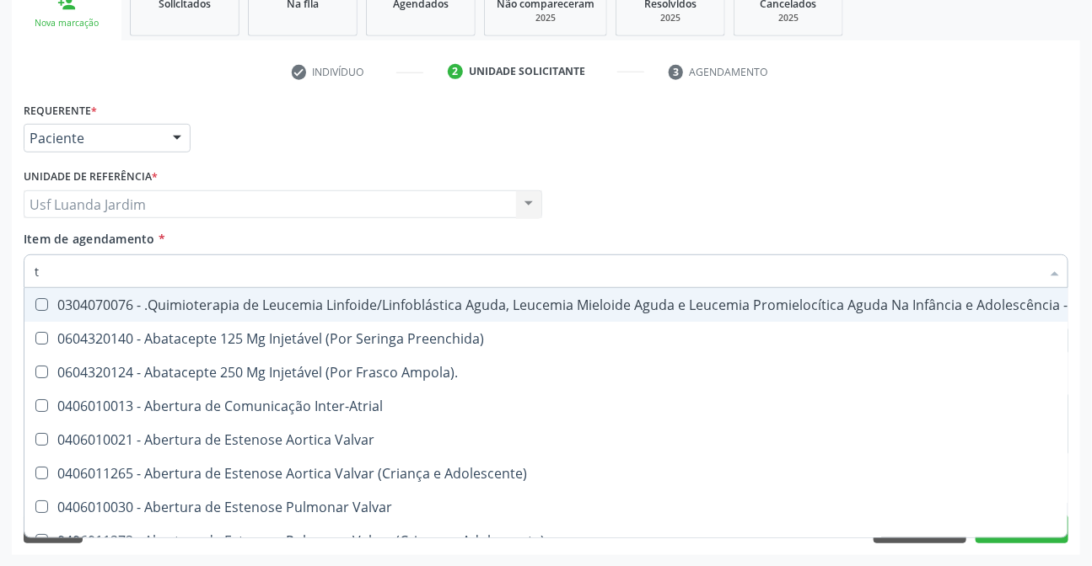
type input "to"
checkbox Videolaparoscópica "true"
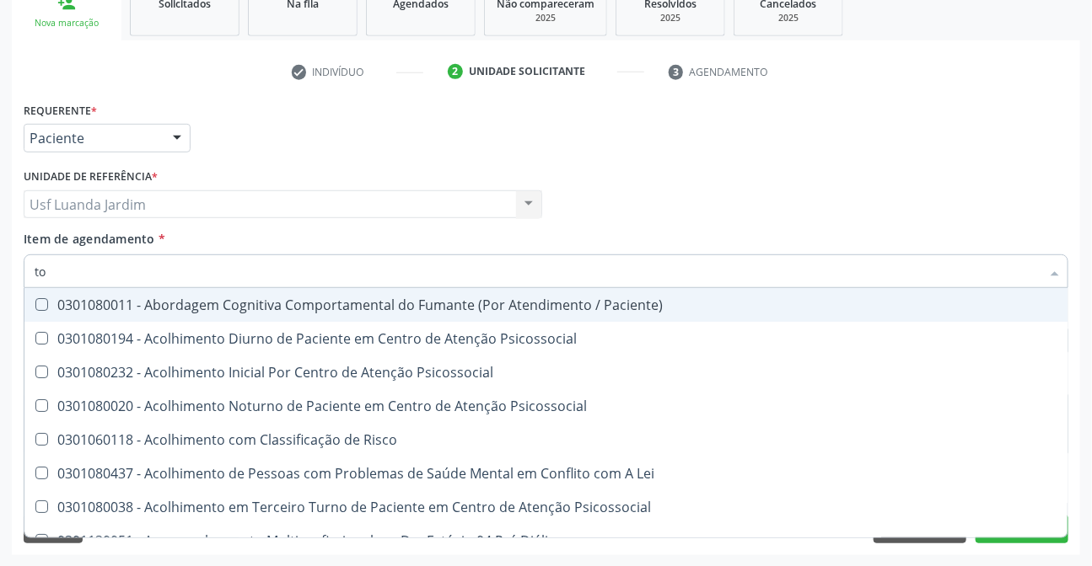
type input "t"
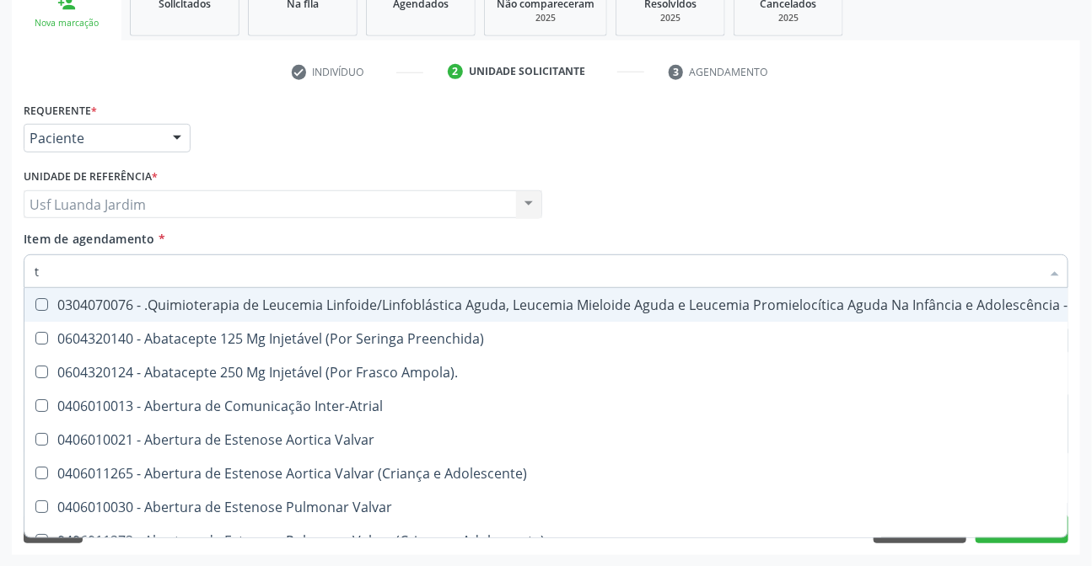
checkbox Videolaparoscópica "false"
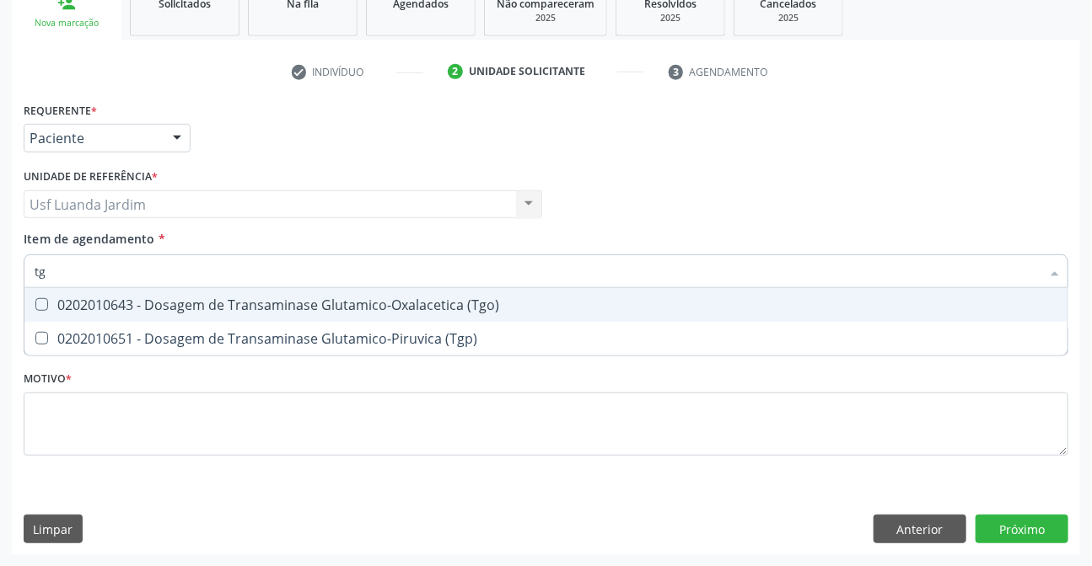
type input "tgo"
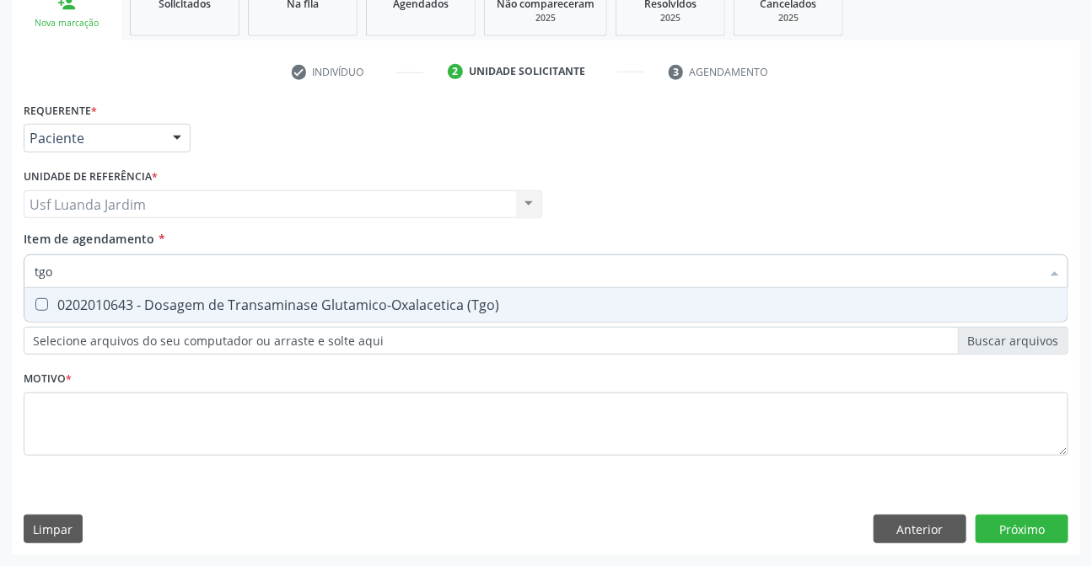
click at [226, 309] on div "0202010643 - Dosagem de Transaminase Glutamico-Oxalacetica (Tgo)" at bounding box center [546, 304] width 1023 height 13
checkbox \(Tgo\) "true"
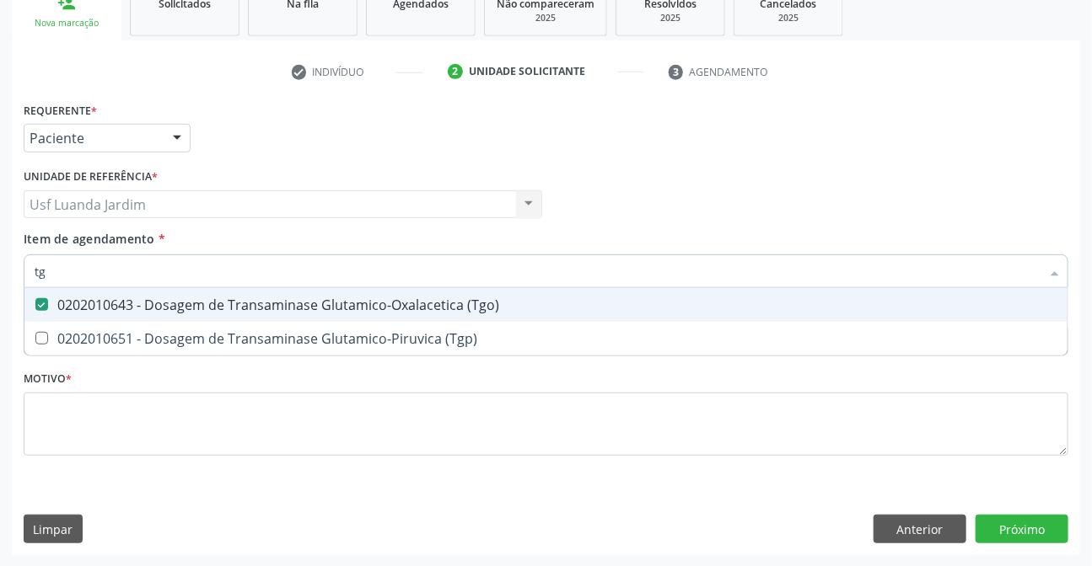
type input "tgp"
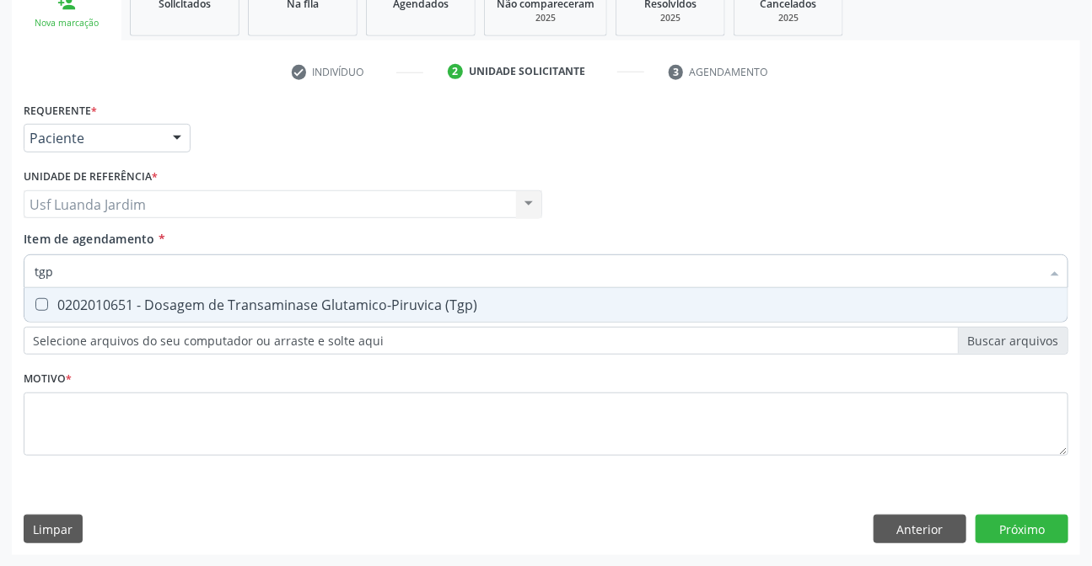
click at [226, 309] on div "0202010651 - Dosagem de Transaminase Glutamico-Piruvica (Tgp)" at bounding box center [546, 304] width 1023 height 13
checkbox \(Tgp\) "true"
type input "t"
checkbox \(Tgp\) "false"
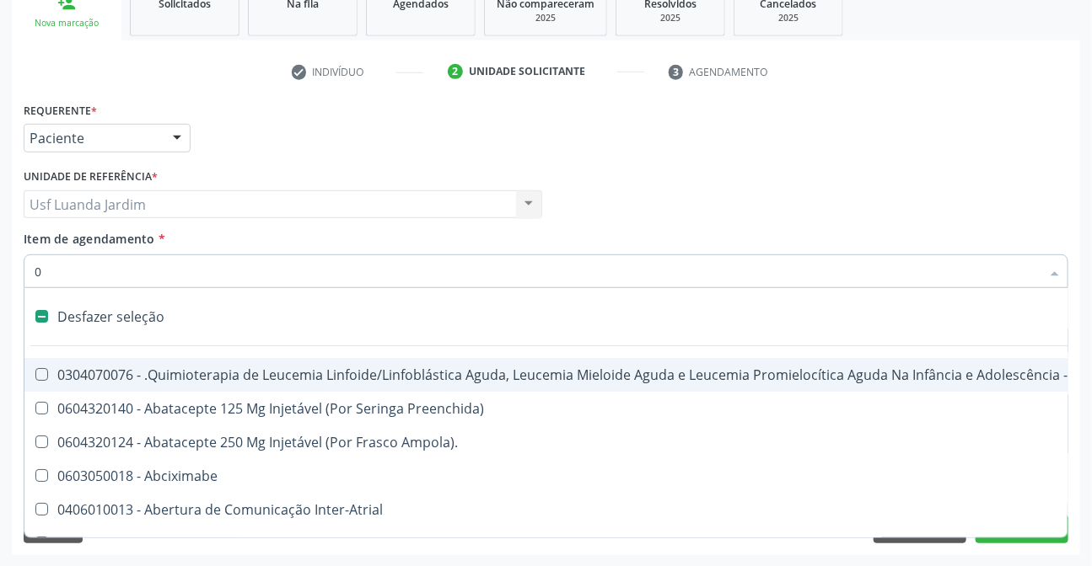
type input "02"
checkbox Drogas "true"
checkbox \(Liquido\) "true"
checkbox Coclear "true"
checkbox Comprimido\) "true"
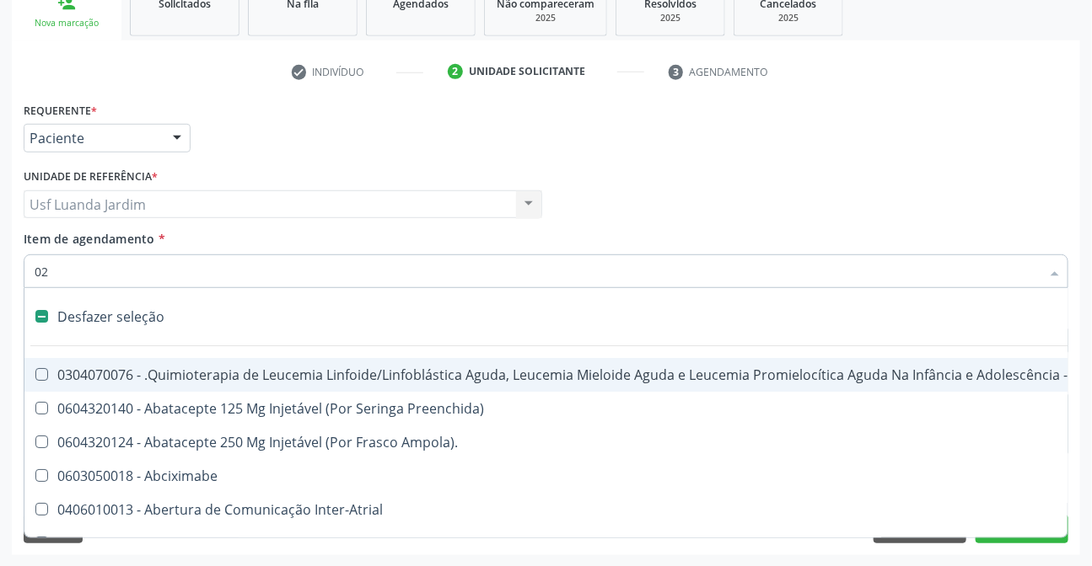
checkbox Ml\) "true"
checkbox Embolizante "true"
checkbox Colecistectomia "true"
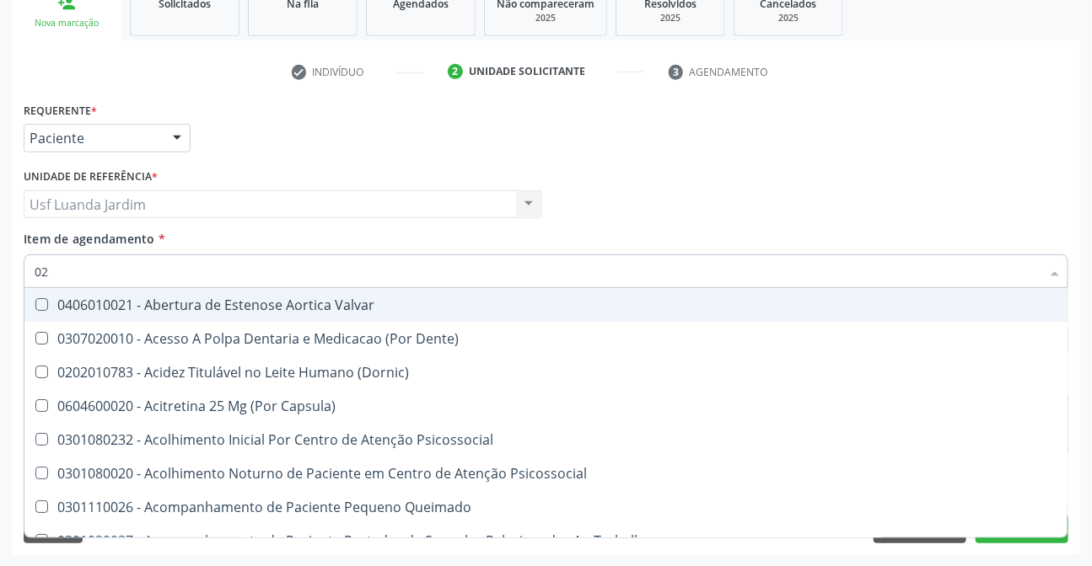
type input "020"
checkbox Intra-Aortico "true"
checkbox Complementar\) "true"
checkbox \(Qualitativo\) "true"
checkbox Semana\) "true"
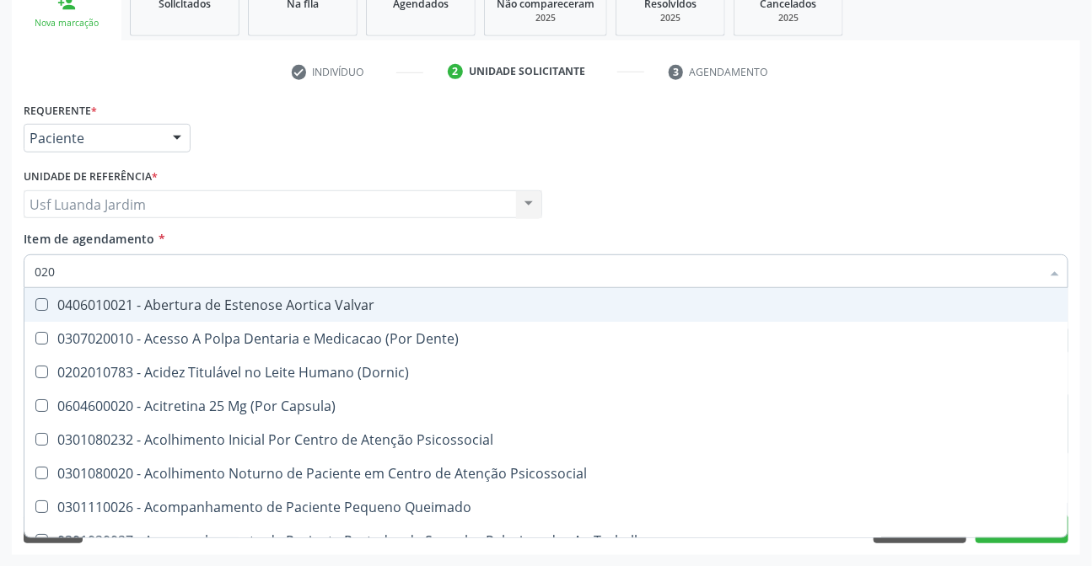
checkbox Pediátrico "true"
checkbox Dias "true"
checkbox Ii\) "true"
checkbox Urico "false"
checkbox Creatinina "false"
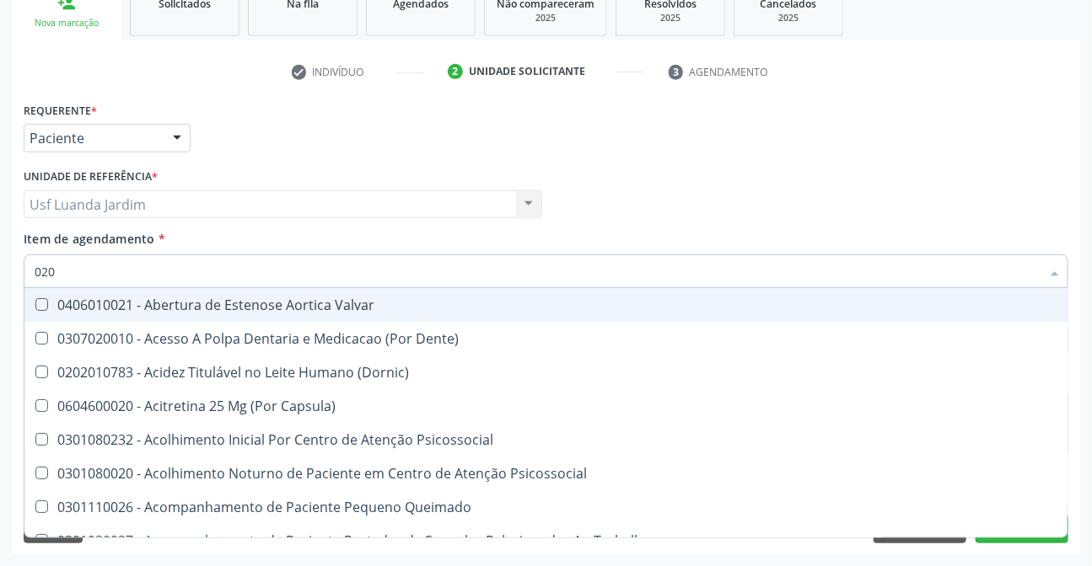
checkbox Glicose "false"
checkbox \(Tgo\) "false"
checkbox \(Tgp\) "false"
checkbox Triglicerideos "false"
checkbox \(T3\) "true"
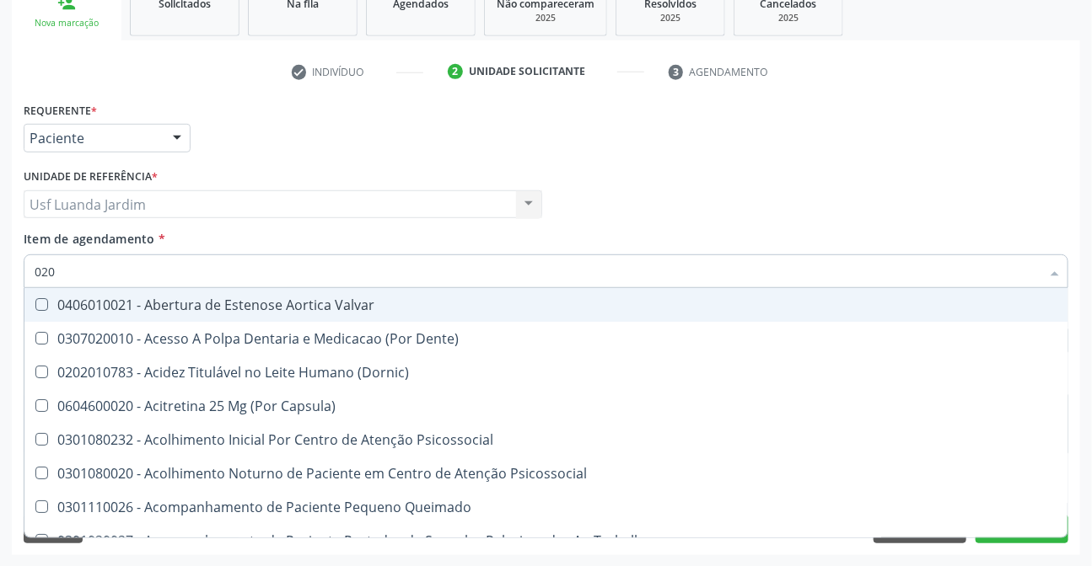
checkbox Ureia "false"
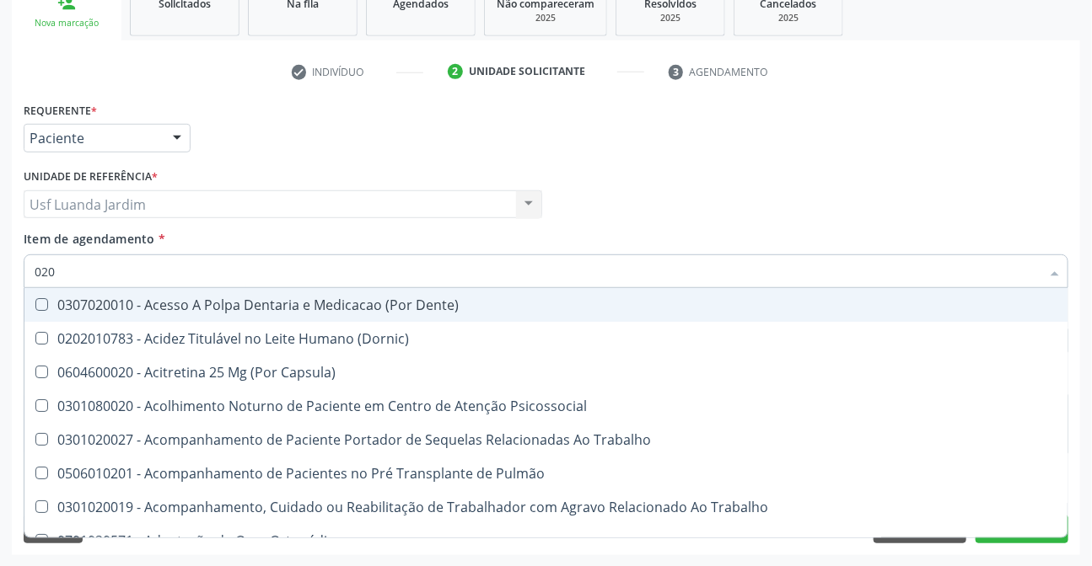
type input "0202"
checkbox População "true"
checkbox Ossea "true"
checkbox Laser "true"
checkbox \(Spcto\) "true"
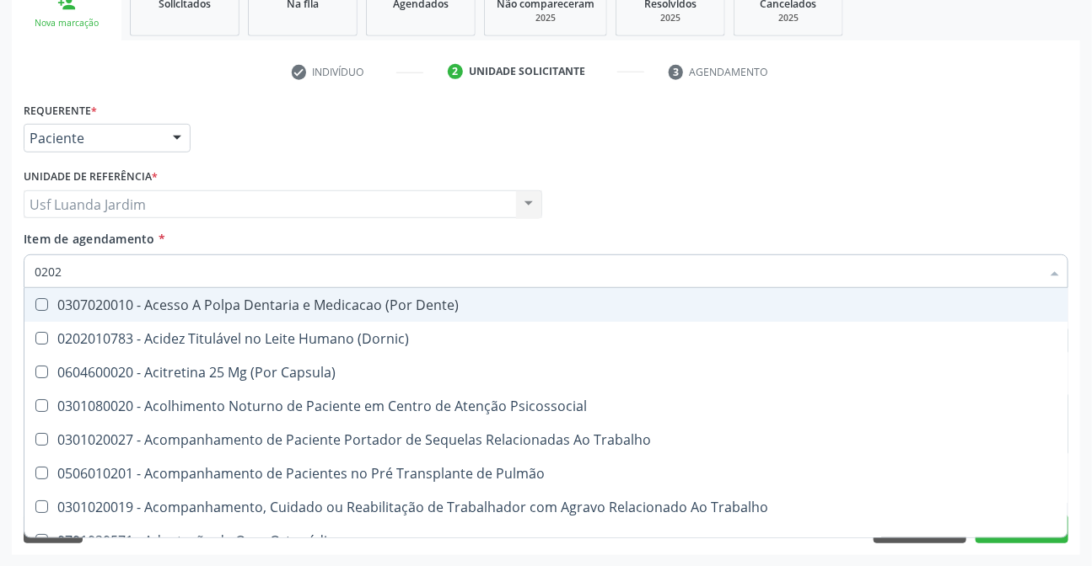
checkbox 67 "true"
checkbox Projecoes\) "true"
checkbox Estimulo "true"
checkbox Biologica "true"
checkbox Urico "false"
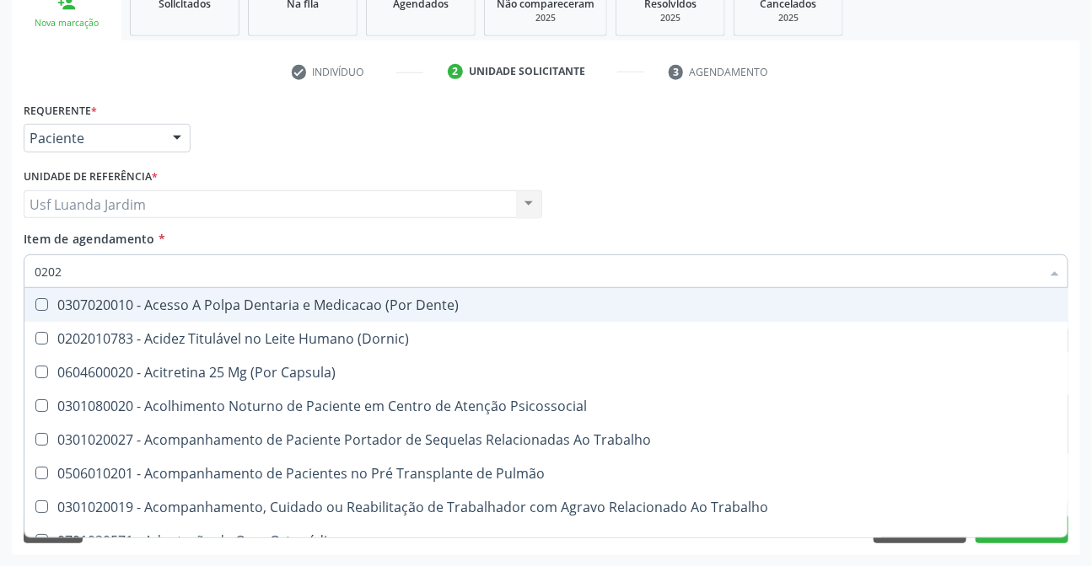
checkbox Creatinina "false"
checkbox Glicose "false"
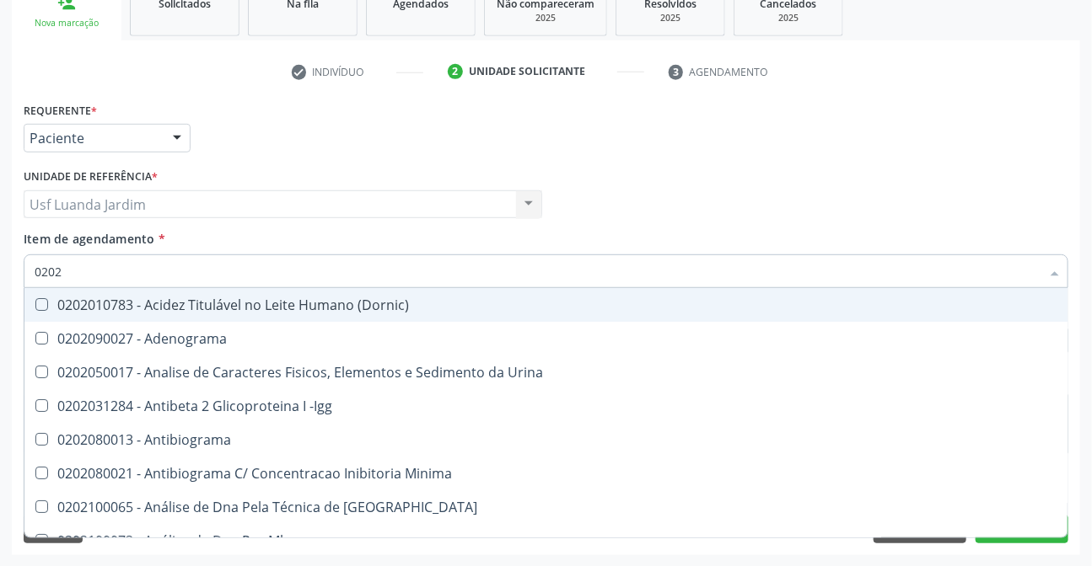
type input "02020"
checkbox Organicos "true"
checkbox Urico "false"
checkbox Calcio "true"
checkbox Creatinina "false"
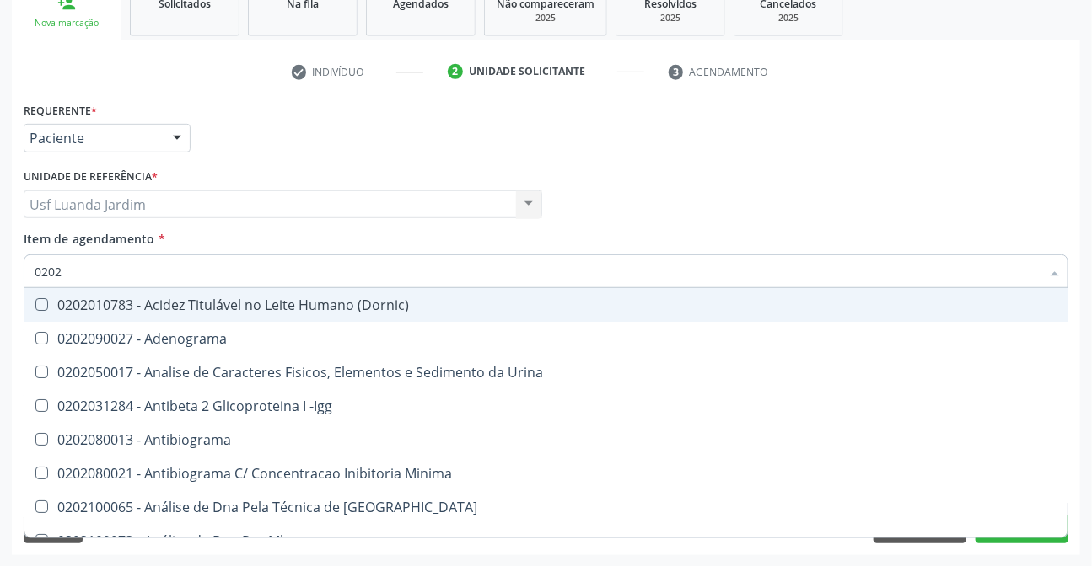
checkbox Xi "true"
checkbox Glicose "false"
checkbox Prolactina "true"
checkbox Funcional "true"
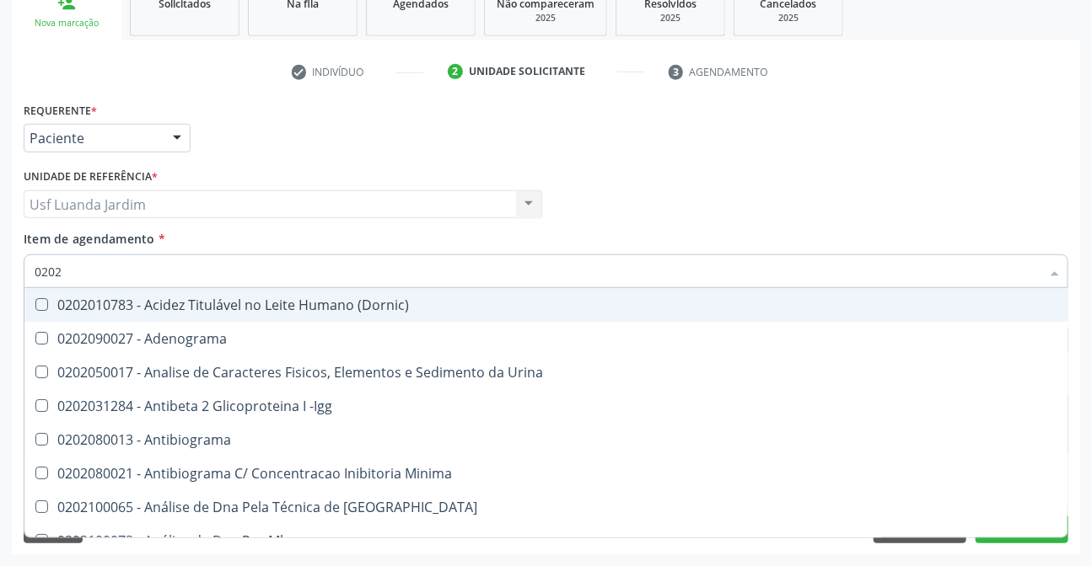
checkbox Derrames "true"
checkbox \(Tgo\) "false"
checkbox \(Tgp\) "false"
checkbox Triglicerideos "false"
checkbox Ureia "false"
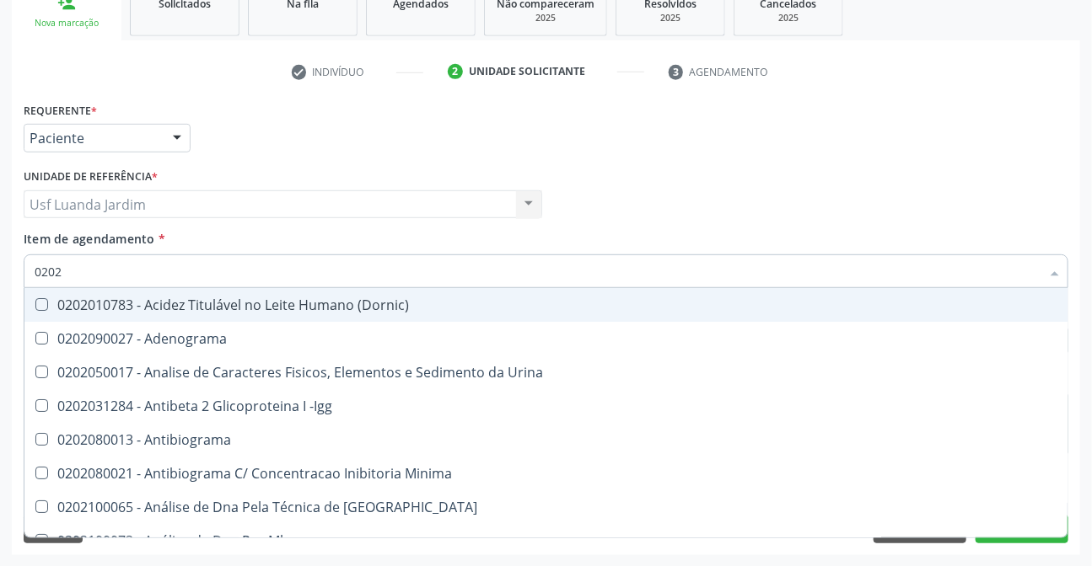
checkbox Zinco "true"
checkbox Completo "false"
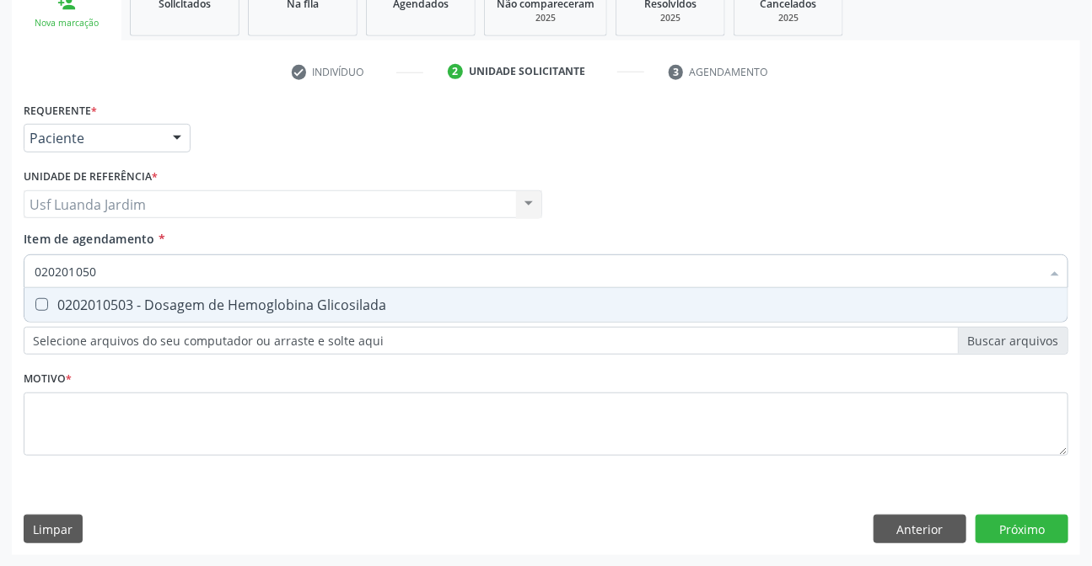
type input "0202010503"
click at [226, 309] on div "0202010503 - Dosagem de Hemoglobina Glicosilada" at bounding box center [546, 304] width 1023 height 13
checkbox Glicosilada "true"
type input "0"
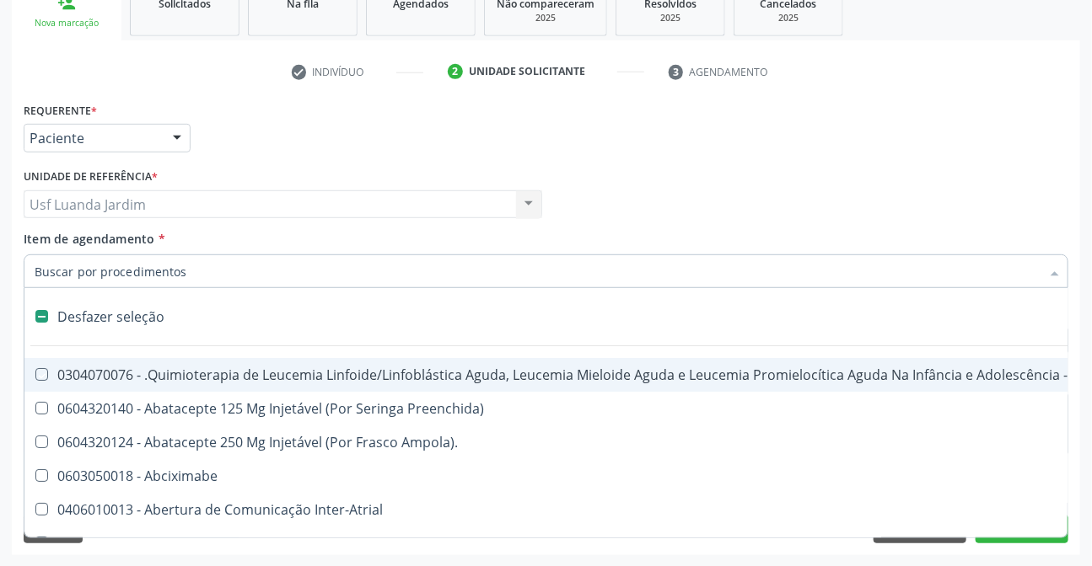
checkbox Manutenção "false"
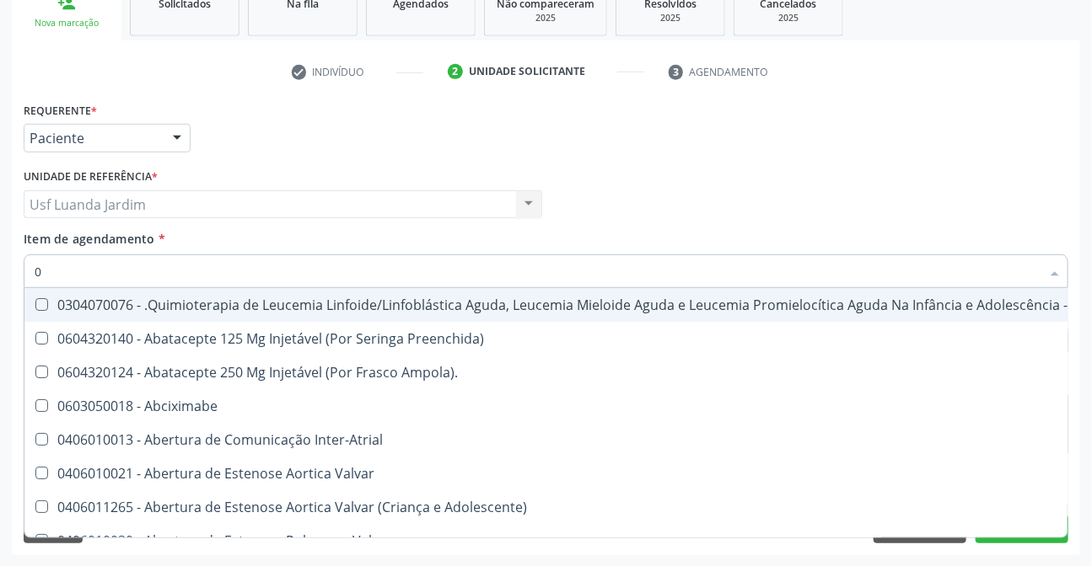
type input "02"
checkbox Drogas "true"
checkbox \(Liquido\) "true"
checkbox Coclear "true"
checkbox Orofacial "true"
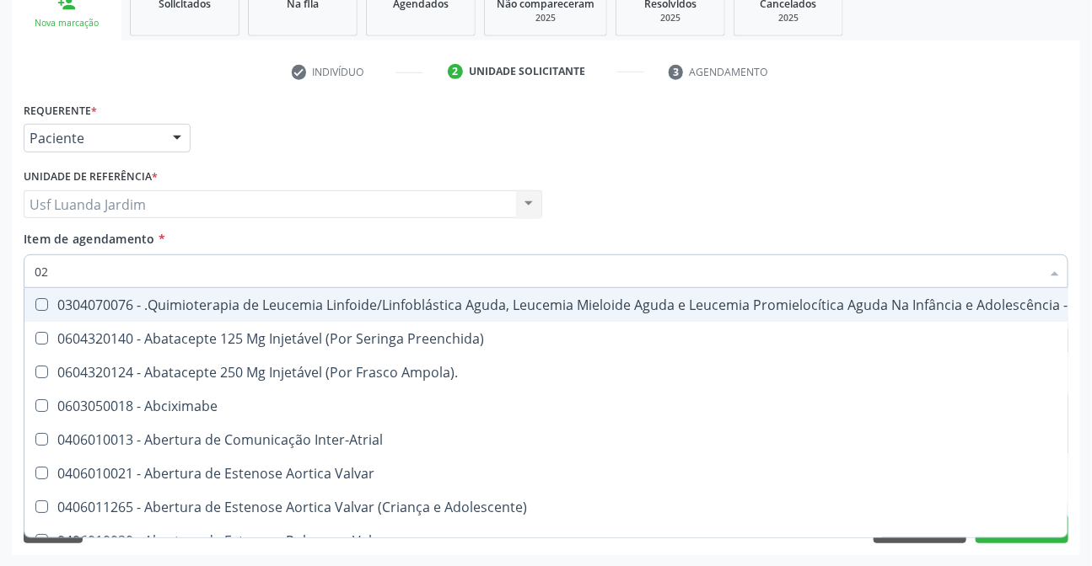
checkbox Comprimido\) "true"
checkbox Ml\) "true"
checkbox Embolizante "true"
checkbox Colecistectomia "true"
type input "020"
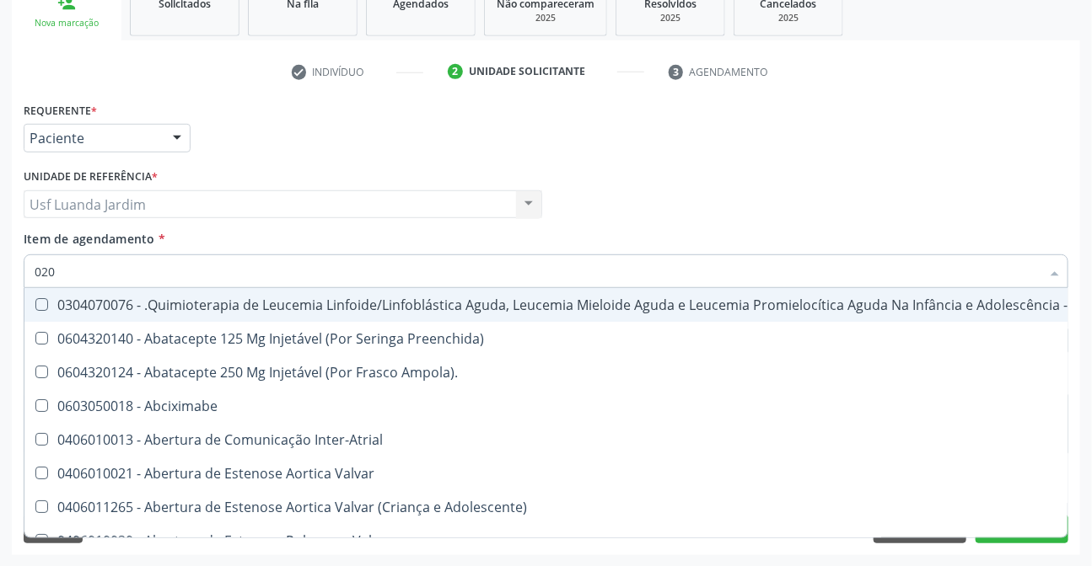
checkbox Respiratória "true"
checkbox Tireoide "true"
checkbox Transplantado "true"
checkbox Linha "true"
checkbox Ampola\) "true"
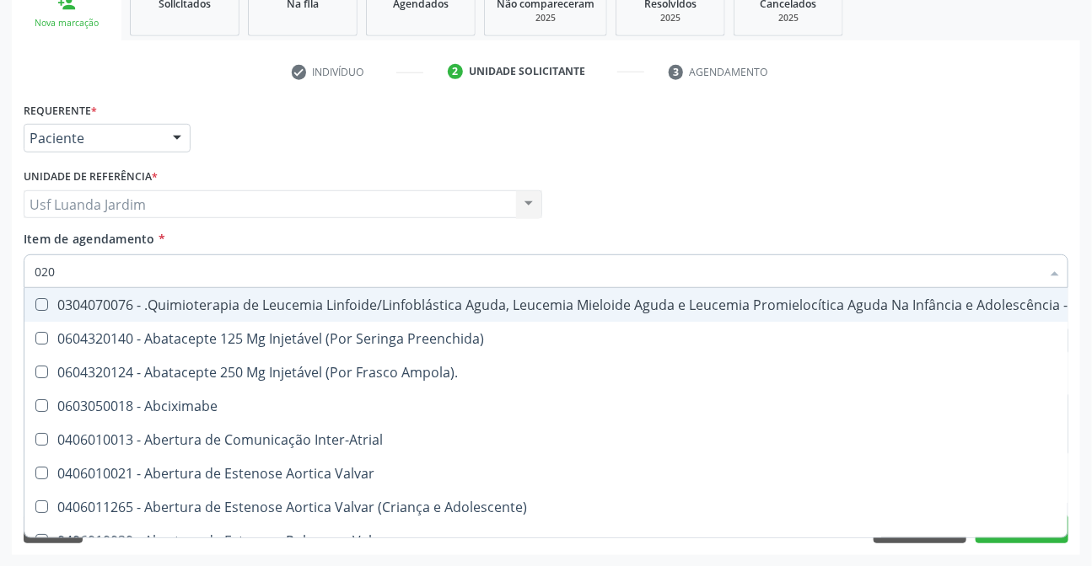
checkbox \(Par\) "true"
checkbox Capilaroscopia "true"
checkbox Drogas "false"
checkbox \(Liquido\) "false"
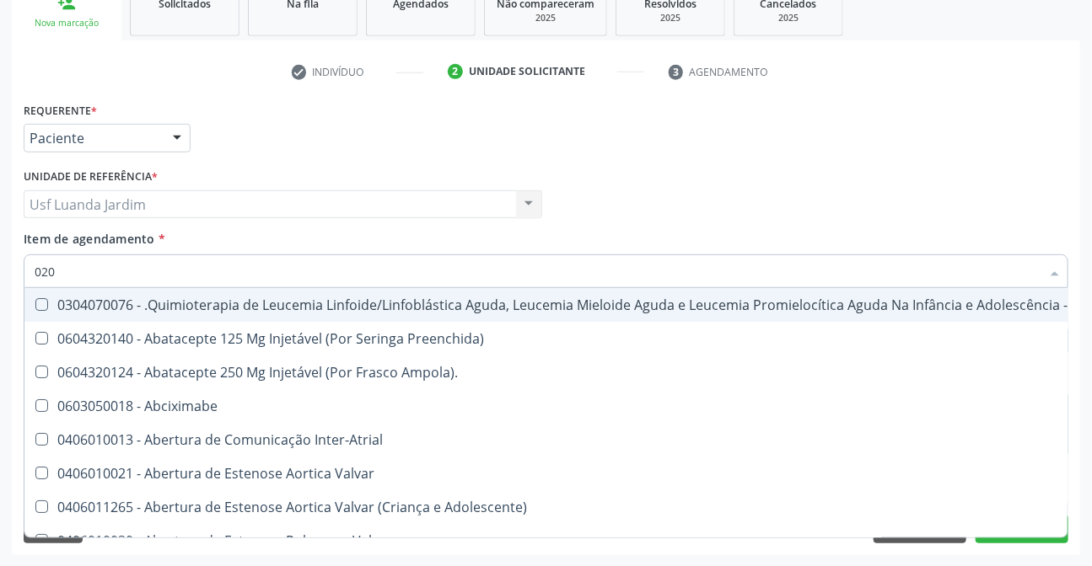
checkbox Coclear "false"
checkbox Orofacial "false"
checkbox Comprimido\) "false"
checkbox Ml\) "false"
checkbox Embolizante "false"
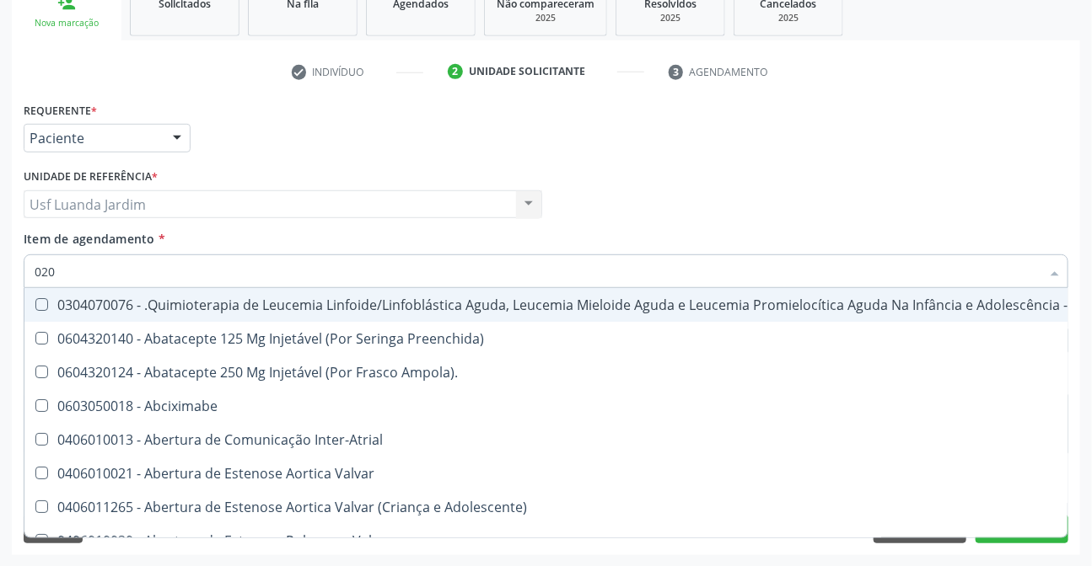
checkbox Per-Operatoria "true"
checkbox Colecistectomia "false"
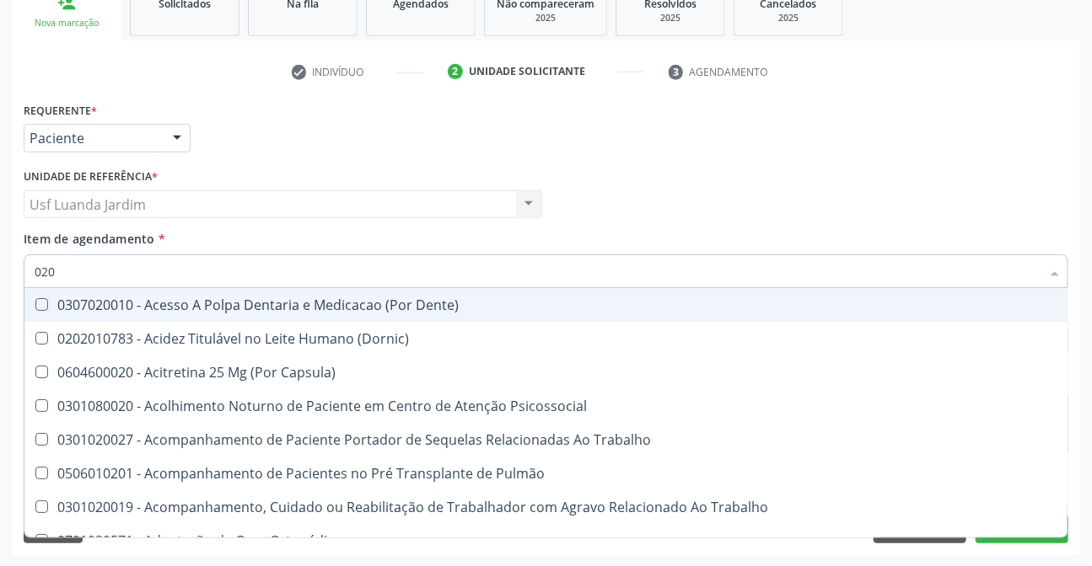
type input "0202"
checkbox População "true"
checkbox Ossea "true"
checkbox Laser "true"
checkbox Septostomia "true"
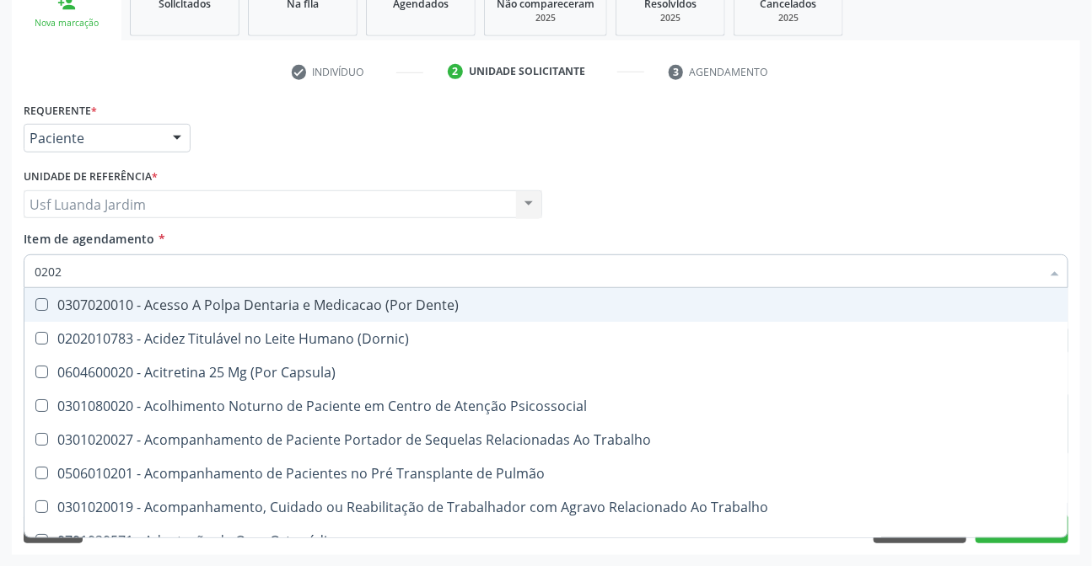
checkbox \(Spcto\) "true"
checkbox 67 "true"
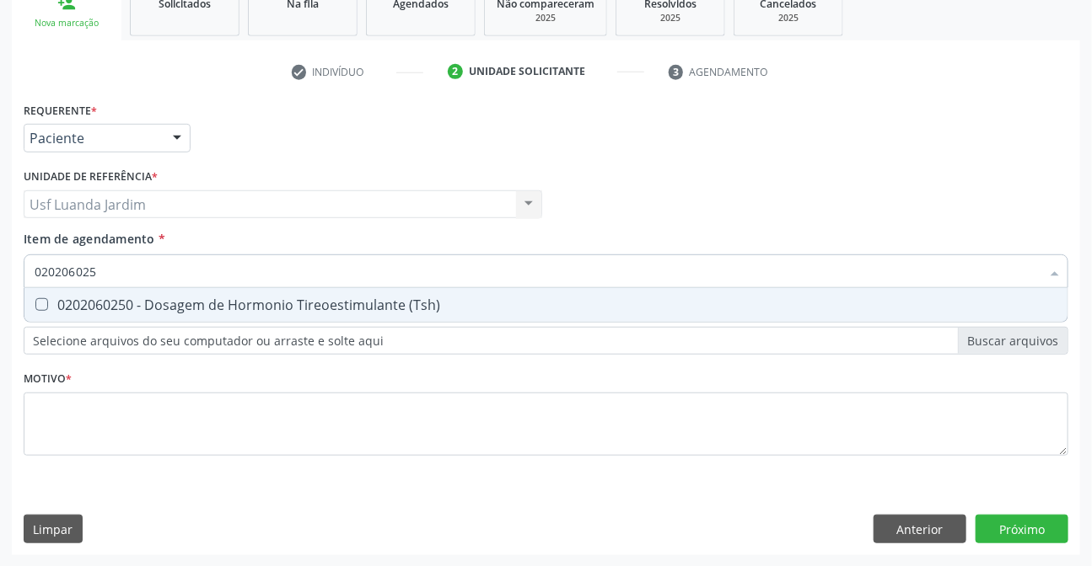
click at [226, 309] on div "0202060250 - Dosagem de Hormonio Tireoestimulante (Tsh)" at bounding box center [546, 304] width 1023 height 13
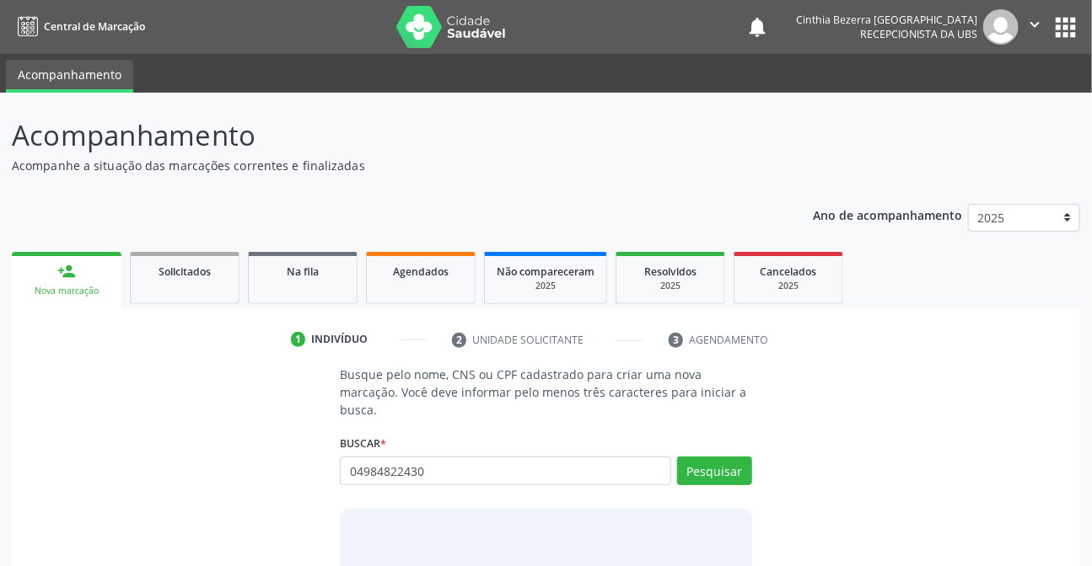
type input "04984822430"
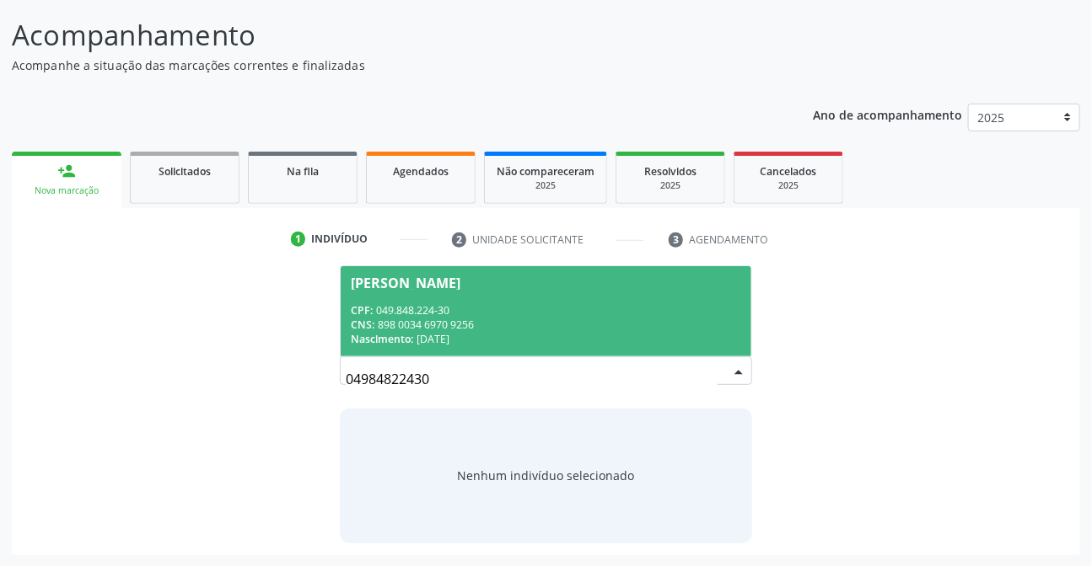
click at [570, 351] on span "Paulo Jose Teixeira CPF: 049.848.224-30 CNS: 898 0034 6970 9256 Nascimento: 04/…" at bounding box center [546, 311] width 410 height 90
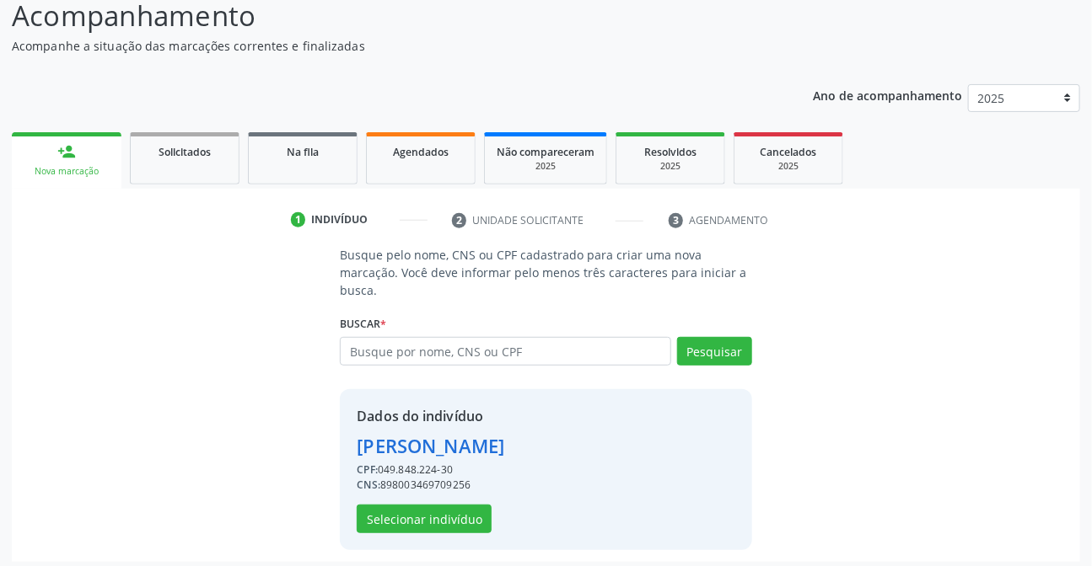
scroll to position [126, 0]
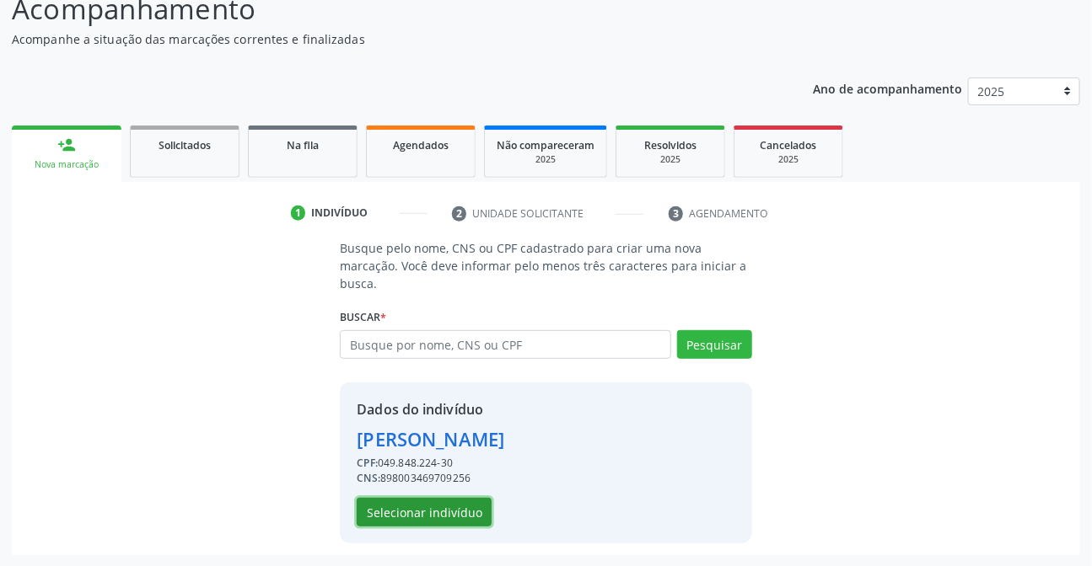
click at [463, 507] on button "Selecionar indivíduo" at bounding box center [424, 512] width 135 height 29
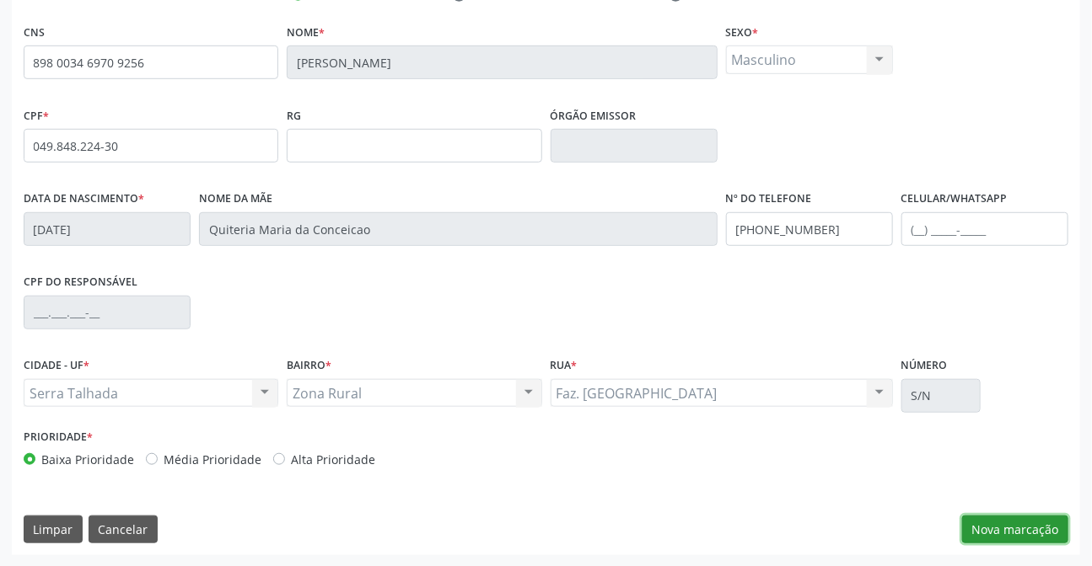
click at [993, 530] on button "Nova marcação" at bounding box center [1015, 530] width 106 height 29
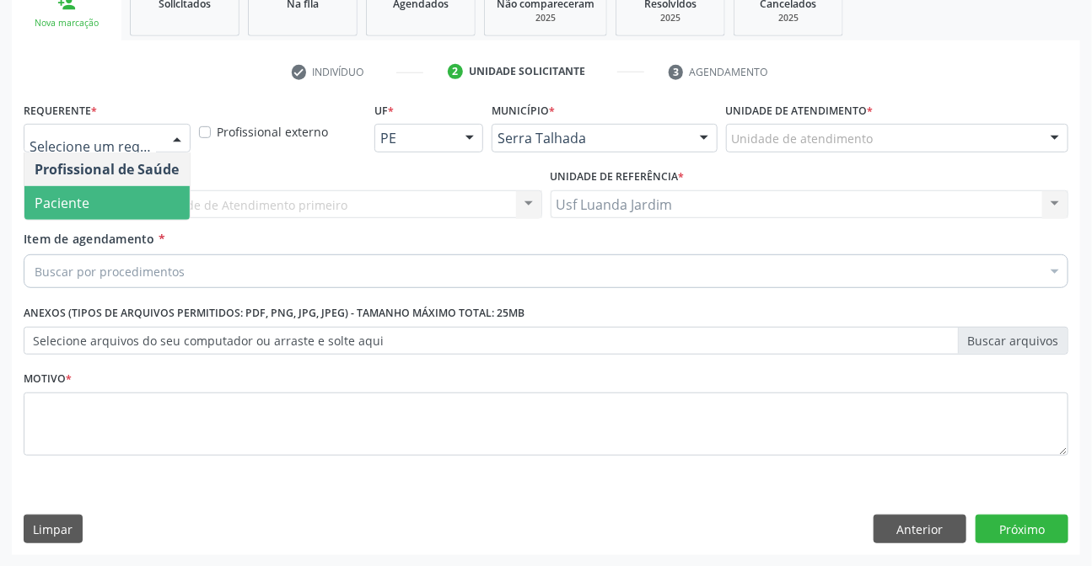
click at [158, 191] on span "Paciente" at bounding box center [106, 203] width 165 height 34
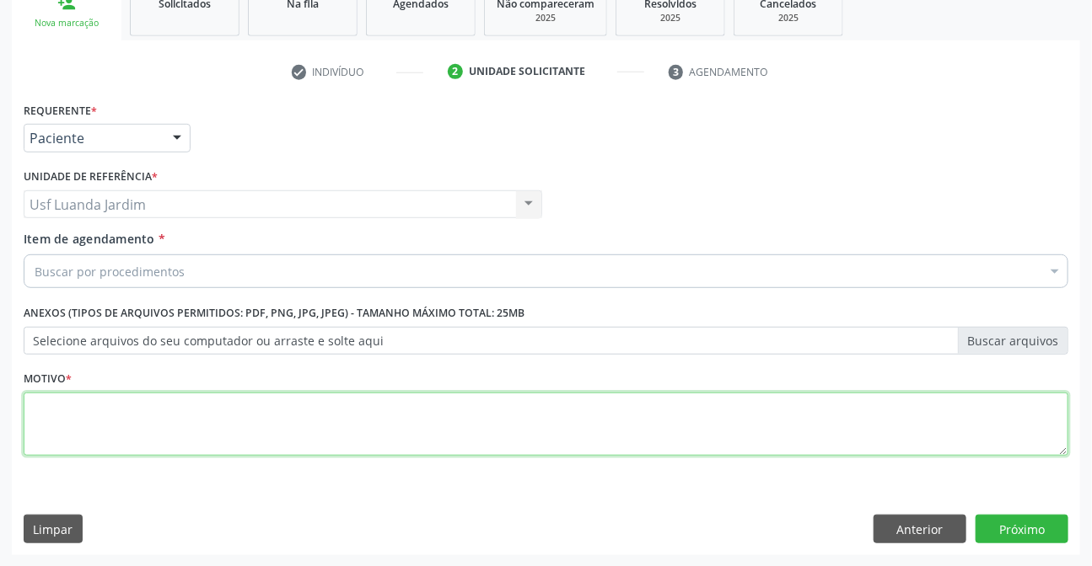
click at [266, 396] on textarea at bounding box center [546, 425] width 1044 height 64
paste textarea "Rotina"
type textarea "Rotina"
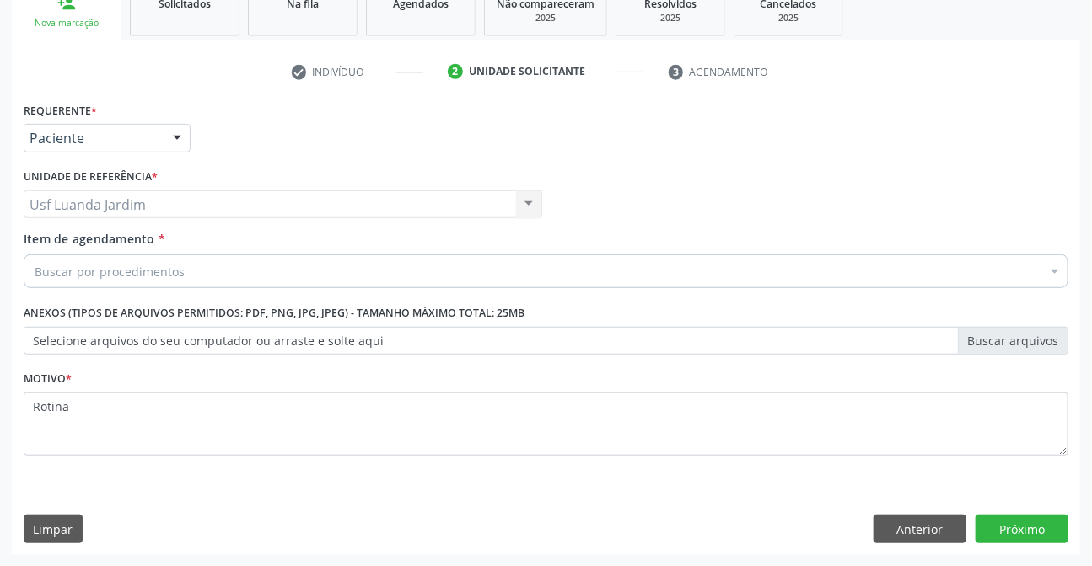
click at [362, 257] on div "Buscar por procedimentos" at bounding box center [546, 272] width 1044 height 34
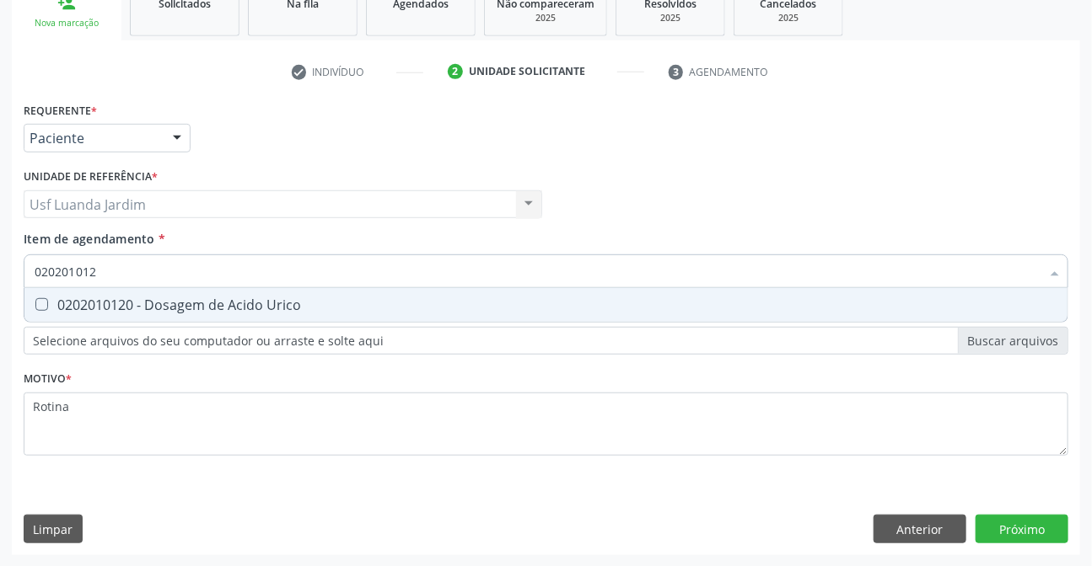
type input "0202010120"
click at [372, 289] on span "0202010120 - Dosagem de Acido Urico" at bounding box center [545, 305] width 1043 height 34
checkbox Urico "true"
type input "02"
checkbox Urico "false"
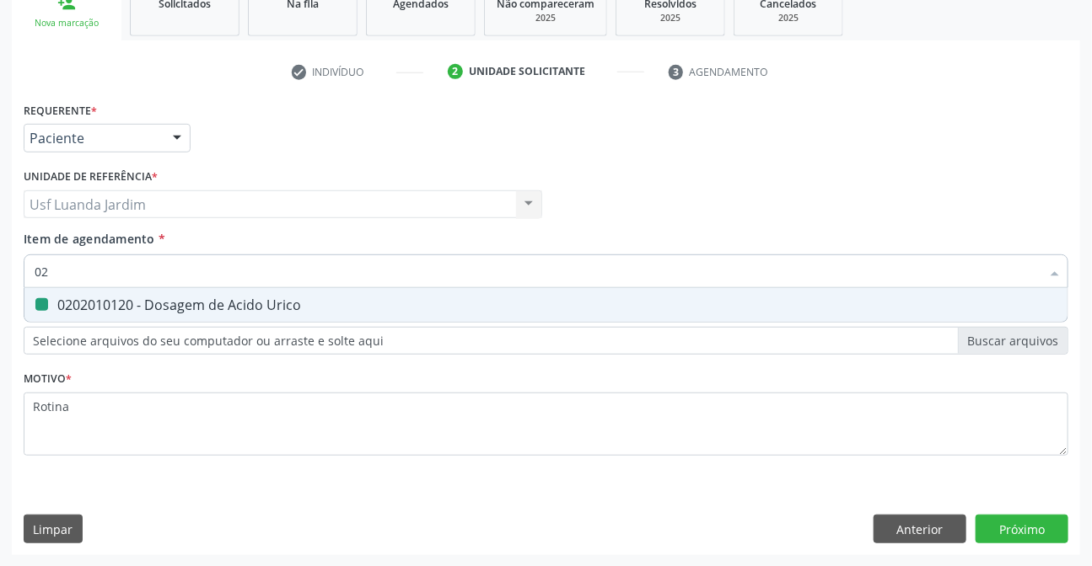
type input "0"
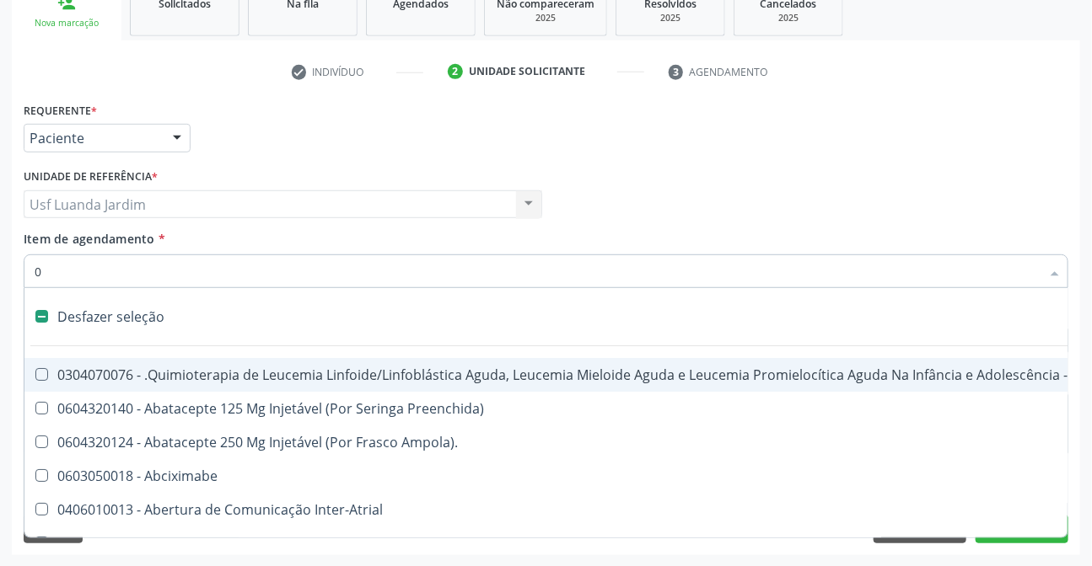
type input "02"
checkbox Drogas "true"
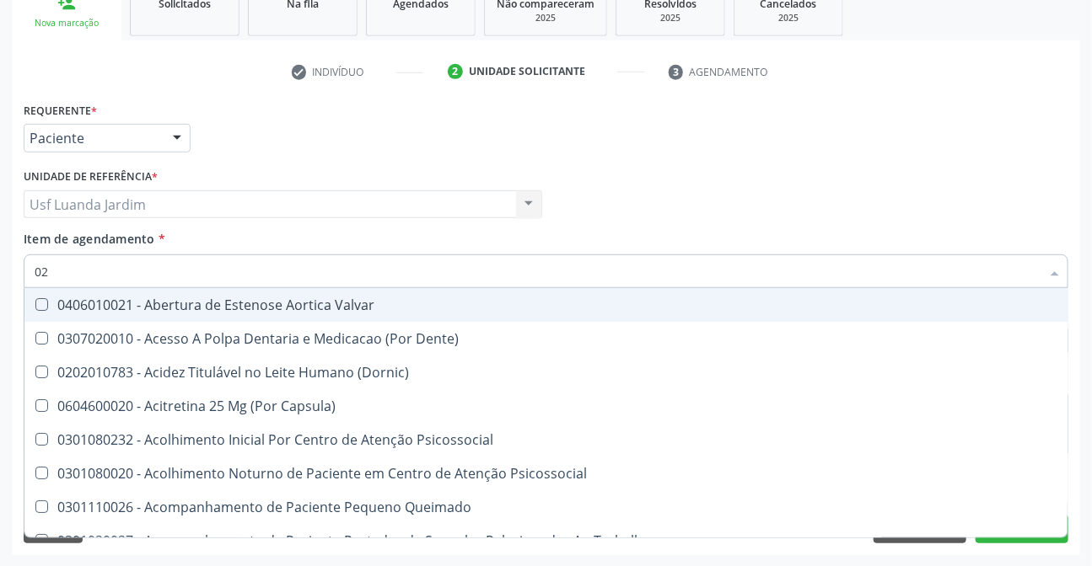
type input "020"
checkbox Intra-Aortico "true"
checkbox Urico "false"
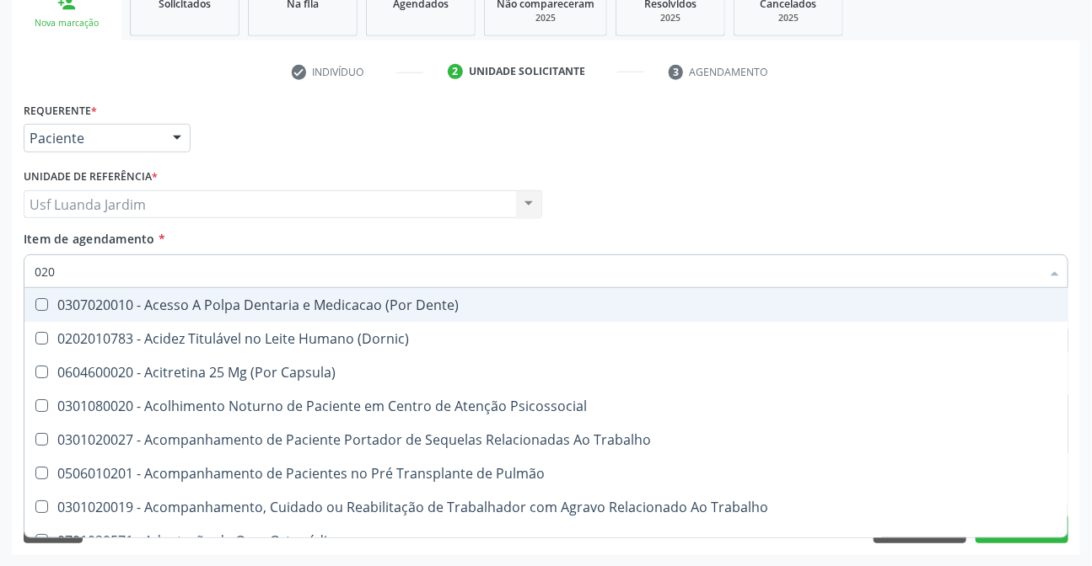
type input "0202"
checkbox População "true"
checkbox Urico "false"
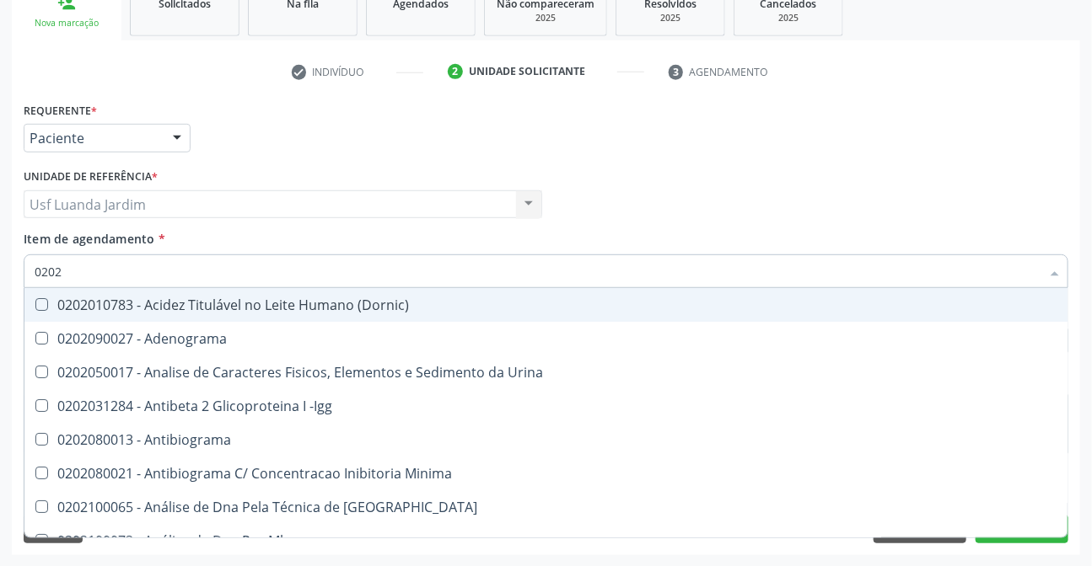
type input "02020"
checkbox Organicos "true"
checkbox Urico "false"
type input "020201"
checkbox Osmolar "true"
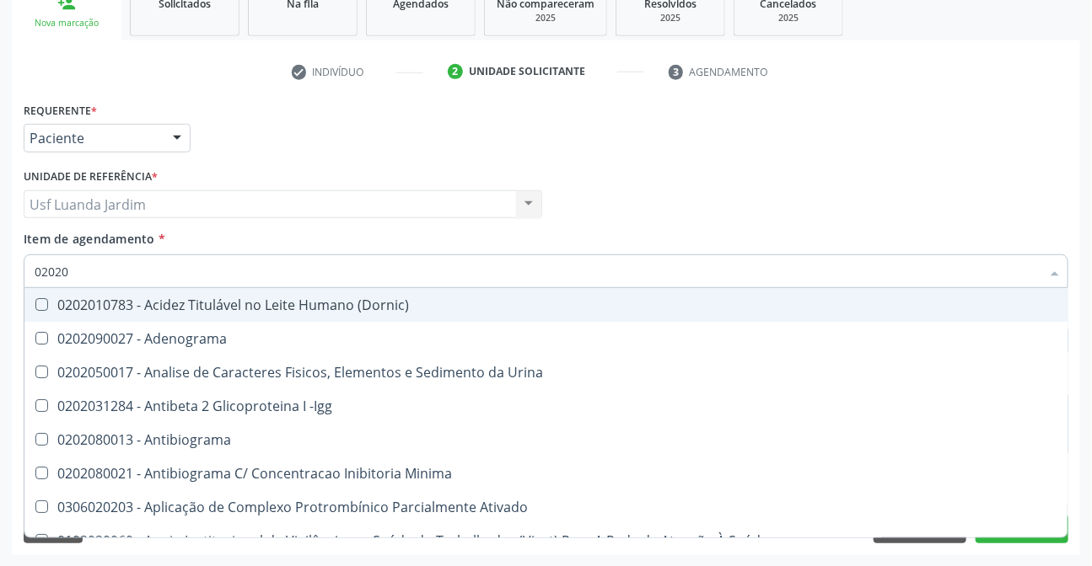
checkbox Urico "false"
type input "0202010"
checkbox \(Controle\) "true"
checkbox Osmolar "false"
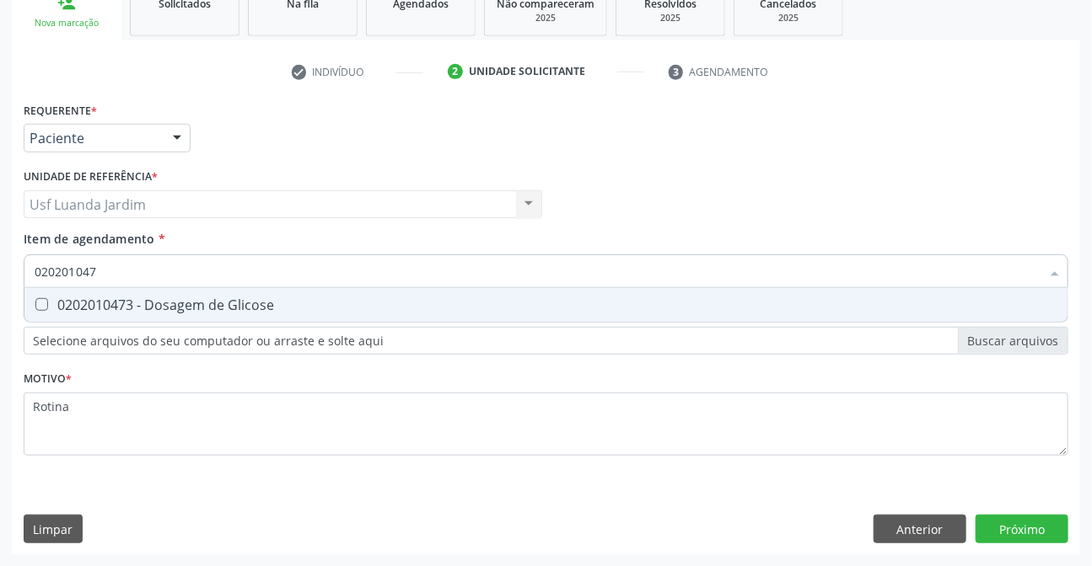
type input "0202010473"
click at [372, 289] on span "0202010473 - Dosagem de Glicose" at bounding box center [545, 305] width 1043 height 34
checkbox Glicose "true"
type input "0"
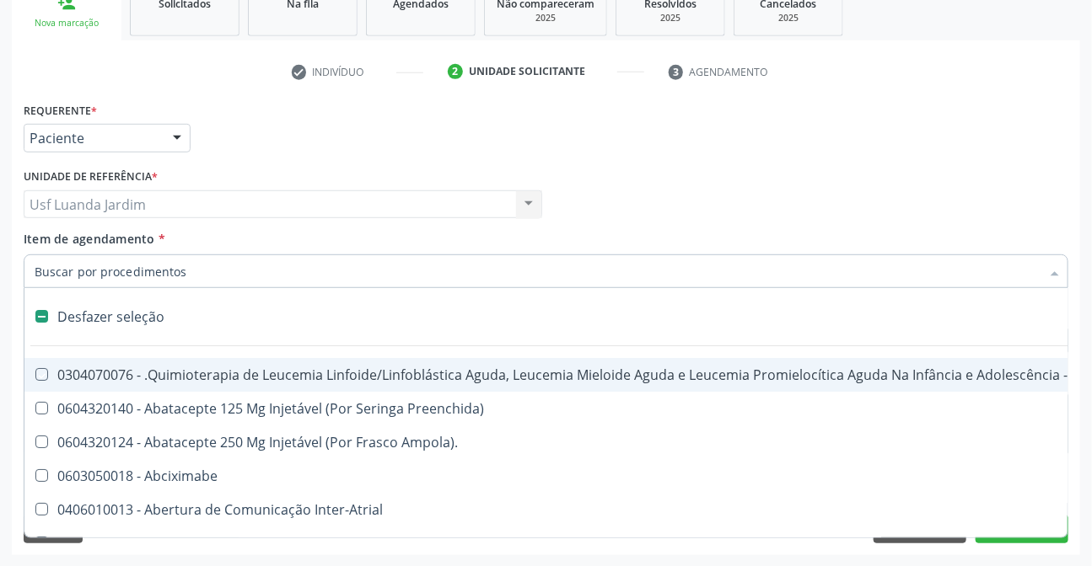
checkbox Manutenção "false"
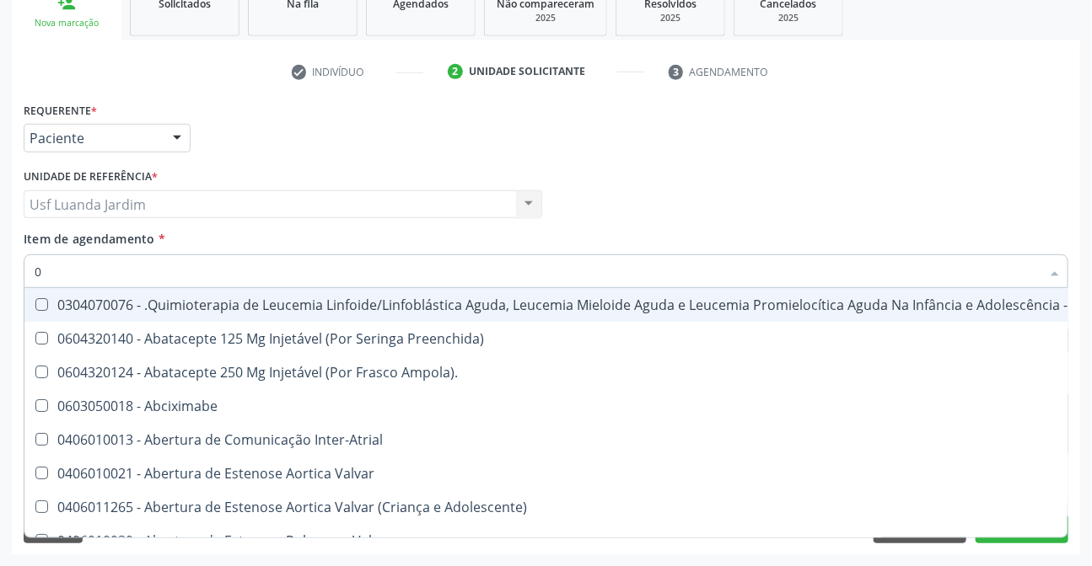
type input "02"
checkbox Drogas "true"
checkbox Coclear "true"
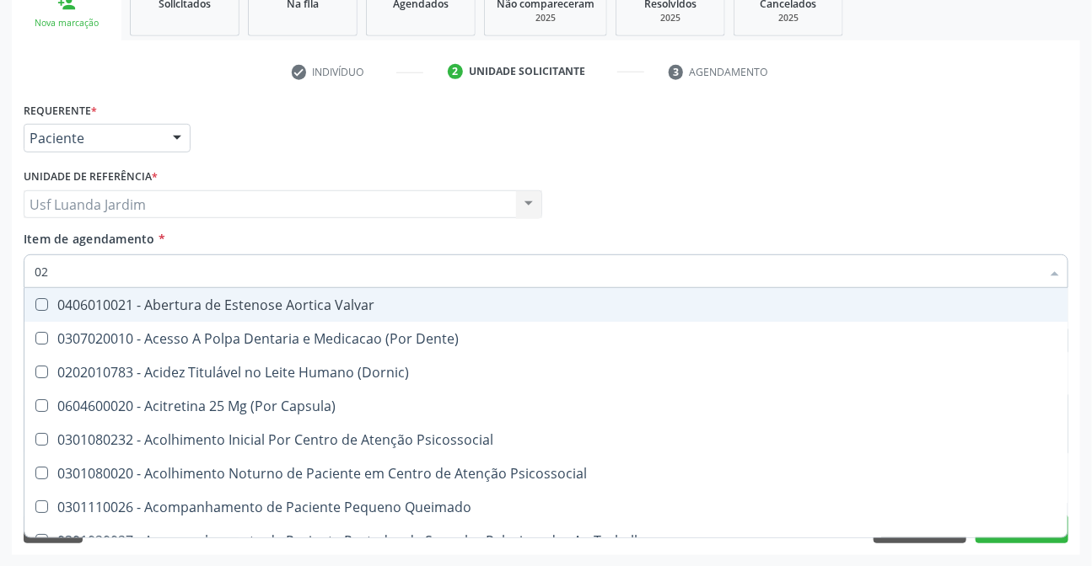
type input "020"
checkbox Intra-Aortico "true"
checkbox \(Qualitativo\) "true"
checkbox Urico "false"
checkbox Glicose "false"
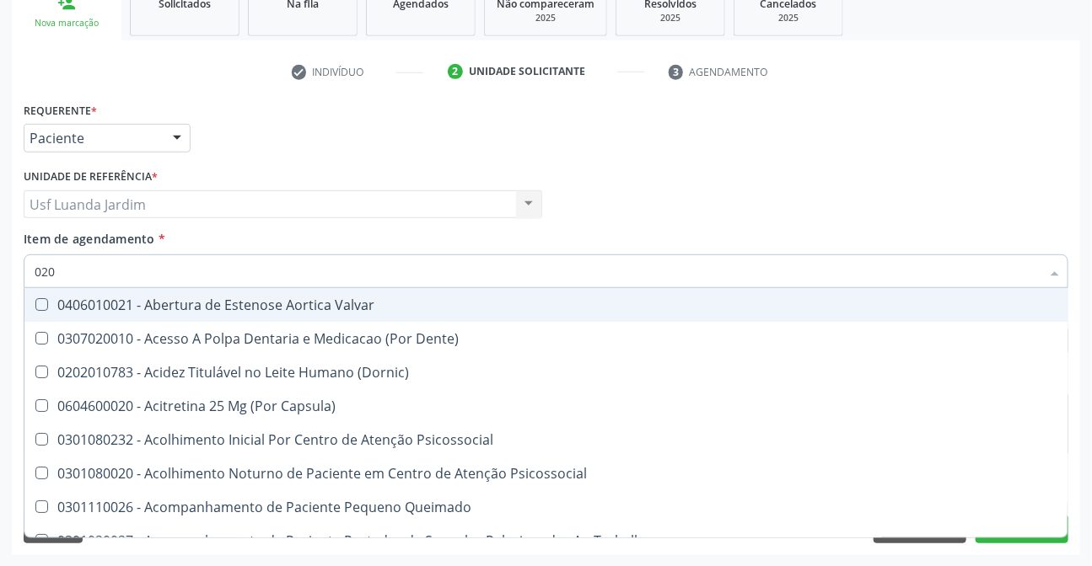
type input "0202"
checkbox Distal "true"
checkbox Auditiva "true"
checkbox Intra-Aortico "false"
checkbox \(Qualitativo\) "false"
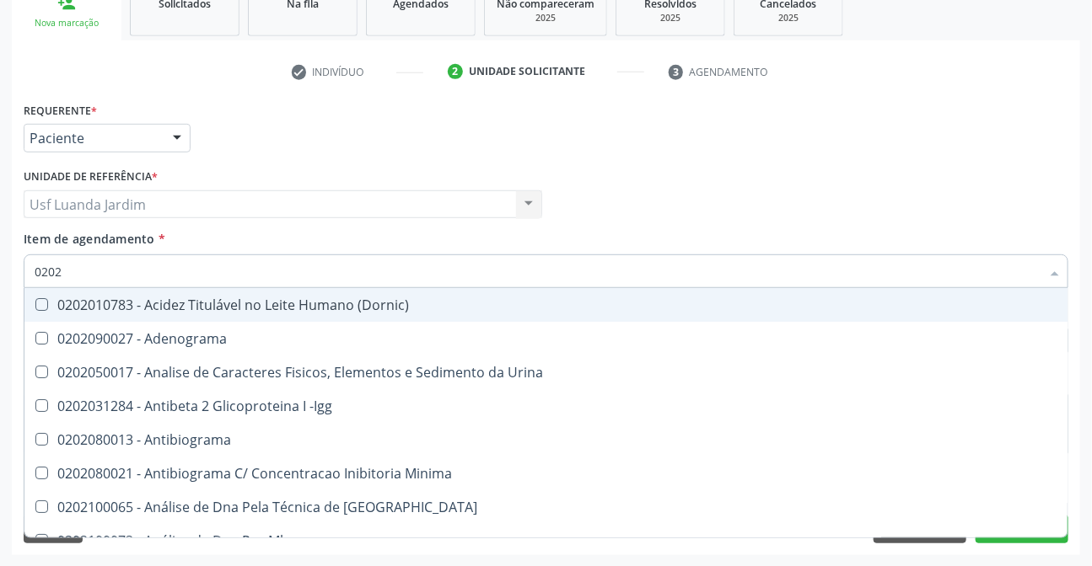
type input "02020"
checkbox Organicos "true"
checkbox Urico "false"
checkbox Xi "true"
checkbox Glicose "false"
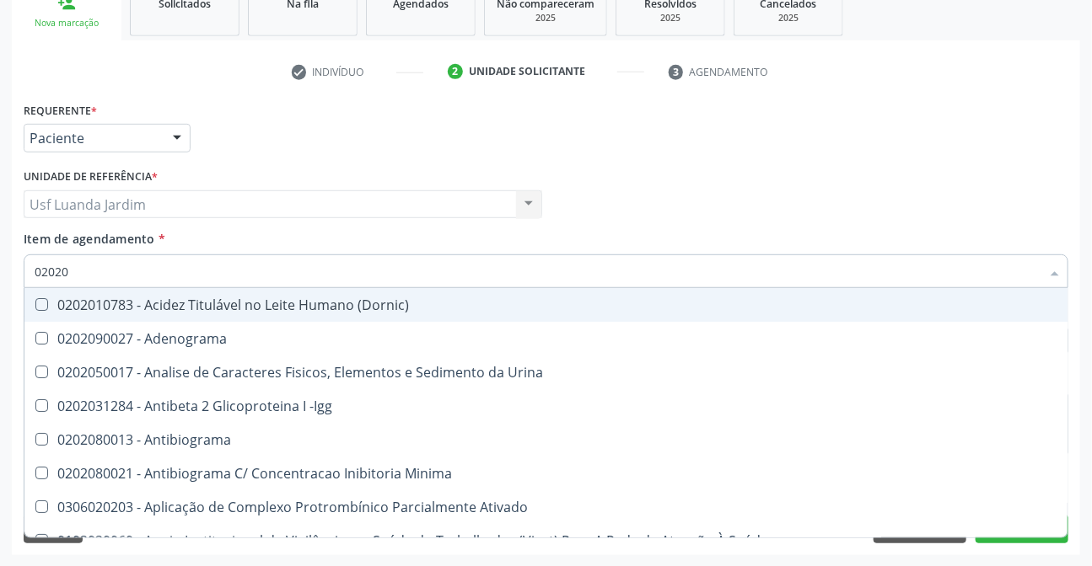
type input "020201"
checkbox Osmolar "true"
checkbox T3 "true"
checkbox Urico "false"
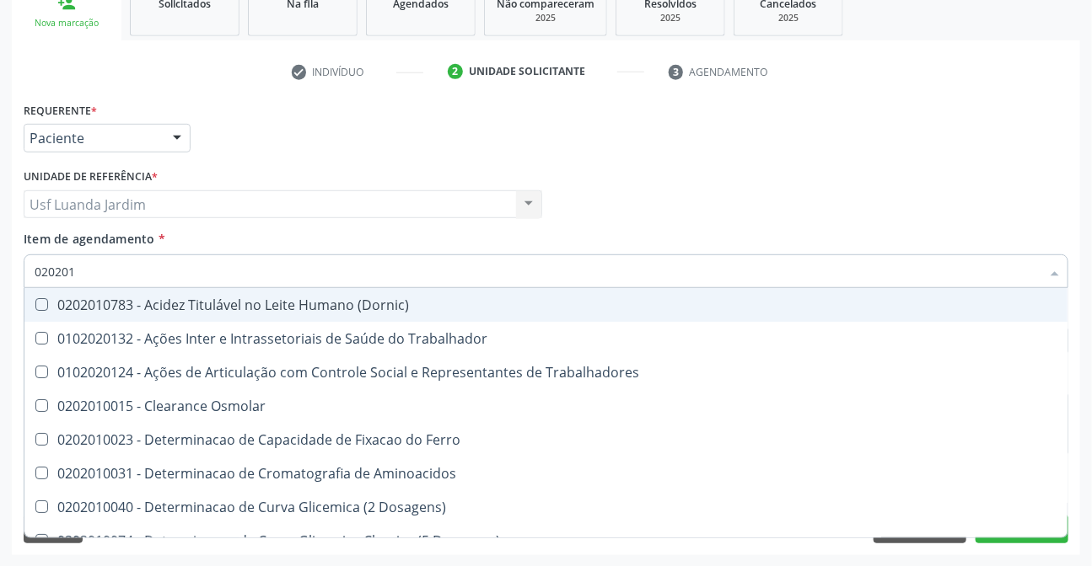
type input "0202010"
checkbox Ativada\) "true"
checkbox Urico "false"
checkbox II "true"
checkbox Glicose "false"
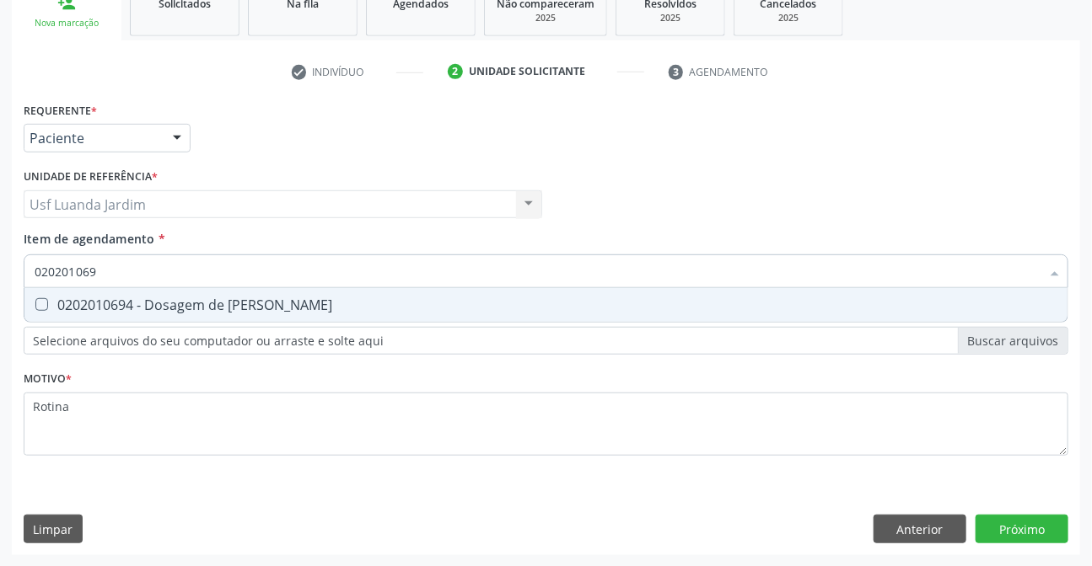
type input "0202010694"
click at [372, 289] on span "0202010694 - Dosagem de Ureia" at bounding box center [545, 305] width 1043 height 34
checkbox Ureia "true"
type input "02"
checkbox Ureia "false"
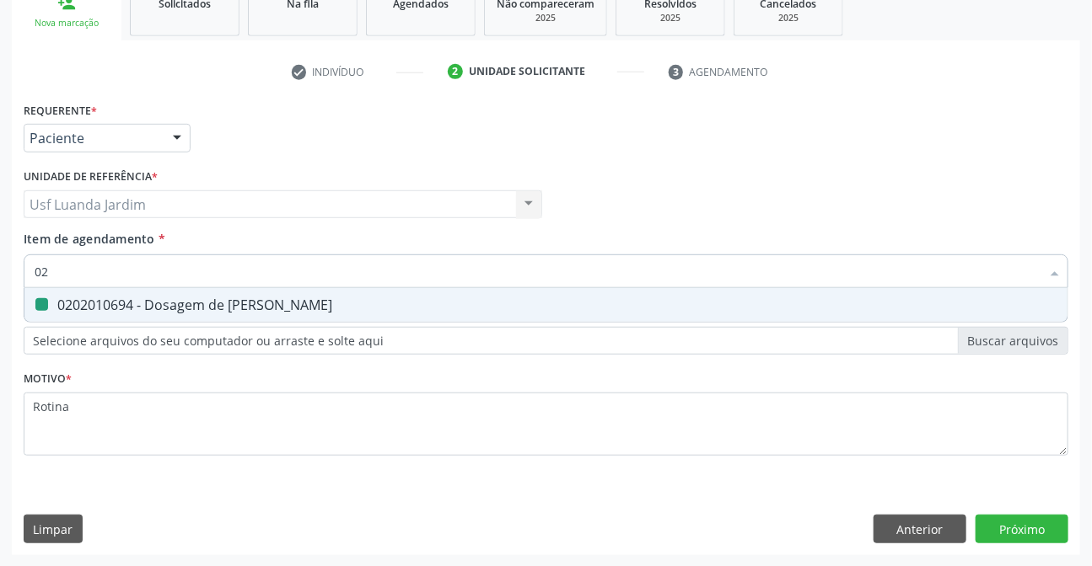
type input "0"
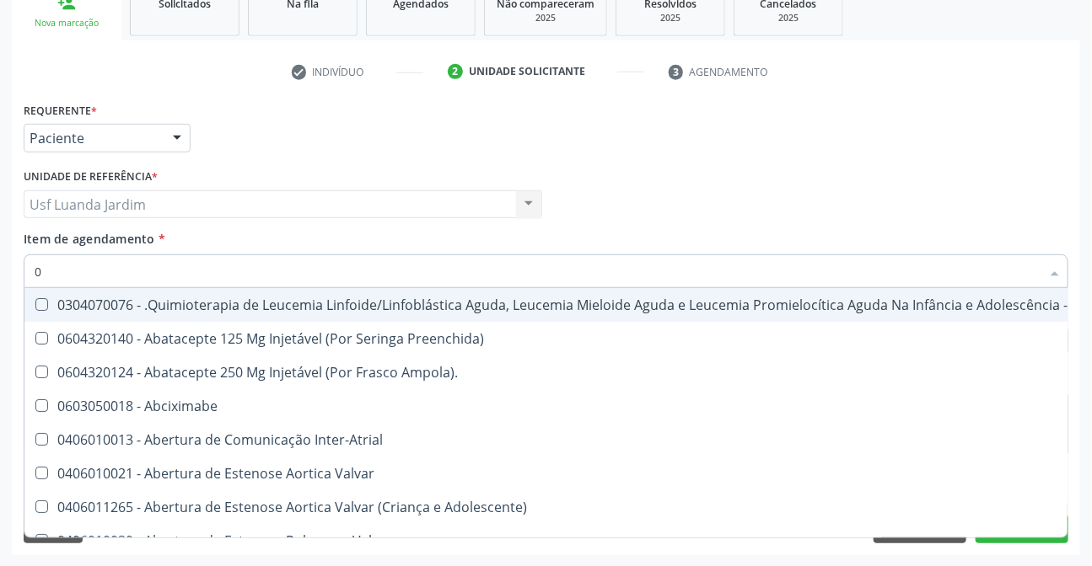
type input "02"
checkbox Drogas "true"
checkbox Coclear "true"
checkbox Colecistectomia "true"
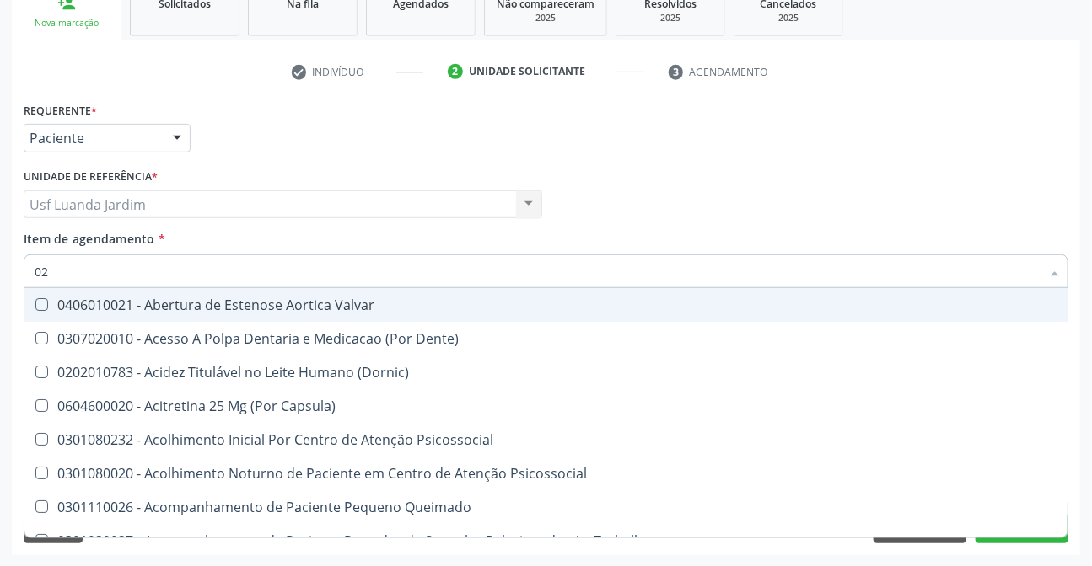
type input "020"
checkbox Intra-Aortico "true"
checkbox \(Qualitativo\) "true"
checkbox Ii\) "true"
checkbox Urico "false"
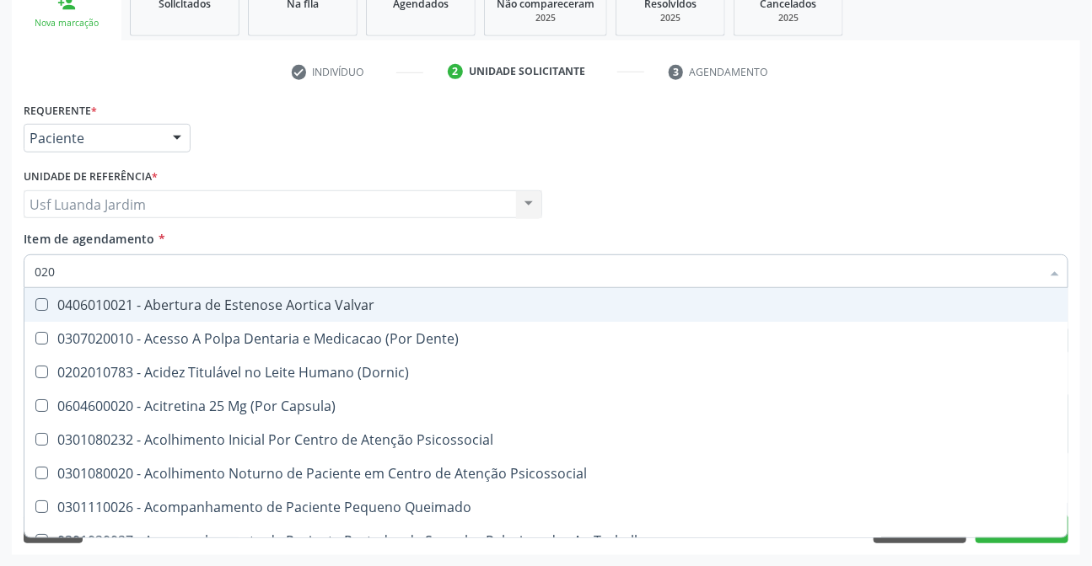
checkbox Glicose "false"
checkbox Ureia "false"
type input "0202"
checkbox Distal "true"
checkbox Auditiva "true"
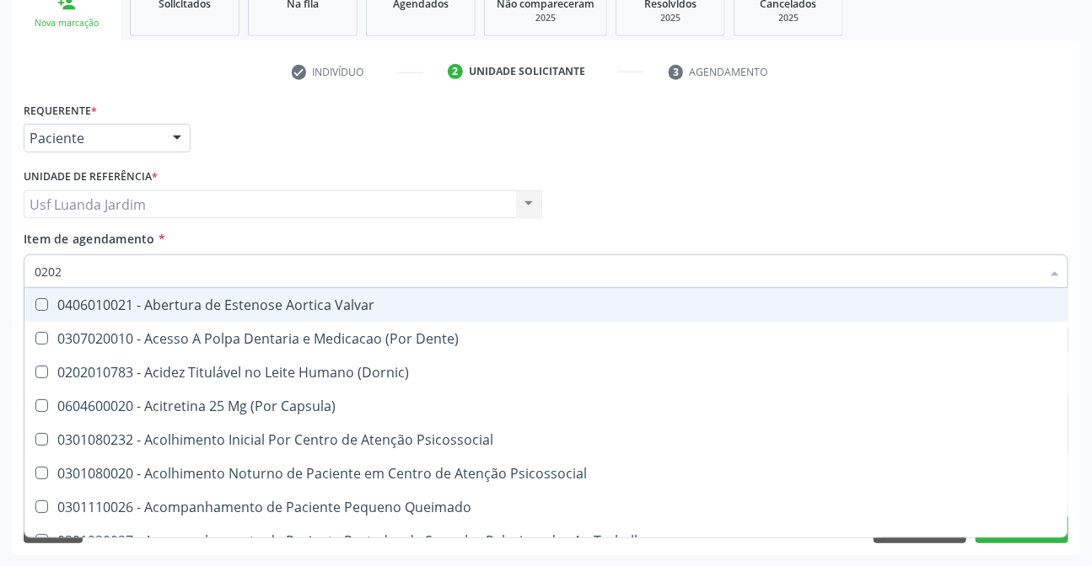
checkbox Nasal "true"
checkbox Intra-Aortico "false"
checkbox \(Qualitativo\) "false"
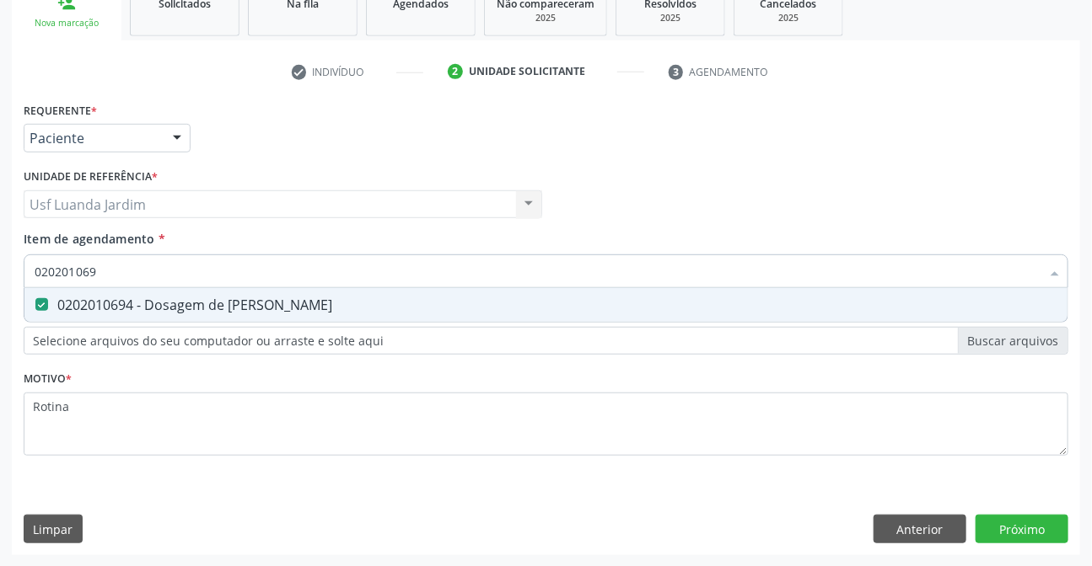
type input "0202010694"
checkbox Ureia "true"
type input "0"
checkbox Ureia "false"
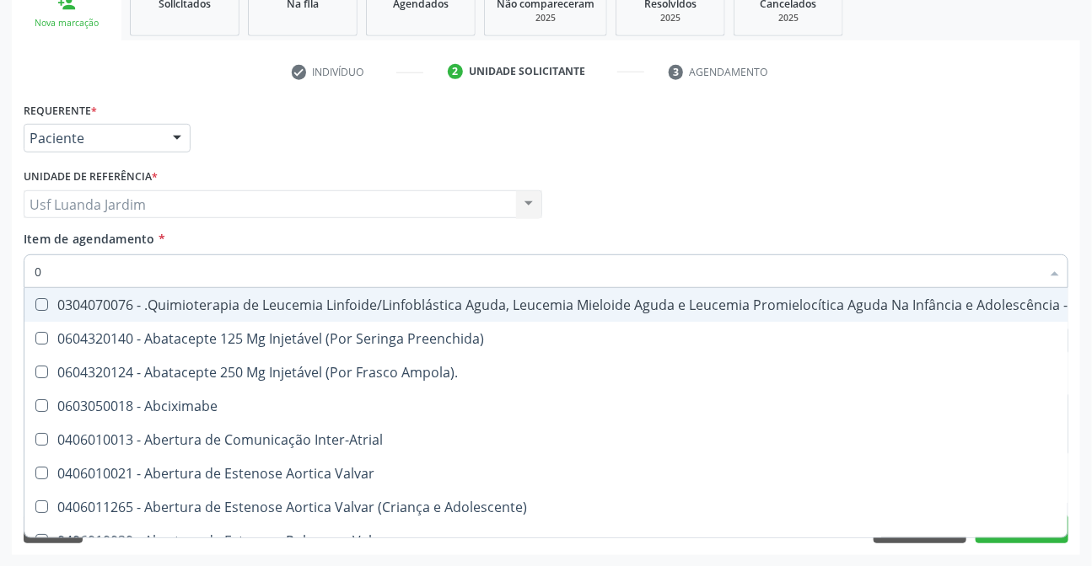
type input "02"
checkbox Drogas "true"
checkbox Coclear "true"
checkbox Colecistectomia "true"
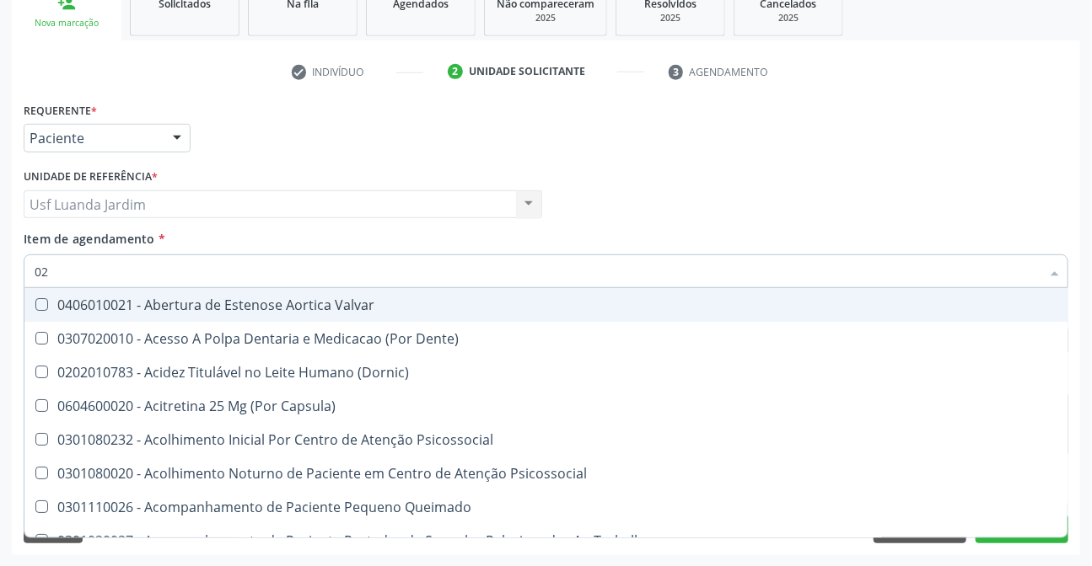
type input "020"
checkbox Intra-Aortico "true"
checkbox \(Qualitativo\) "true"
checkbox Ii\) "true"
checkbox Urico "false"
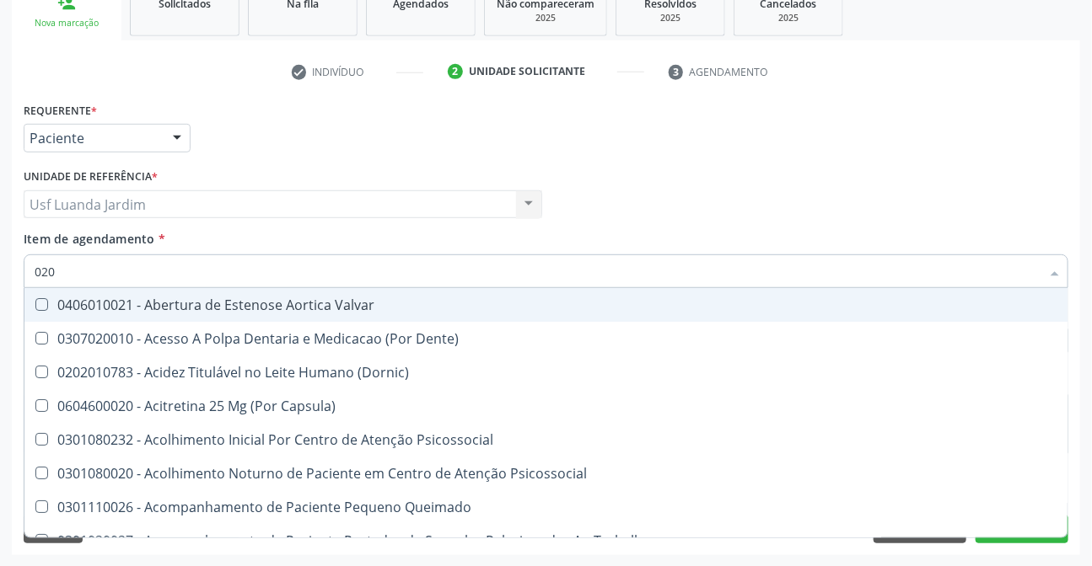
checkbox Glicose "false"
checkbox Ureia "false"
type input "0202"
checkbox Distal "true"
checkbox Auditiva "true"
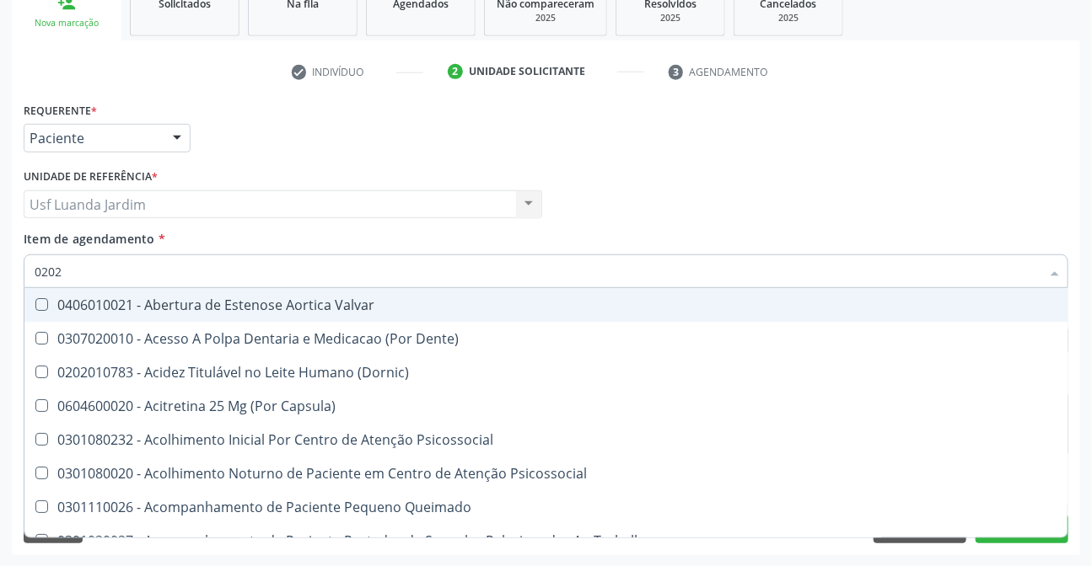
checkbox Nasal "true"
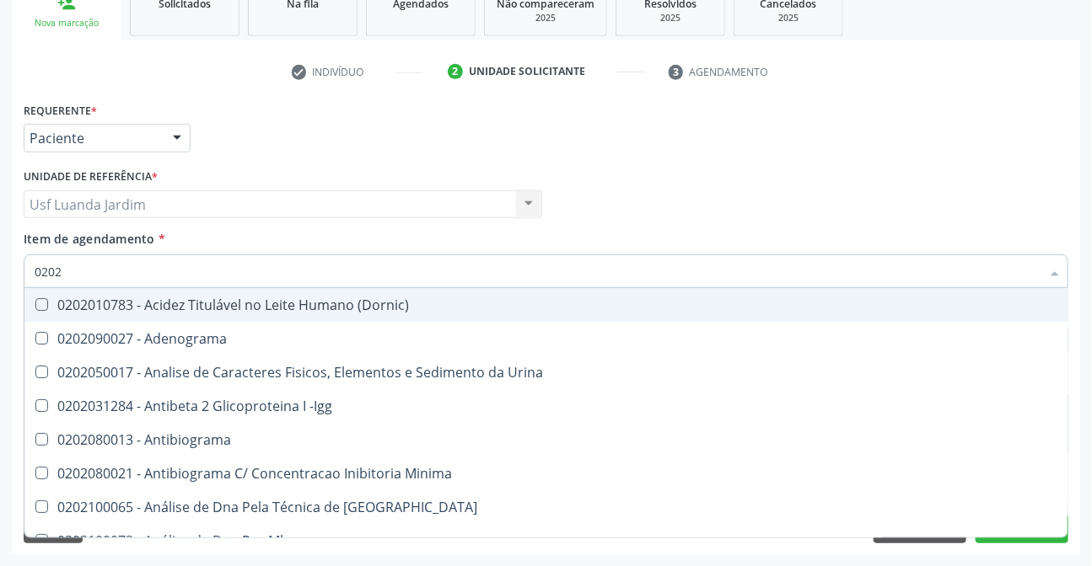
type input "02020"
checkbox Organicos "true"
checkbox Urico "false"
checkbox Xi "true"
checkbox Glicose "false"
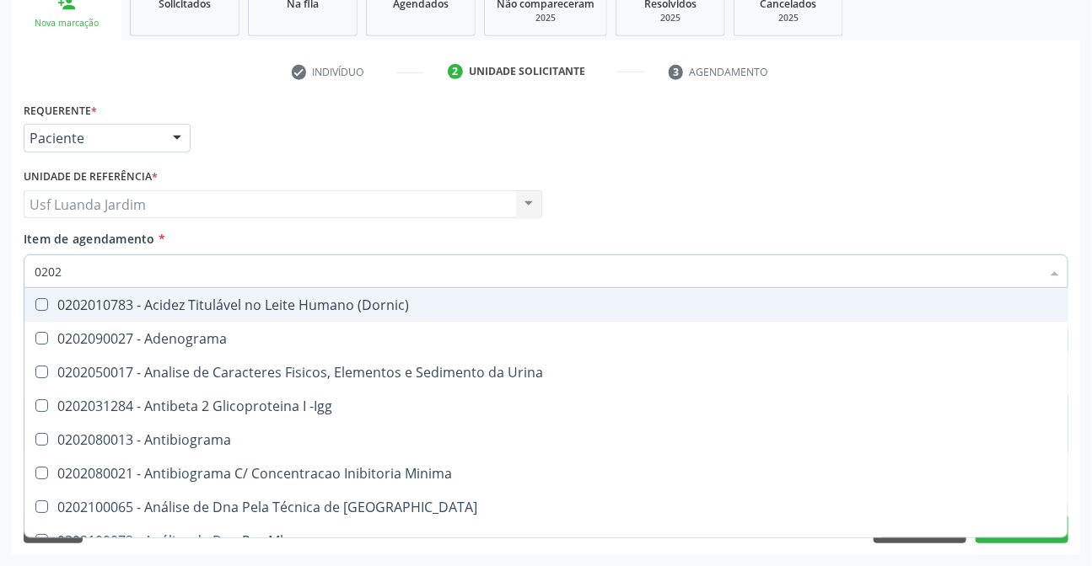
checkbox Derrames "true"
checkbox Ureia "false"
type input "020201"
checkbox Osmolar "true"
checkbox T3 "true"
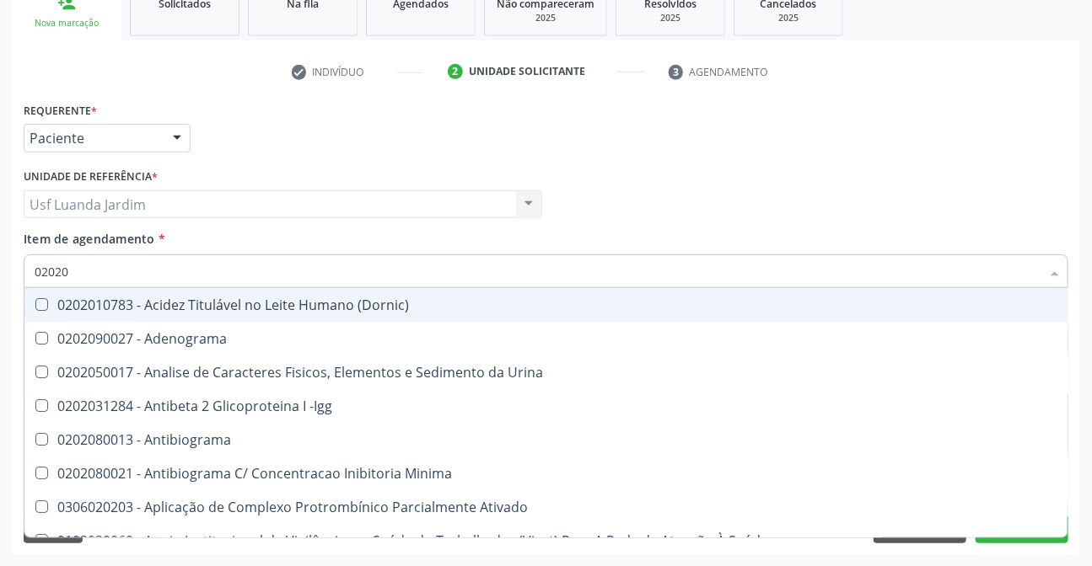
checkbox Ascorbico "true"
checkbox Urico "false"
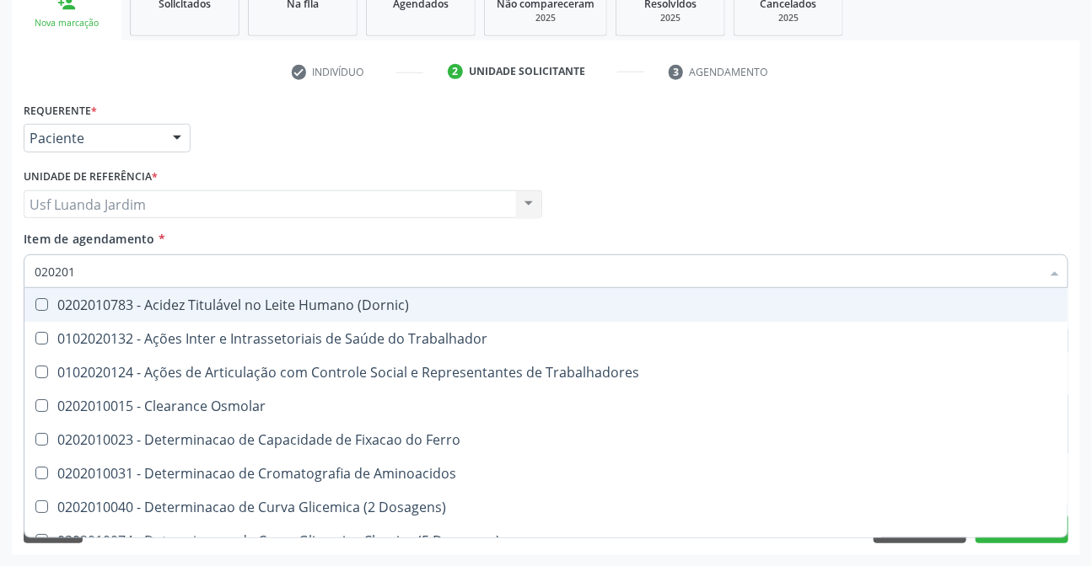
type input "0202010"
checkbox Ativada\) "true"
checkbox Urico "false"
checkbox II "true"
checkbox Glicose "false"
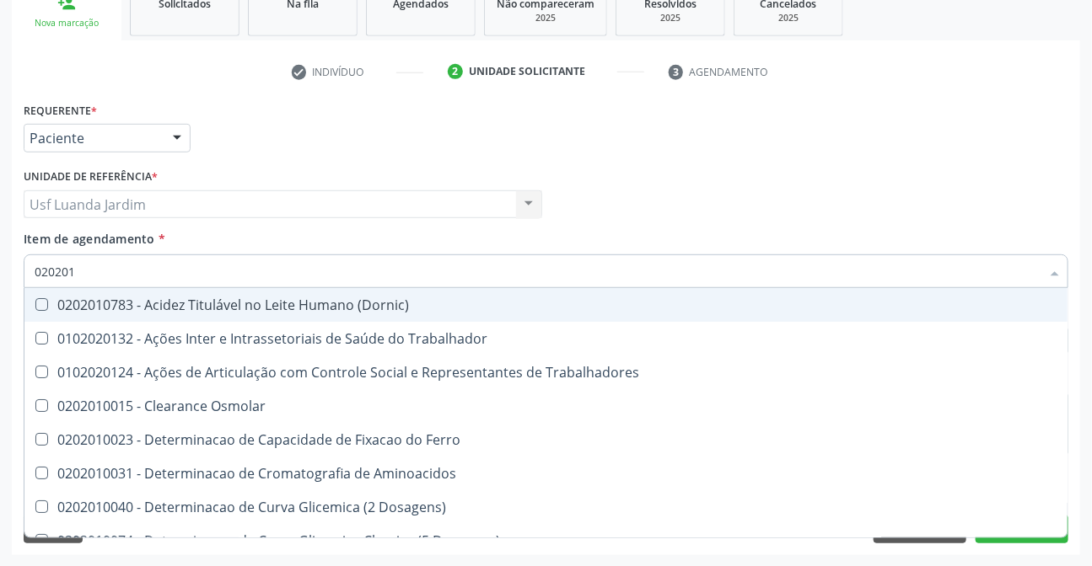
checkbox Piruvato "true"
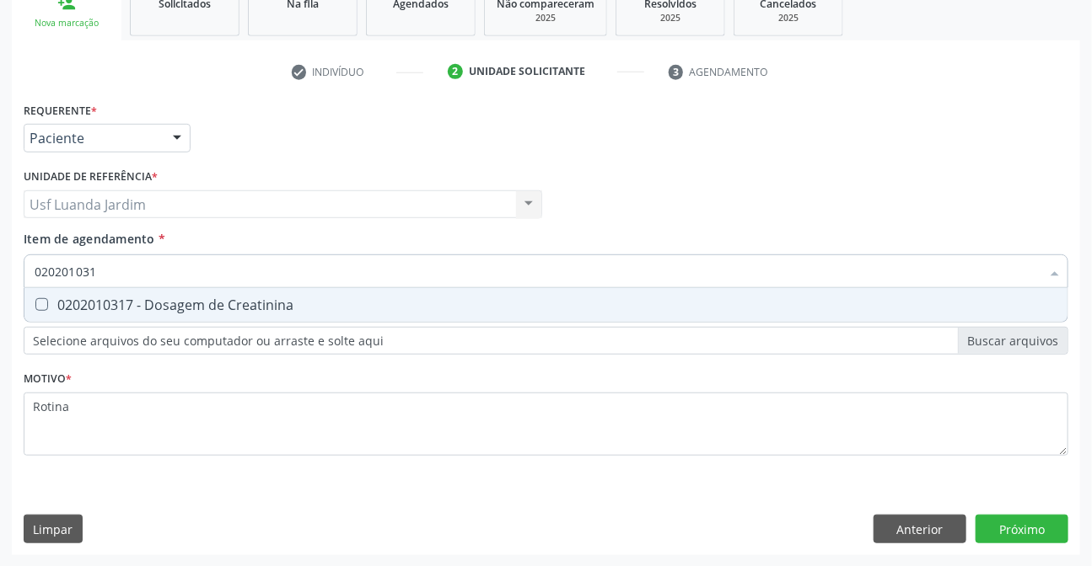
type input "0202010317"
click at [372, 289] on span "0202010317 - Dosagem de Creatinina" at bounding box center [545, 305] width 1043 height 34
checkbox Creatinina "true"
type input "0"
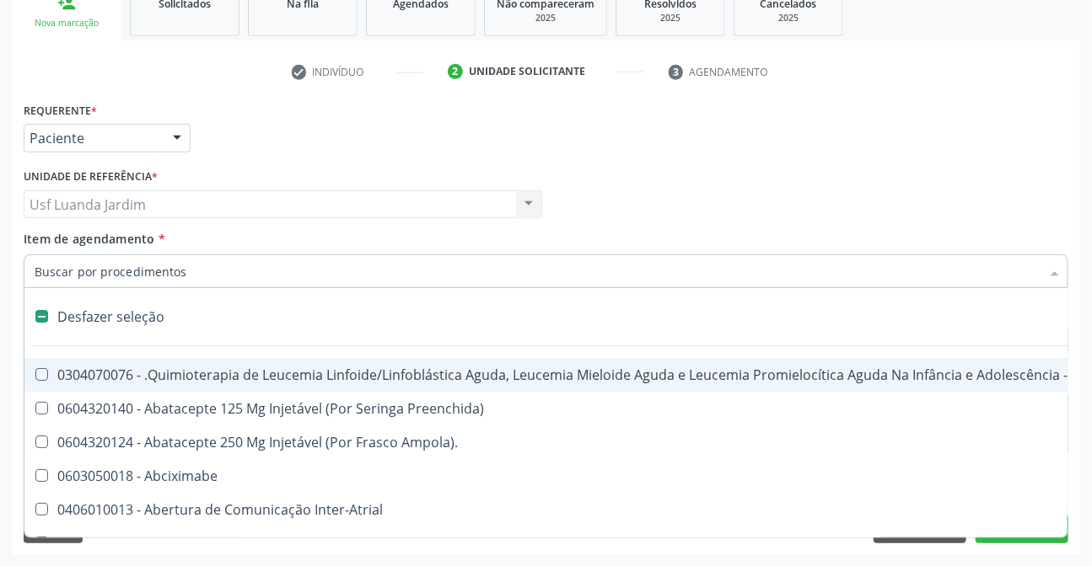
checkbox Manutenção "false"
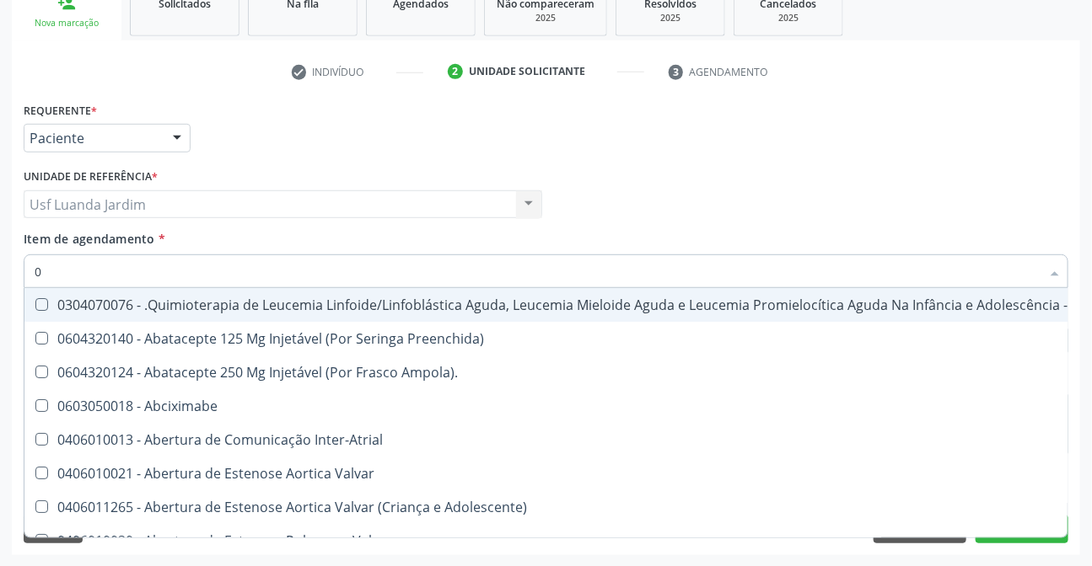
type input "02"
checkbox Drogas "true"
checkbox \(Liquido\) "true"
checkbox Coclear "true"
checkbox Colecistectomia "true"
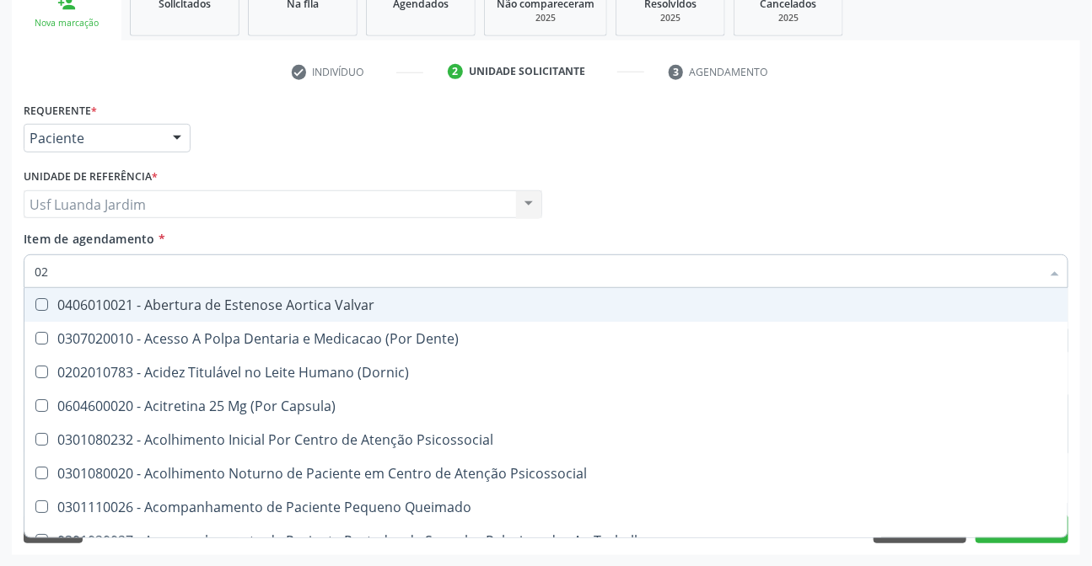
type input "020"
checkbox Intra-Aortico "true"
checkbox Complementar\) "true"
checkbox \(Qualitativo\) "true"
checkbox Ii\) "true"
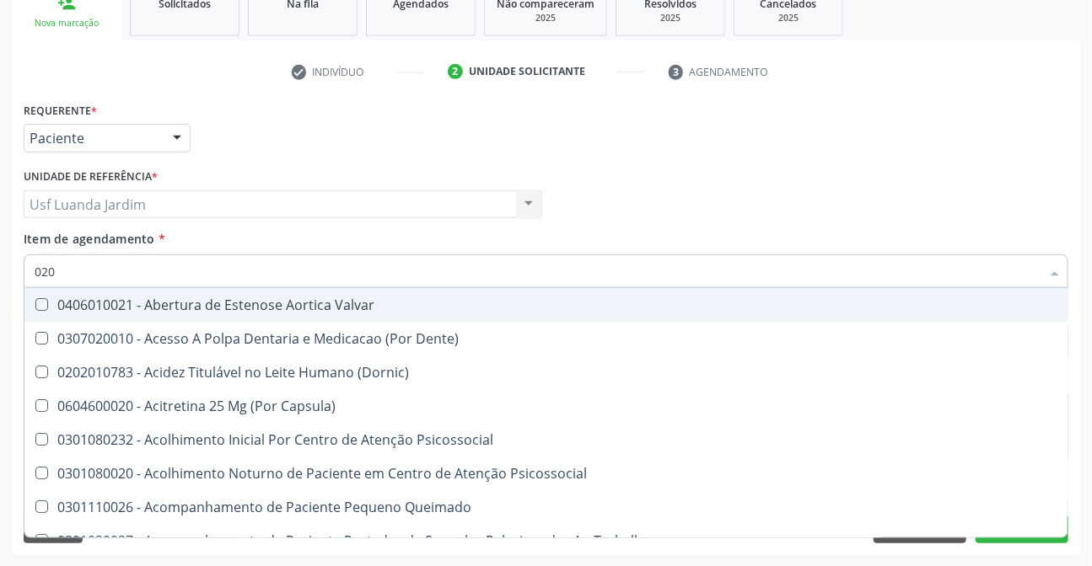
checkbox Urico "false"
checkbox Creatinina "false"
checkbox Glicose "false"
checkbox Ureia "false"
type input "0202"
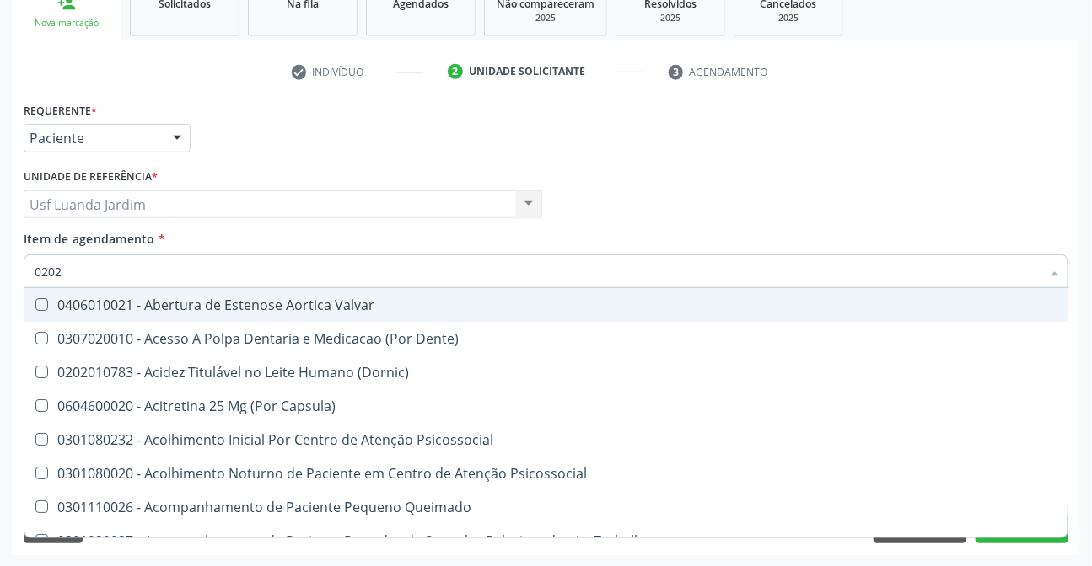
checkbox Distal "true"
checkbox Sistêmico "true"
checkbox Auditiva "true"
checkbox Nasal "true"
checkbox Intra-Aortico "false"
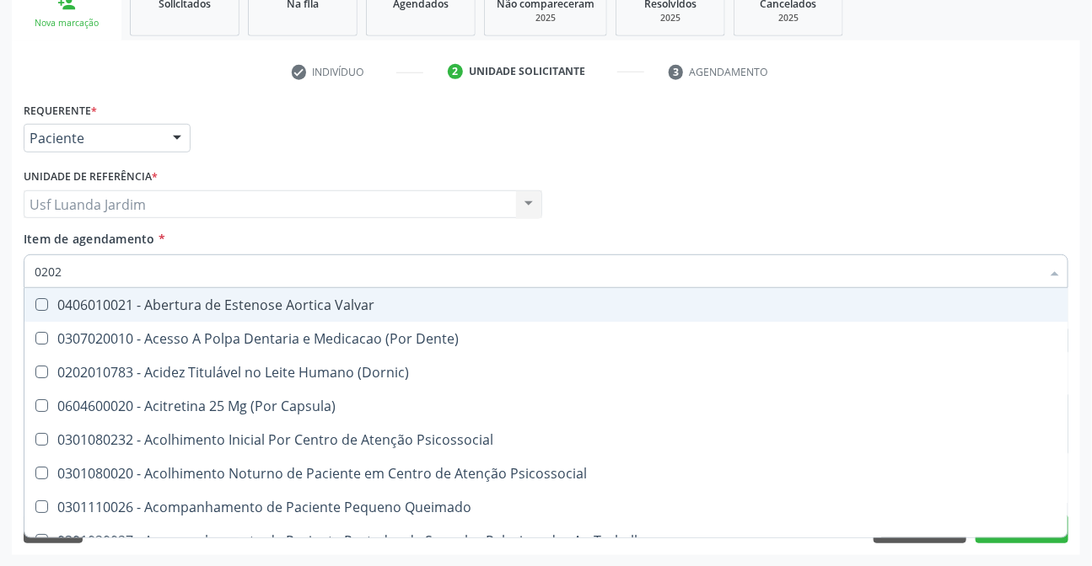
checkbox Complementar\) "false"
checkbox \(Qualitativo\) "false"
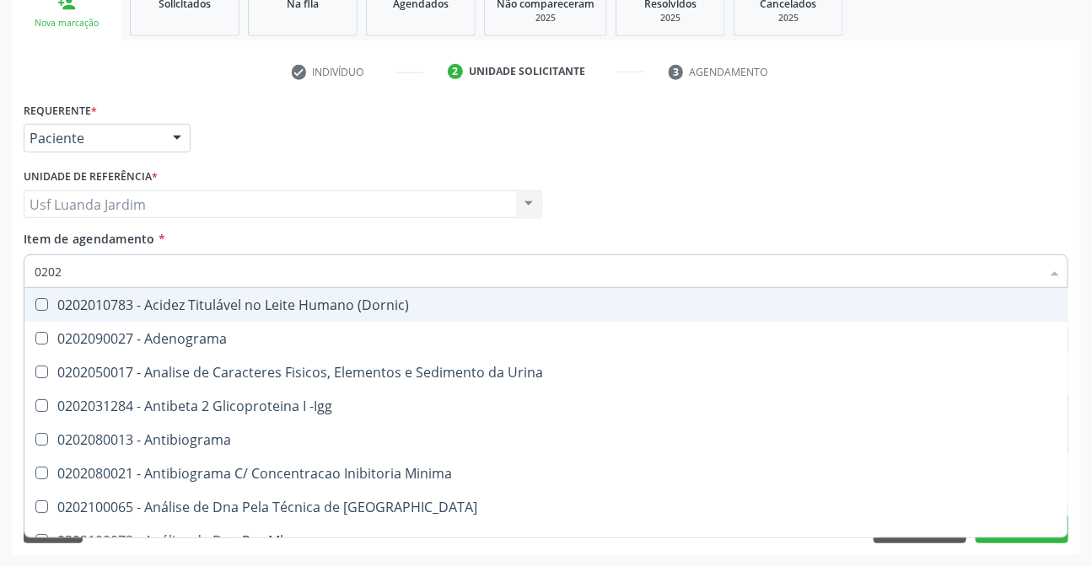
type input "02020"
checkbox Organicos "true"
checkbox Urico "false"
checkbox Calcio "true"
checkbox Creatinina "false"
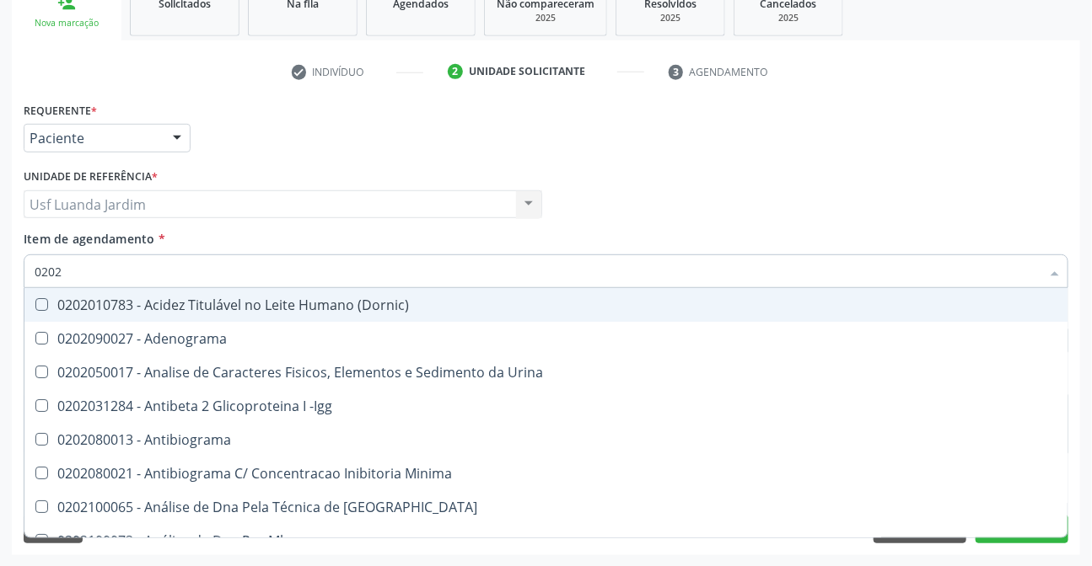
checkbox Xi "true"
checkbox Glicose "false"
checkbox Derrames "true"
checkbox Ureia "false"
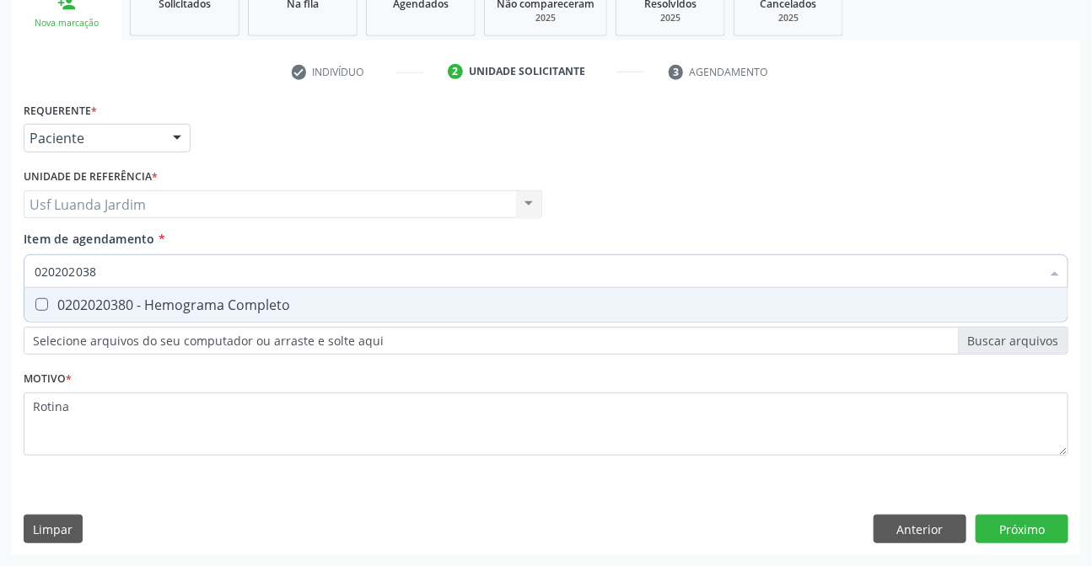
type input "0202020380"
click at [372, 289] on span "0202020380 - Hemograma Completo" at bounding box center [545, 305] width 1043 height 34
checkbox Completo "true"
type input "0"
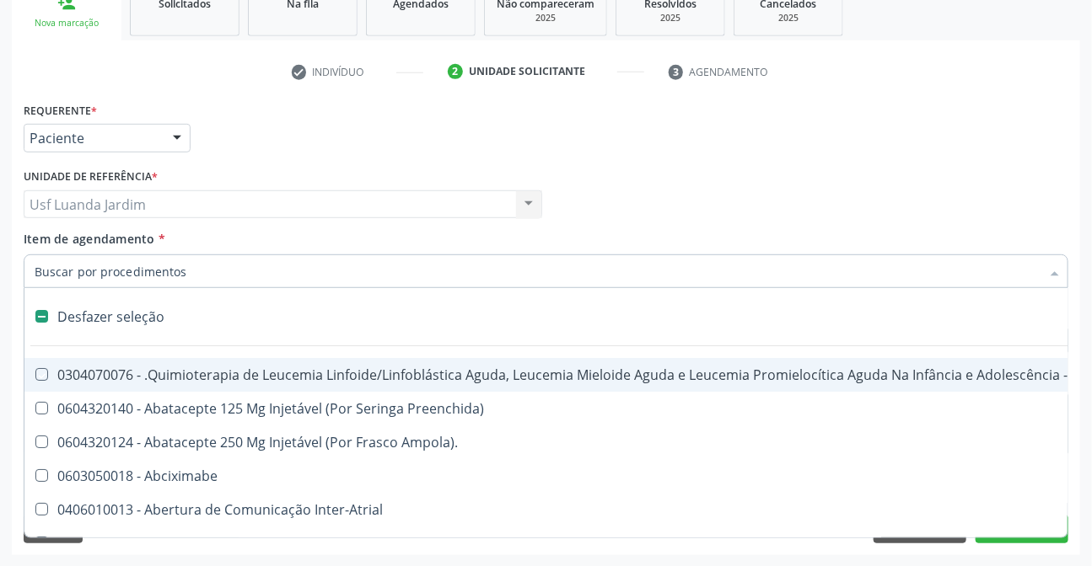
checkbox Manutenção "false"
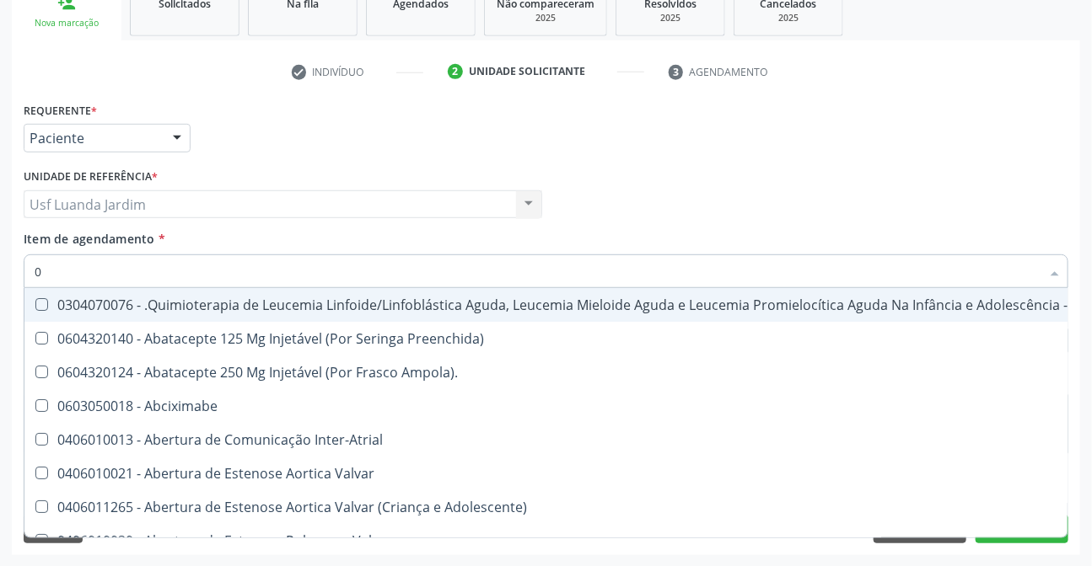
type input "02"
checkbox Drogas "true"
checkbox \(Liquido\) "true"
checkbox Coclear "true"
checkbox Colecistectomia "true"
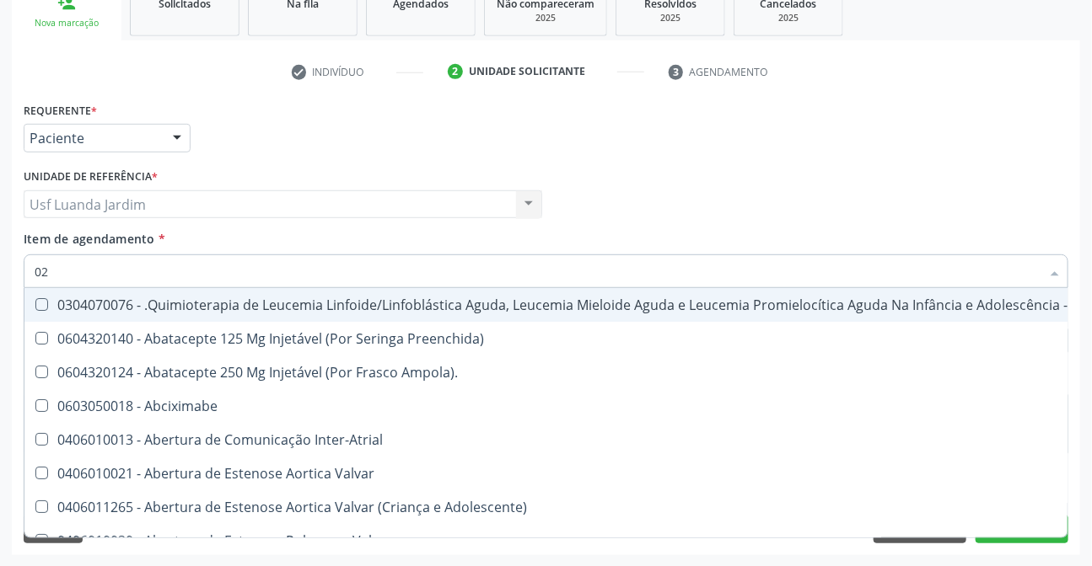
type input "020"
checkbox Respiratória "true"
checkbox Tireoide "true"
checkbox Transplantado "true"
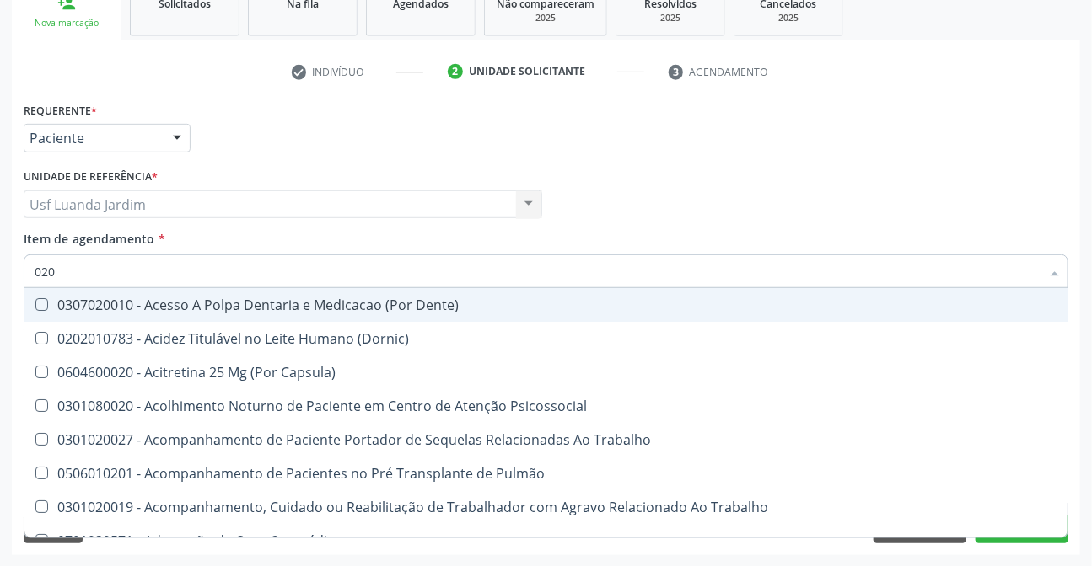
type input "0202"
checkbox População "true"
checkbox Ossea "true"
checkbox Laser "true"
checkbox Estimulo "true"
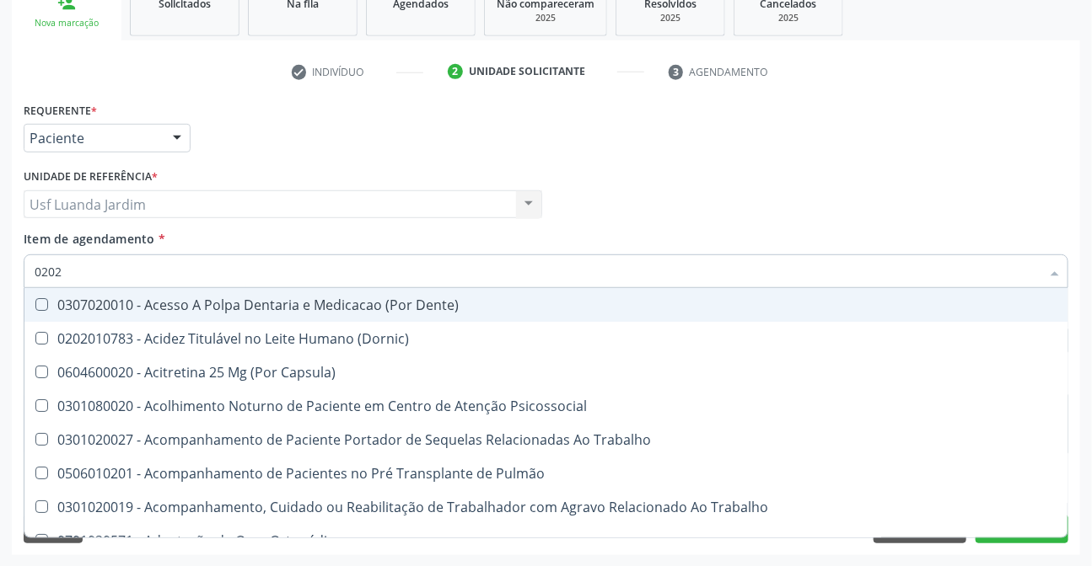
checkbox Biologica "true"
checkbox Urico "false"
checkbox Creatinina "false"
checkbox Glicose "false"
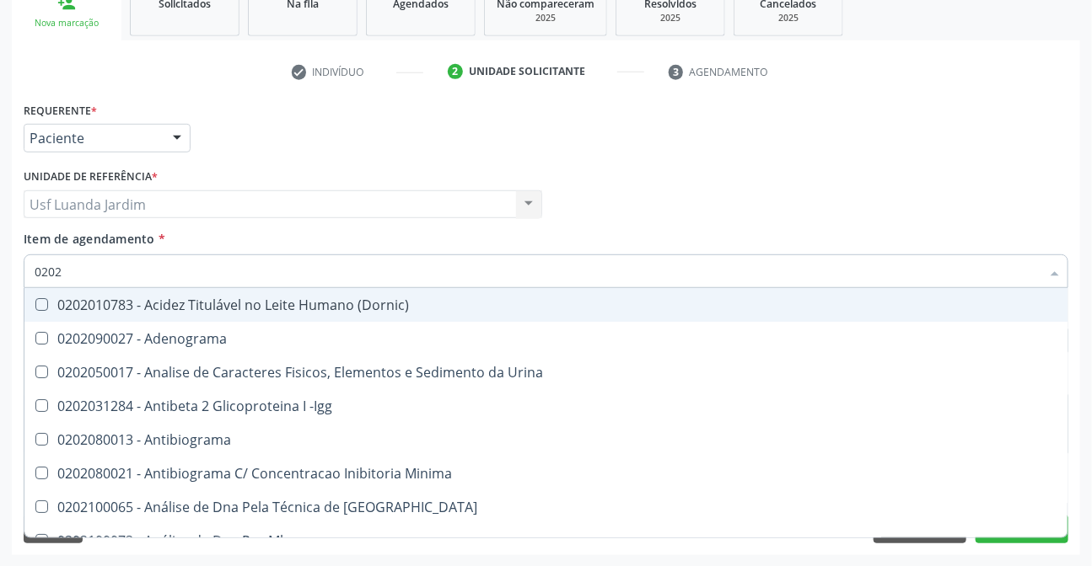
type input "02020"
checkbox Organicos "true"
checkbox Urico "false"
checkbox Calcio "true"
checkbox Creatinina "false"
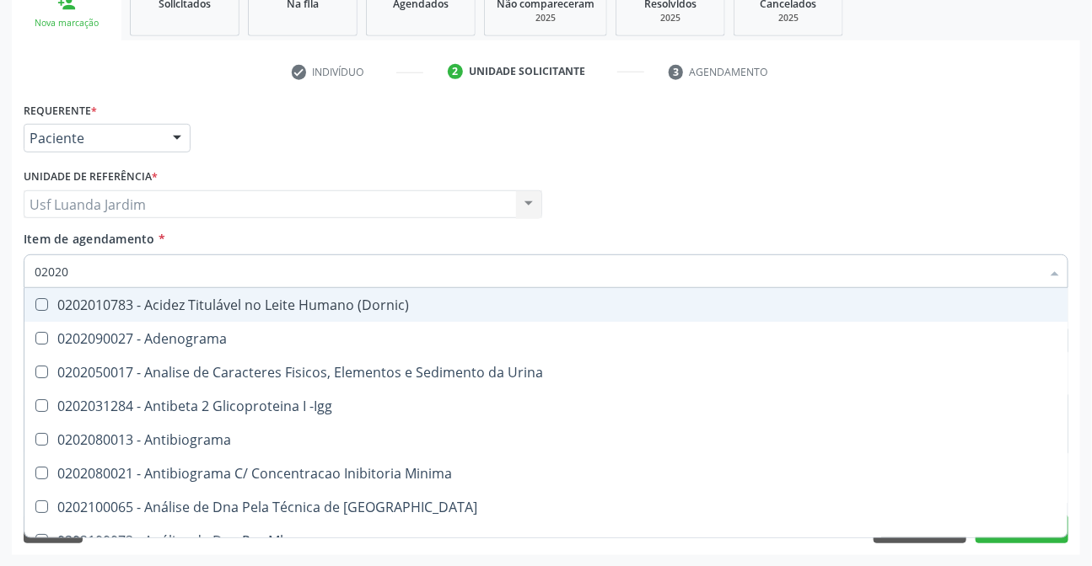
checkbox Xi "true"
checkbox Glicose "false"
checkbox Derrames "true"
checkbox Ureia "false"
checkbox Zinco "true"
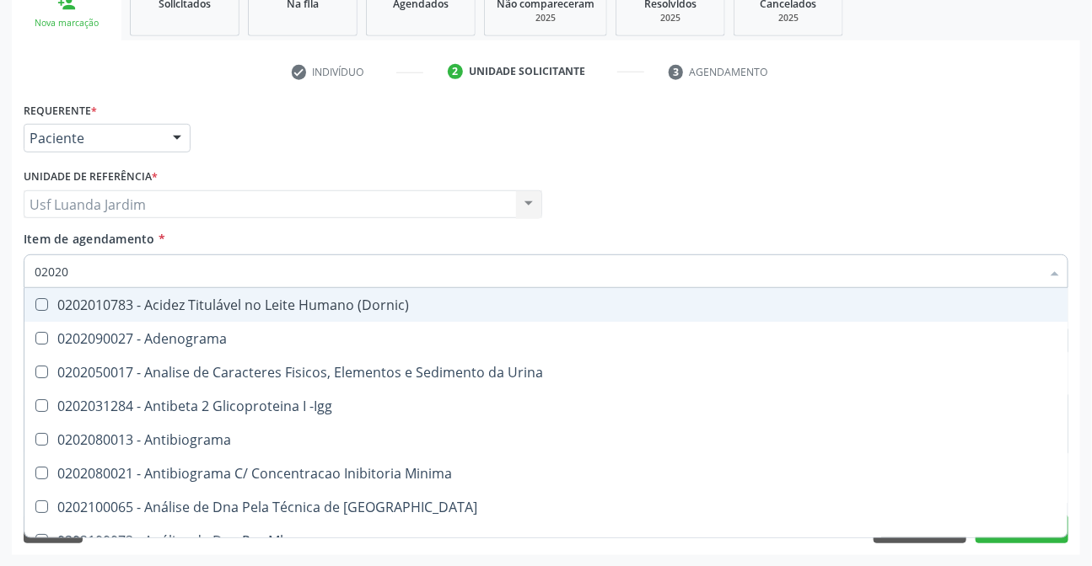
checkbox Completo "false"
type input "020201"
checkbox Osmolar "true"
checkbox Gestante "true"
checkbox T3 "true"
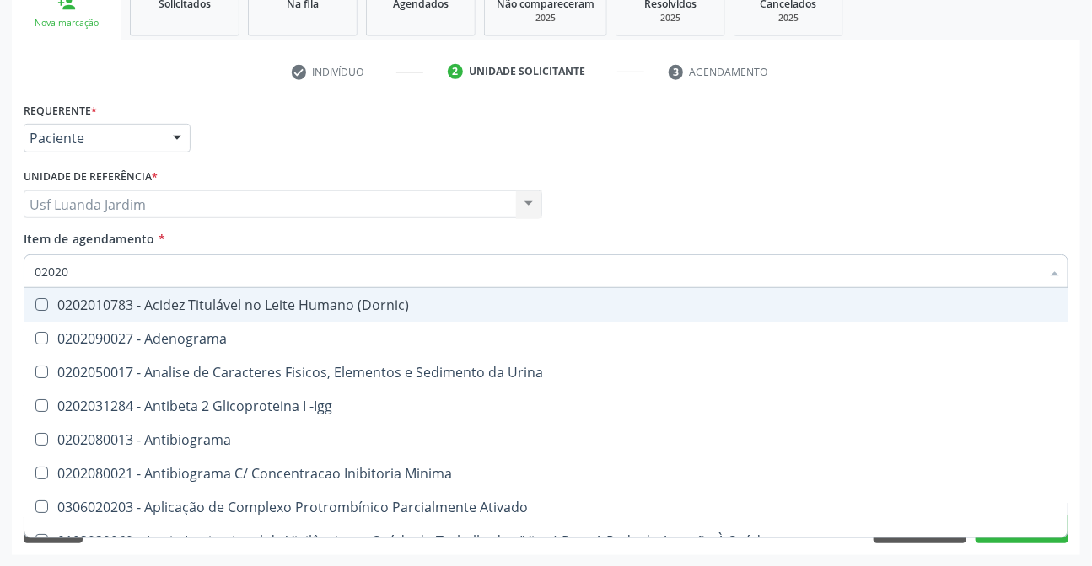
checkbox Ascorbico "true"
checkbox Urico "false"
type input "0202010"
checkbox \(Controle\) "true"
checkbox Osmolar "false"
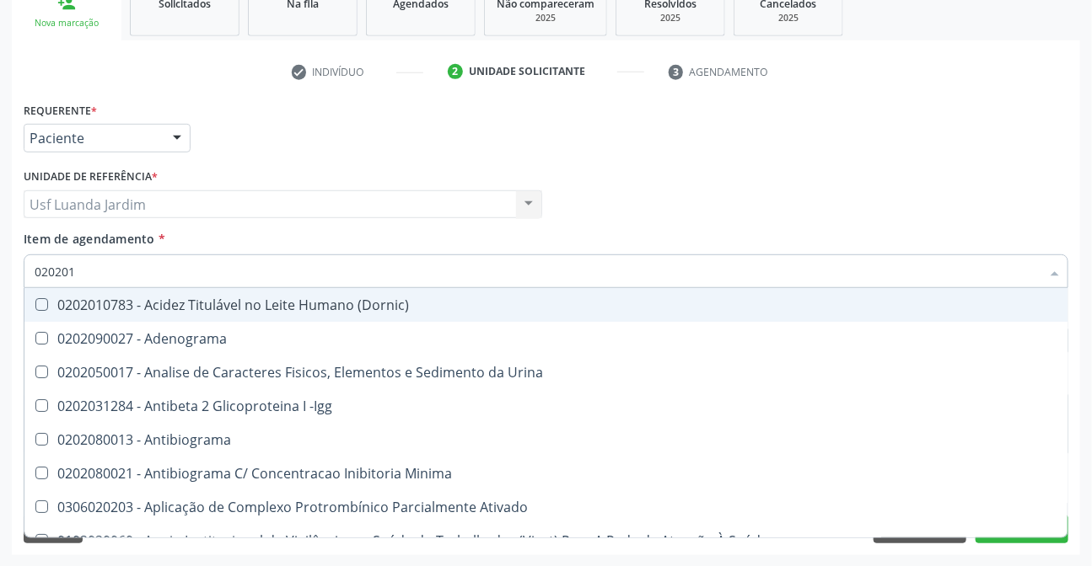
checkbox Herpesvirus "true"
checkbox Gestante "false"
checkbox Osmolalidade "true"
checkbox T3 "false"
checkbox Livre "true"
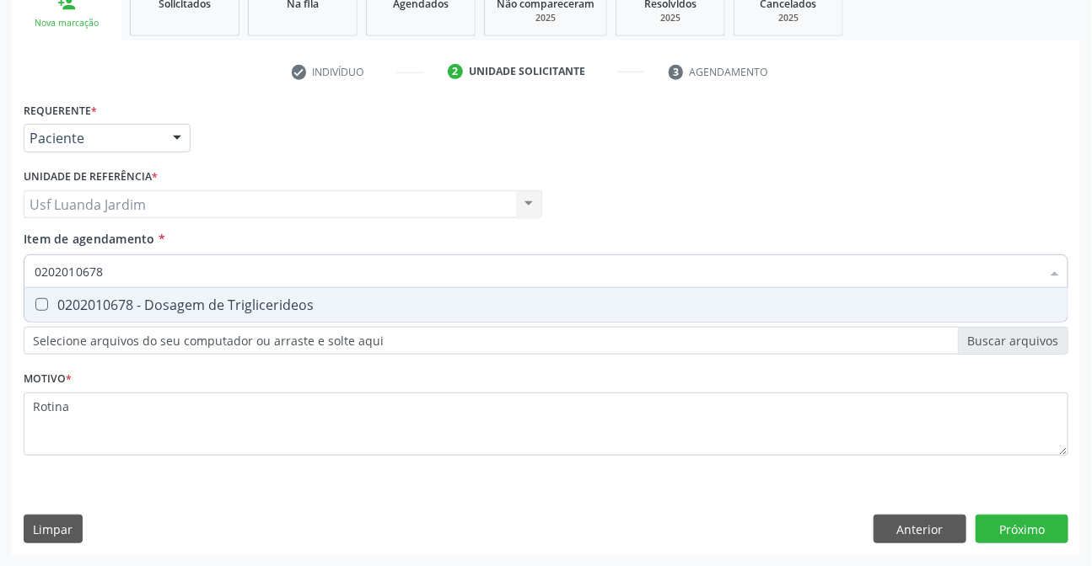
click at [369, 288] on span "0202010678 - Dosagem de Triglicerideos" at bounding box center [545, 305] width 1043 height 34
click at [380, 289] on span "0202010201 - Dosagem de Bilirrubina Total e Fracoes" at bounding box center [545, 305] width 1043 height 34
click at [380, 289] on span "0202010643 - Dosagem de Transaminase Glutamico-Oxalacetica (Tgo)" at bounding box center [545, 305] width 1043 height 34
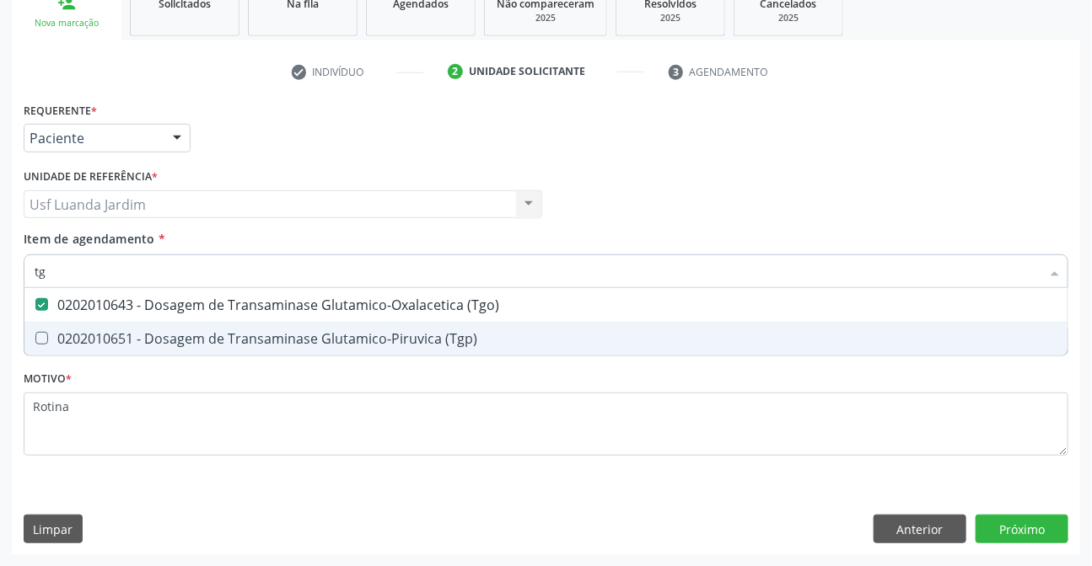
click at [373, 328] on span "0202010651 - Dosagem de Transaminase Glutamico-Piruvica (Tgp)" at bounding box center [545, 339] width 1043 height 34
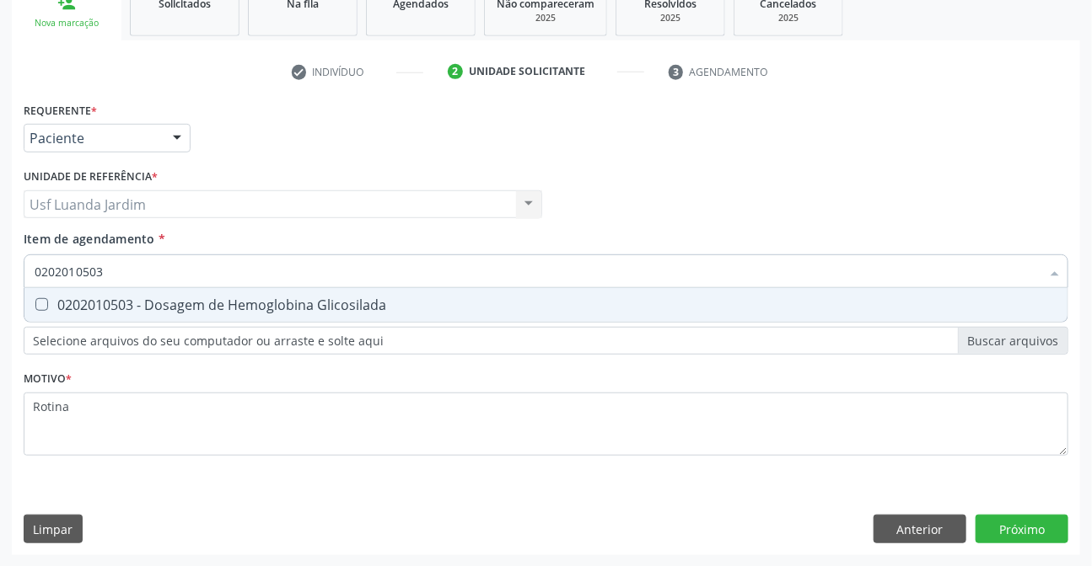
click at [399, 295] on span "0202010503 - Dosagem de Hemoglobina Glicosilada" at bounding box center [545, 305] width 1043 height 34
click at [399, 298] on div "0202050017 - Analise de Caracteres Fisicos, Elementos e Sedimento da Urina" at bounding box center [546, 304] width 1023 height 13
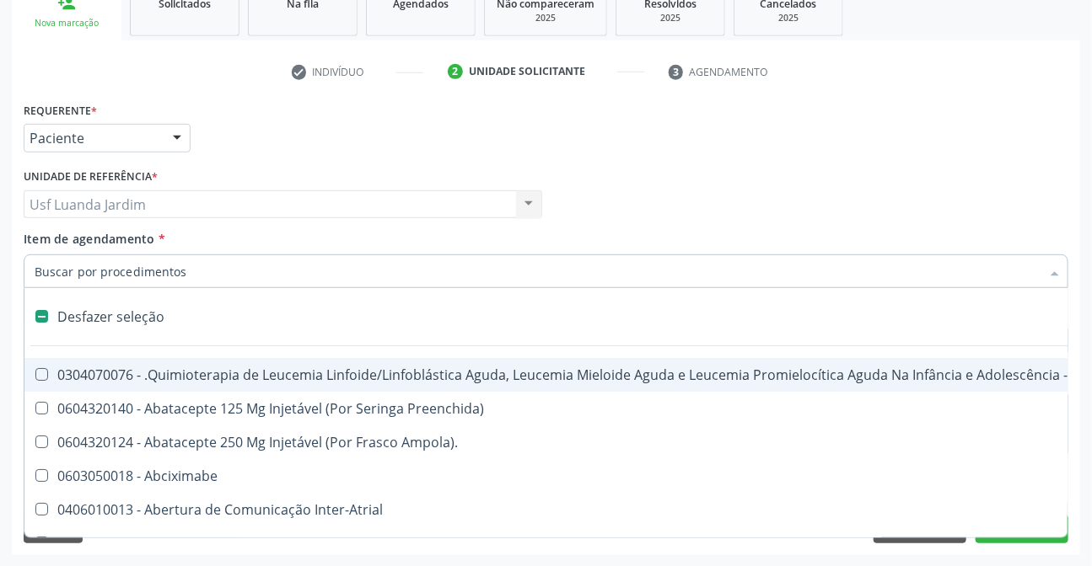
click at [949, 164] on div "Profissional Solicitante Por favor, selecione a Unidade de Atendimento primeiro…" at bounding box center [545, 197] width 1053 height 66
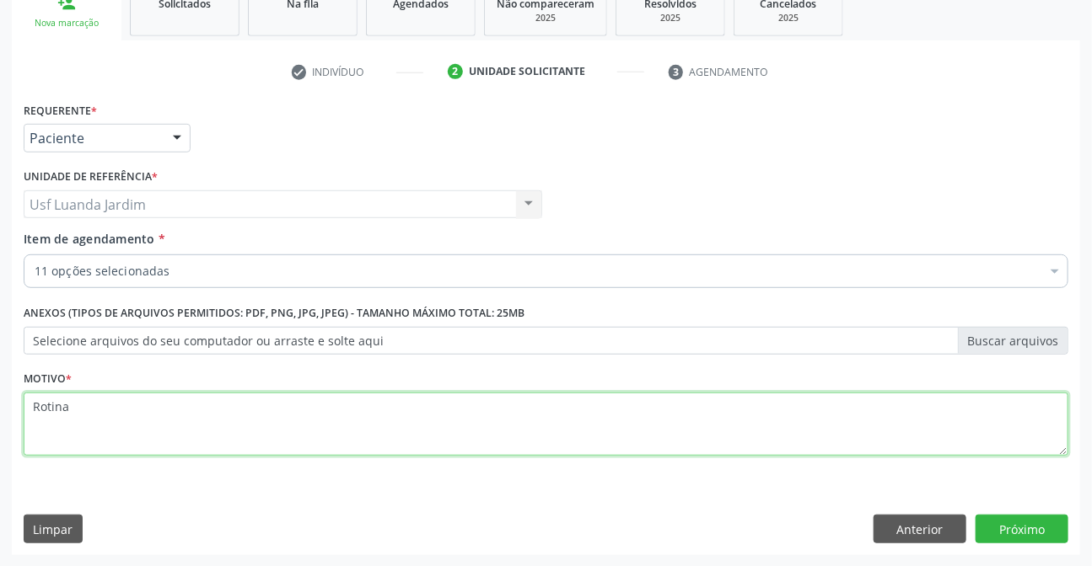
click at [639, 440] on textarea "Rotina" at bounding box center [546, 425] width 1044 height 64
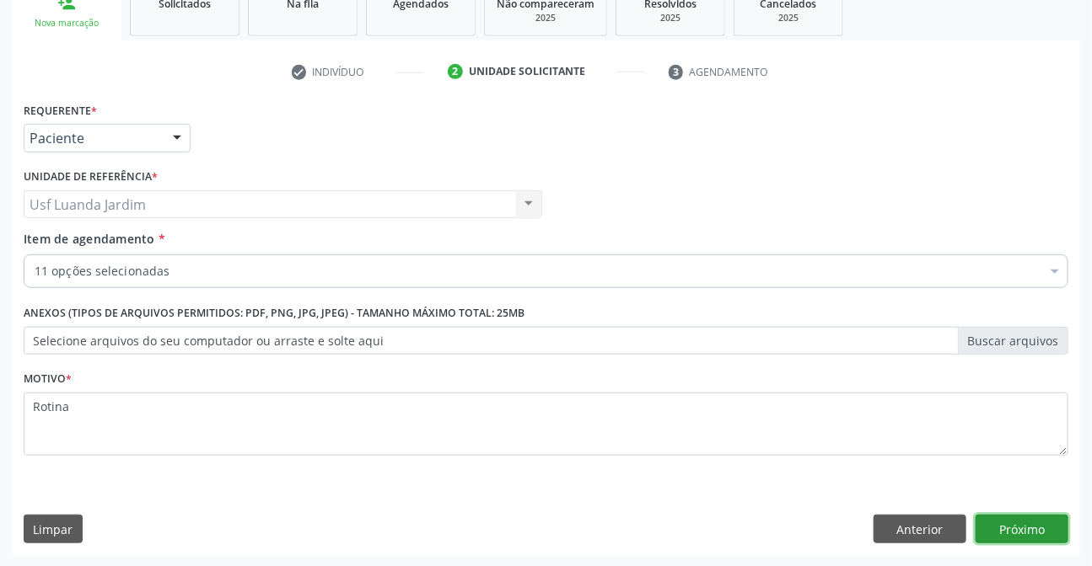
click at [1014, 519] on button "Próximo" at bounding box center [1021, 529] width 93 height 29
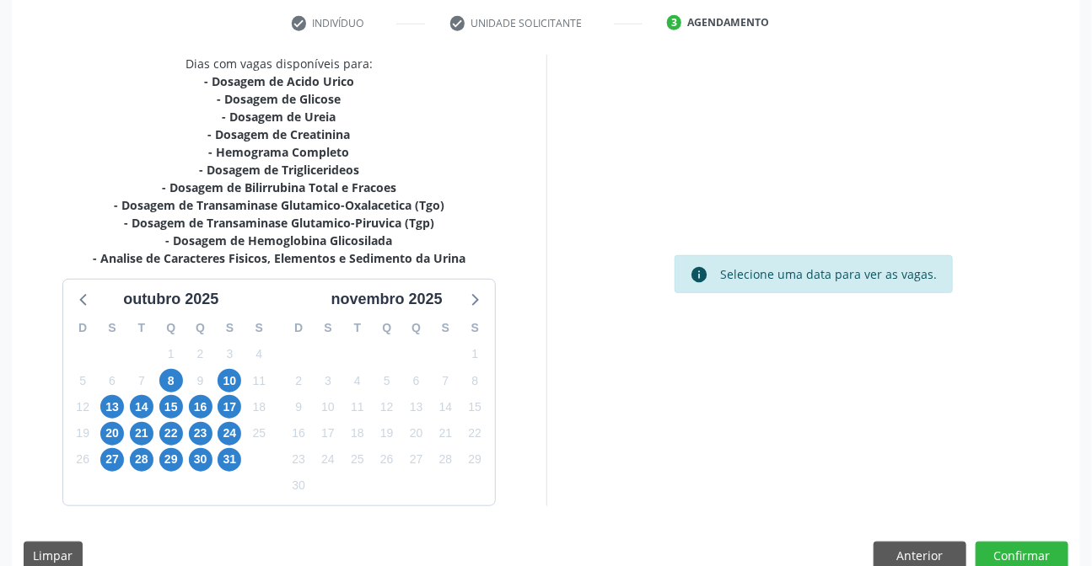
scroll to position [343, 0]
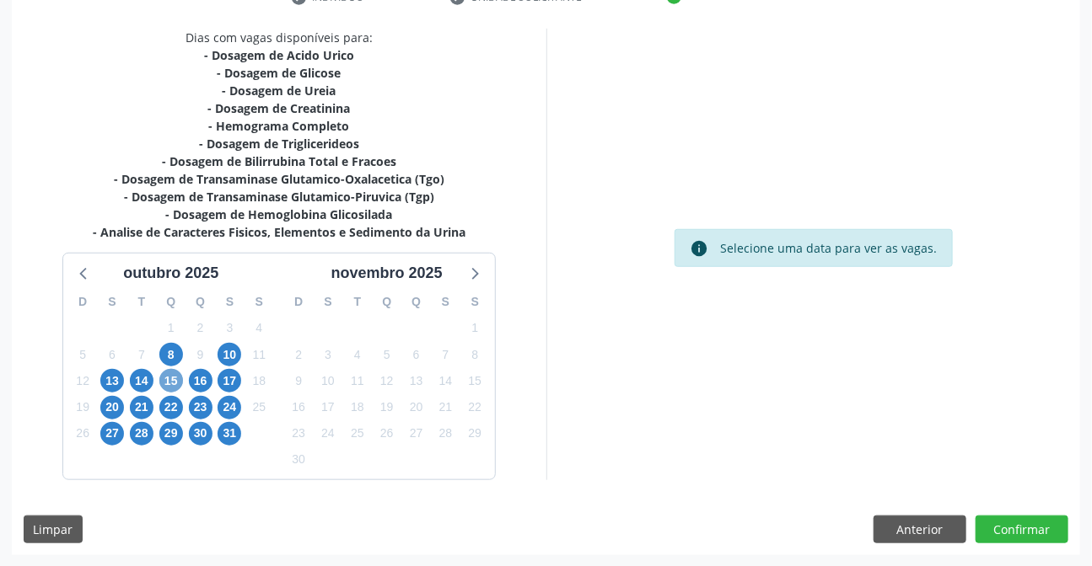
click at [163, 384] on span "15" at bounding box center [171, 381] width 24 height 24
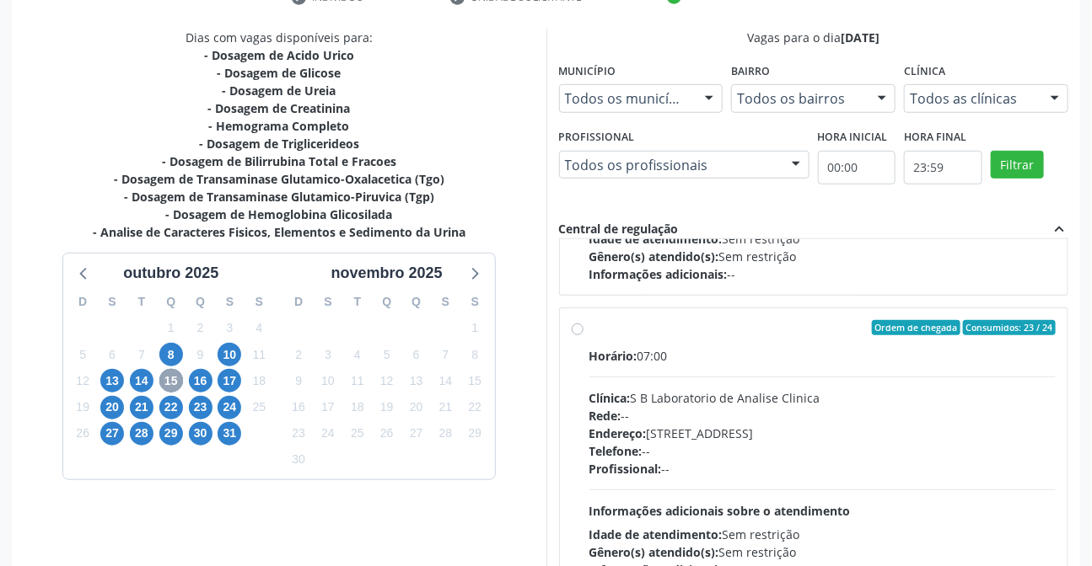
scroll to position [1150, 0]
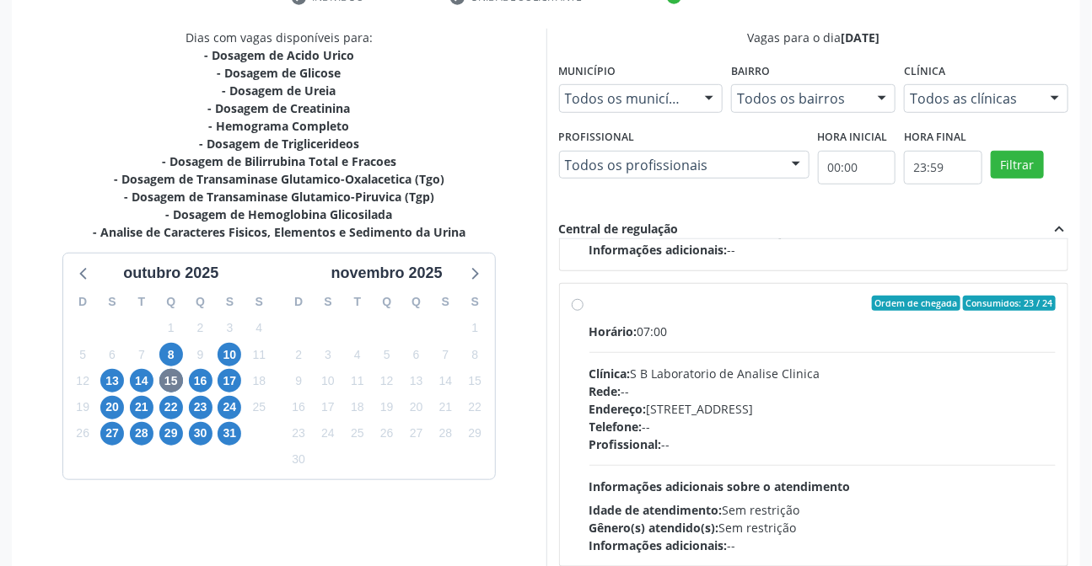
click at [584, 297] on div "Ordem de chegada Consumidos: 23 / 24 Horário: 07:00 Clínica: S B Laboratorio de…" at bounding box center [814, 425] width 485 height 259
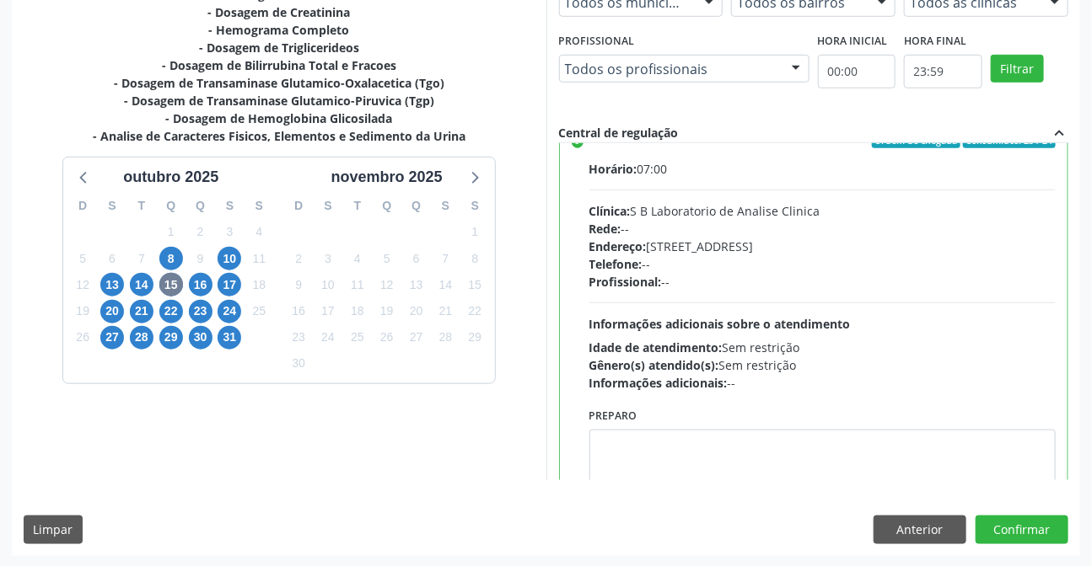
scroll to position [1264, 0]
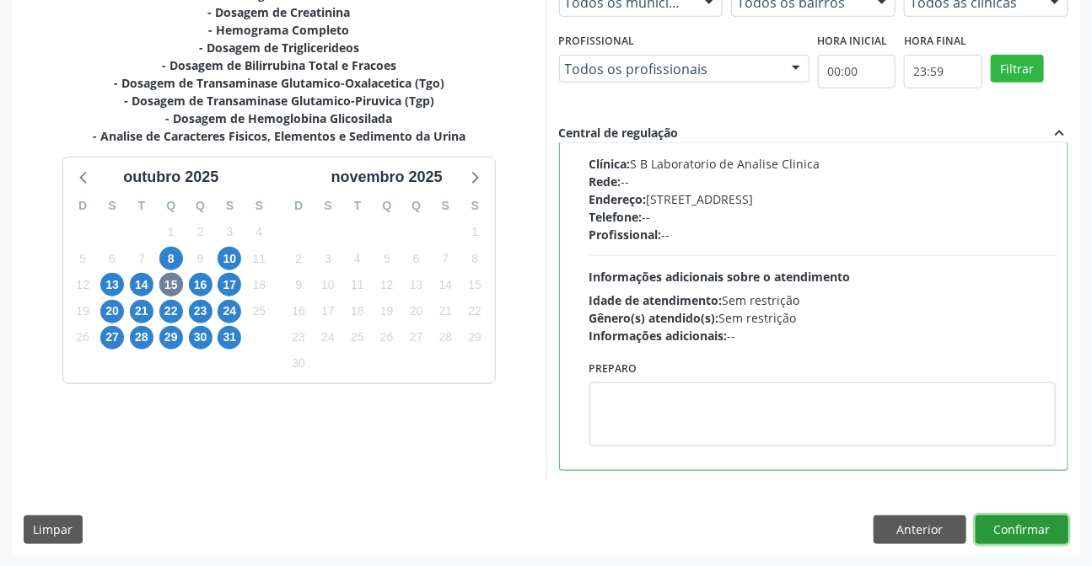
click at [988, 516] on button "Confirmar" at bounding box center [1021, 530] width 93 height 29
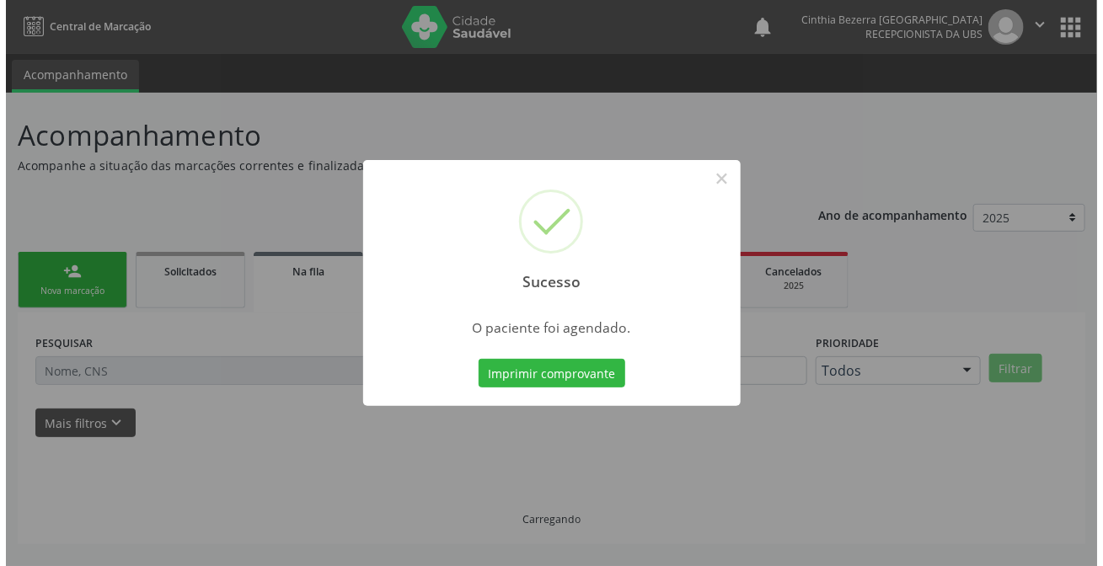
scroll to position [0, 0]
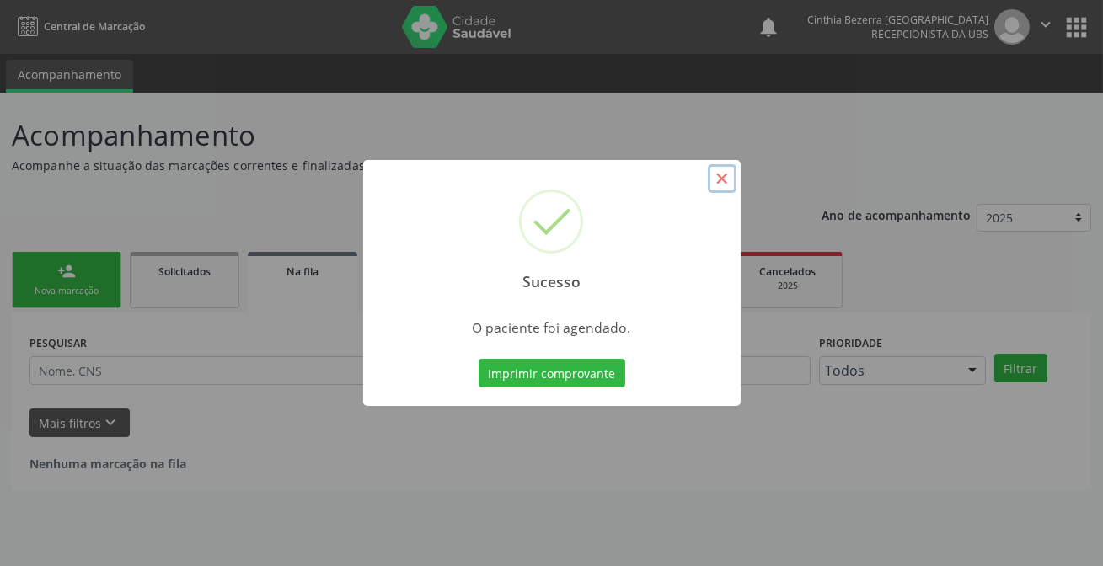
click at [725, 181] on button "×" at bounding box center [722, 178] width 29 height 29
